Goal: Task Accomplishment & Management: Manage account settings

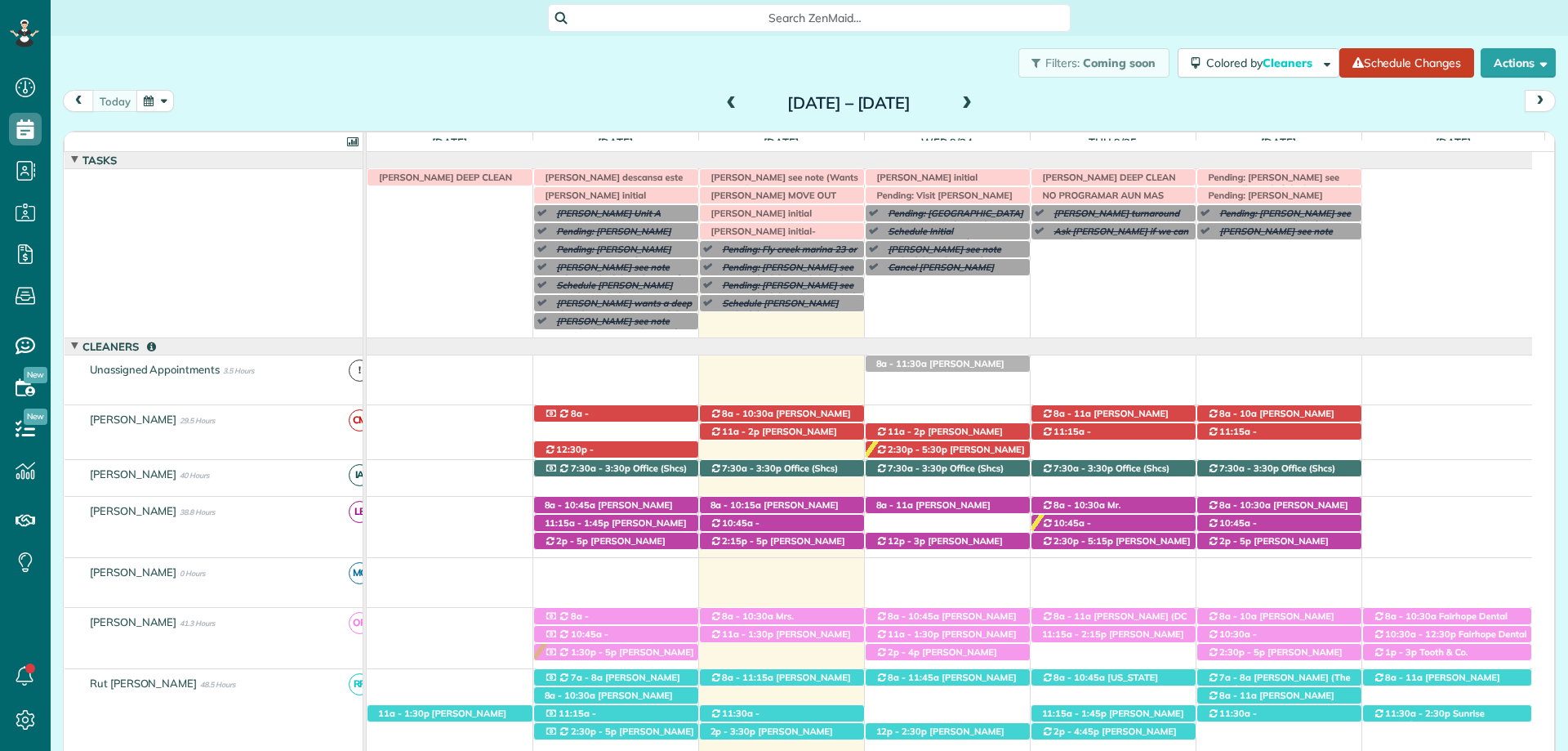
scroll to position [119, 0]
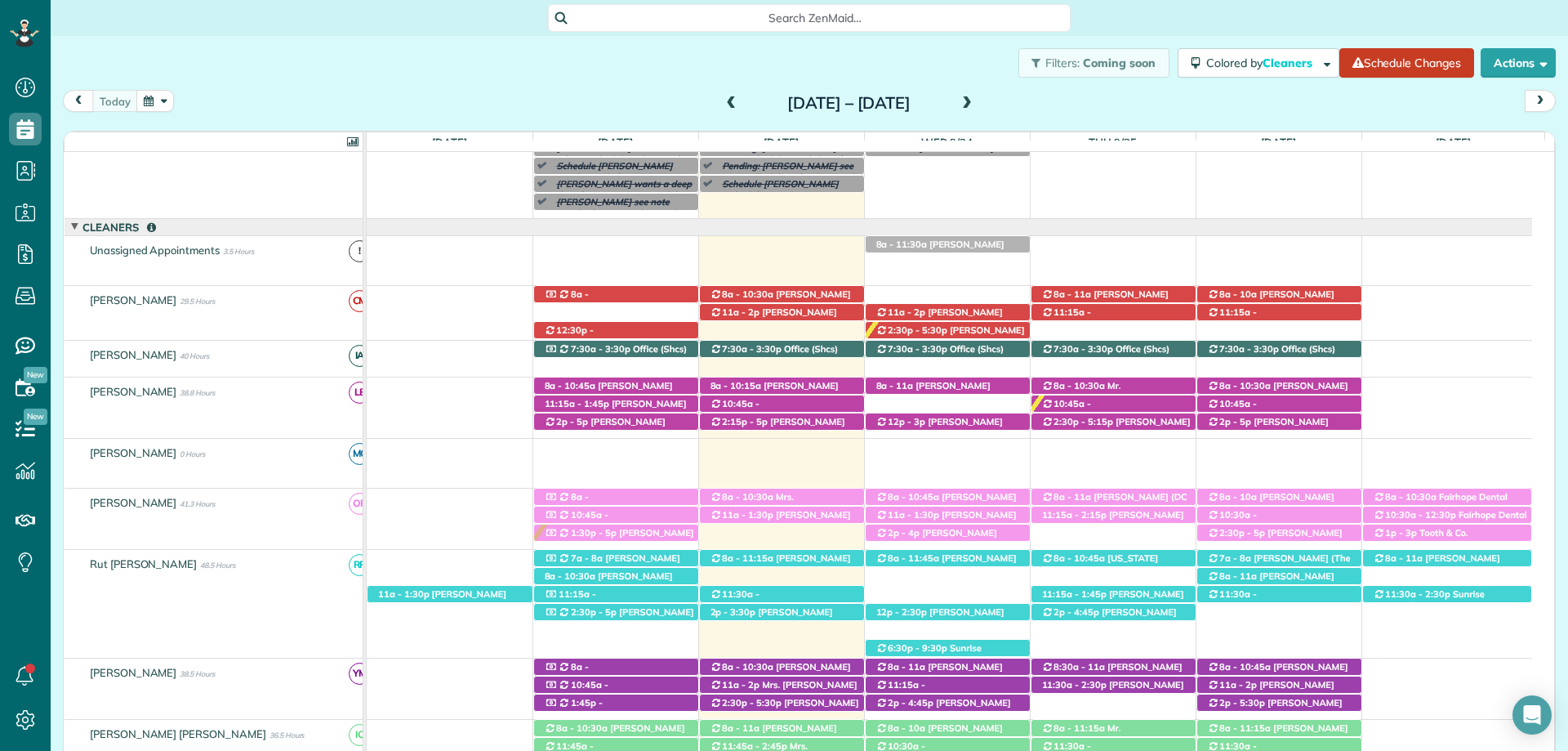
drag, startPoint x: 533, startPoint y: 91, endPoint x: 546, endPoint y: 95, distance: 13.6
click at [533, 91] on div "today Sunday Sep 21 – Saturday Sep 27, 2025" at bounding box center [808, 105] width 1493 height 30
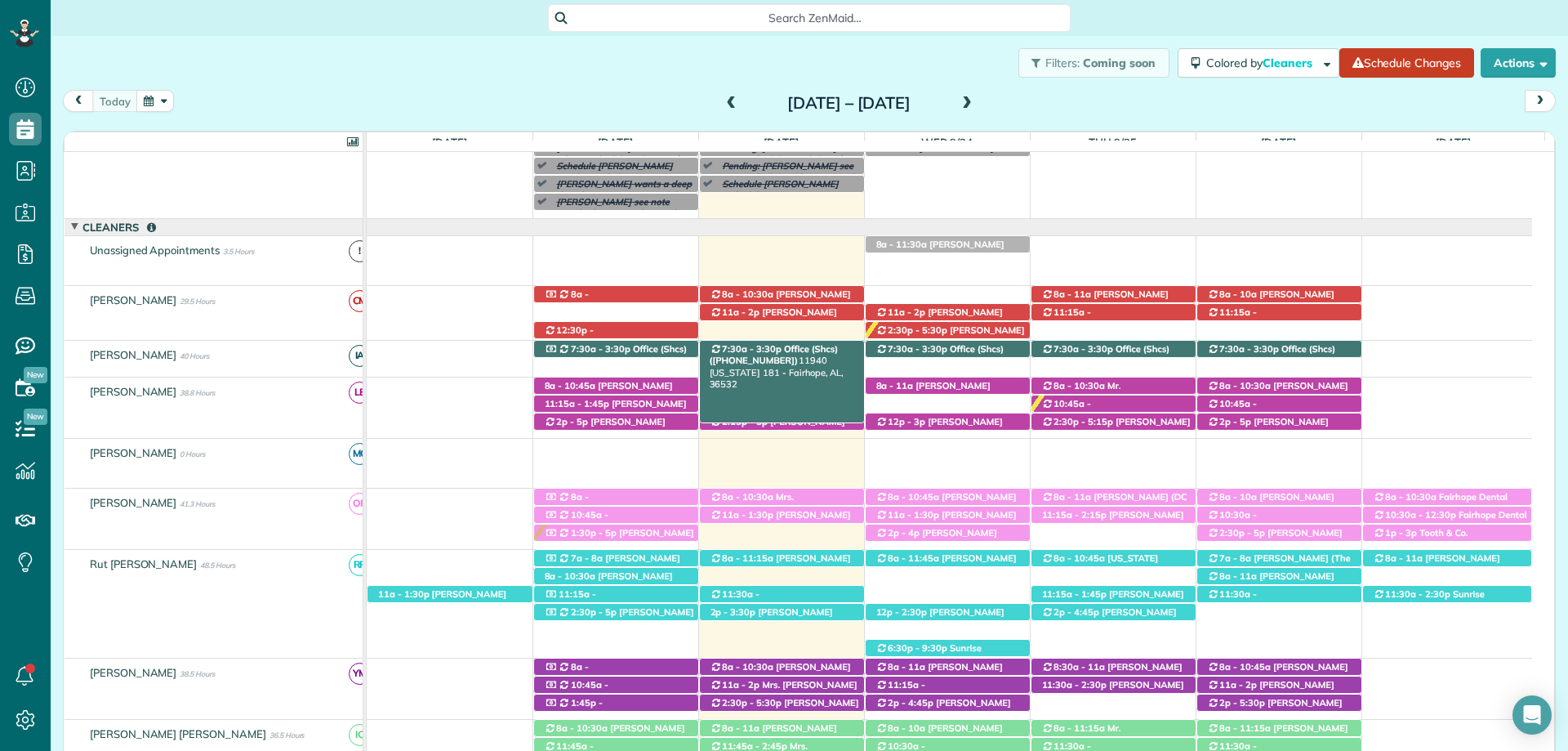
click at [788, 348] on span "Office (Shcs) (+12515864081)" at bounding box center [774, 354] width 129 height 23
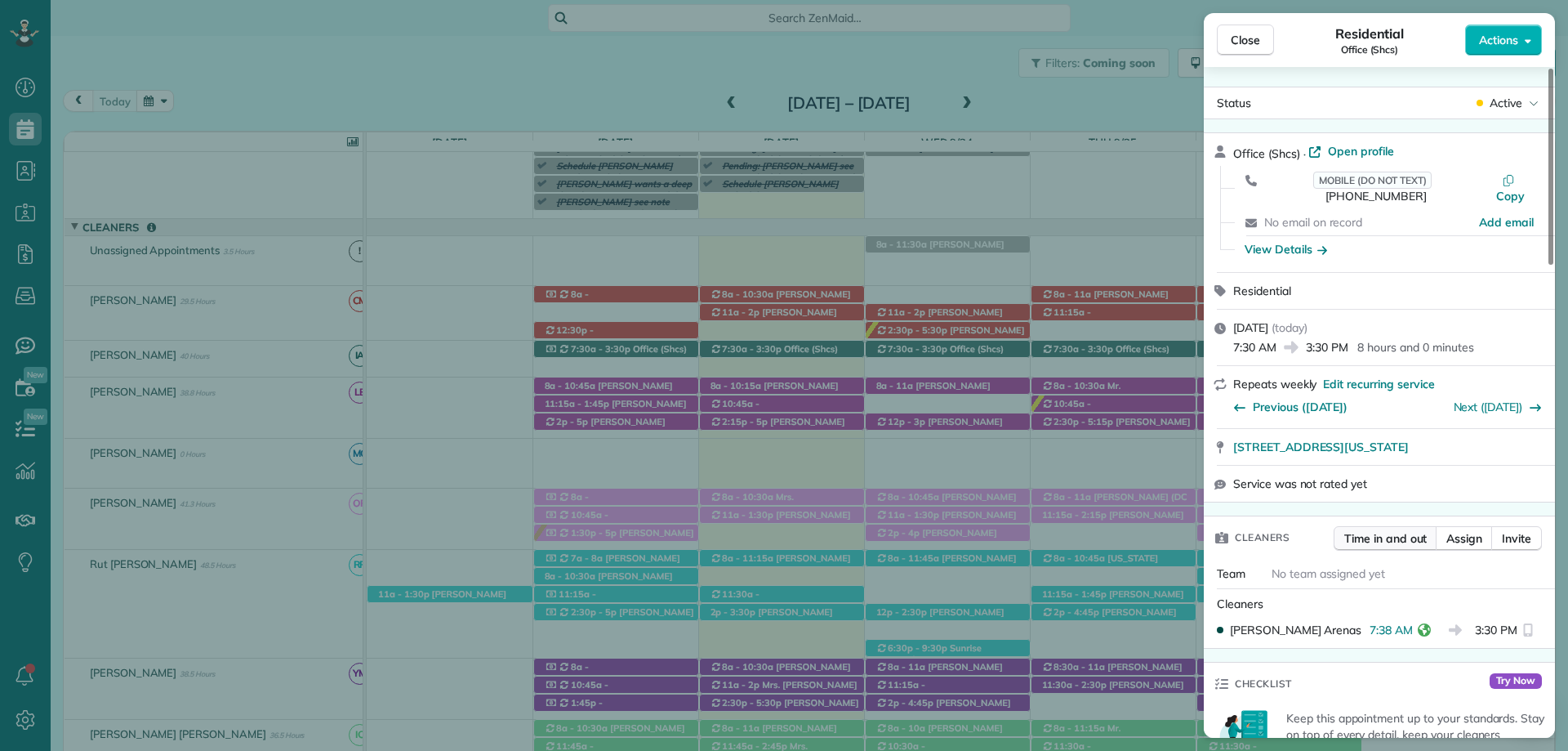
click at [1395, 530] on span "Time in and out" at bounding box center [1386, 538] width 83 height 16
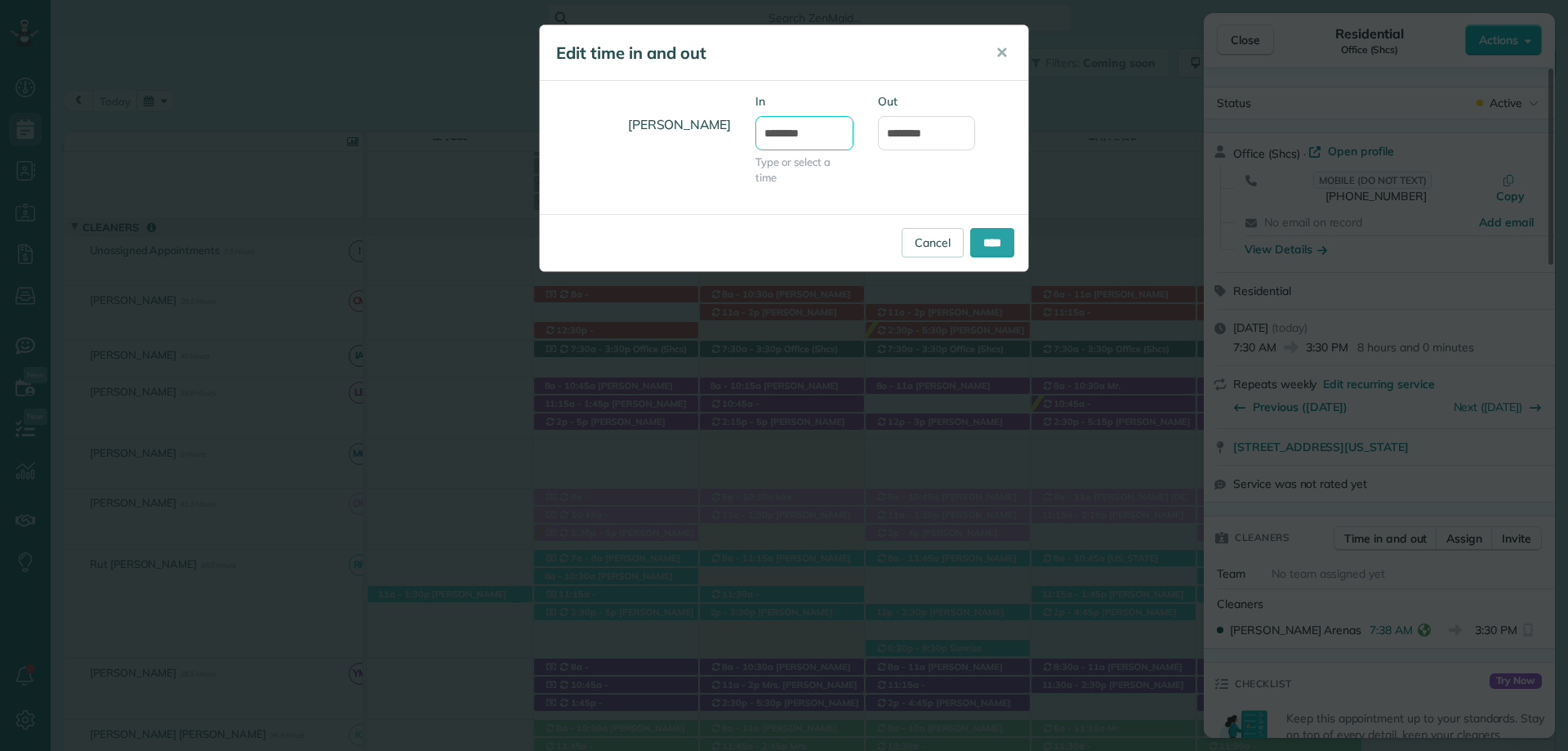
click at [782, 140] on input "*******" at bounding box center [805, 133] width 98 height 35
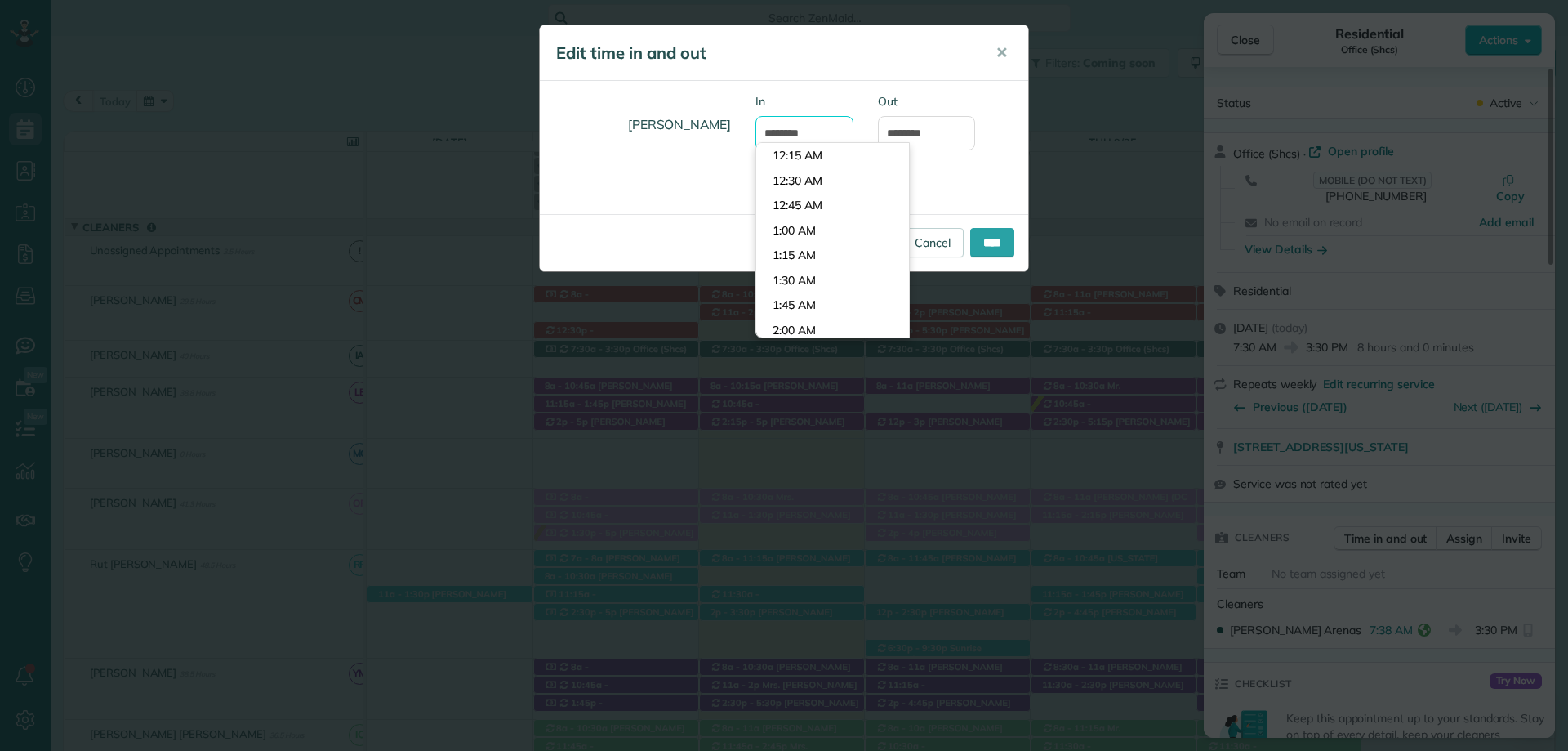
scroll to position [723, 0]
type input "*******"
click at [808, 158] on body "Dashboard Scheduling Calendar View List View Dispatch View - Weekly scheduling …" at bounding box center [784, 376] width 1568 height 751
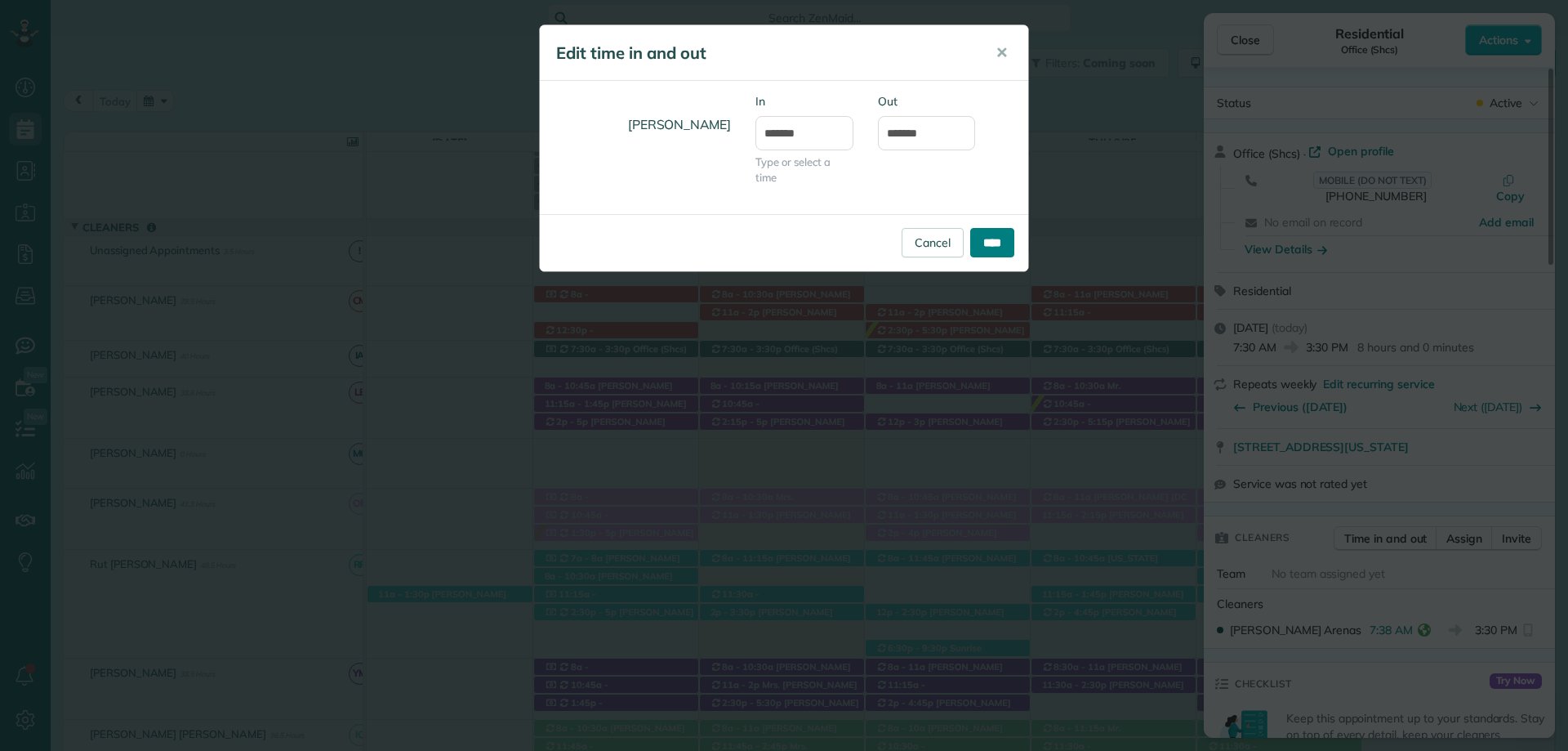
click at [998, 240] on input "****" at bounding box center [992, 242] width 44 height 30
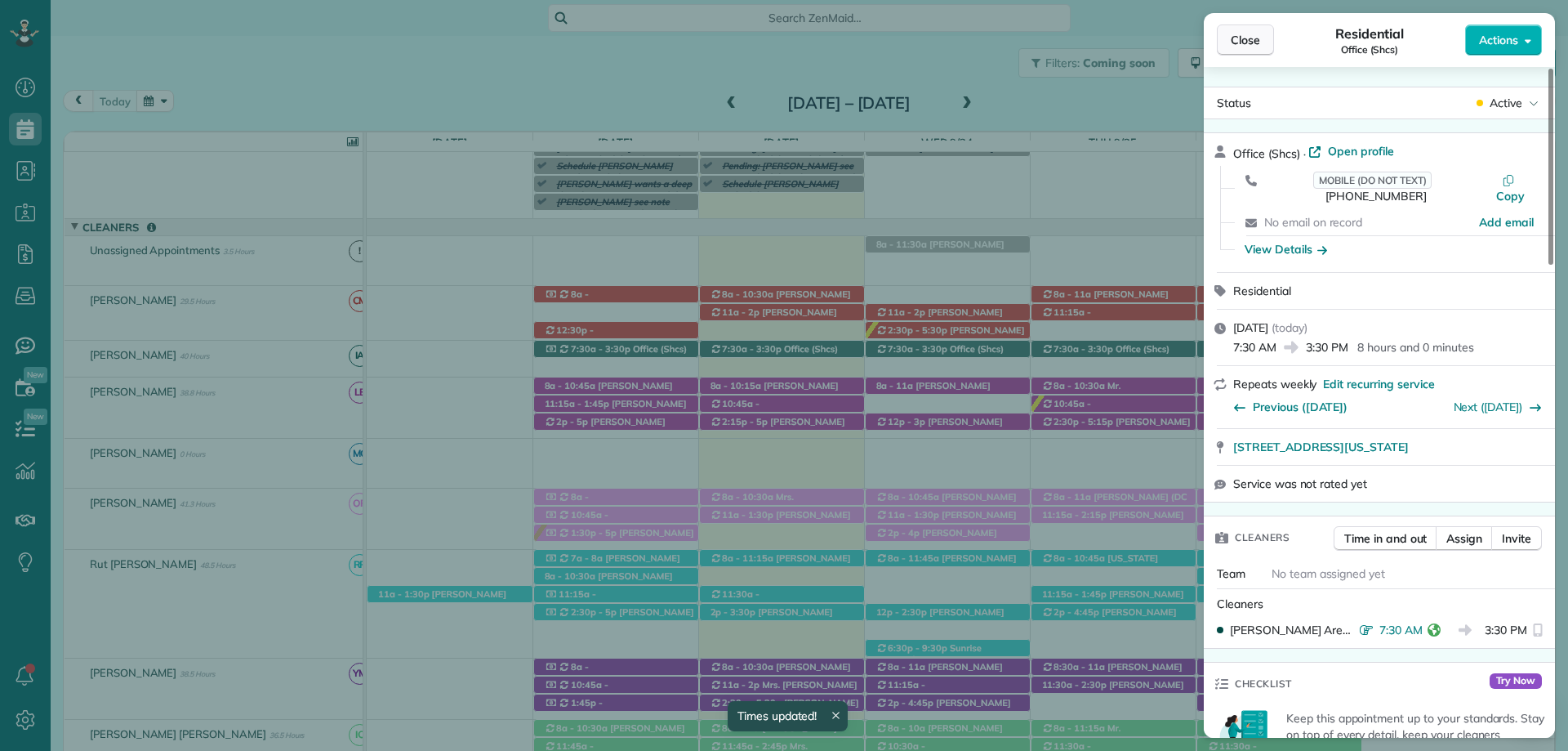
click at [1240, 44] on span "Close" at bounding box center [1245, 39] width 30 height 16
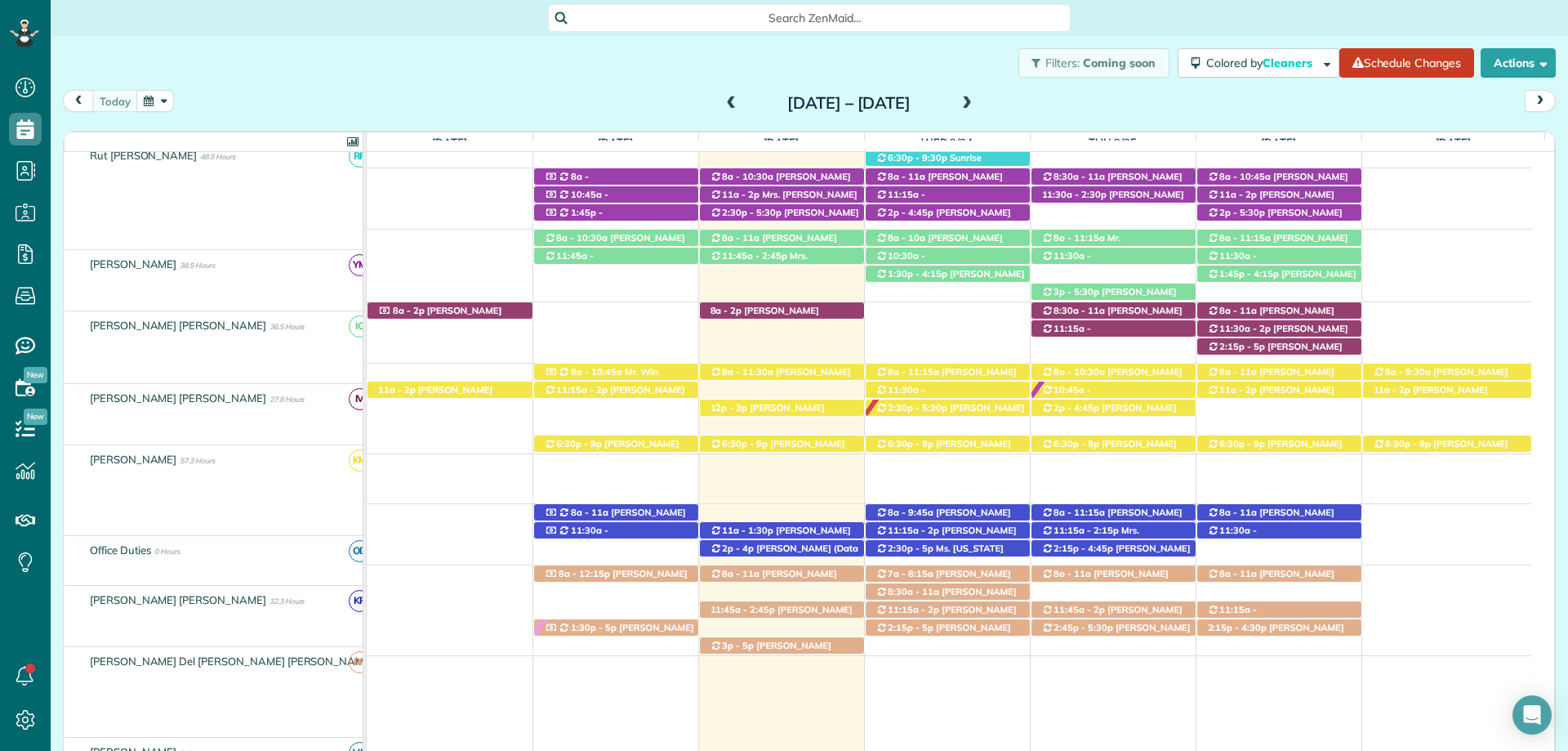
scroll to position [609, 0]
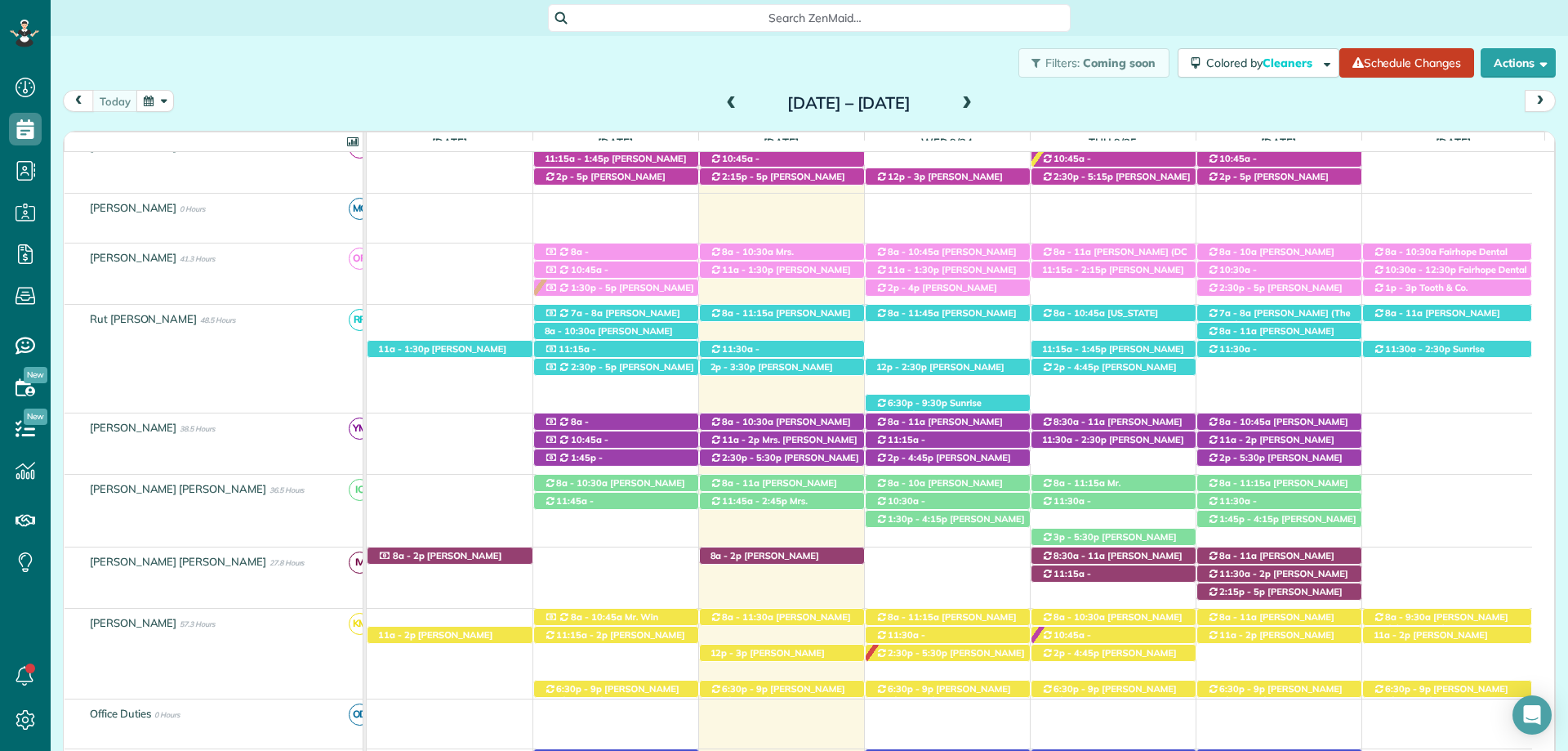
scroll to position [446, 0]
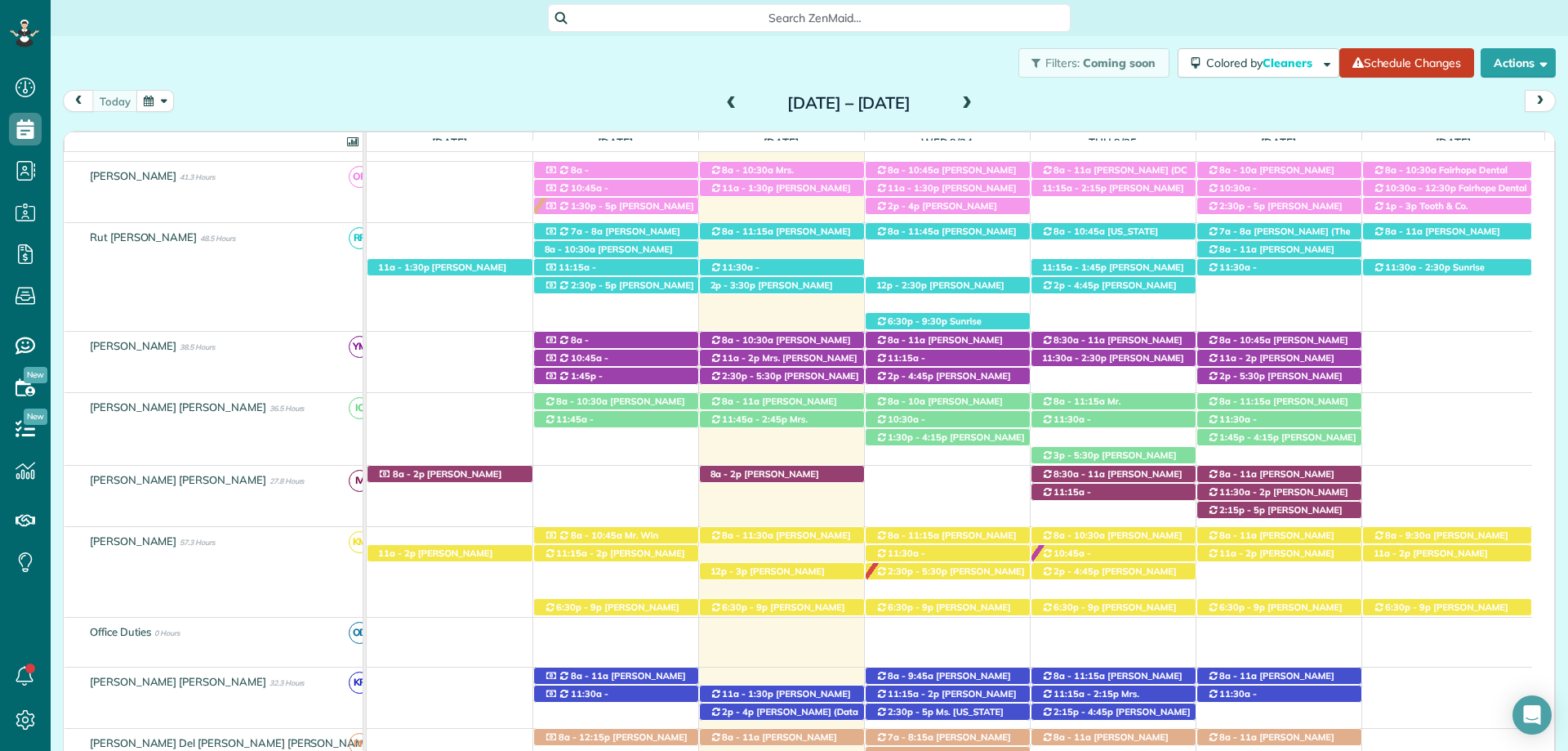
click at [906, 25] on span "Search ZenMaid…" at bounding box center [814, 17] width 496 height 16
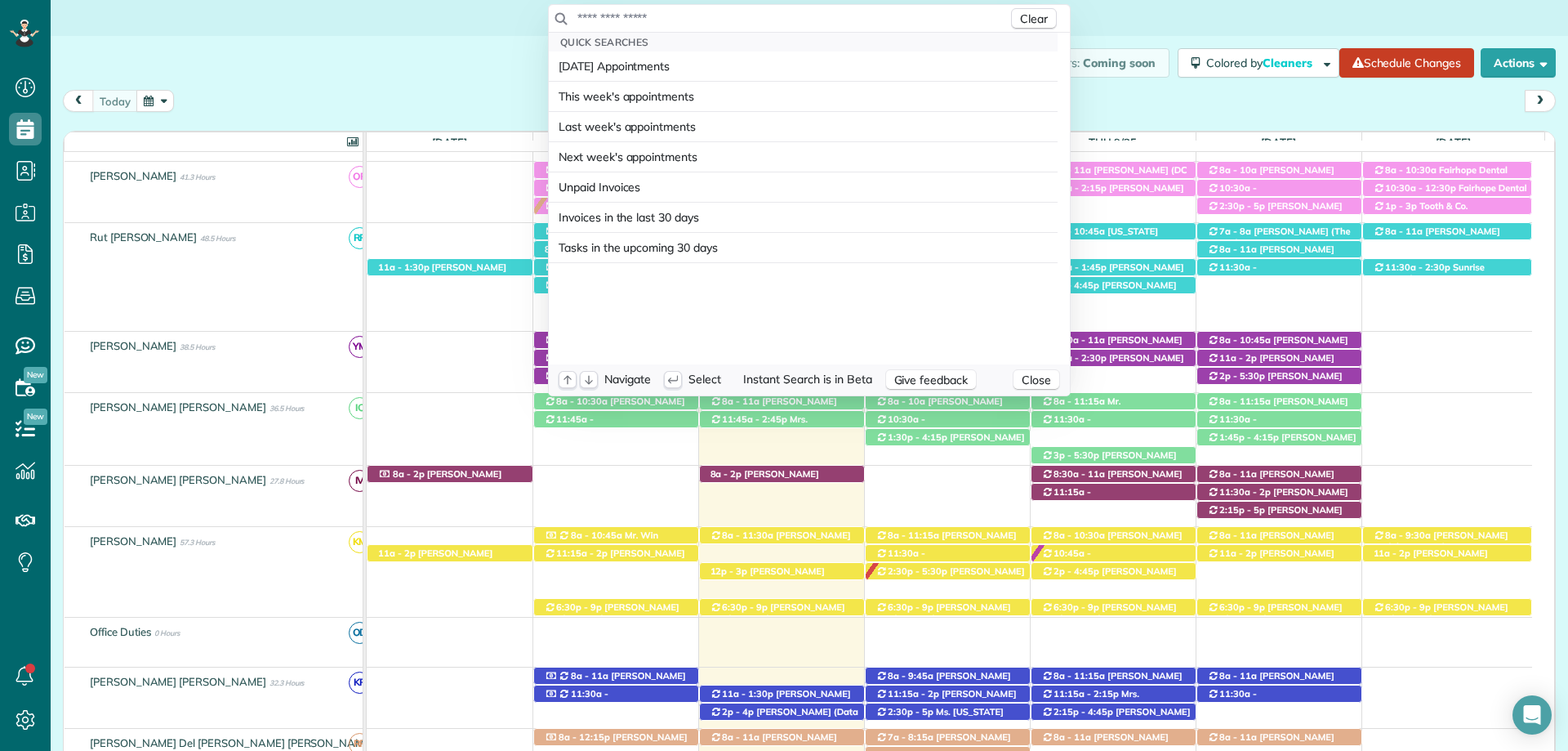
click at [1093, 89] on html "Dashboard Scheduling Calendar View List View Dispatch View - Weekly scheduling …" at bounding box center [784, 376] width 1568 height 751
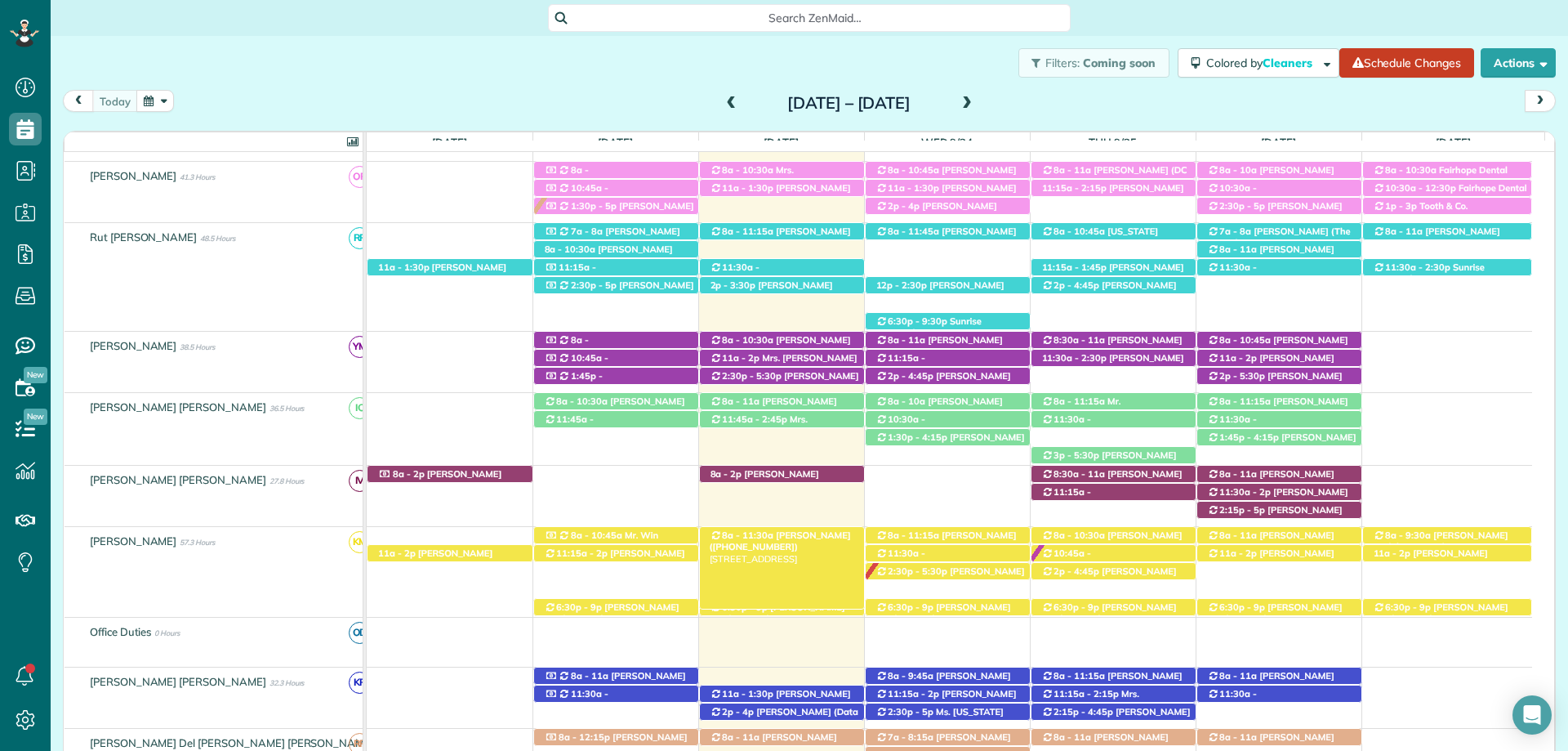
click at [812, 528] on div "8a - 11:30a Mrs. Whitney Bain (+12512220320) 6468 Sunset Lane - Daphne, AL, 365…" at bounding box center [782, 536] width 164 height 17
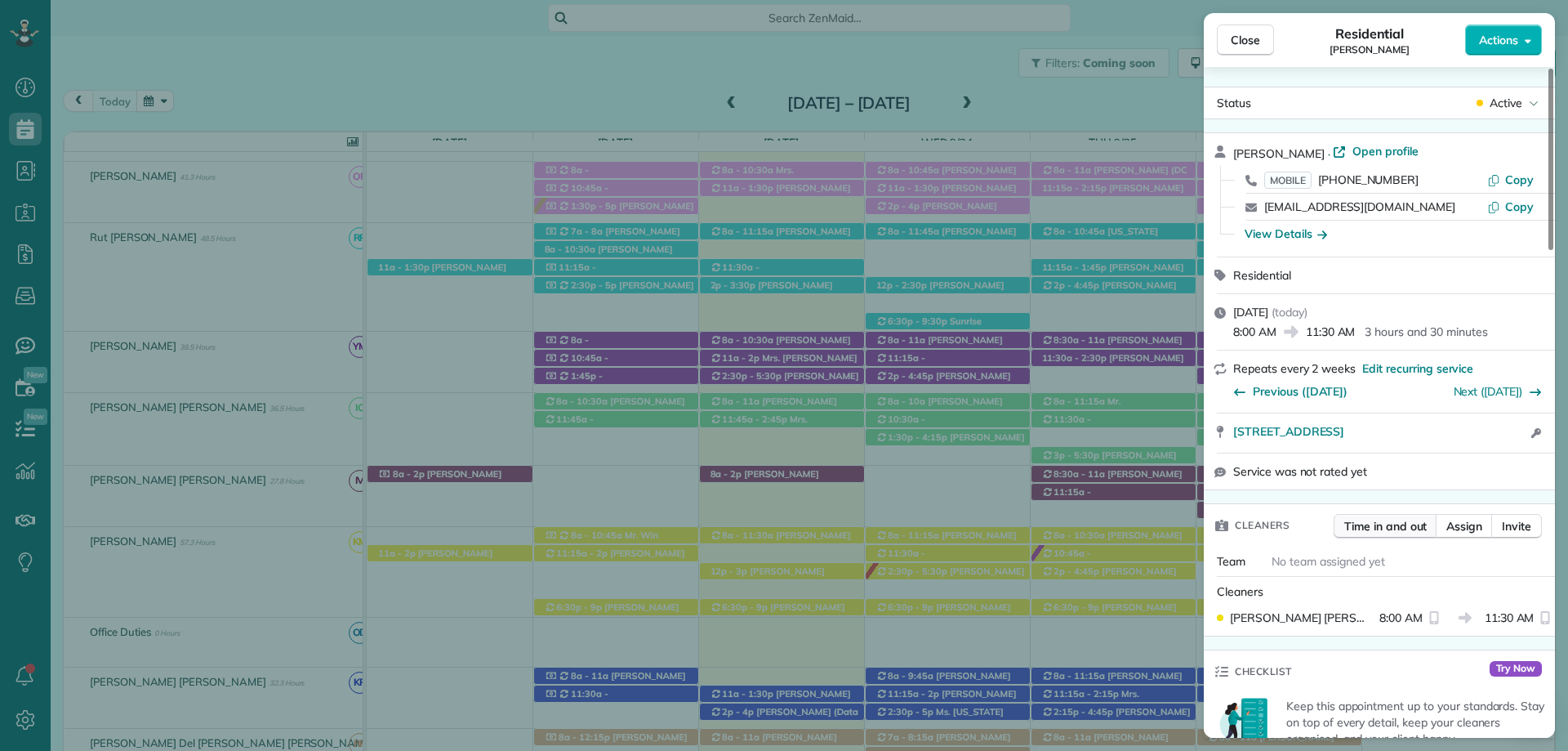
click at [1385, 530] on span "Time in and out" at bounding box center [1386, 525] width 83 height 16
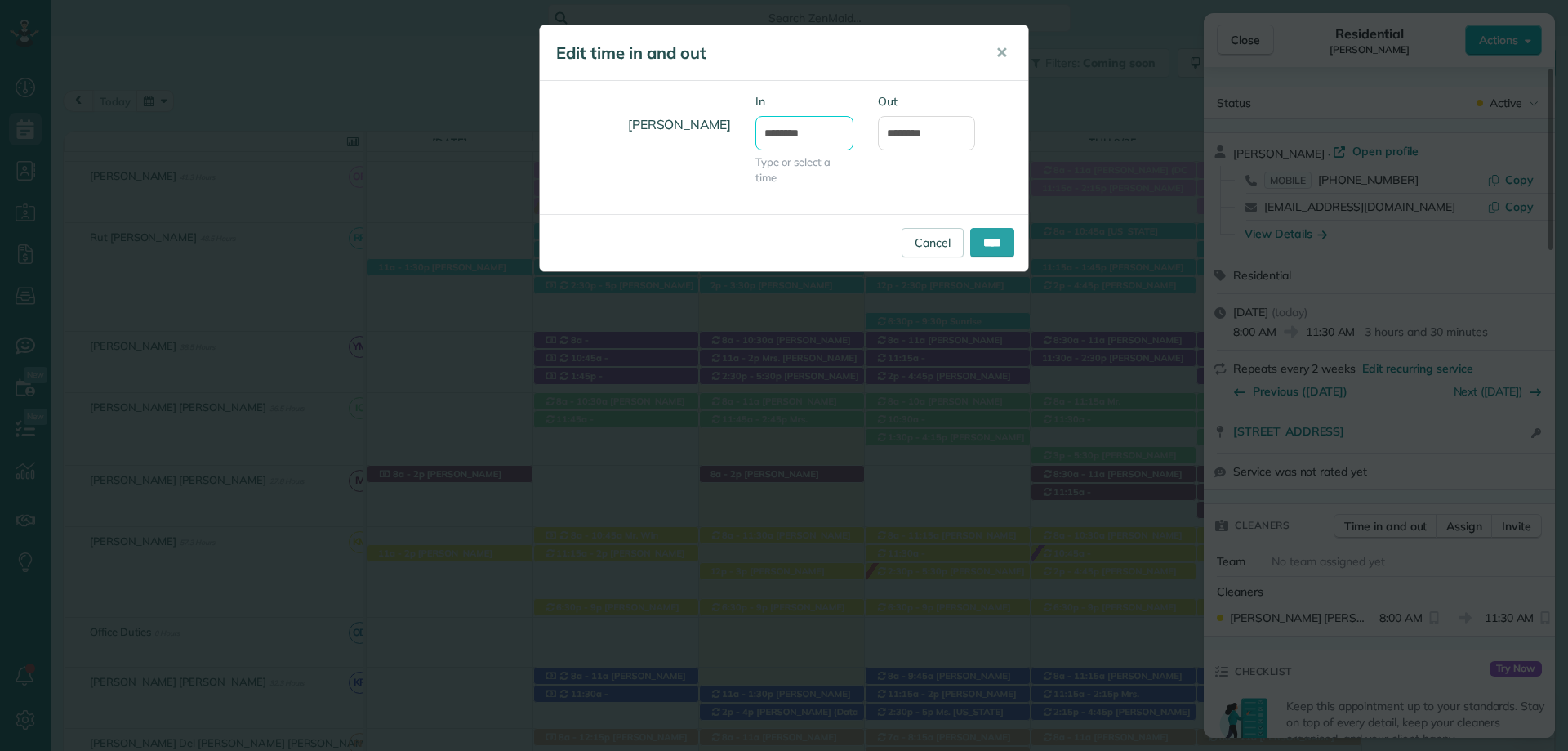
click at [778, 123] on input "*******" at bounding box center [805, 133] width 98 height 35
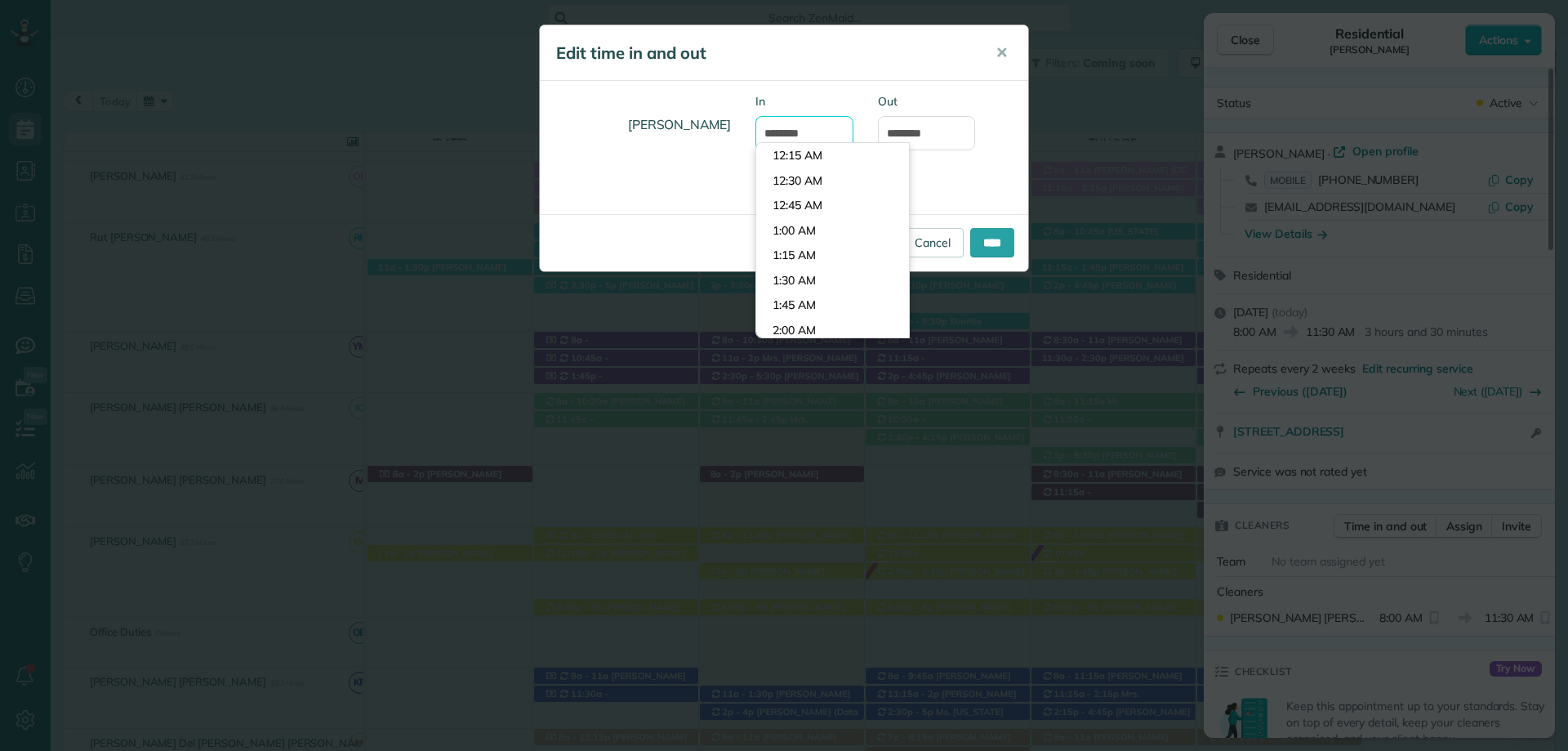
scroll to position [748, 0]
drag, startPoint x: 795, startPoint y: 133, endPoint x: 753, endPoint y: 127, distance: 42.4
click at [753, 127] on div "In ******* Type or select a time" at bounding box center [805, 147] width 123 height 109
type input "*******"
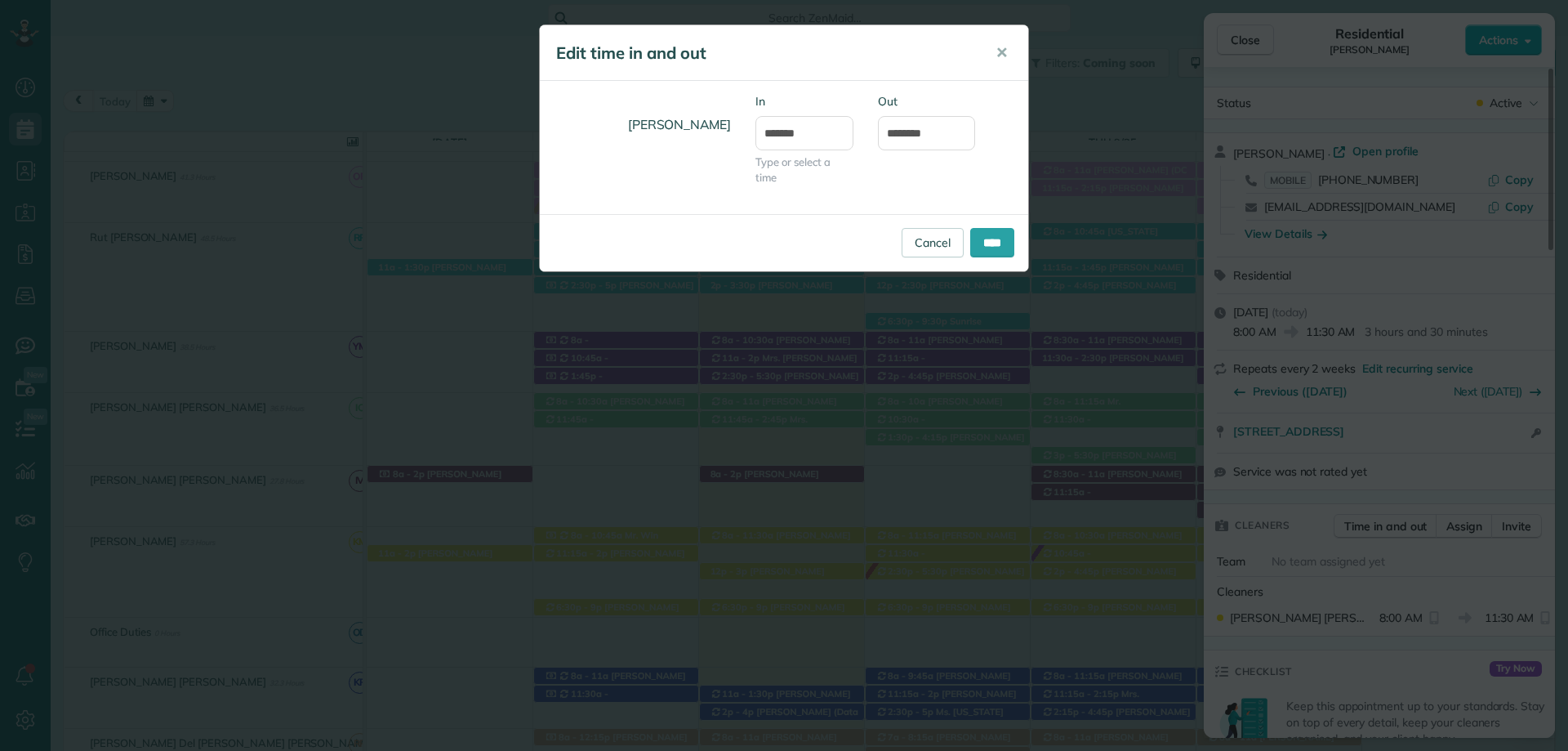
click at [999, 180] on div "Kenia Elizabeth Mejia In ******* Type or select a time Out ********" at bounding box center [784, 147] width 489 height 109
click at [993, 240] on input "****" at bounding box center [992, 242] width 44 height 30
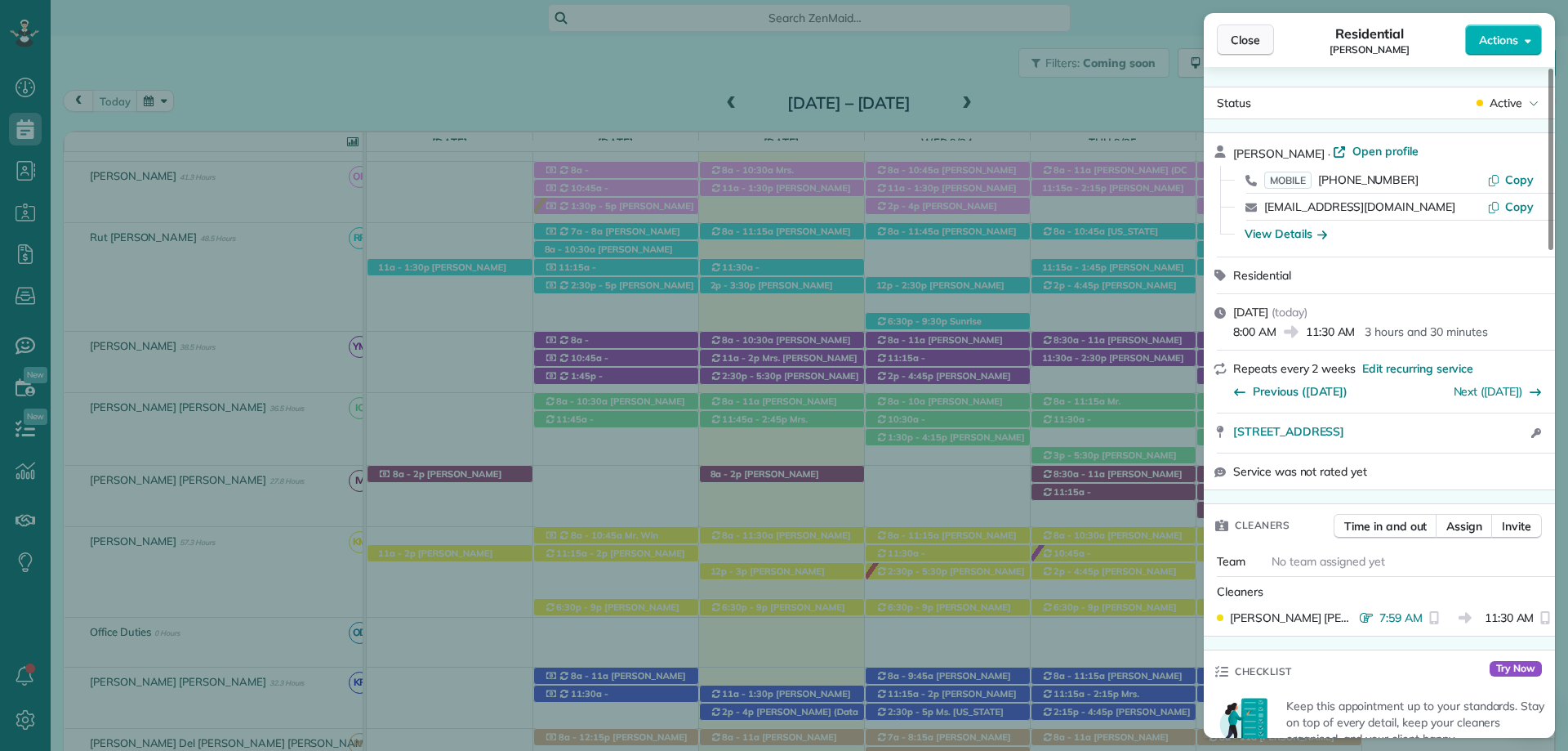
click at [1234, 36] on span "Close" at bounding box center [1245, 39] width 30 height 16
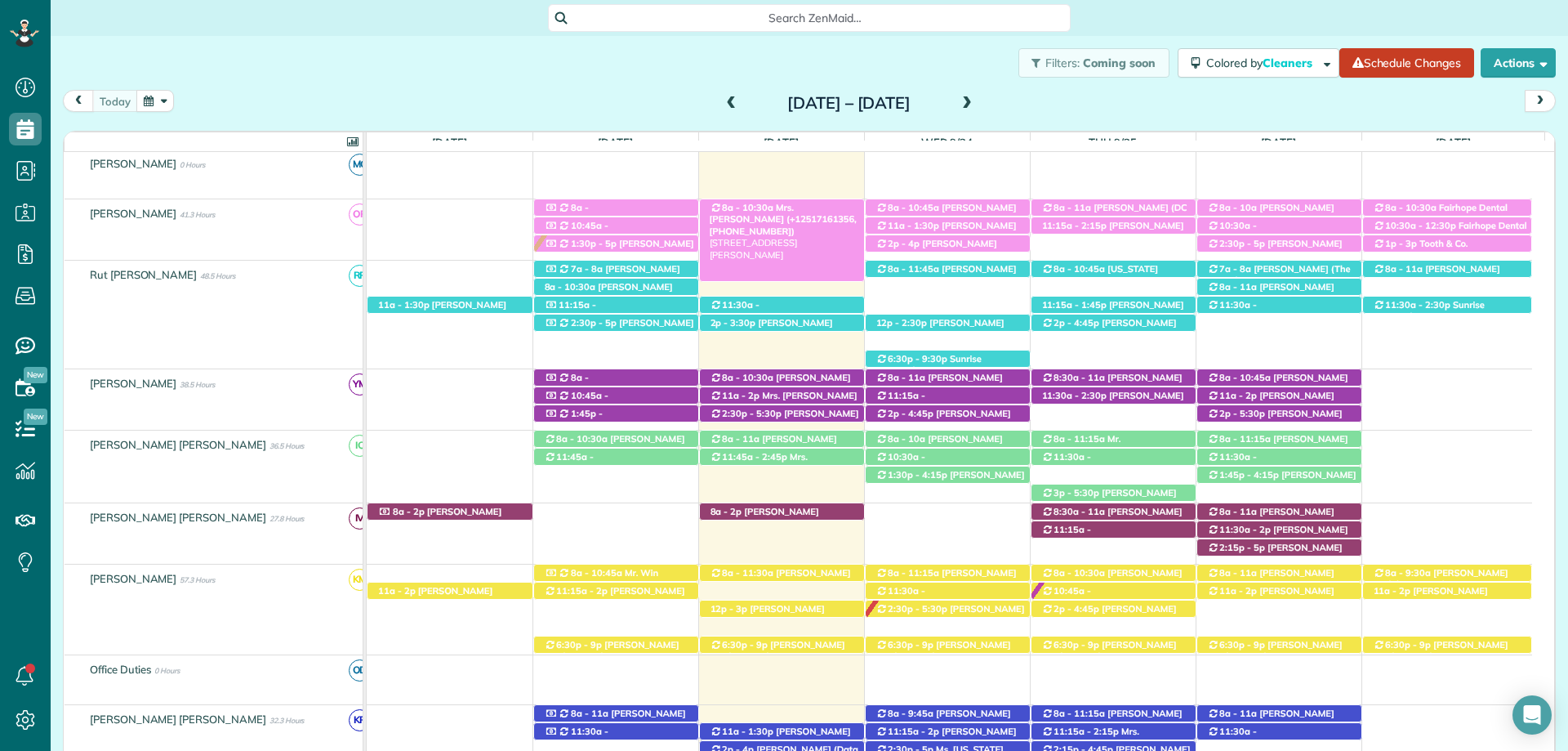
click at [779, 206] on span "Mrs. Amanda May (+12517161356, +12517475065)" at bounding box center [783, 219] width 147 height 36
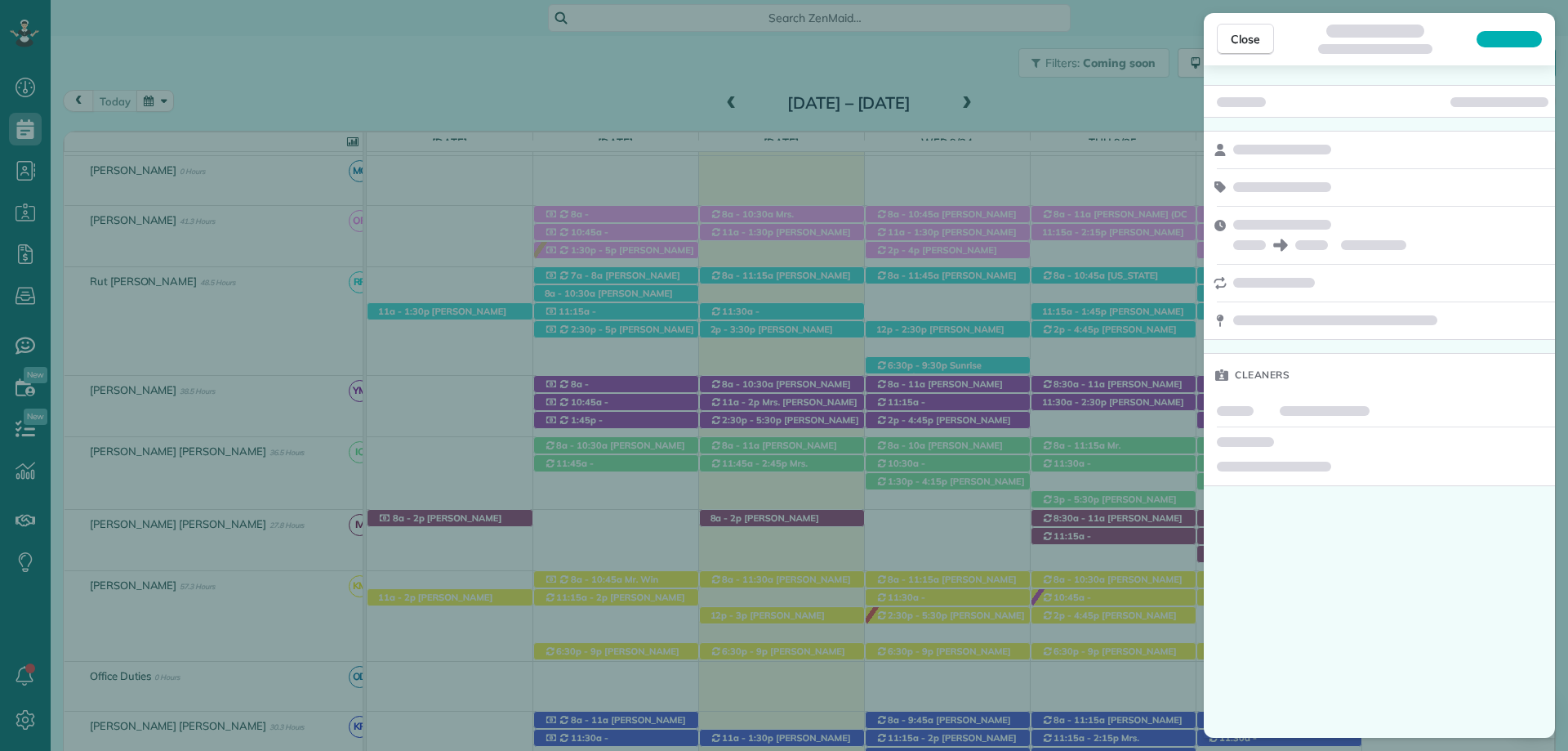
scroll to position [415, 0]
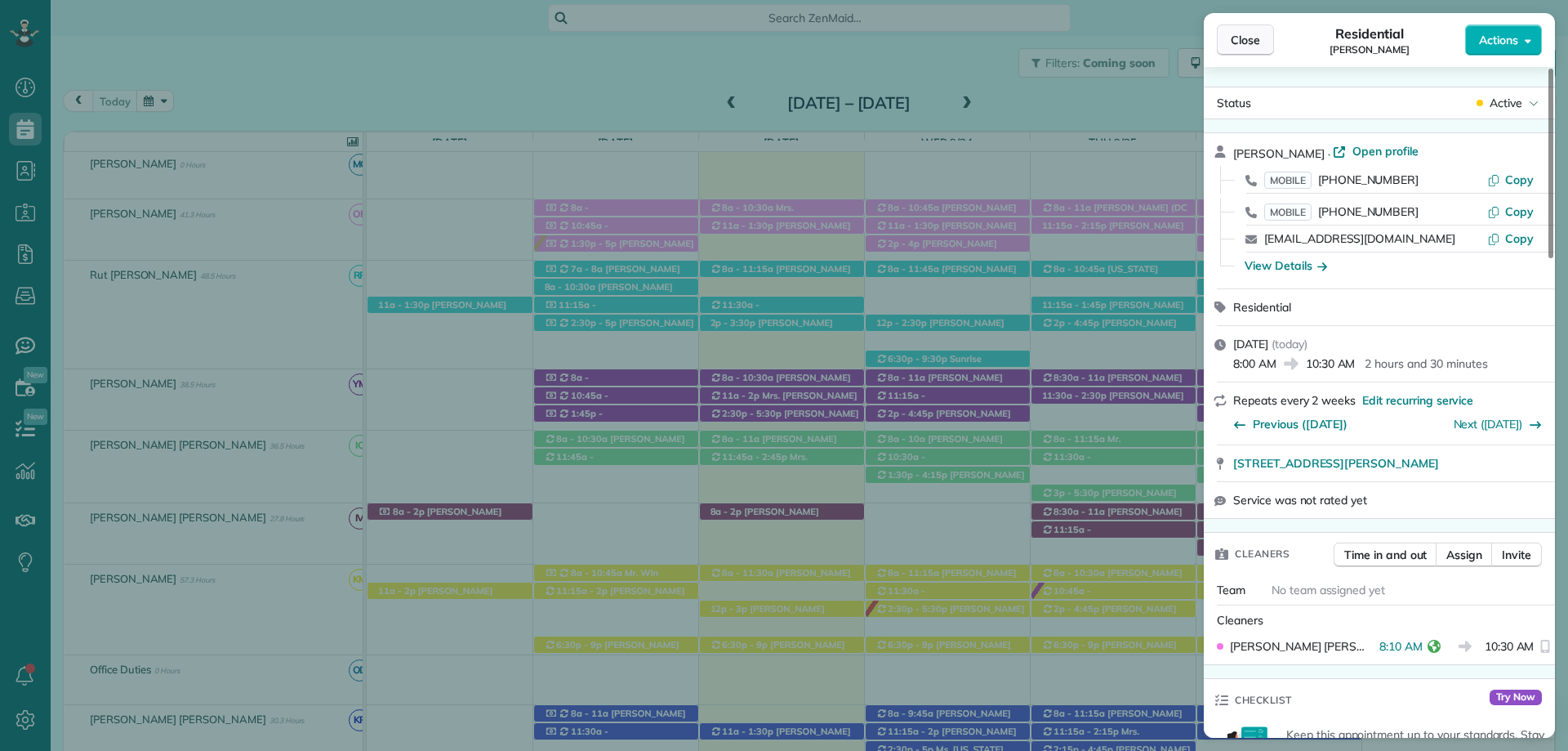
click at [1245, 45] on span "Close" at bounding box center [1245, 39] width 30 height 16
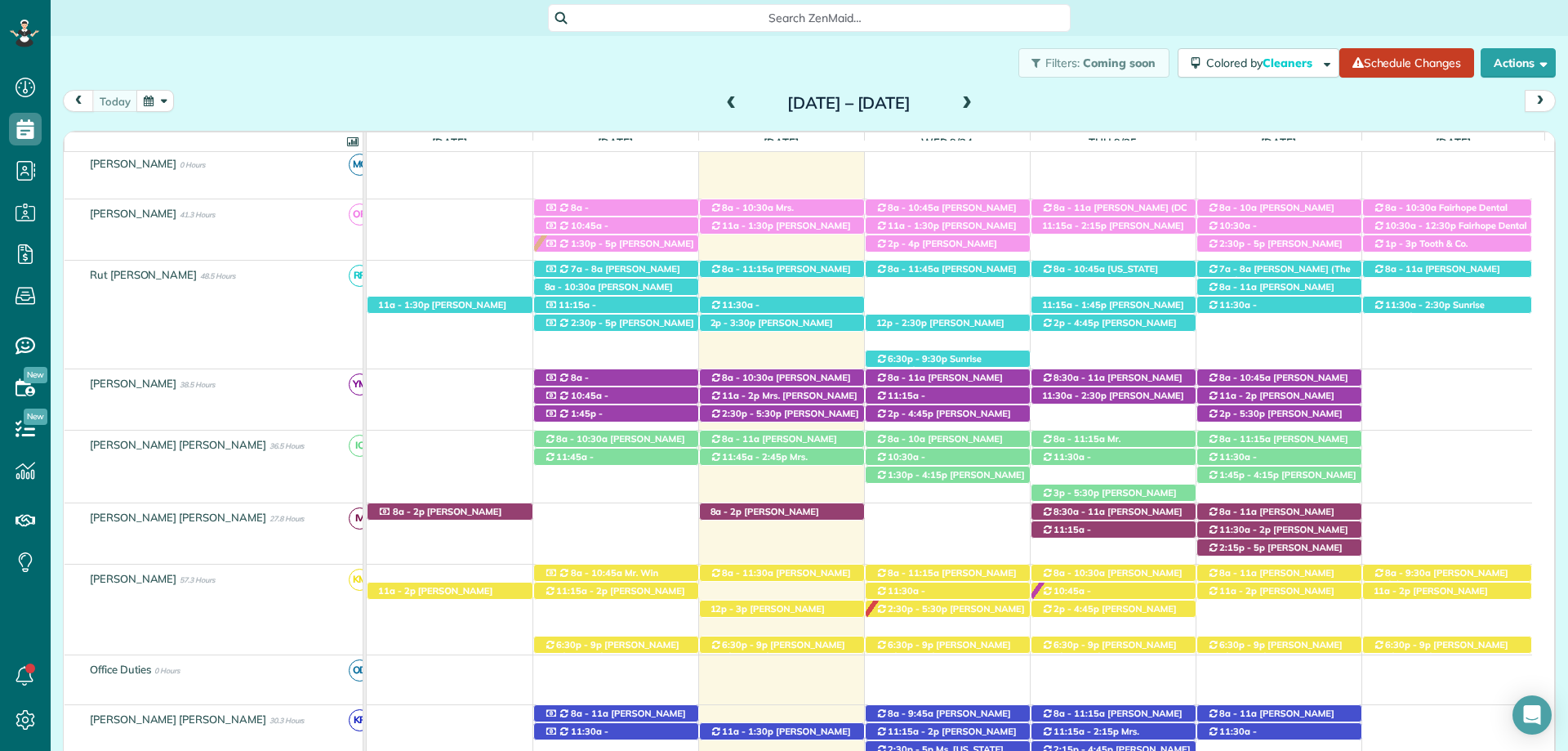
scroll to position [7, 0]
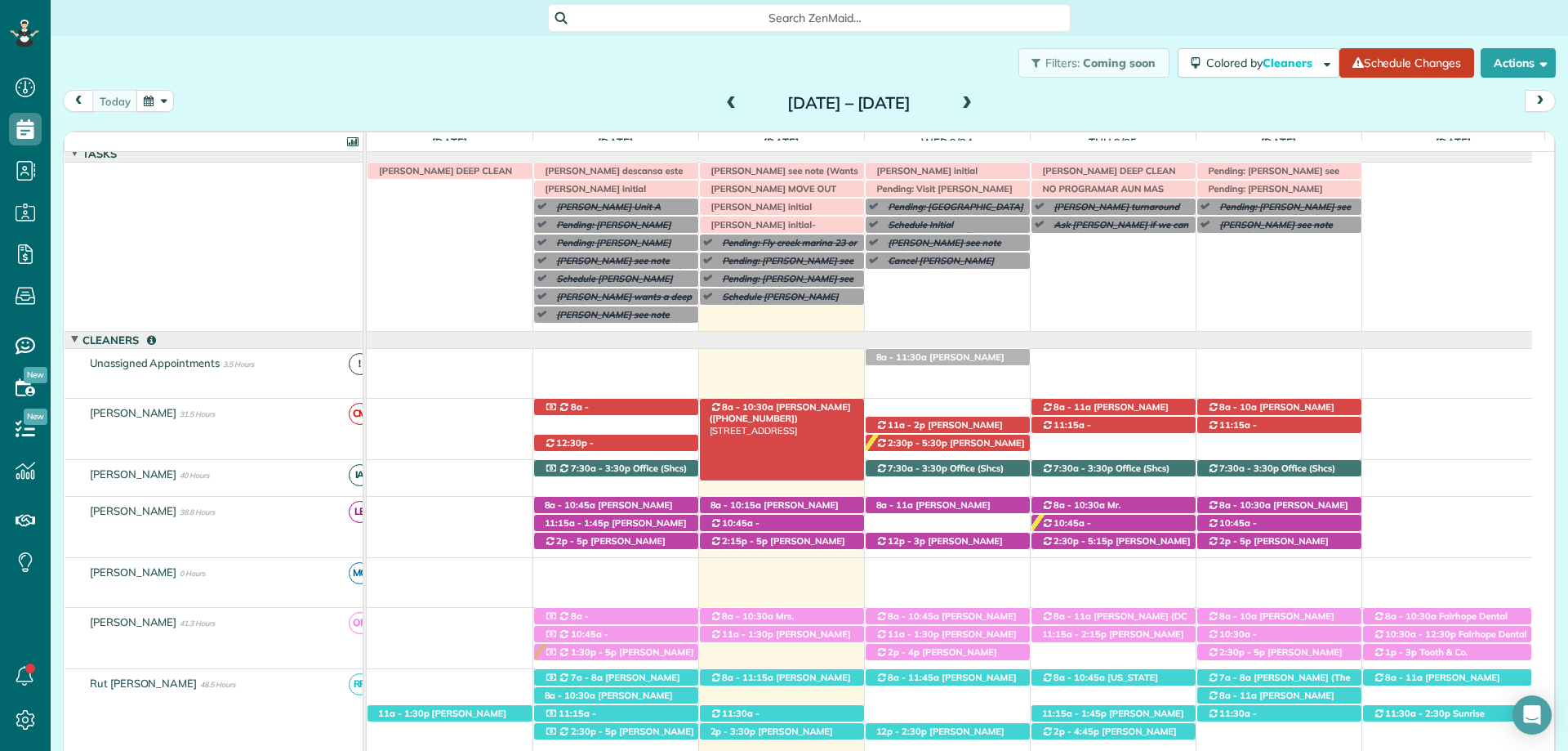
click at [805, 407] on span "Glenda Gravlee (+12517097088)" at bounding box center [780, 413] width 141 height 23
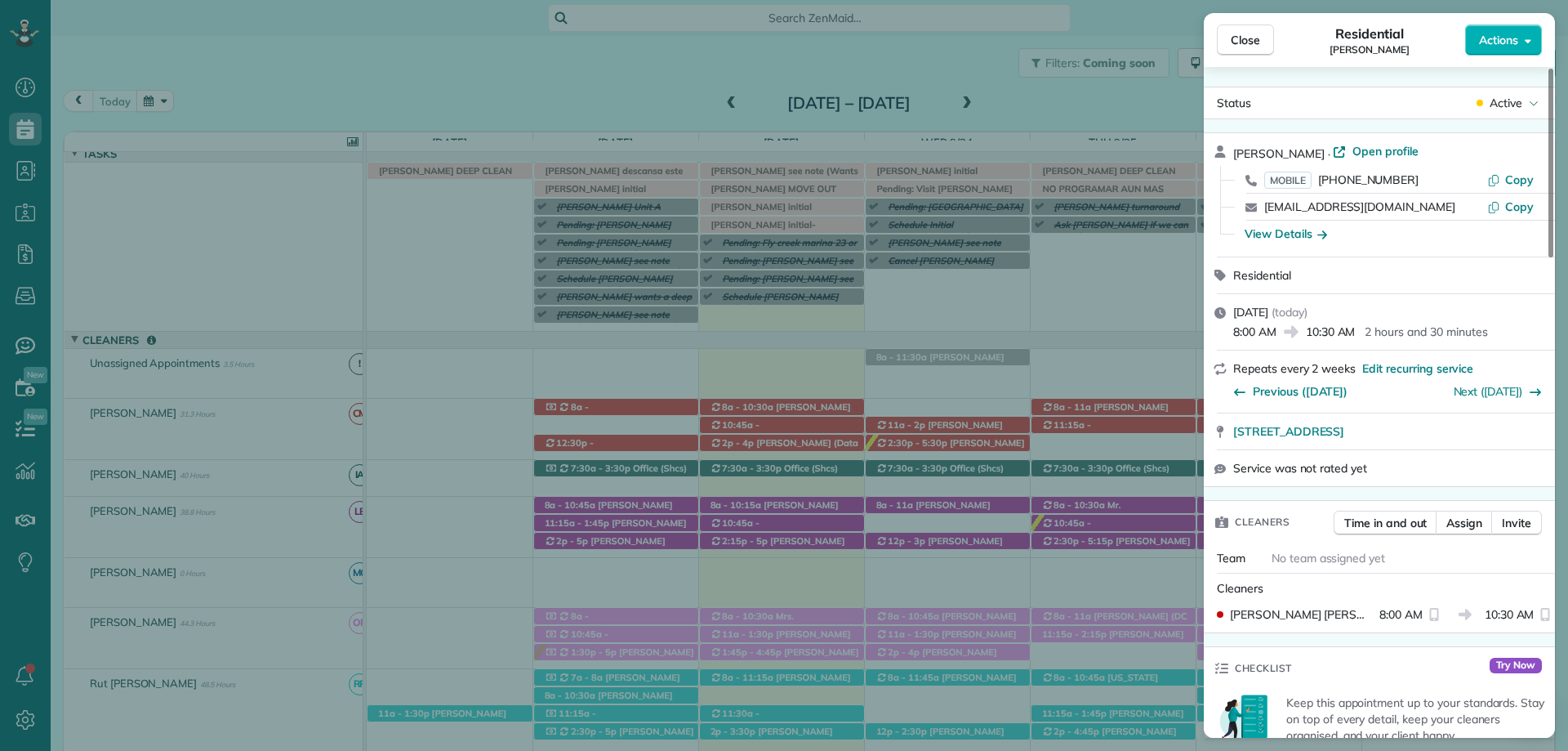
drag, startPoint x: 1241, startPoint y: 13, endPoint x: 797, endPoint y: 505, distance: 662.7
click at [1239, 15] on div "Close Residential Glenda Gravlee Actions" at bounding box center [1380, 40] width 351 height 54
click at [1247, 40] on span "Close" at bounding box center [1245, 39] width 30 height 16
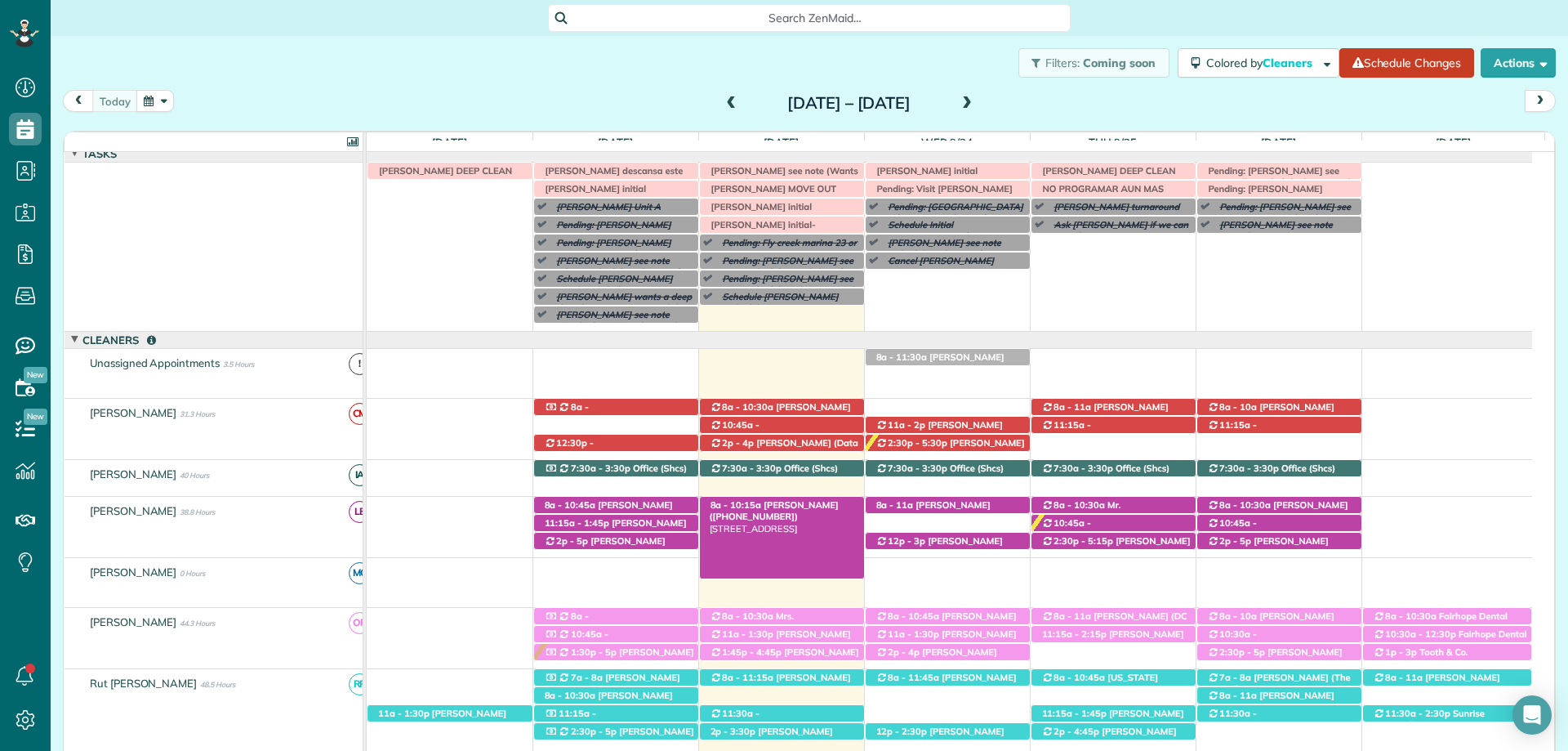
click at [796, 504] on span "Nina Lipsey (+17737062226)" at bounding box center [774, 511] width 129 height 23
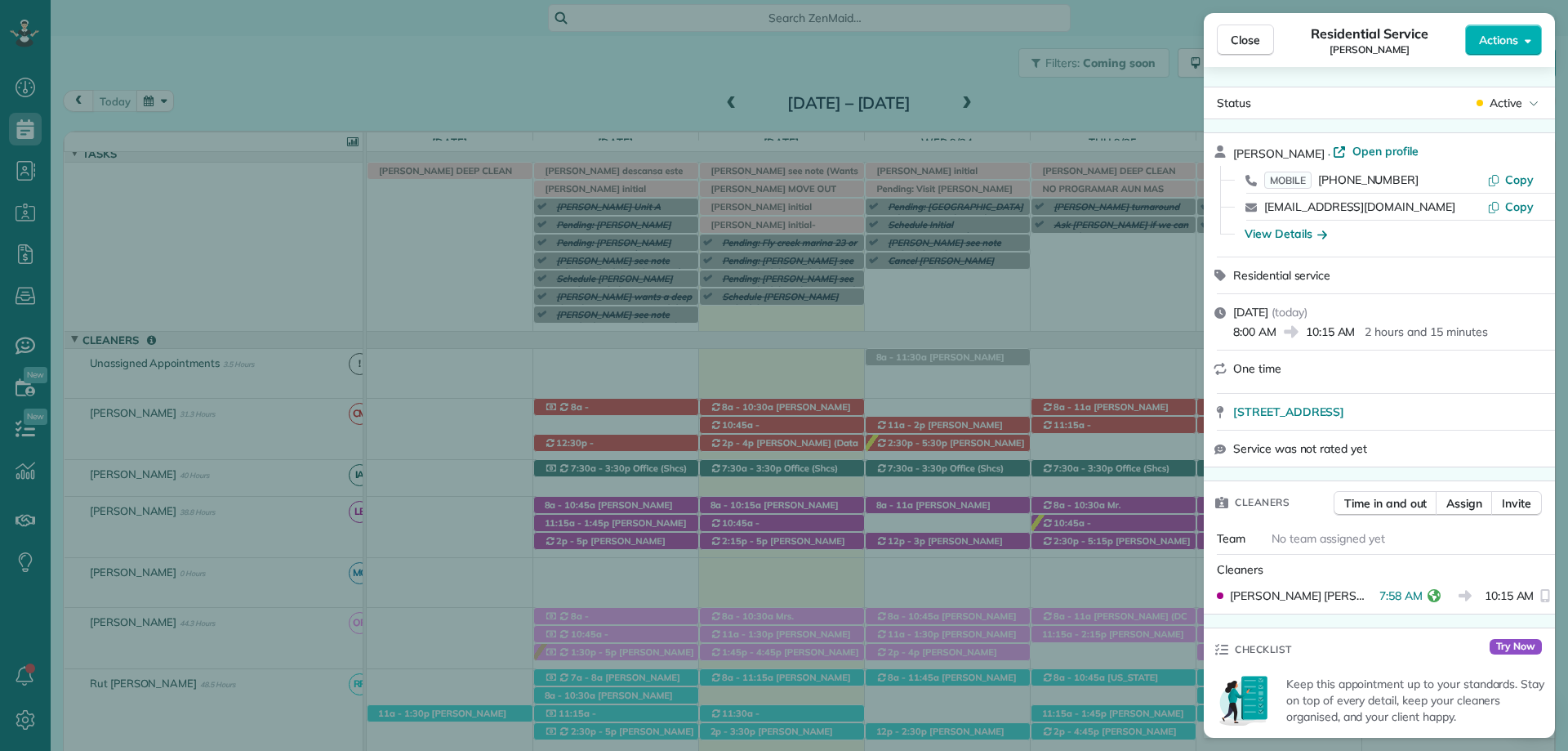
click at [1242, 46] on span "Close" at bounding box center [1245, 39] width 30 height 16
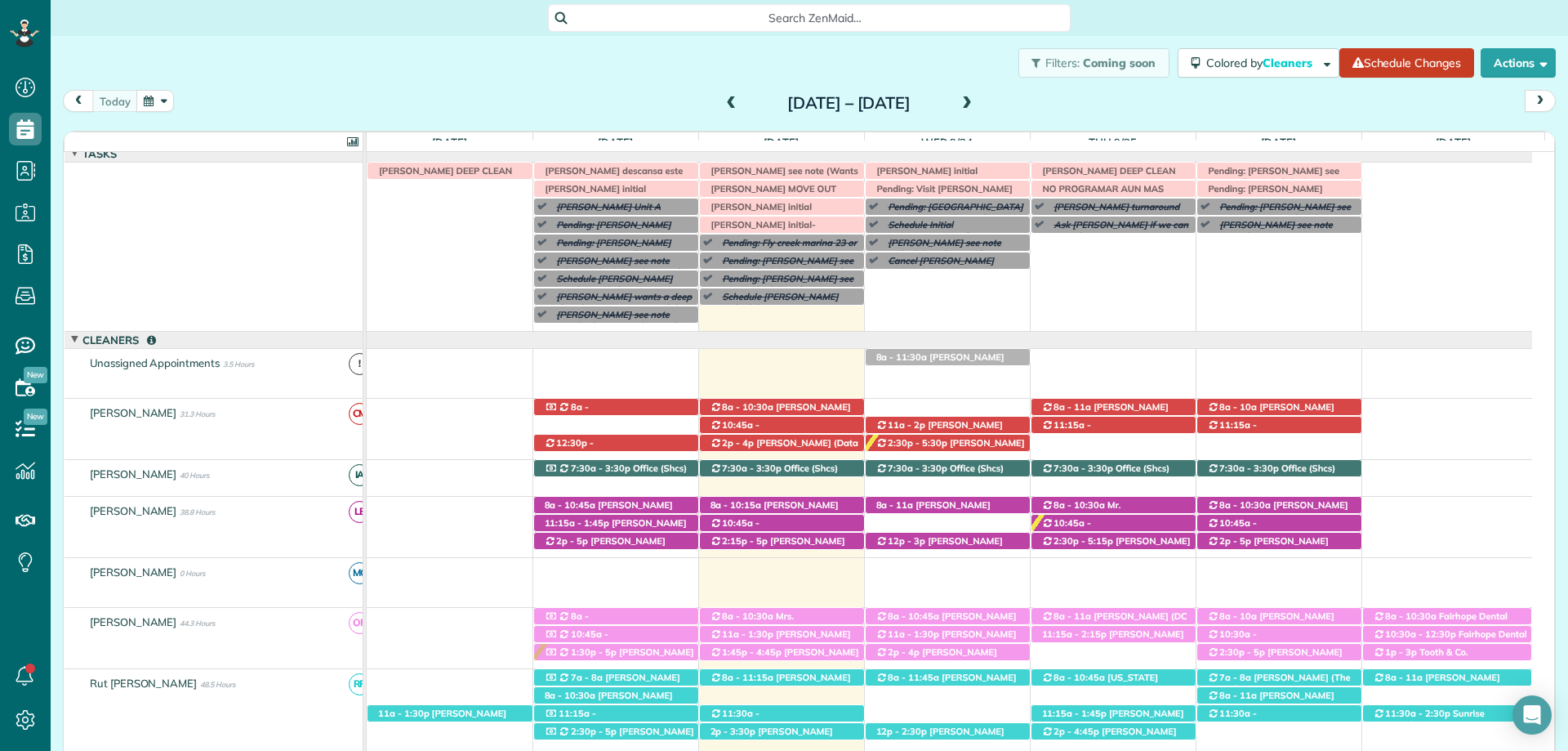
click at [816, 616] on span "Mrs. Amanda May (+12517161356, +12517475065)" at bounding box center [783, 627] width 147 height 36
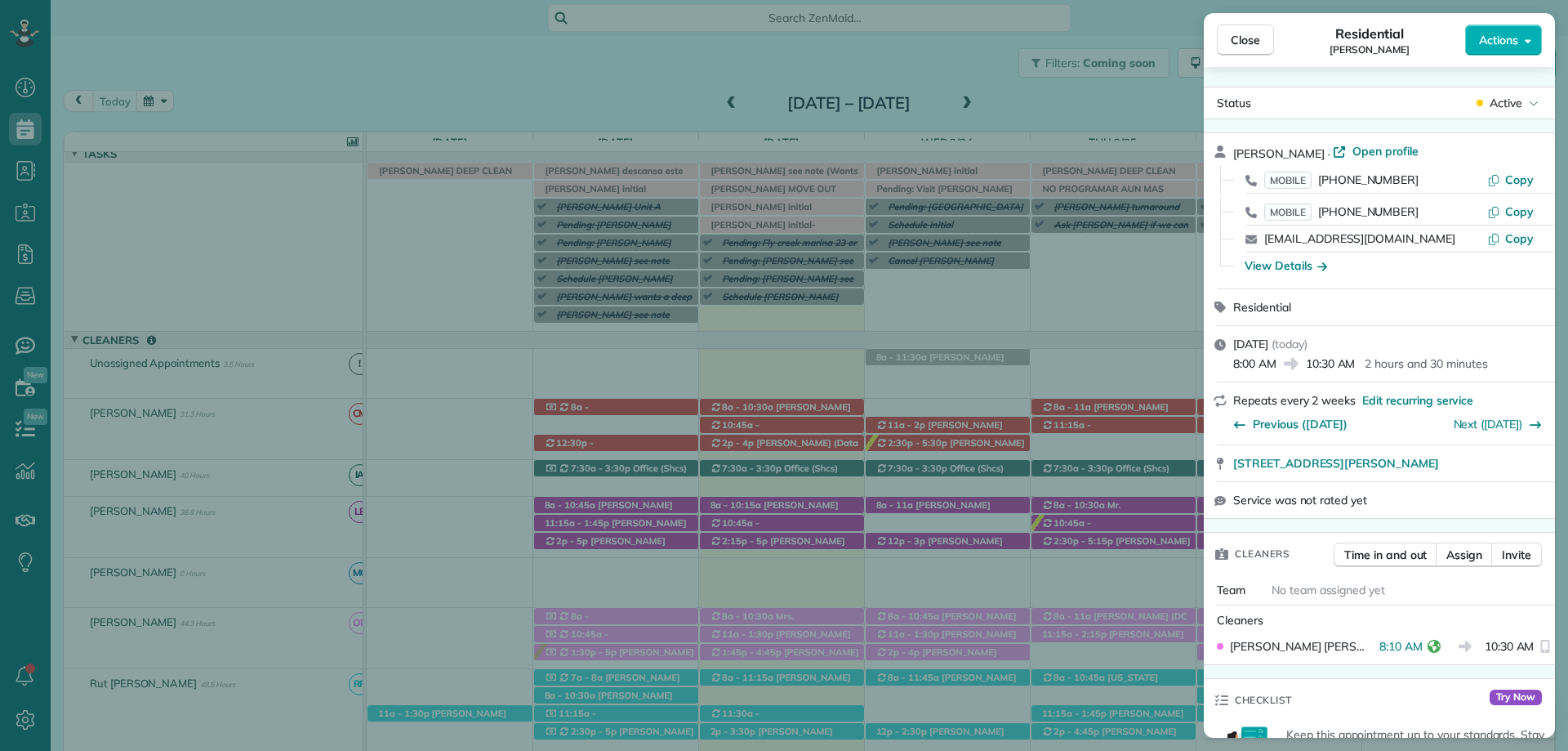
click at [1245, 42] on span "Close" at bounding box center [1245, 39] width 30 height 16
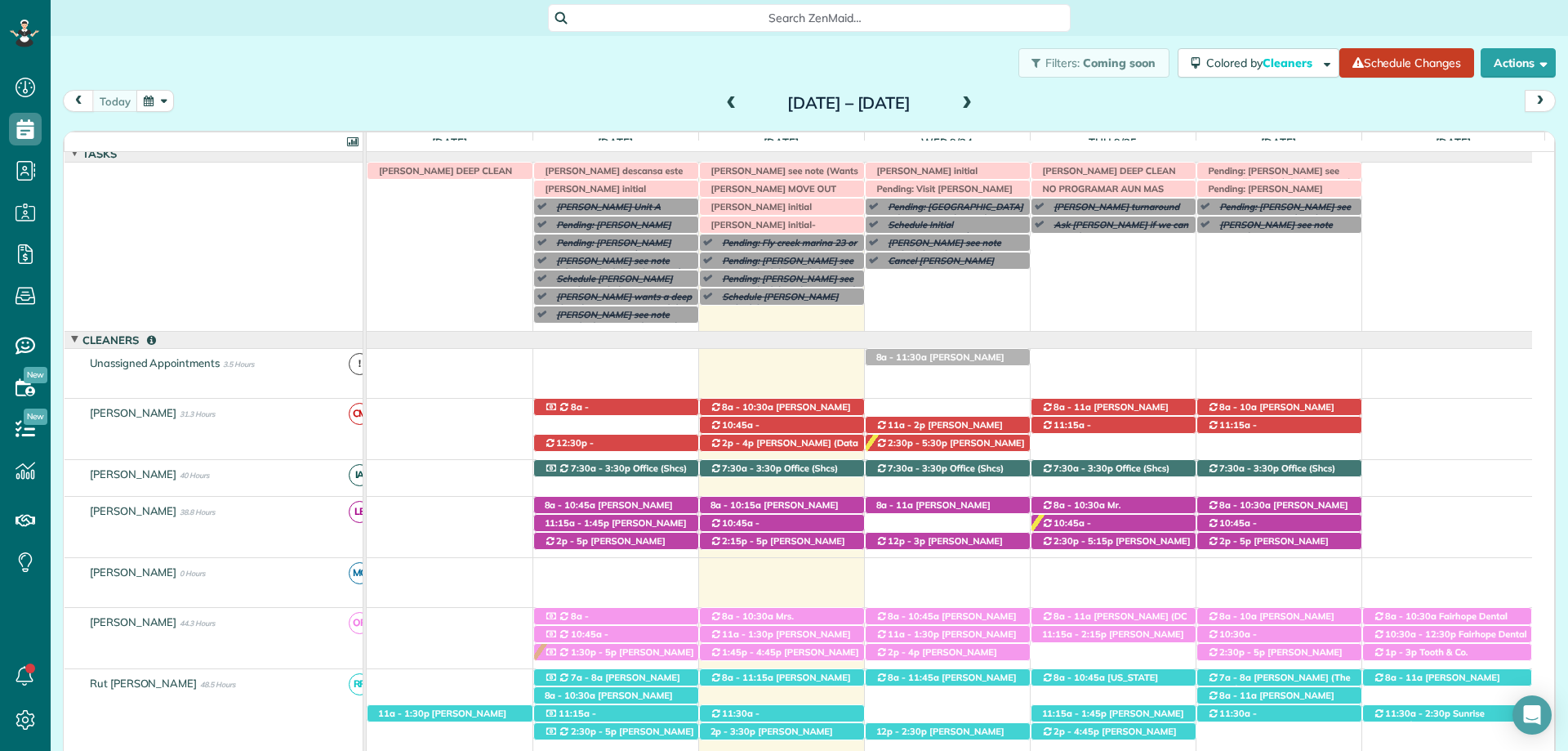
click at [784, 675] on span "Billy Flannigan (+15047565983)" at bounding box center [780, 683] width 141 height 23
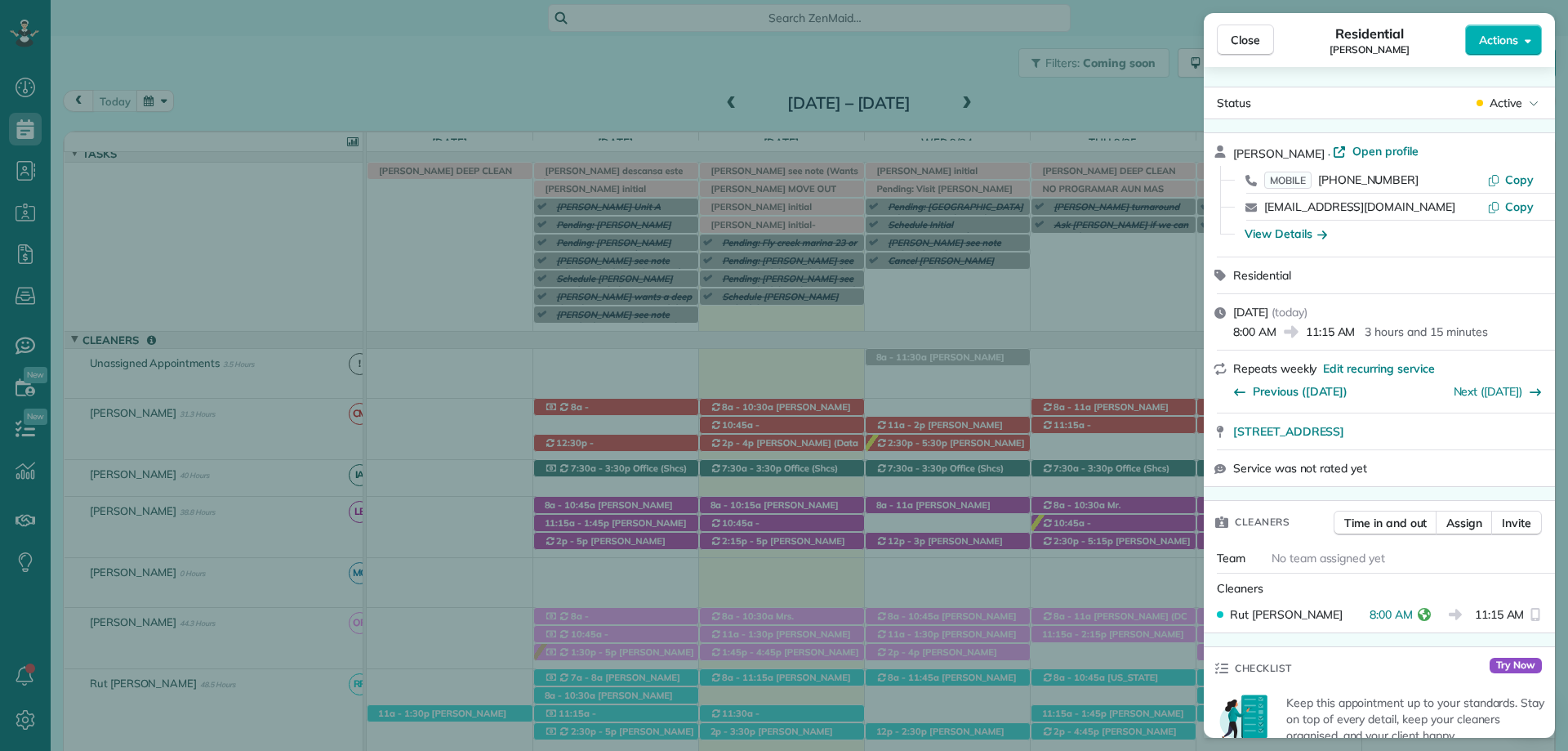
click at [1242, 46] on span "Close" at bounding box center [1245, 39] width 30 height 16
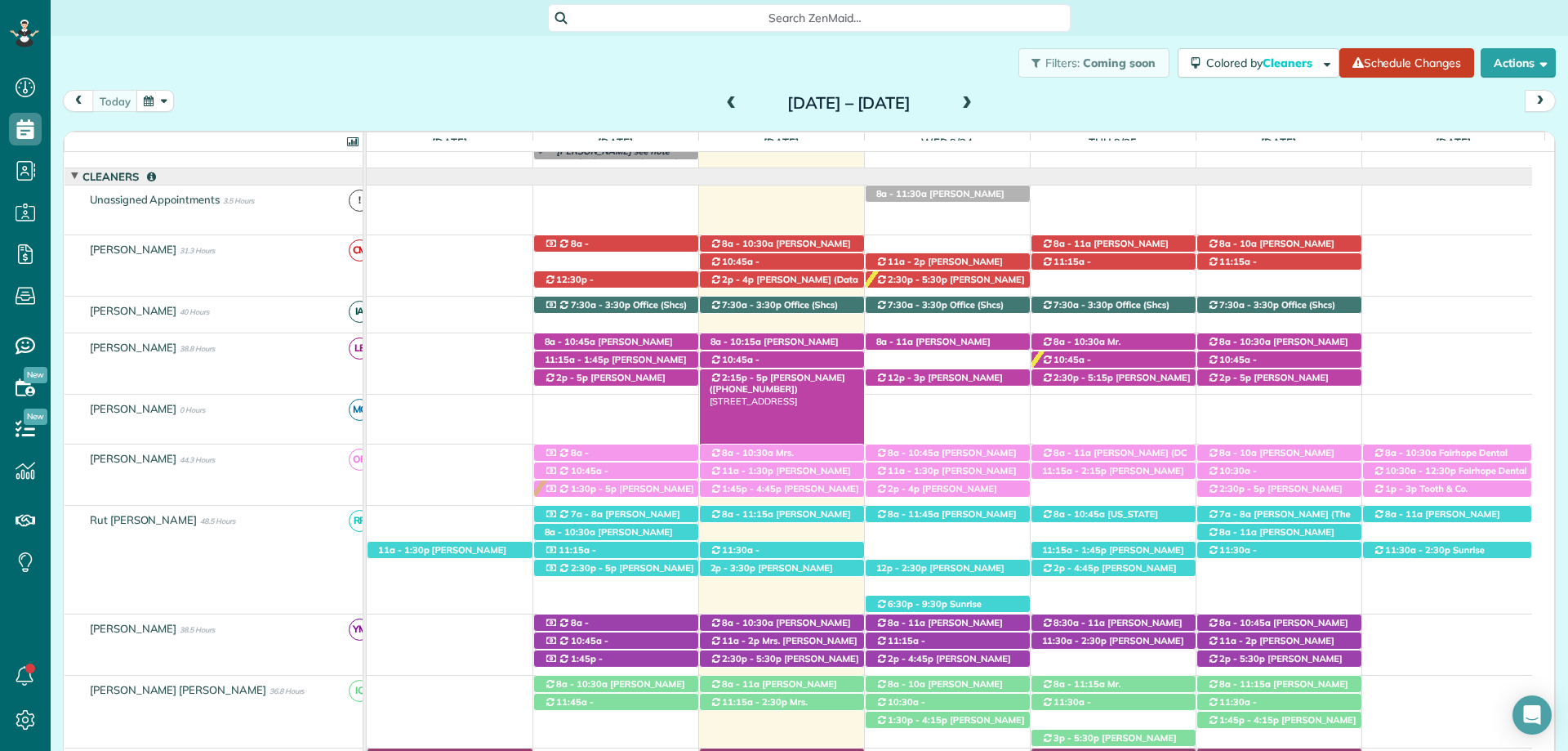
scroll to position [252, 0]
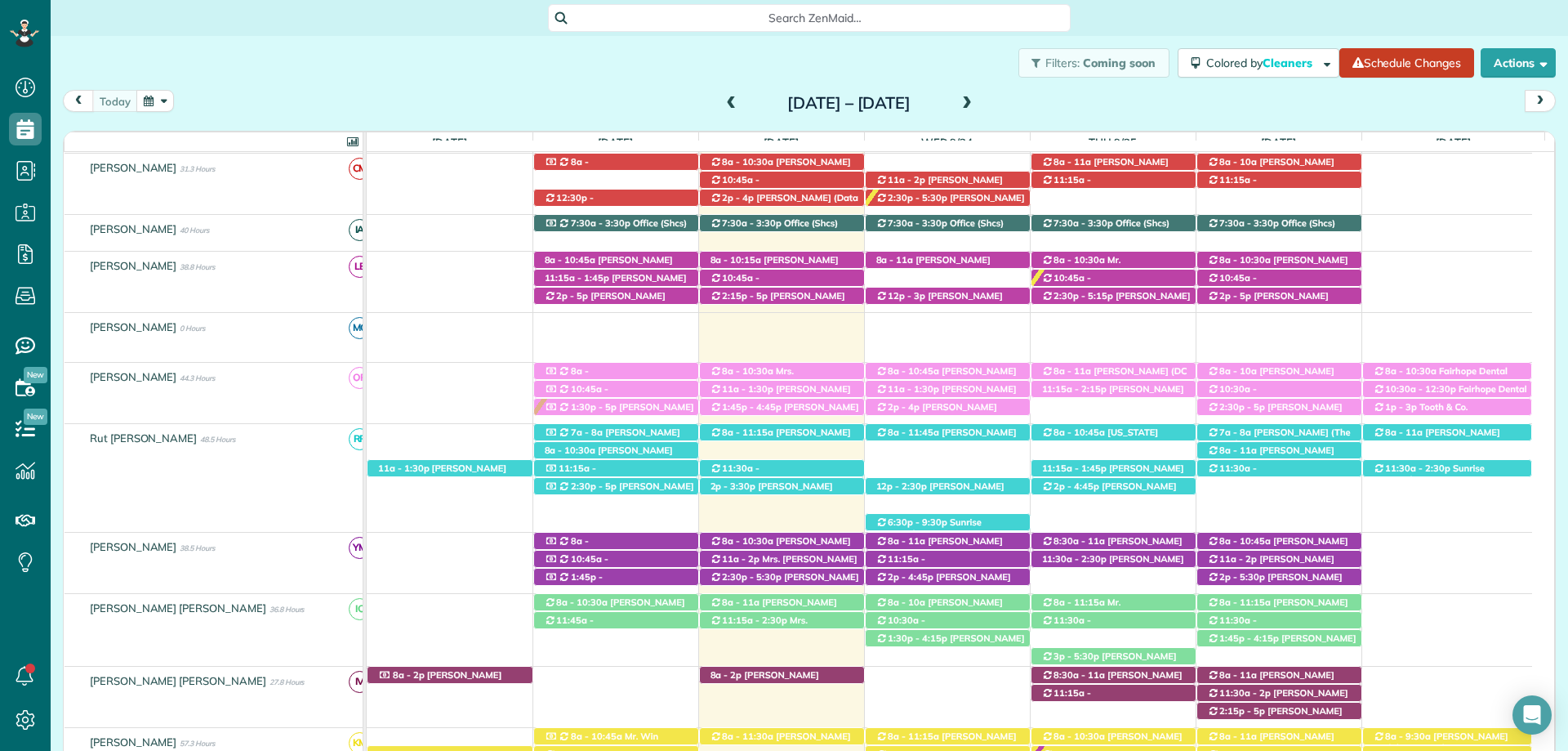
click at [822, 533] on td "11:30a - 1:30p Cathy Saddoris (+16306421506) 23937 Montrose Woods Dr - Fairhope…" at bounding box center [950, 477] width 1166 height 109
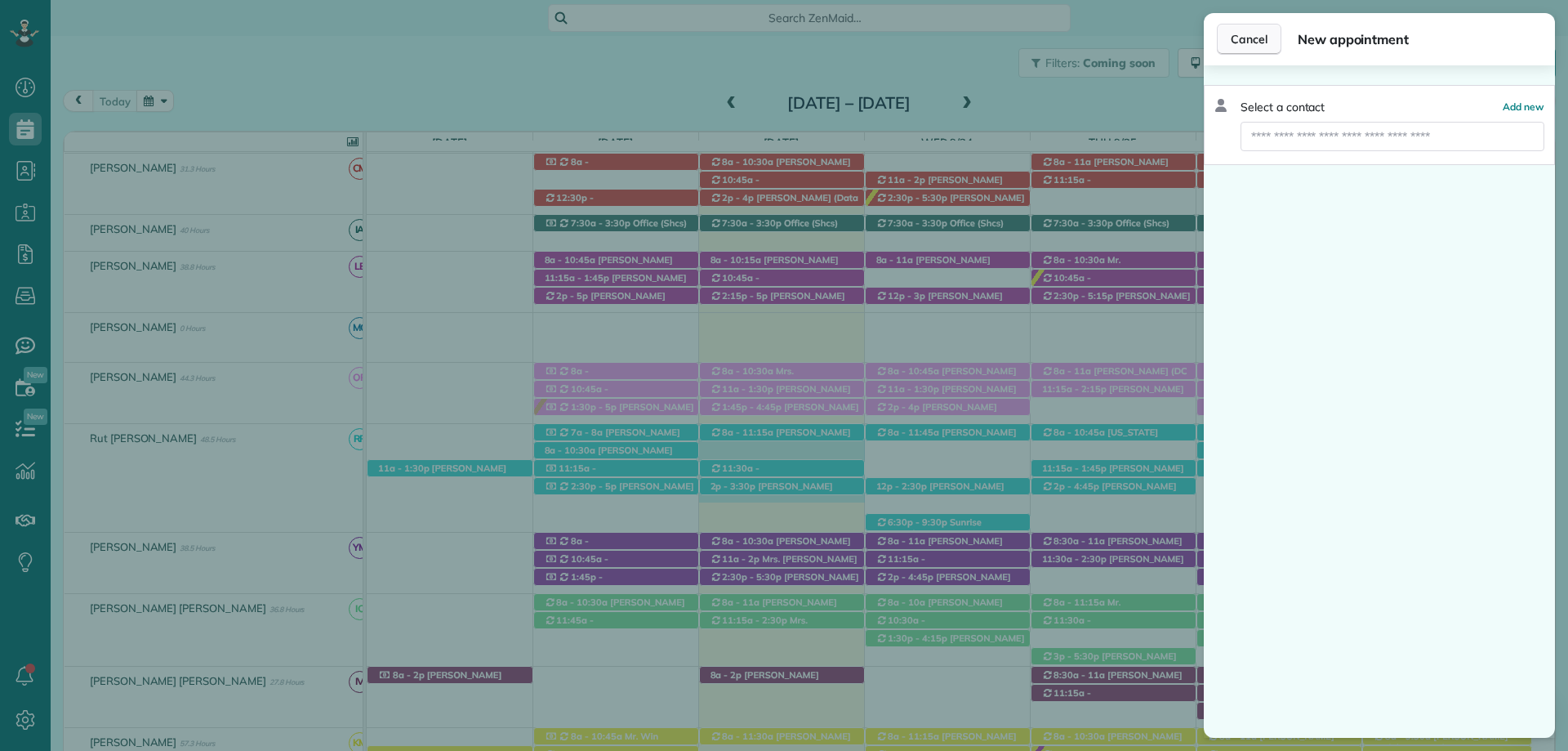
click at [1259, 32] on span "Cancel" at bounding box center [1249, 38] width 36 height 16
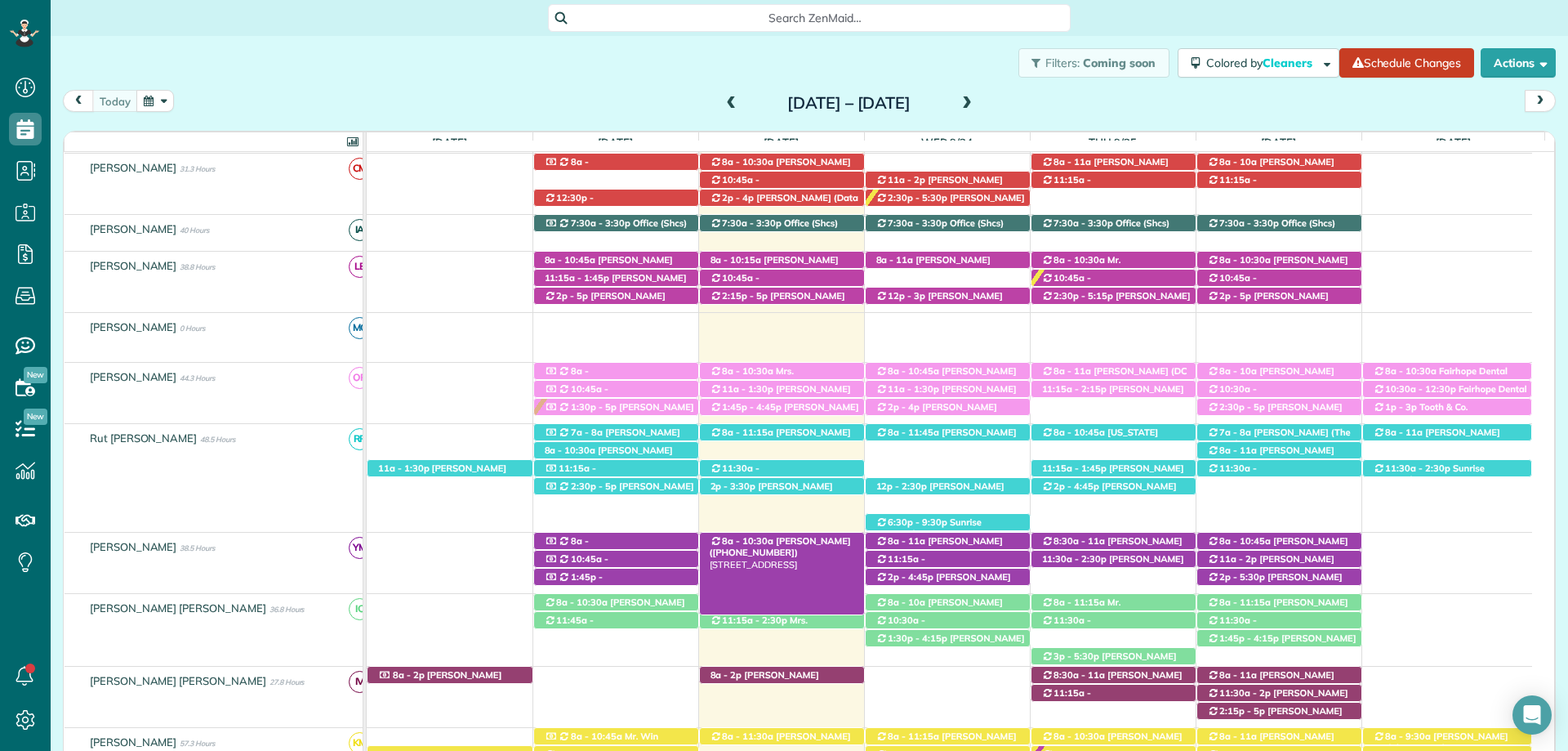
click at [813, 543] on span "[PERSON_NAME] ([PHONE_NUMBER])" at bounding box center [780, 546] width 141 height 23
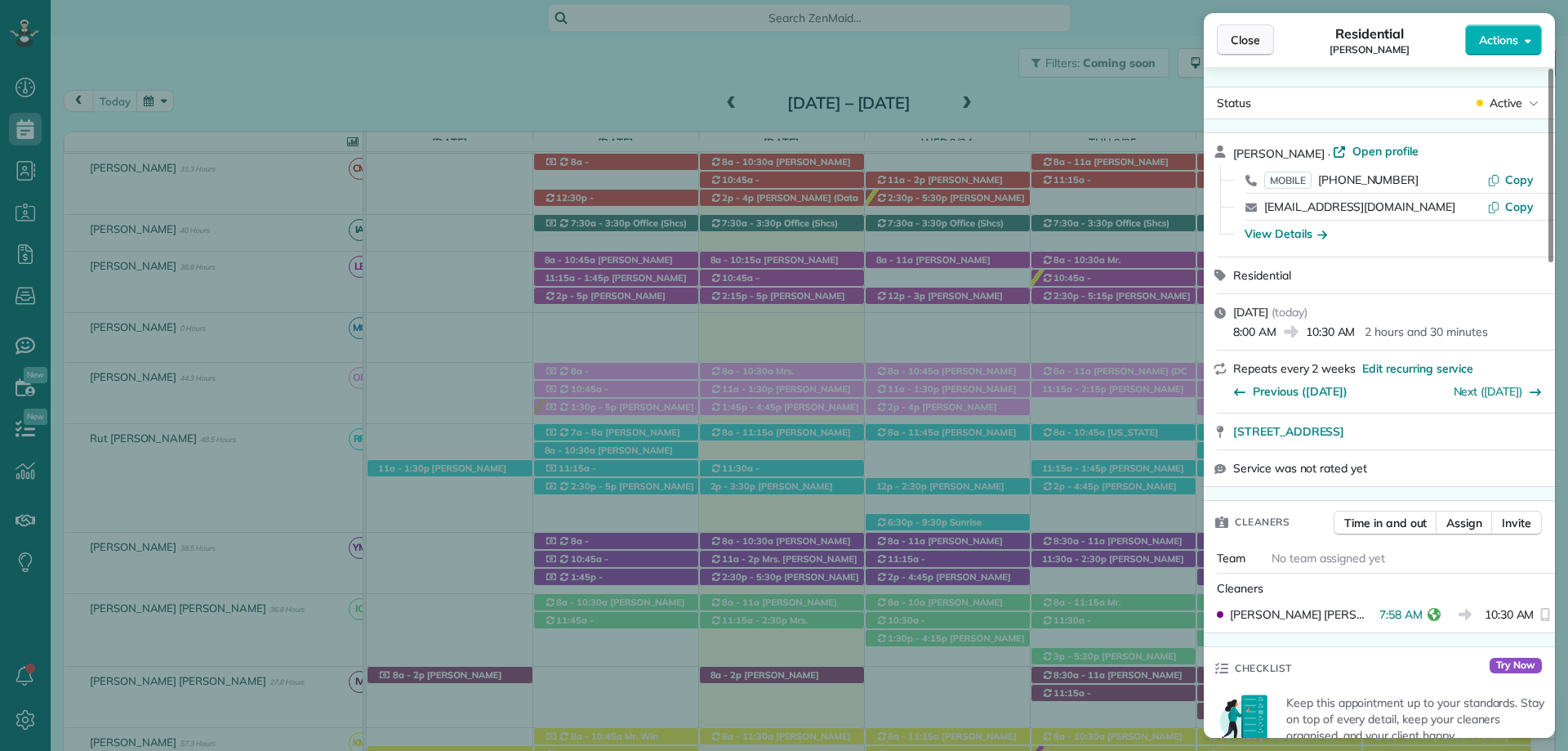
click at [1258, 41] on span "Close" at bounding box center [1245, 39] width 30 height 16
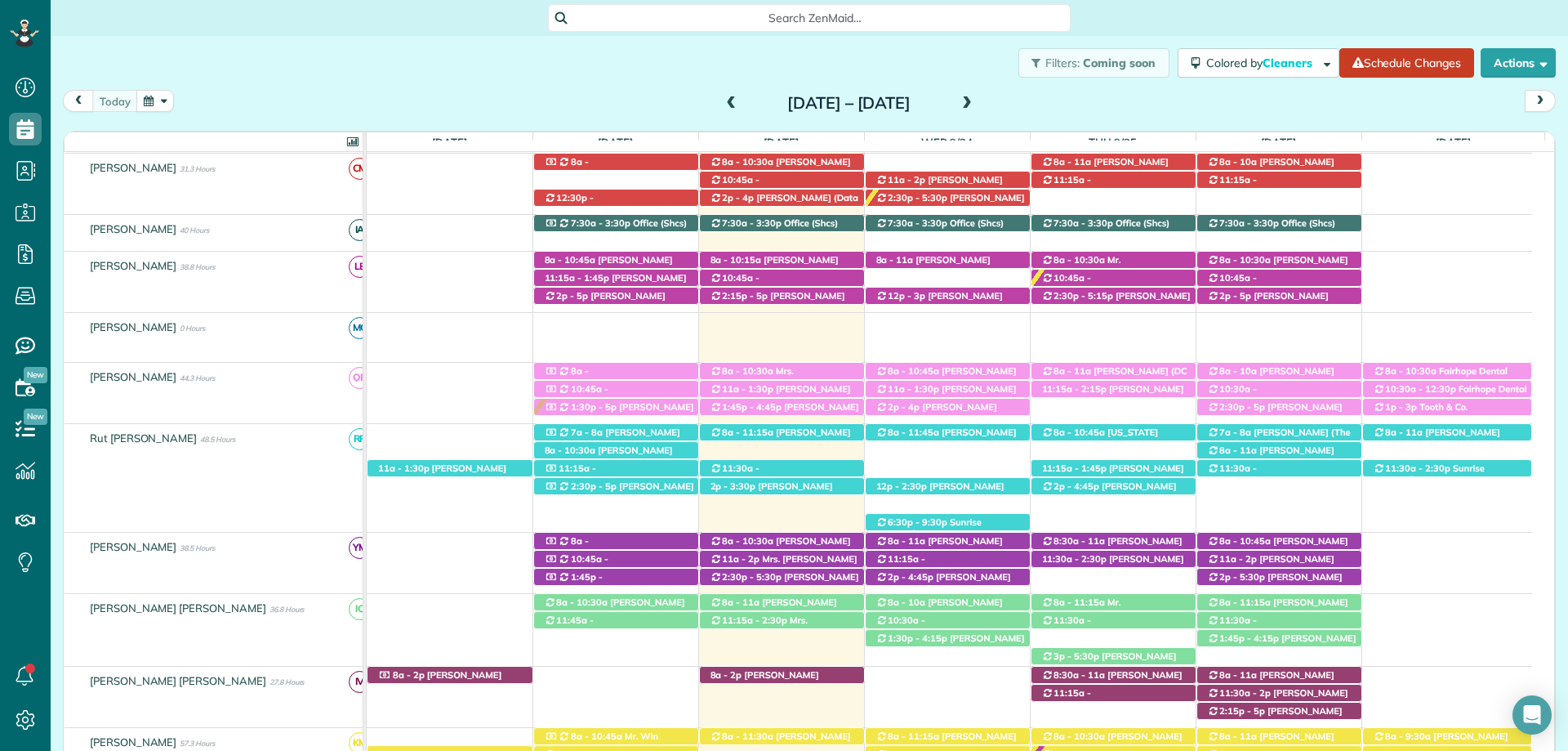
scroll to position [415, 0]
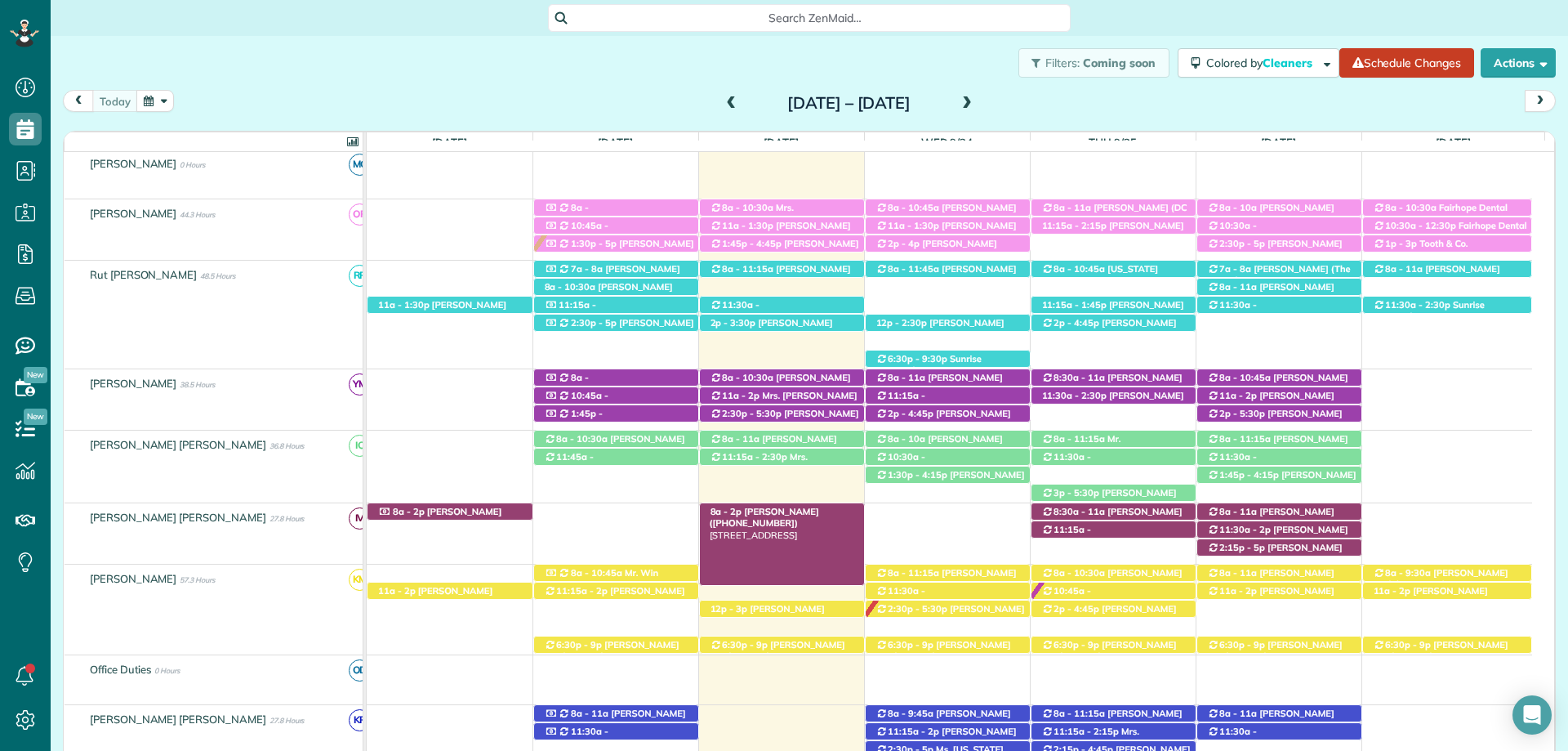
click at [811, 514] on div "8a - 2p Abby Dean (+14252814757) 696 Greenwood Ave - Fairhope, AL, 36532" at bounding box center [782, 512] width 164 height 17
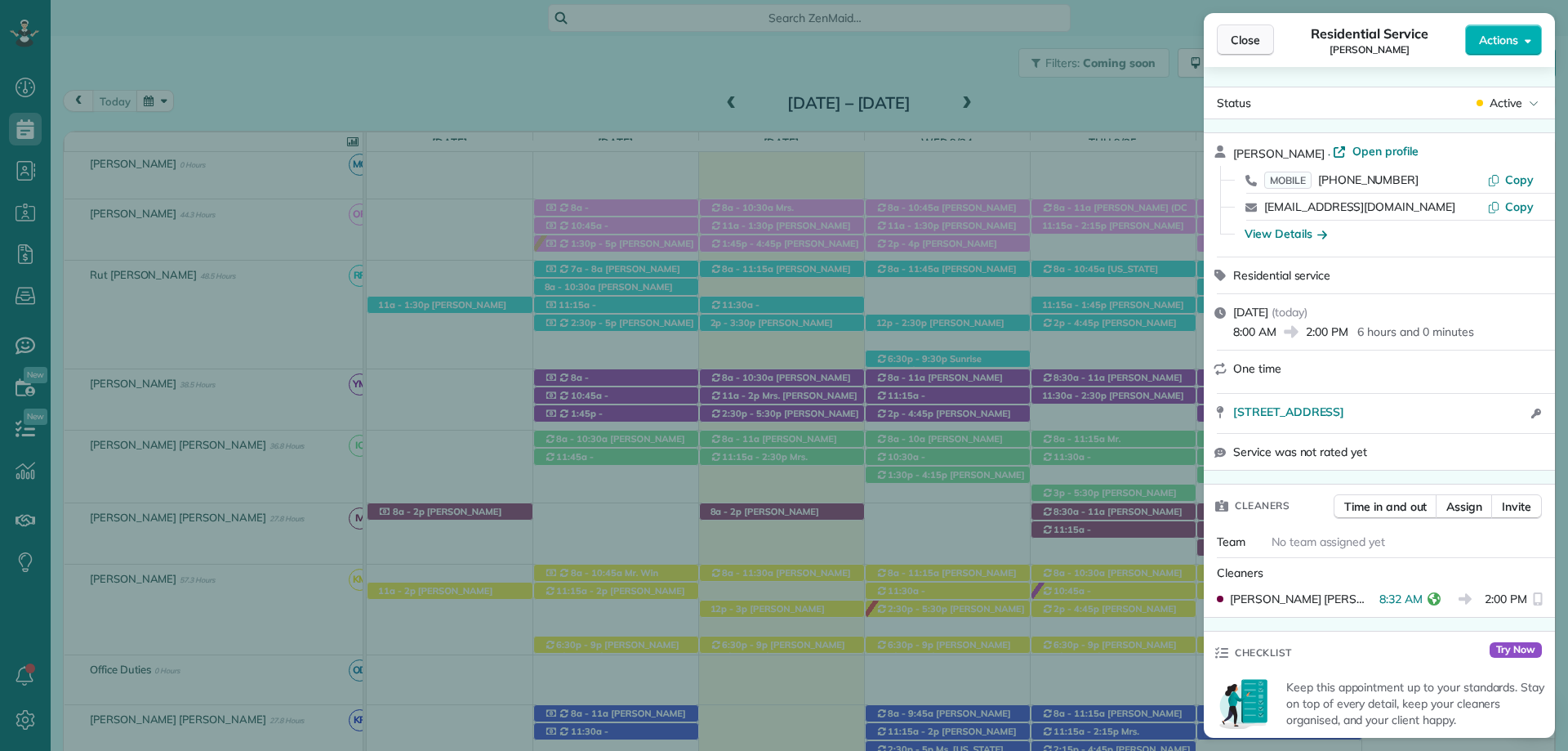
click at [1247, 39] on span "Close" at bounding box center [1245, 39] width 30 height 16
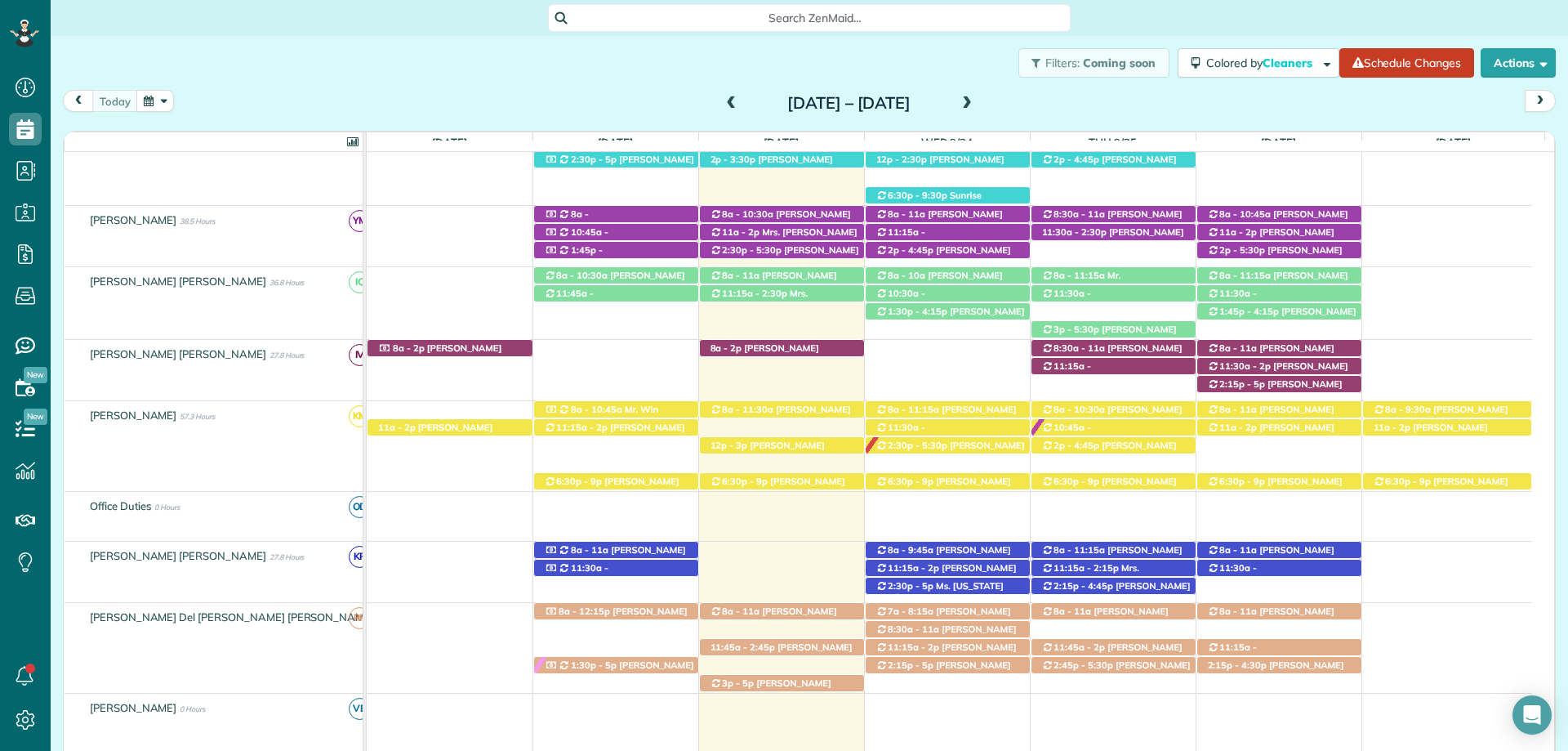
scroll to position [741, 0]
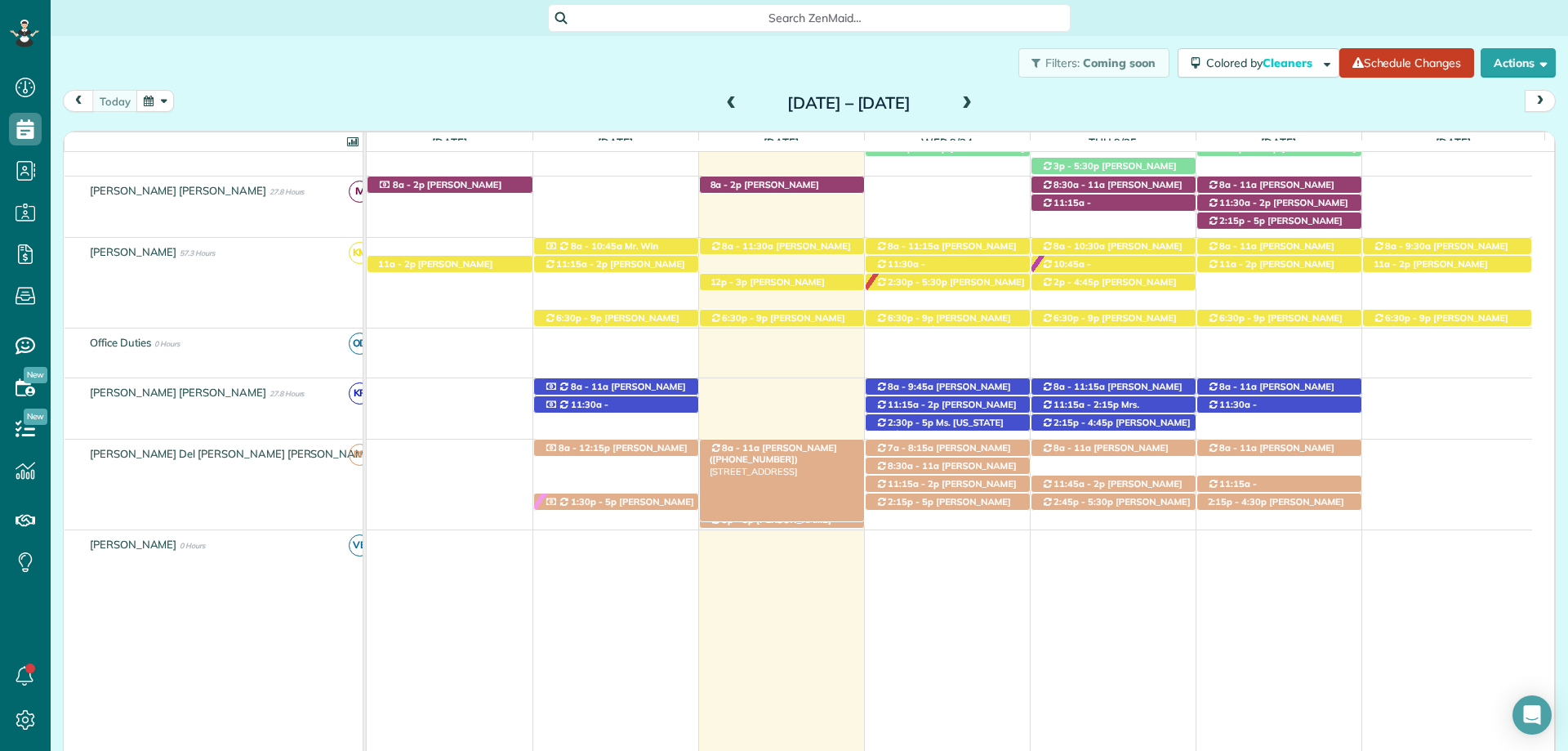
click at [776, 443] on div "8a - 11a Mrs. Phyllis Hood (+12514215132) 200 North Bayview Street - Fairhope, …" at bounding box center [782, 448] width 164 height 17
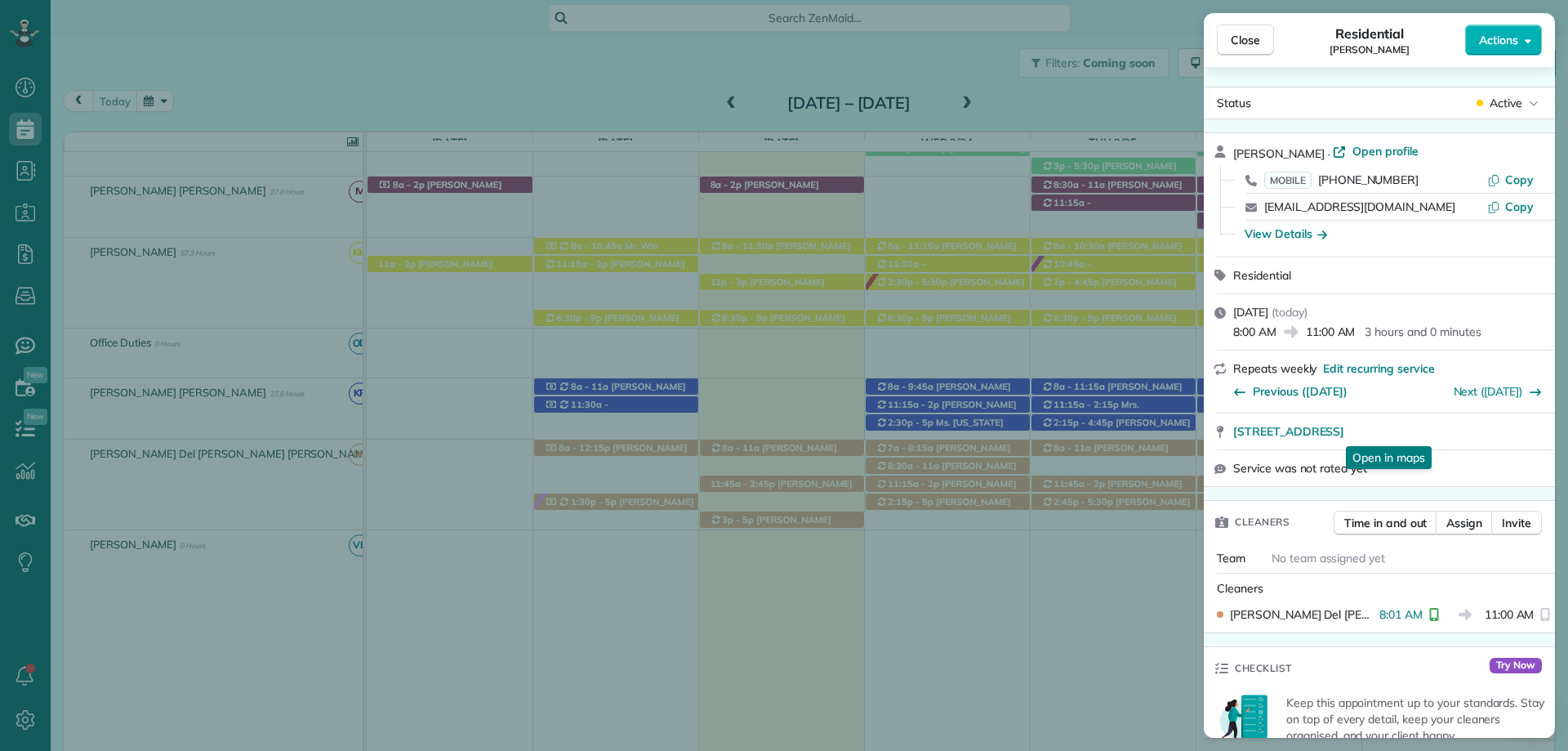
click at [1254, 44] on span "Close" at bounding box center [1245, 39] width 30 height 16
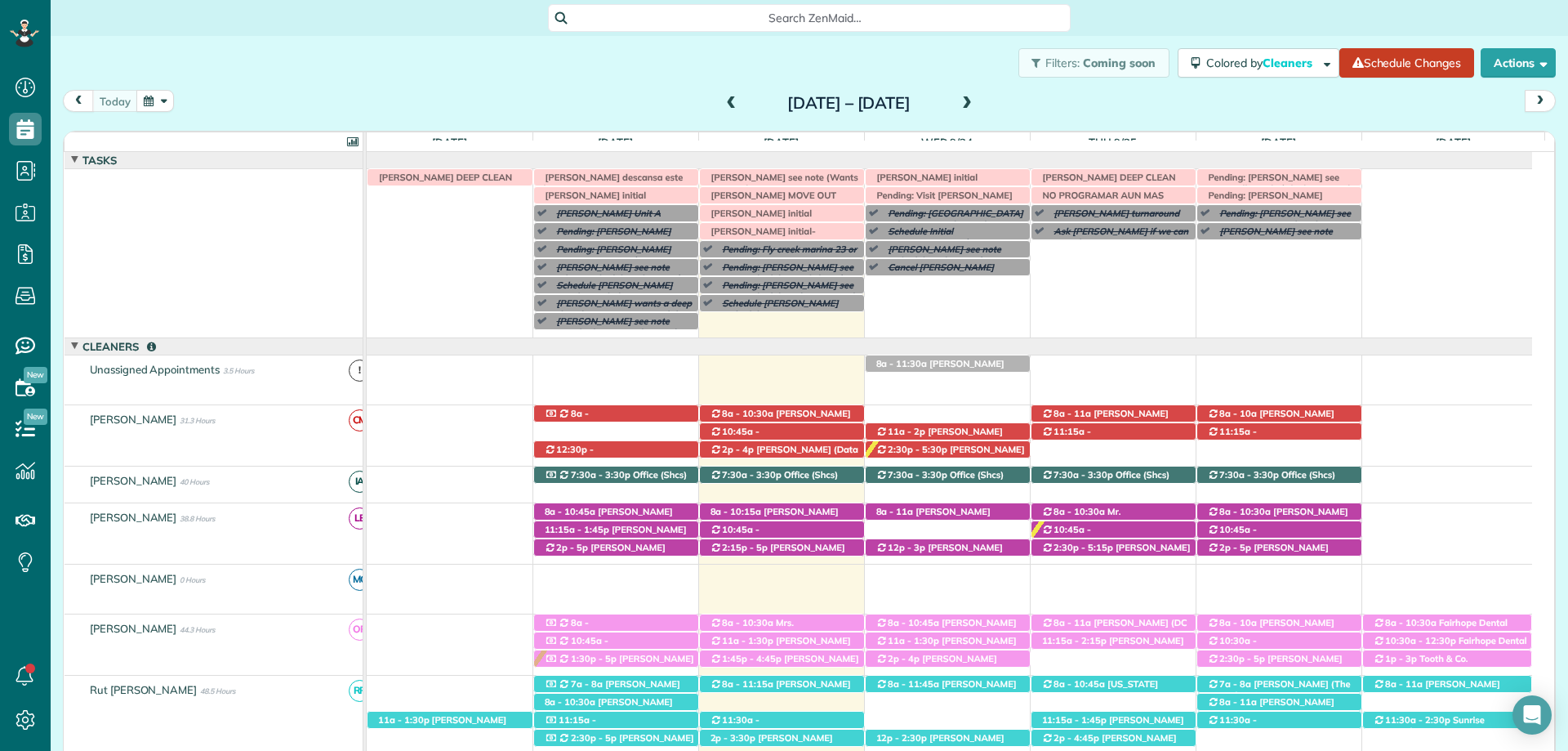
click at [901, 58] on div "Filters: Coming soon Colored by Cleaners Color by Cleaner Color by Team Color b…" at bounding box center [809, 62] width 1517 height 54
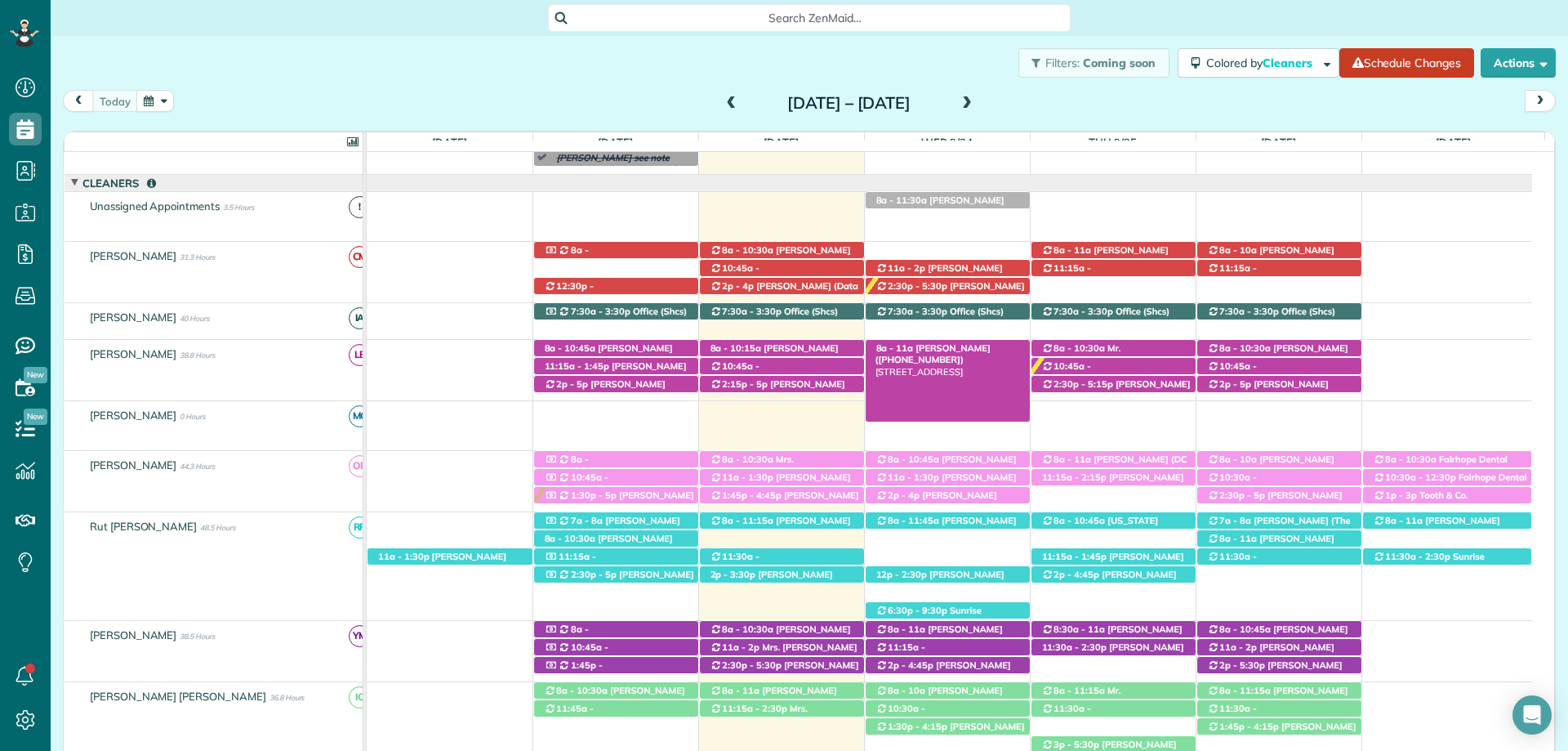
scroll to position [327, 0]
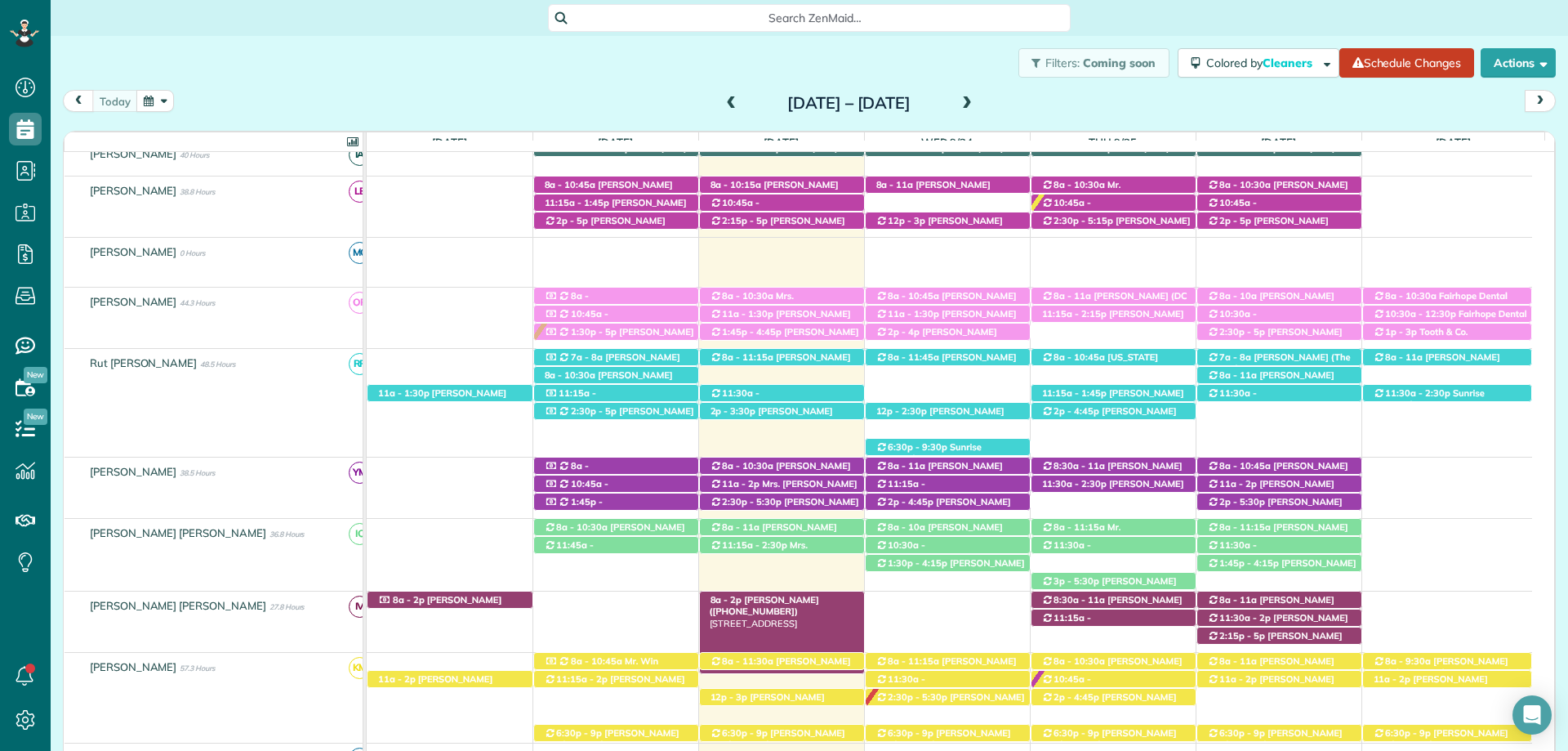
click at [800, 606] on div "8a - 2p Abby Dean (+14252814757) 696 Greenwood Ave - Fairhope, AL, 36532" at bounding box center [782, 600] width 164 height 17
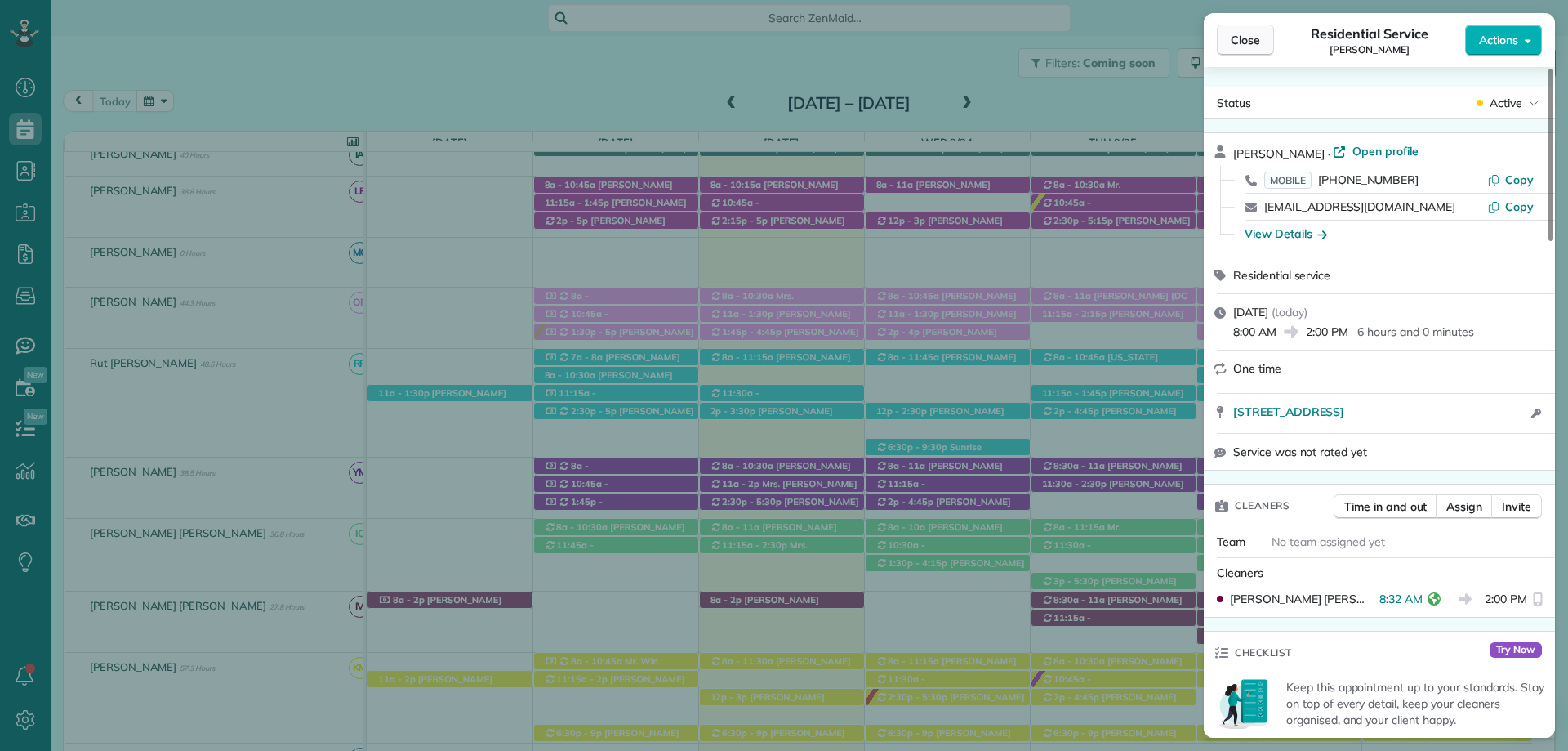
drag, startPoint x: 684, startPoint y: 66, endPoint x: 1229, endPoint y: 44, distance: 545.4
click at [684, 66] on div "Close Residential Service Abby Dean Actions Status Active Abby Dean · Open prof…" at bounding box center [784, 376] width 1568 height 751
click at [1248, 50] on button "Close" at bounding box center [1245, 40] width 58 height 31
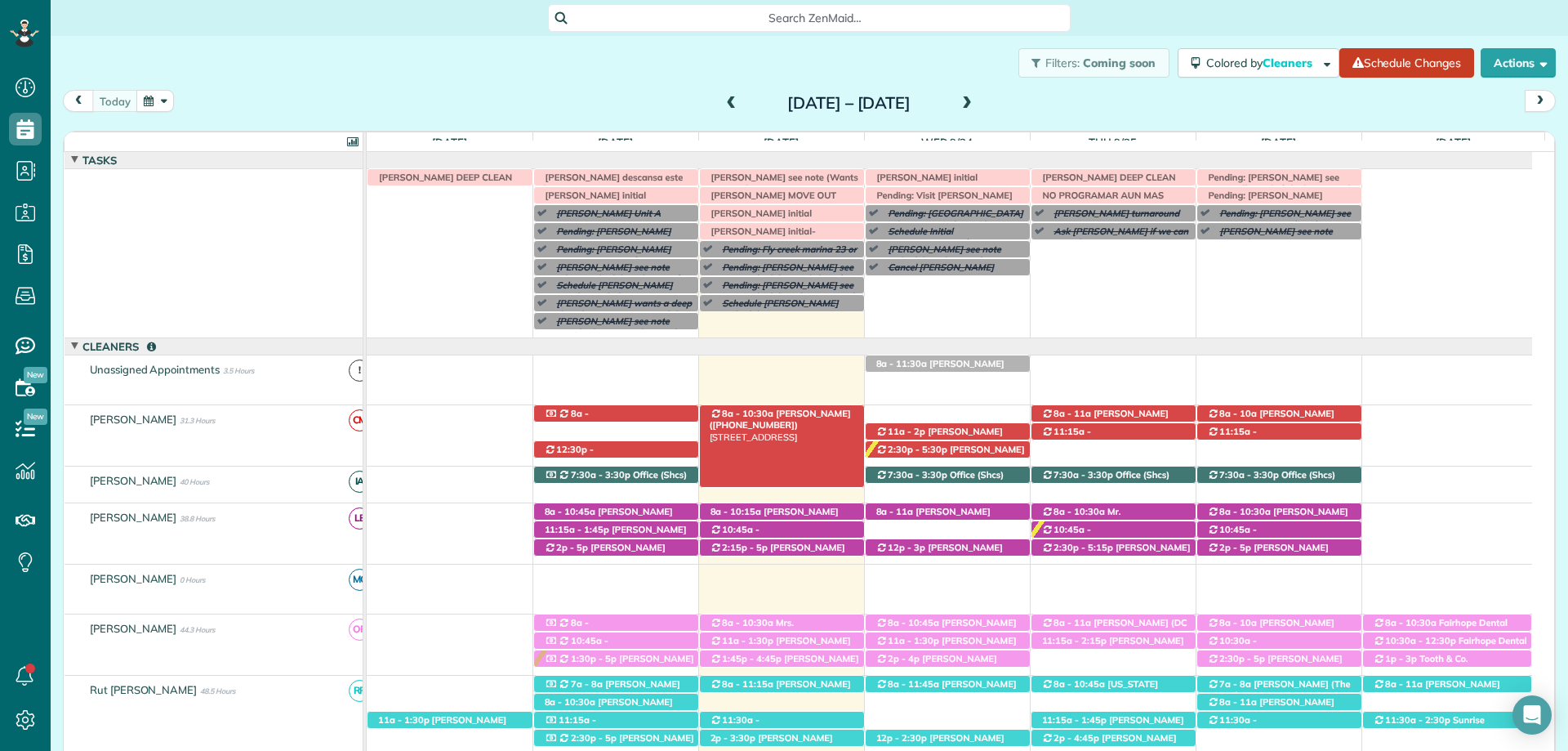
click at [792, 407] on div "8a - 10:30a Glenda Gravlee (+12517097088) 101 South Mobile Street #1 - Fairhope…" at bounding box center [782, 414] width 164 height 17
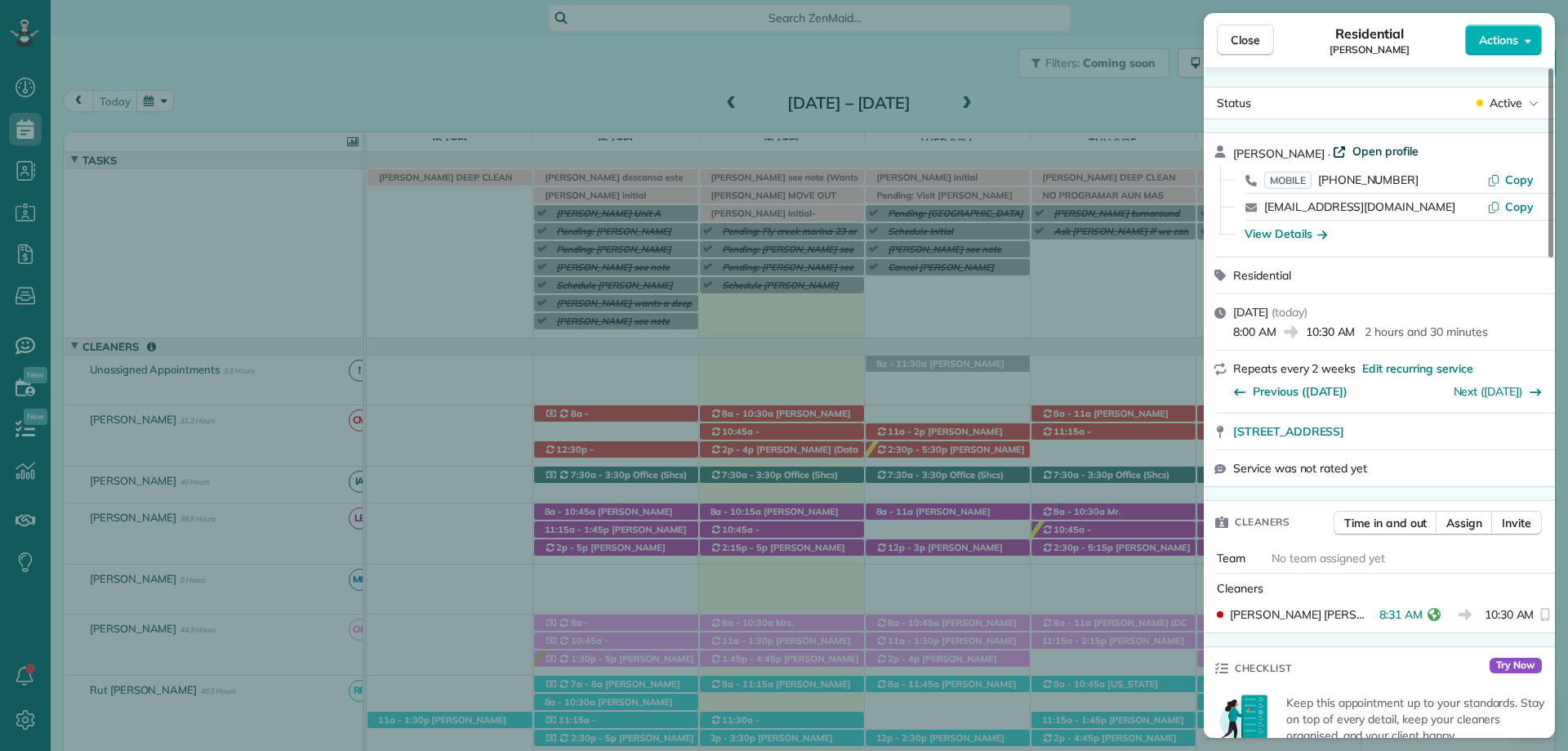
click at [1377, 152] on span "Open profile" at bounding box center [1385, 151] width 66 height 16
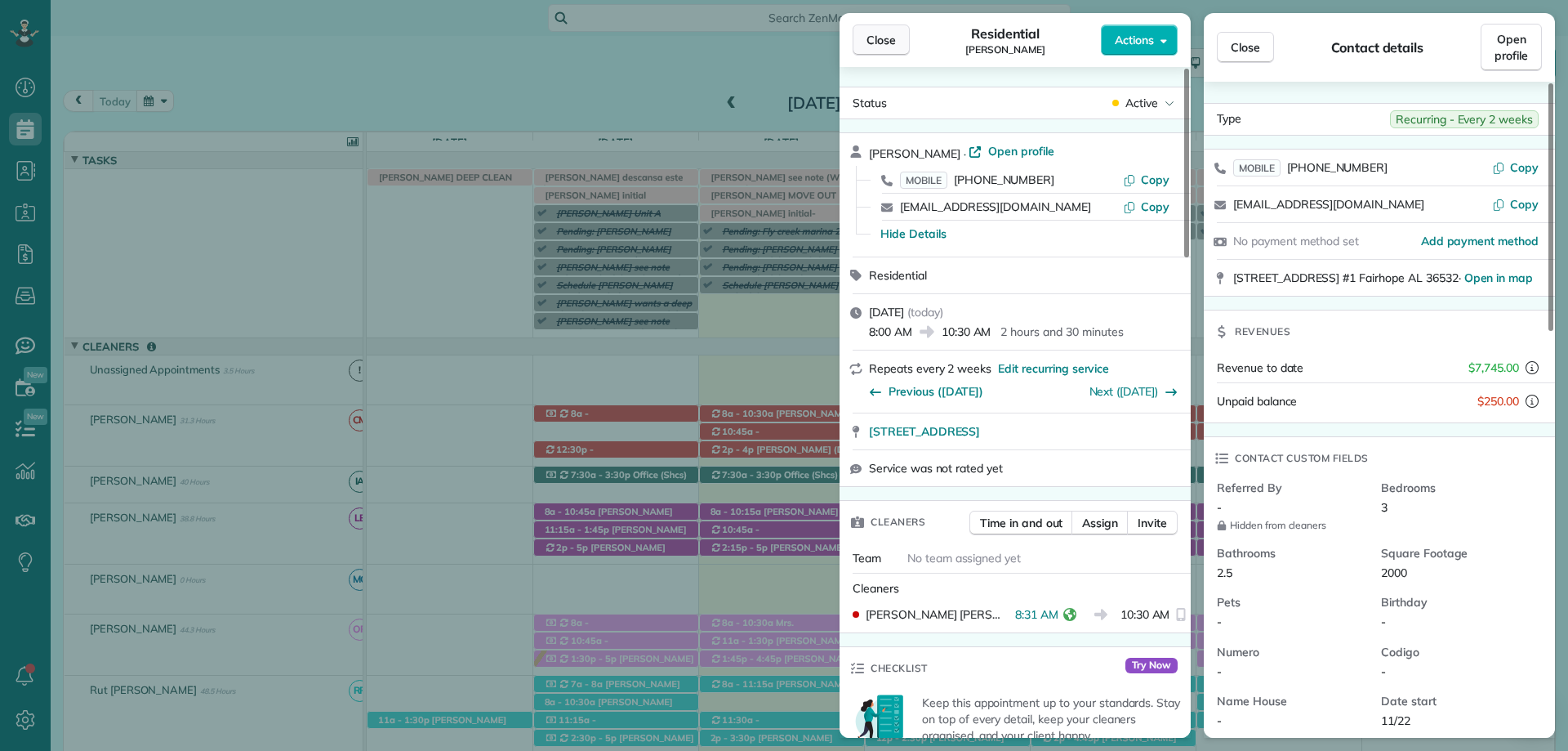
click at [871, 42] on span "Close" at bounding box center [880, 39] width 30 height 16
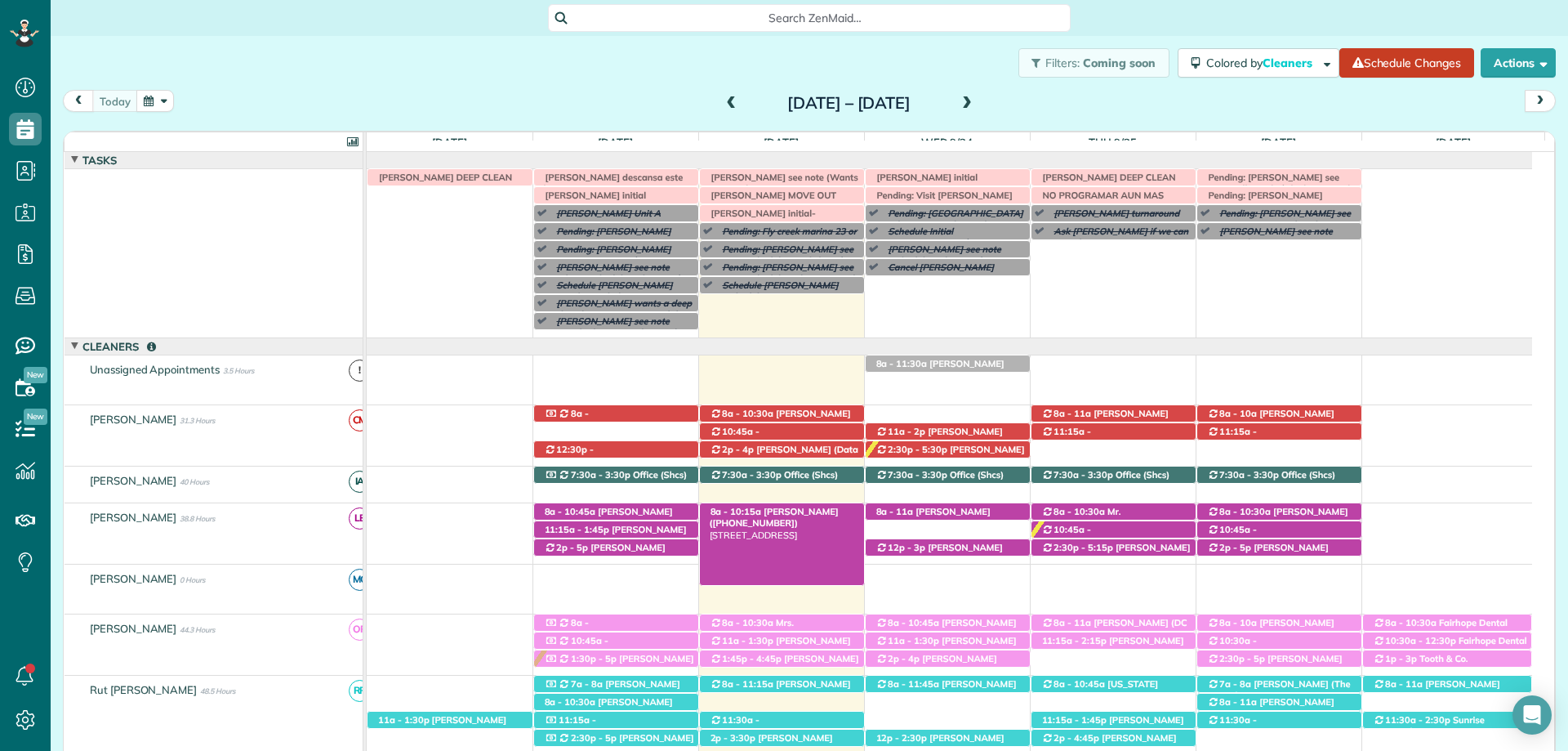
click at [793, 513] on span "Nina Lipsey (+17737062226)" at bounding box center [774, 517] width 129 height 23
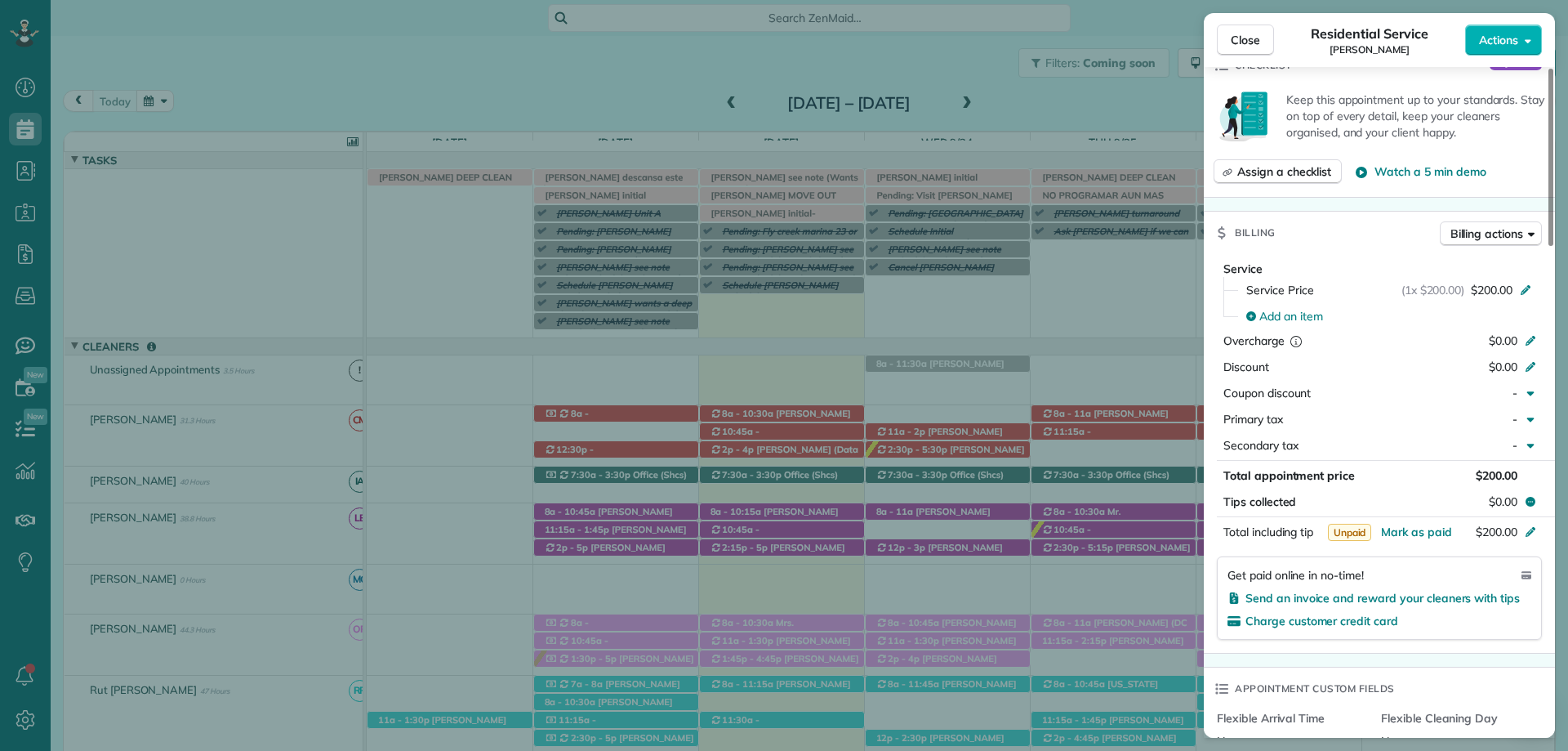
scroll to position [653, 0]
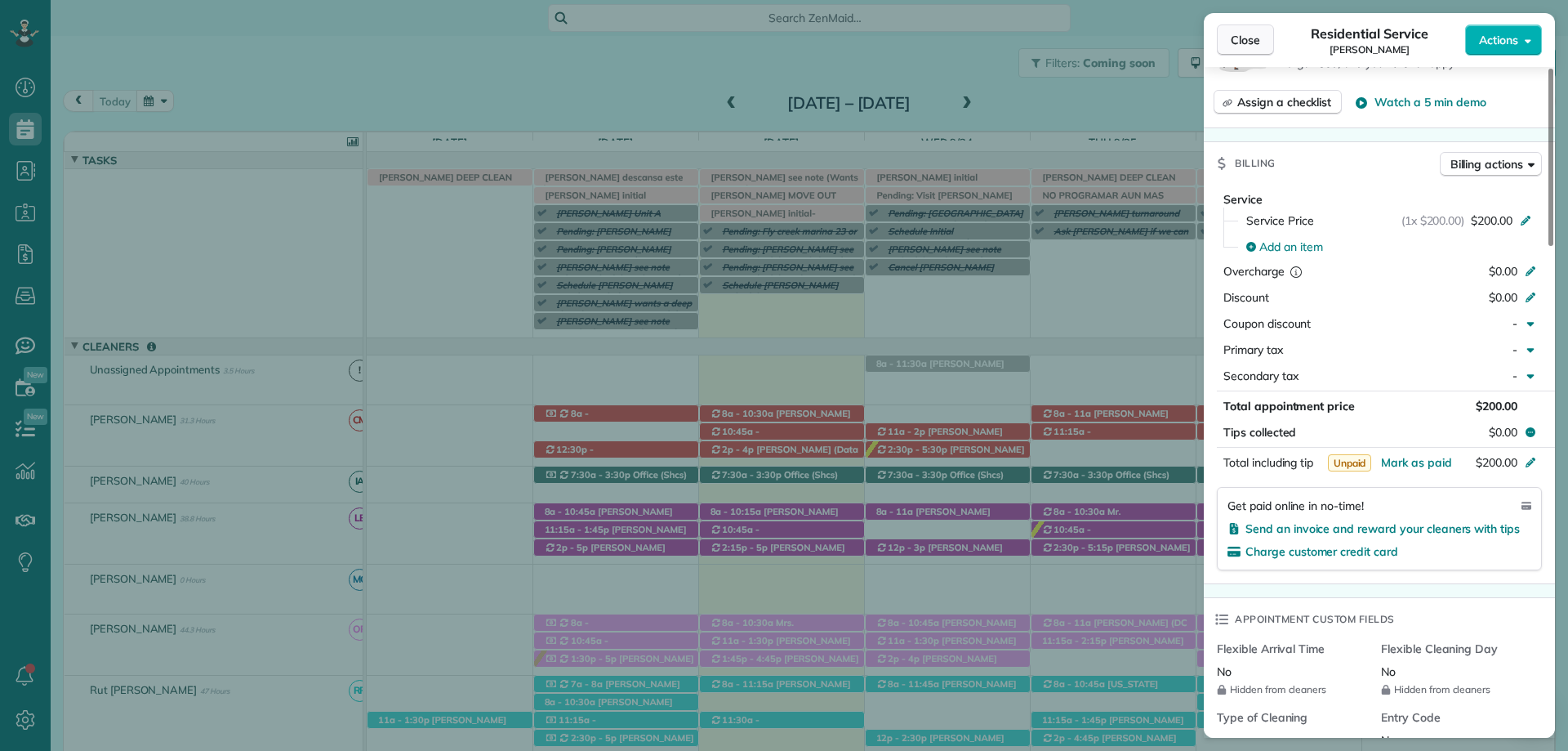
click at [1253, 36] on span "Close" at bounding box center [1245, 39] width 30 height 16
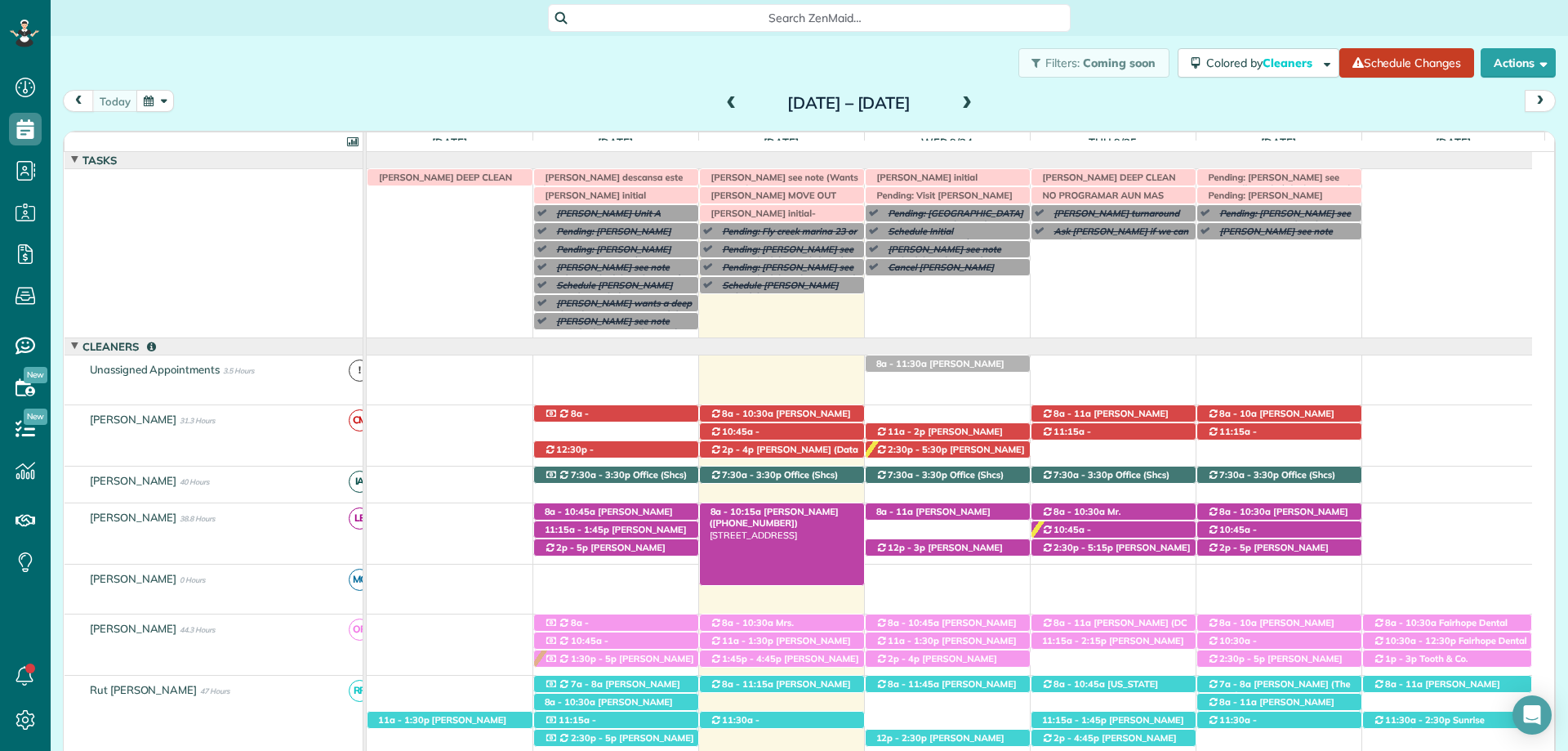
click at [811, 514] on div "8a - 10:15a Nina Lipsey (+17737062226) 19255 Gunnison Road - Fairhope, AL, 36532" at bounding box center [782, 512] width 164 height 17
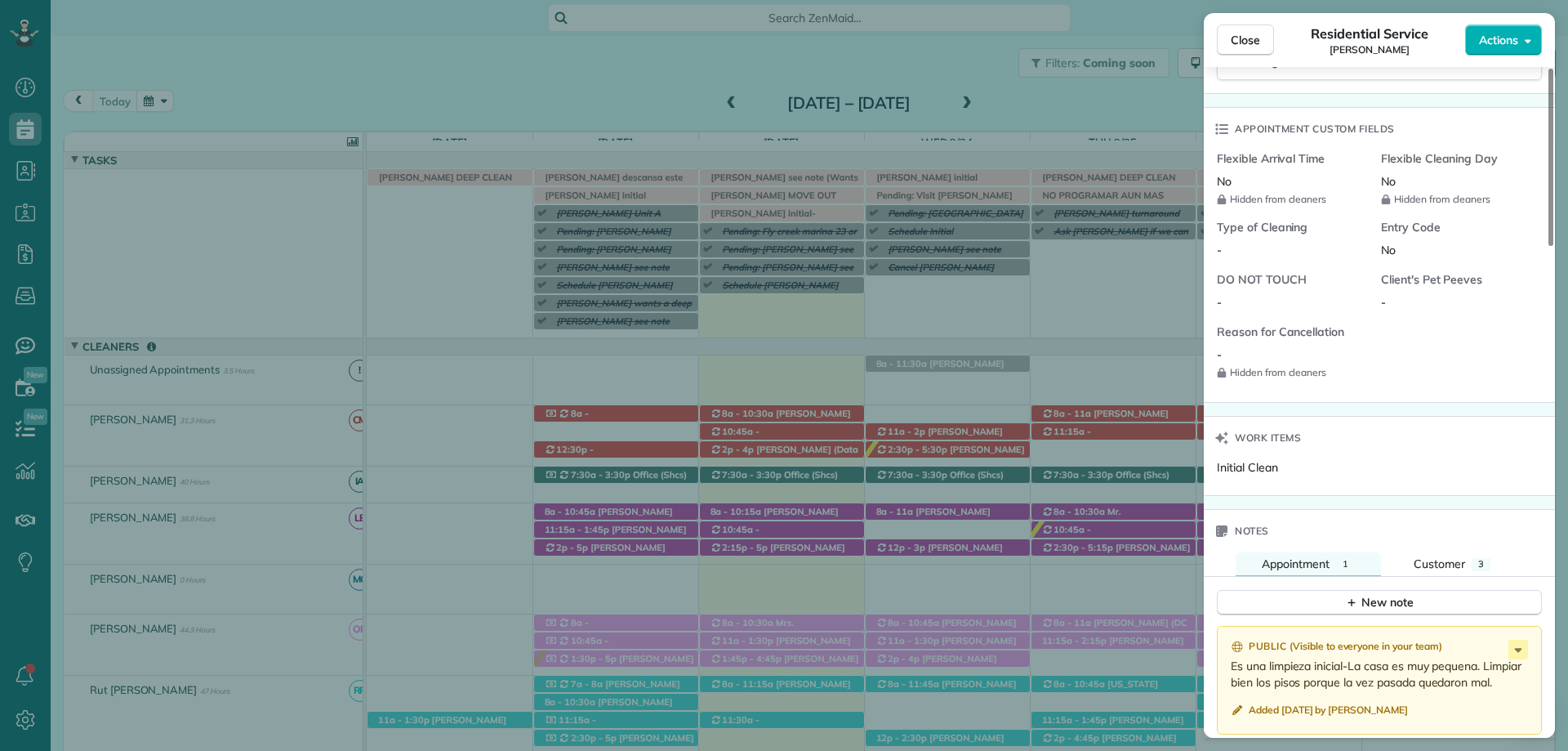
scroll to position [1307, 0]
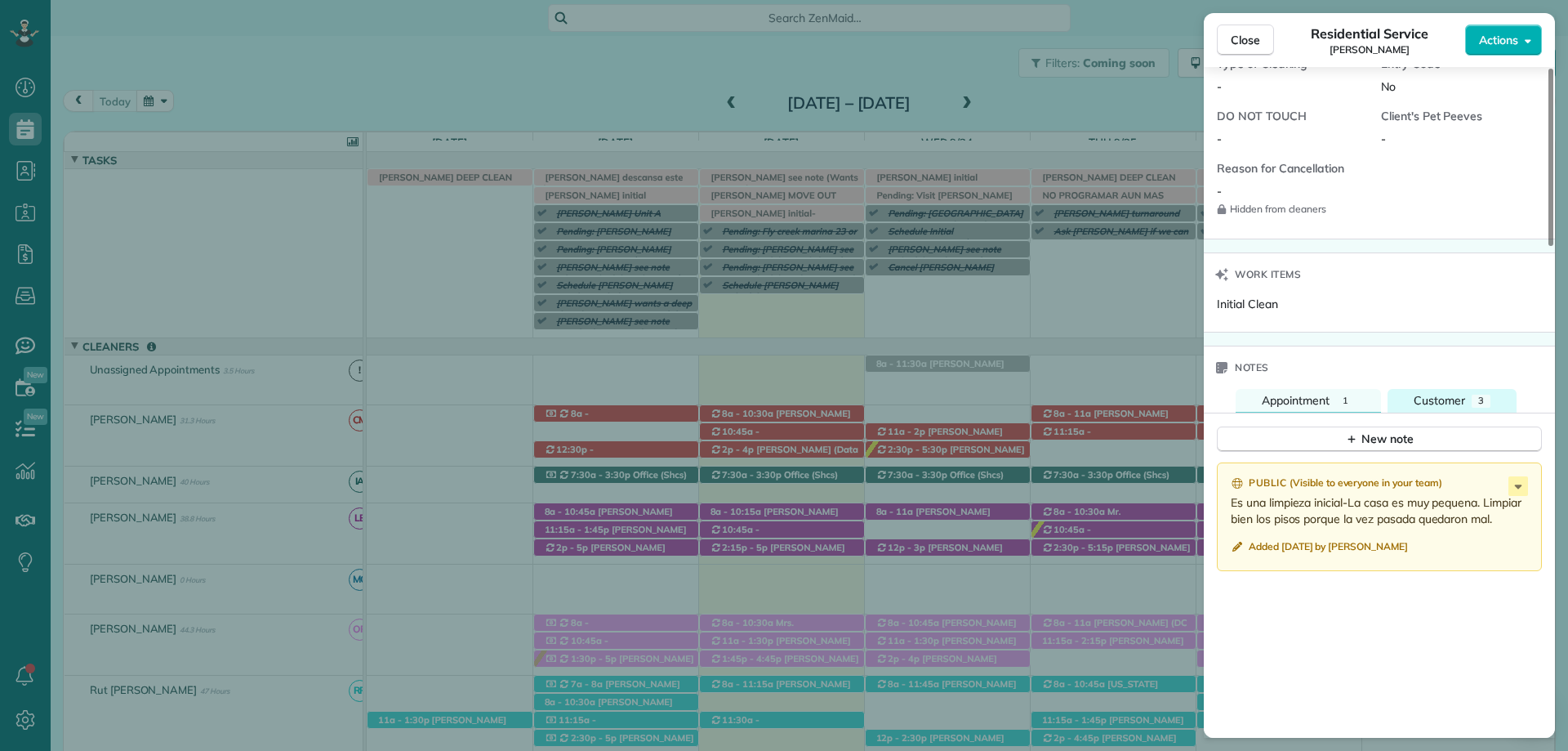
click at [1462, 392] on div "Customer" at bounding box center [1439, 400] width 52 height 17
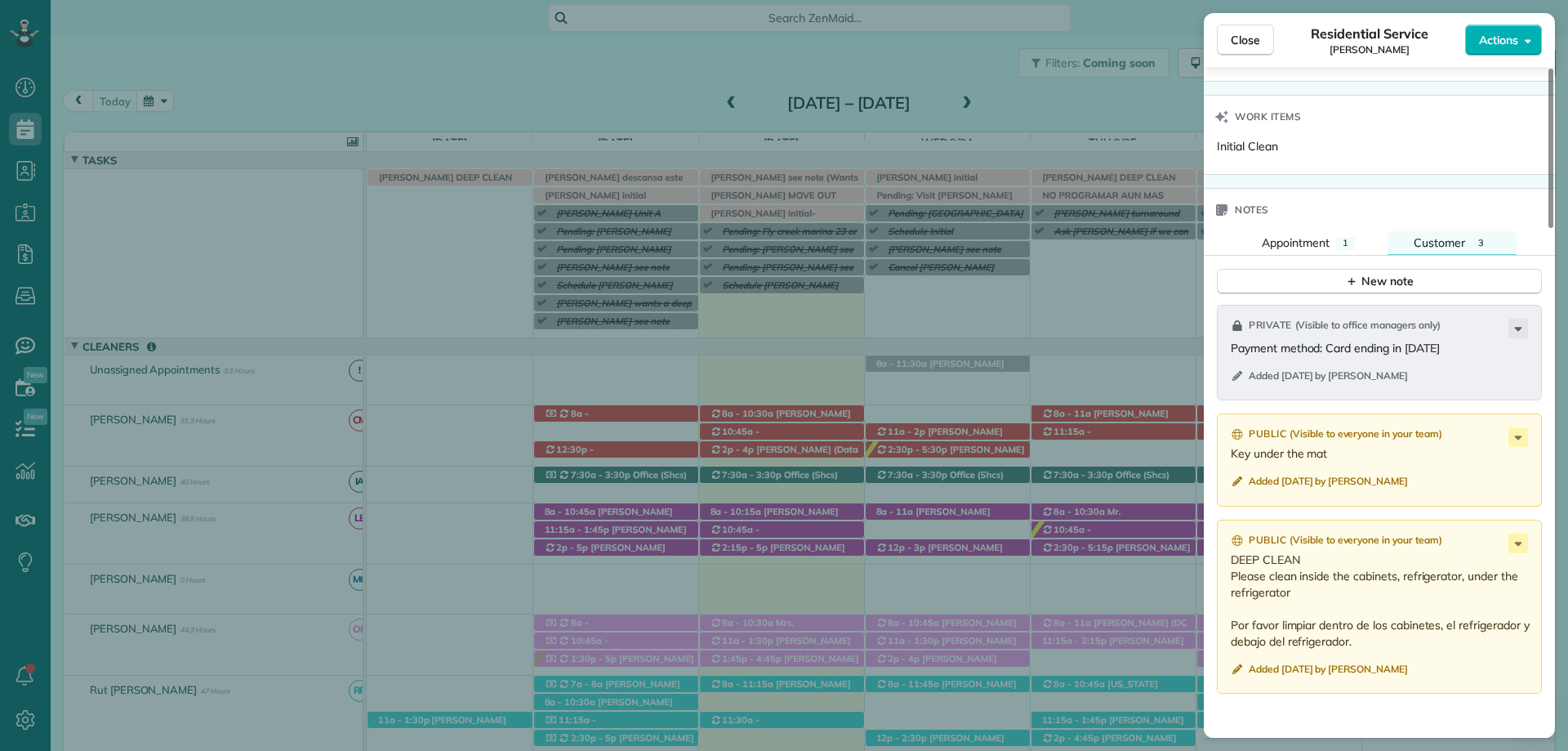
scroll to position [1552, 0]
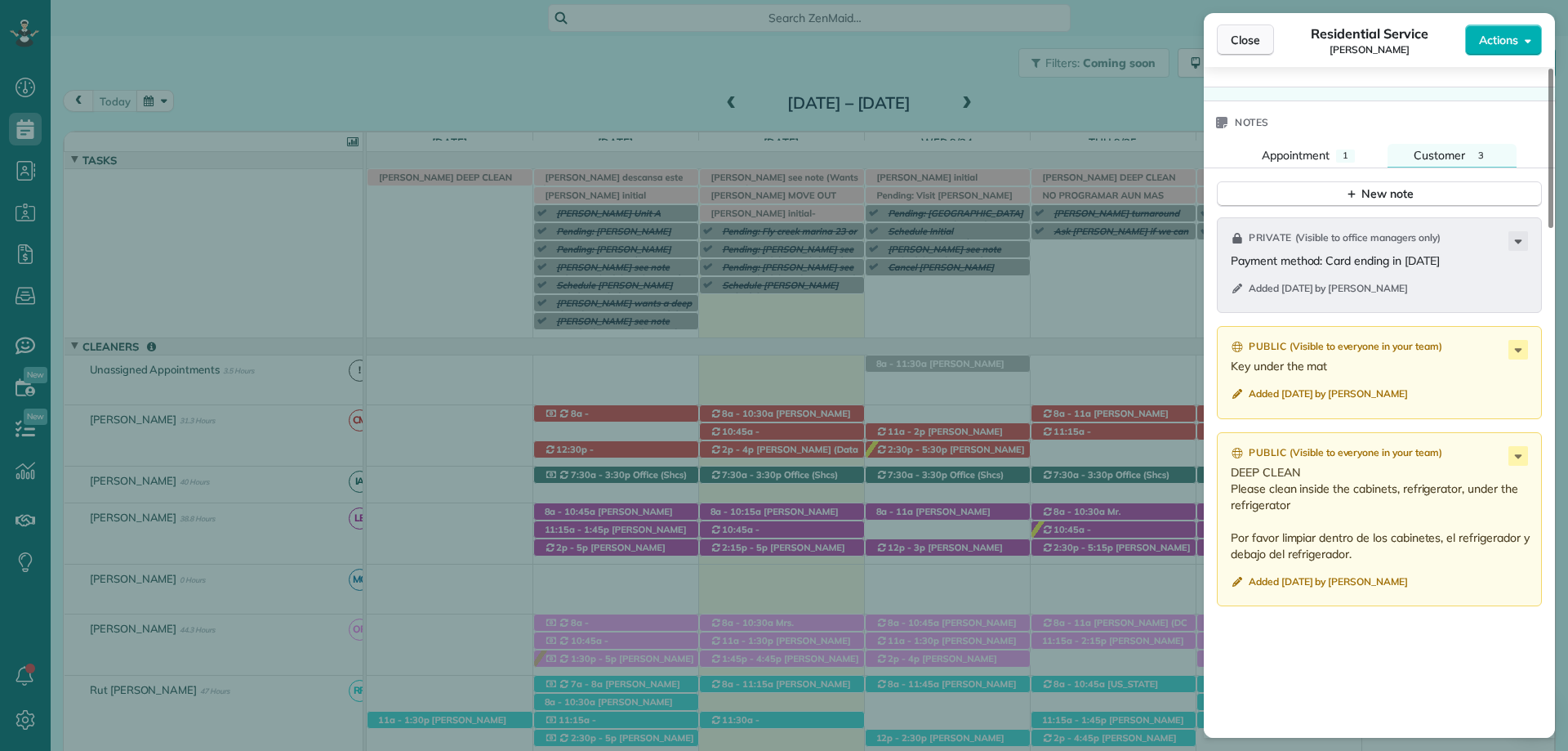
click at [1253, 36] on span "Close" at bounding box center [1245, 39] width 30 height 16
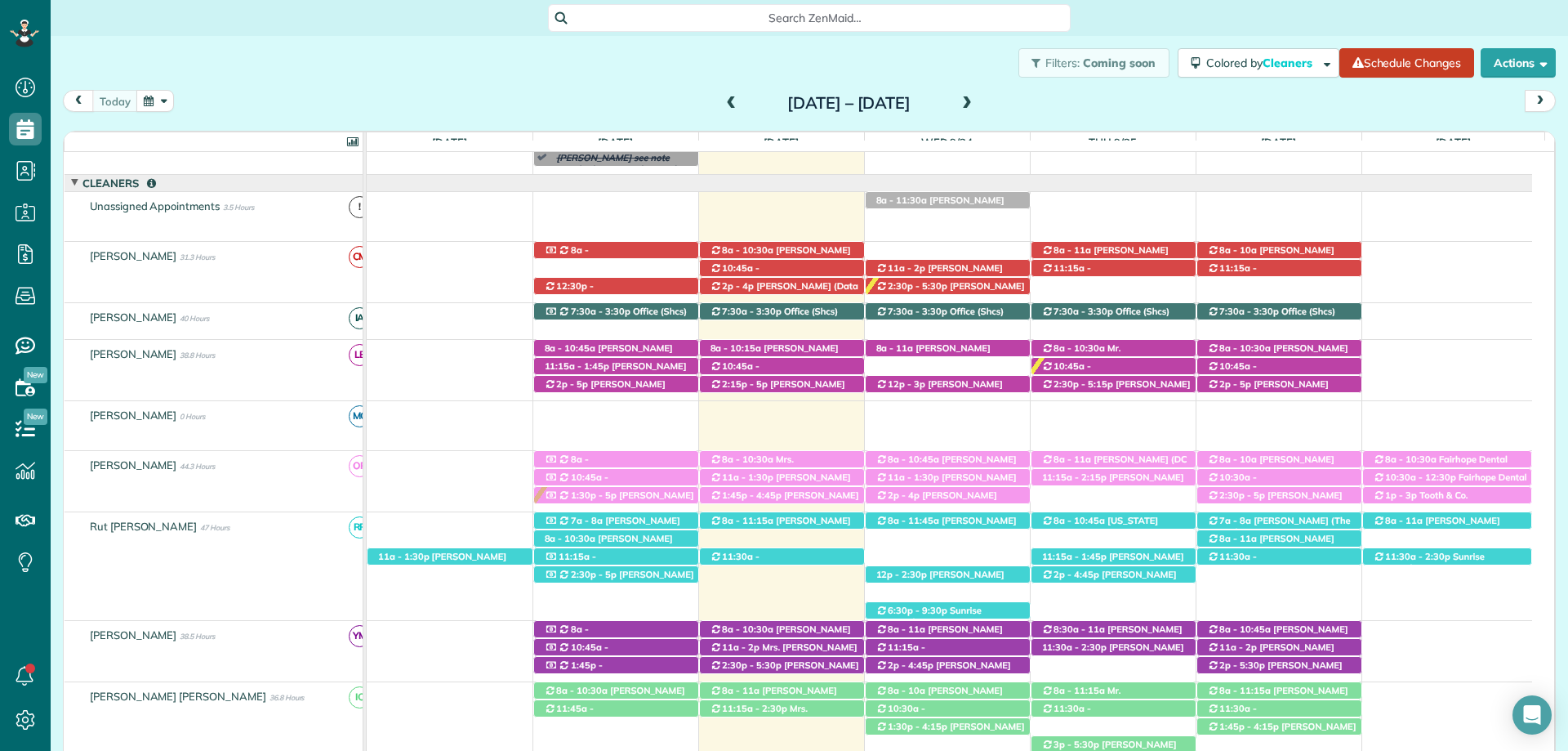
scroll to position [327, 0]
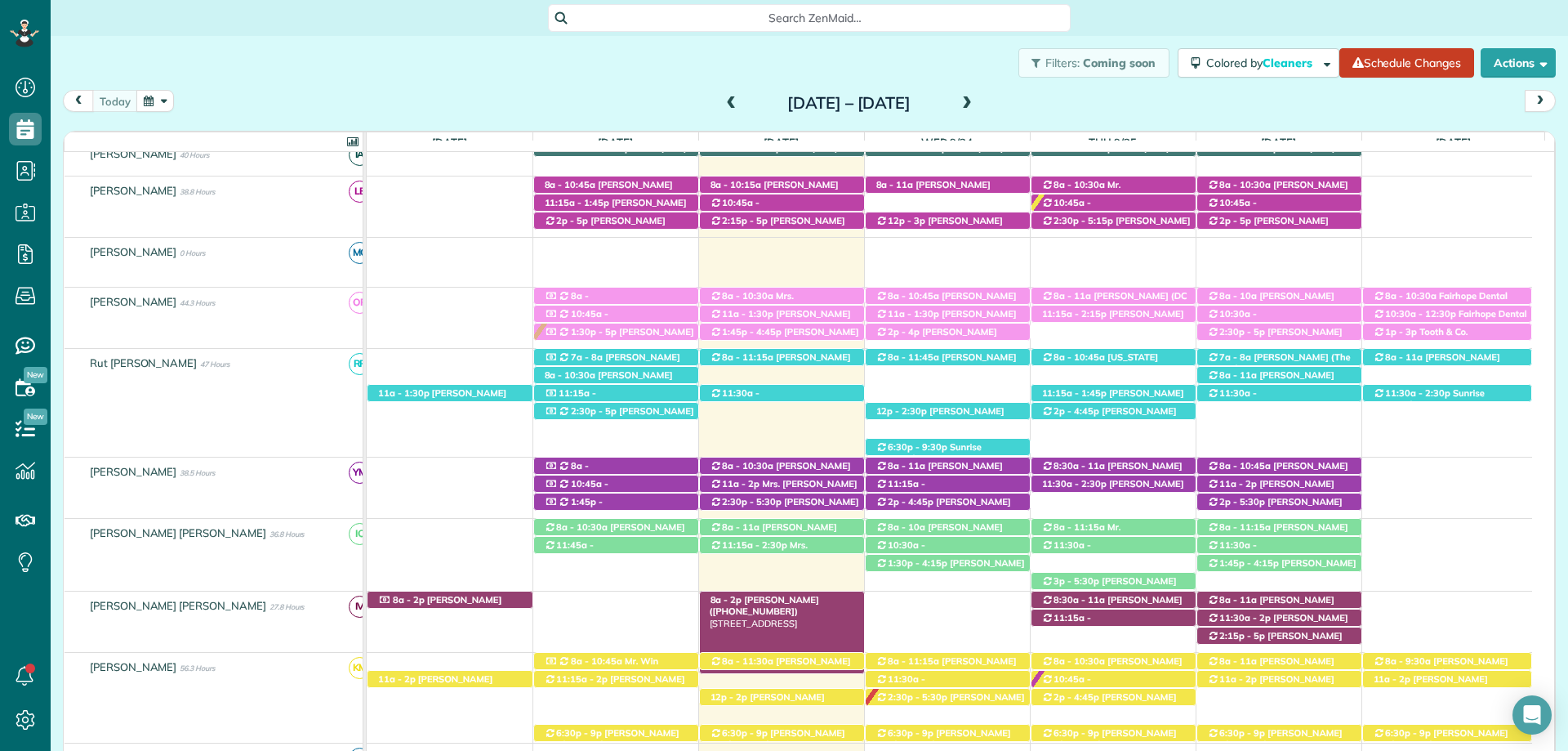
click at [762, 604] on span "Abby Dean (+14252814757)" at bounding box center [764, 605] width 109 height 23
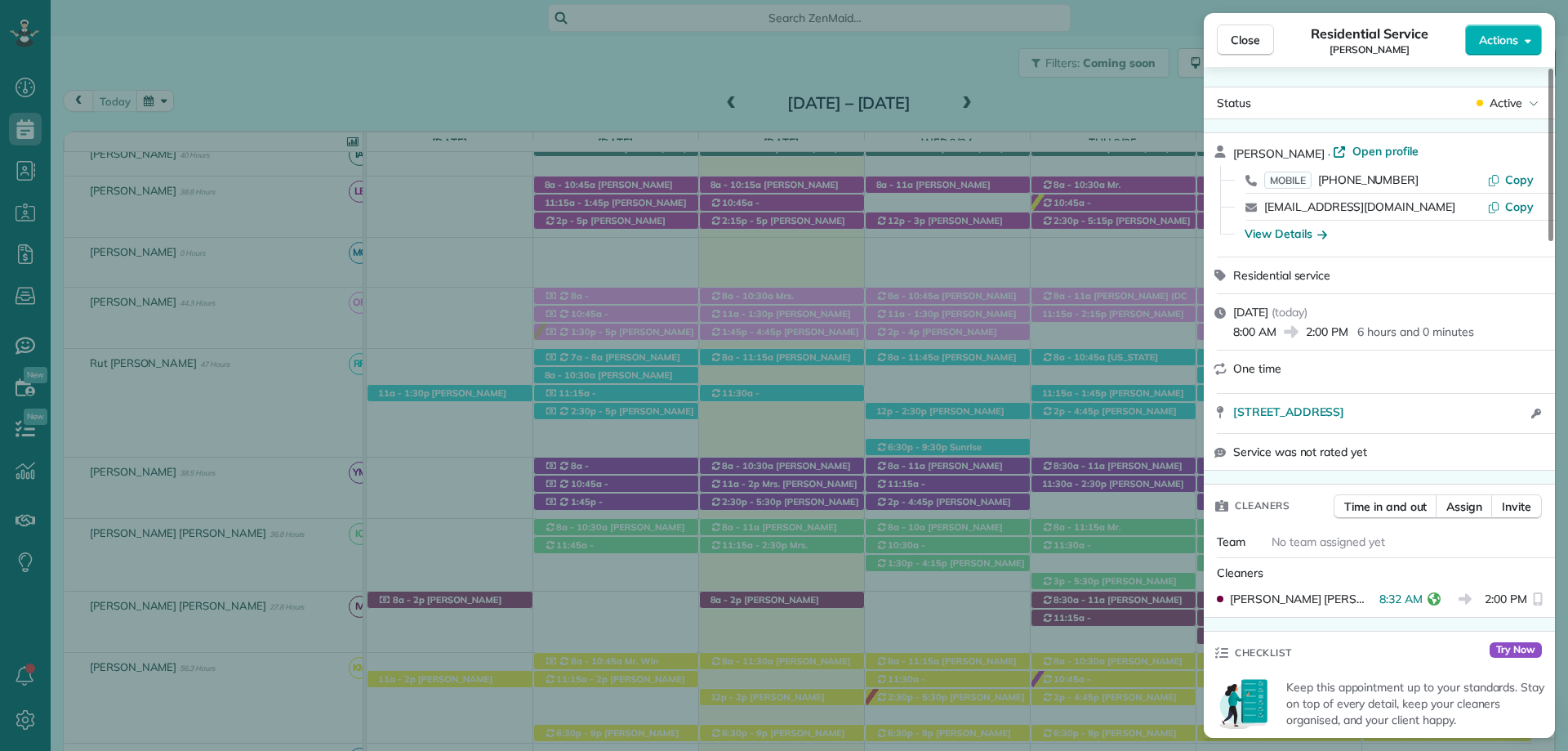
drag, startPoint x: 1238, startPoint y: 34, endPoint x: 1169, endPoint y: 4, distance: 75.2
click at [1238, 34] on span "Close" at bounding box center [1245, 39] width 30 height 16
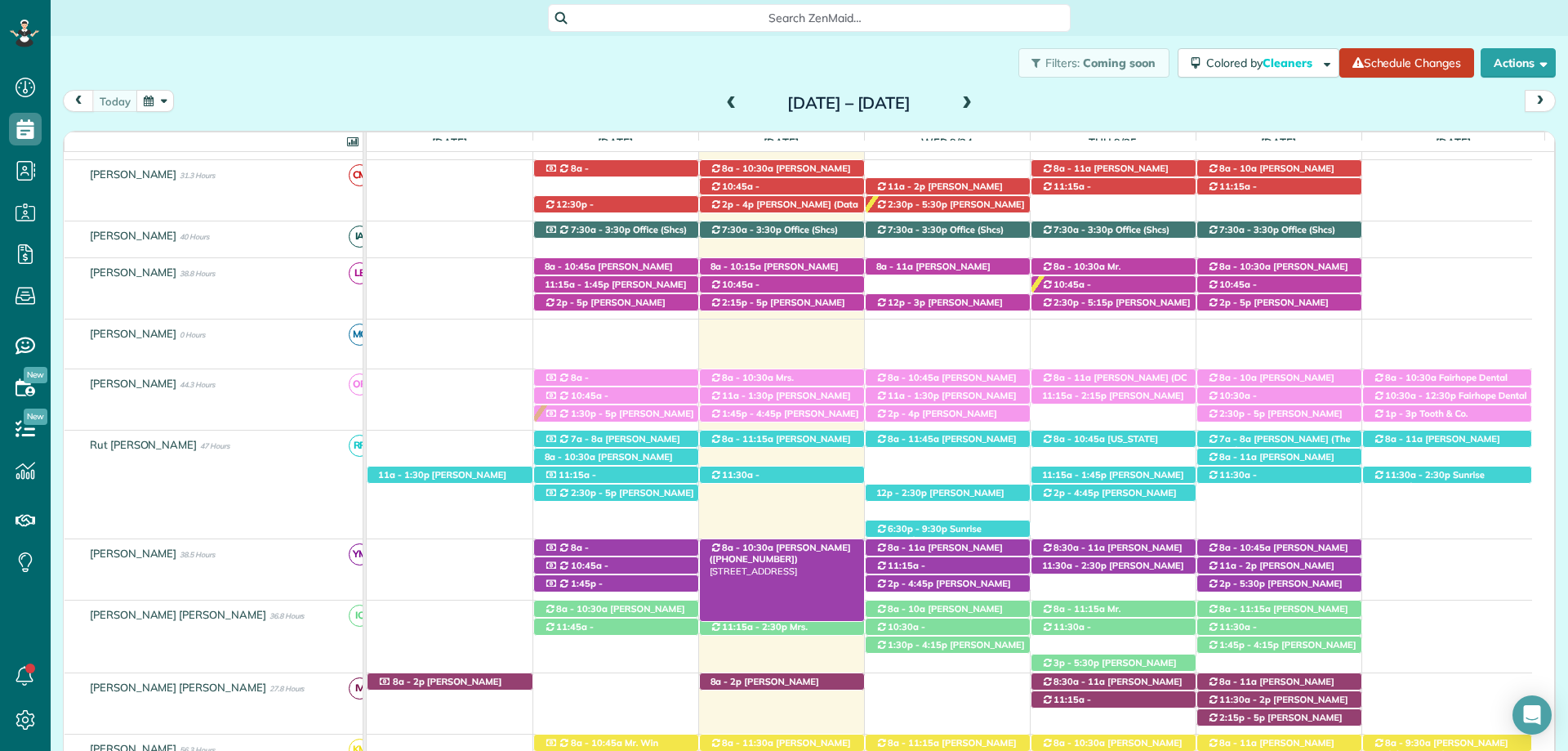
scroll to position [327, 0]
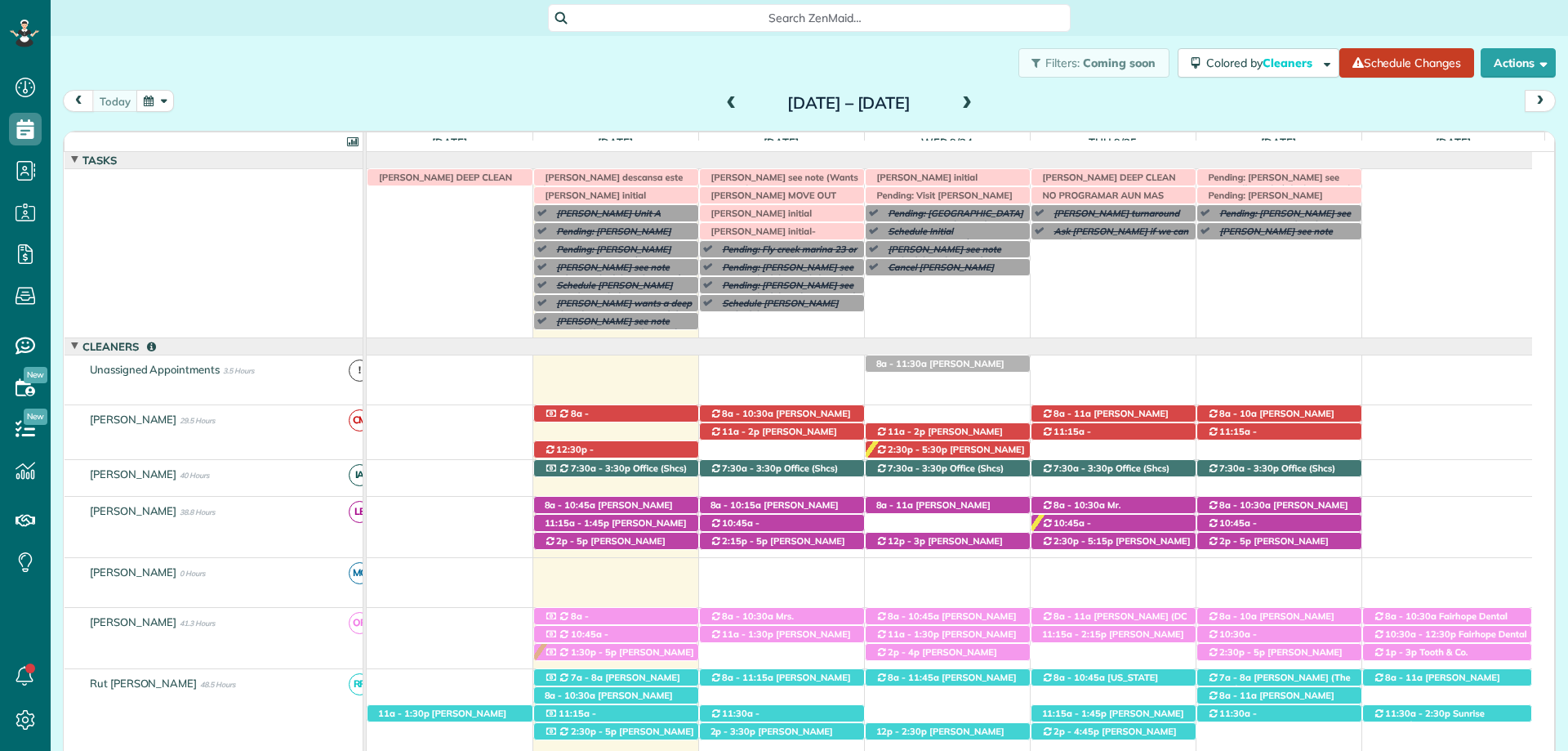
scroll to position [8, 8]
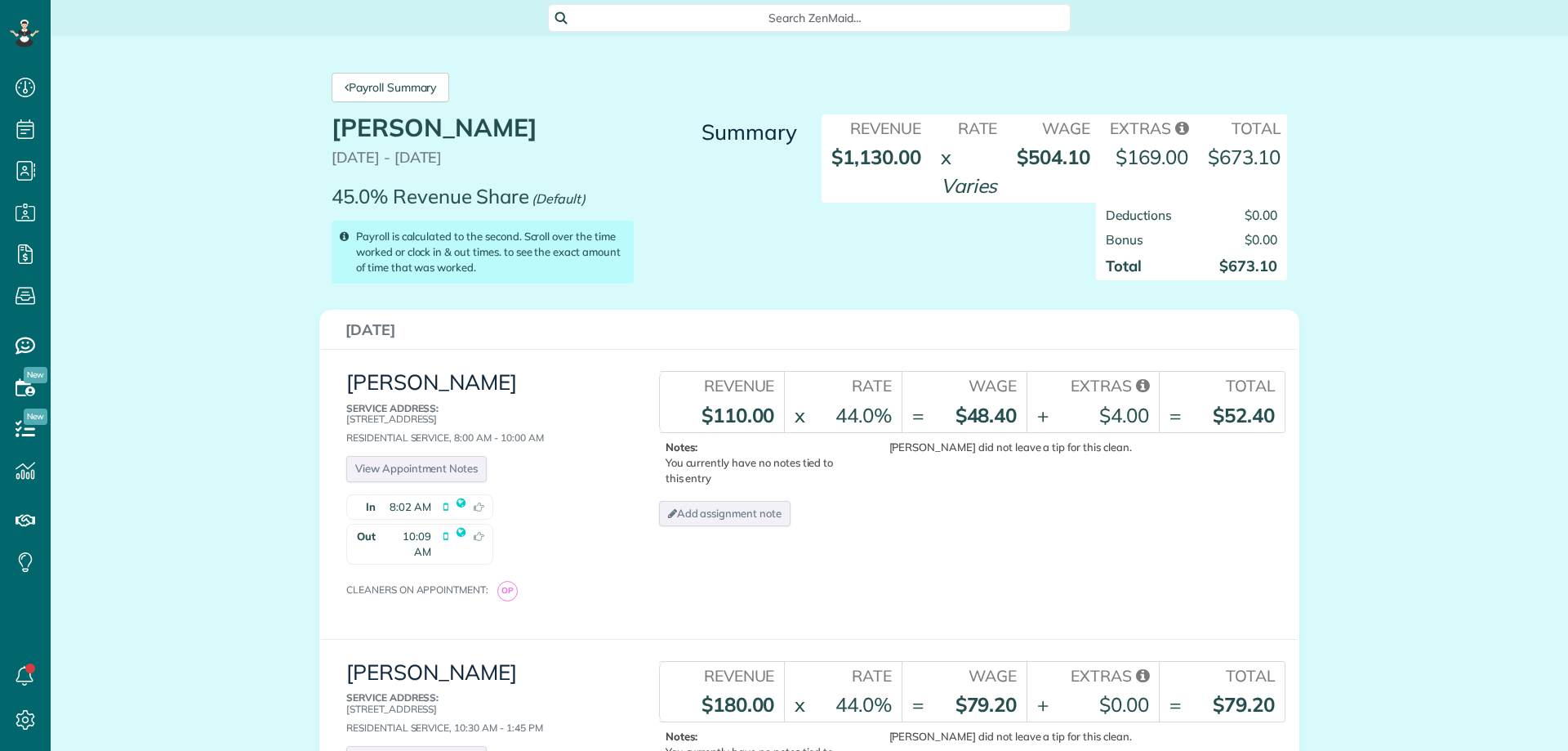
scroll to position [8, 8]
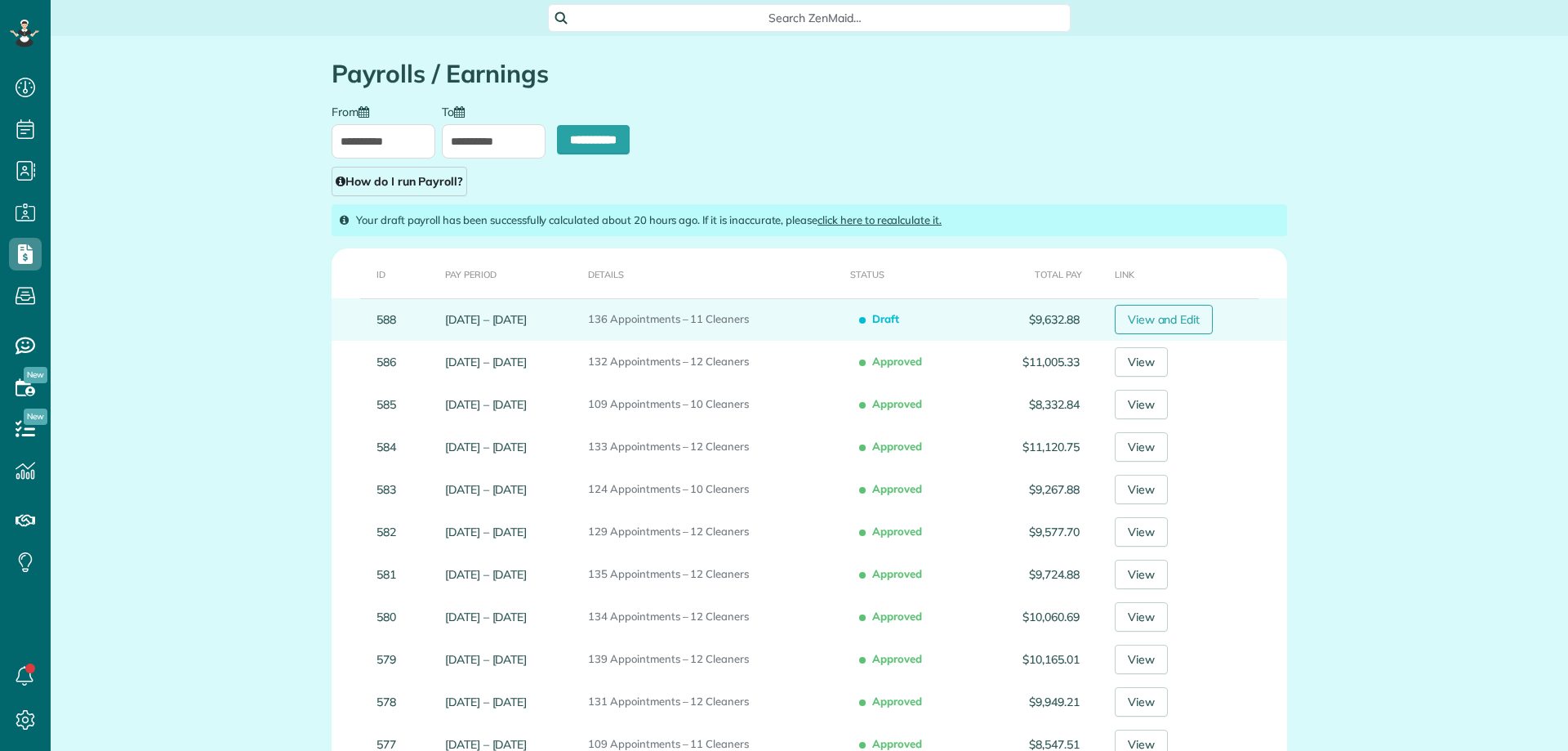
scroll to position [8, 8]
click at [1189, 311] on link "View and Edit" at bounding box center [1164, 319] width 99 height 30
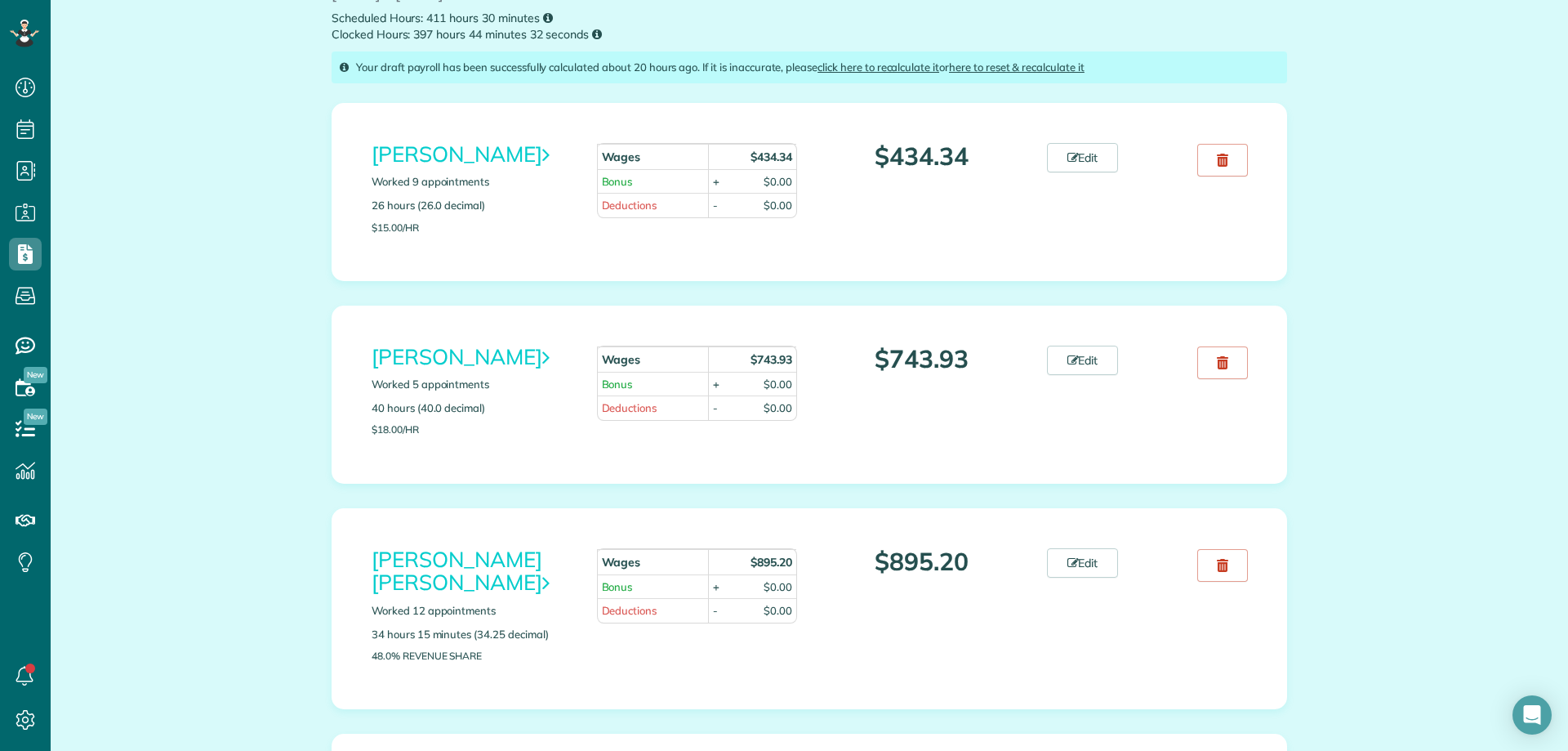
scroll to position [163, 0]
click at [1068, 357] on icon at bounding box center [1073, 358] width 12 height 12
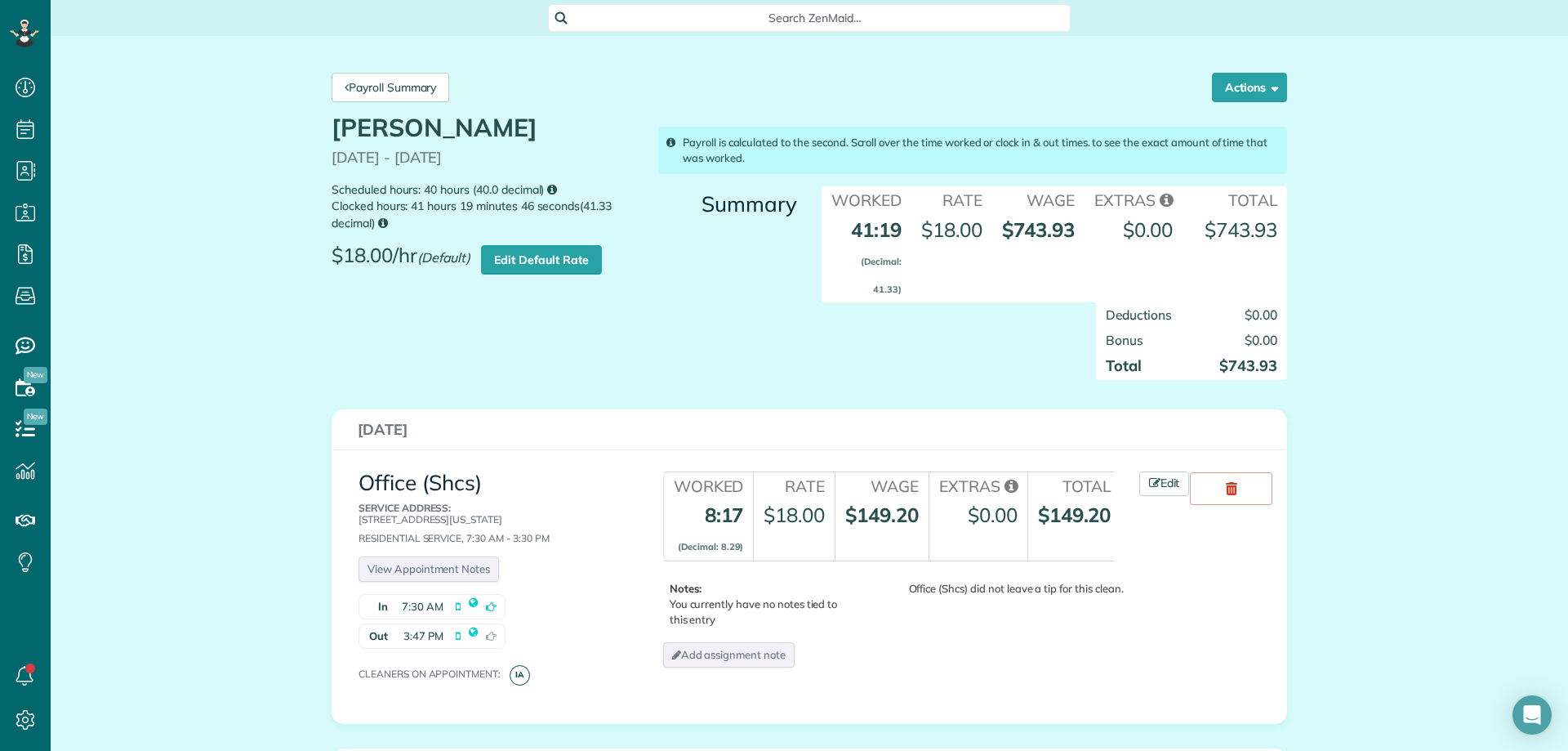
click at [399, 104] on div "Payroll Summary Actions Delete [PERSON_NAME] Payroll" at bounding box center [809, 87] width 980 height 54
click at [393, 83] on link "Payroll Summary" at bounding box center [390, 87] width 117 height 30
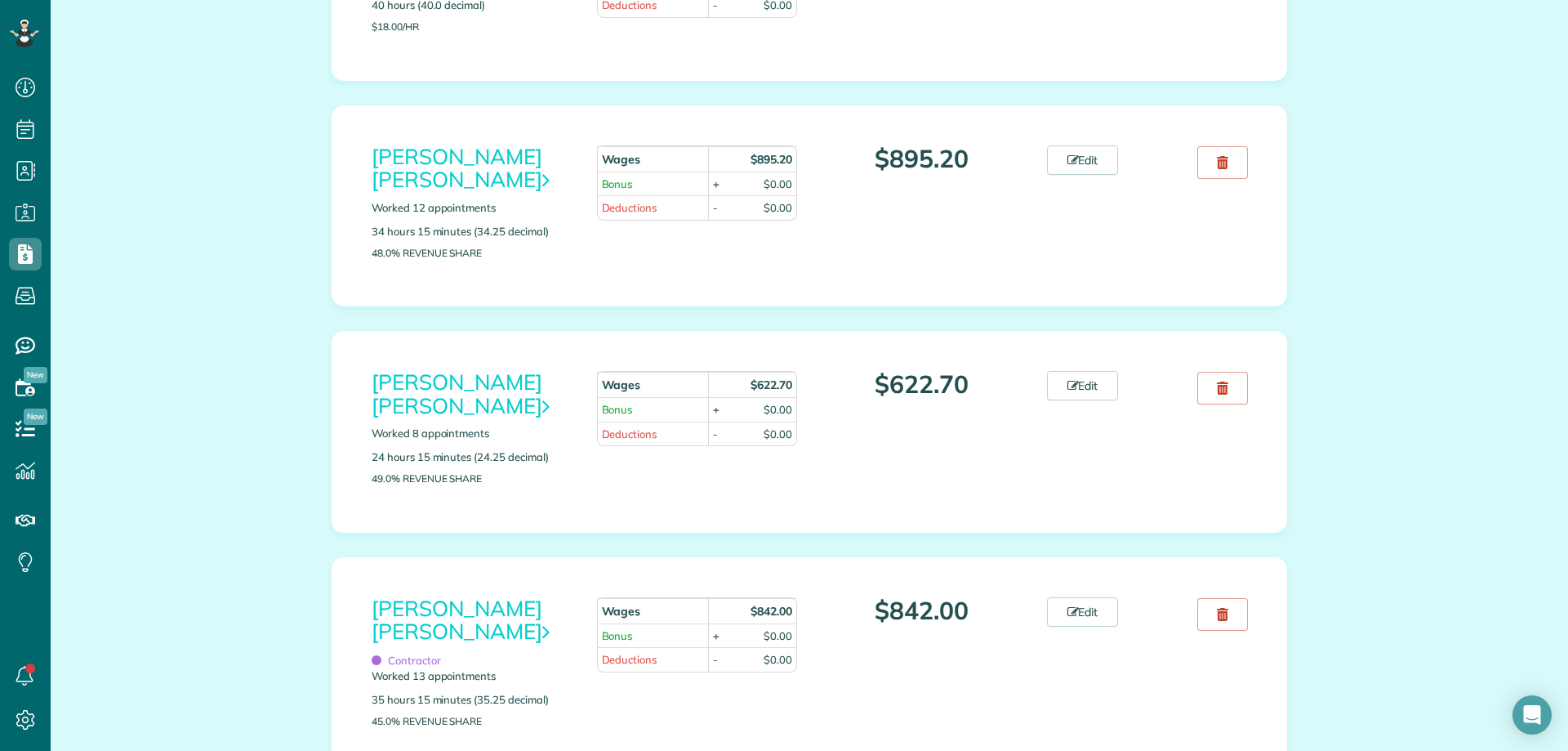
scroll to position [571, 0]
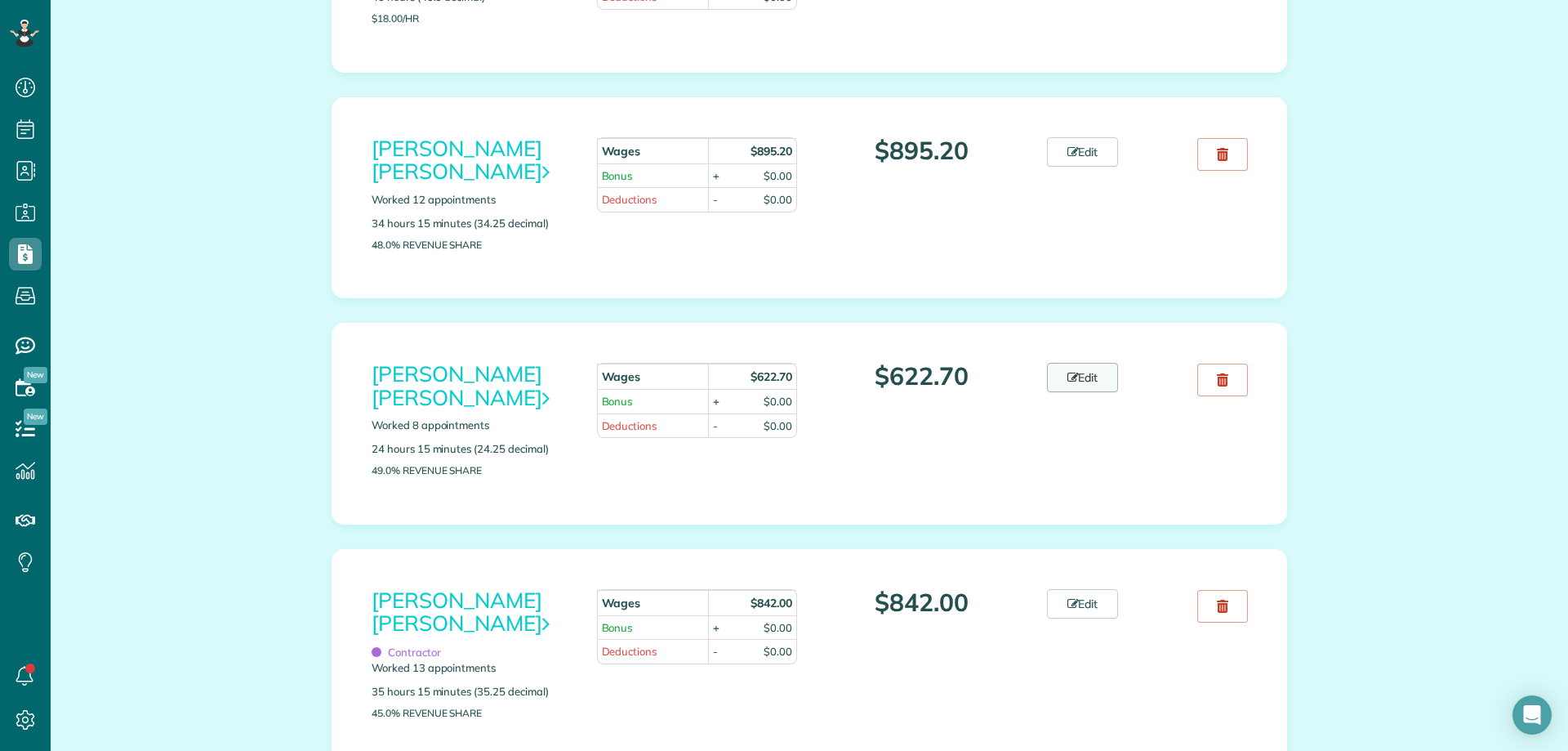
click at [1074, 363] on link "Edit" at bounding box center [1082, 377] width 72 height 30
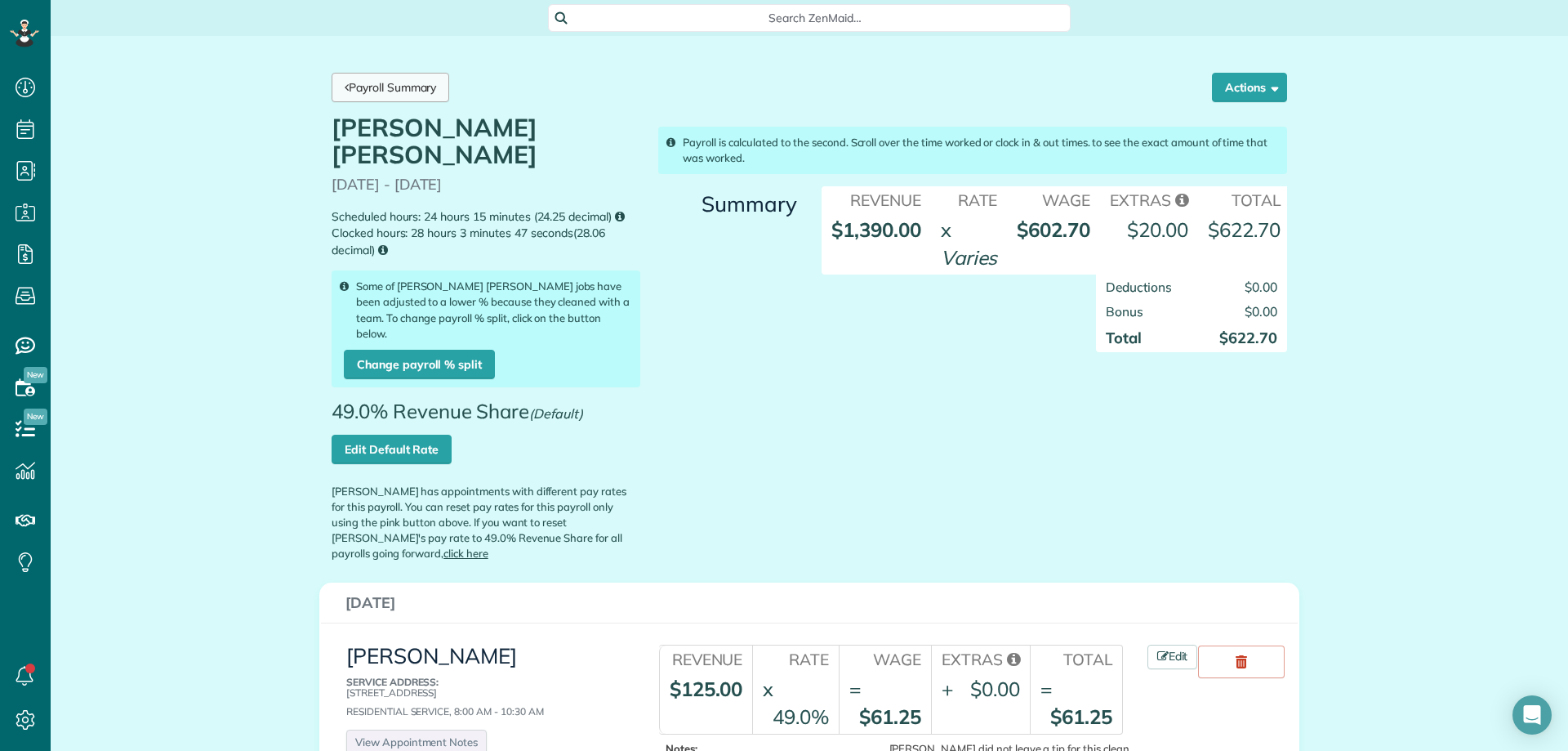
click at [420, 96] on link "Payroll Summary" at bounding box center [390, 87] width 117 height 30
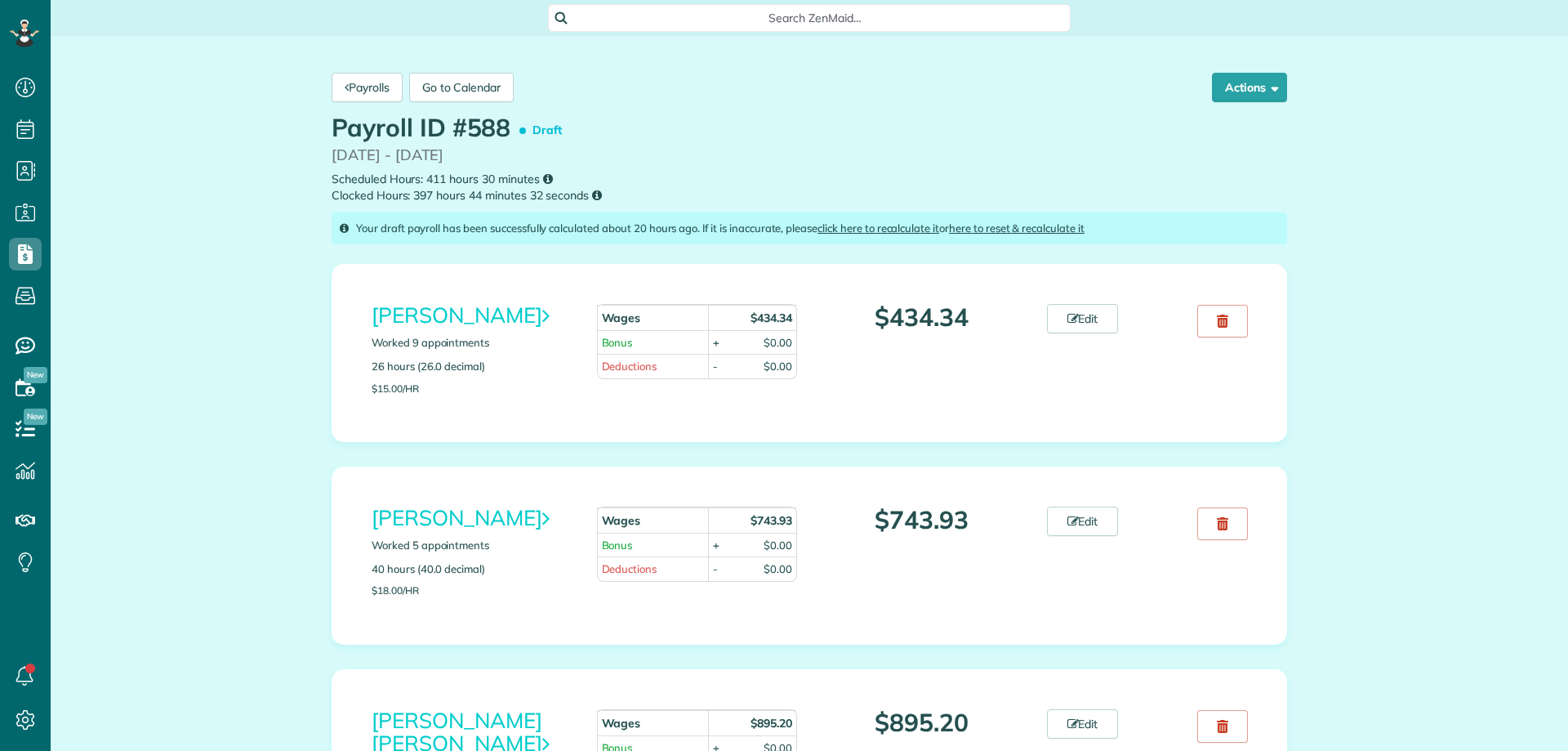
scroll to position [8, 8]
click at [532, 308] on link "[PERSON_NAME]" at bounding box center [460, 315] width 178 height 27
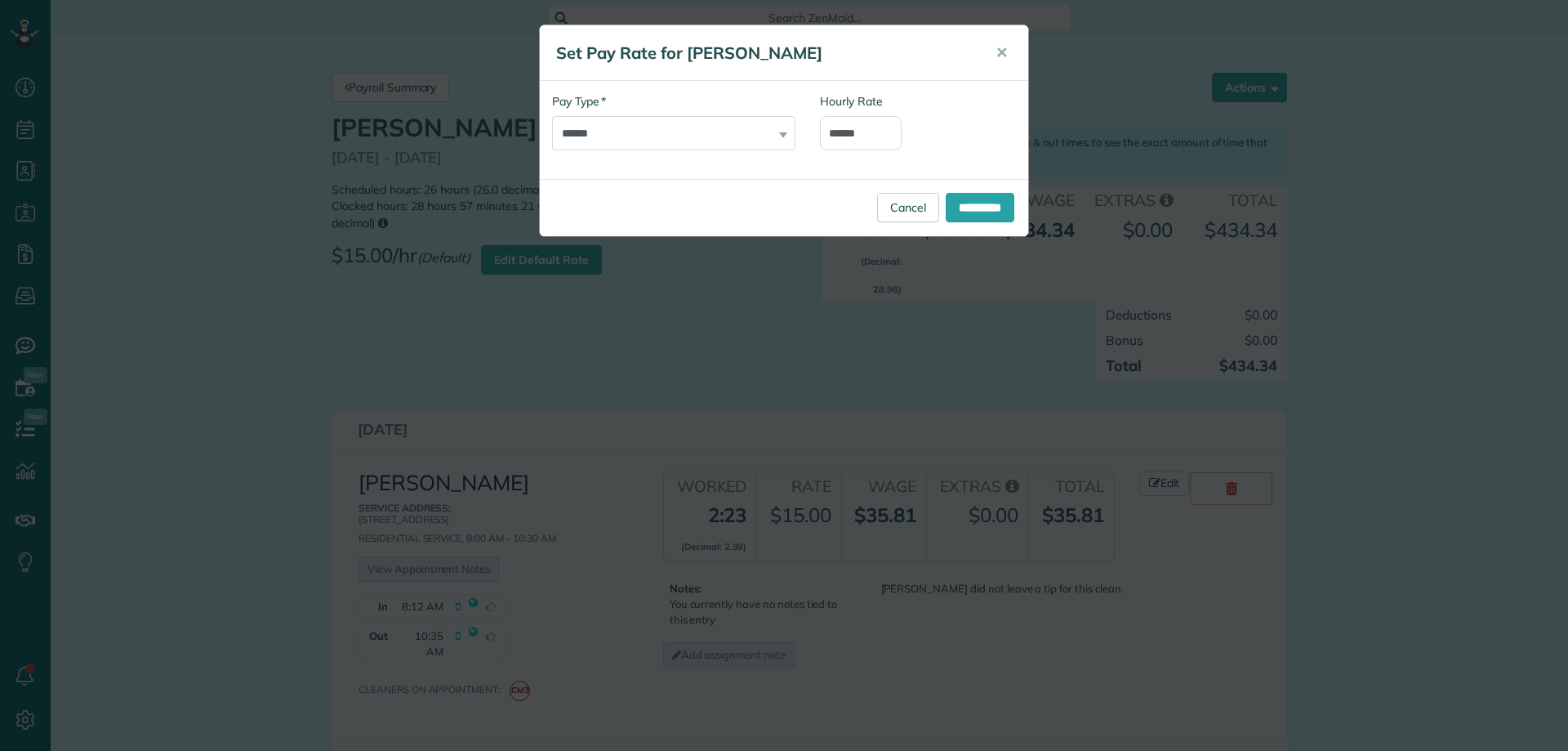
scroll to position [8, 8]
click at [660, 124] on select "**********" at bounding box center [673, 133] width 243 height 35
select select "**********"
click at [552, 116] on select "**********" at bounding box center [673, 133] width 243 height 35
click at [841, 128] on input "******" at bounding box center [860, 133] width 82 height 35
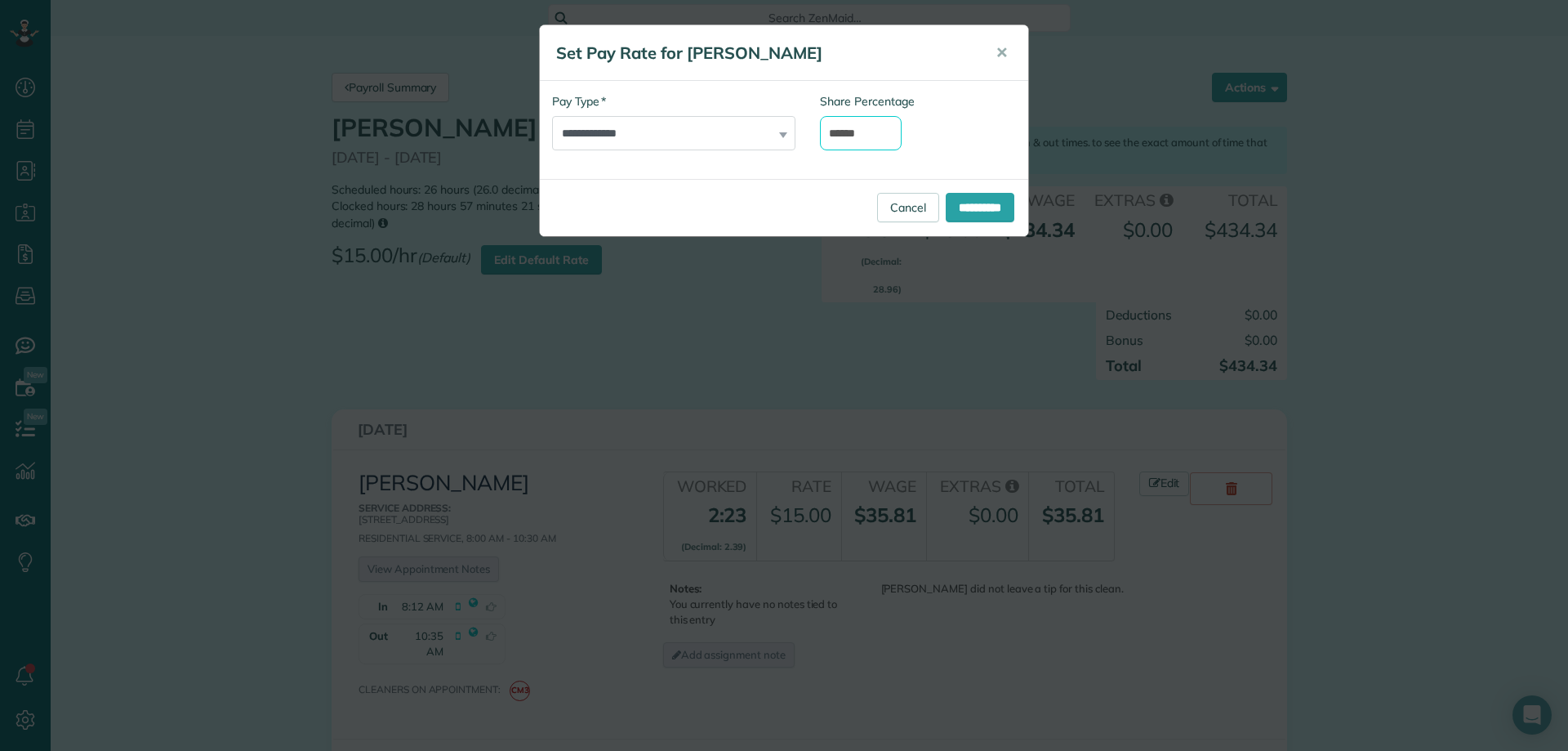
drag, startPoint x: 886, startPoint y: 132, endPoint x: 777, endPoint y: 133, distance: 109.0
click at [777, 133] on div "**********" at bounding box center [769, 130] width 460 height 74
type input "***"
click at [918, 110] on div "Share Percentage ***" at bounding box center [904, 122] width 167 height 58
click at [964, 205] on input "**********" at bounding box center [979, 207] width 68 height 30
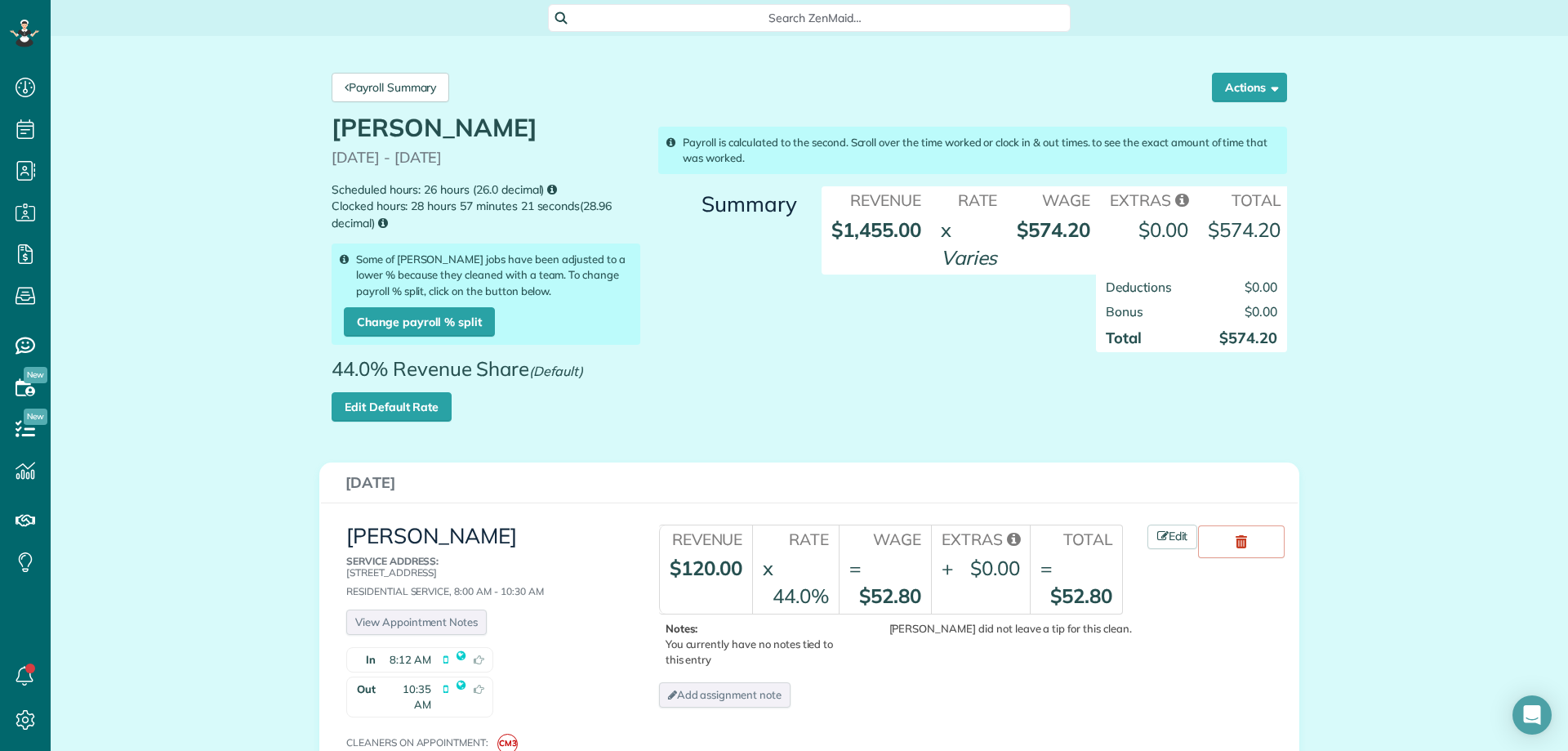
scroll to position [8, 8]
click at [406, 95] on link "Payroll Summary" at bounding box center [390, 87] width 117 height 30
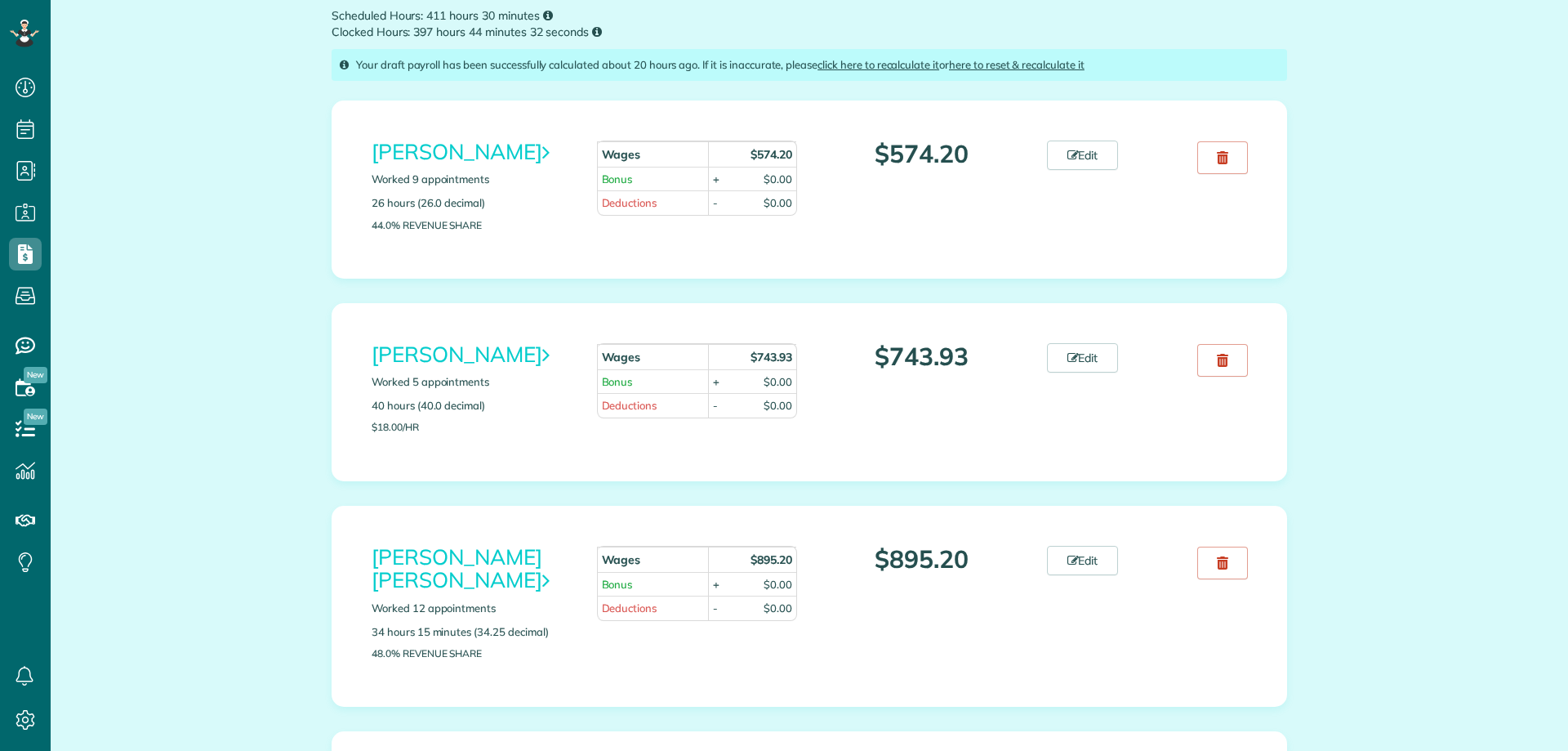
scroll to position [8, 8]
click at [1097, 556] on link "Edit" at bounding box center [1082, 560] width 72 height 30
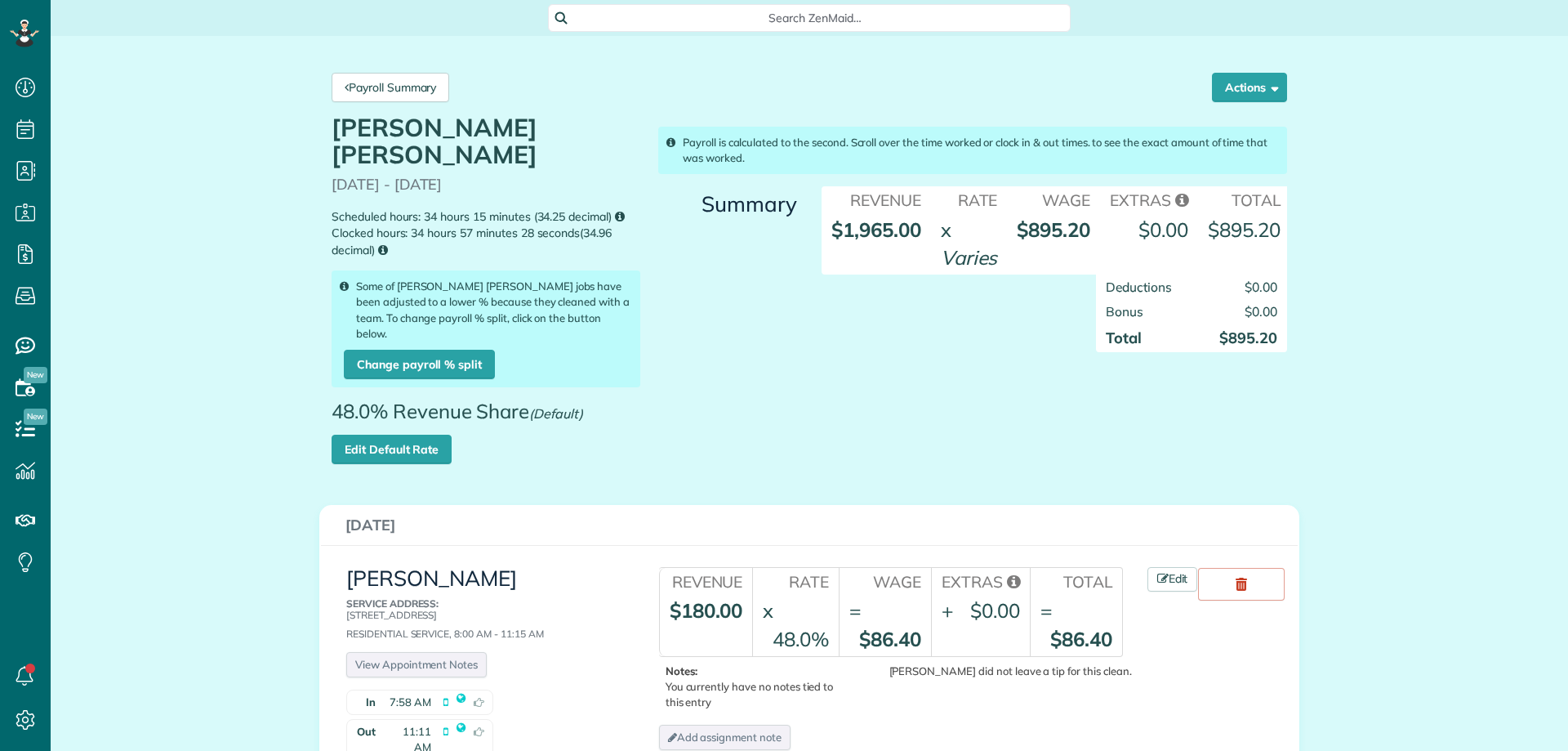
scroll to position [8, 8]
click at [373, 90] on link "Payroll Summary" at bounding box center [390, 87] width 117 height 30
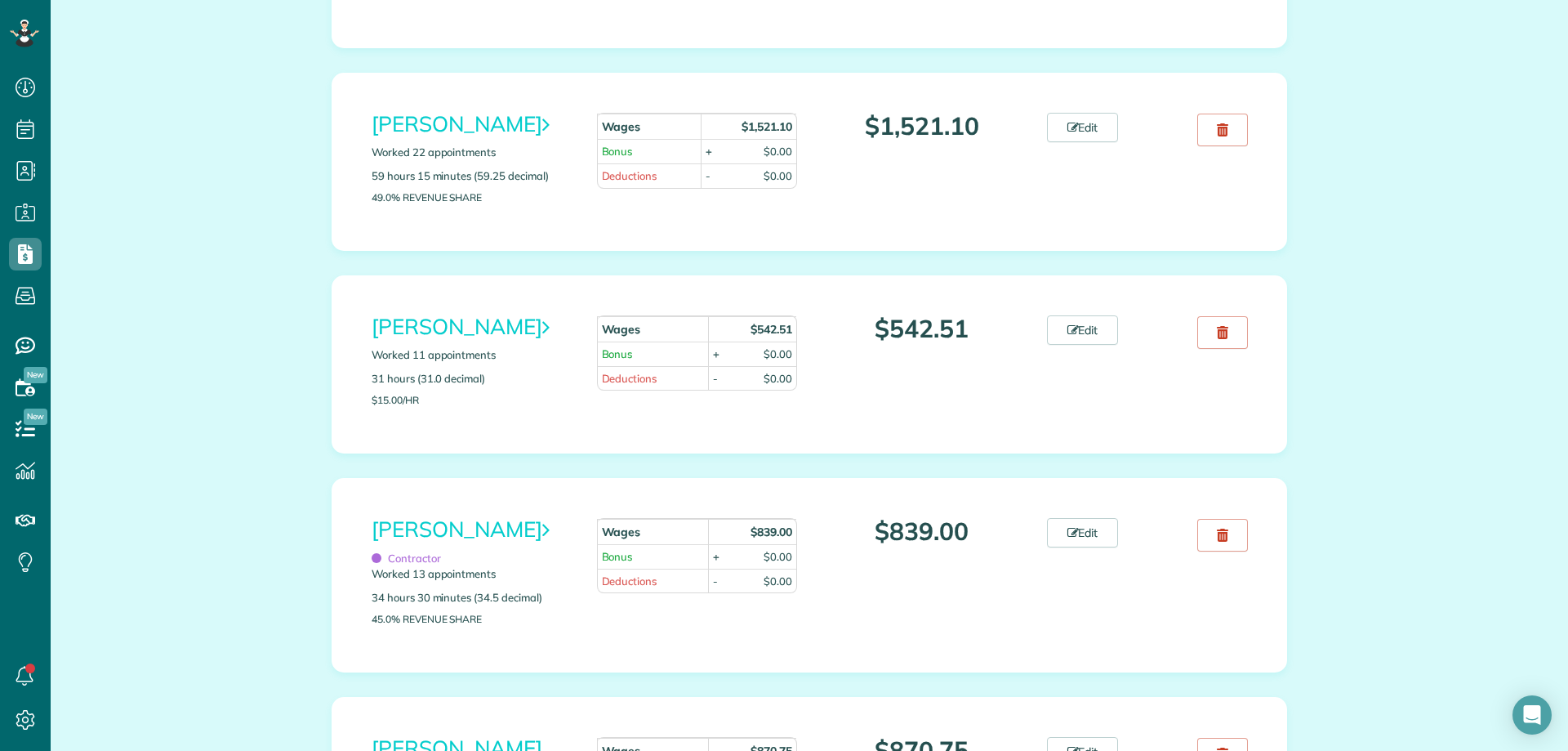
scroll to position [1307, 0]
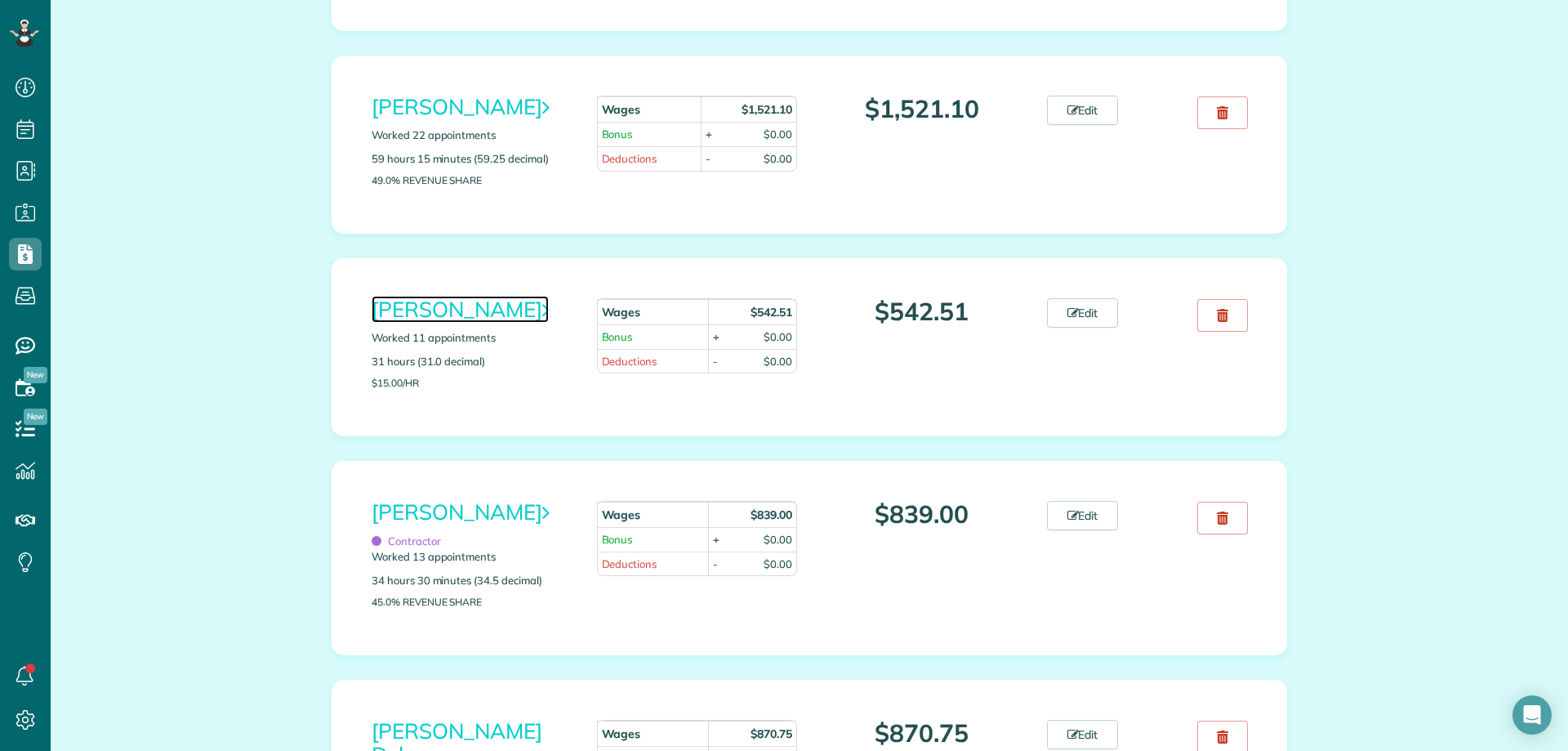
click at [543, 320] on icon at bounding box center [546, 309] width 8 height 21
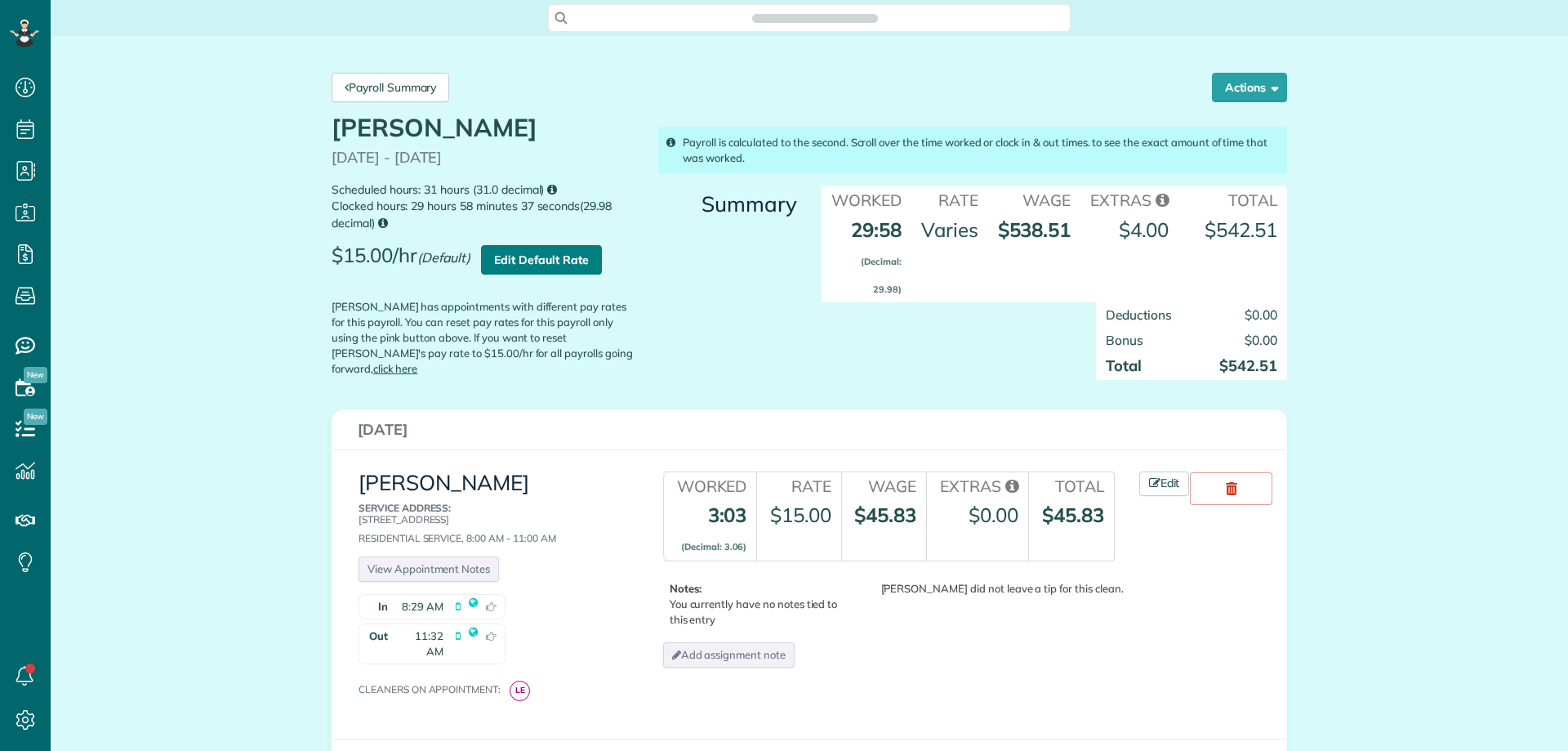
click at [581, 265] on link "Edit Default Rate" at bounding box center [541, 259] width 120 height 30
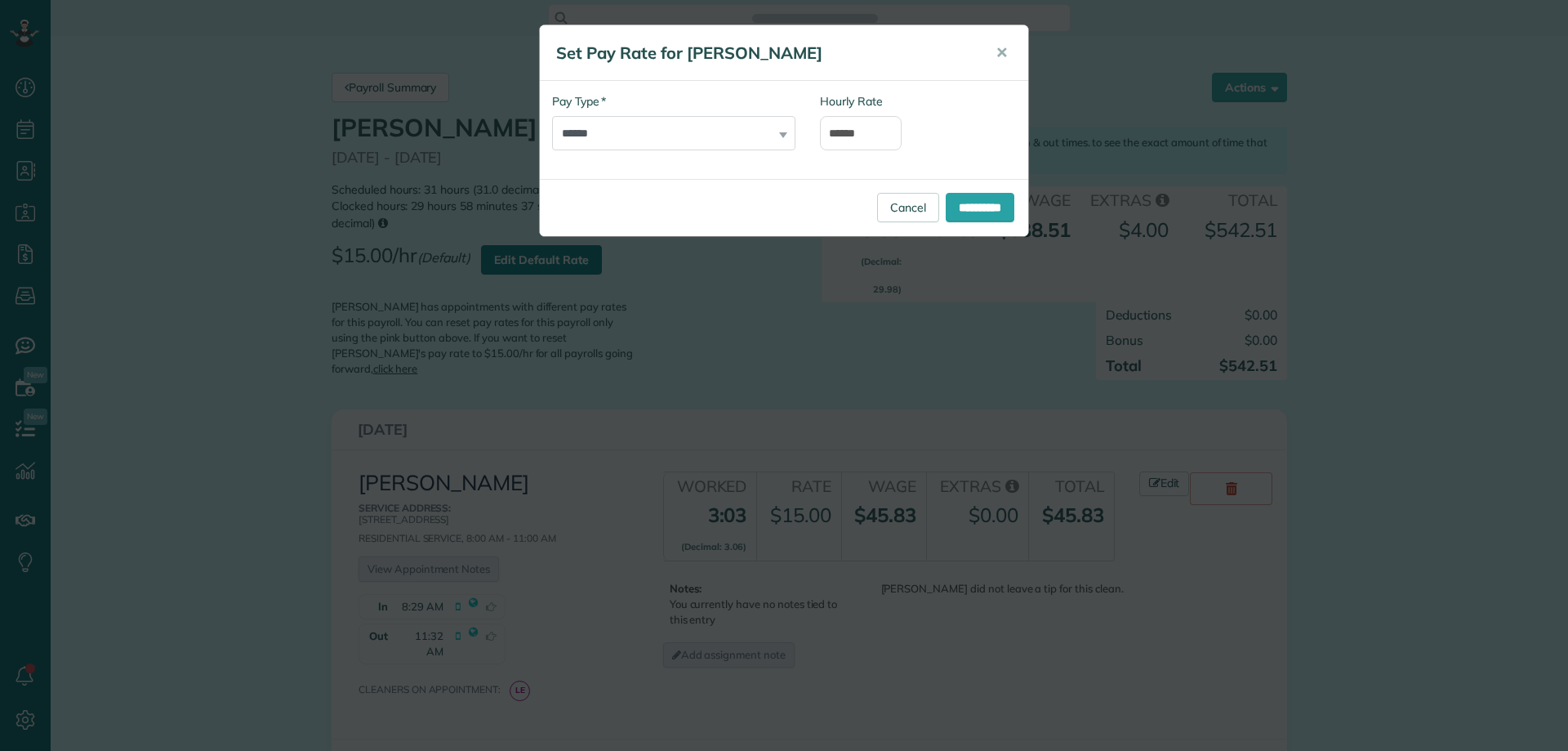
scroll to position [8, 8]
click at [680, 133] on select "**********" at bounding box center [673, 133] width 243 height 35
select select "**********"
click at [552, 116] on select "**********" at bounding box center [673, 133] width 243 height 35
click at [872, 134] on input "******" at bounding box center [860, 133] width 82 height 35
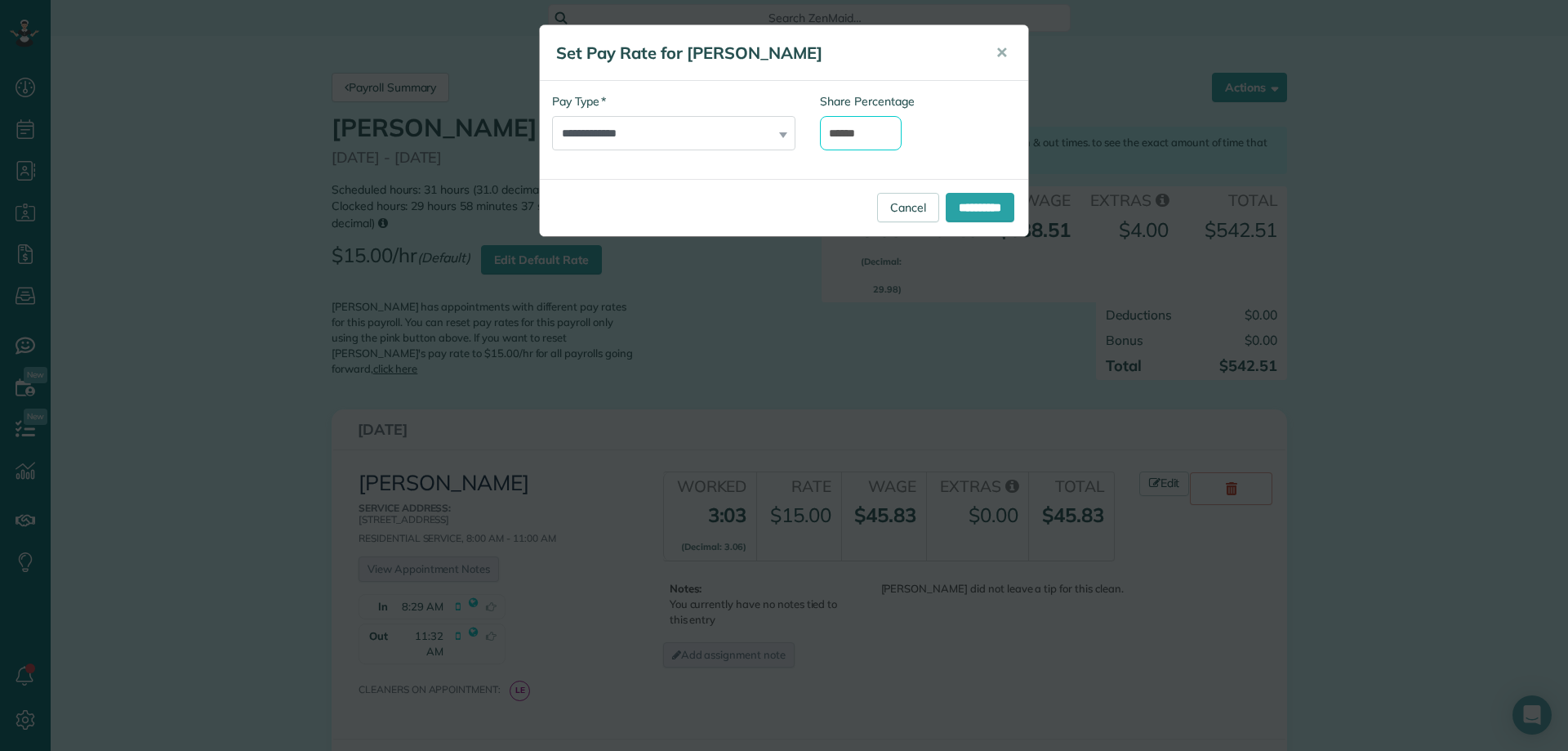
drag, startPoint x: 872, startPoint y: 134, endPoint x: 804, endPoint y: 139, distance: 68.2
click at [804, 139] on div "**********" at bounding box center [769, 130] width 460 height 74
type input "***"
click at [937, 109] on div "Share Percentage ***" at bounding box center [904, 122] width 167 height 58
click at [981, 200] on input "**********" at bounding box center [979, 207] width 68 height 30
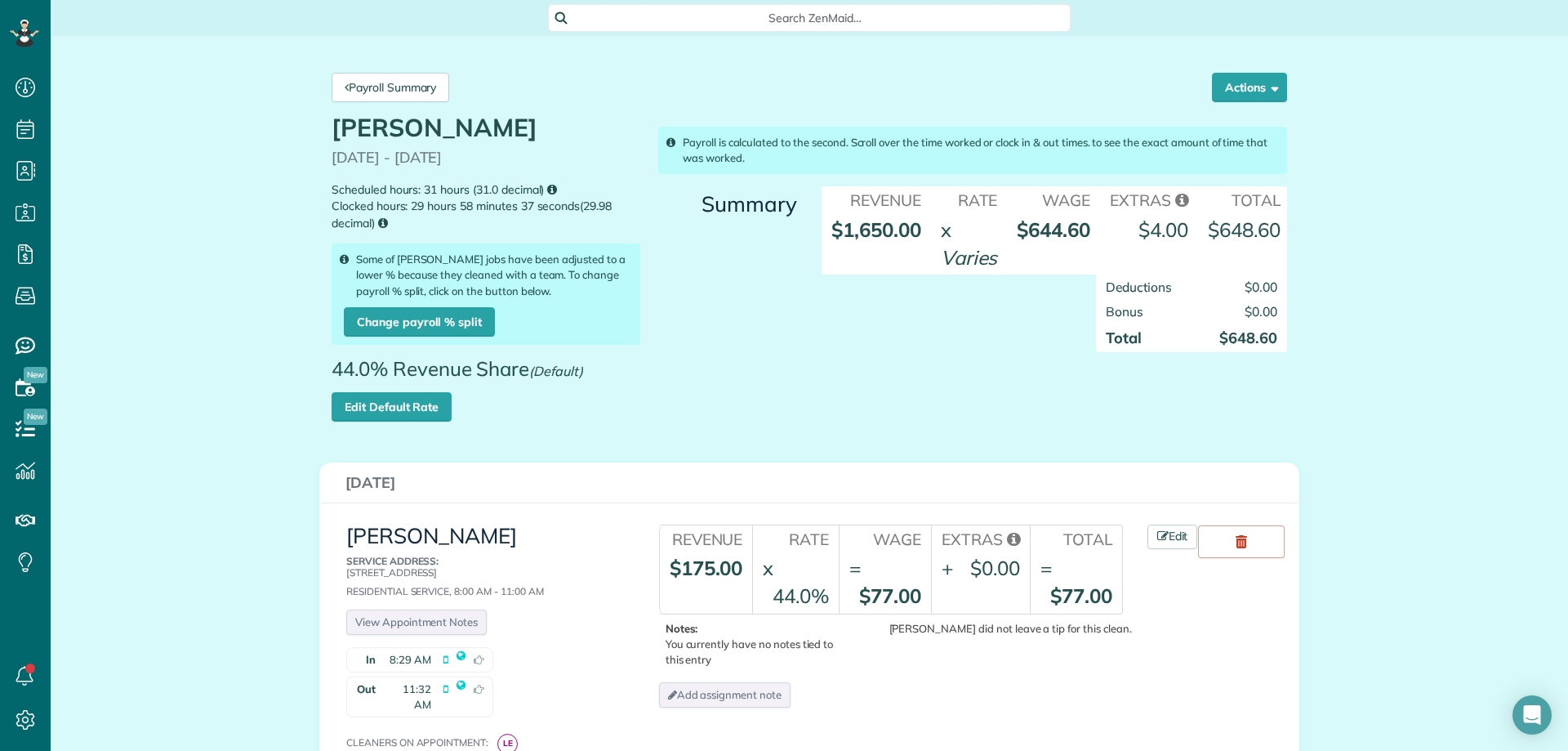
scroll to position [8, 8]
click at [440, 108] on div "Payroll Summary Actions [PERSON_NAME] Payroll" at bounding box center [809, 87] width 980 height 54
click at [420, 90] on link "Payroll Summary" at bounding box center [390, 87] width 117 height 30
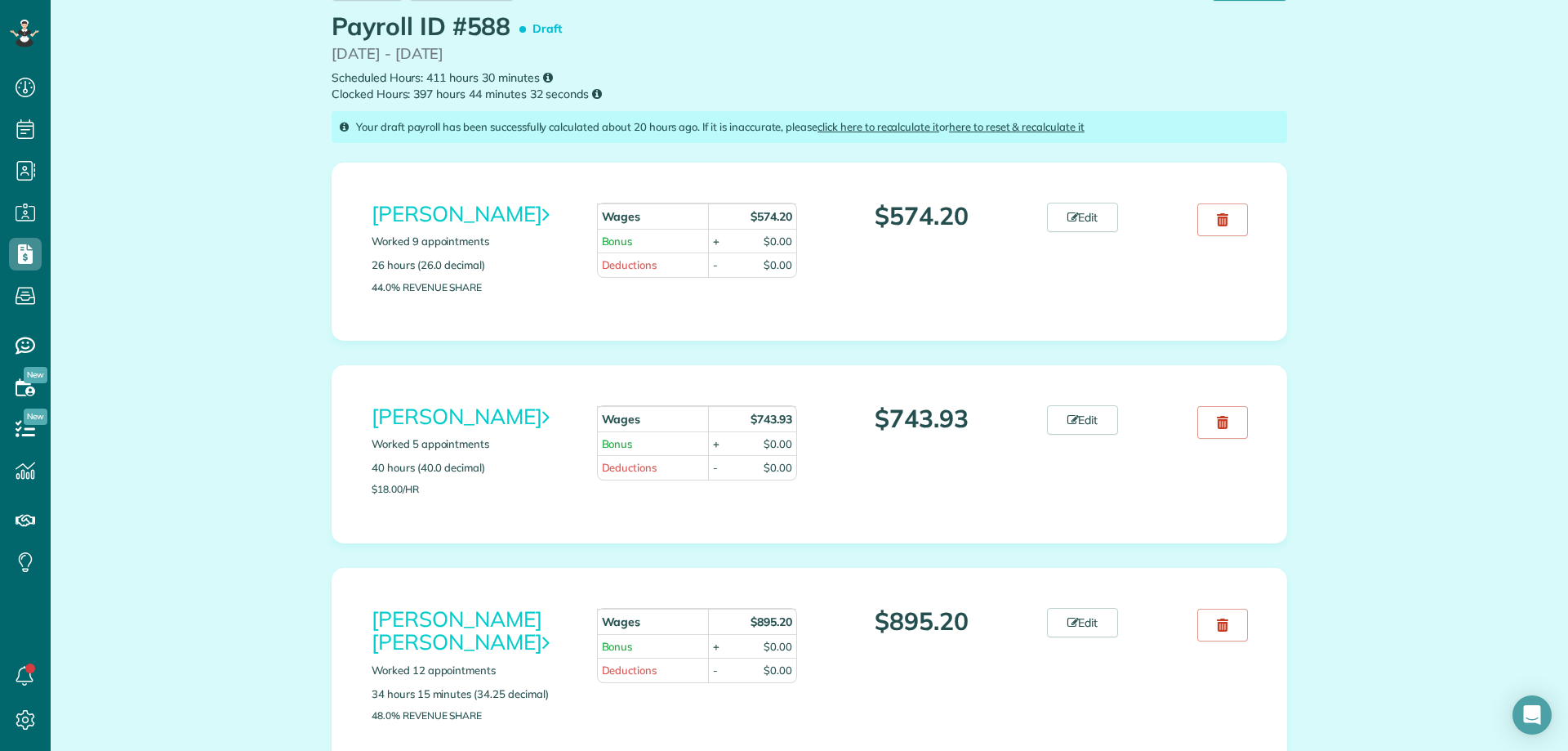
scroll to position [82, 0]
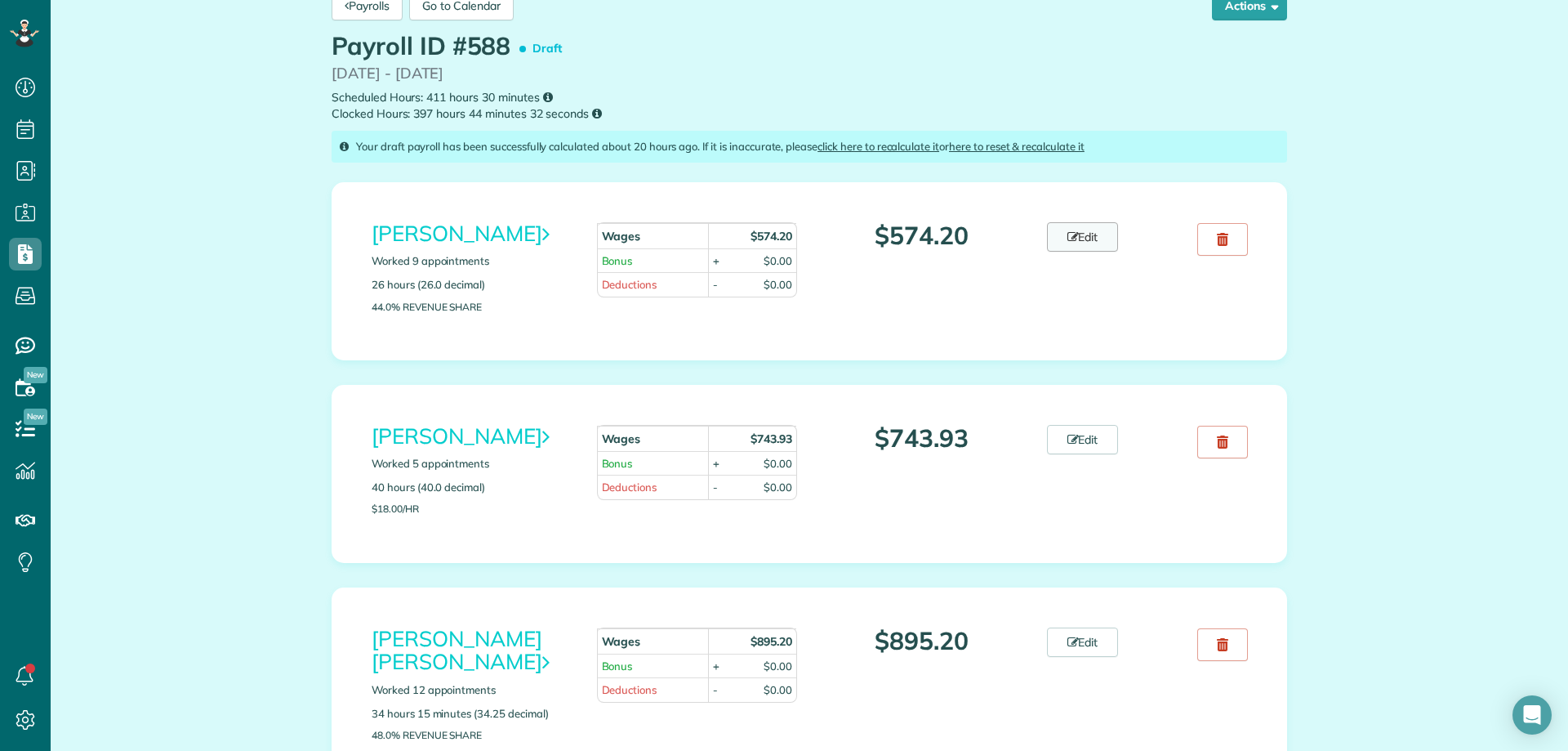
click at [1069, 231] on icon at bounding box center [1073, 237] width 12 height 12
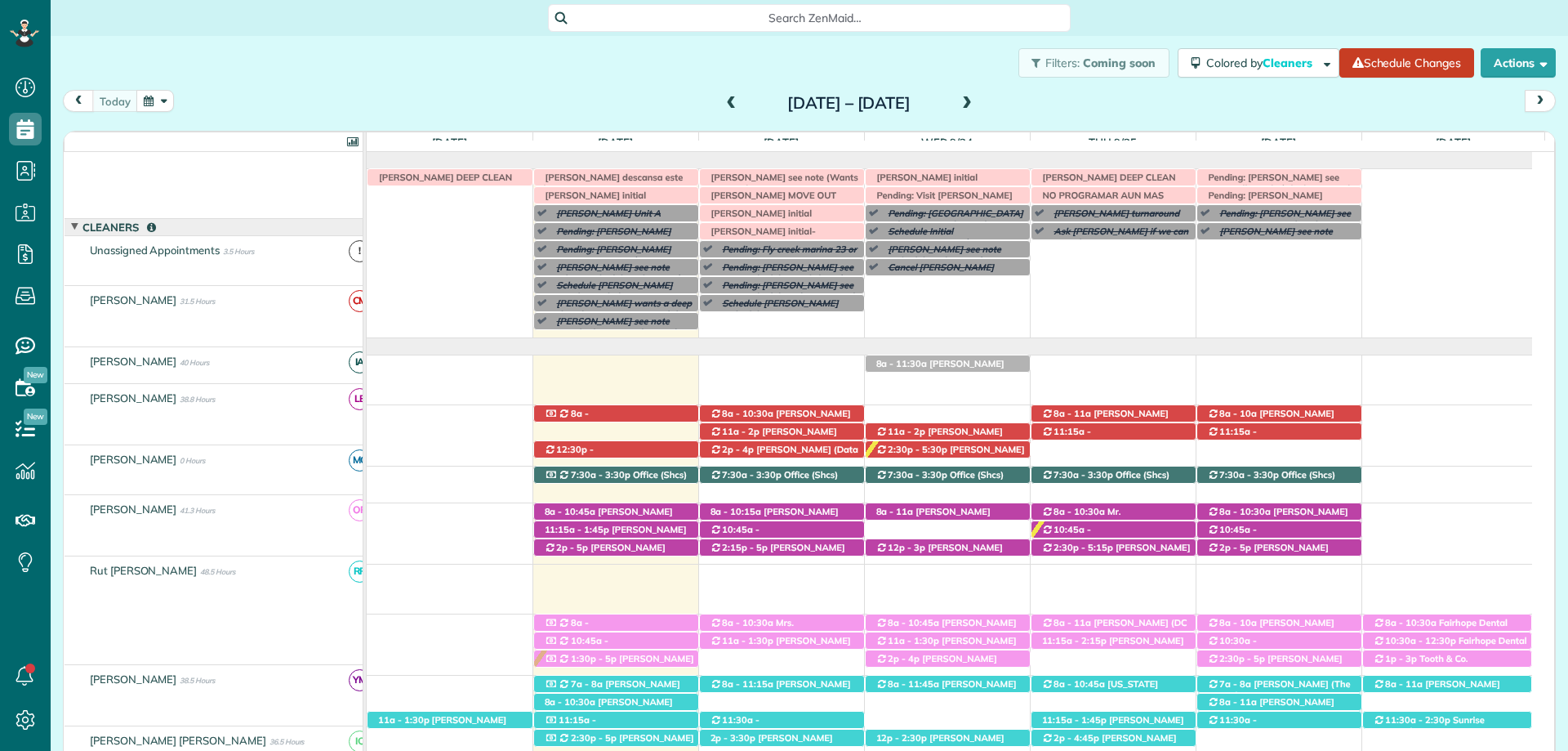
scroll to position [119, 0]
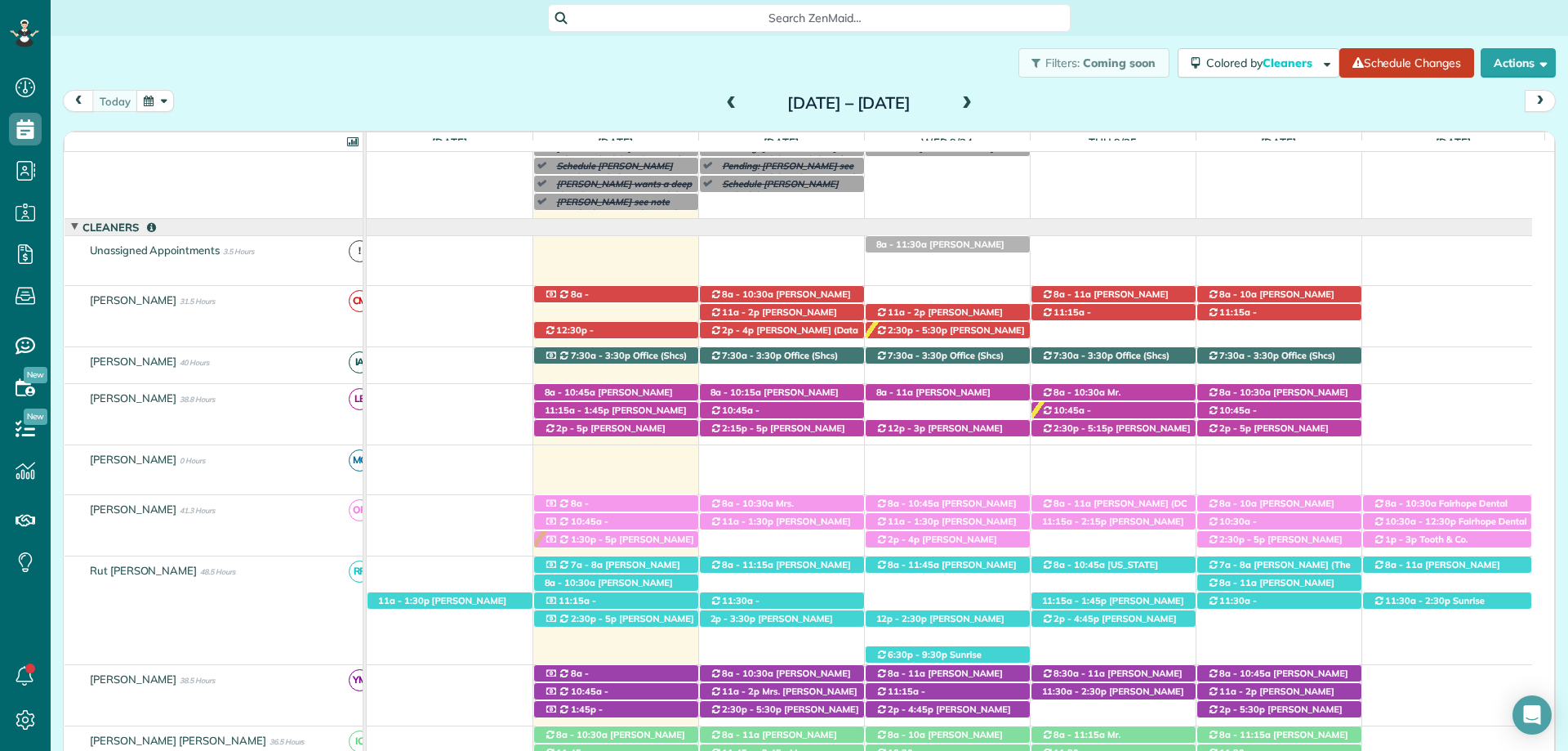
click at [723, 96] on span at bounding box center [732, 103] width 18 height 14
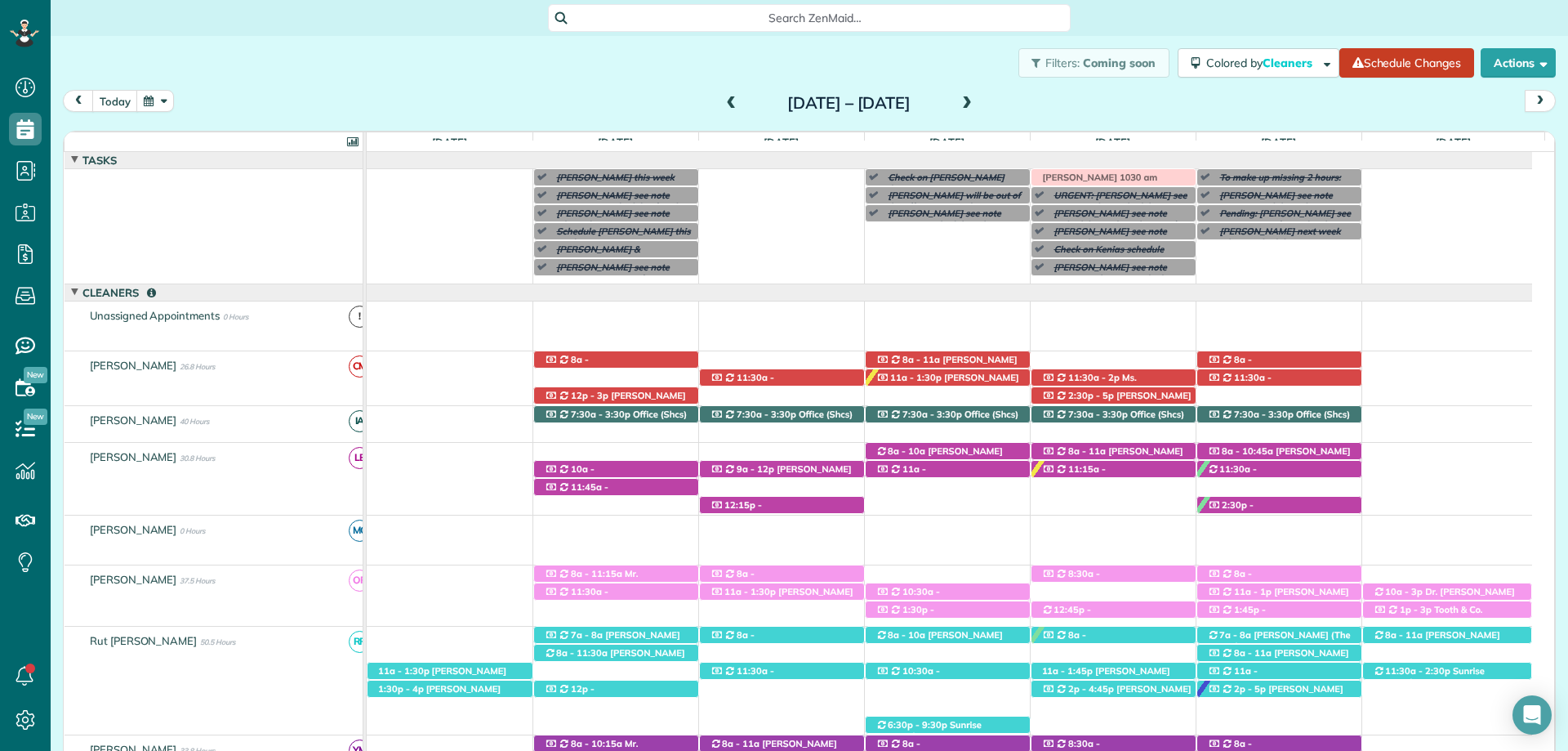
scroll to position [65, 0]
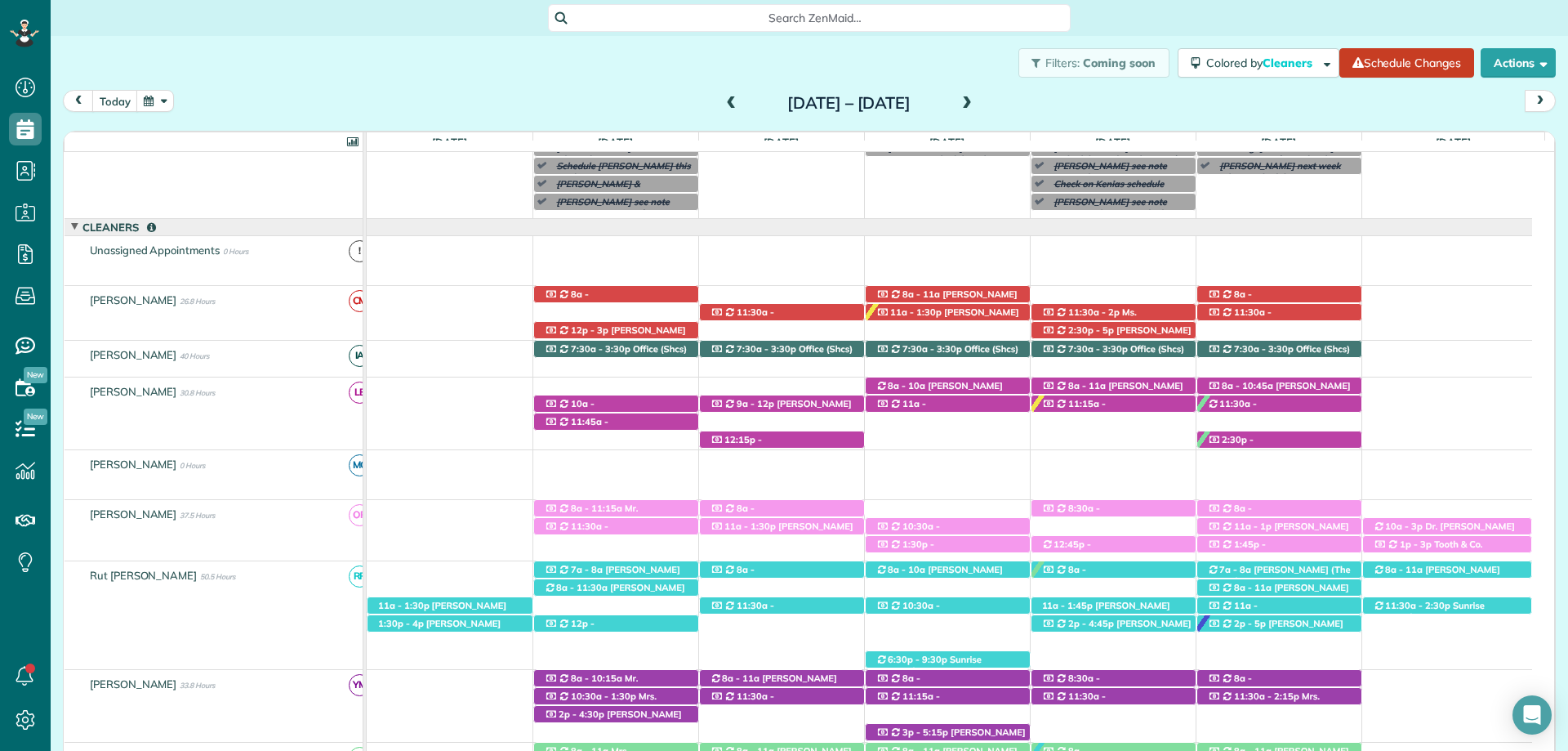
click at [723, 97] on span at bounding box center [732, 103] width 18 height 14
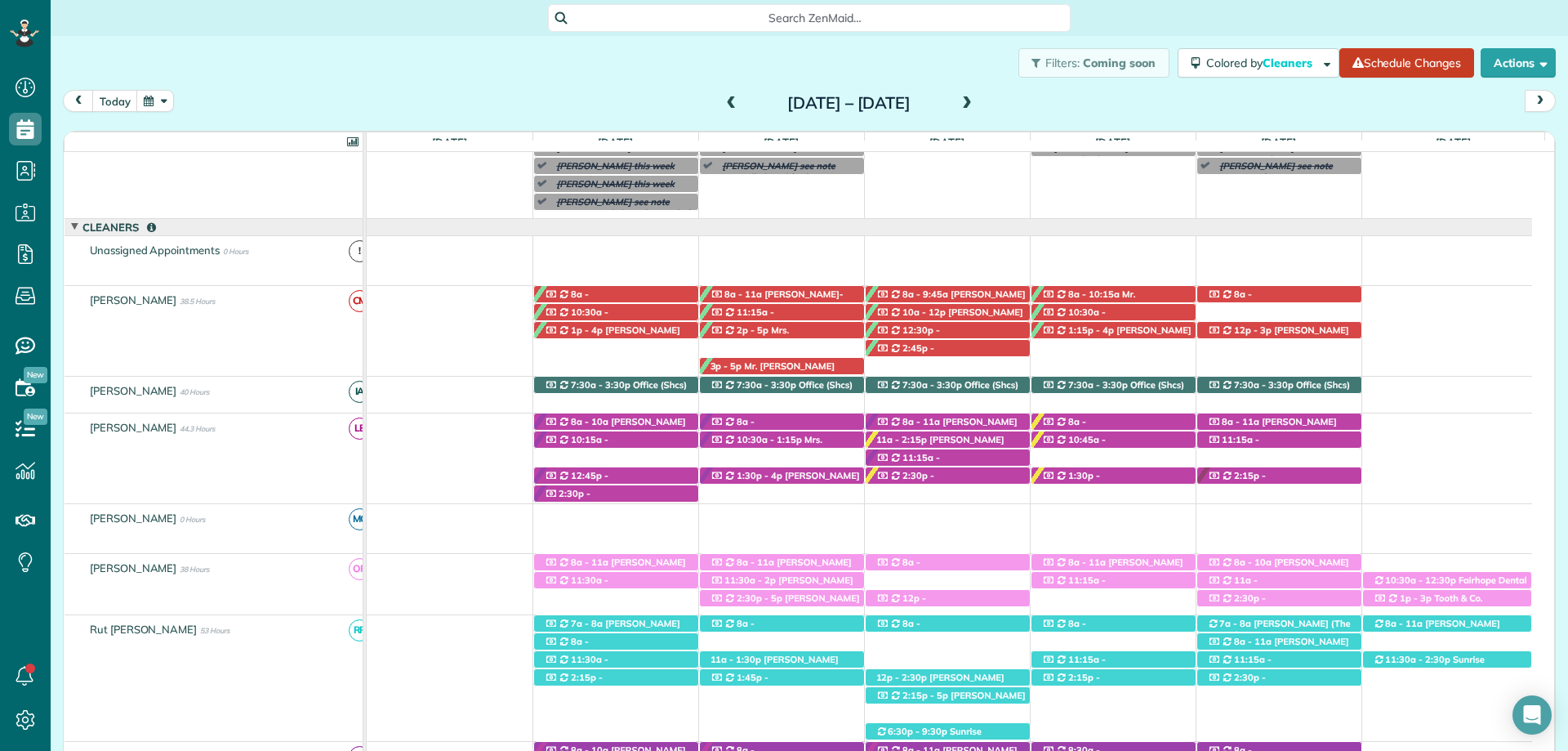
click at [821, 36] on div "Search ZenMaid…" at bounding box center [809, 17] width 1517 height 36
click at [1315, 300] on span "Amanda Dosher (+18506020793)" at bounding box center [1261, 311] width 108 height 23
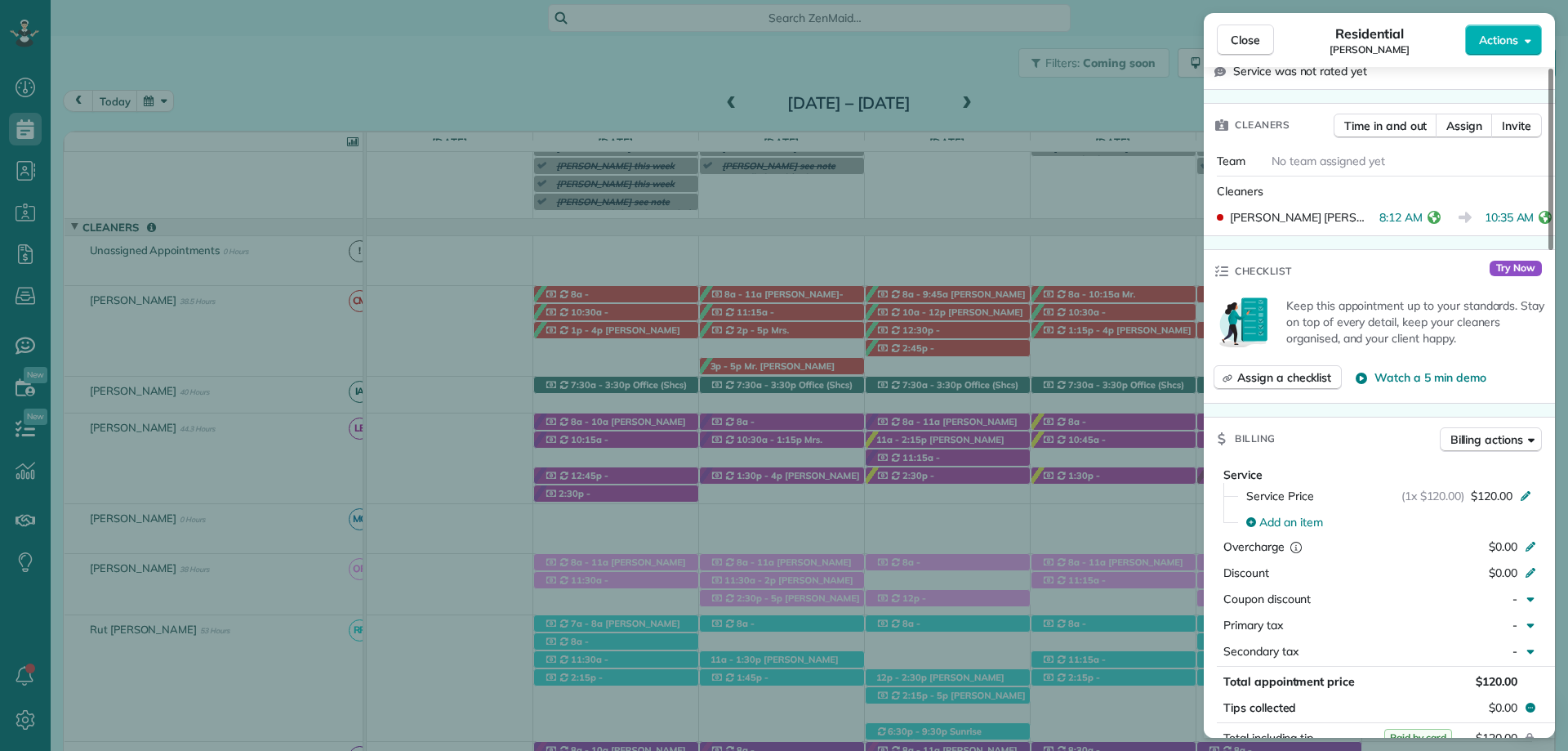
scroll to position [653, 0]
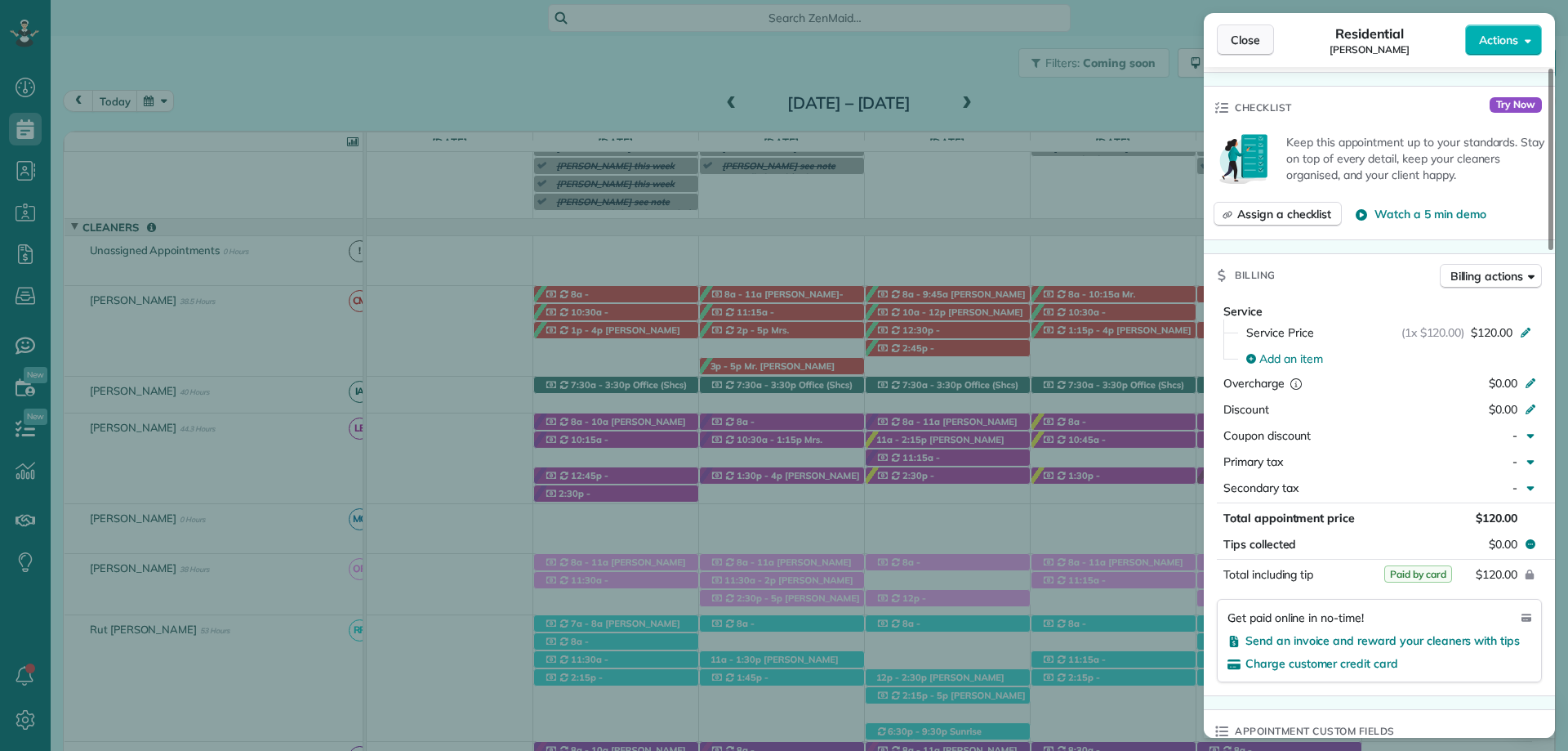
click at [1259, 32] on span "Close" at bounding box center [1245, 39] width 30 height 16
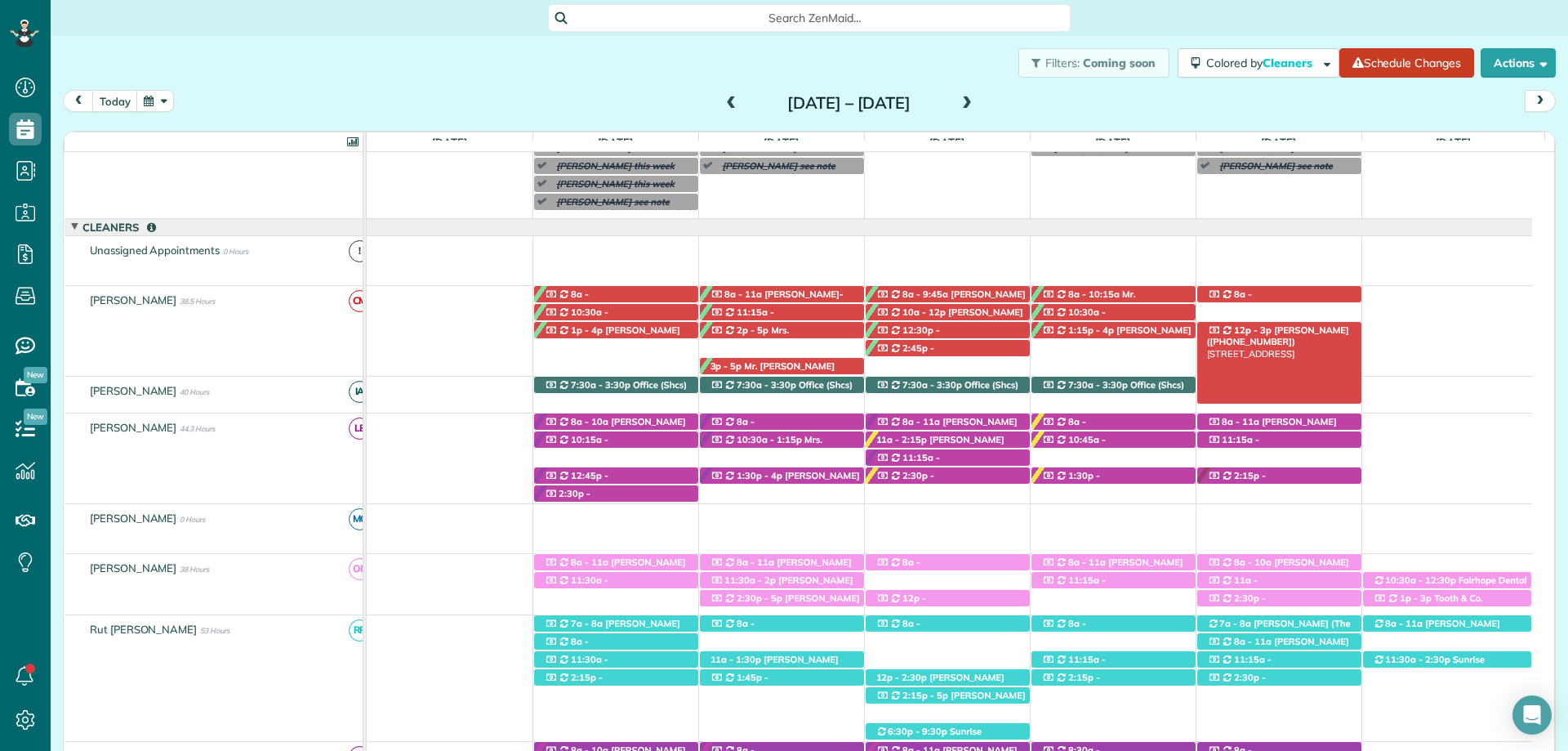
click at [1292, 331] on span "Kari Benson (+12515811909)" at bounding box center [1278, 336] width 142 height 23
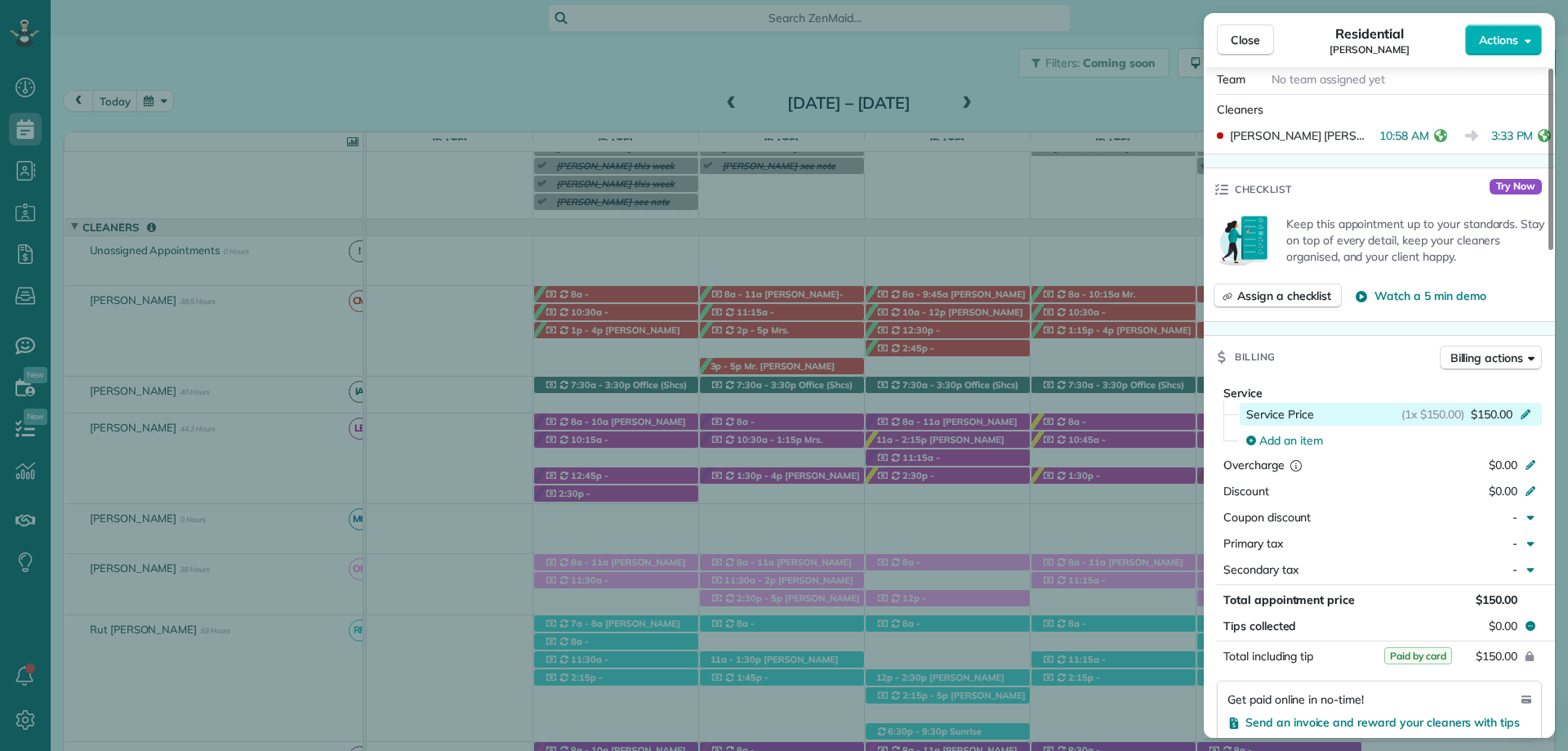
scroll to position [653, 0]
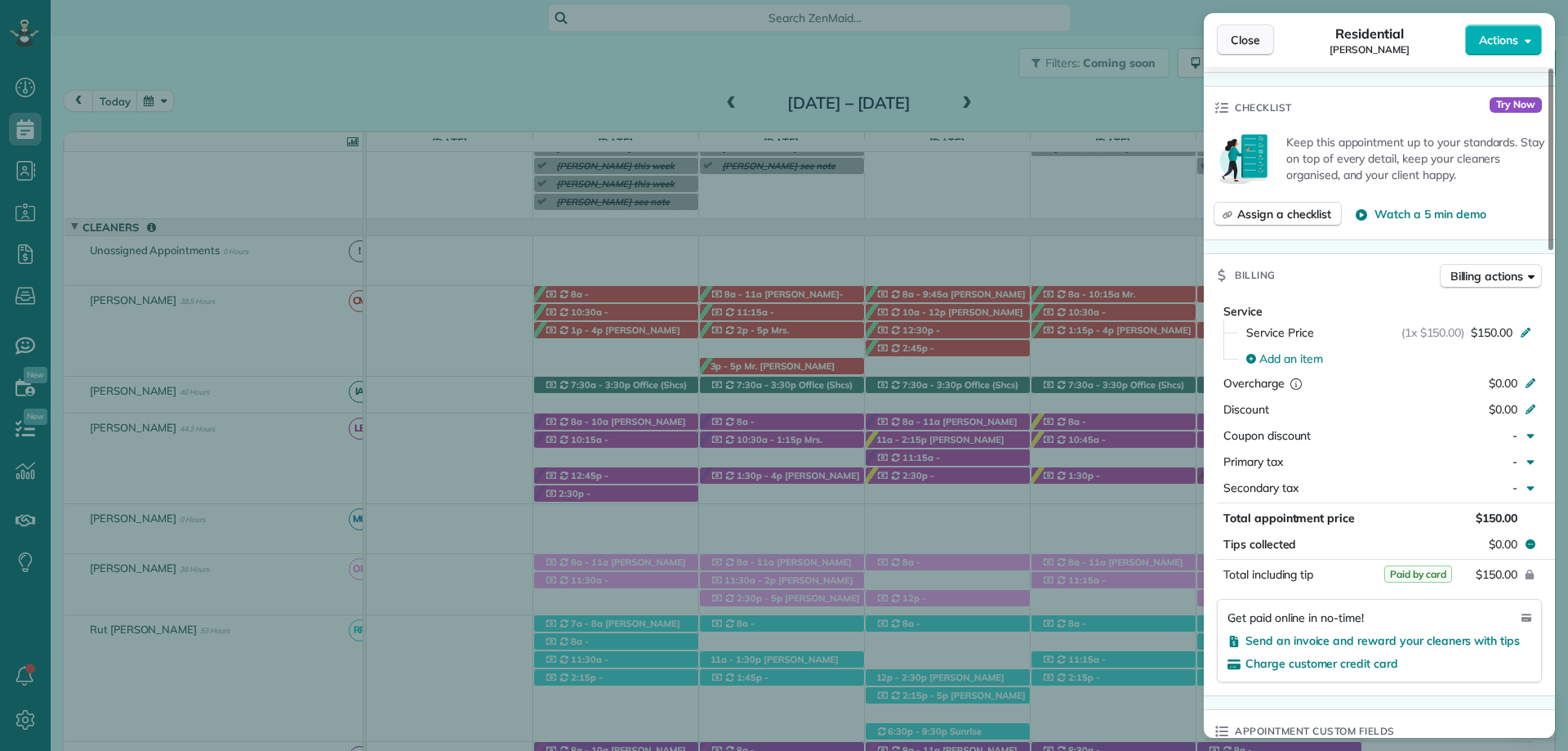
click at [1248, 47] on span "Close" at bounding box center [1245, 39] width 30 height 16
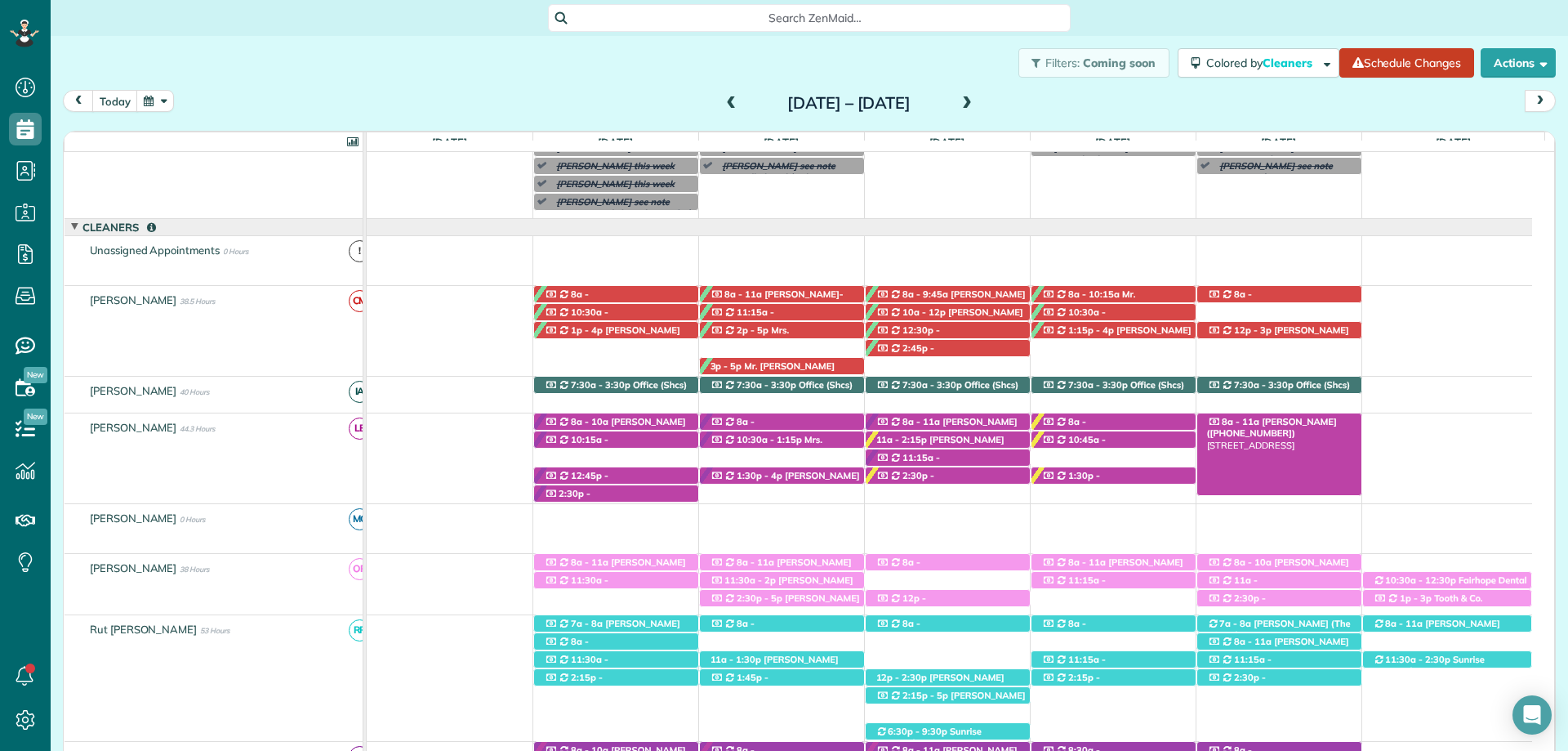
click at [1211, 418] on div "8a - 11a Morgan Stalder (+15043886767) 312 Patrician Drive West - Spanish Fort,…" at bounding box center [1279, 422] width 164 height 17
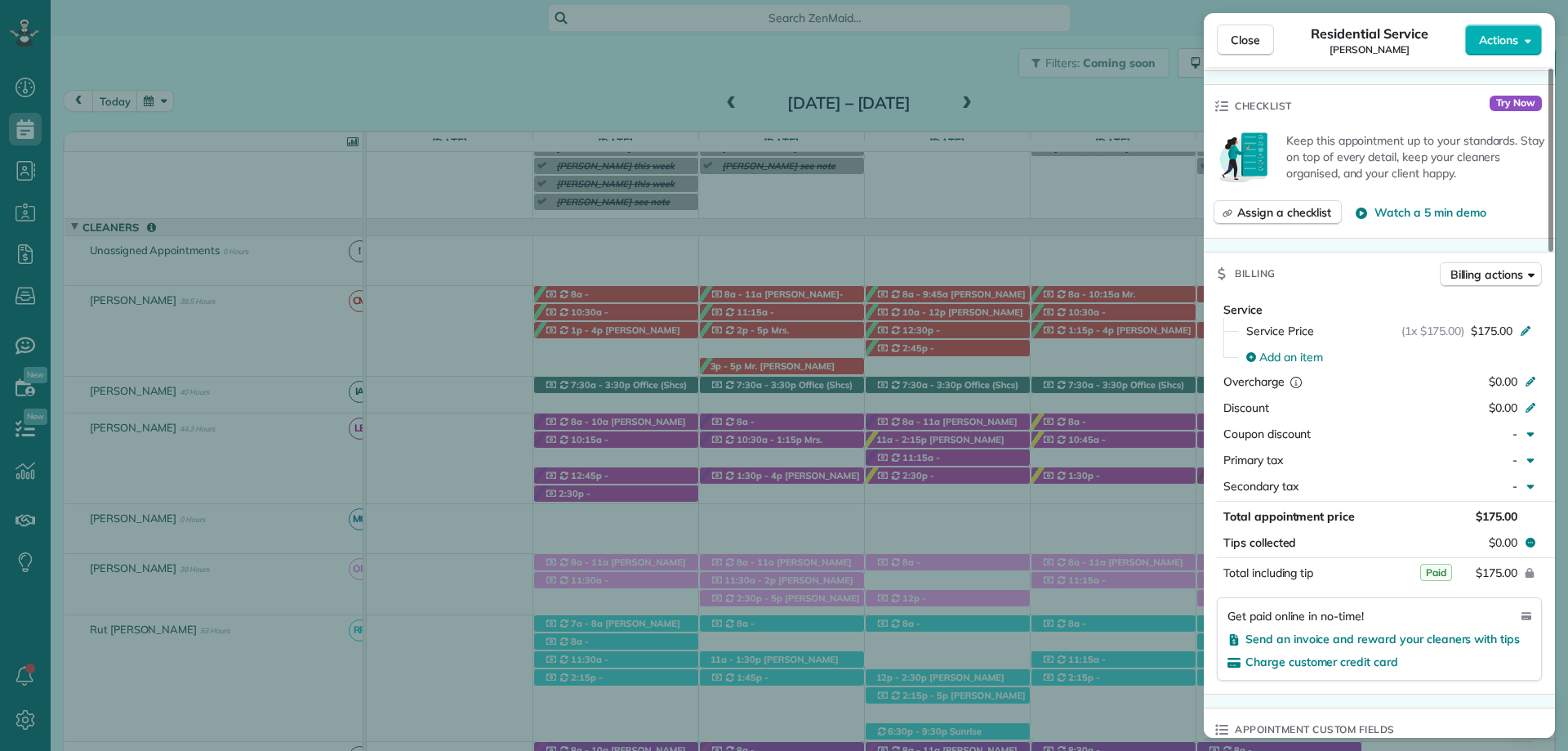
scroll to position [653, 0]
click at [1223, 32] on button "Close" at bounding box center [1245, 40] width 58 height 31
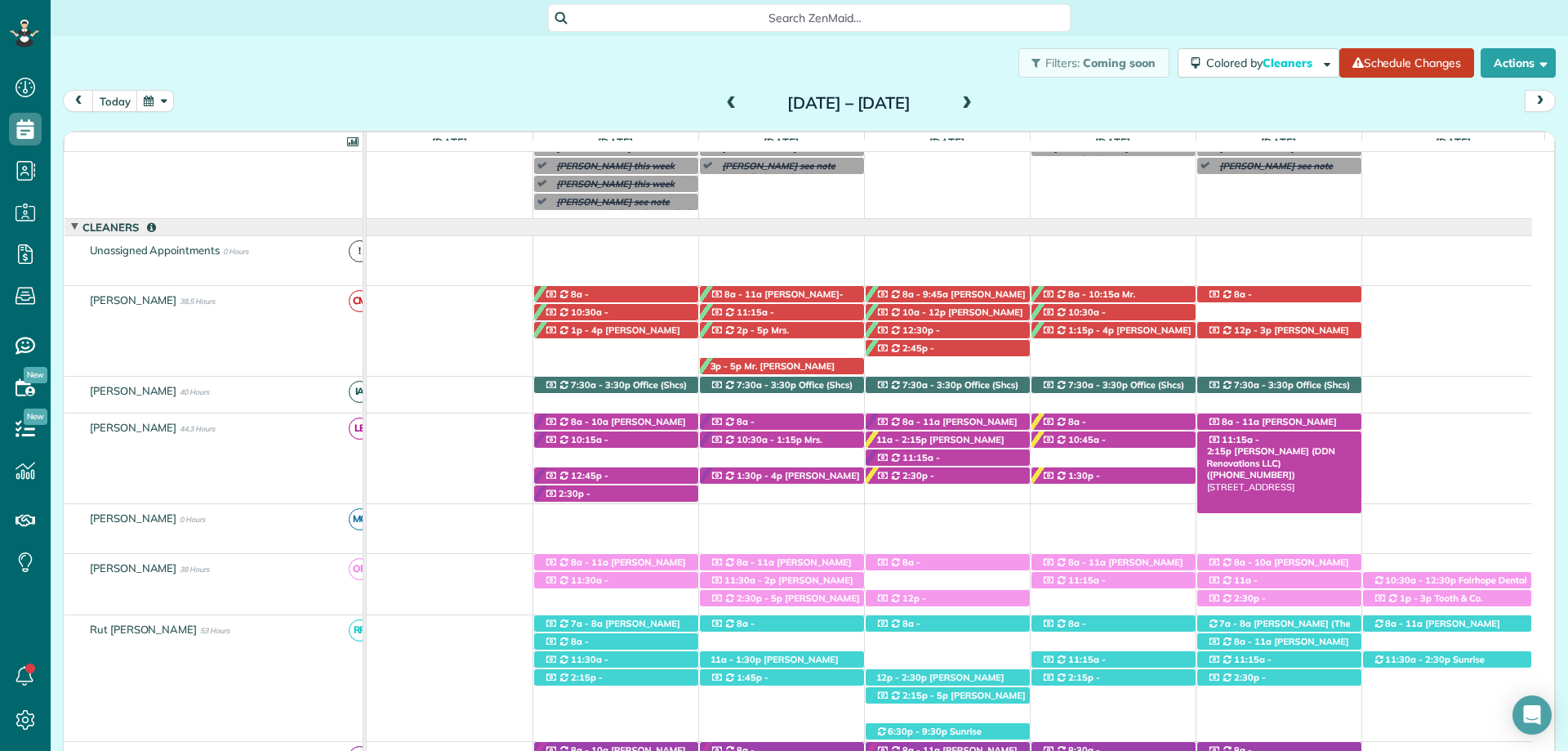
click at [1289, 446] on span "Dk Nguyen (DDN Renovations LLC) (+18503902610)" at bounding box center [1271, 463] width 129 height 36
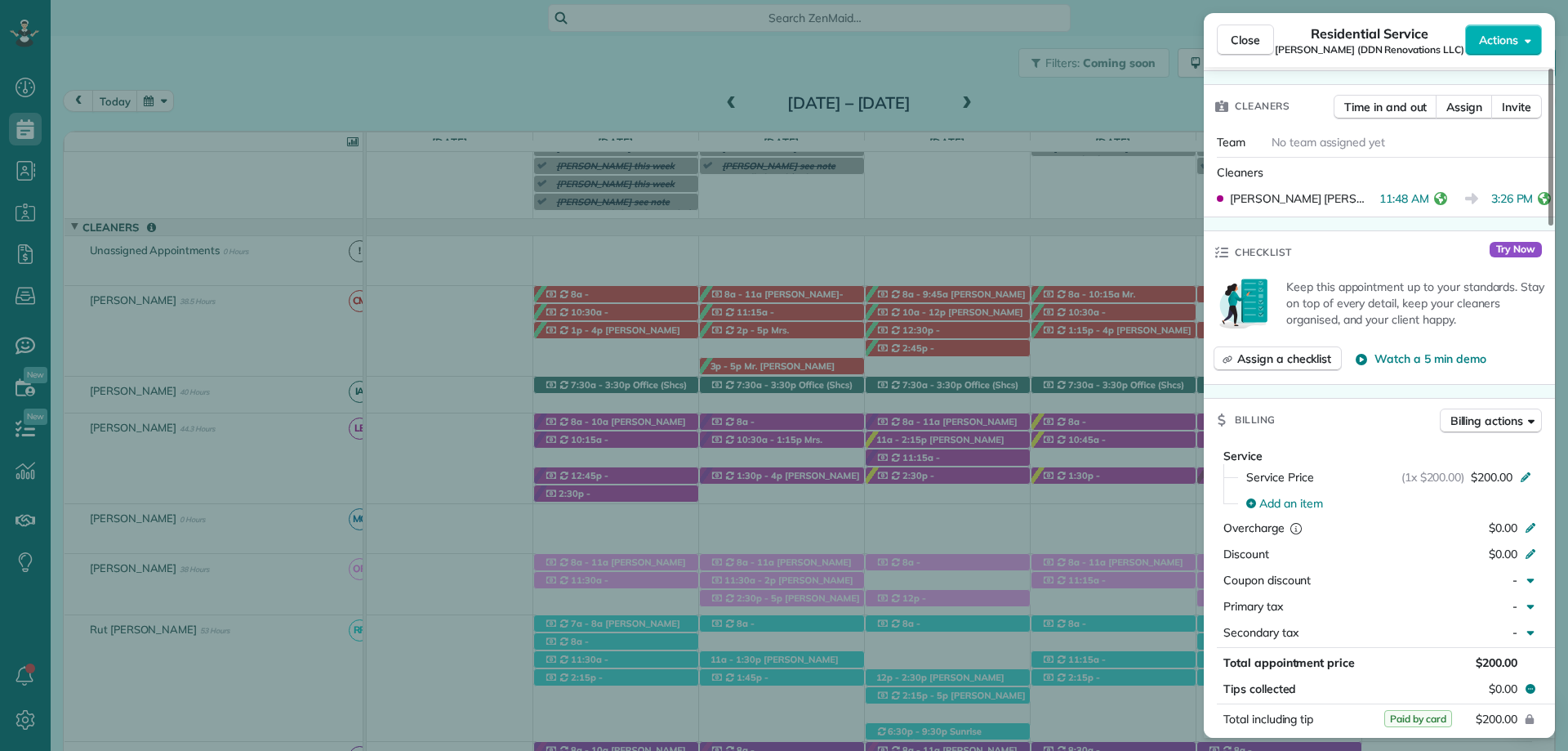
scroll to position [657, 0]
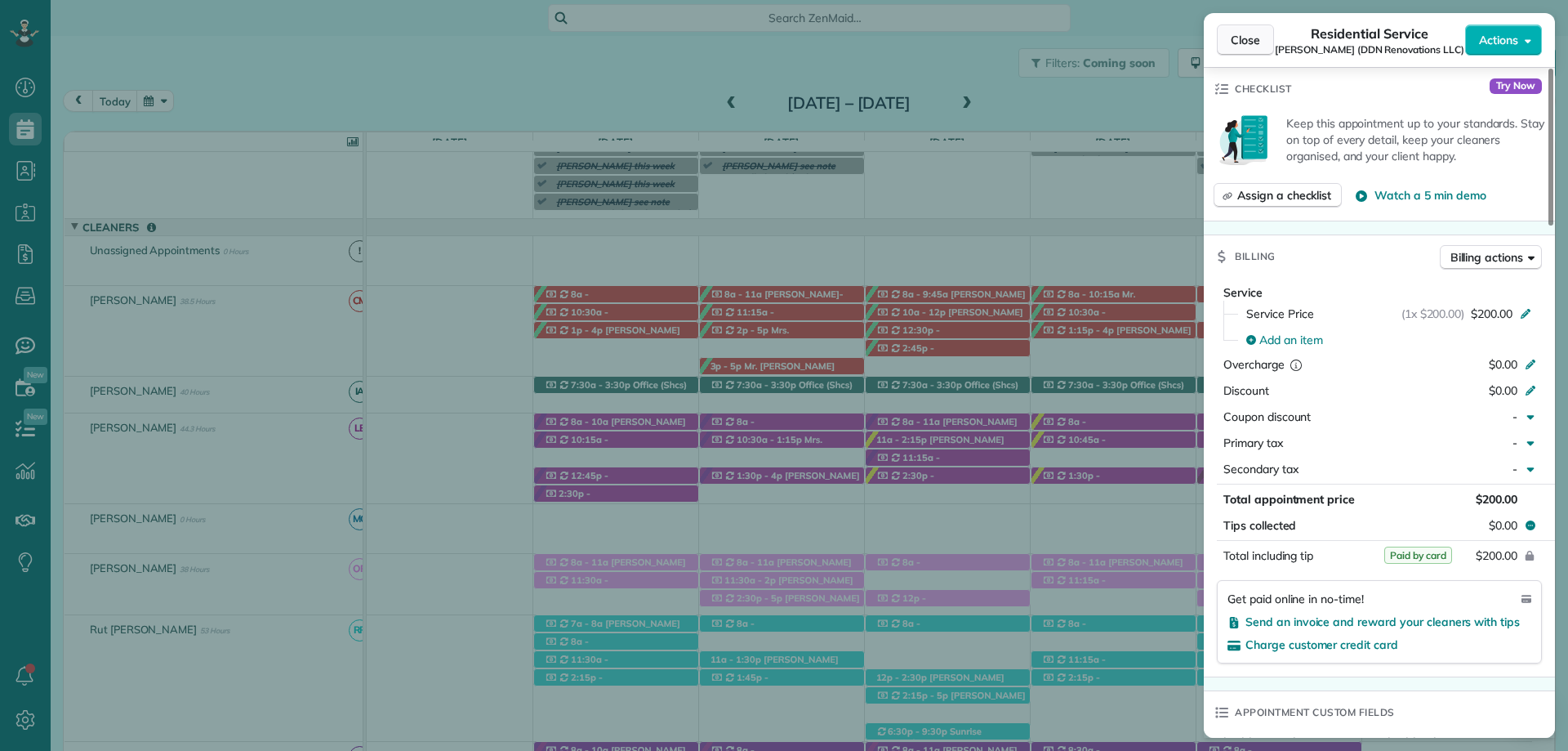
click at [1231, 37] on span "Close" at bounding box center [1245, 39] width 30 height 16
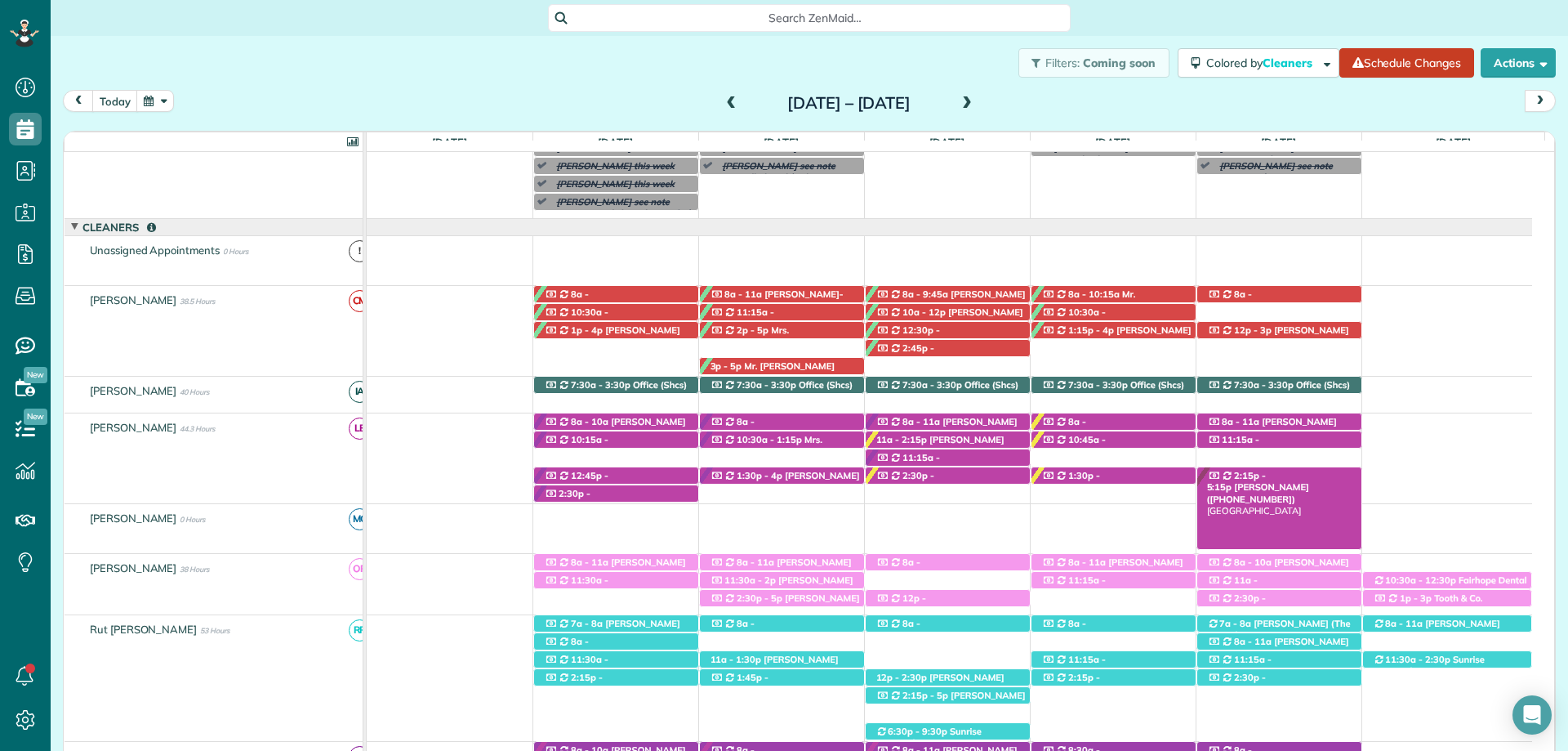
click at [1303, 481] on span "Brittany Wallace (+12516567145)" at bounding box center [1258, 493] width 102 height 23
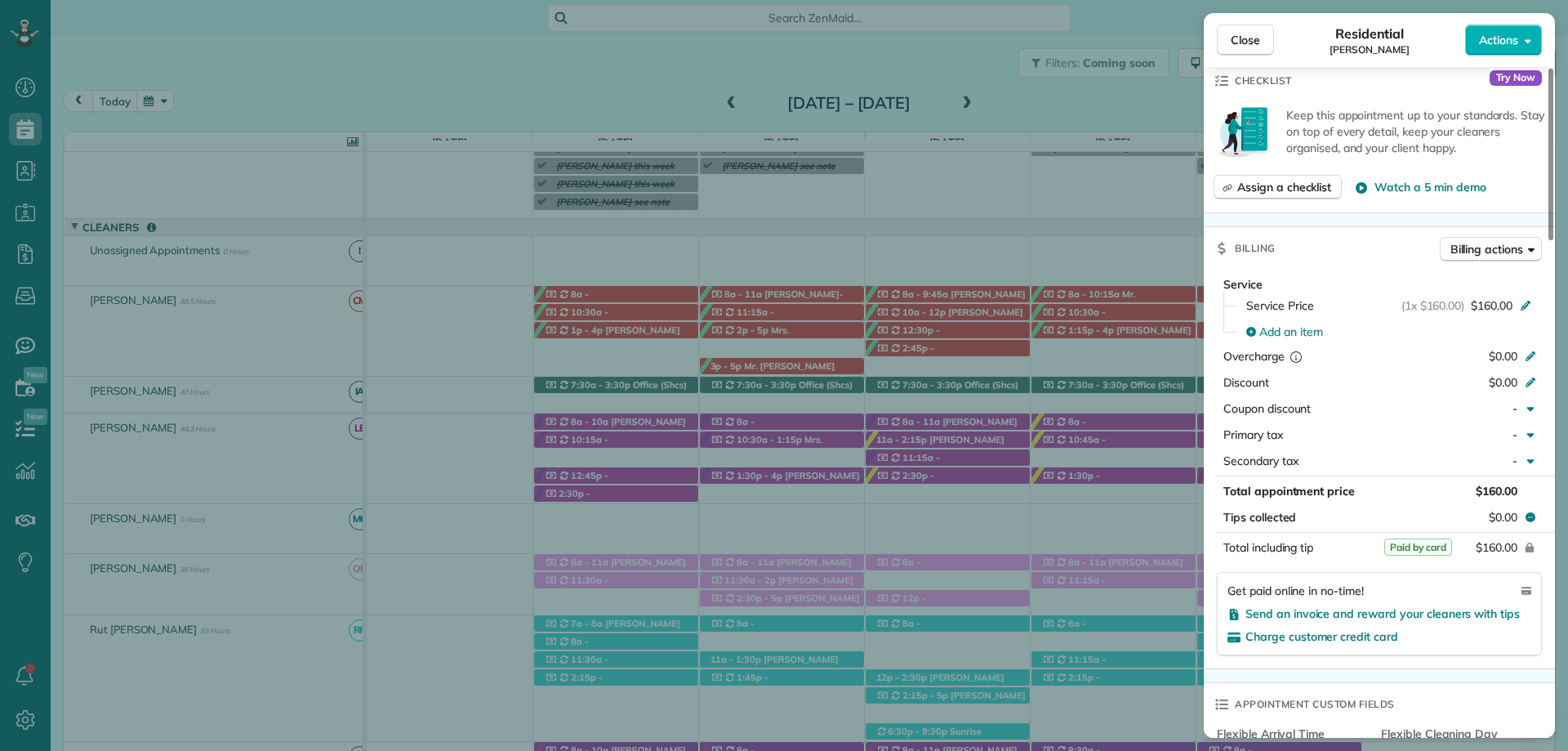
scroll to position [734, 0]
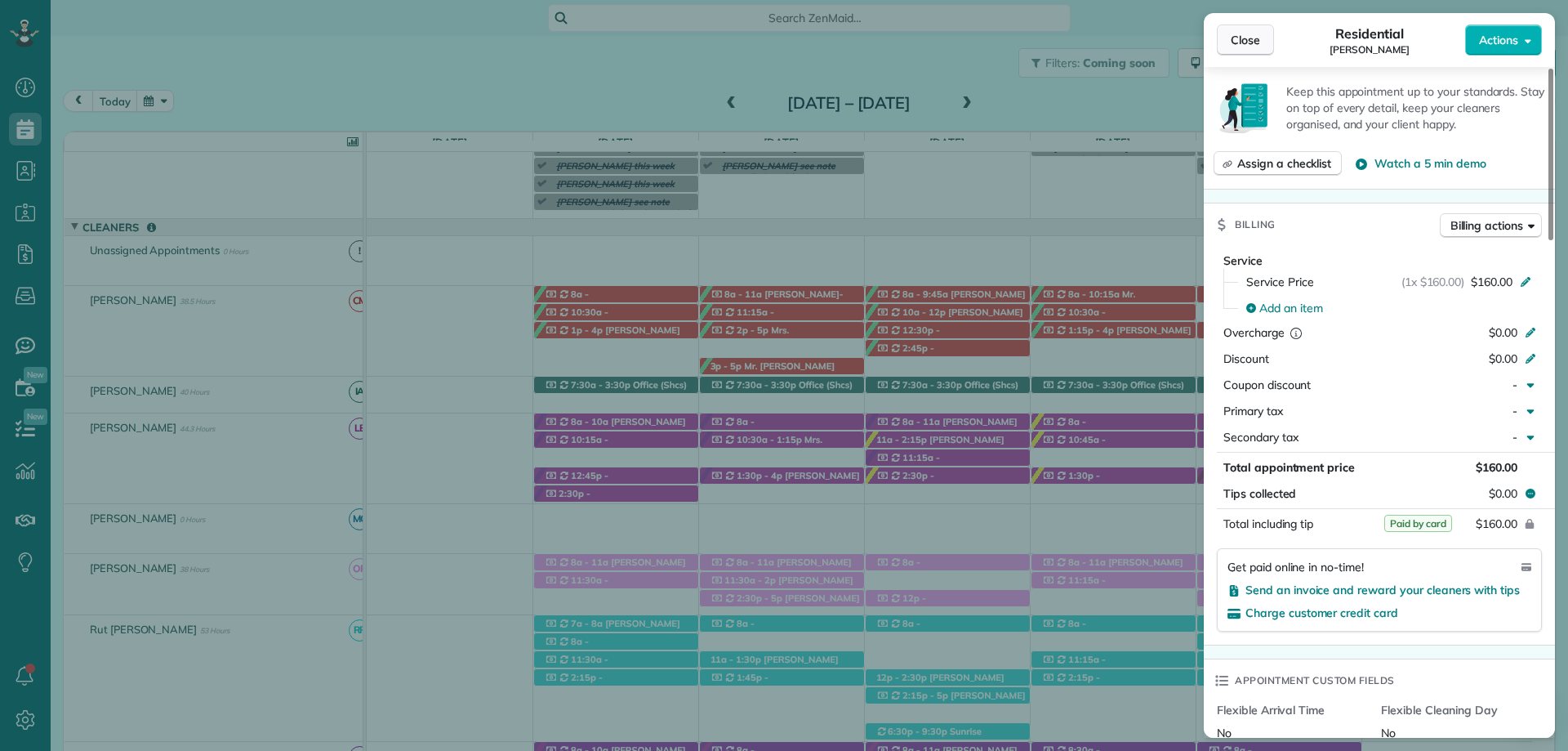
click at [1251, 47] on span "Close" at bounding box center [1245, 39] width 30 height 16
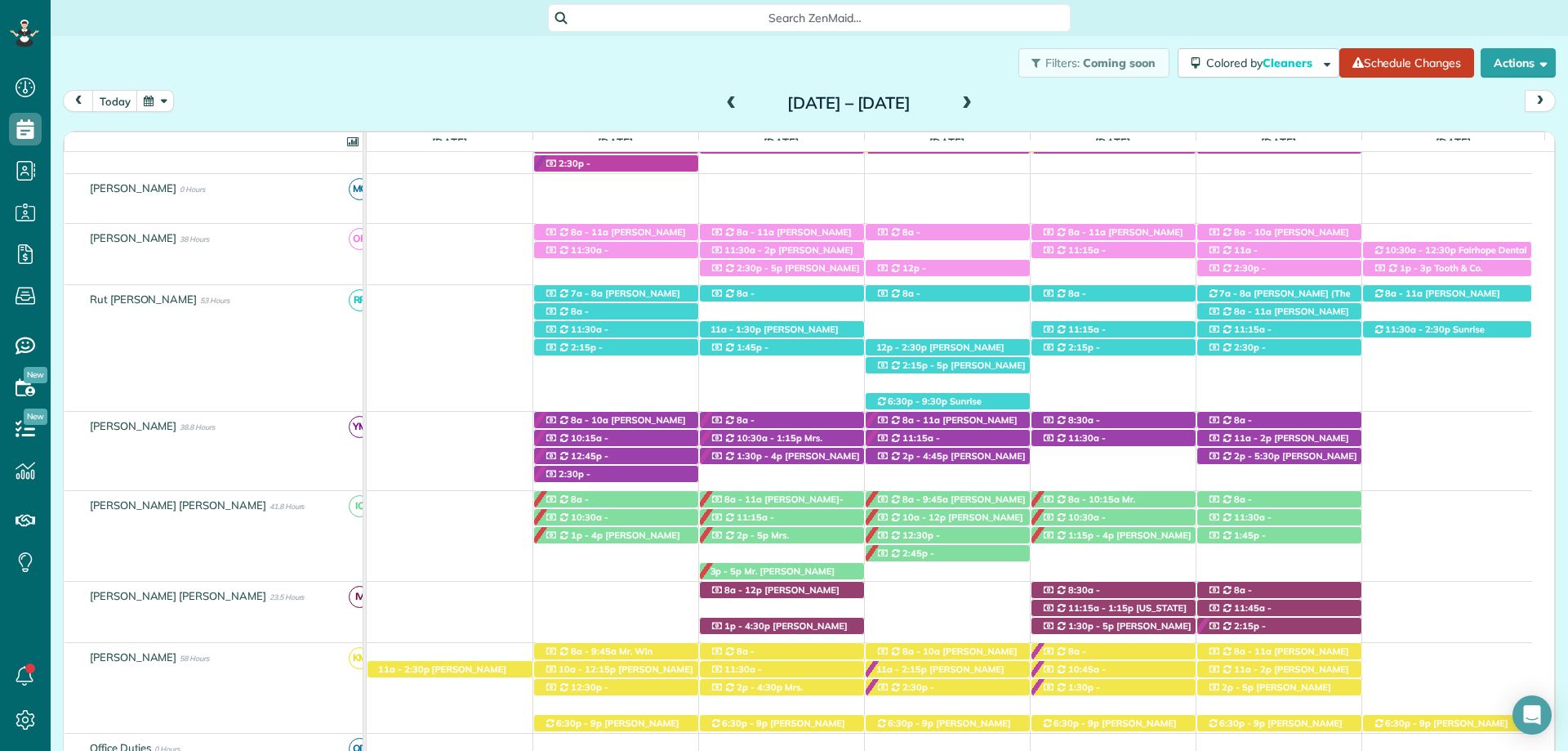
scroll to position [473, 0]
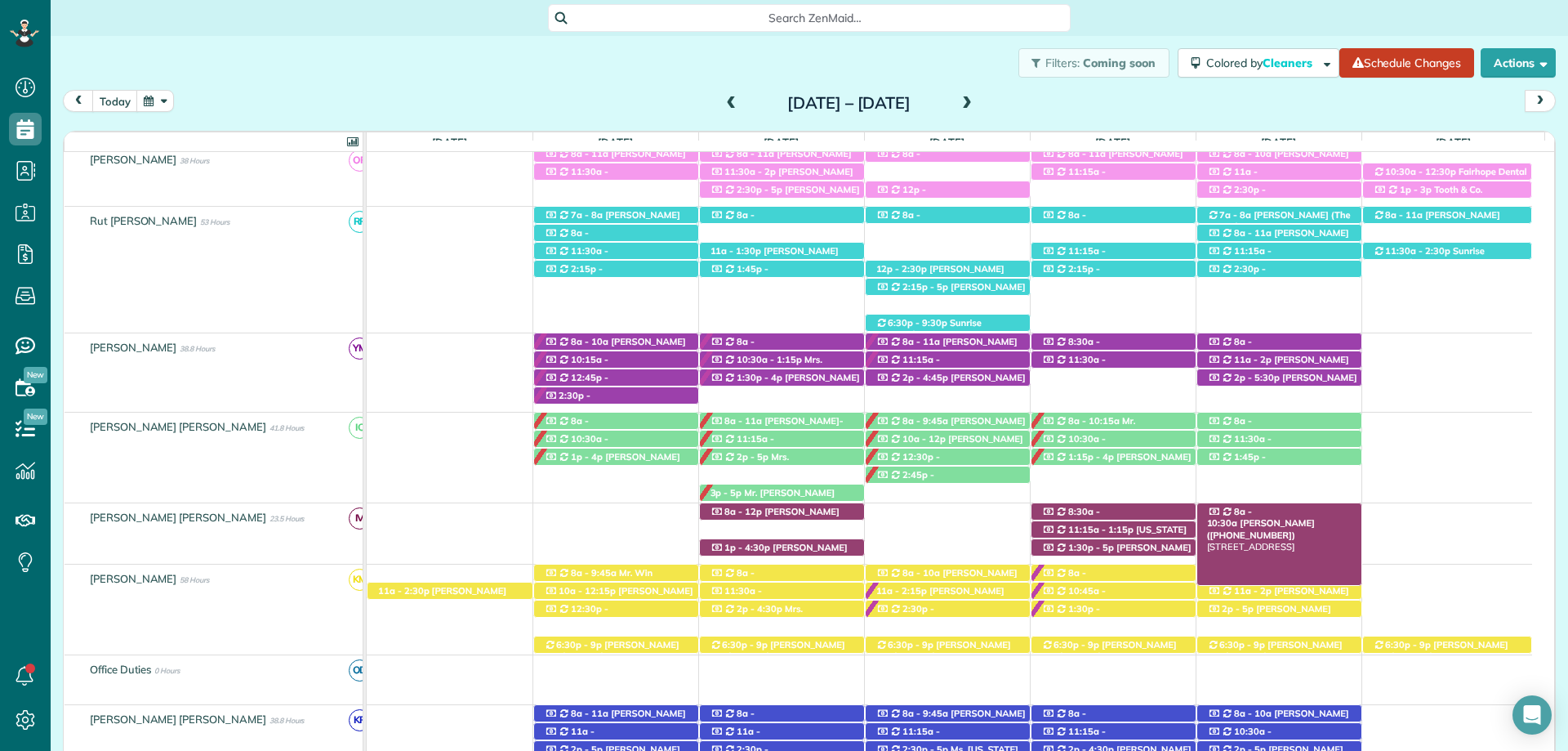
click at [1315, 517] on span "Winston Jones (+12514635181)" at bounding box center [1261, 528] width 108 height 23
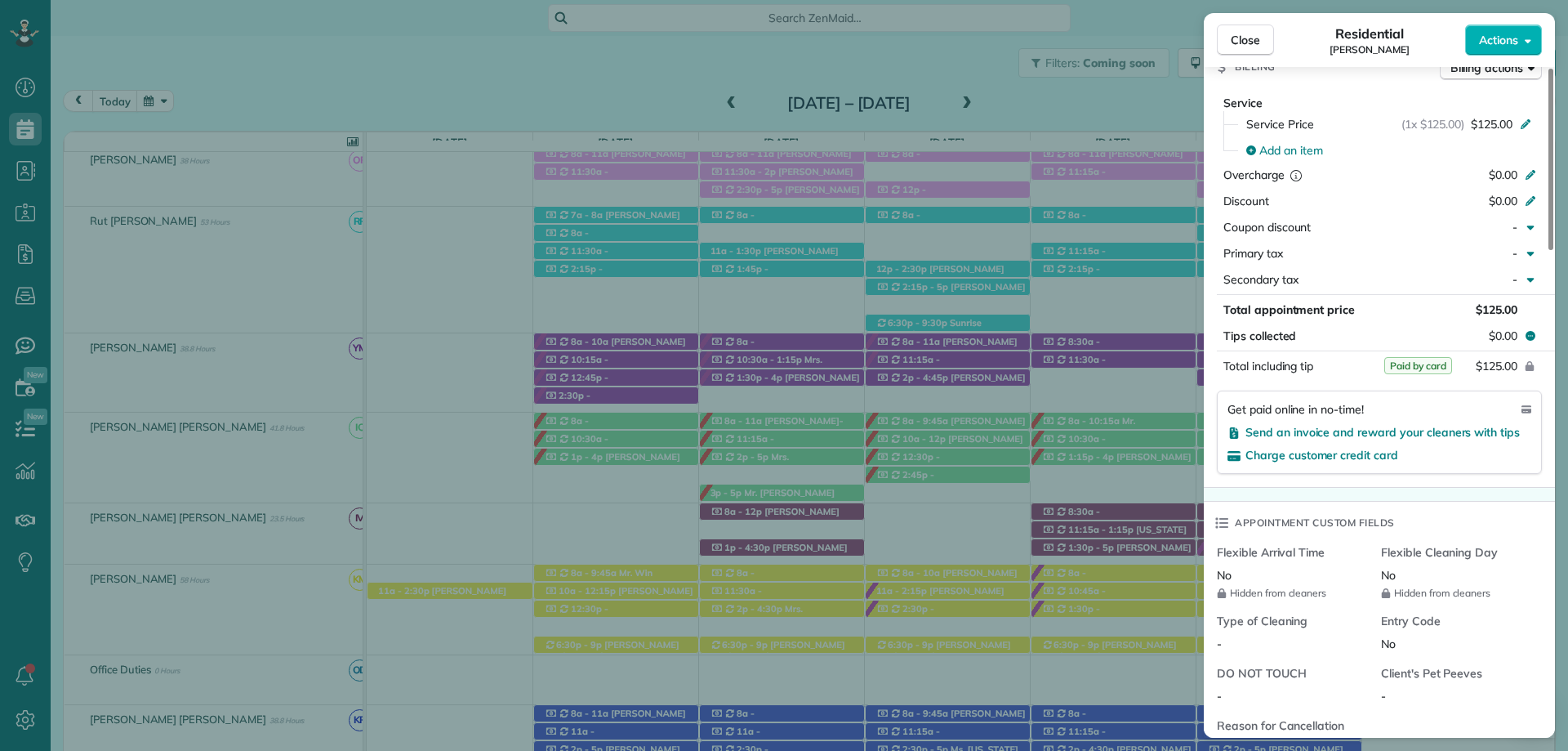
scroll to position [703, 0]
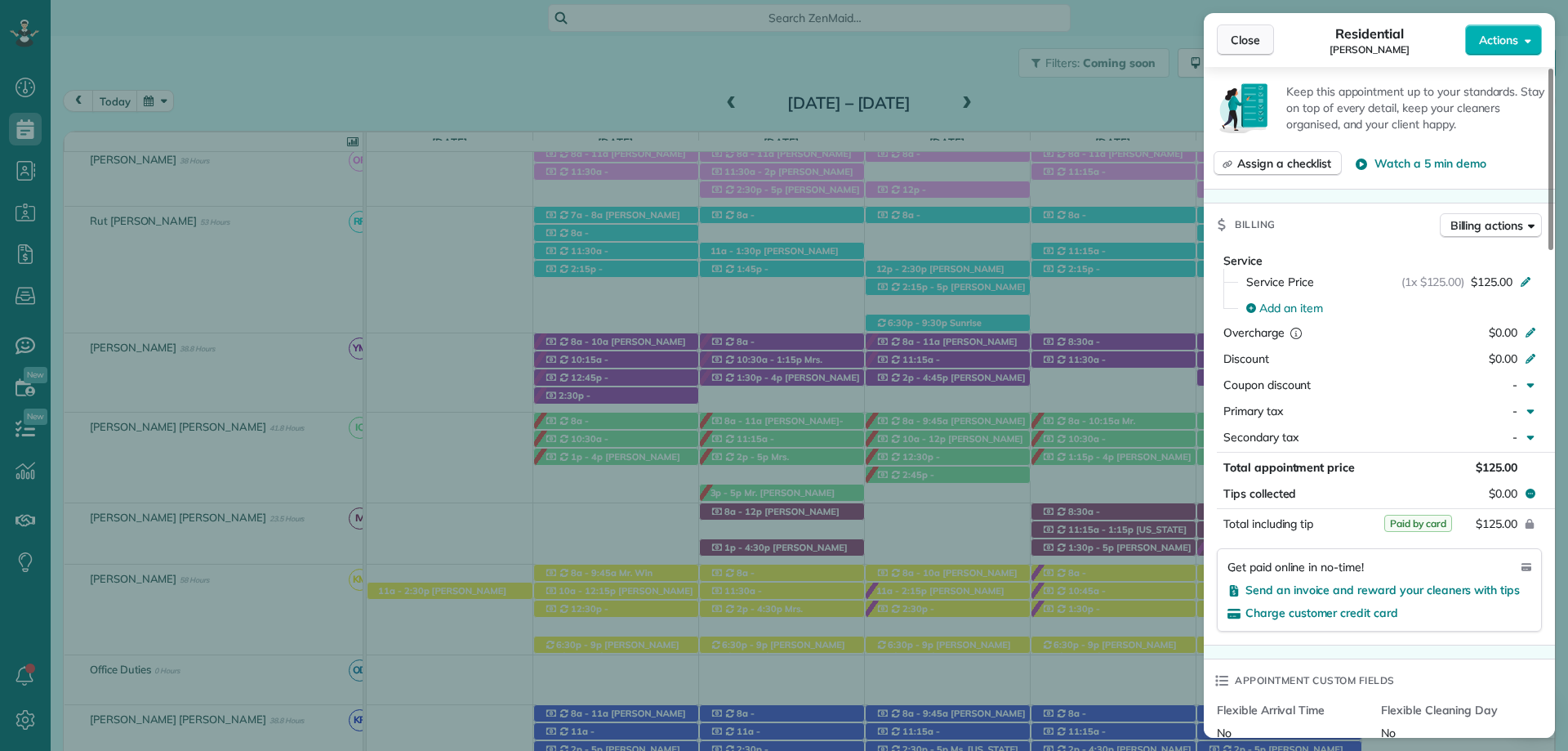
click at [1242, 31] on button "Close" at bounding box center [1245, 40] width 58 height 31
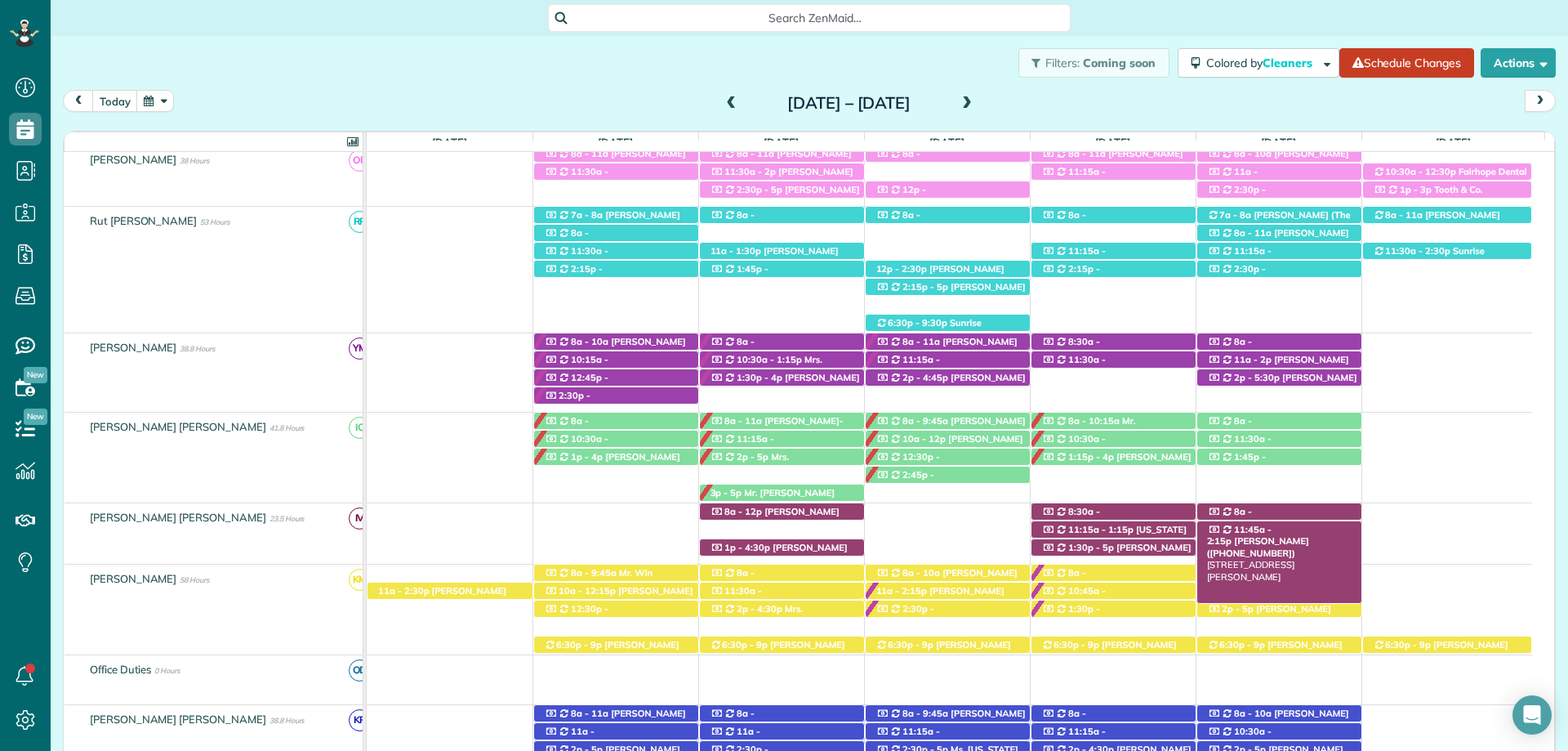
click at [1308, 535] on span "Christine Staup (+19517680081)" at bounding box center [1258, 546] width 102 height 23
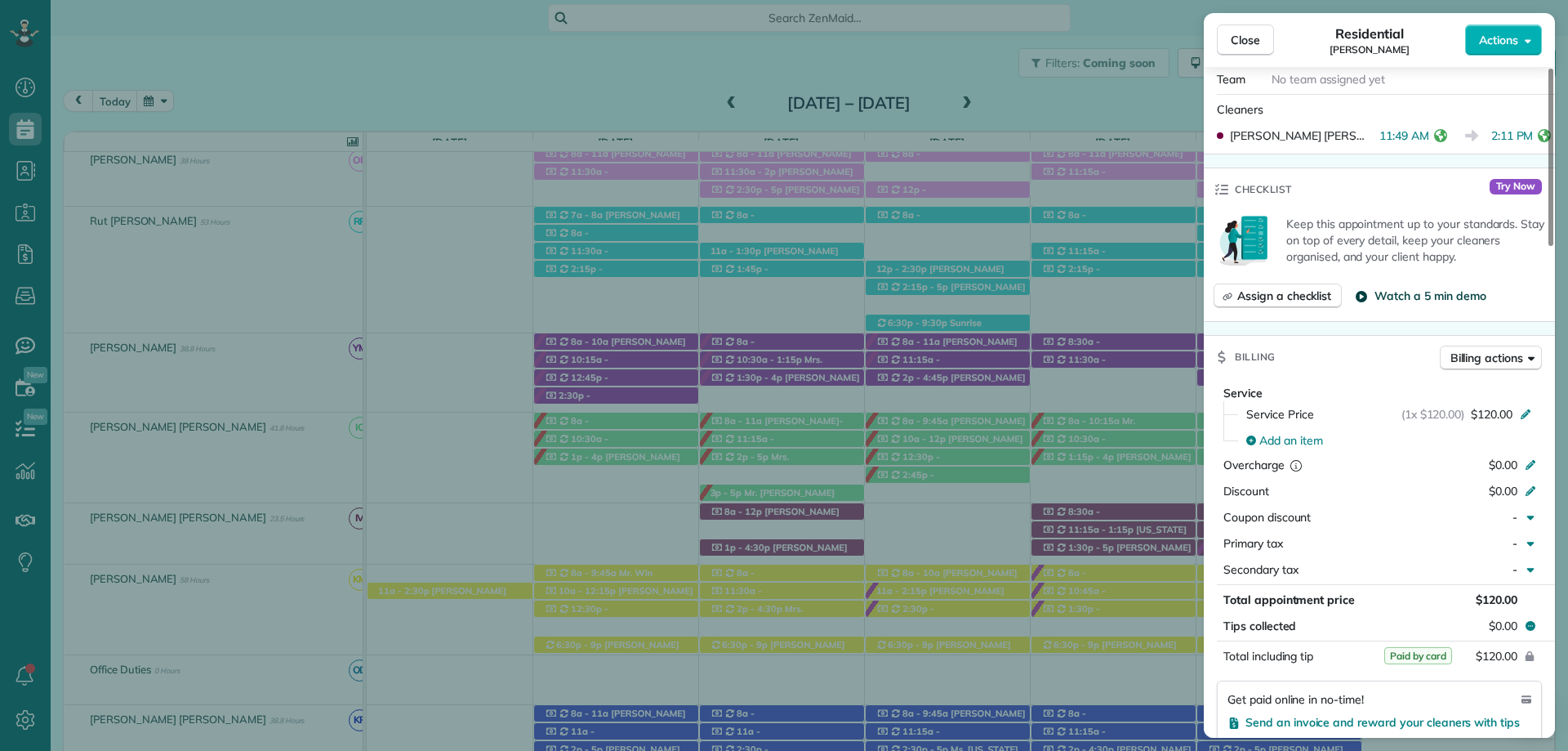
scroll to position [735, 0]
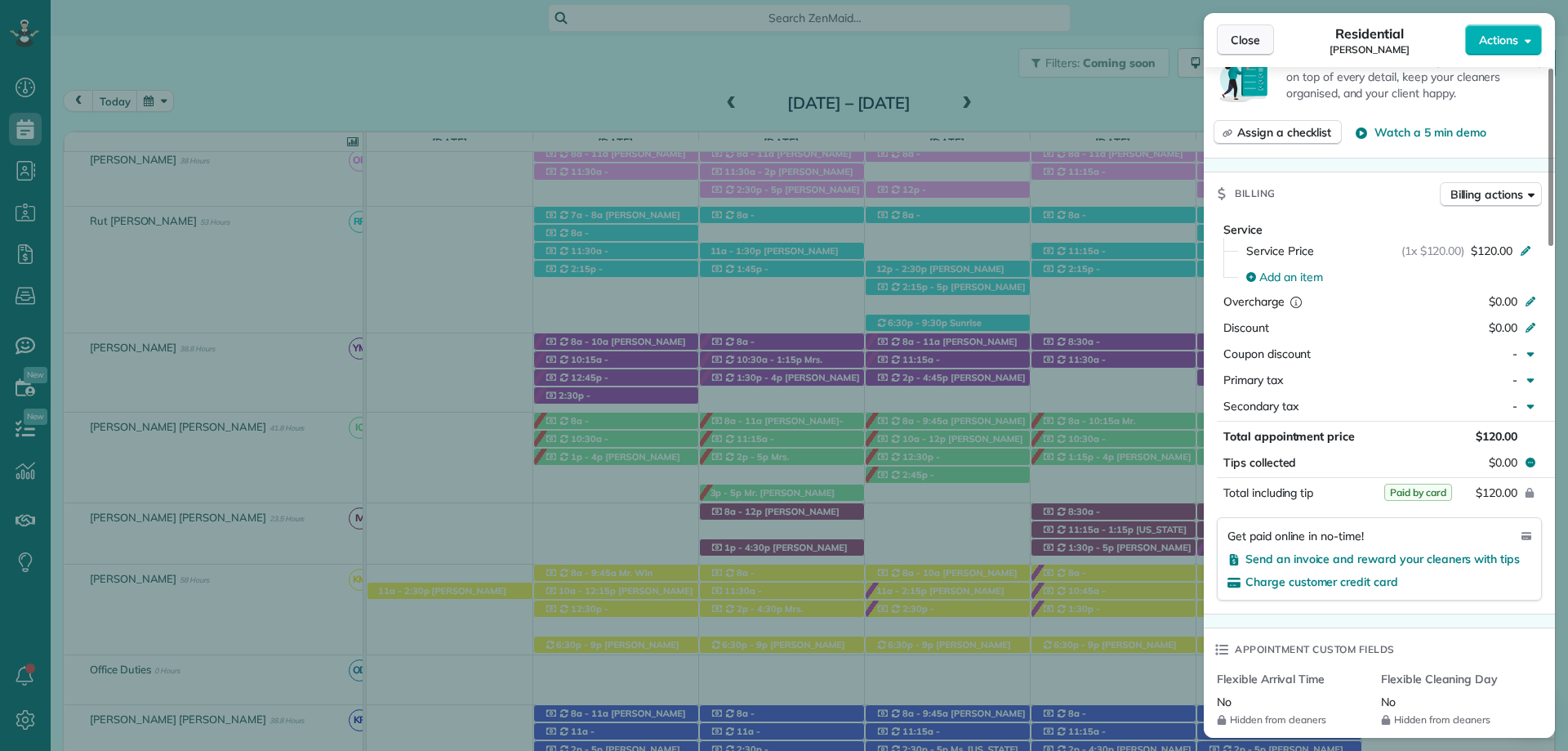
click at [1238, 36] on span "Close" at bounding box center [1245, 39] width 30 height 16
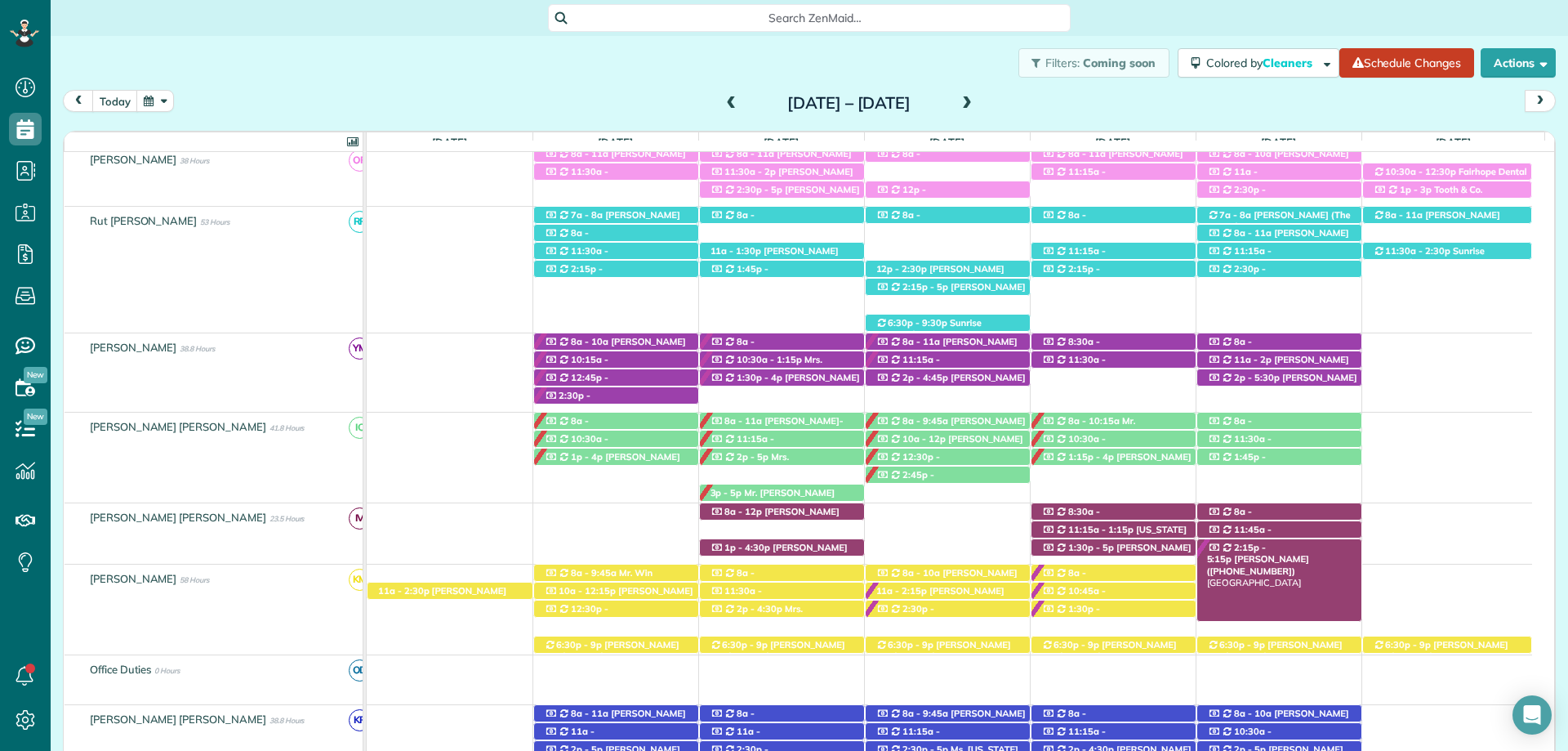
click at [1294, 553] on span "Brittany Wallace (+12516567145)" at bounding box center [1258, 565] width 102 height 23
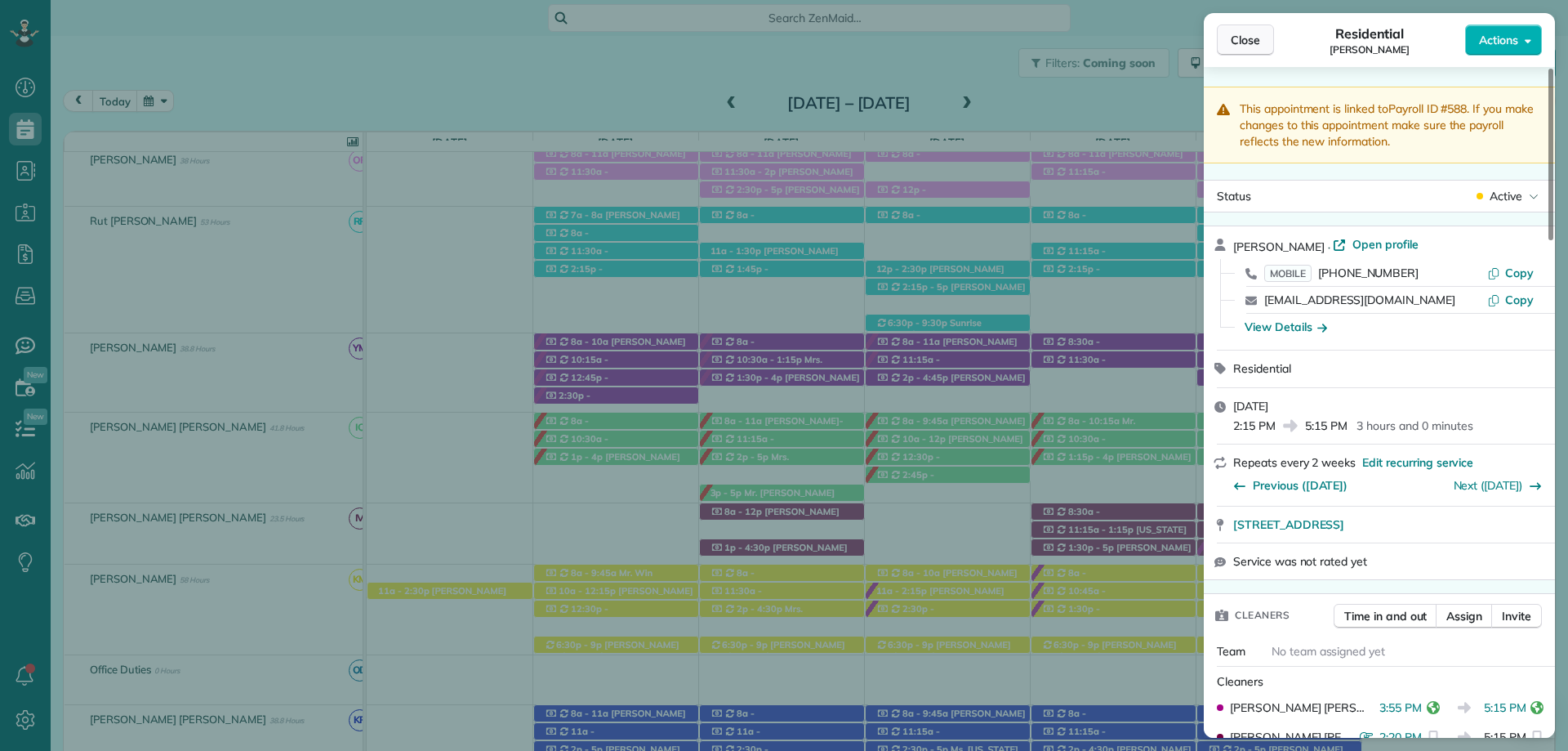
click at [1260, 38] on button "Close" at bounding box center [1245, 40] width 58 height 31
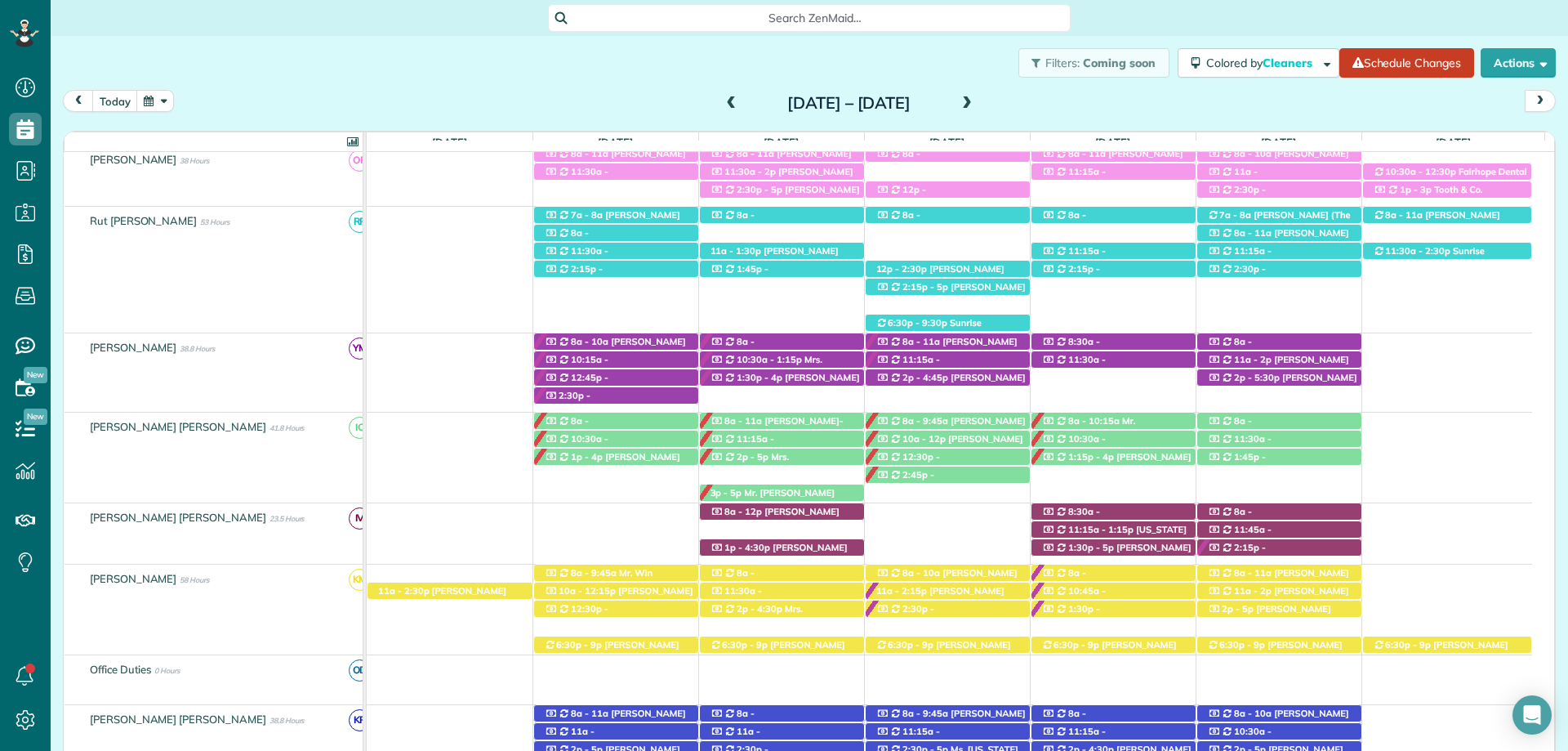
click at [976, 97] on span at bounding box center [967, 103] width 18 height 14
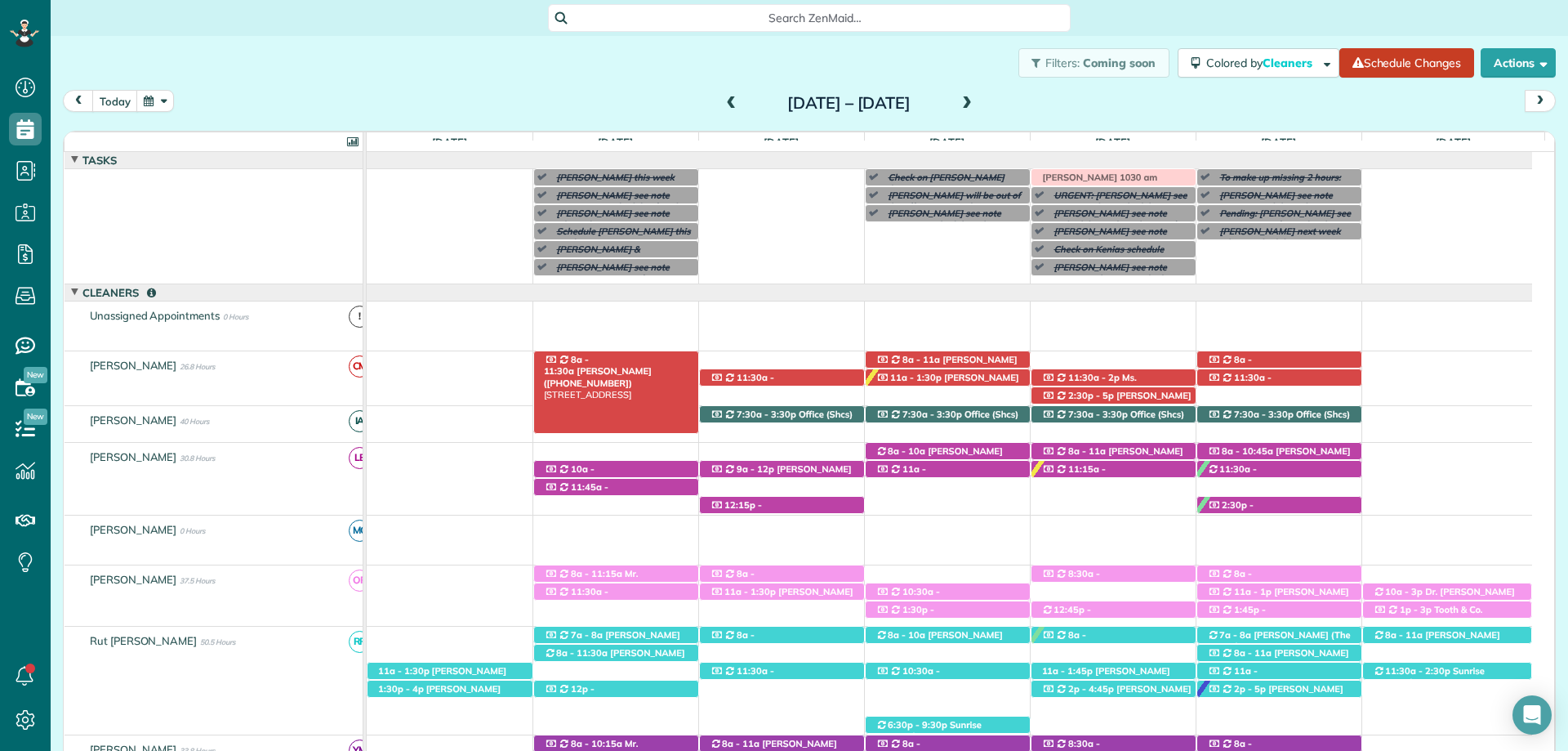
click at [616, 365] on span "Leah Manix (+16193390034)" at bounding box center [597, 376] width 108 height 23
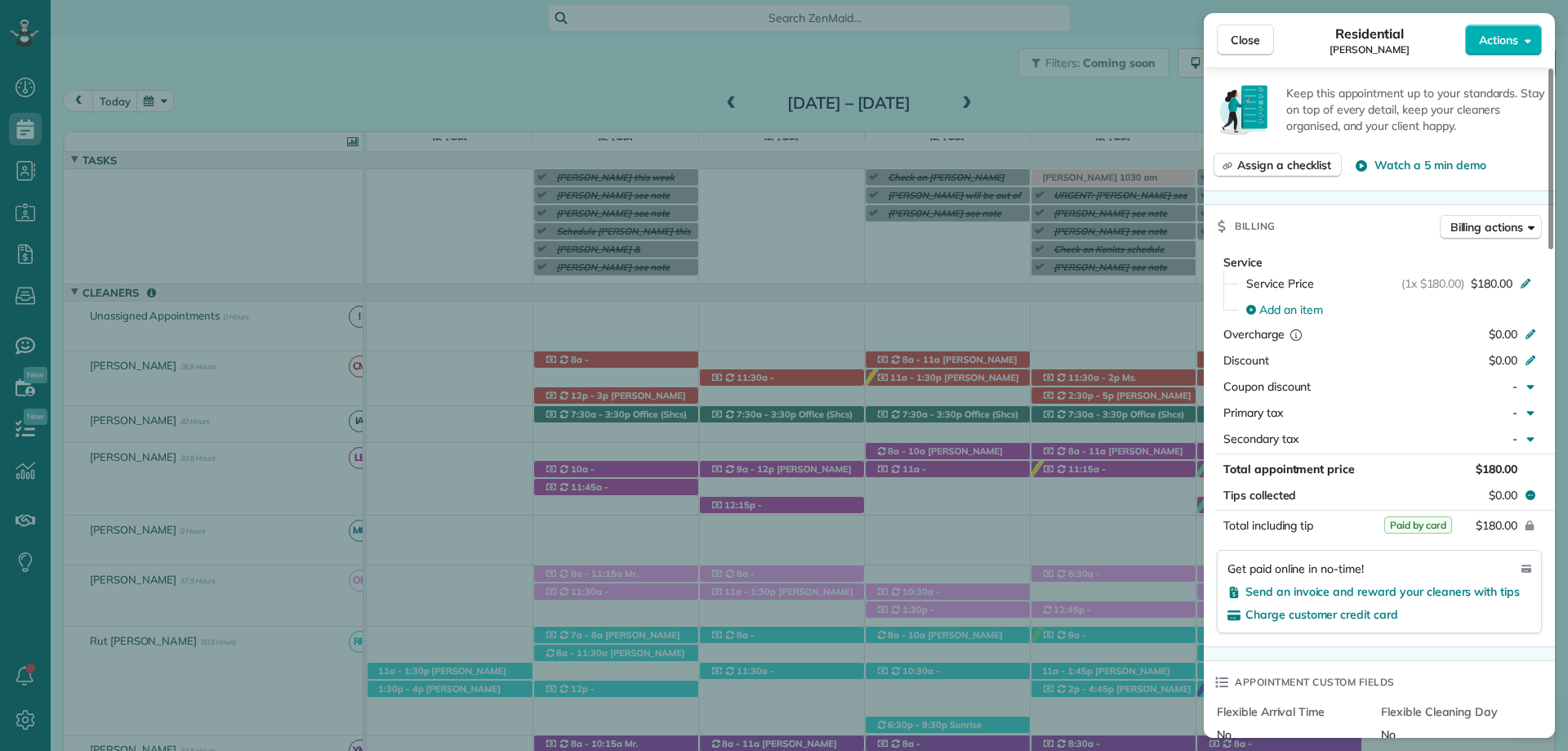
scroll to position [788, 0]
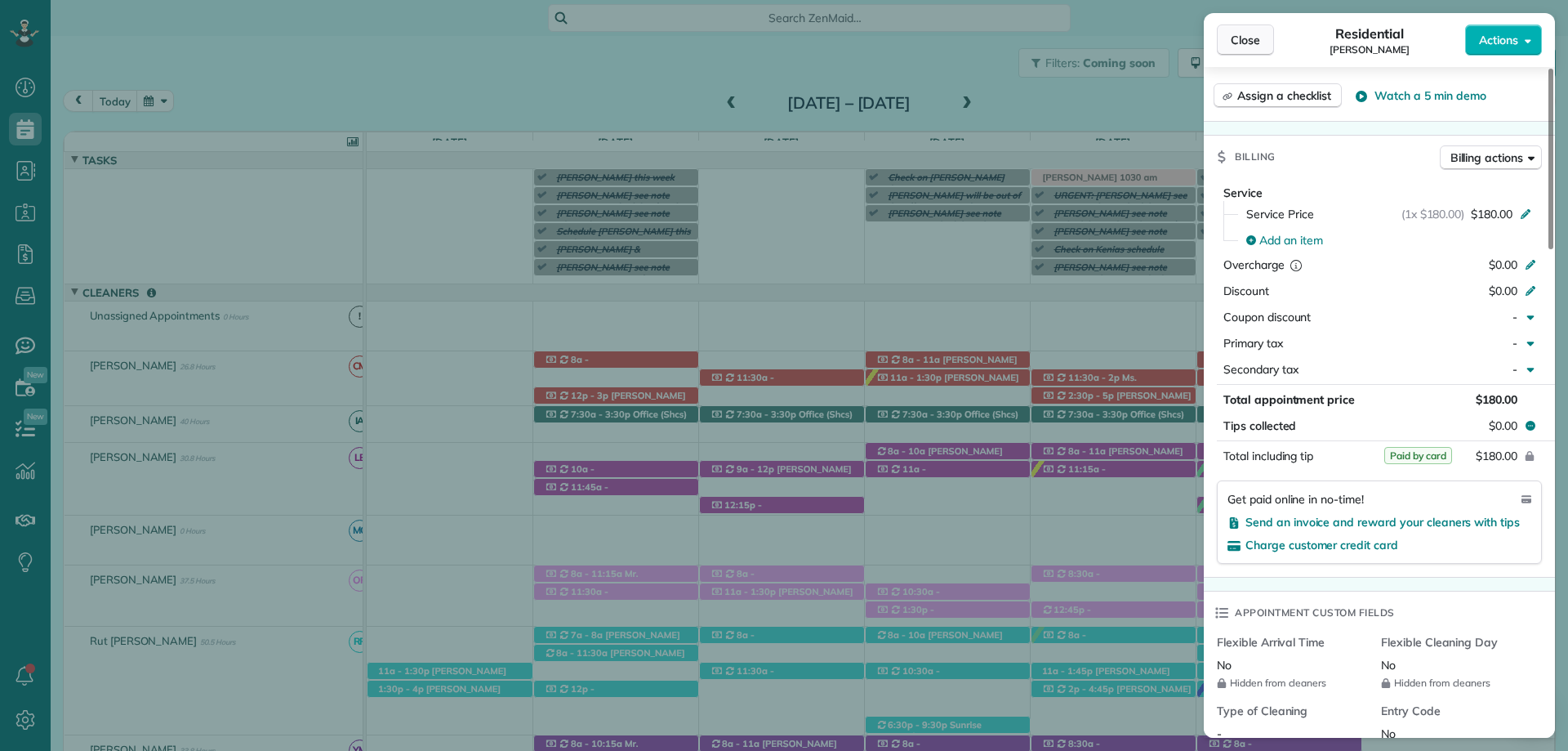
click at [1235, 34] on span "Close" at bounding box center [1245, 39] width 30 height 16
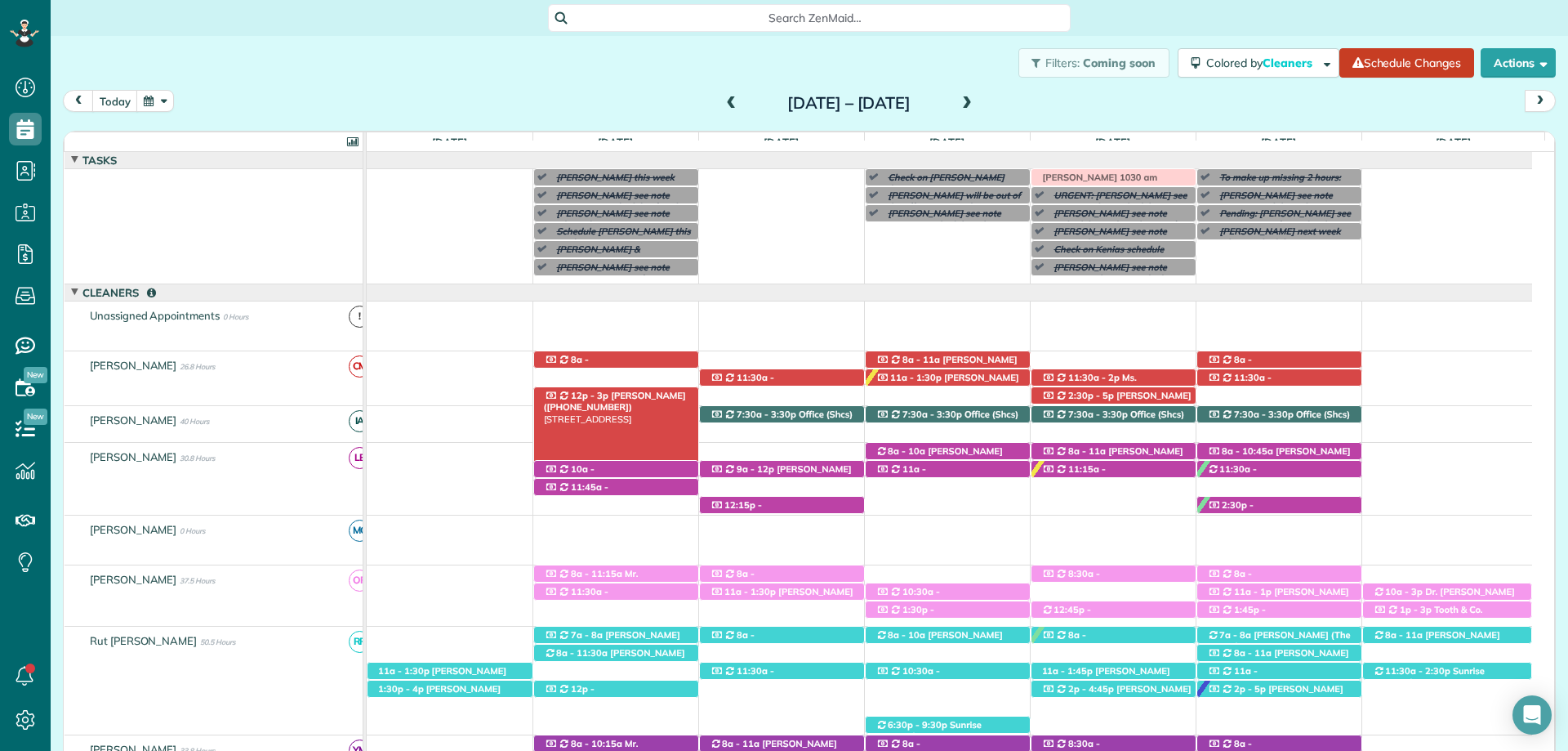
click at [639, 391] on span "Allison Hunter (+16069235142)" at bounding box center [615, 401] width 142 height 23
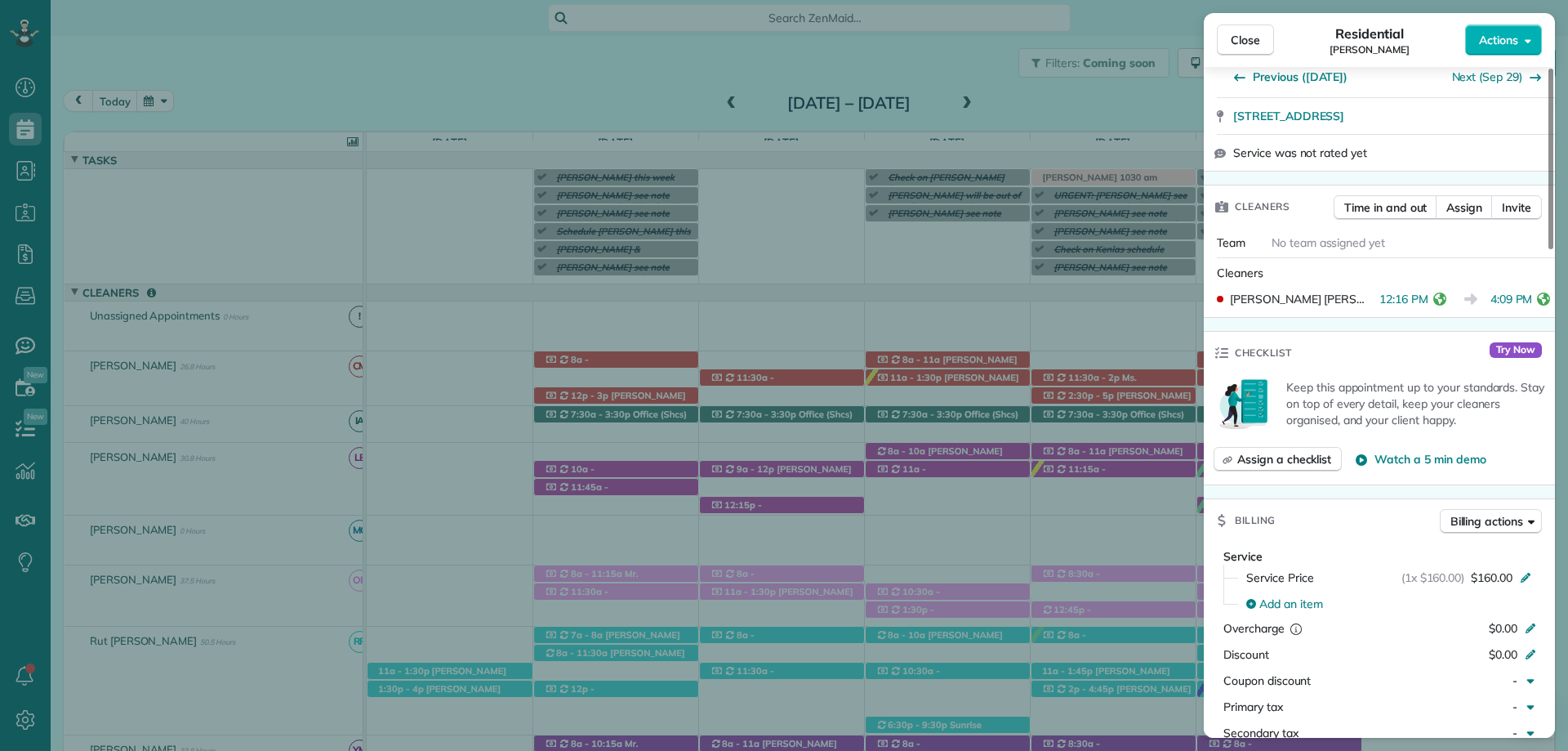
scroll to position [653, 0]
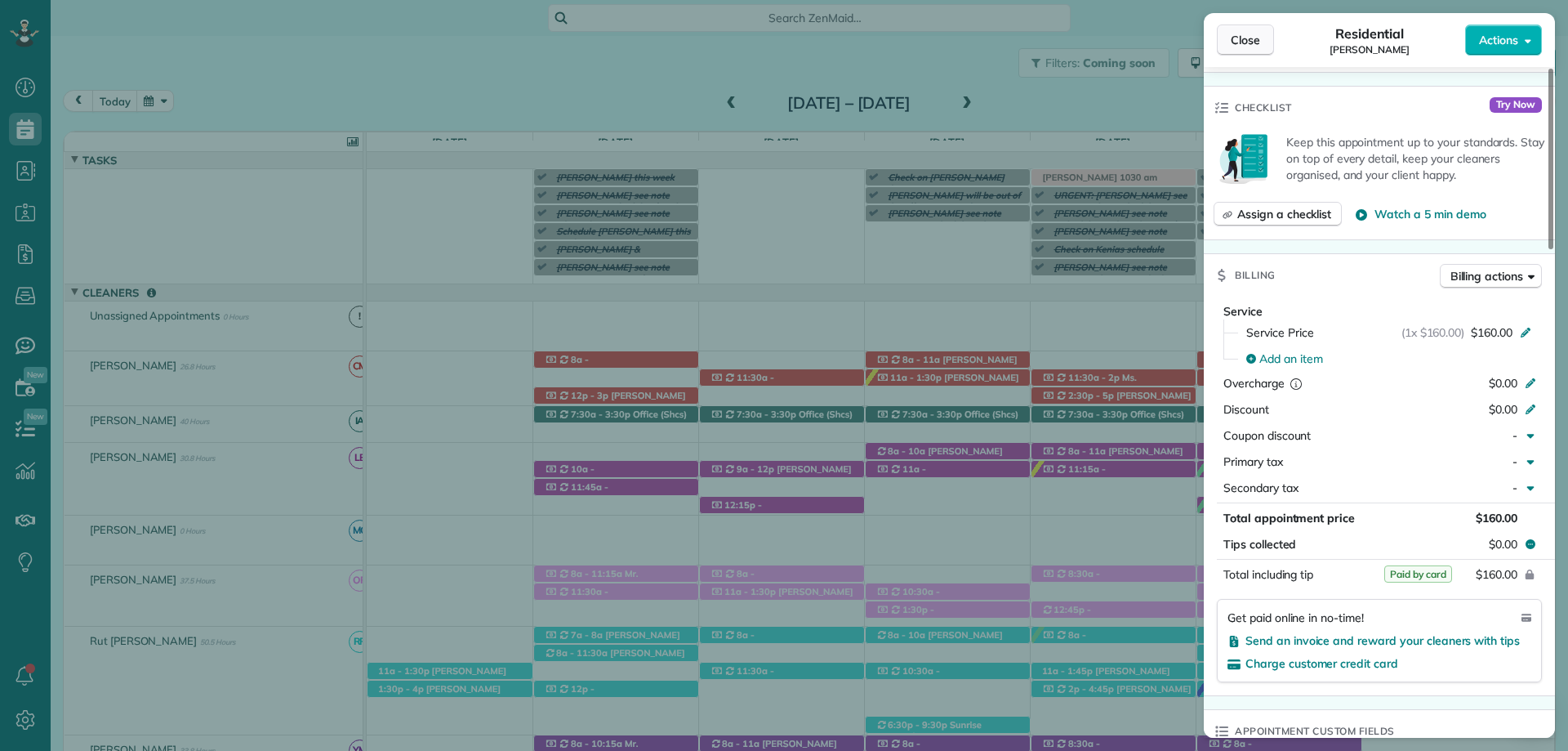
click at [1231, 36] on span "Close" at bounding box center [1245, 39] width 30 height 16
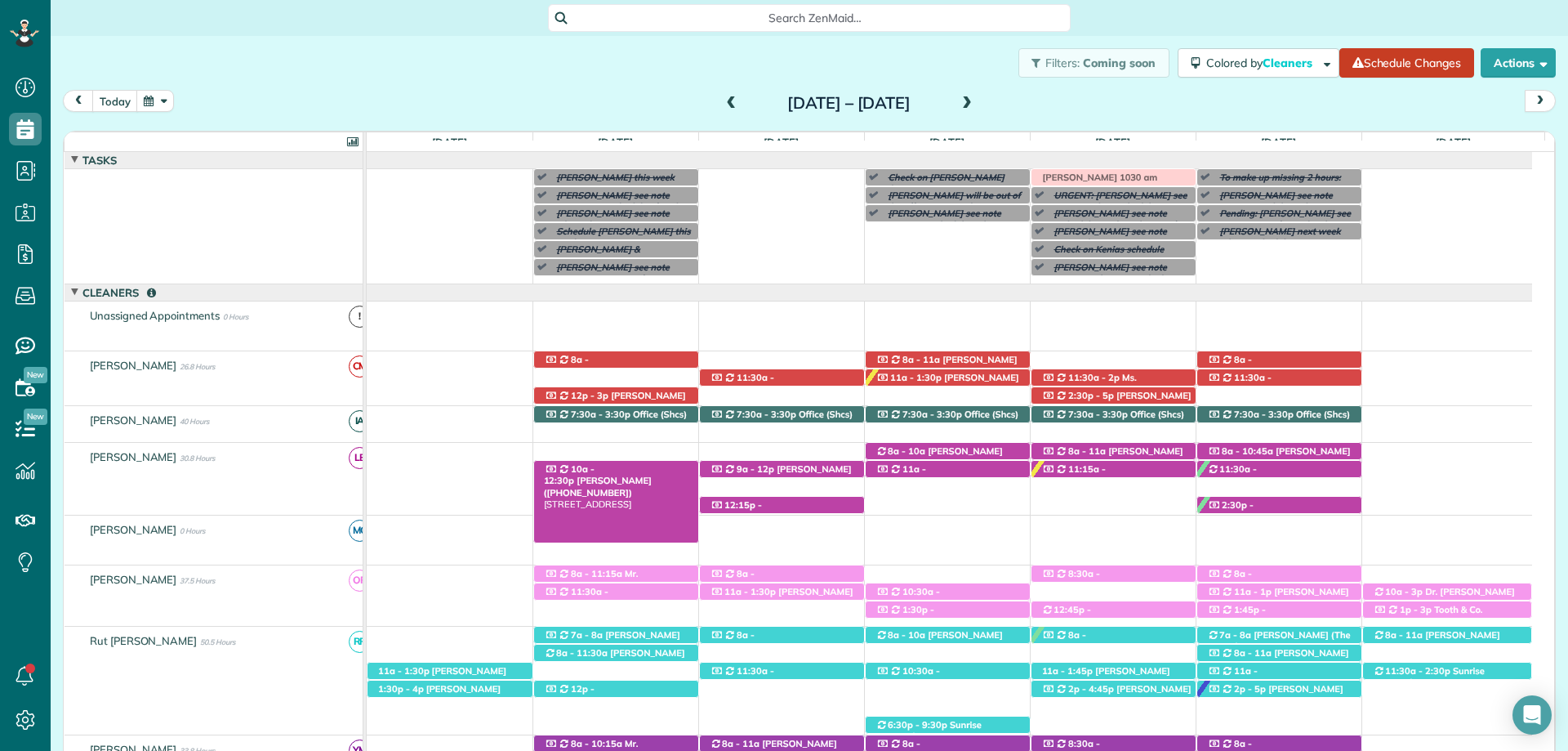
click at [652, 474] on span "Tammy Whitney (+12517679289)" at bounding box center [597, 486] width 108 height 23
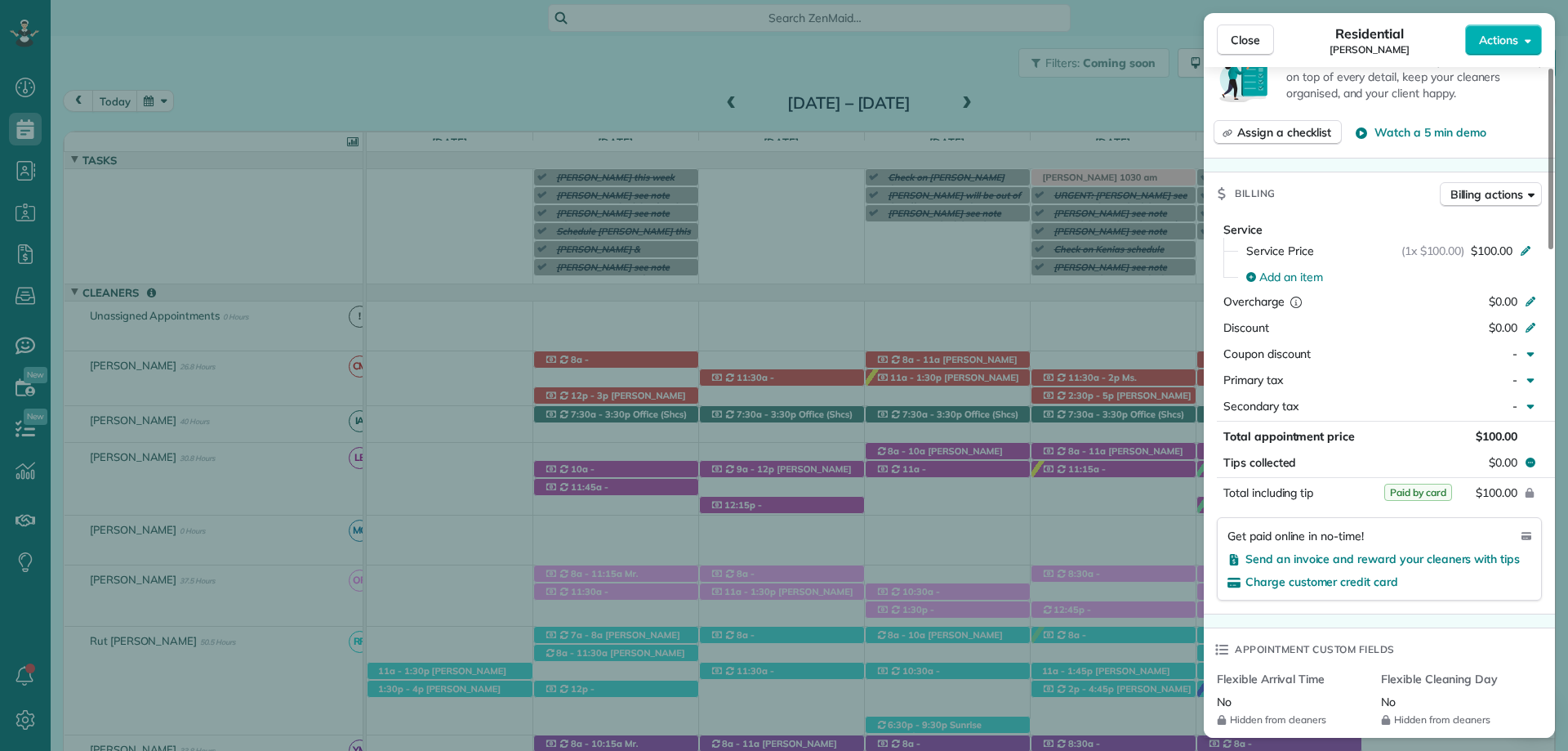
scroll to position [816, 0]
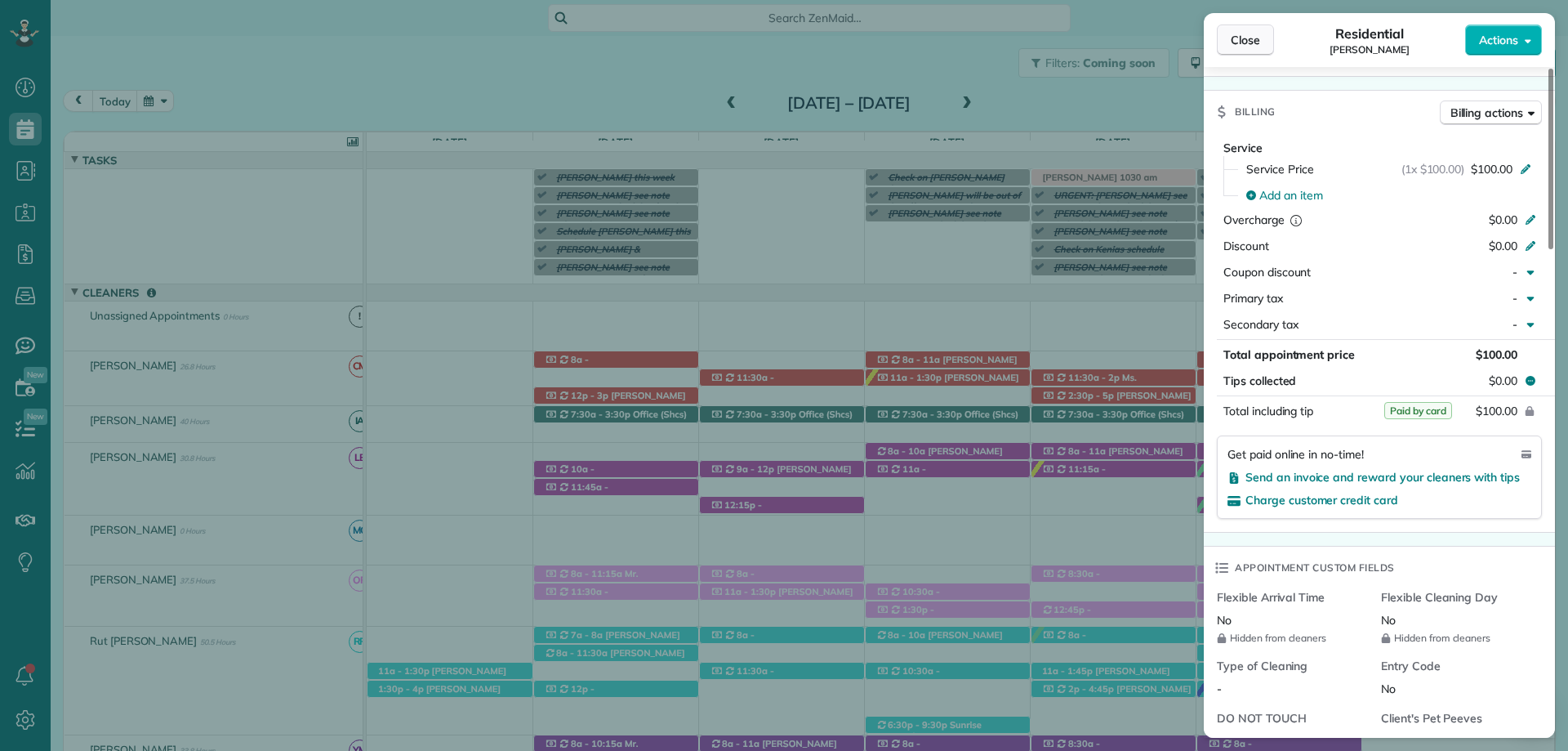
click at [1252, 29] on button "Close" at bounding box center [1245, 40] width 58 height 31
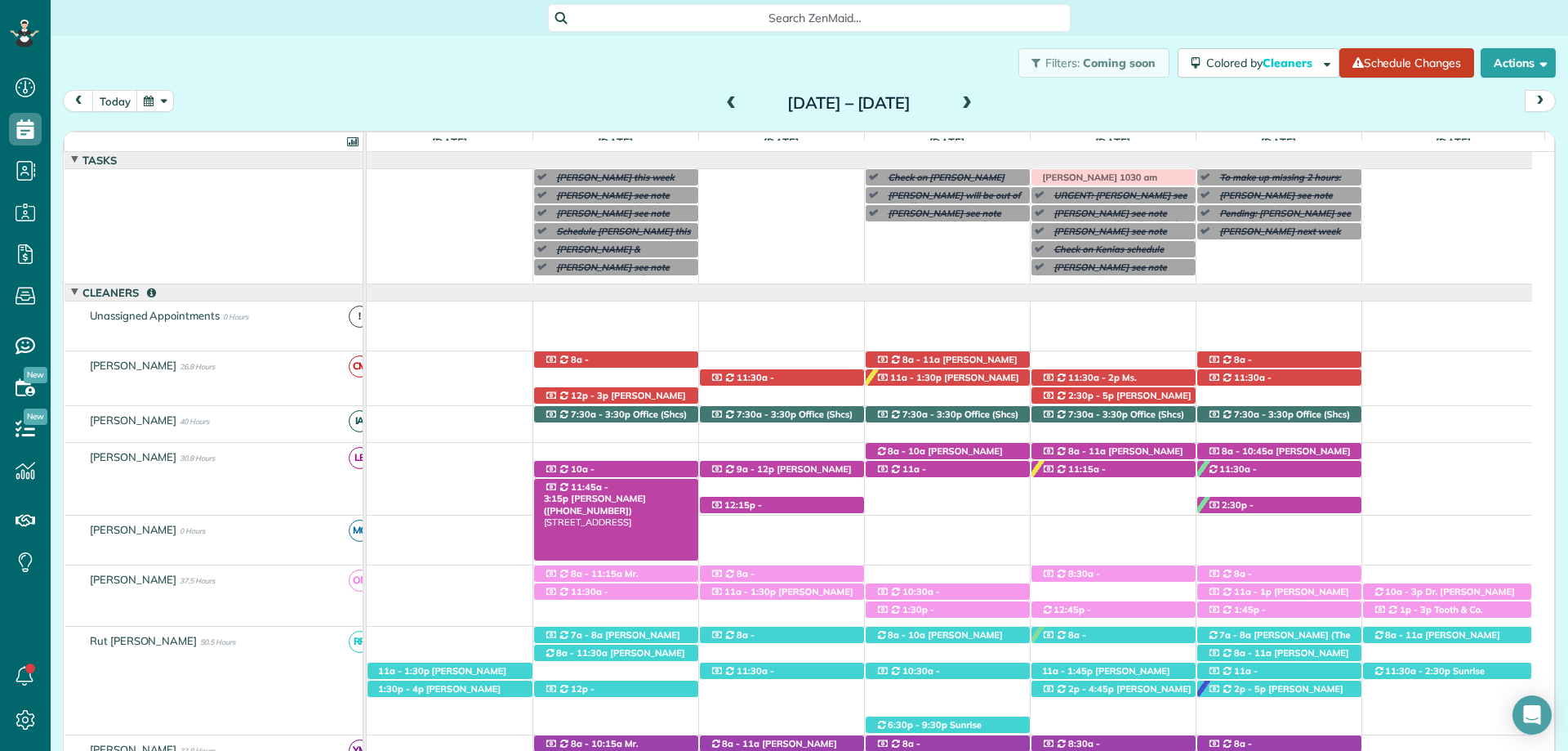
click at [605, 488] on span "11:45a - 3:15p" at bounding box center [576, 493] width 65 height 23
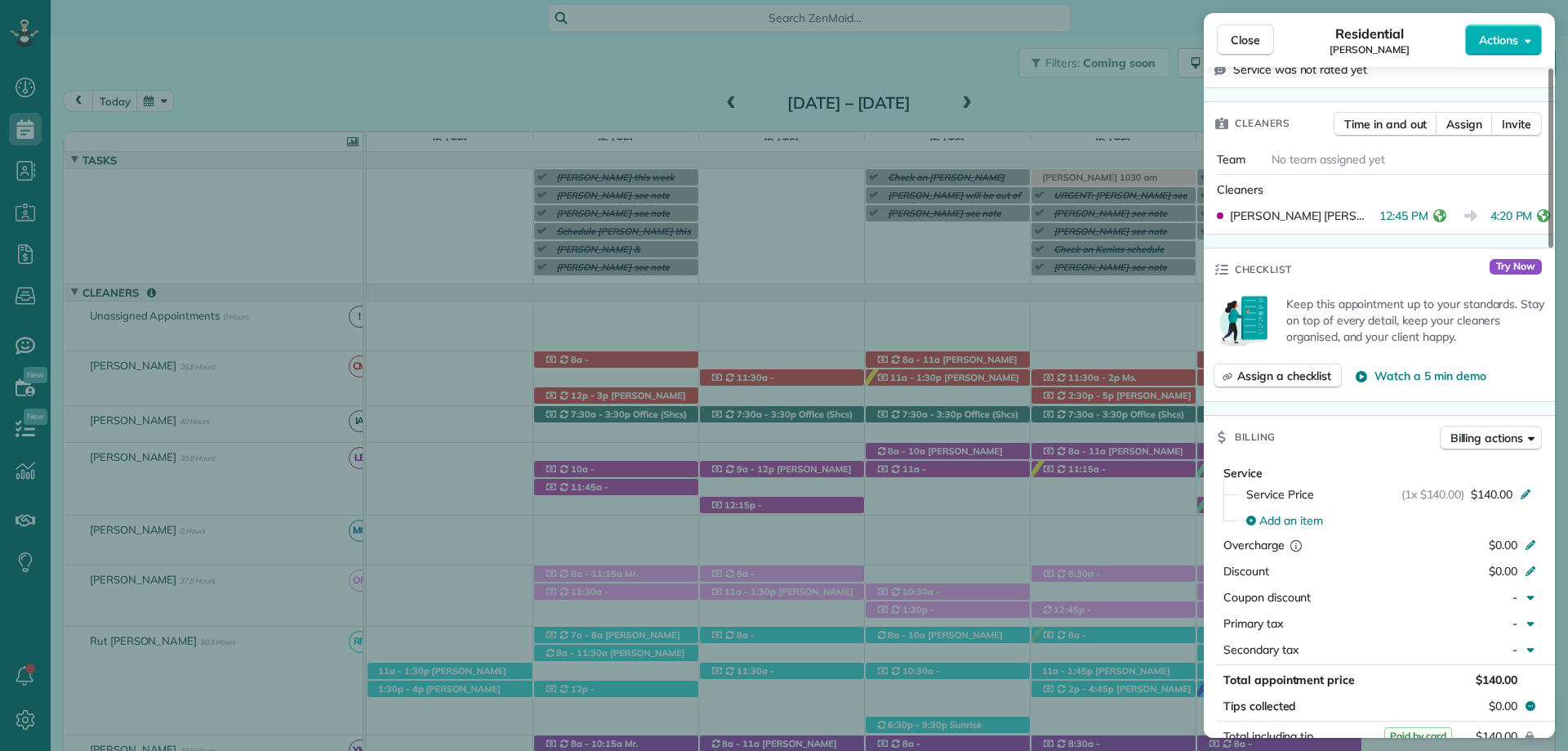
scroll to position [737, 0]
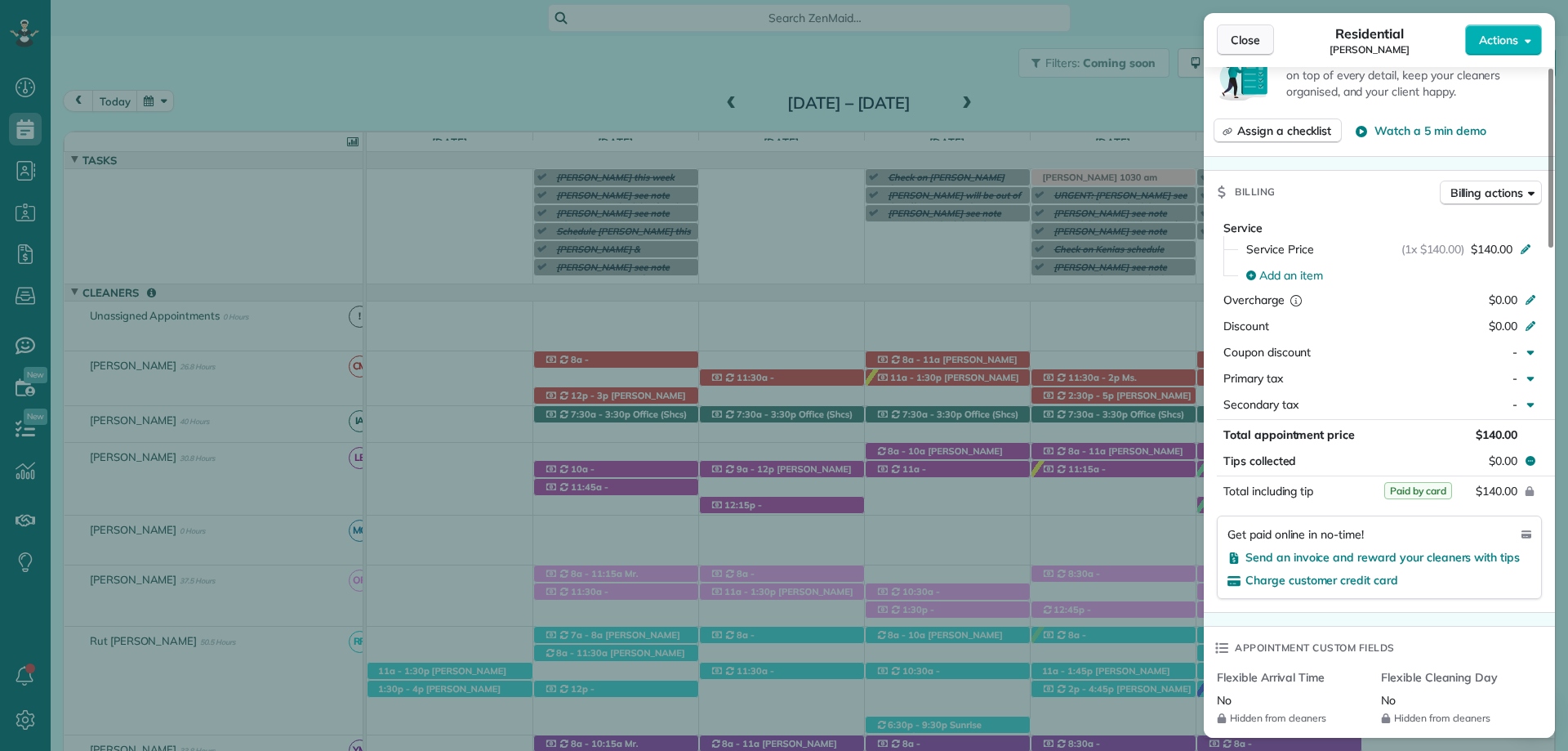
click at [1249, 41] on span "Close" at bounding box center [1245, 39] width 30 height 16
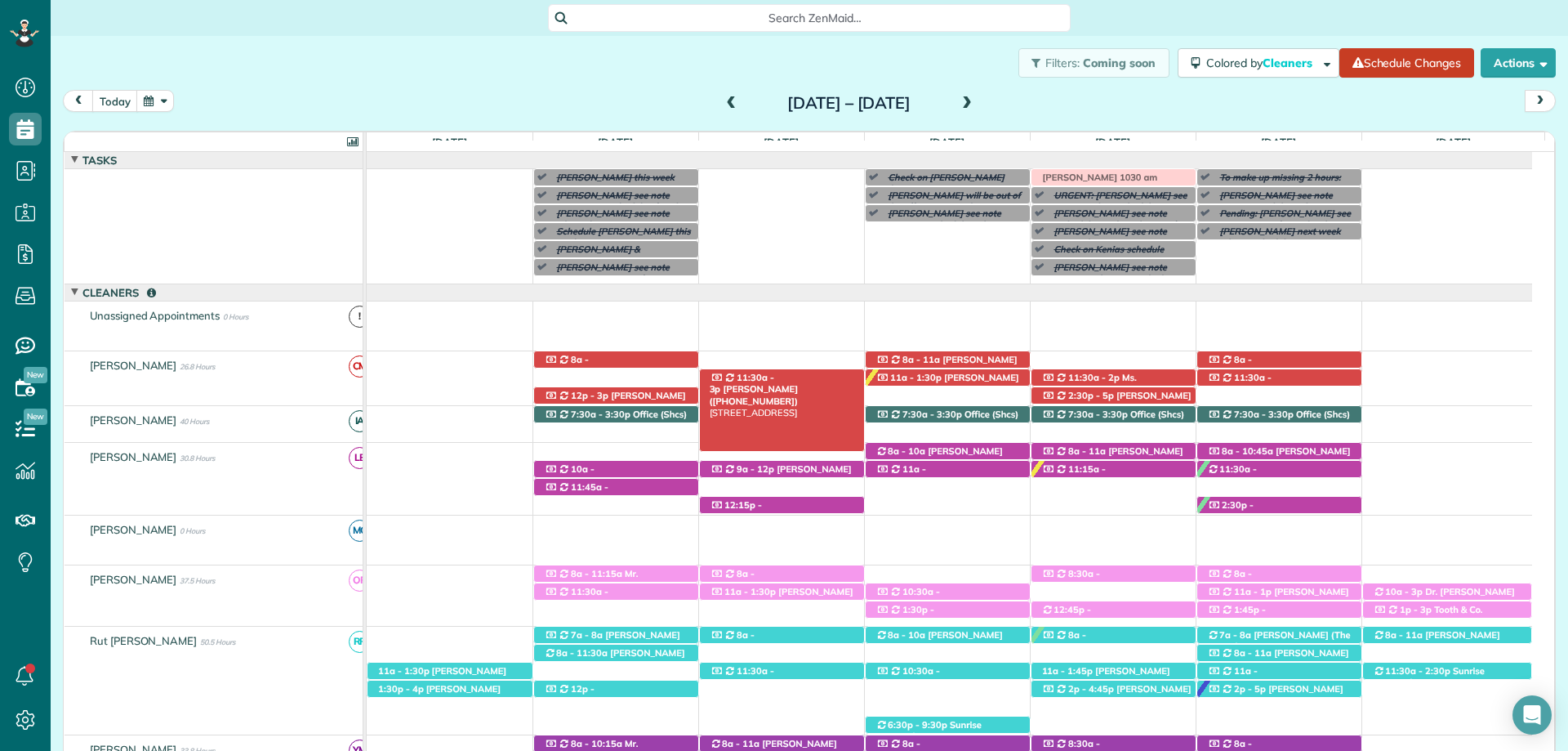
click at [810, 373] on div "11:30a - 3p Moira Valentine (+13014421249) 395 Lambton Street - Fairhope, AL, 3…" at bounding box center [782, 377] width 164 height 17
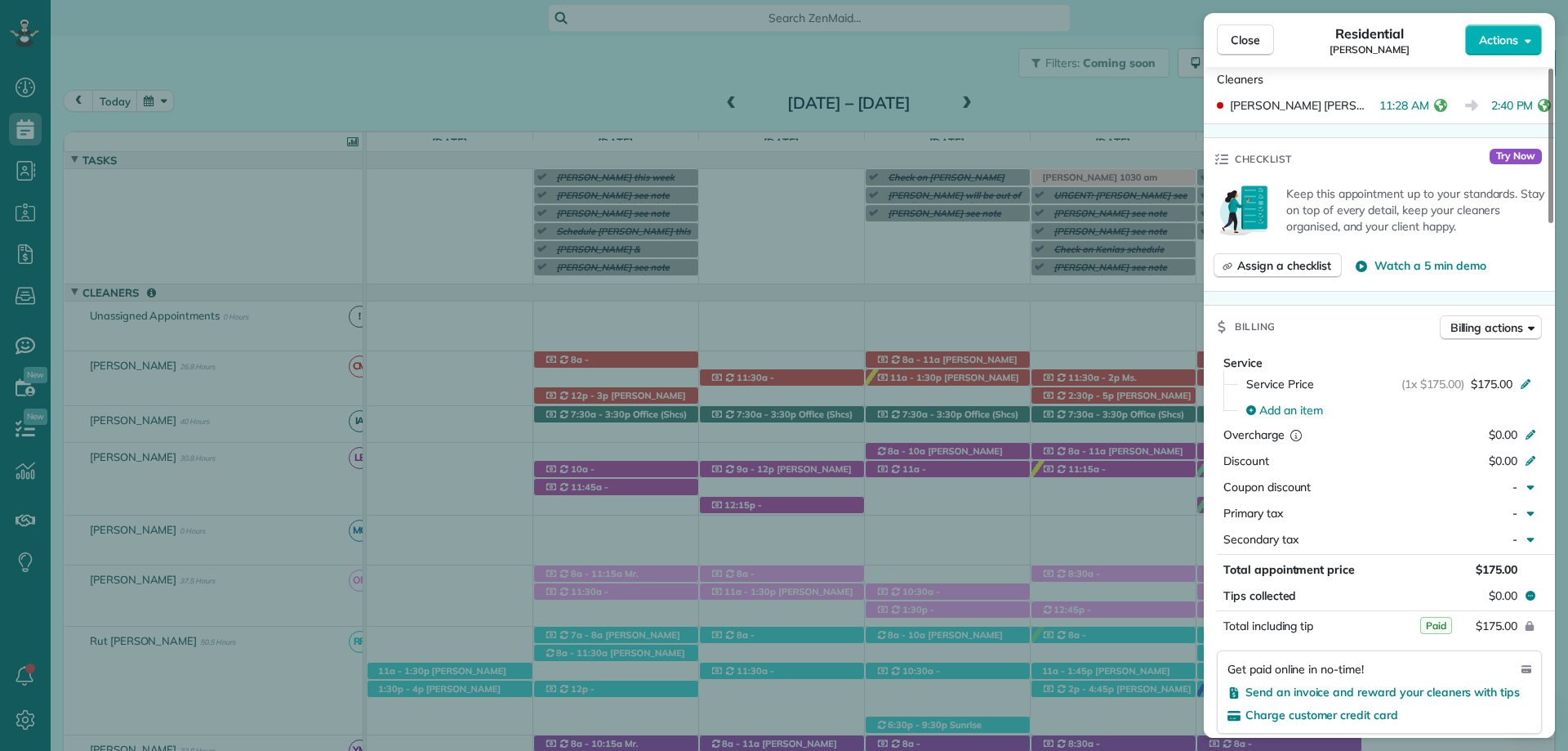
scroll to position [765, 0]
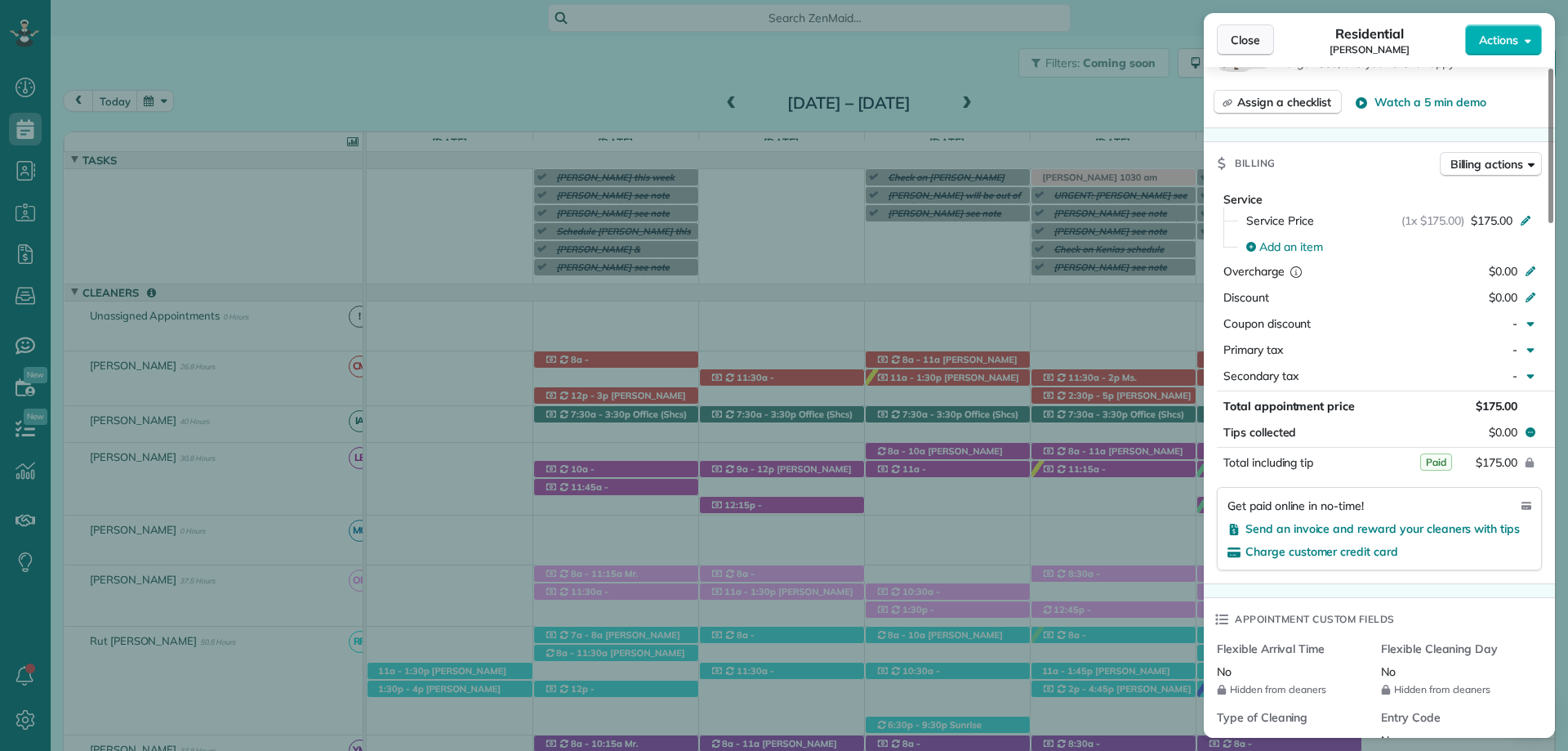
click at [1254, 36] on span "Close" at bounding box center [1245, 39] width 30 height 16
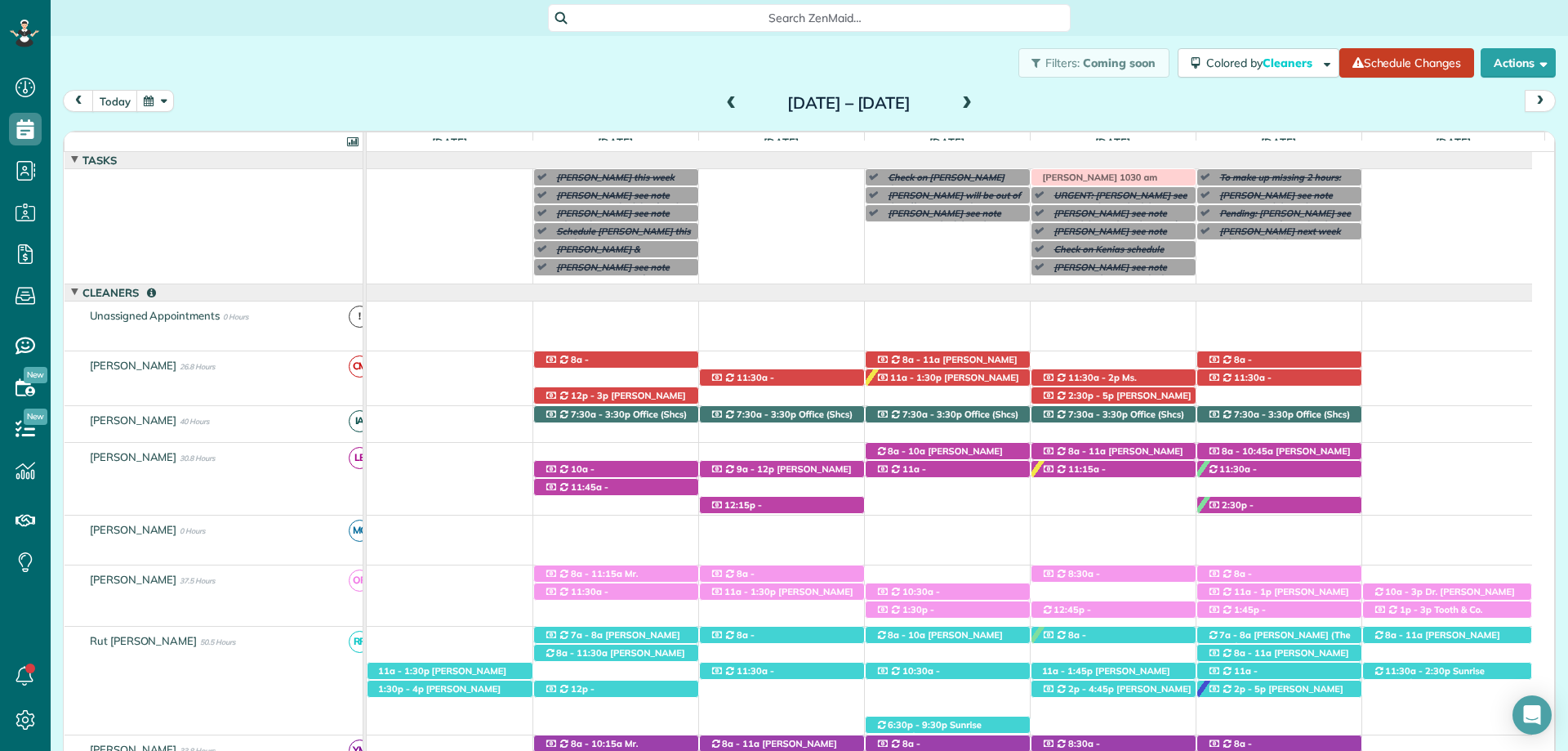
click at [1000, 355] on div "8a - 11a Becky Ryland (+13346958559) 11961 Magnolia Springs Highway - Magnolia …" at bounding box center [948, 360] width 164 height 17
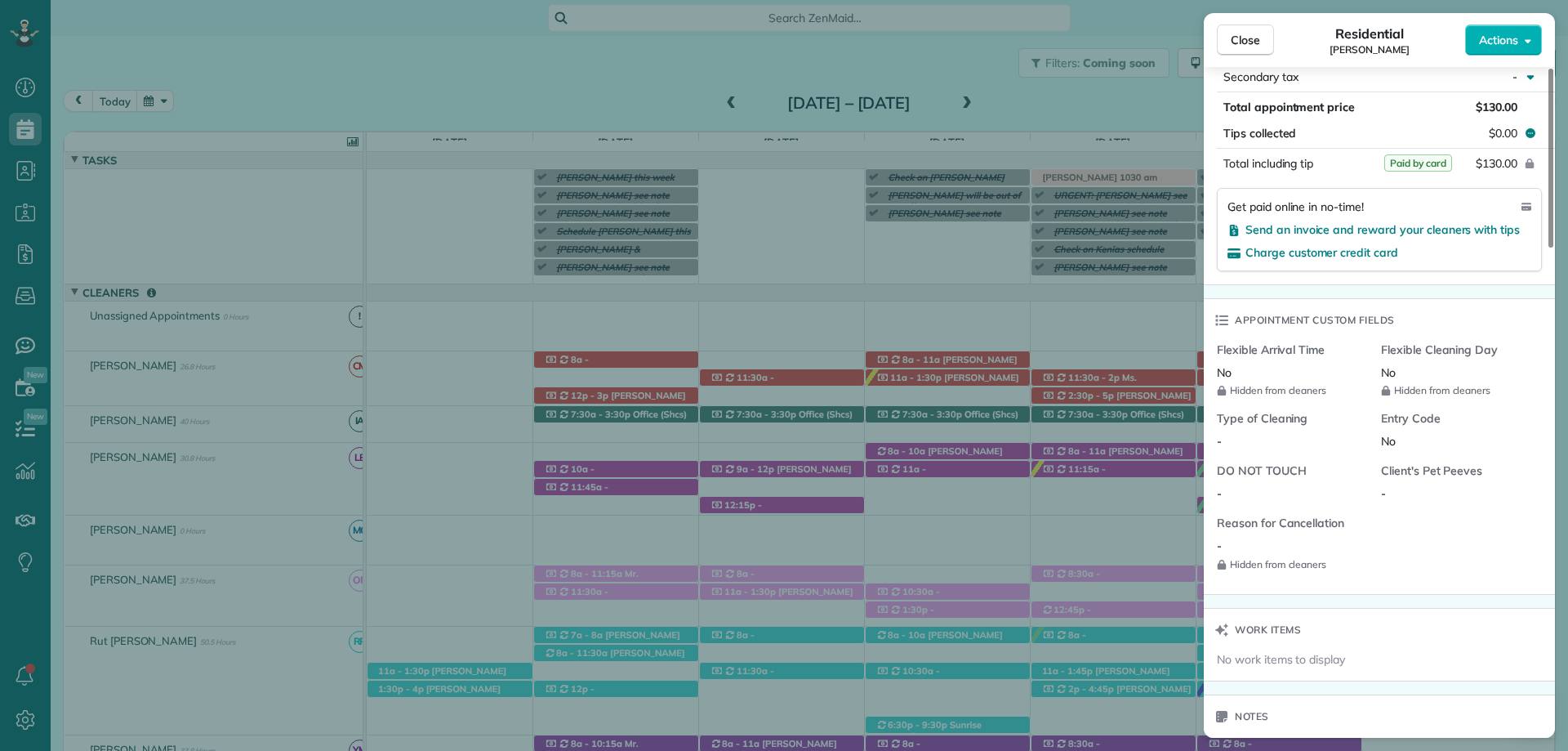
scroll to position [1144, 0]
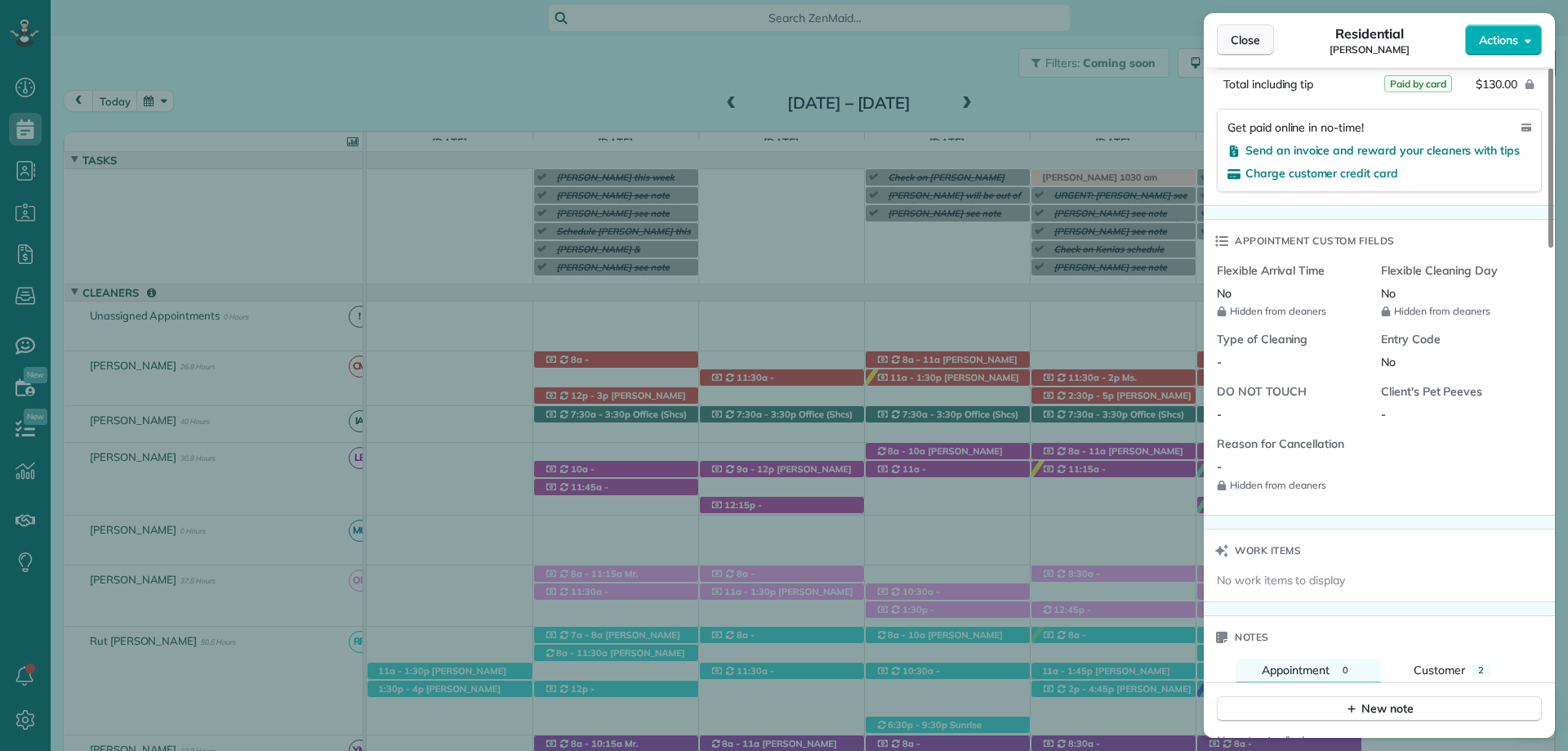
click at [1229, 41] on button "Close" at bounding box center [1245, 40] width 58 height 31
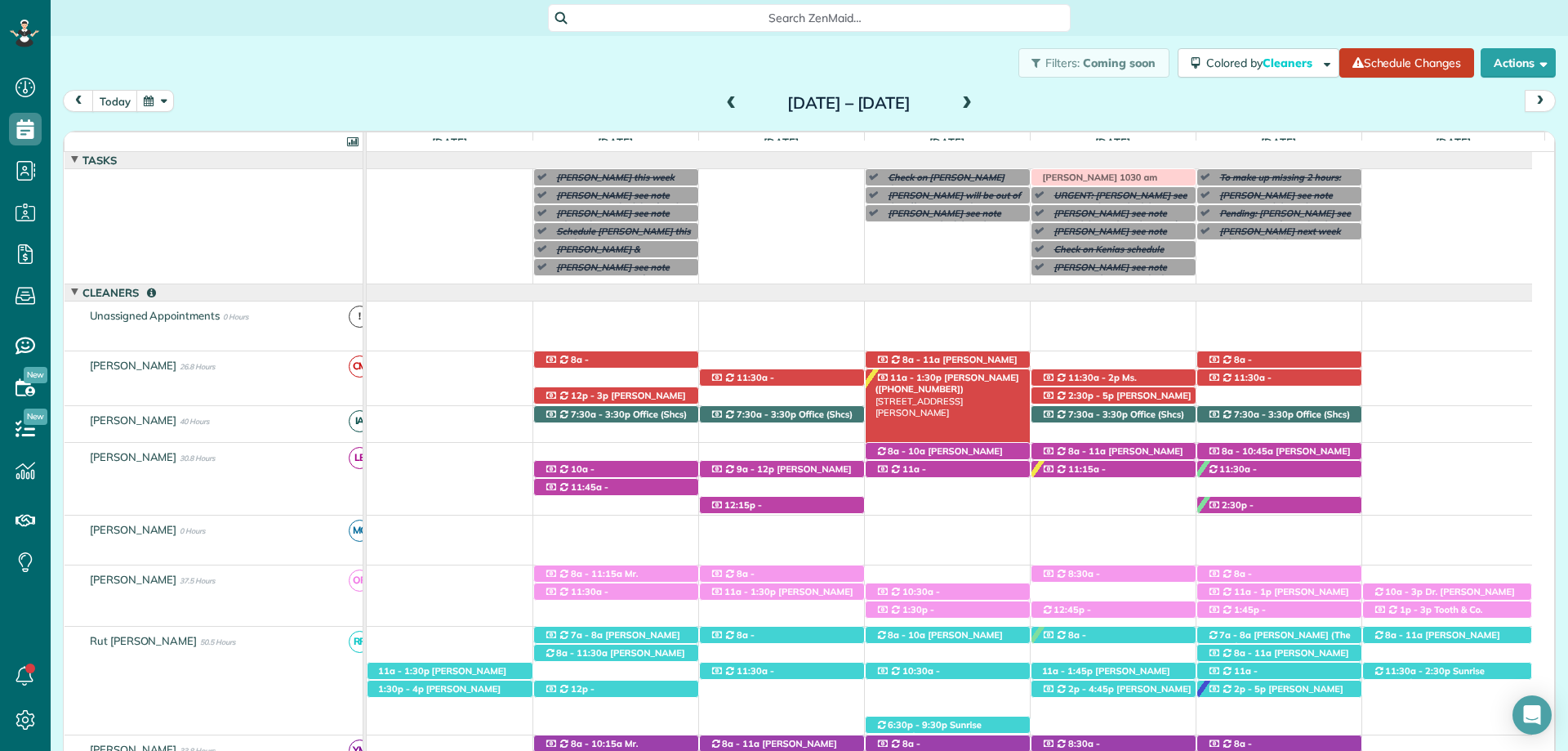
click at [968, 374] on span "Mrs. Karyn Levoie (+17744543091)" at bounding box center [948, 383] width 144 height 23
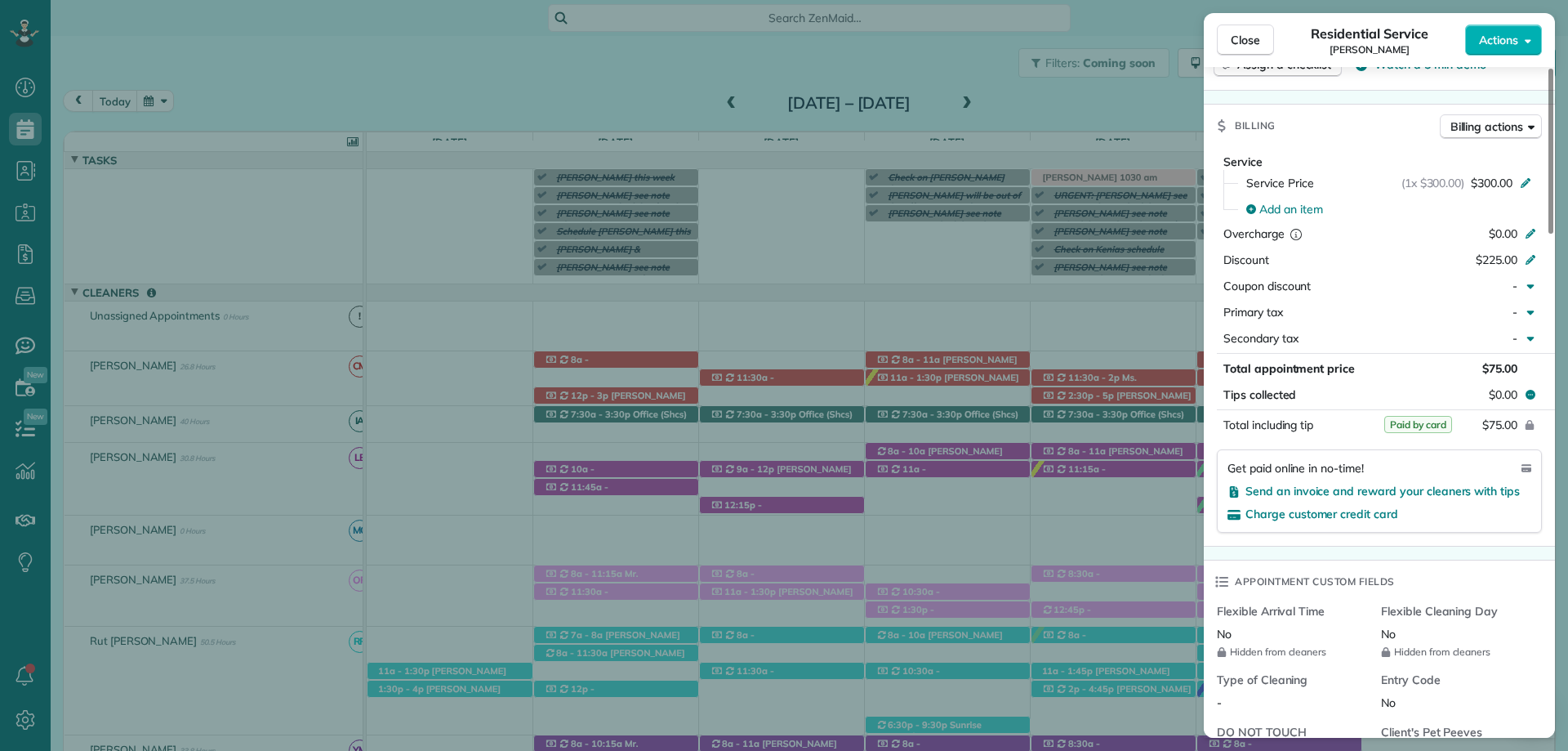
click at [1237, 34] on span "Close" at bounding box center [1245, 39] width 30 height 16
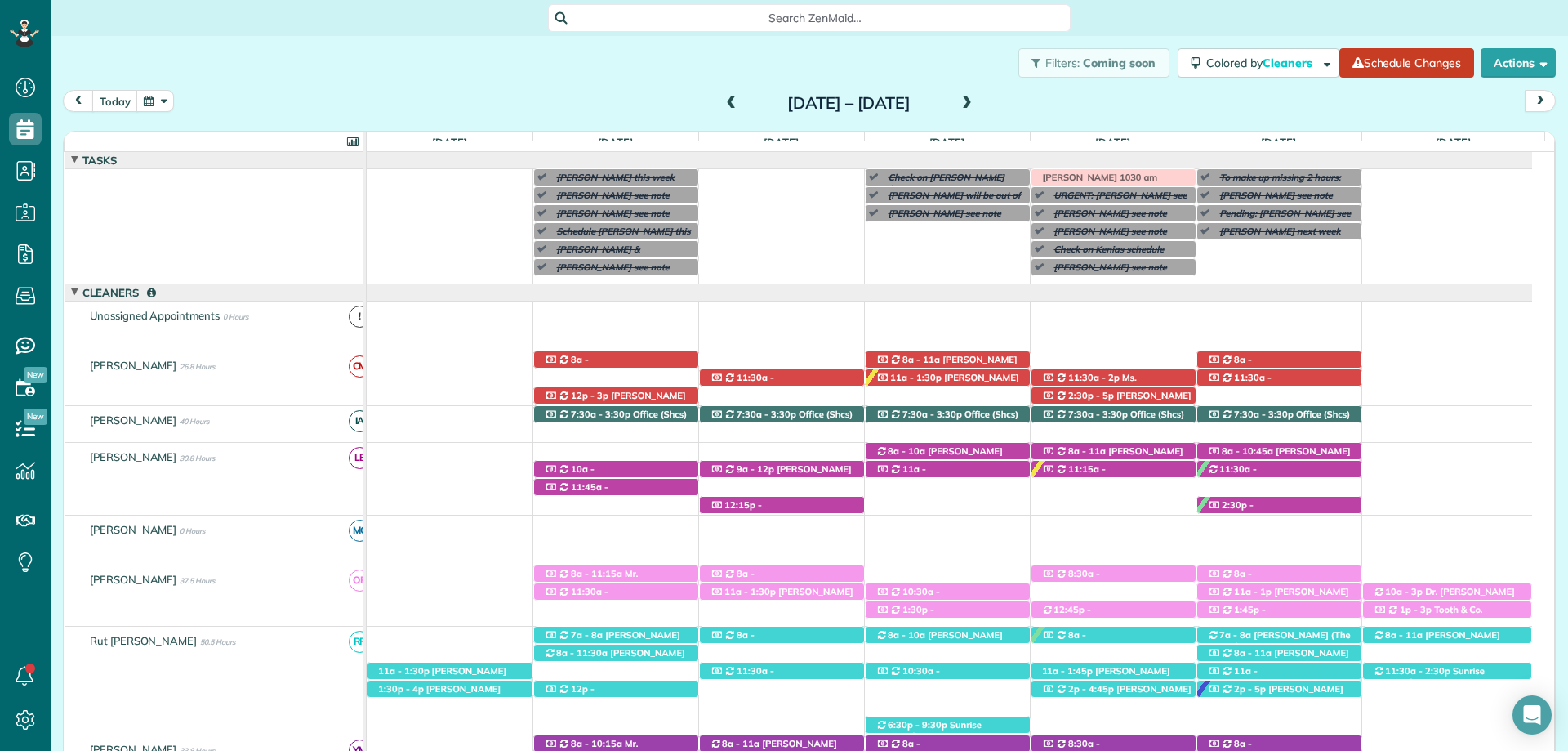
click at [1137, 375] on span "Ms. Stephanie Wright (+13342351769)" at bounding box center [1089, 389] width 96 height 36
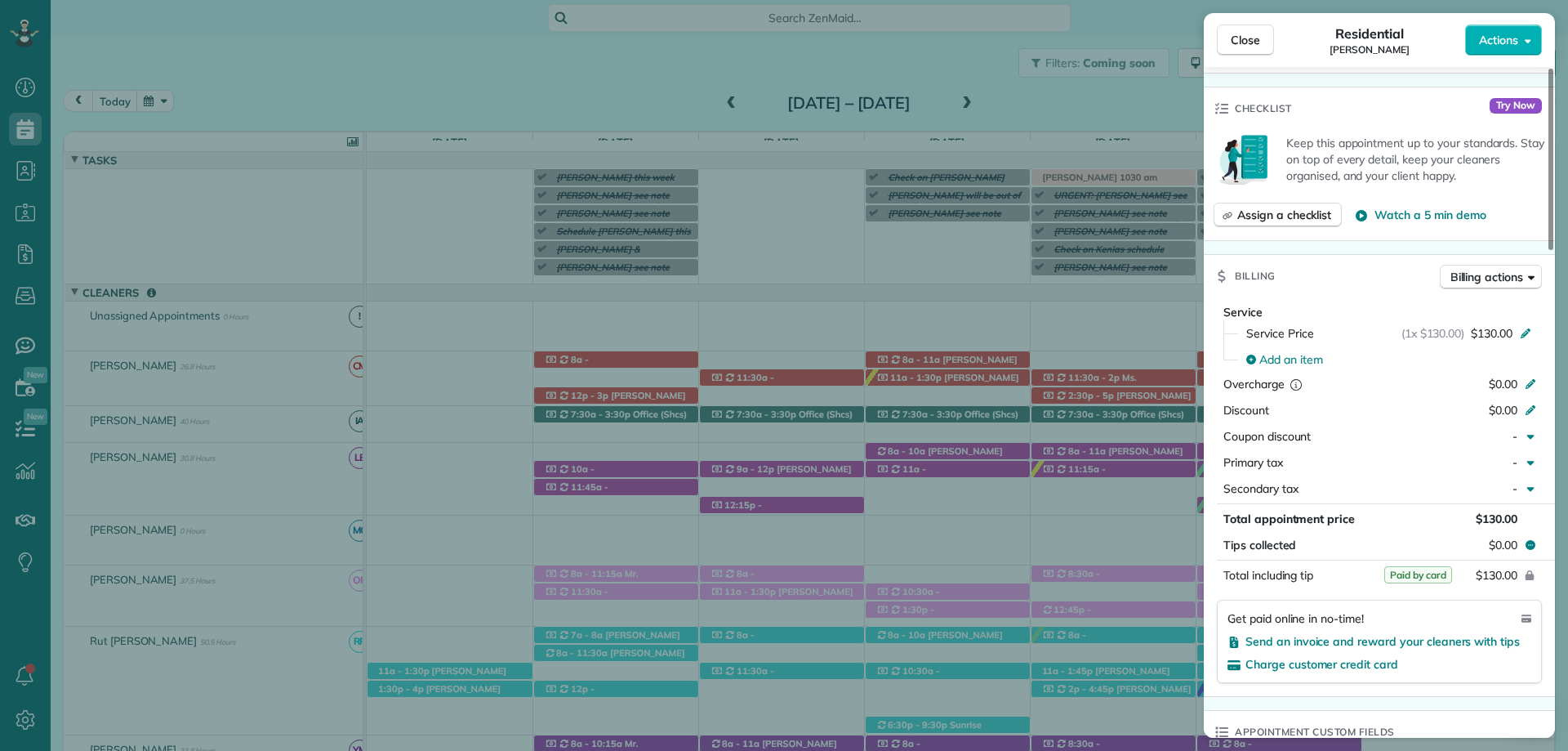
scroll to position [653, 0]
click at [1245, 29] on button "Close" at bounding box center [1245, 40] width 58 height 31
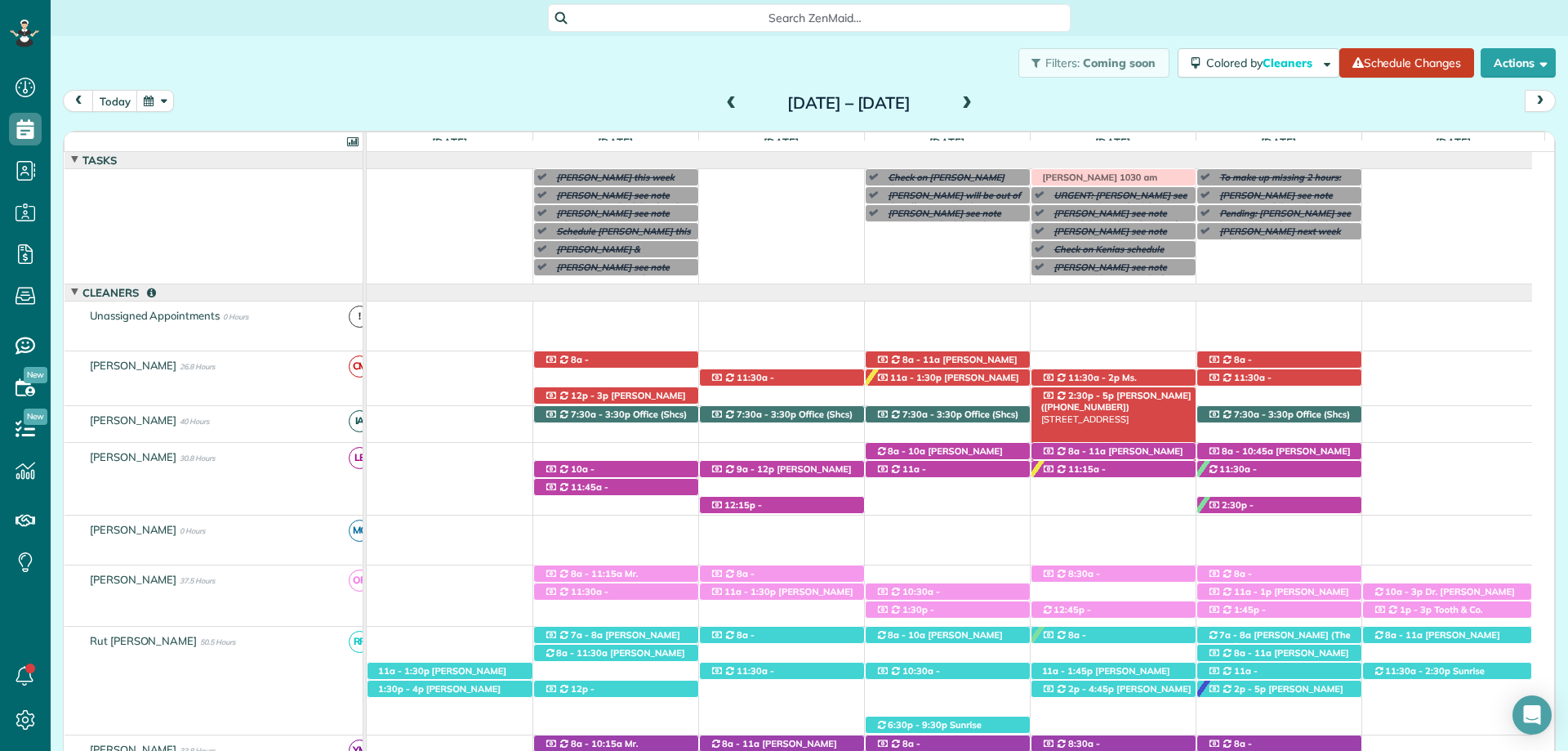
click at [1166, 396] on span "[PERSON_NAME] ([PHONE_NUMBER])" at bounding box center [1116, 401] width 150 height 23
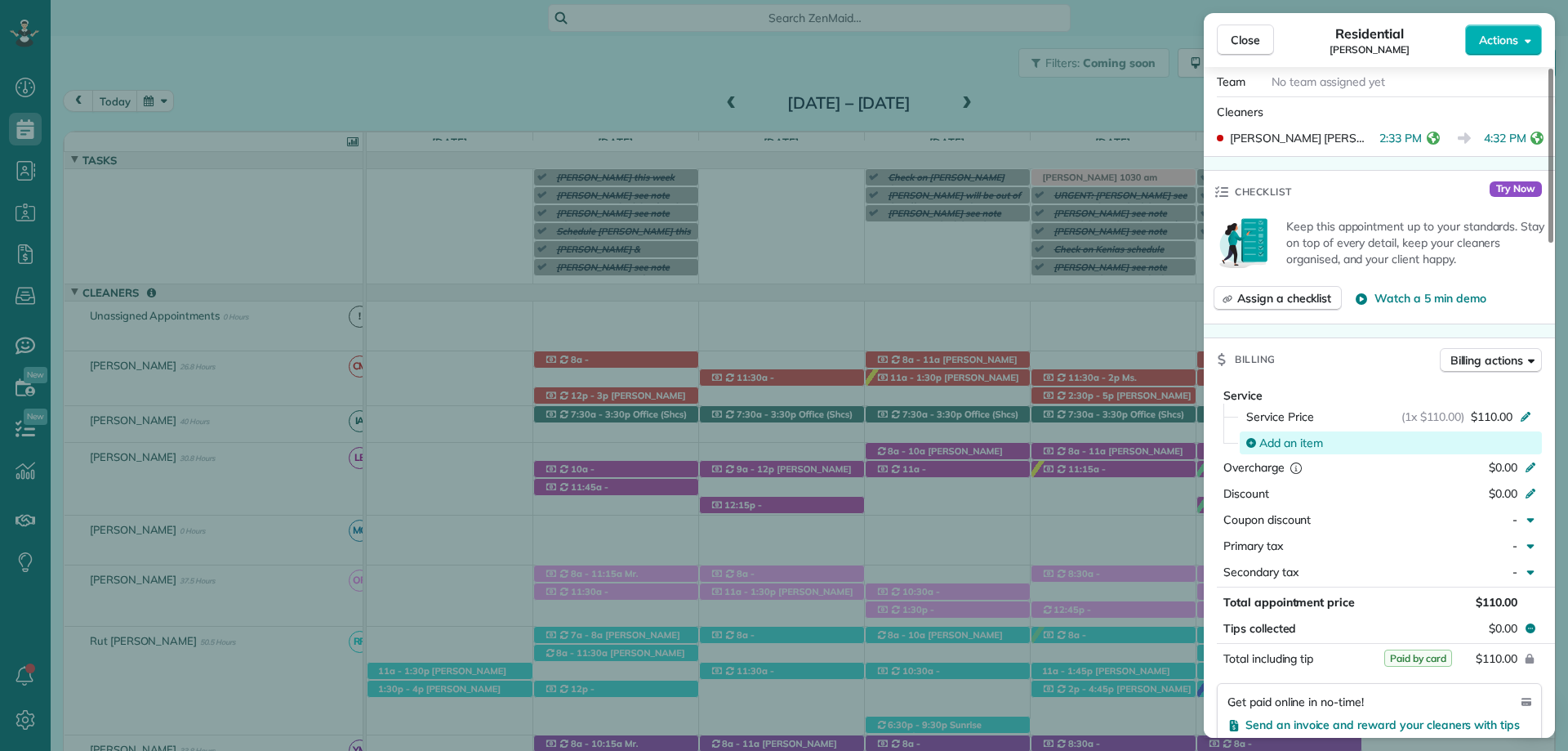
scroll to position [571, 0]
click at [1251, 36] on span "Close" at bounding box center [1245, 39] width 30 height 16
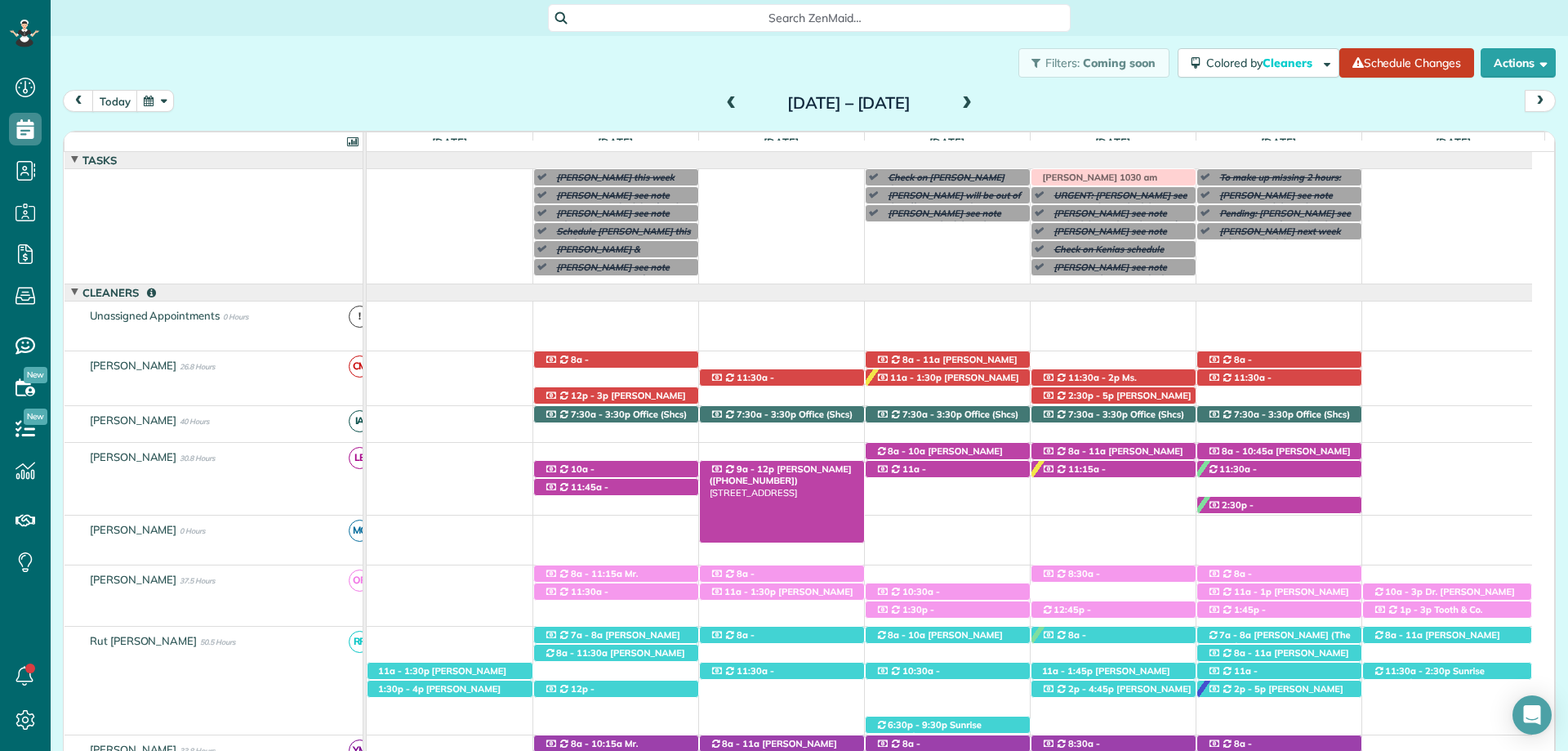
click at [823, 463] on div "9a - 12p Ashley Conyers (+12517672829) 6 Cambridge Court - Fairhope, AL, 36532" at bounding box center [782, 470] width 164 height 17
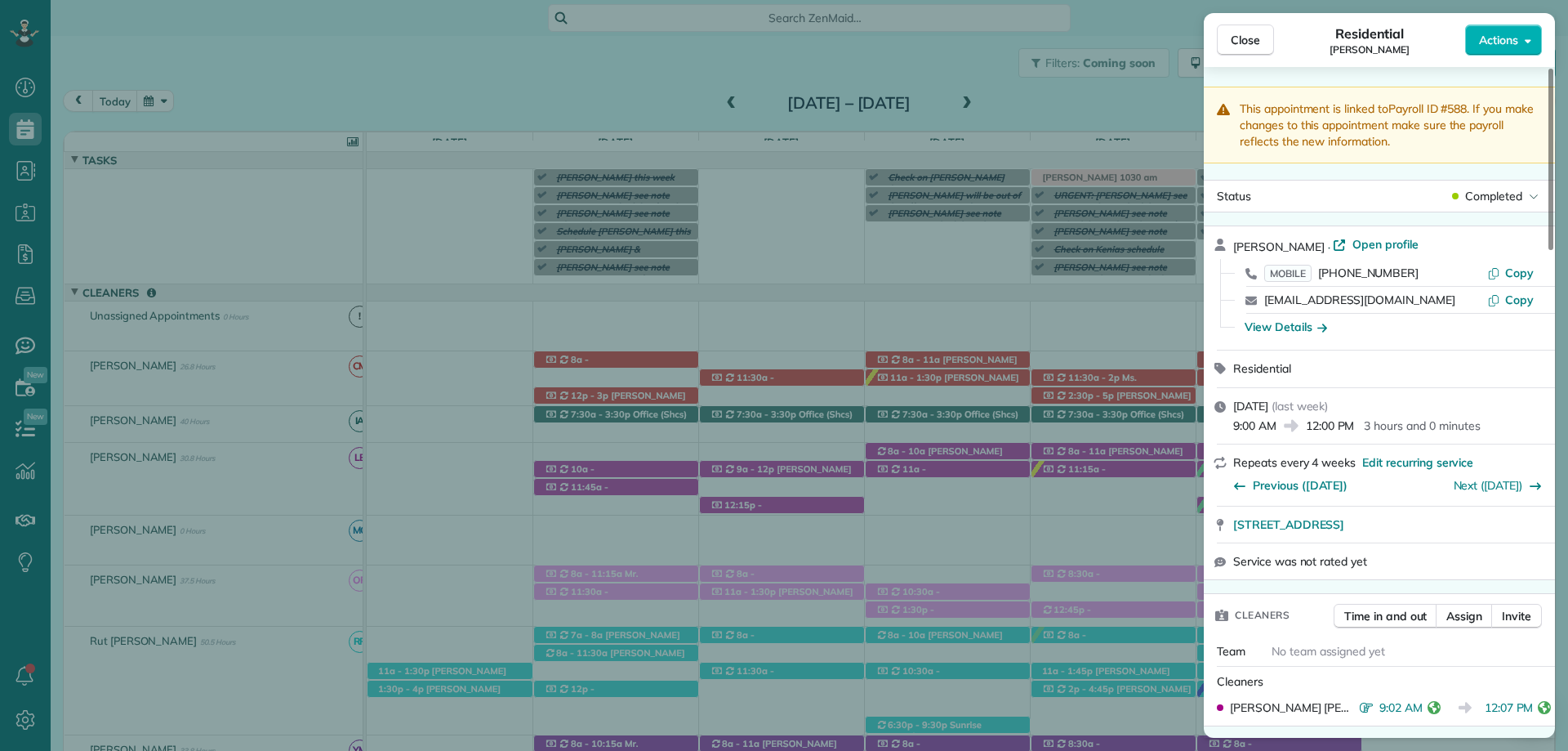
scroll to position [569, 0]
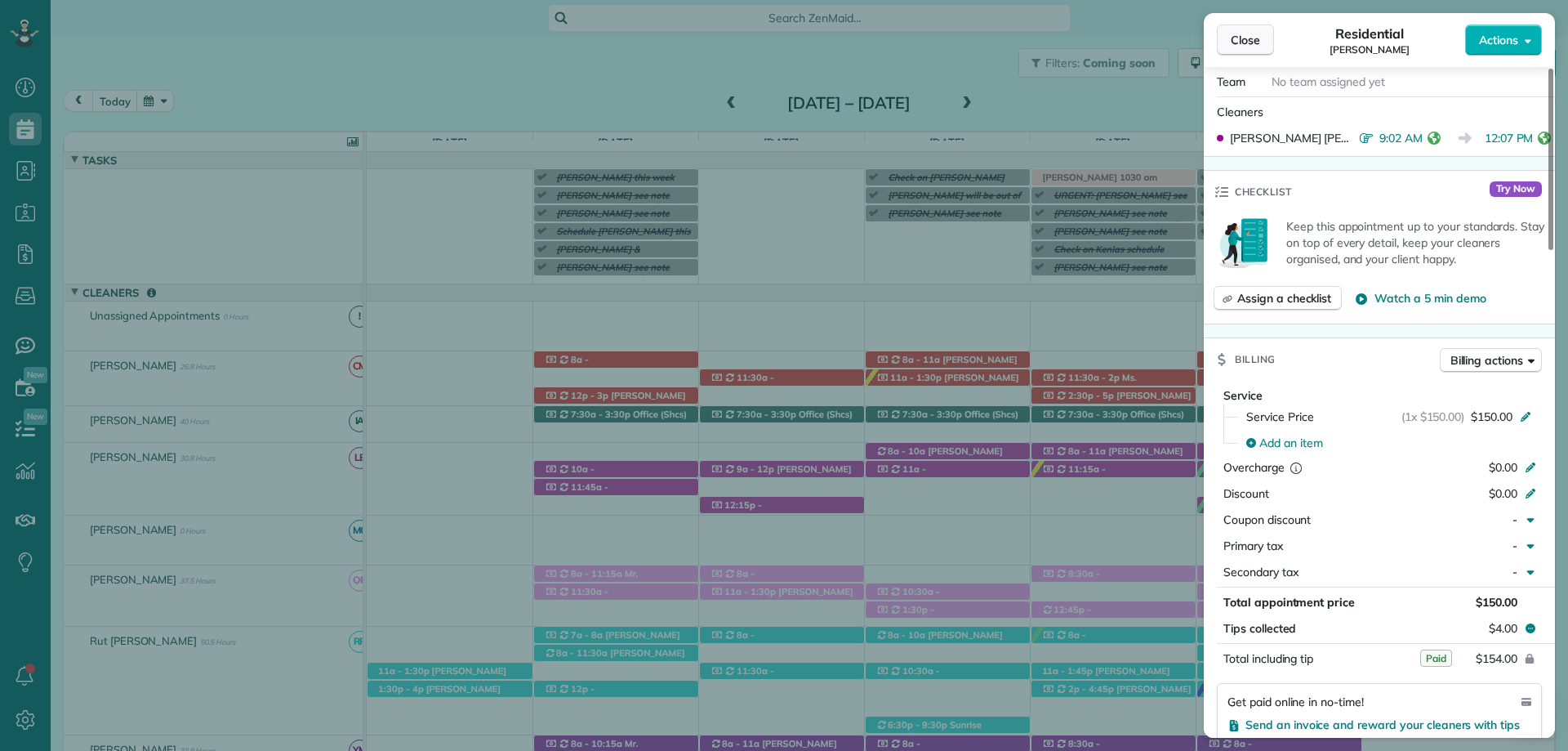
click at [1251, 34] on span "Close" at bounding box center [1245, 39] width 30 height 16
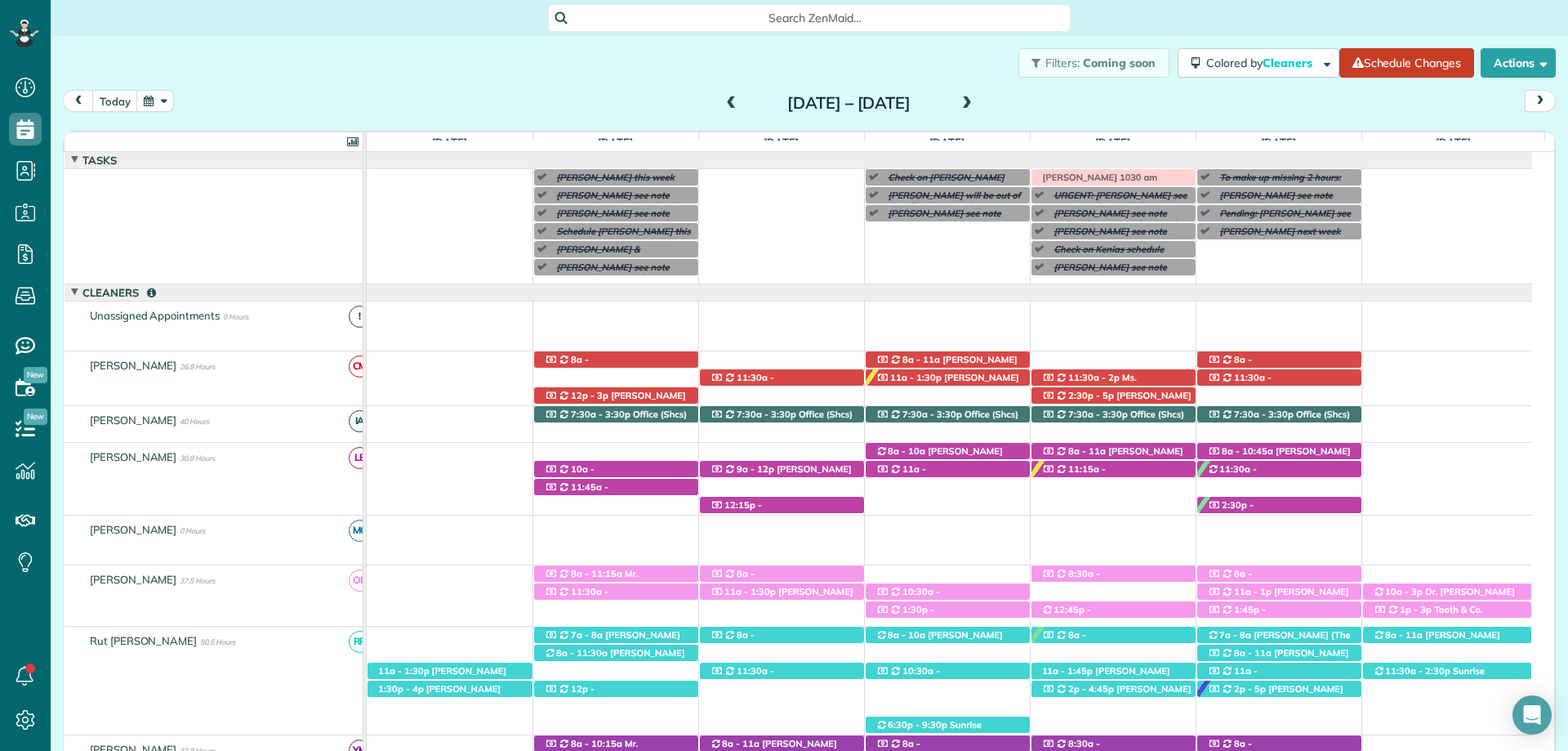
click at [793, 499] on div "12:15p - 2:45p Gina Walcott (+12516808735) 12330 Live oak St - Fairhope, AL, 36…" at bounding box center [782, 505] width 164 height 17
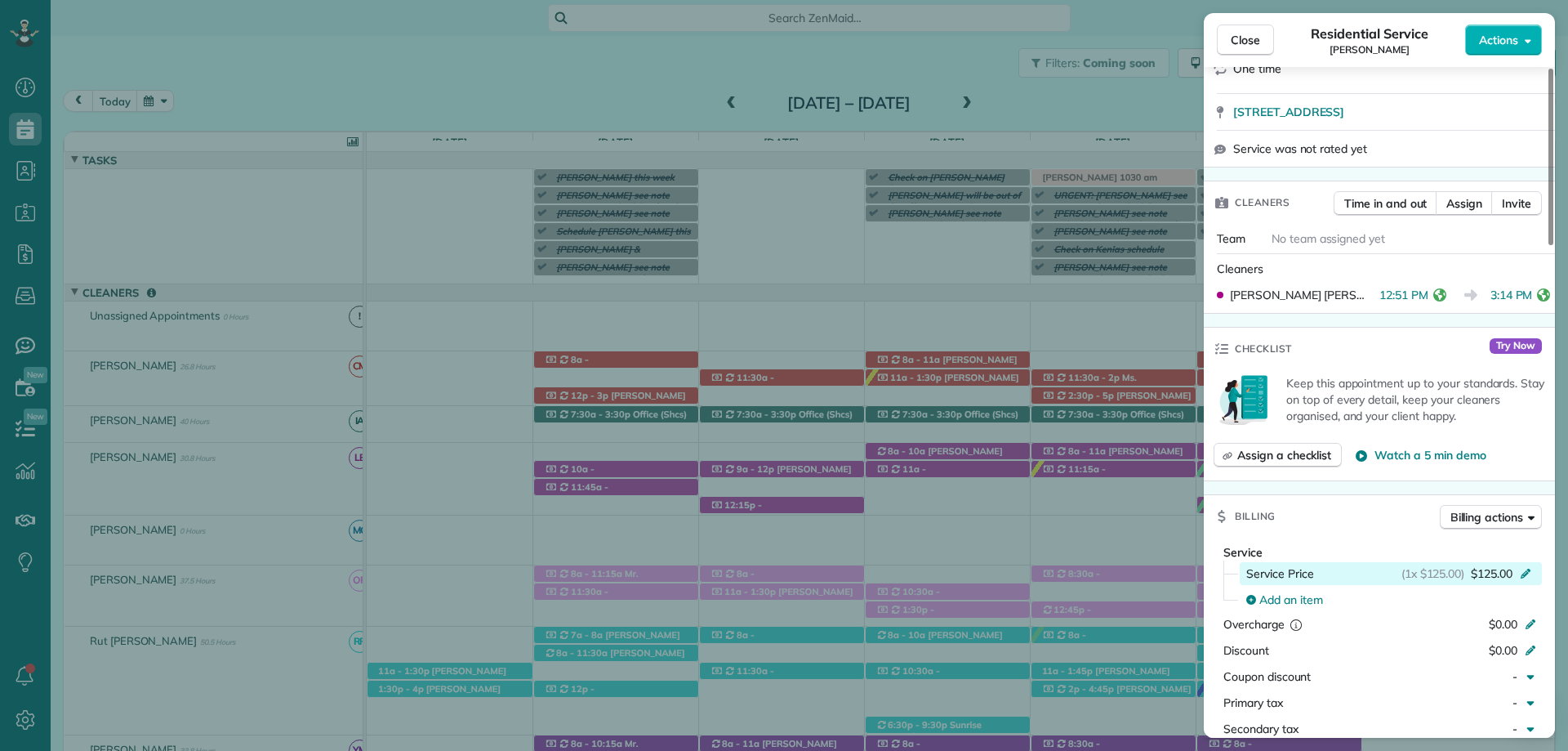
scroll to position [492, 0]
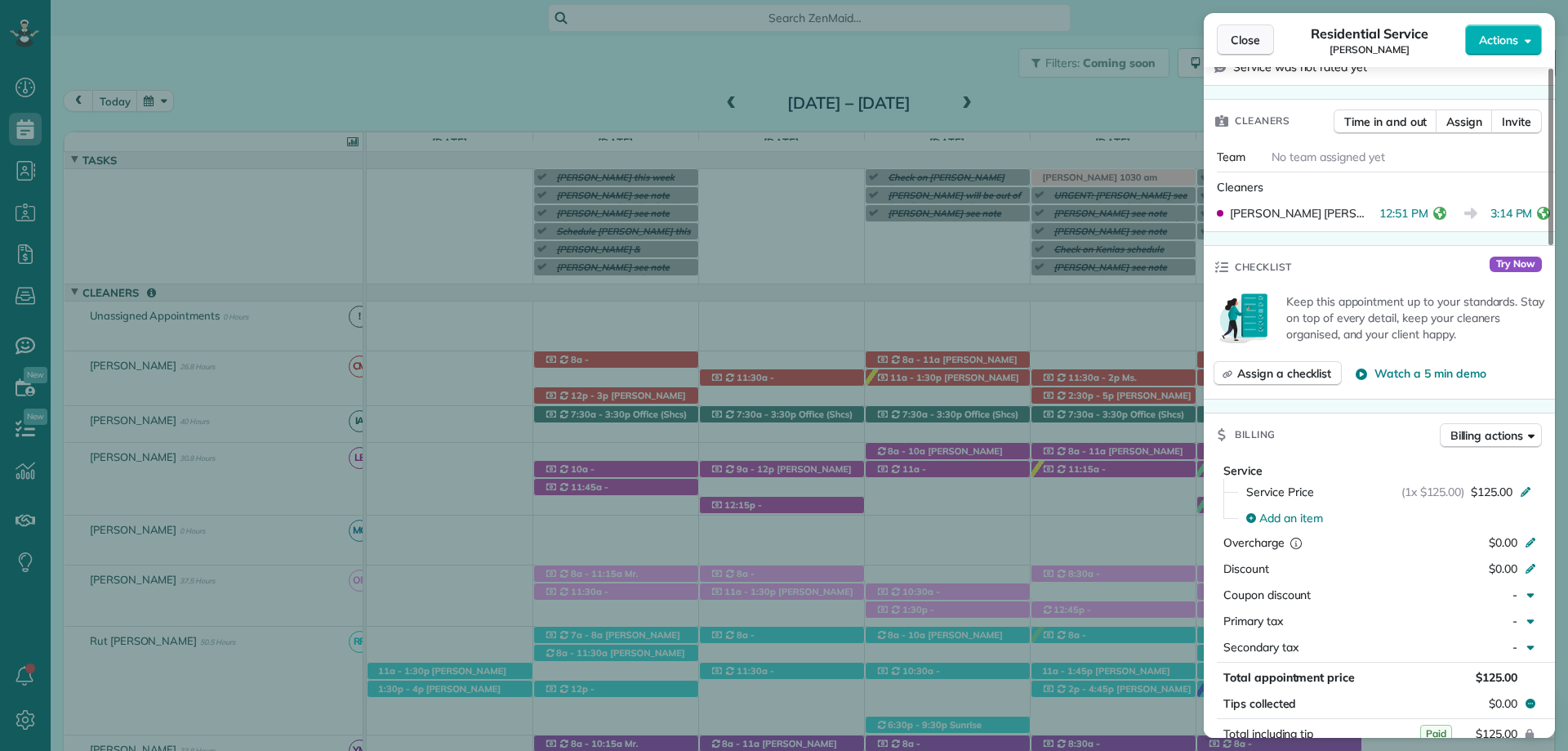
click at [1251, 35] on span "Close" at bounding box center [1245, 39] width 30 height 16
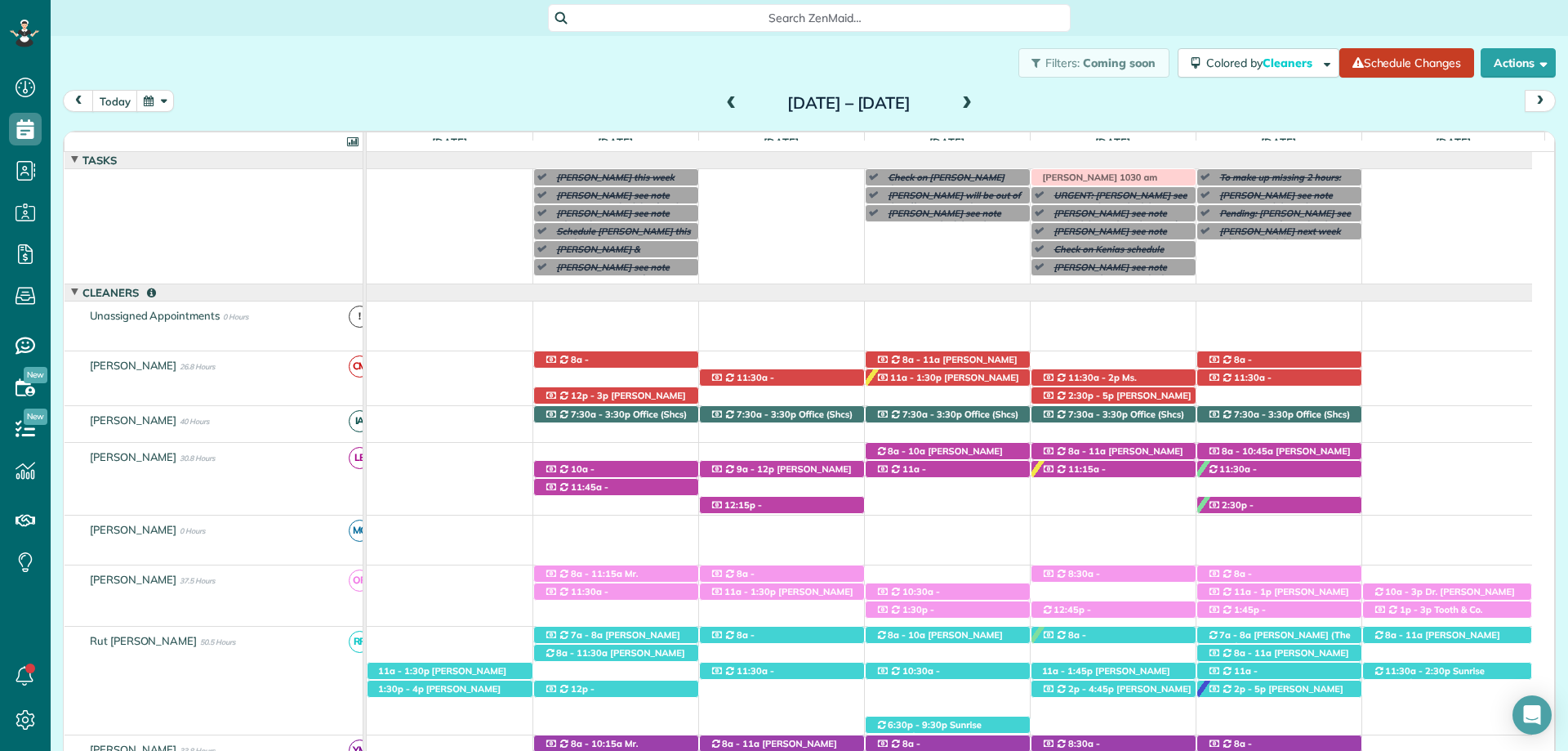
click at [975, 448] on span "[PERSON_NAME] ([PHONE_NUMBER])" at bounding box center [939, 457] width 128 height 23
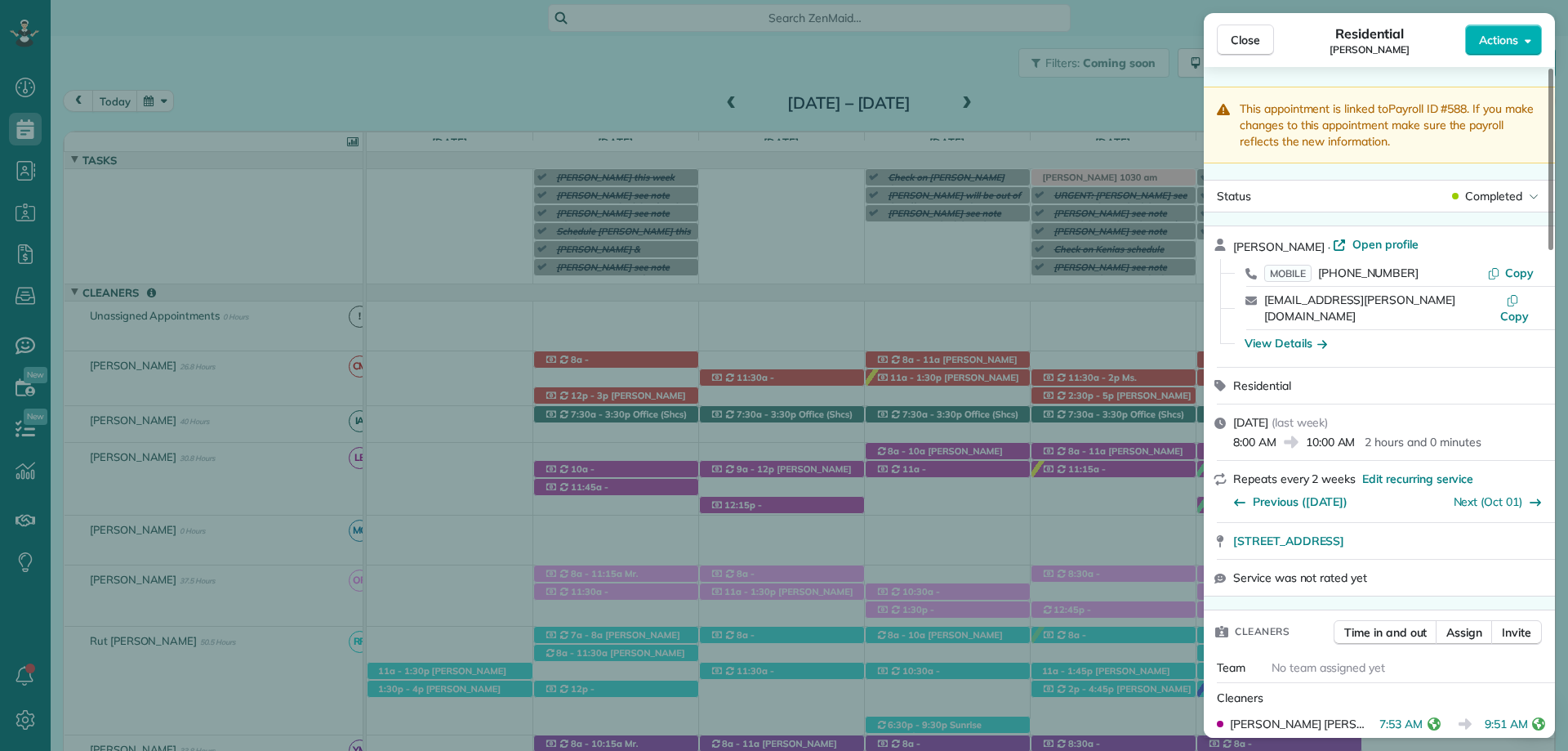
scroll to position [653, 0]
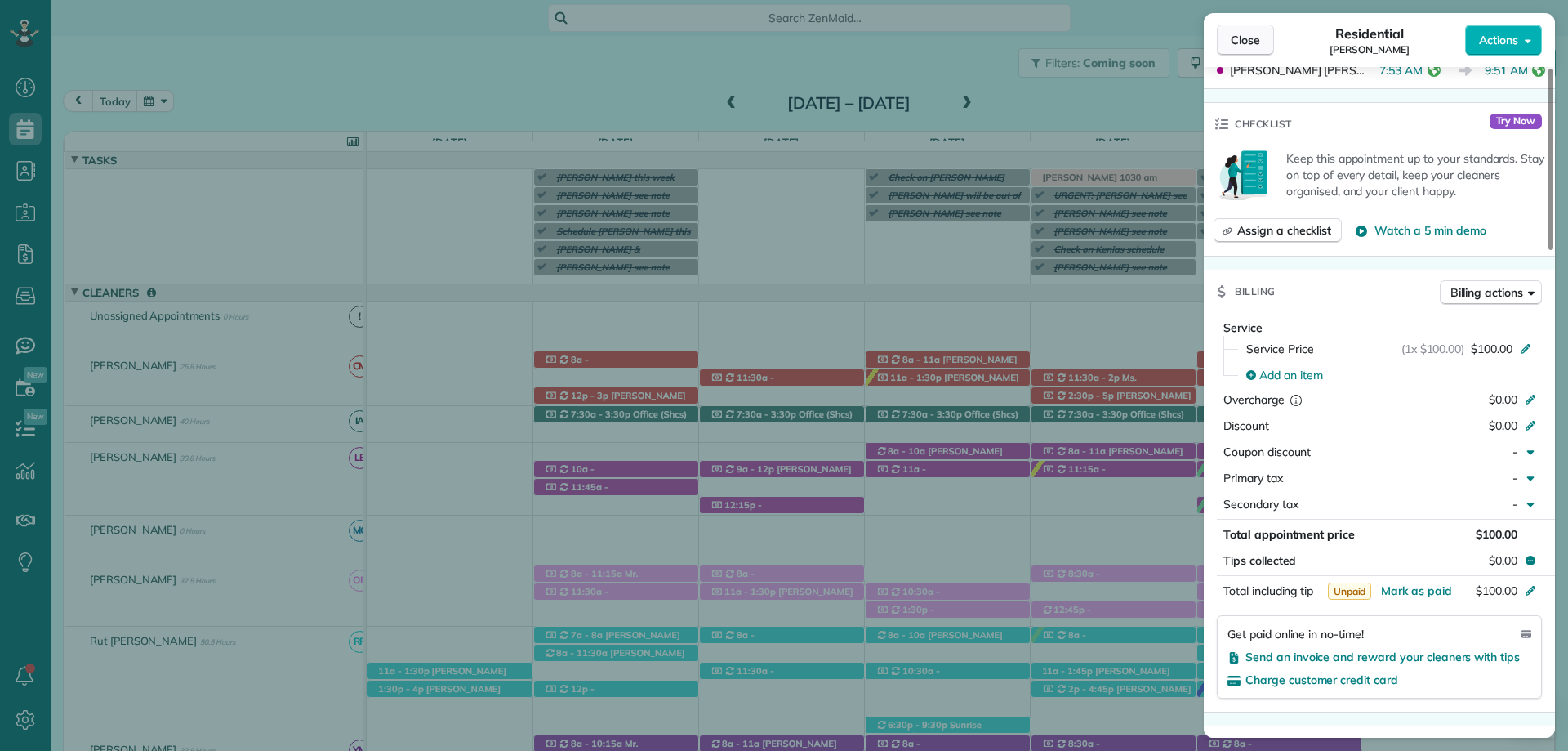
click at [1258, 36] on span "Close" at bounding box center [1245, 39] width 30 height 16
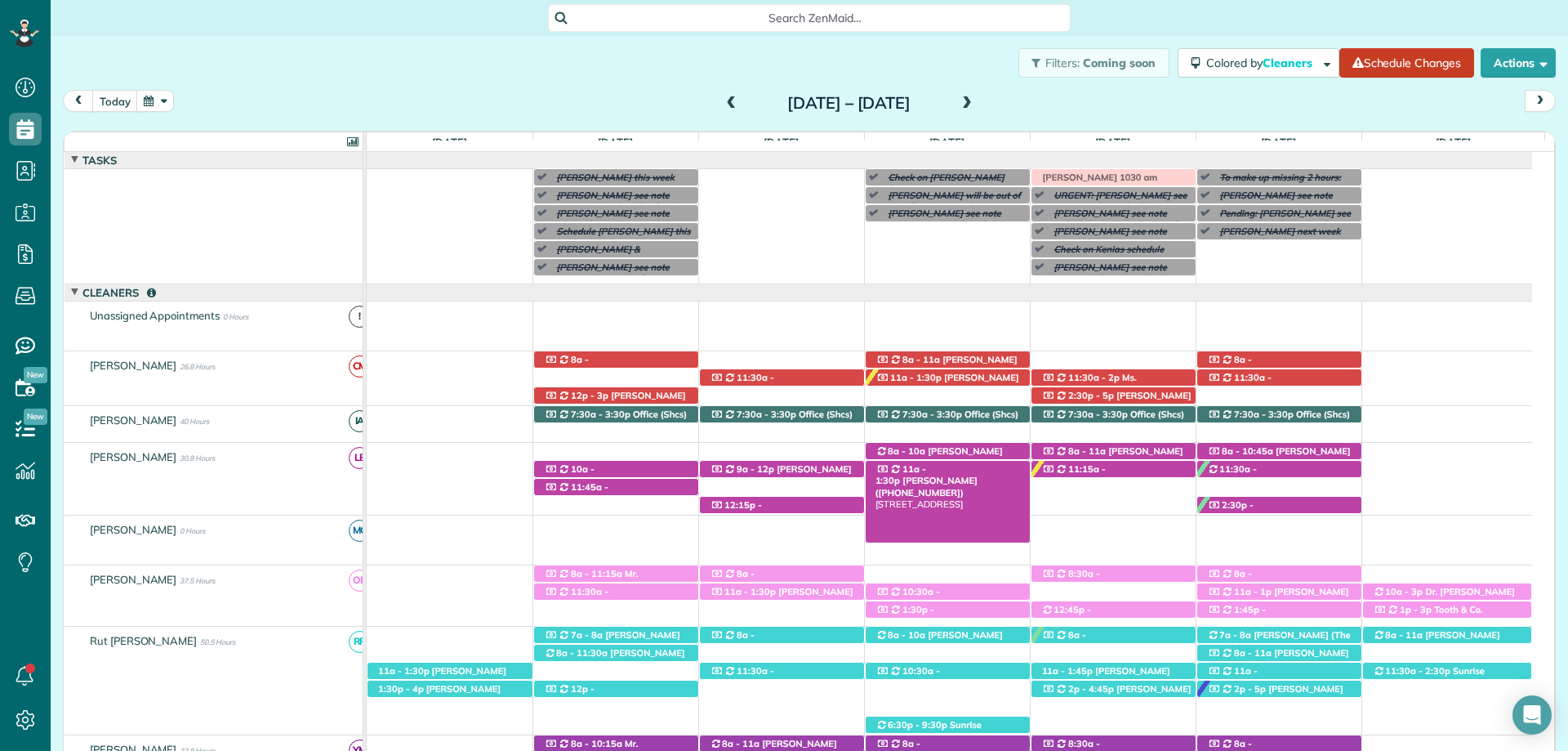
click at [977, 474] on span "Carlos Serrano (+12566093009)" at bounding box center [927, 486] width 102 height 23
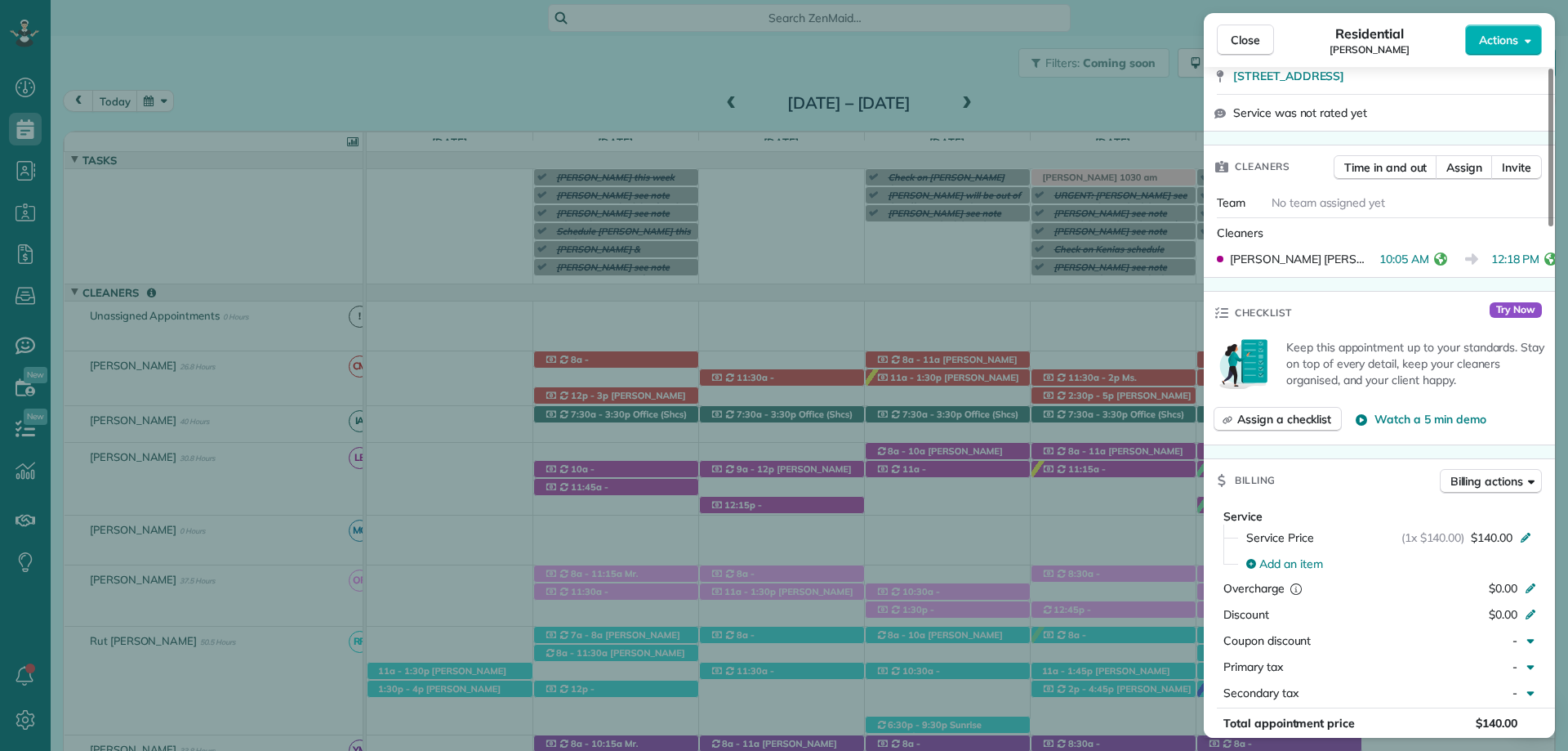
scroll to position [571, 0]
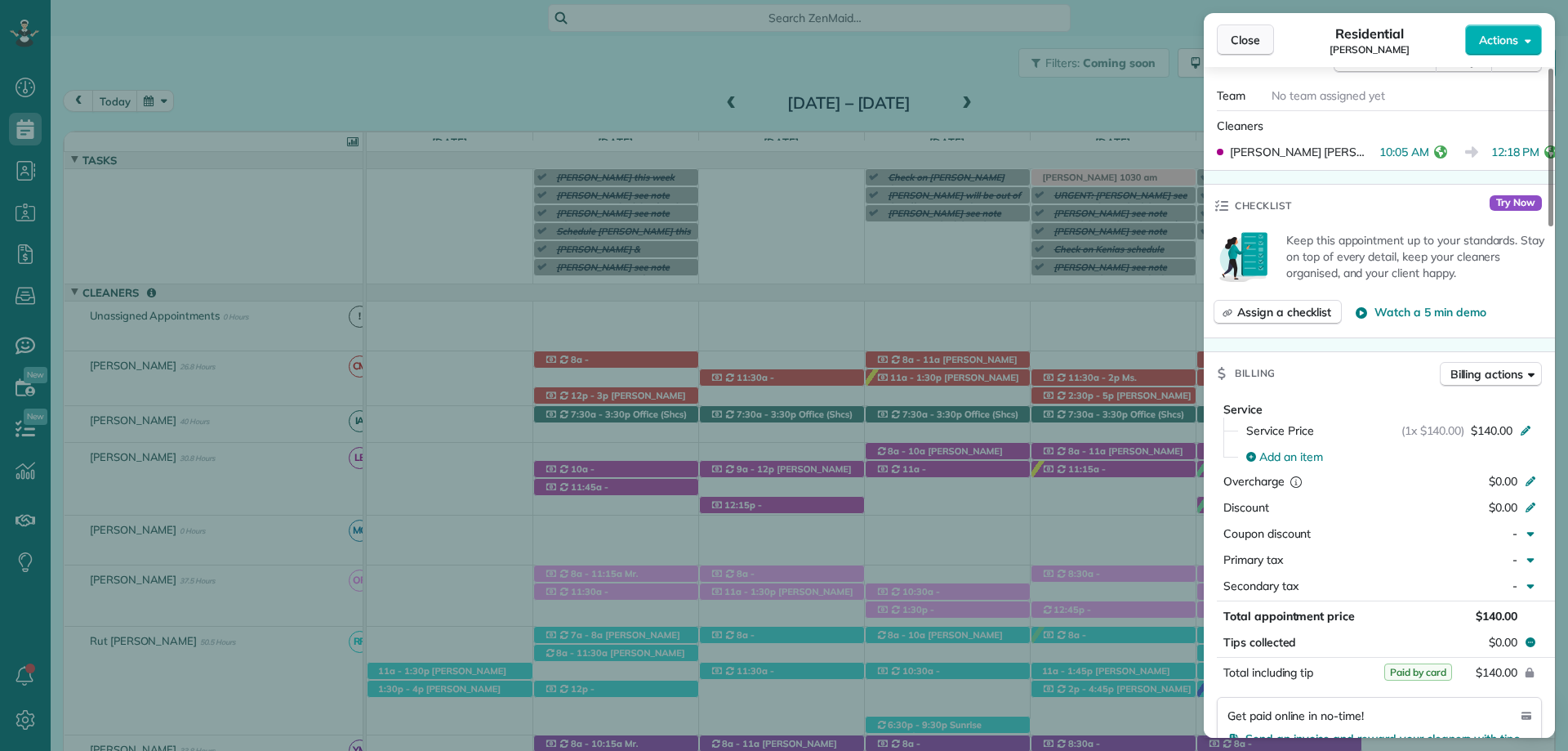
click at [1233, 49] on button "Close" at bounding box center [1245, 40] width 58 height 31
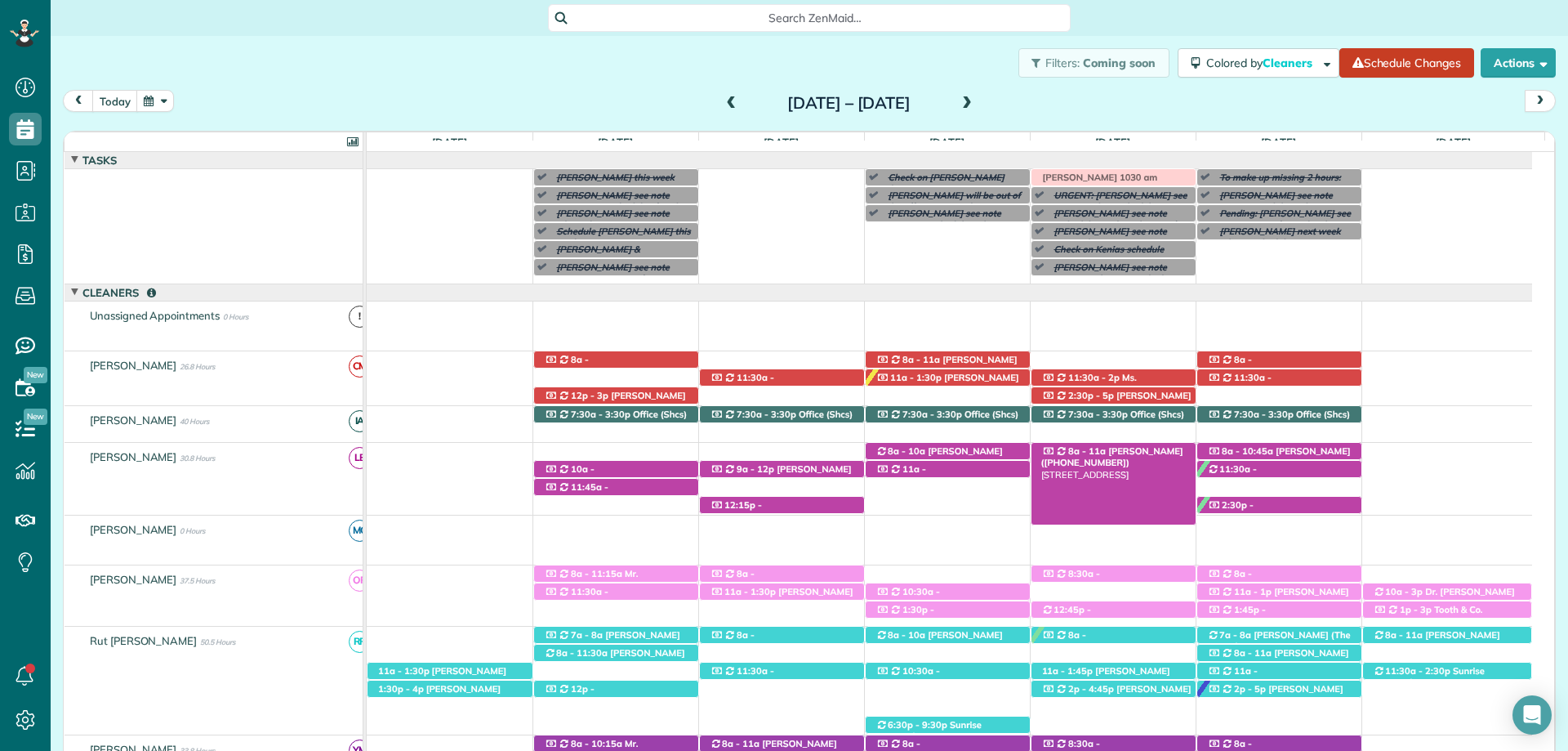
click at [1139, 449] on span "[PERSON_NAME] ([PHONE_NUMBER])" at bounding box center [1112, 457] width 142 height 23
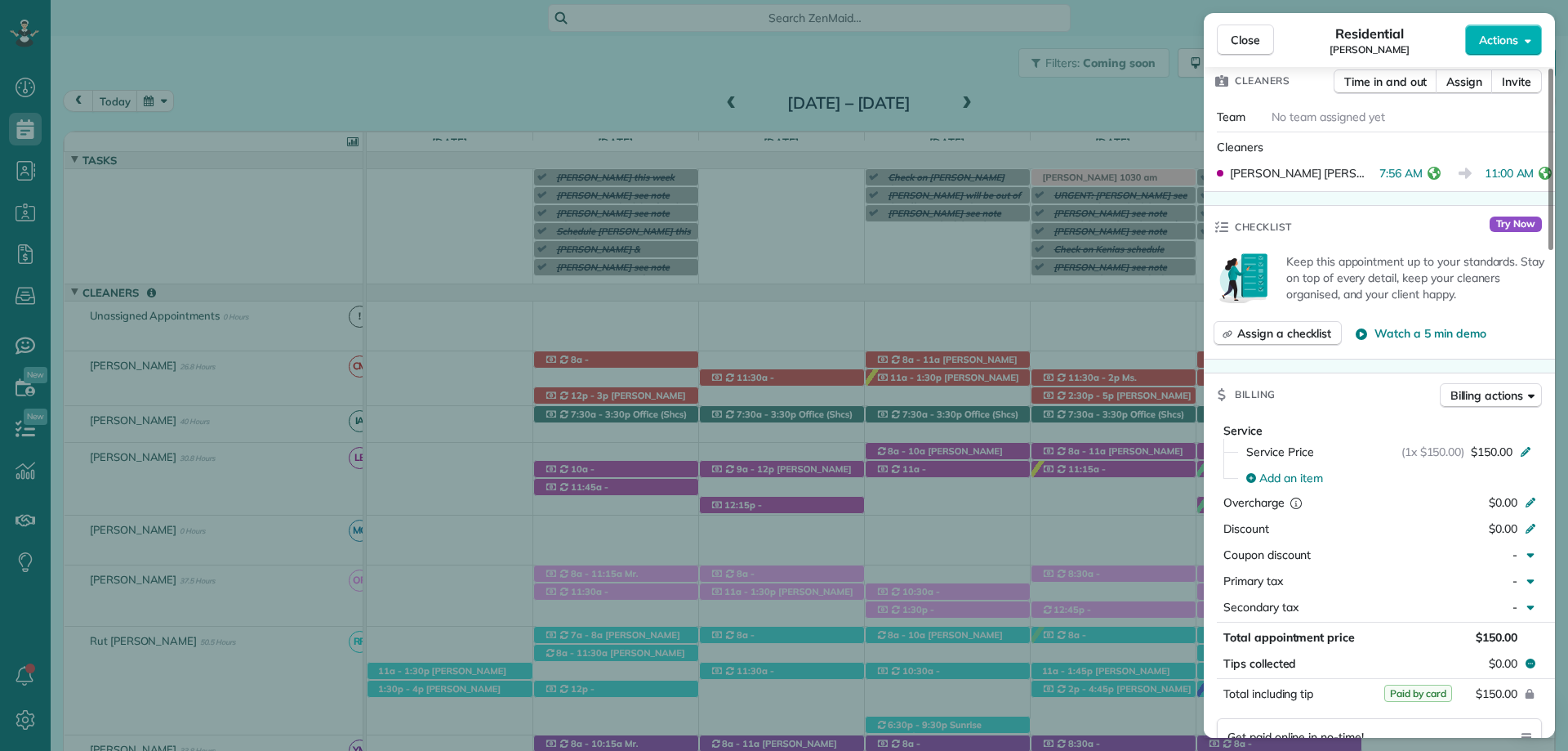
scroll to position [571, 0]
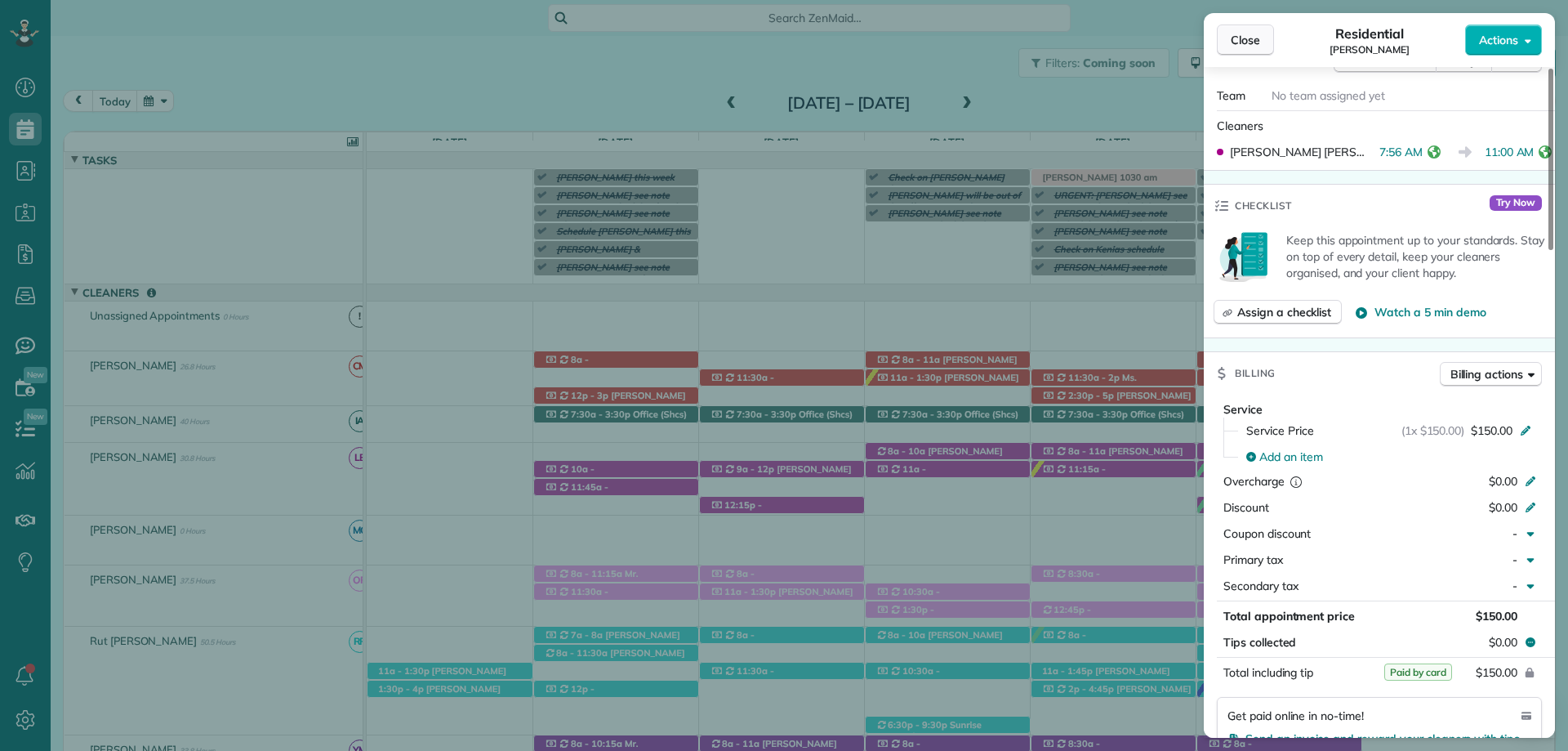
click at [1230, 33] on button "Close" at bounding box center [1245, 40] width 58 height 31
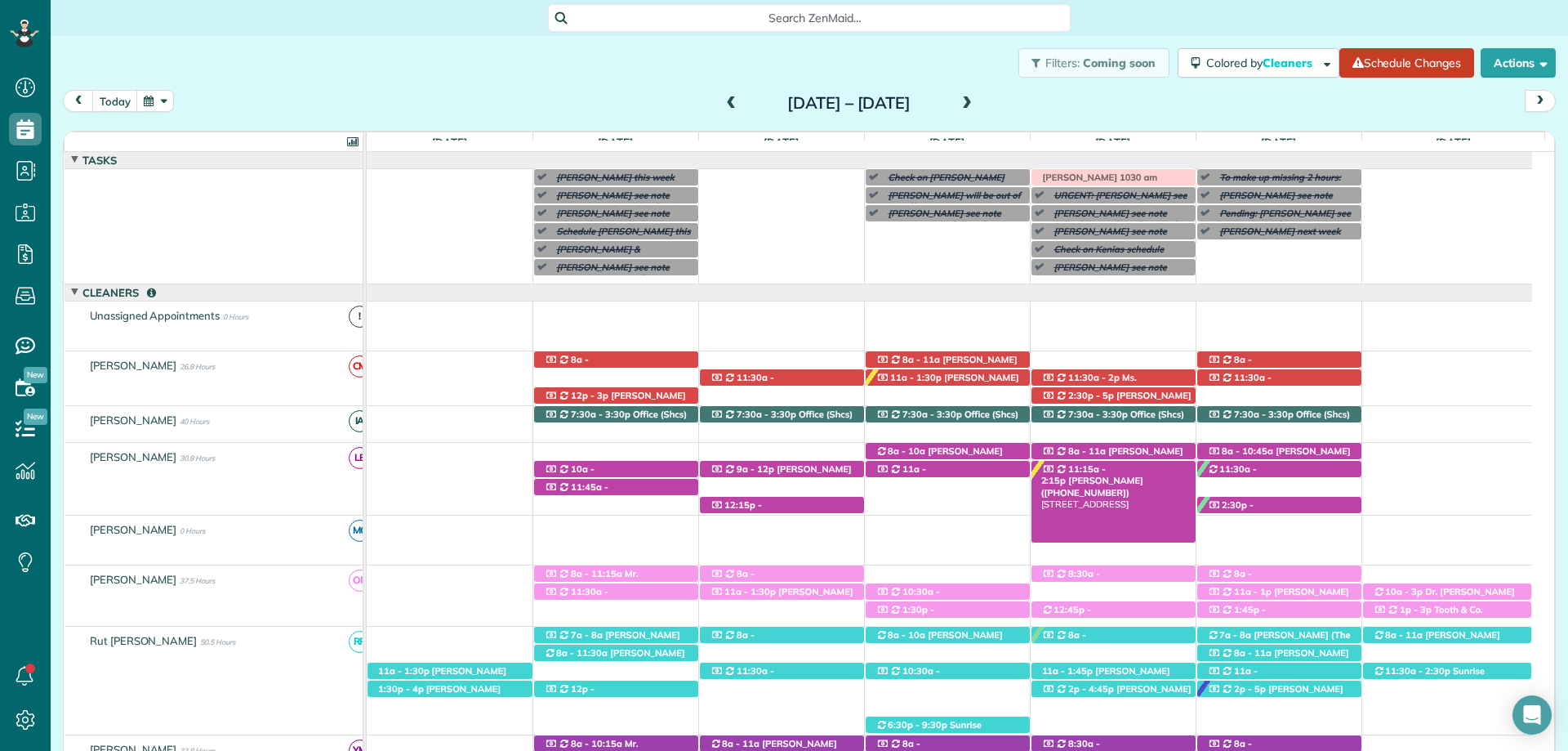
click at [1144, 474] on span "[PERSON_NAME] ([PHONE_NUMBER])" at bounding box center [1092, 486] width 102 height 23
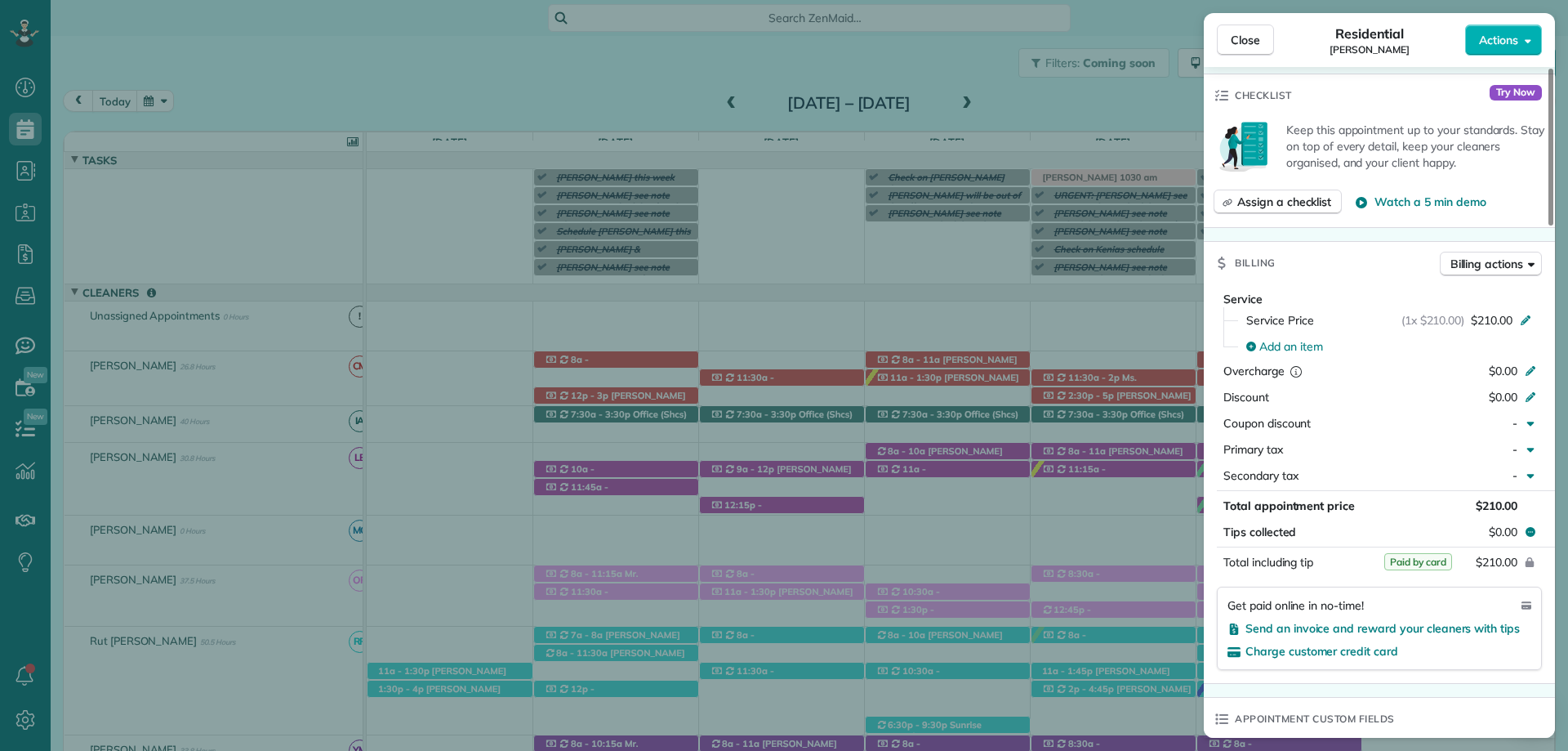
scroll to position [735, 0]
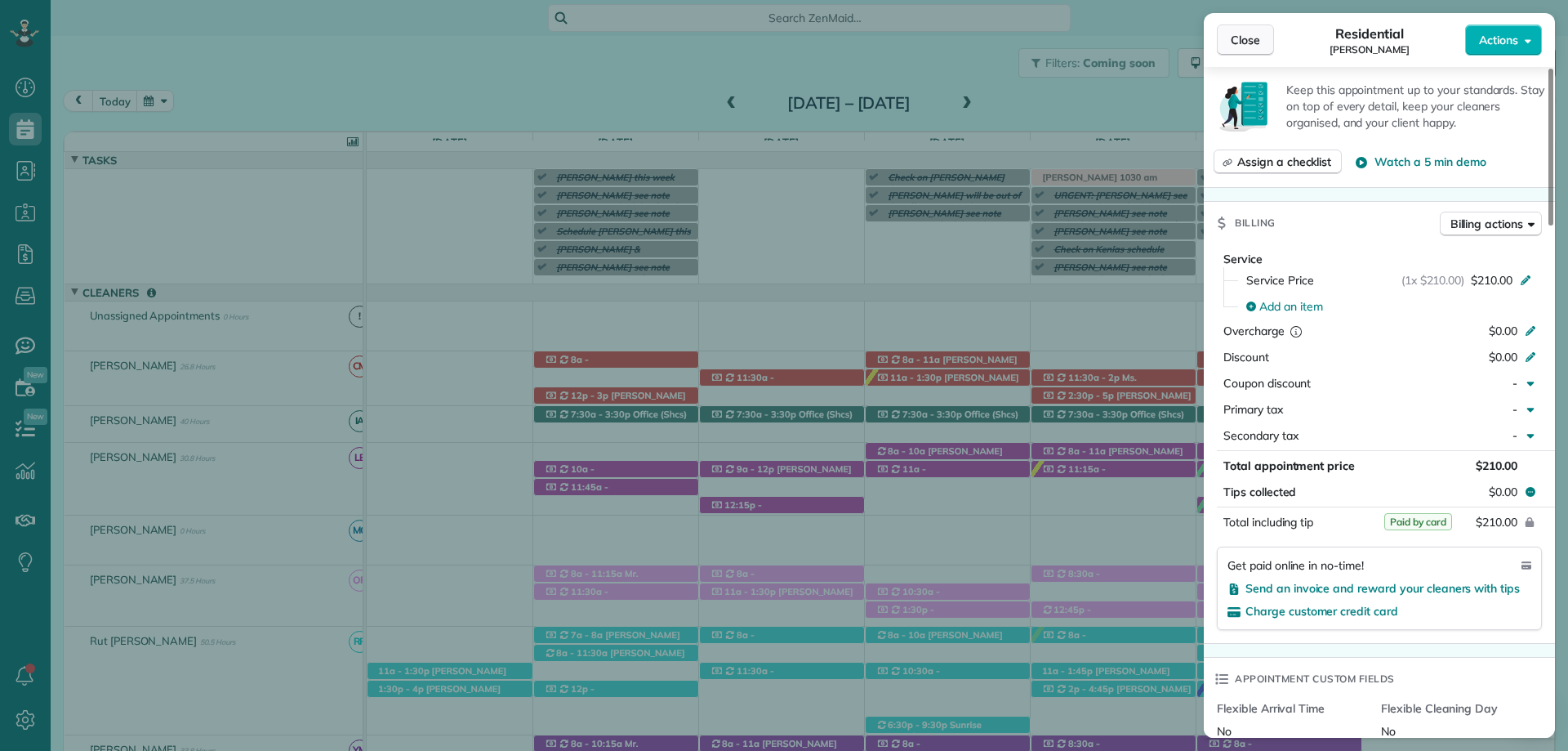
click at [1250, 33] on span "Close" at bounding box center [1245, 39] width 30 height 16
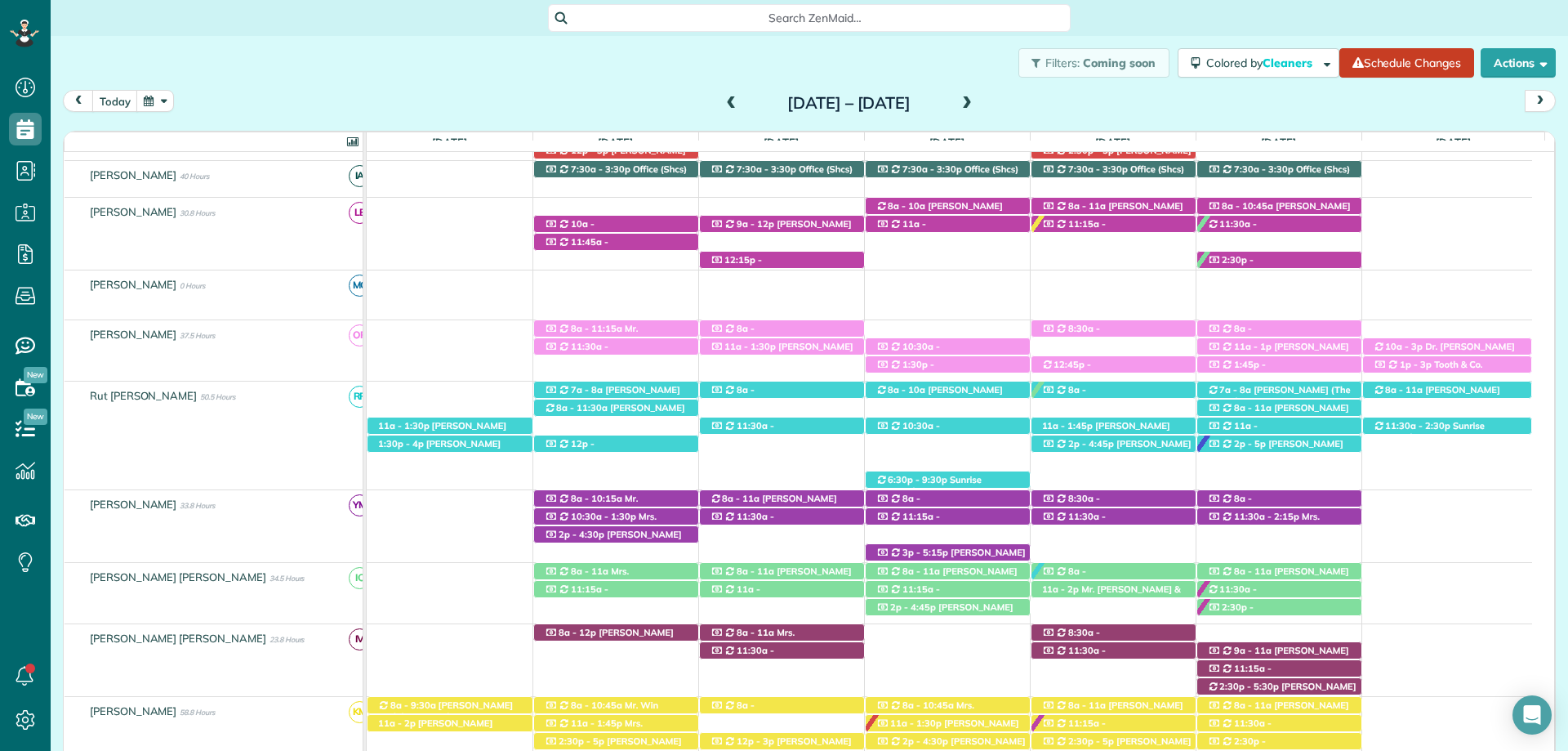
scroll to position [408, 0]
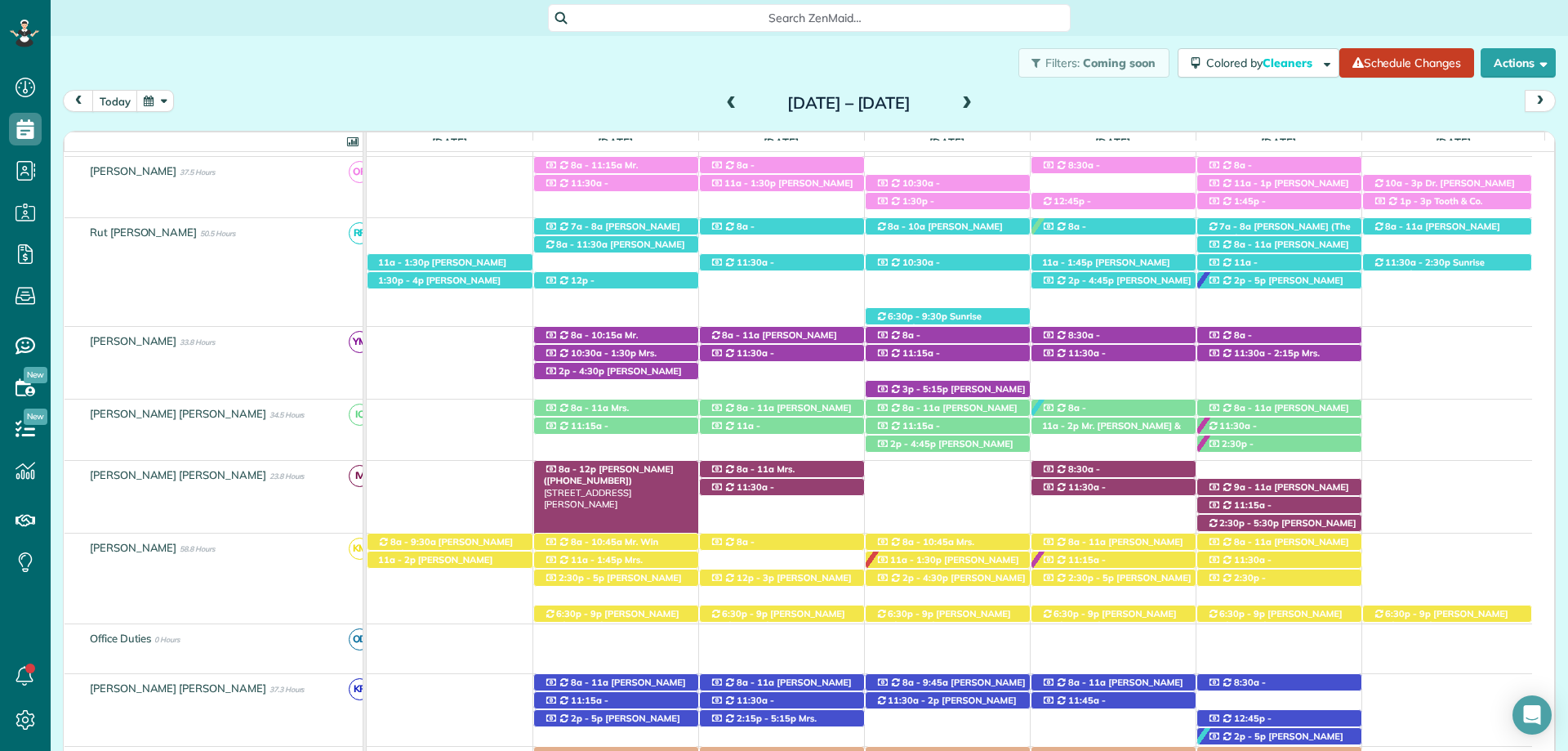
click at [658, 472] on div "8a - 12p Tracy Hamrick (+12517511217) 17102 S. Greeno Rd - Fairhope, AL, 36532" at bounding box center [615, 470] width 164 height 17
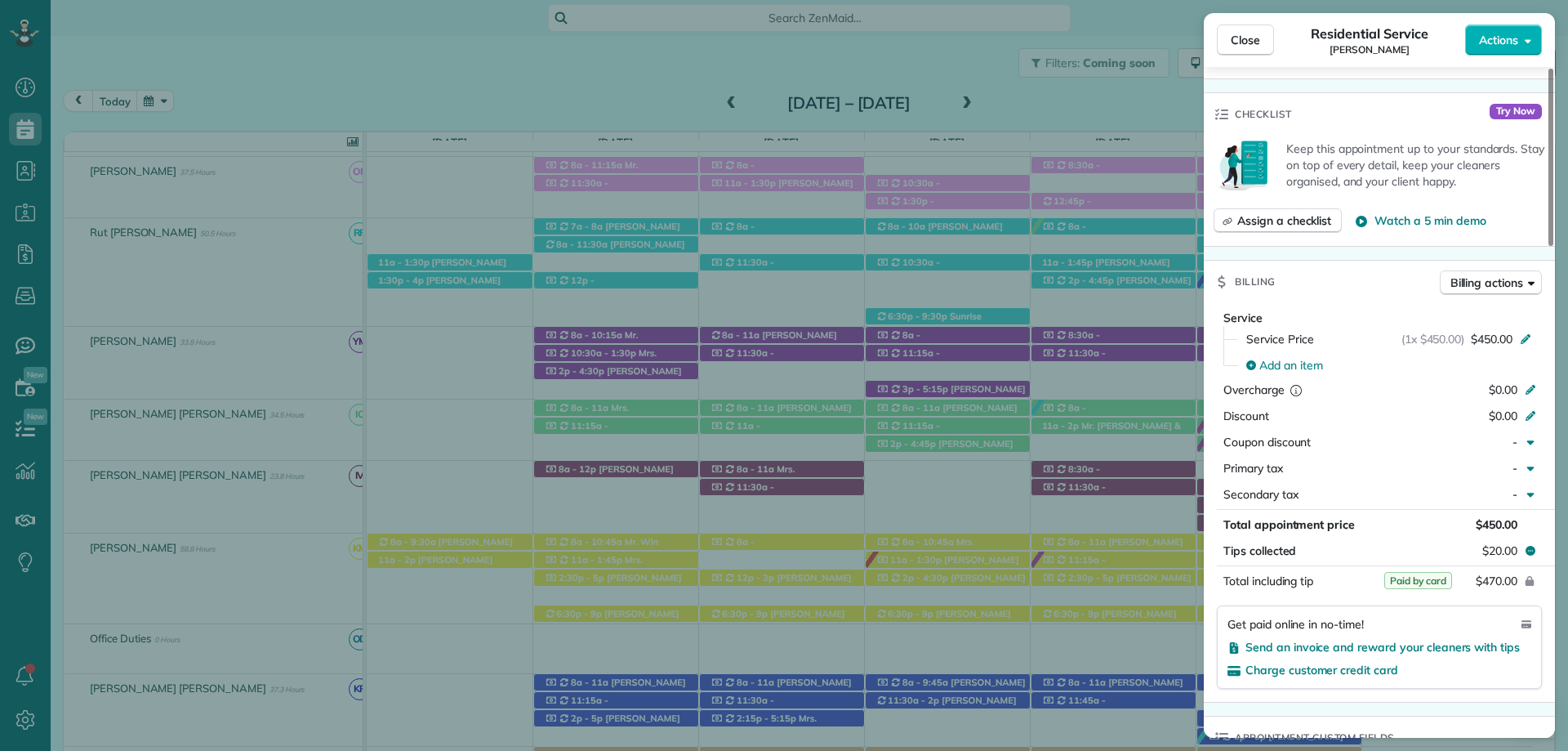
scroll to position [653, 0]
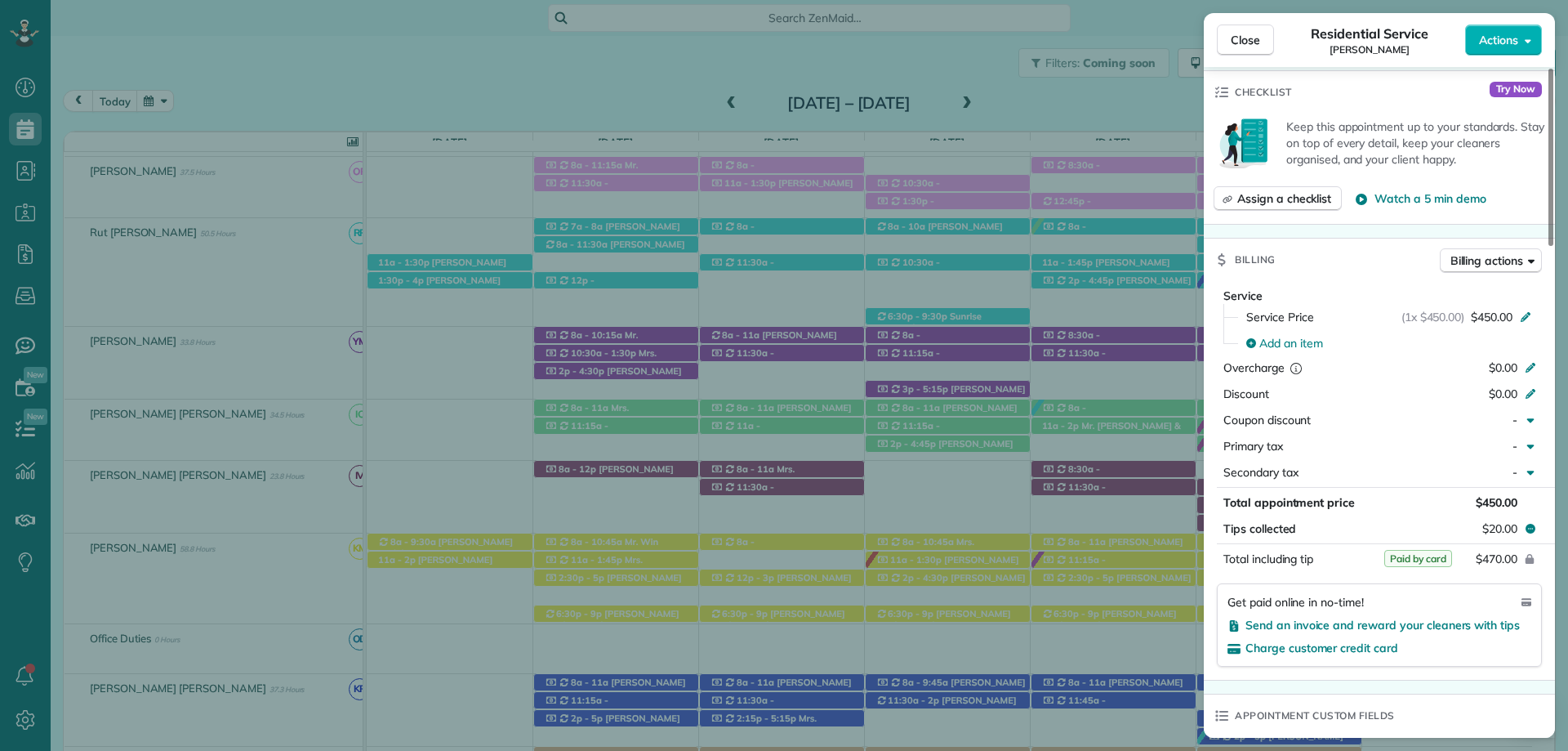
click at [1241, 23] on div "Close Residential Service Tracy Hamrick Actions" at bounding box center [1380, 40] width 351 height 54
click at [1244, 31] on button "Close" at bounding box center [1245, 40] width 58 height 31
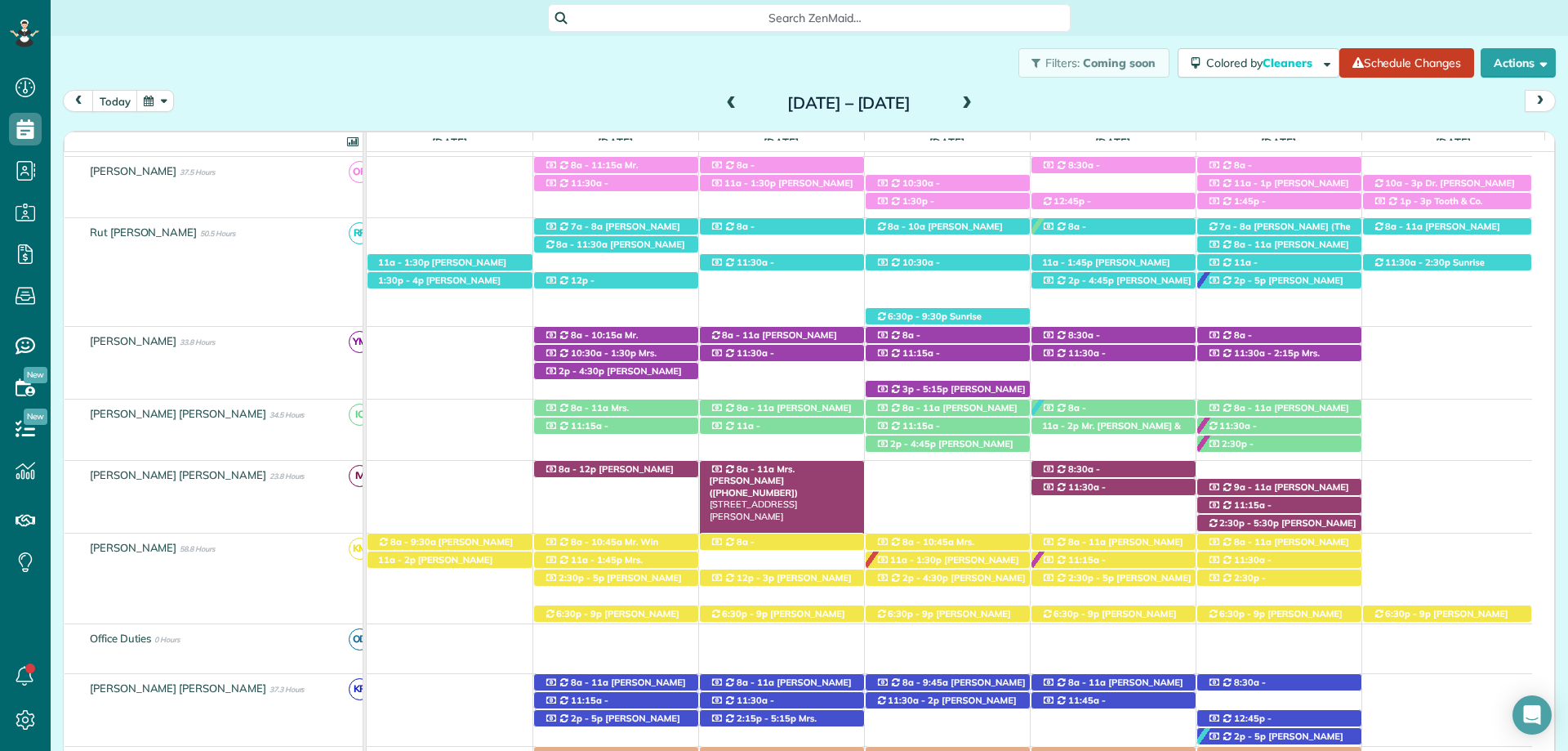
click at [799, 470] on span "Mrs. Emily Wilson (+12514234551)" at bounding box center [754, 480] width 89 height 36
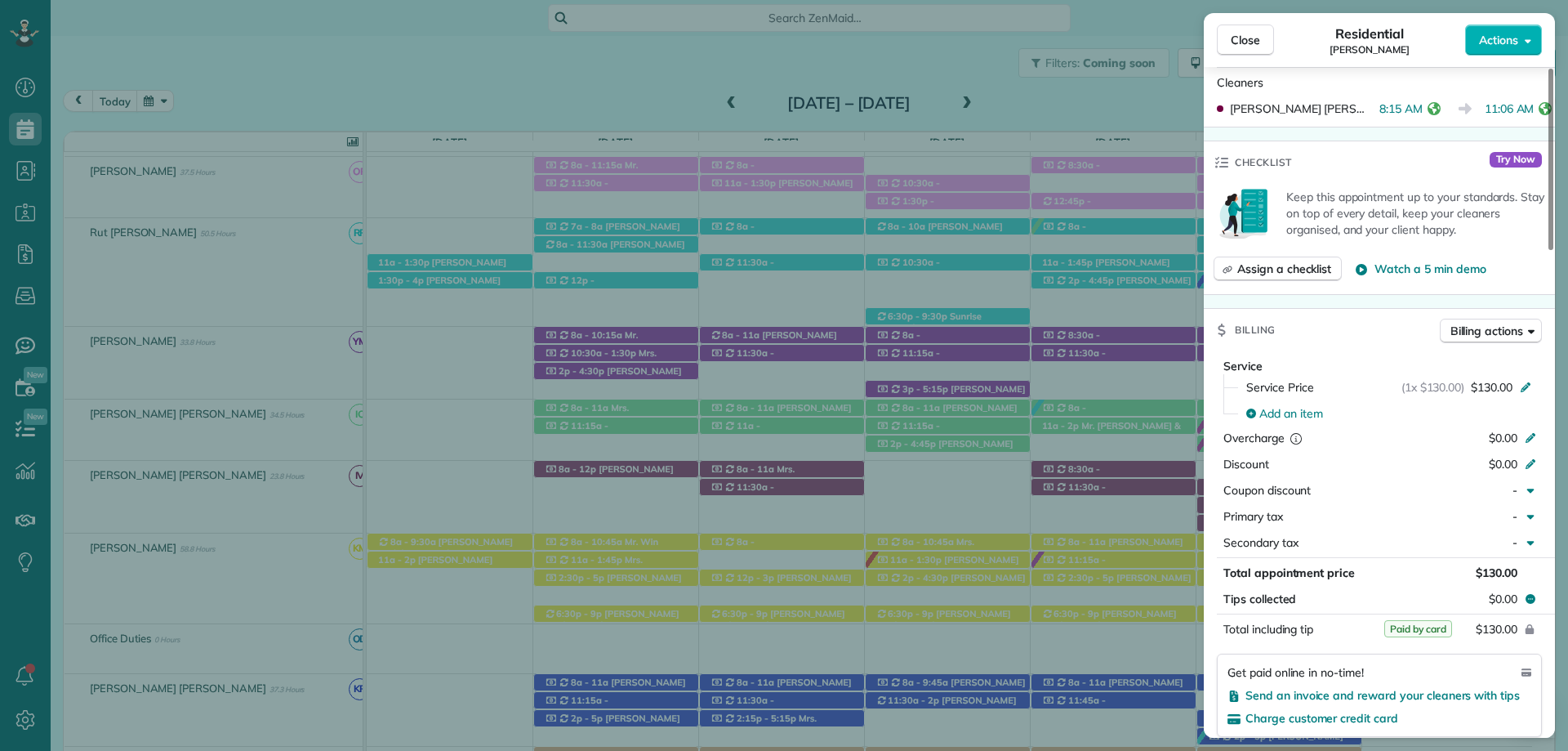
scroll to position [653, 0]
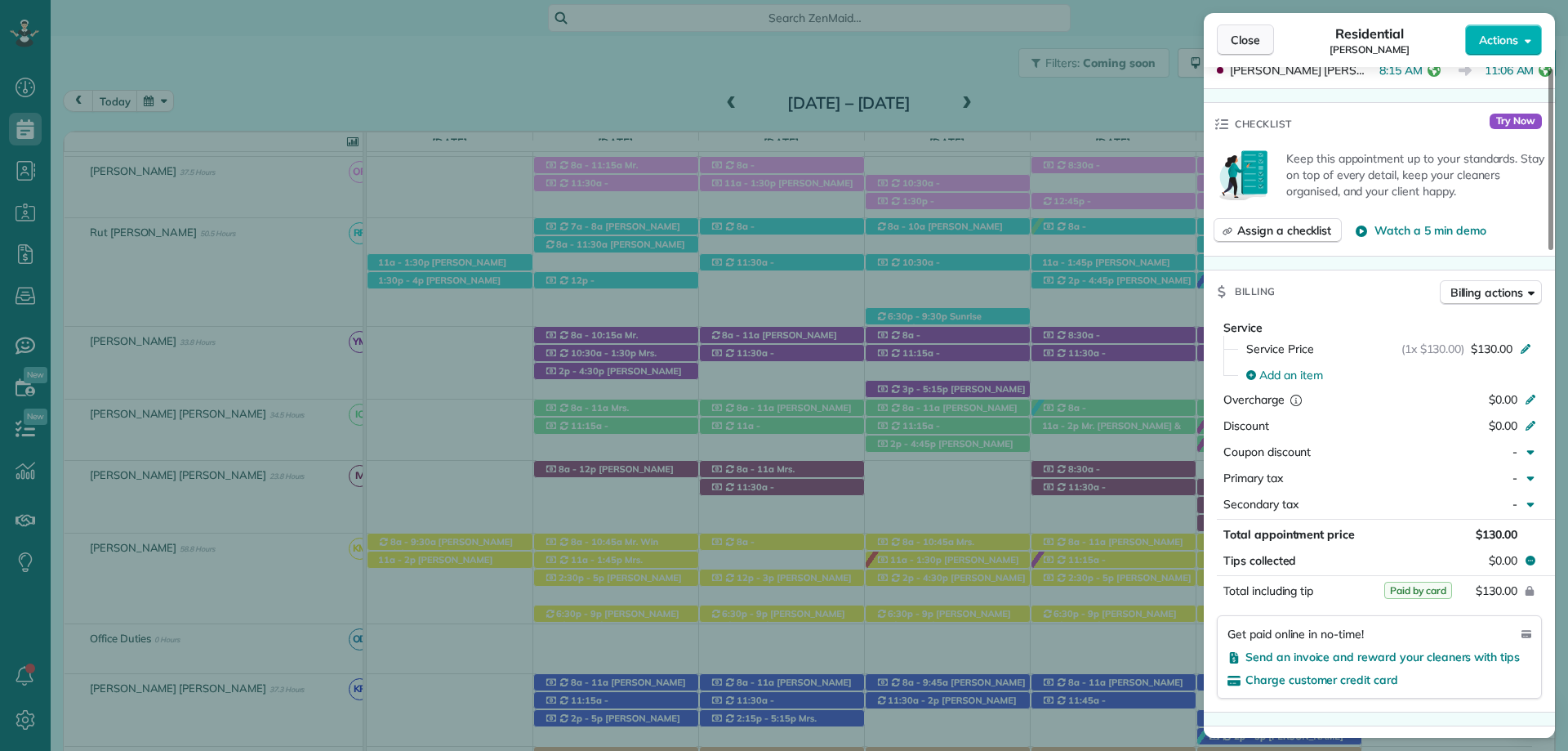
click at [1232, 36] on span "Close" at bounding box center [1245, 39] width 30 height 16
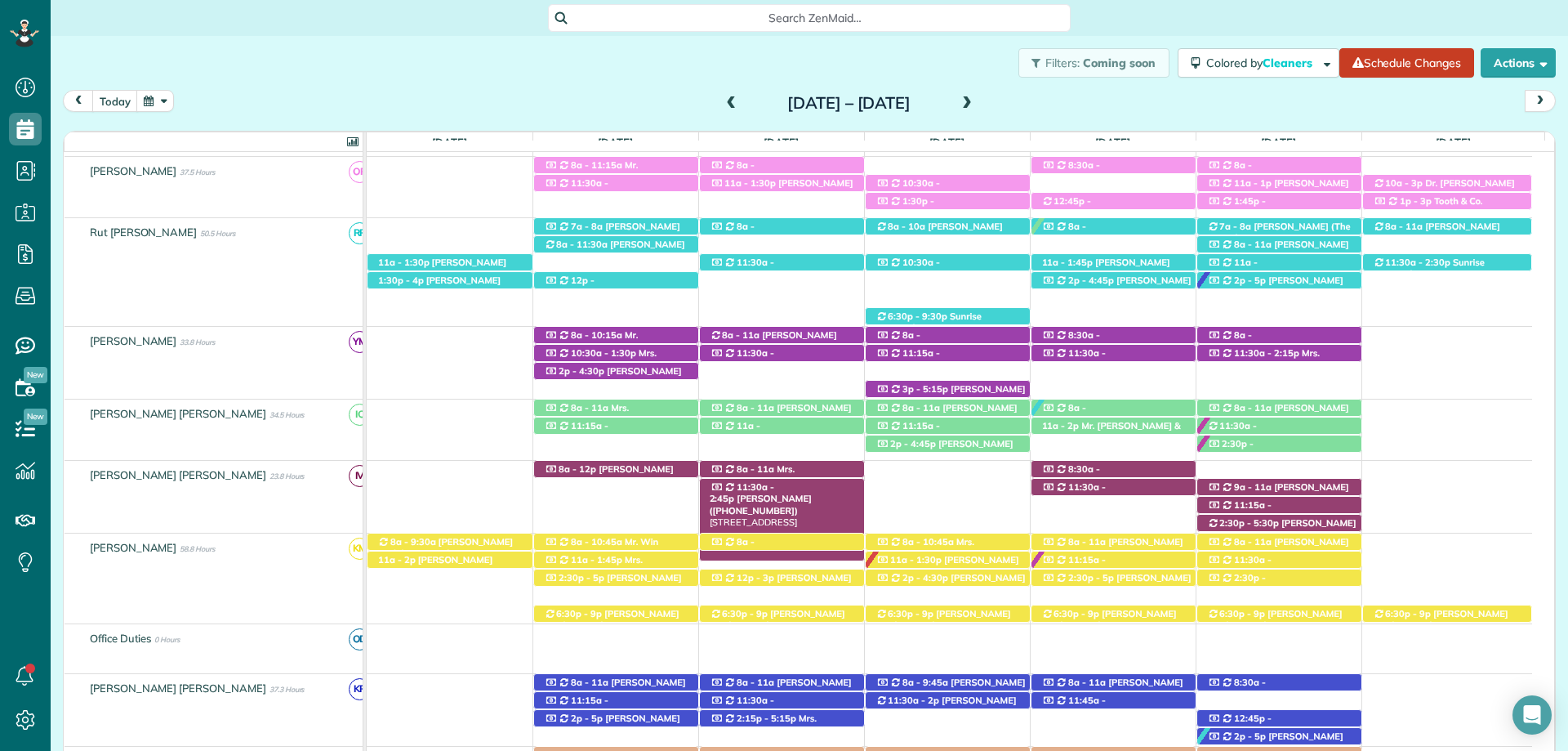
click at [792, 482] on div "11:30a - 2:45p Mandy Barber (+13364144466) 207 North Ingleside Street - Fairhop…" at bounding box center [782, 487] width 164 height 17
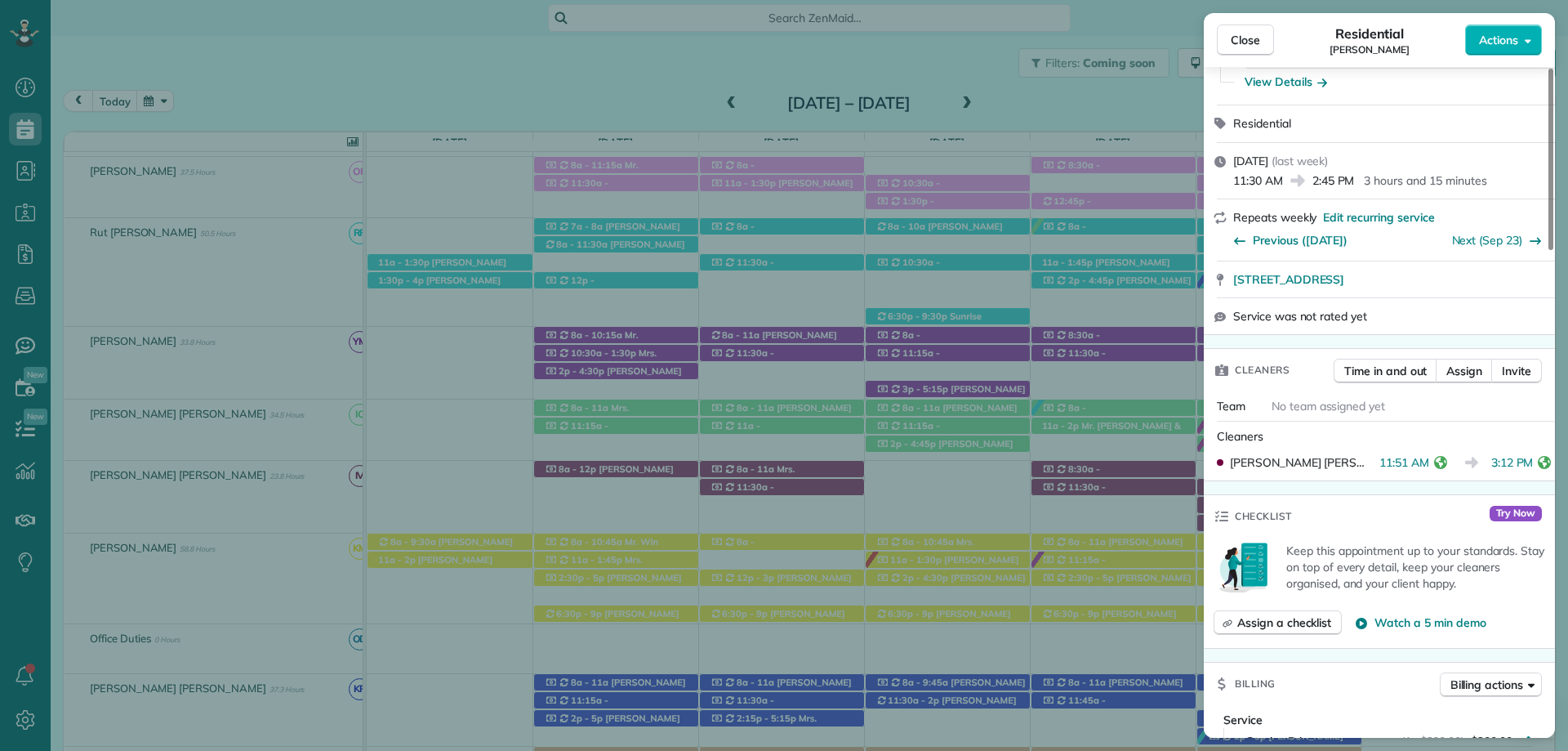
scroll to position [735, 0]
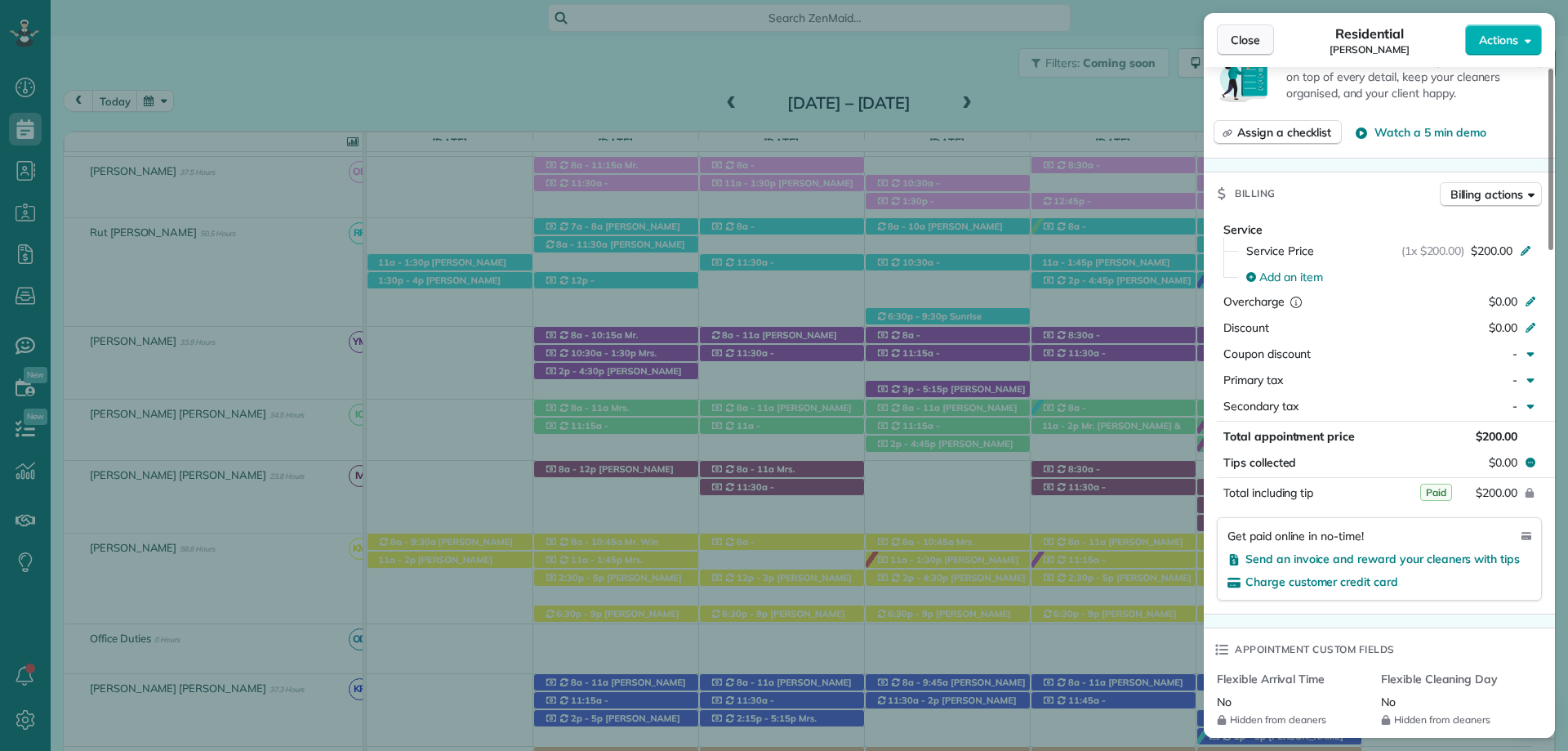
click at [1246, 45] on span "Close" at bounding box center [1245, 39] width 30 height 16
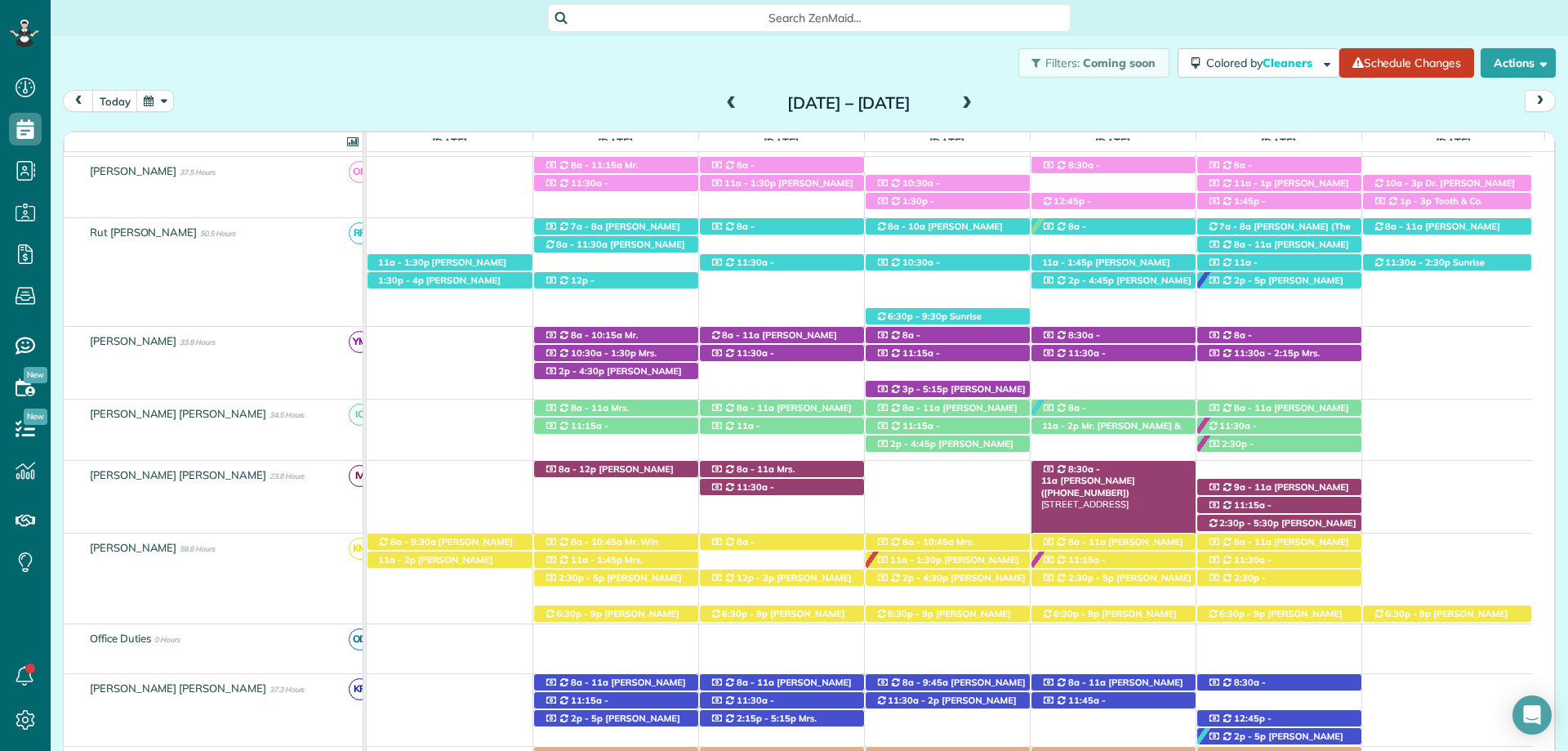
click at [1133, 474] on span "[PERSON_NAME] ([PHONE_NUMBER])" at bounding box center [1088, 486] width 94 height 23
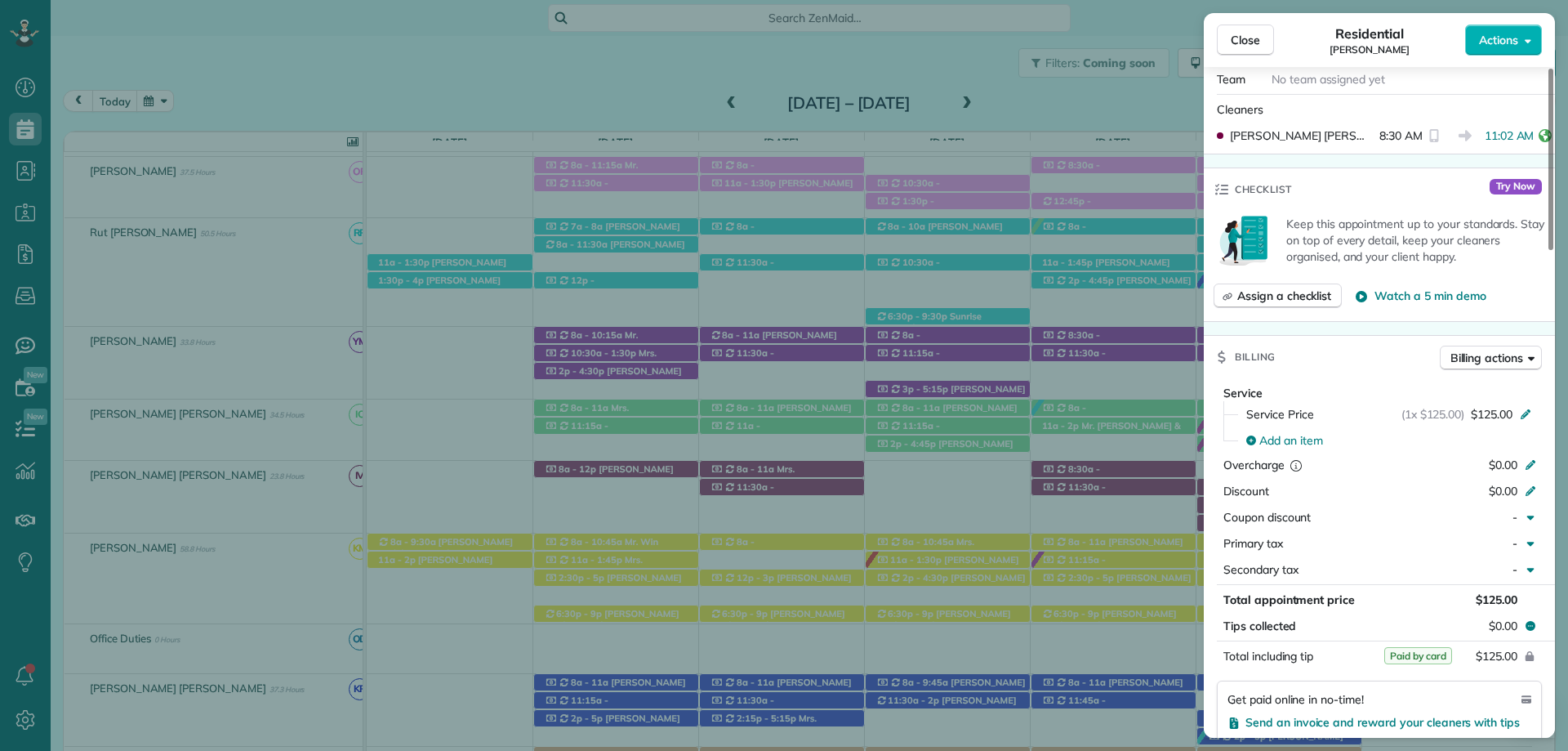
scroll to position [735, 0]
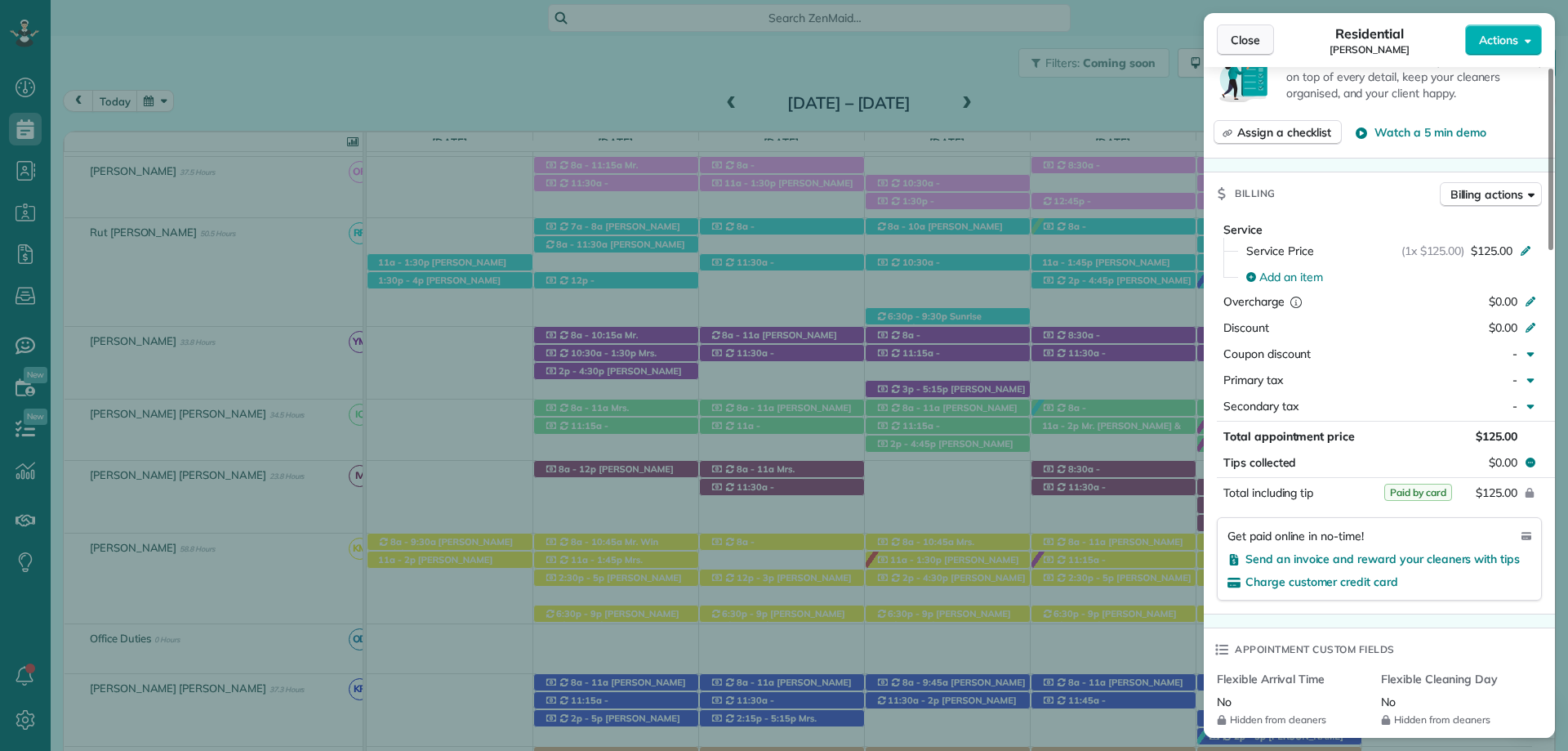
click at [1226, 36] on button "Close" at bounding box center [1245, 40] width 58 height 31
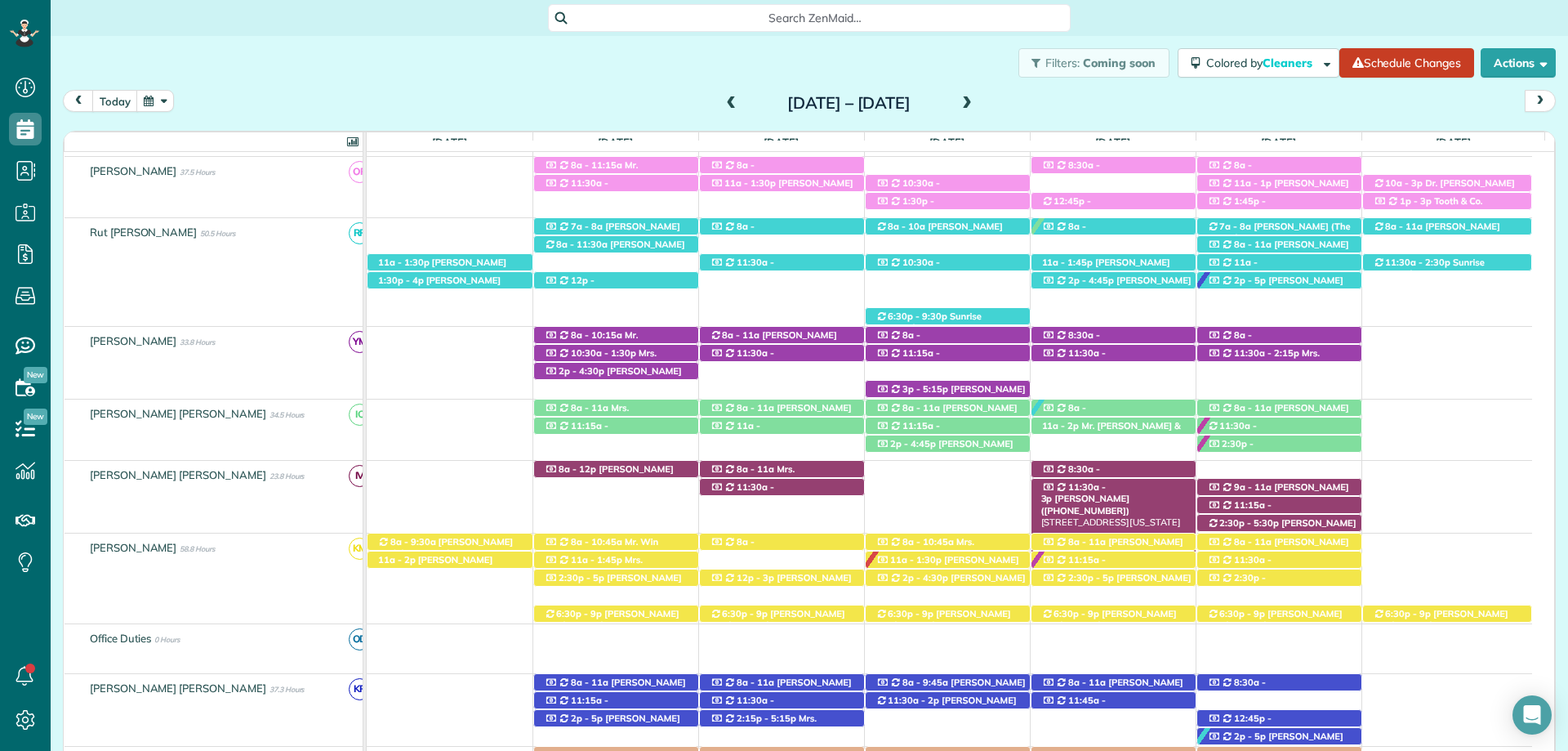
click at [1130, 493] on span "[PERSON_NAME] ([PHONE_NUMBER])" at bounding box center [1085, 504] width 89 height 23
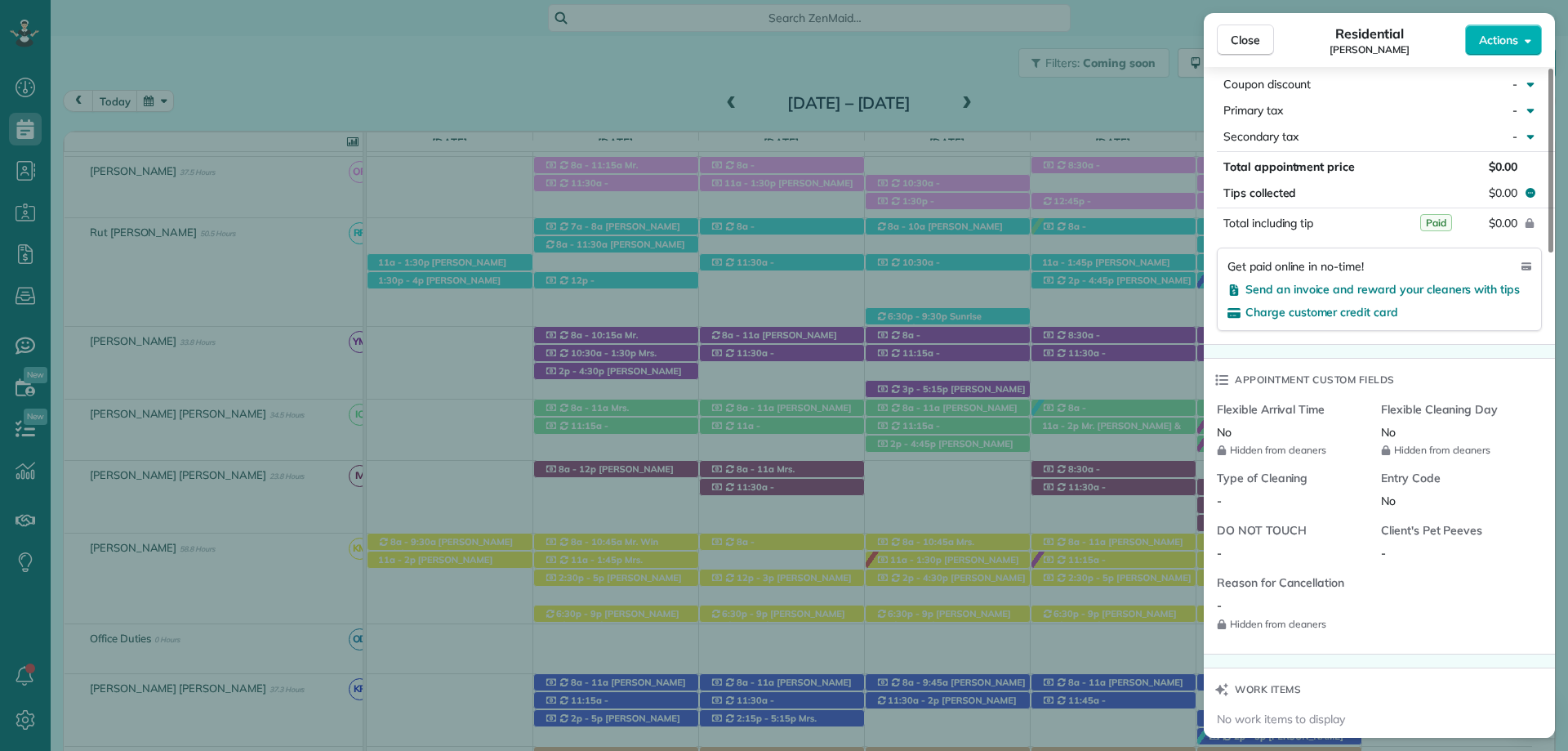
scroll to position [899, 0]
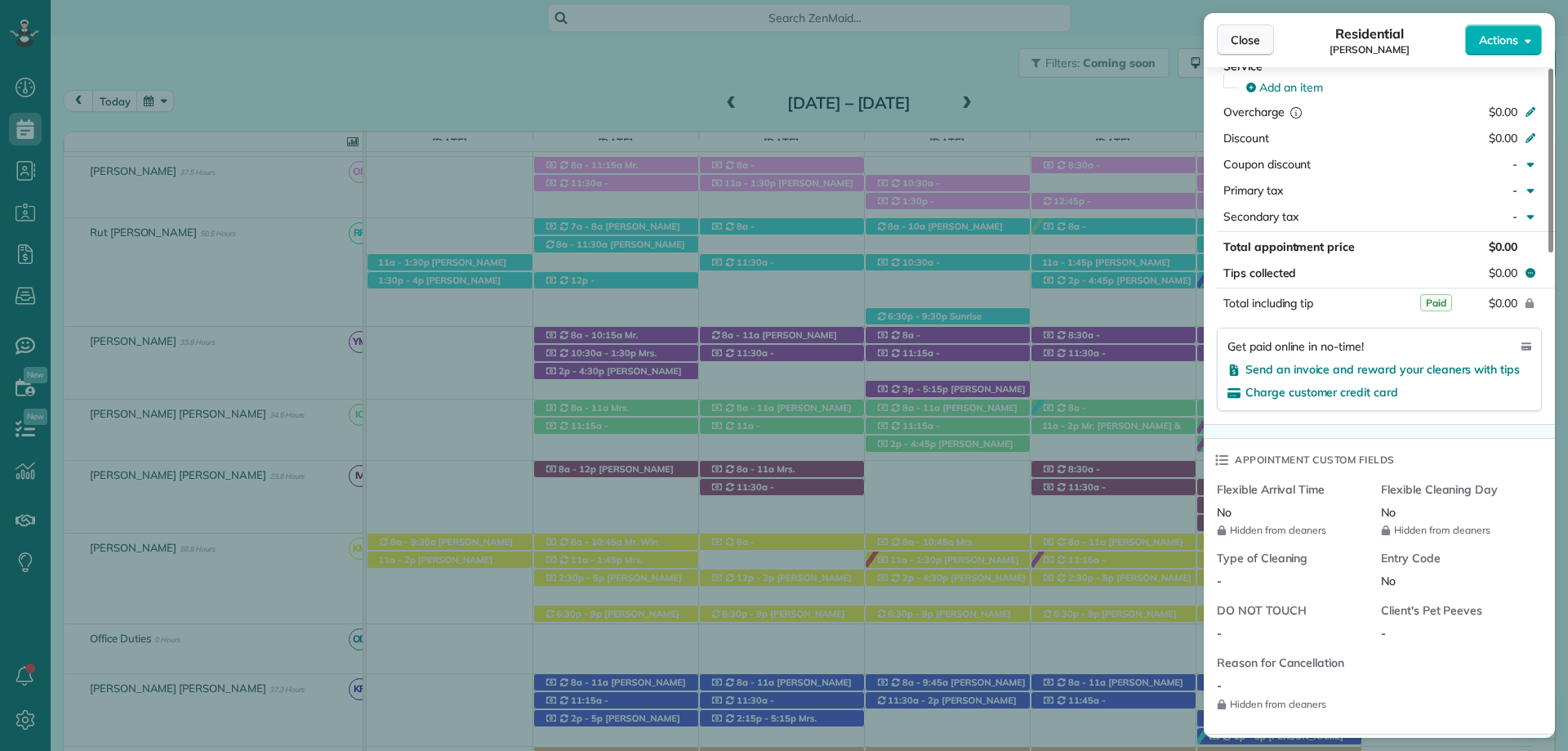
click at [1242, 36] on span "Close" at bounding box center [1245, 39] width 30 height 16
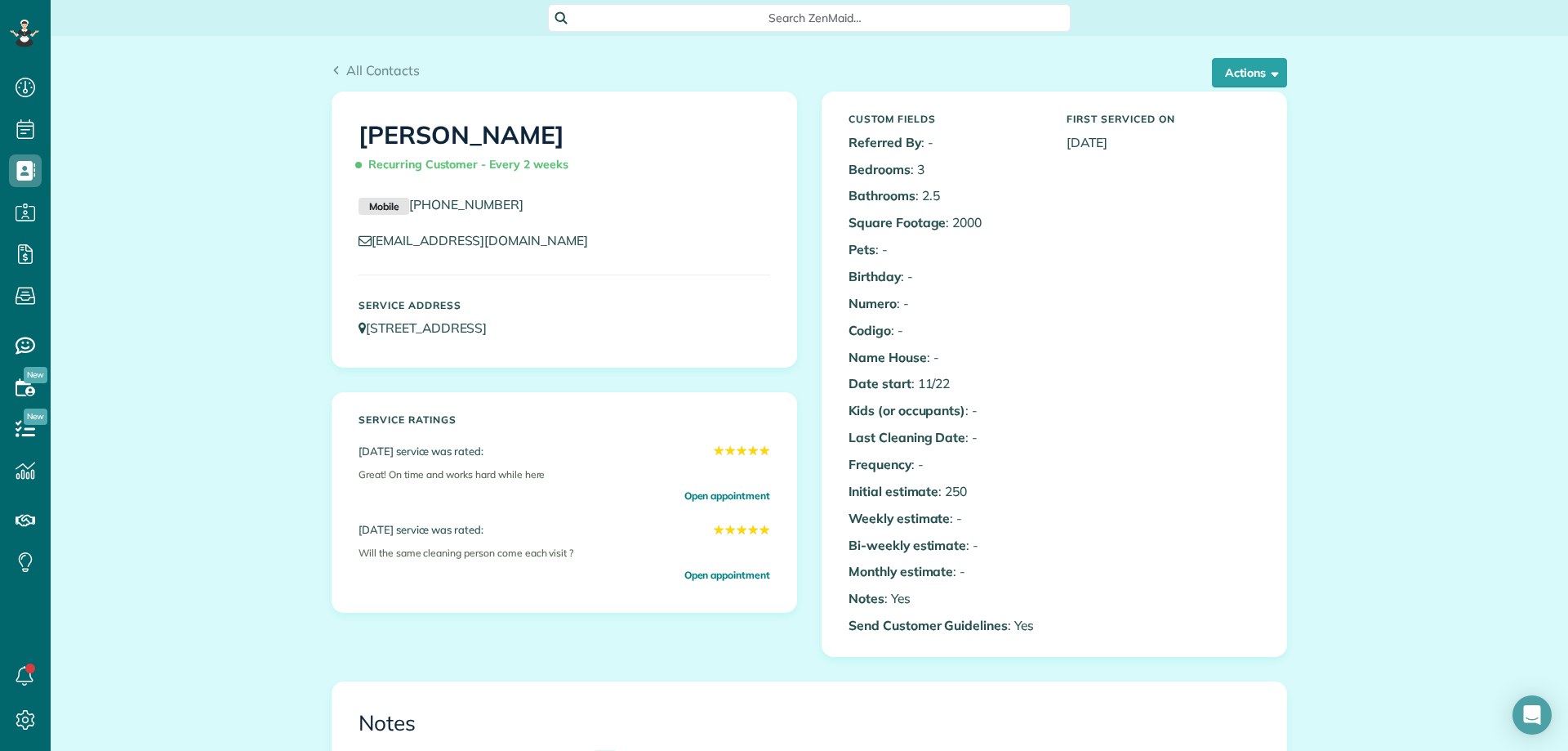
click at [926, 61] on div "All Contacts" at bounding box center [808, 70] width 955 height 19
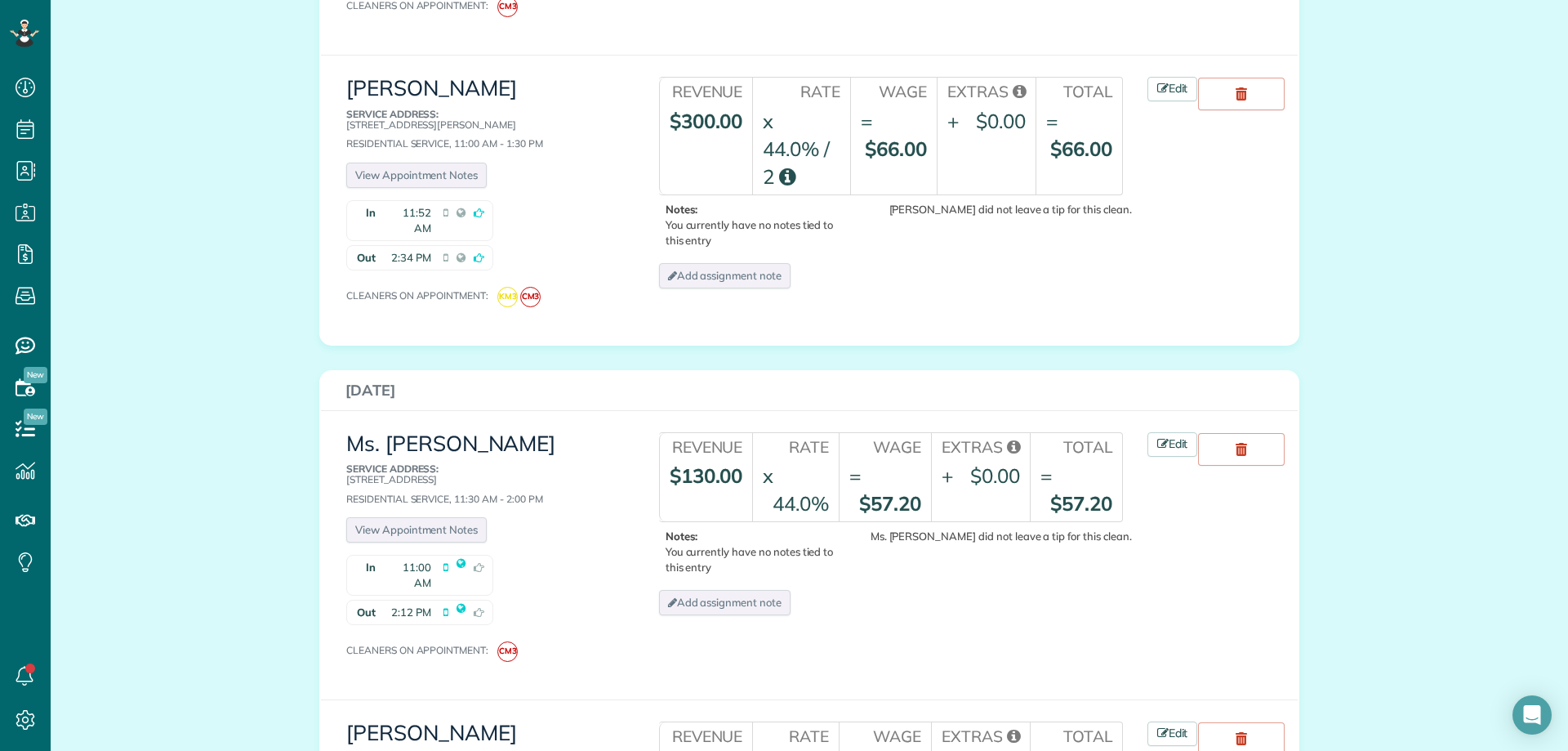
scroll to position [2287, 0]
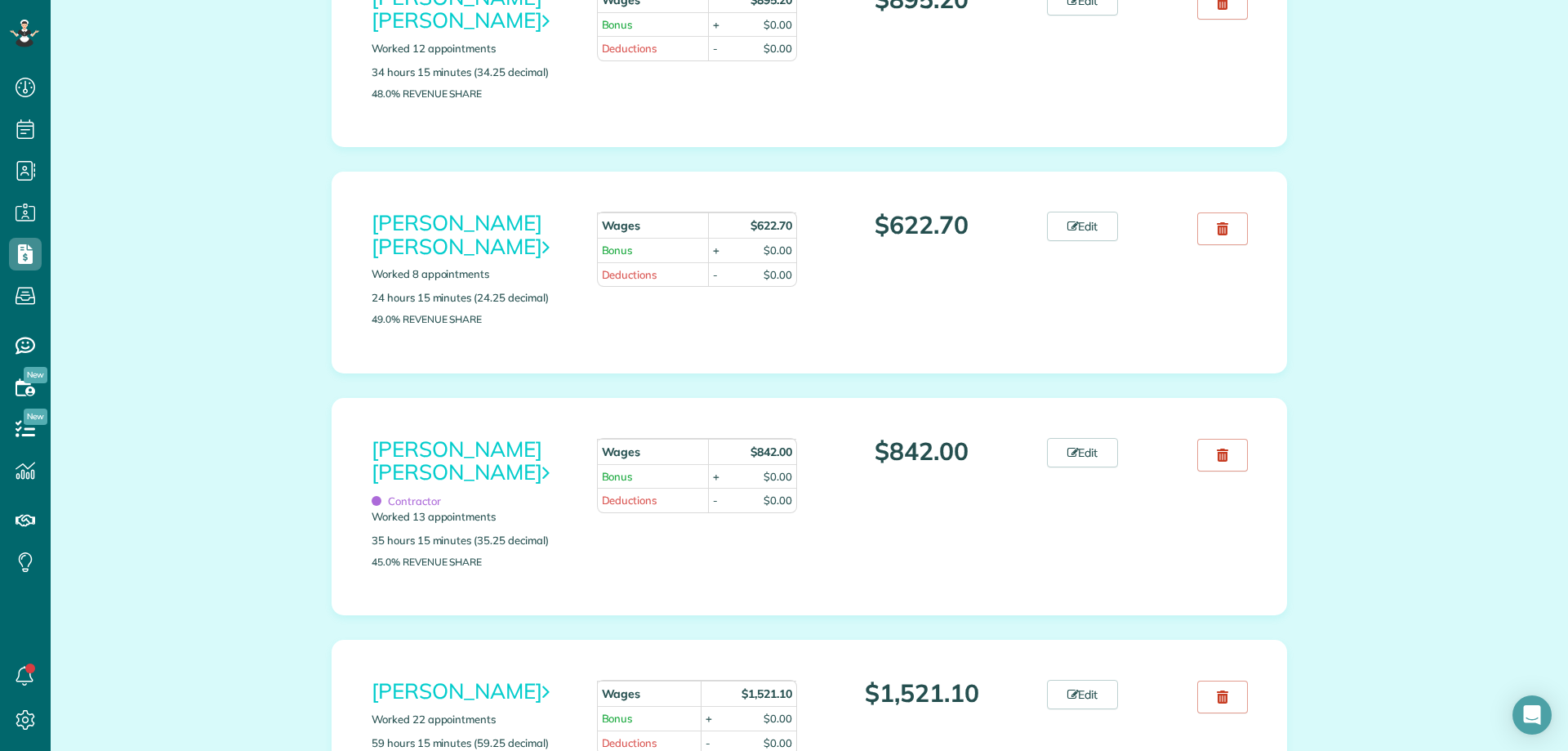
scroll to position [653, 0]
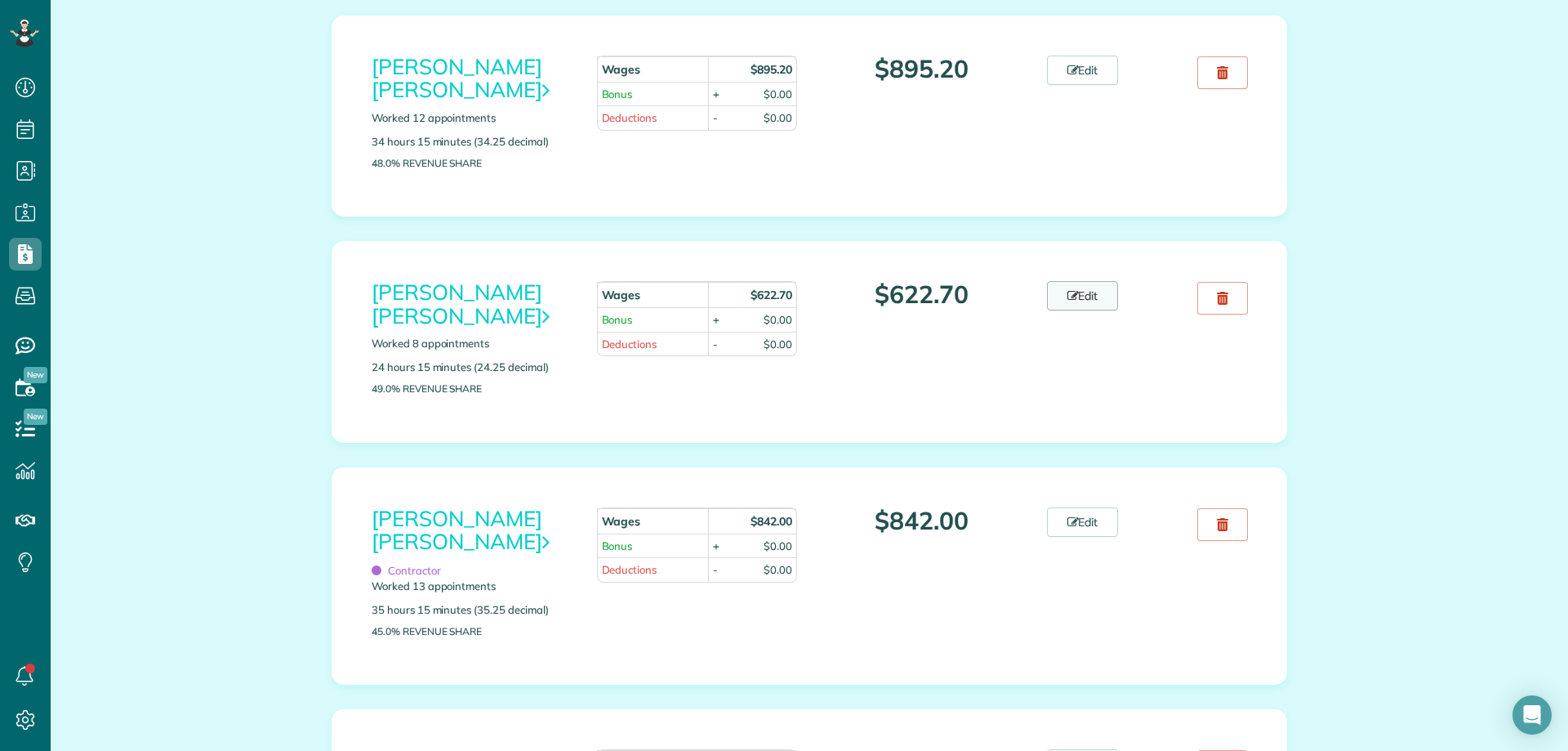
click at [1085, 281] on link "Edit" at bounding box center [1082, 296] width 72 height 30
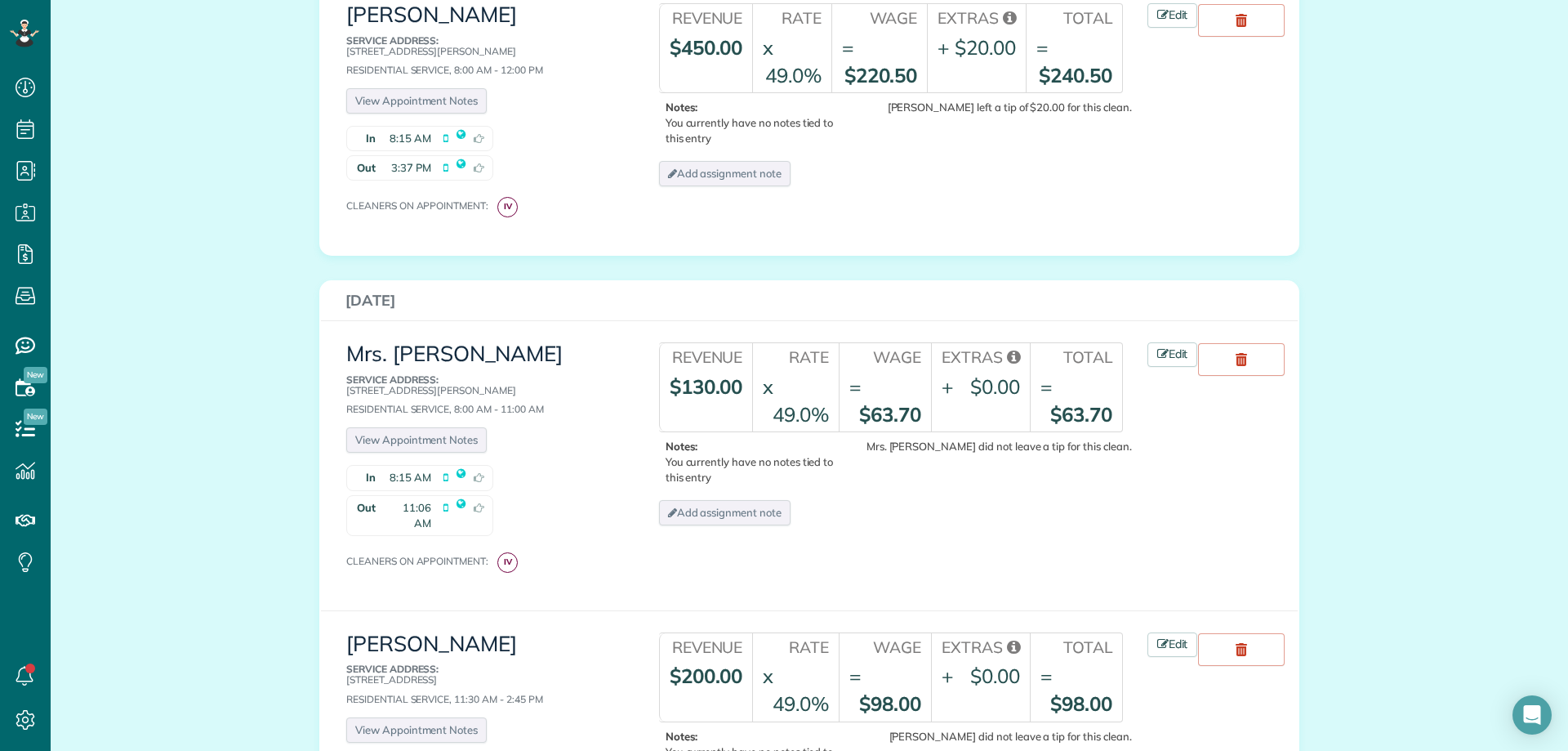
scroll to position [1470, 0]
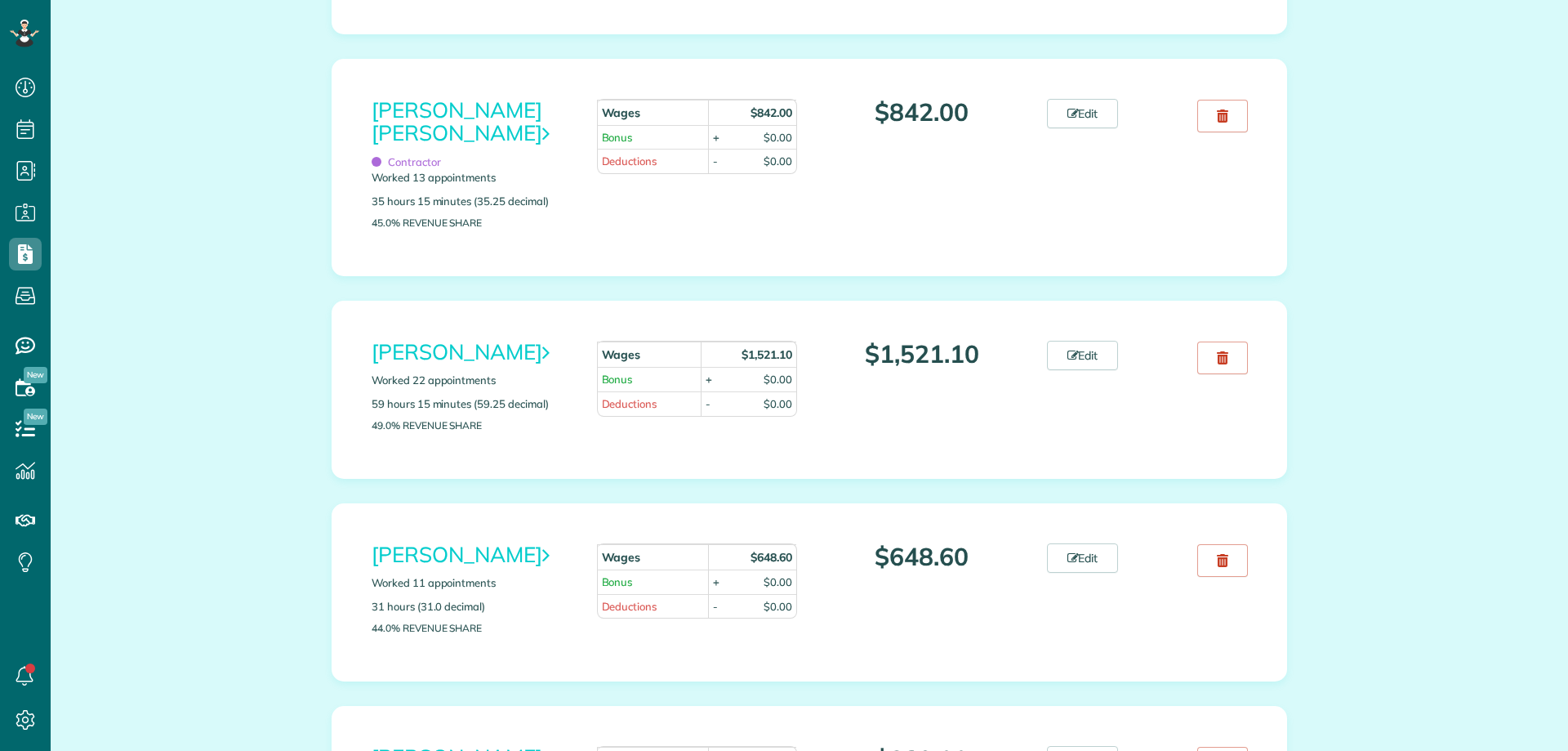
scroll to position [8, 8]
click at [1078, 572] on link "Edit" at bounding box center [1082, 558] width 72 height 30
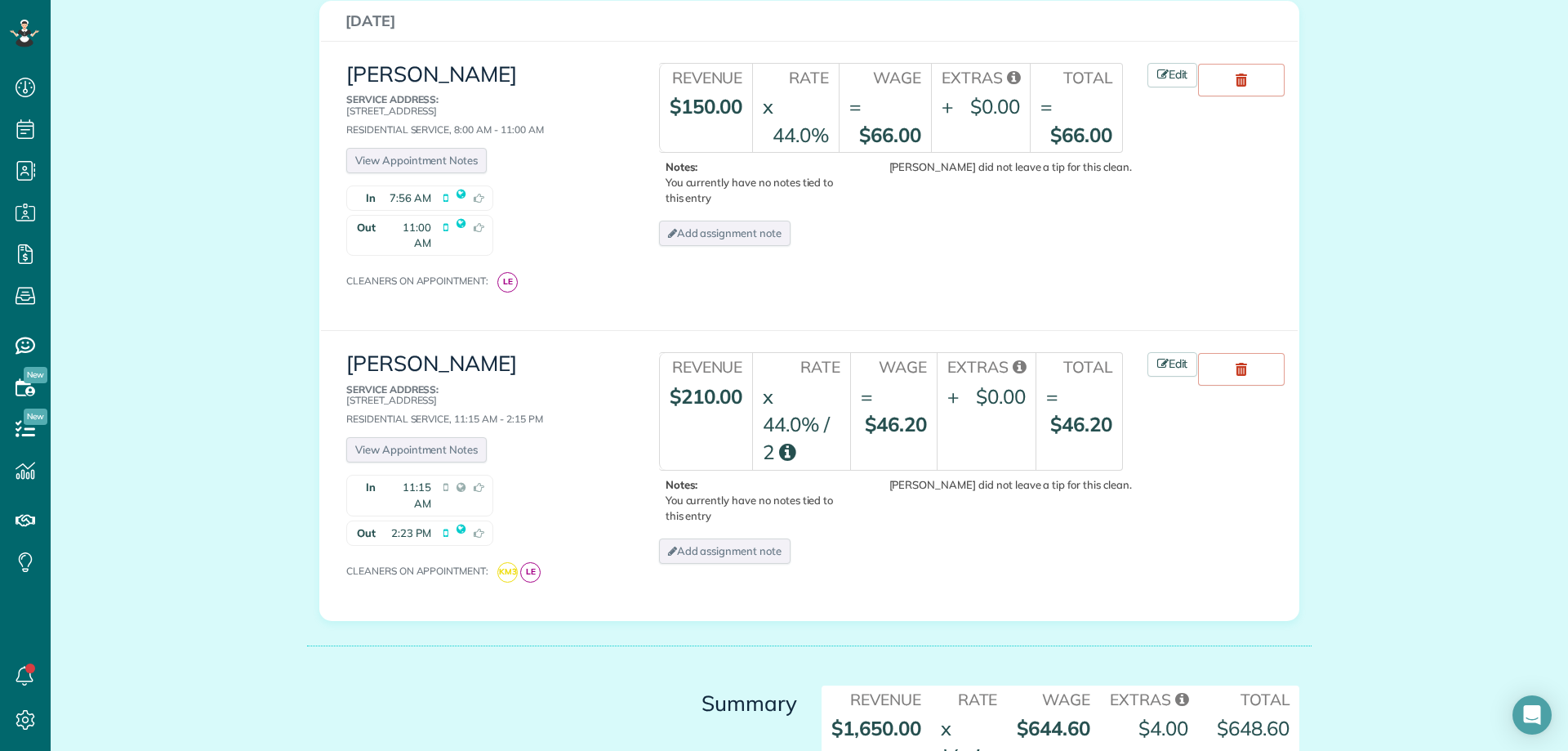
scroll to position [3267, 0]
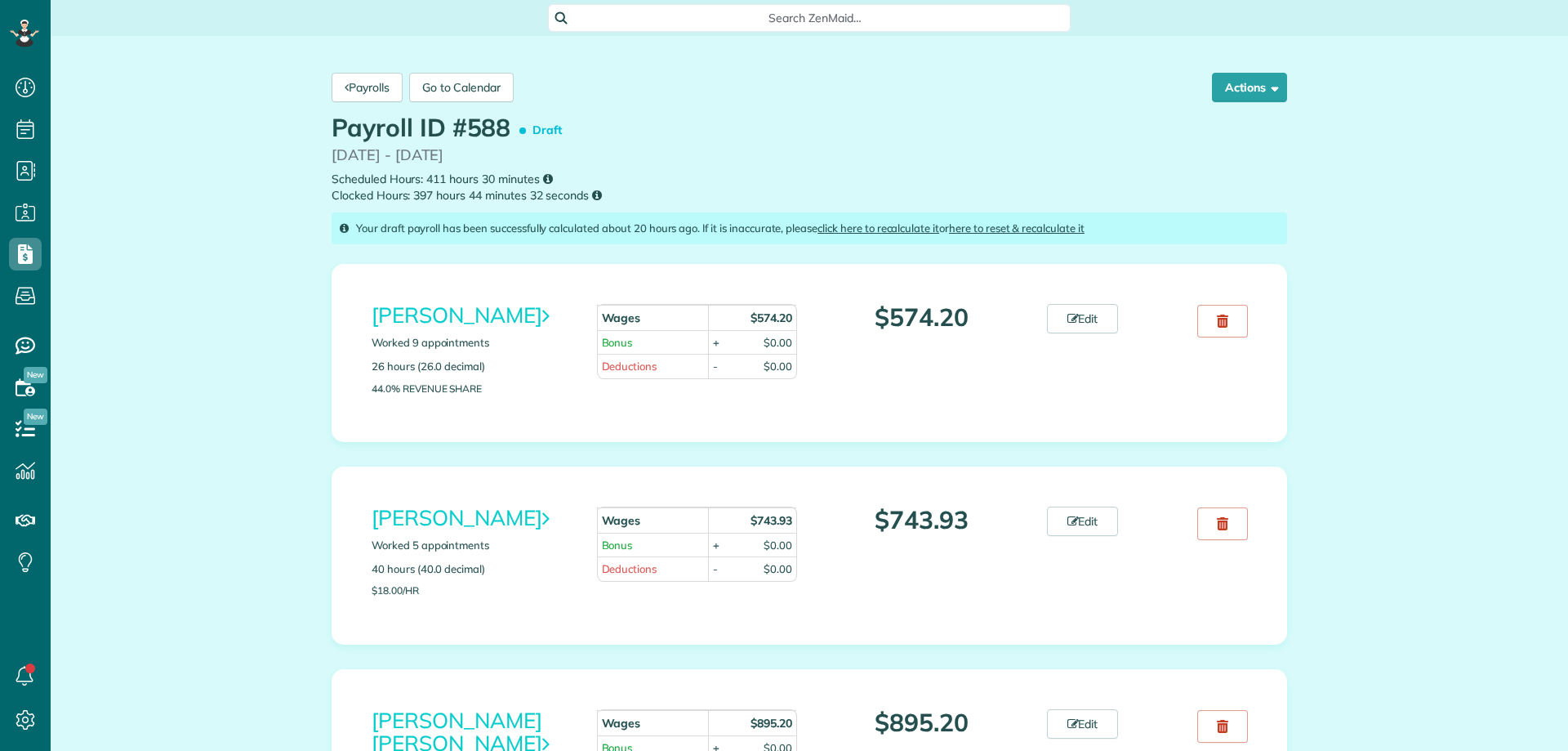
scroll to position [8, 8]
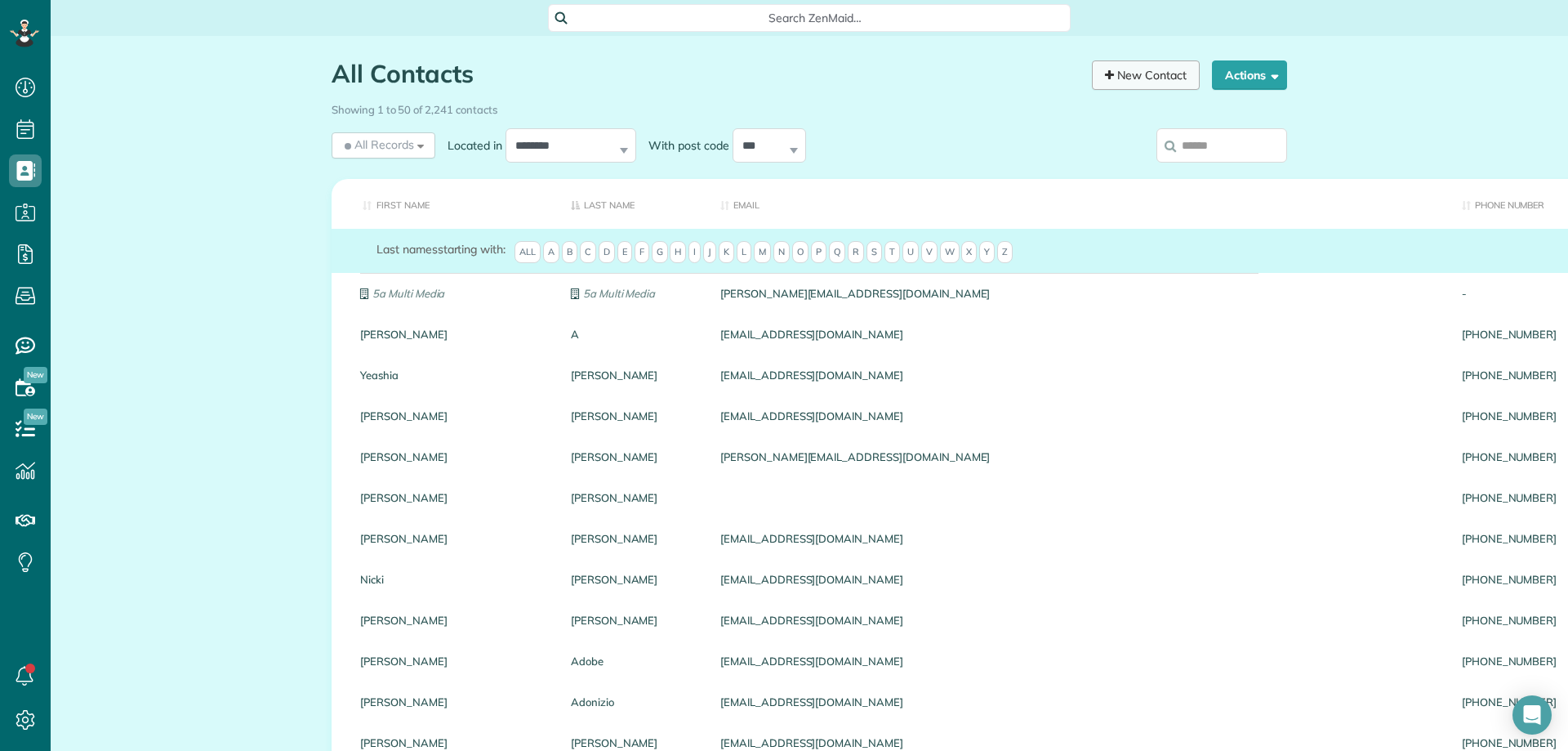
click at [1154, 85] on link "New Contact" at bounding box center [1146, 75] width 108 height 30
click at [1142, 79] on link "New Contact" at bounding box center [1146, 75] width 108 height 30
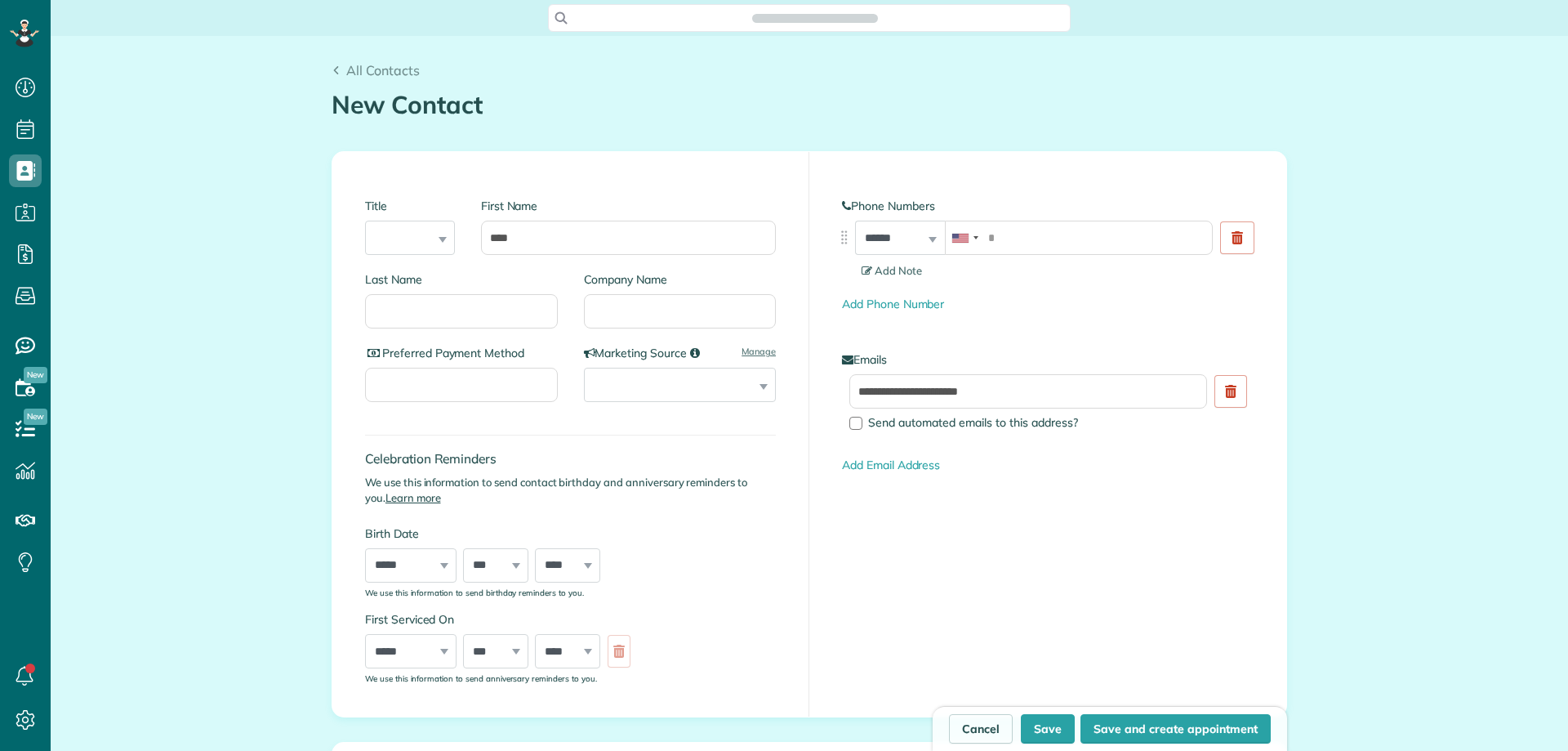
type input "****"
type input "*****"
click at [1030, 237] on input "tel" at bounding box center [1078, 238] width 268 height 35
paste input "**********"
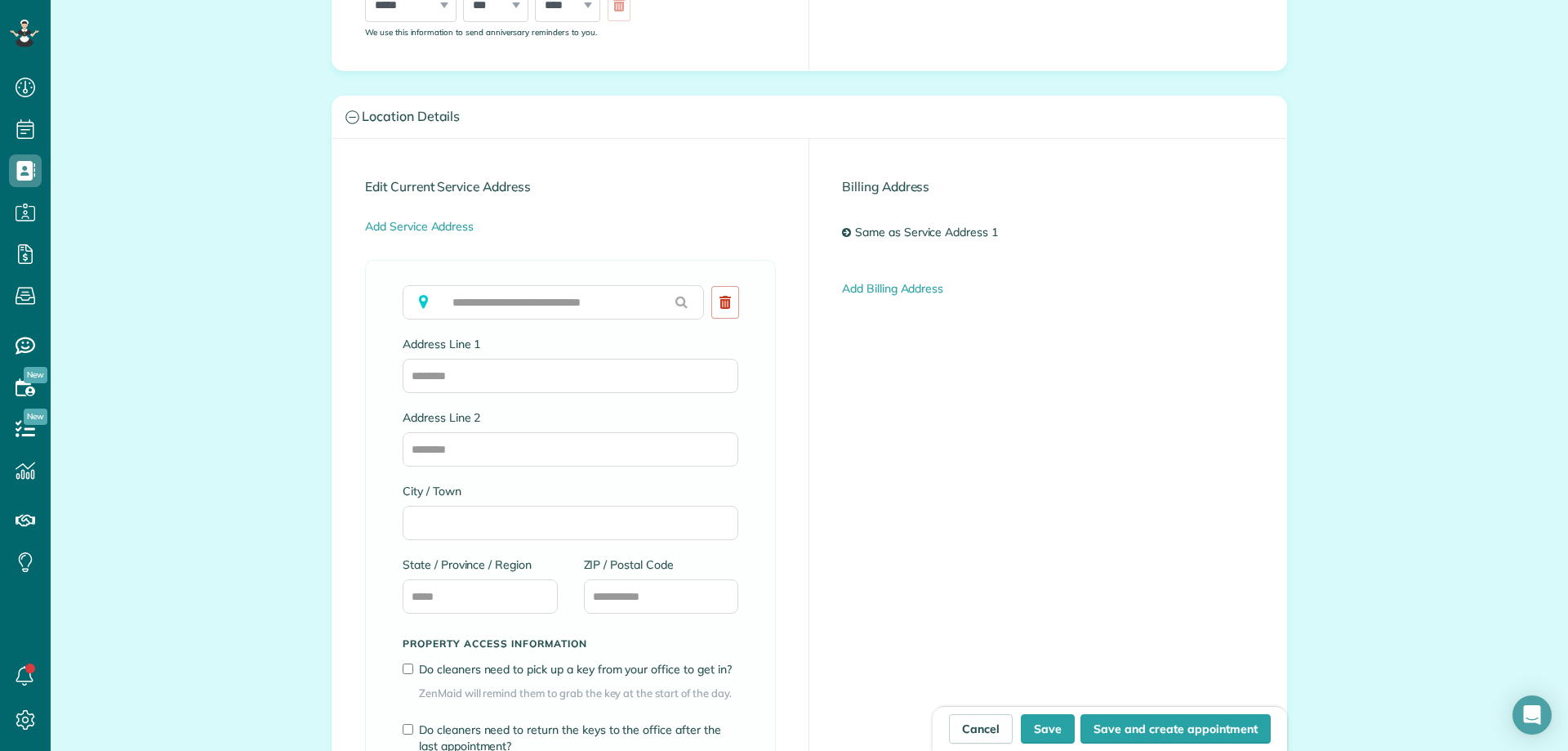
scroll to position [735, 0]
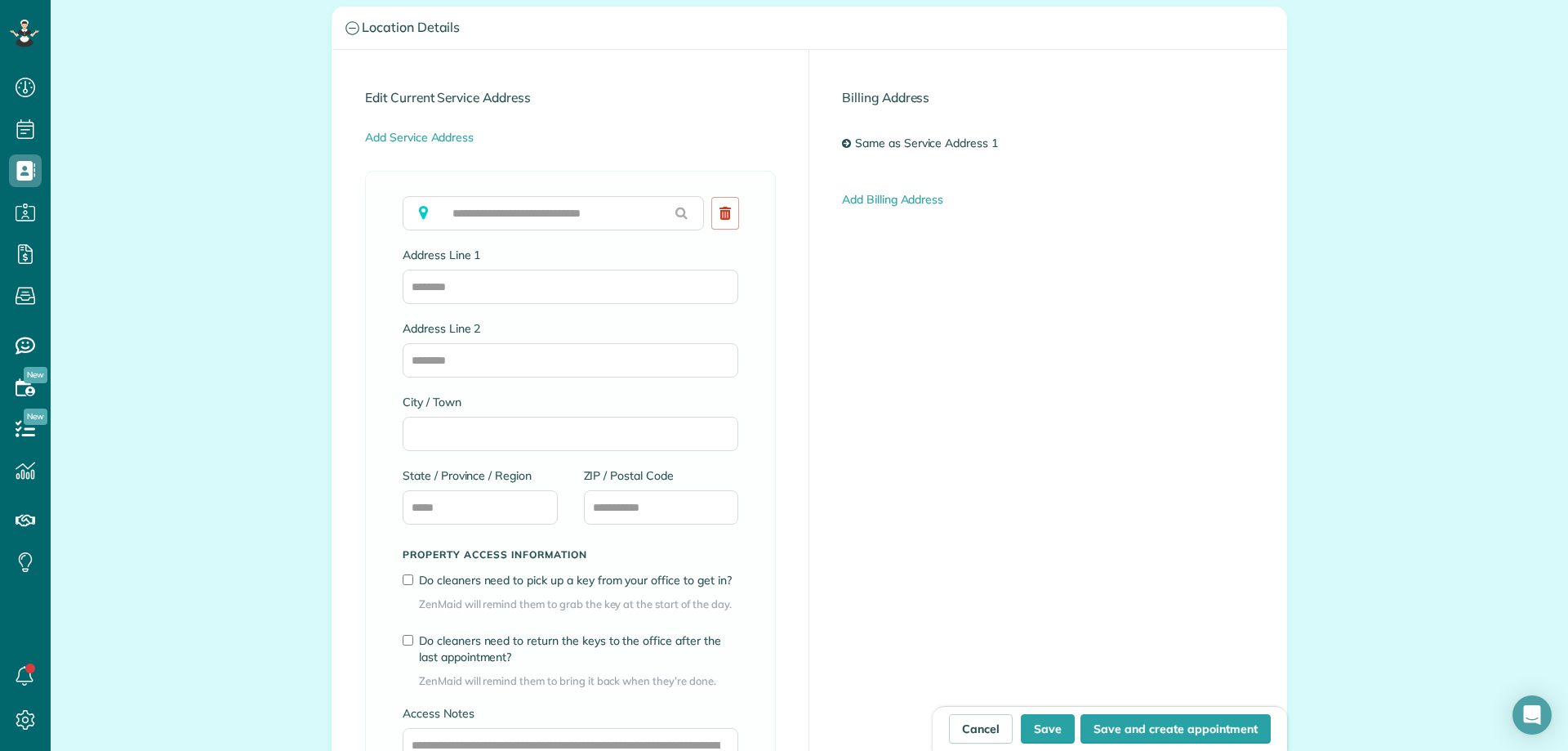
type input "**********"
click at [637, 510] on input "ZIP / Postal Code" at bounding box center [662, 507] width 156 height 35
type input "*****"
click at [486, 490] on input "State / Province / Region" at bounding box center [480, 507] width 156 height 35
type input "**"
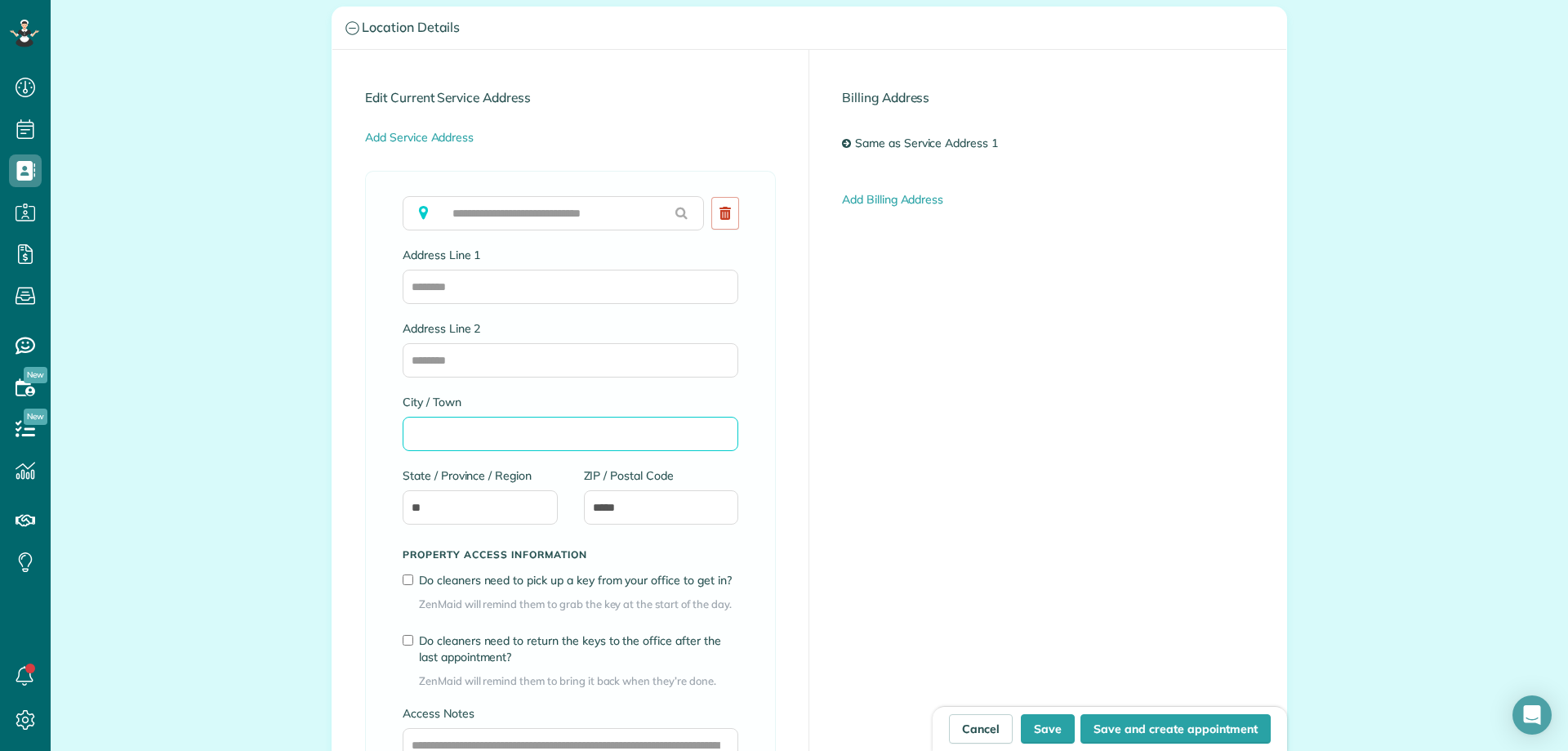
click at [462, 443] on input "City / Town" at bounding box center [570, 434] width 336 height 35
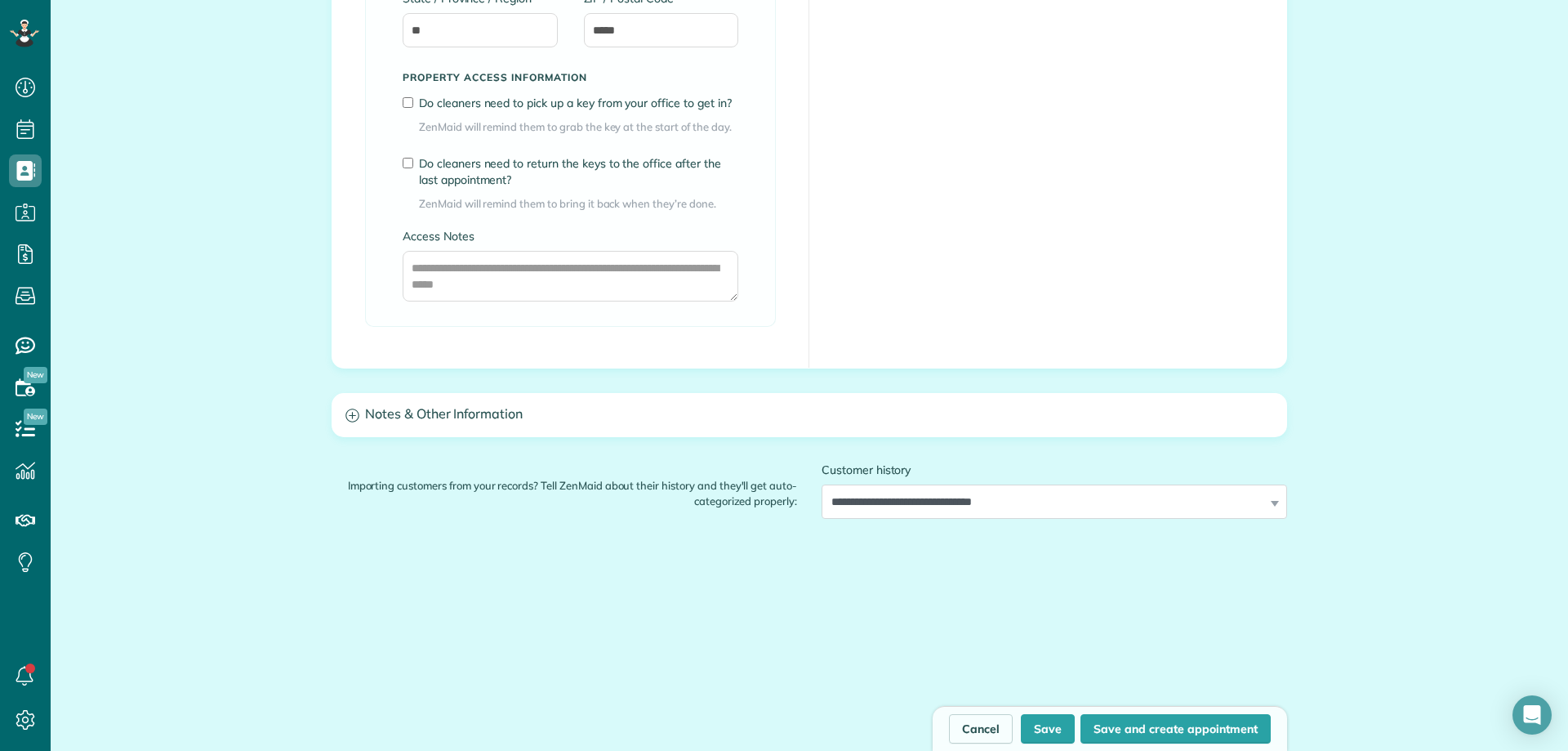
scroll to position [1291, 0]
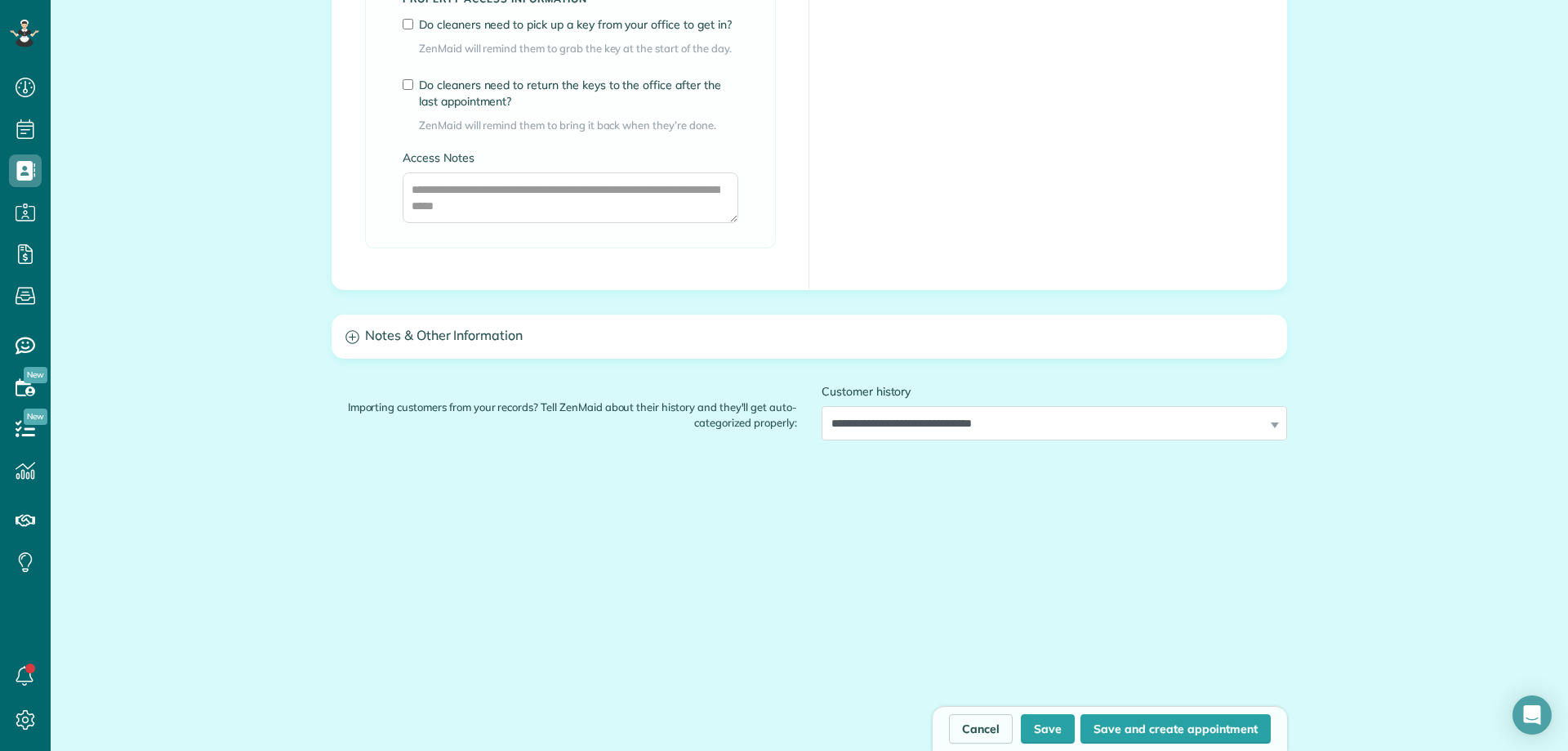
type input "********"
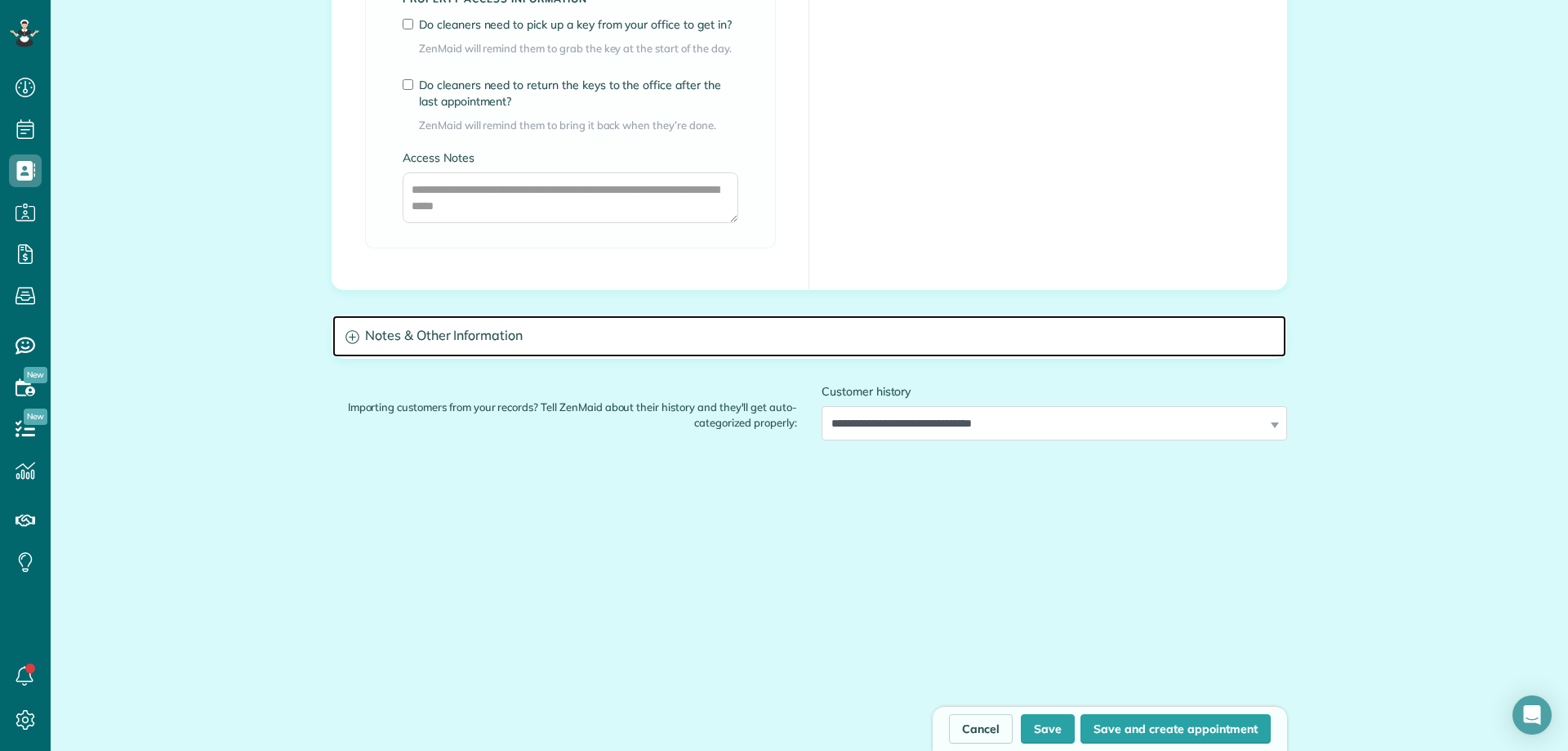
click at [375, 336] on h3 "Notes & Other Information" at bounding box center [808, 335] width 953 height 41
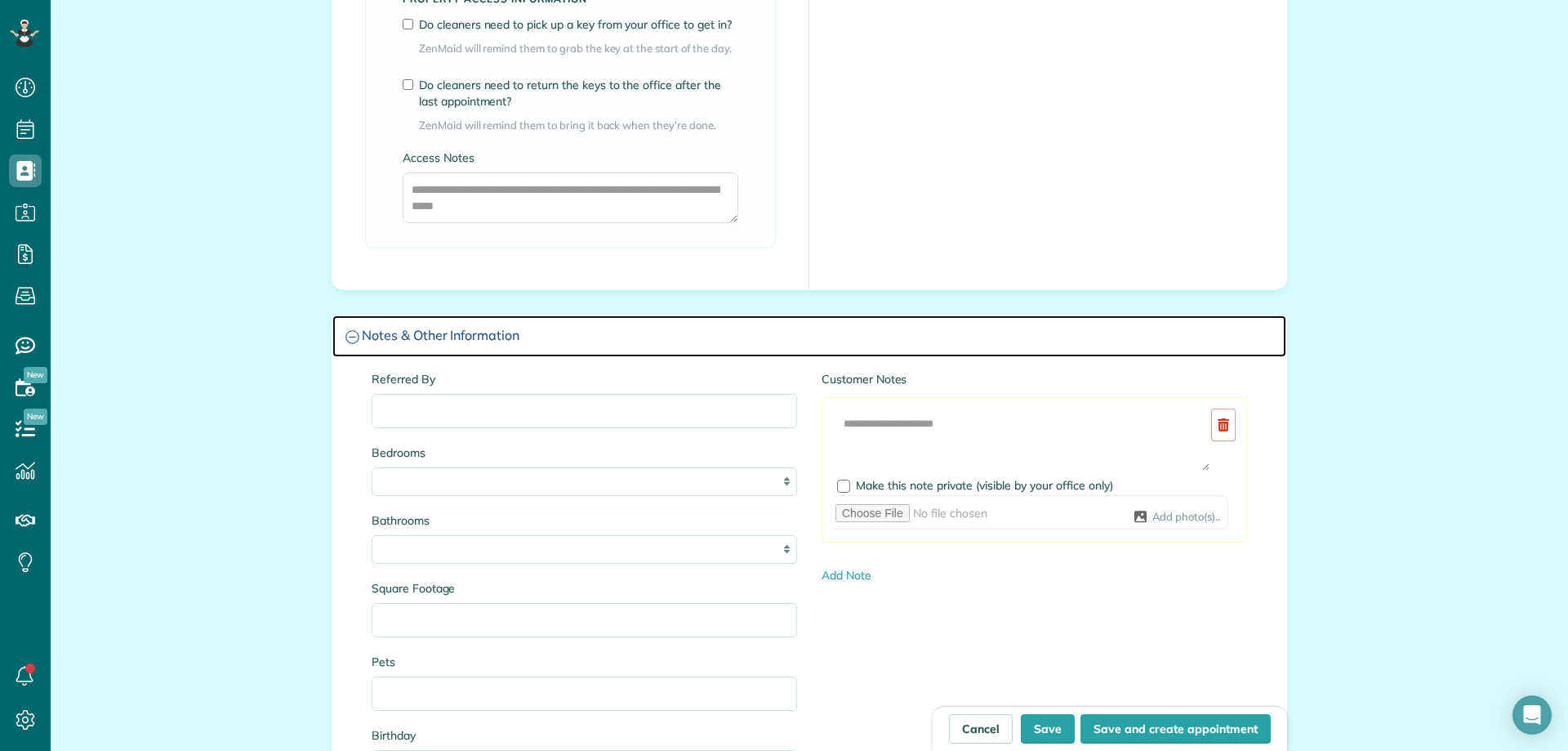
scroll to position [1372, 0]
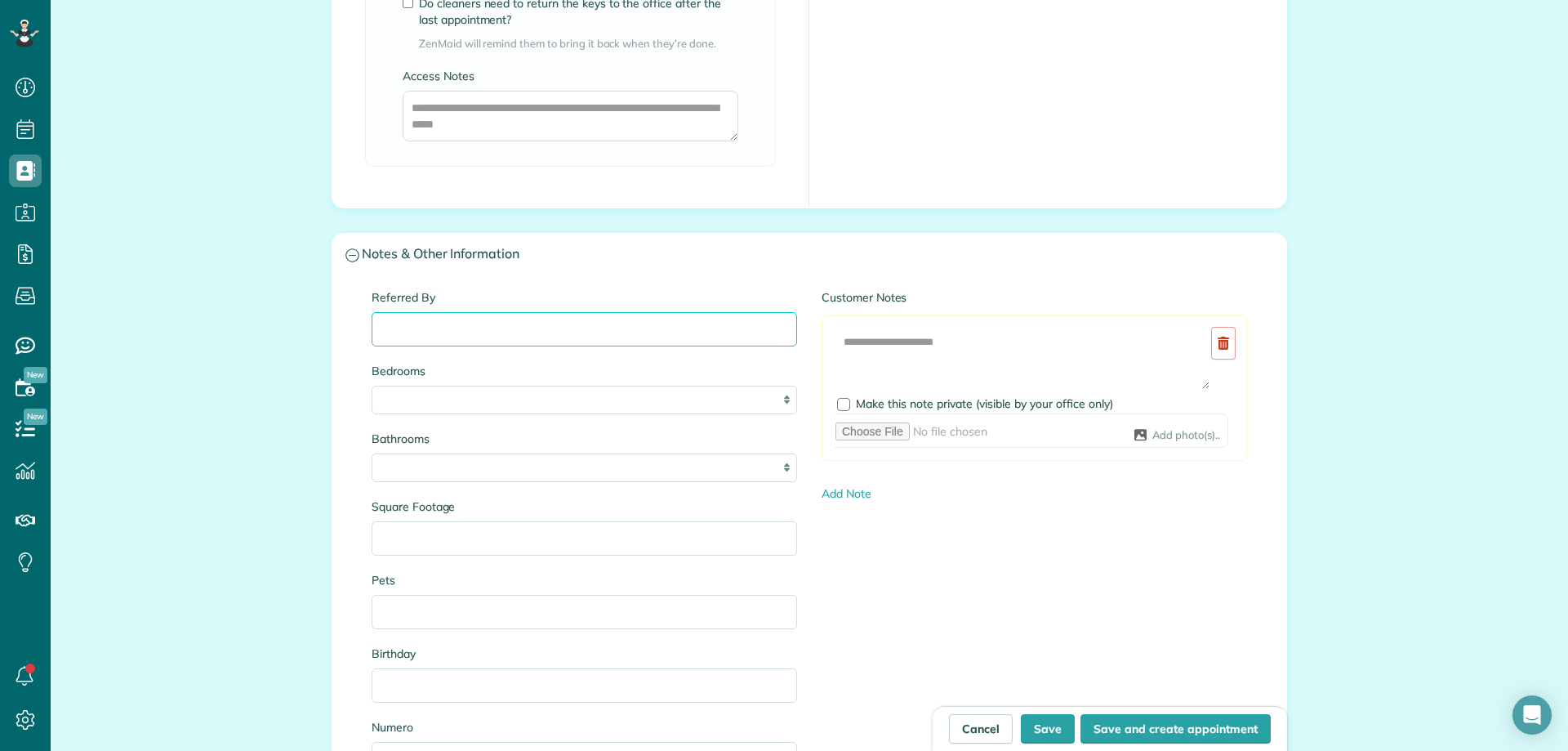
click at [425, 330] on input "Referred By" at bounding box center [584, 329] width 425 height 35
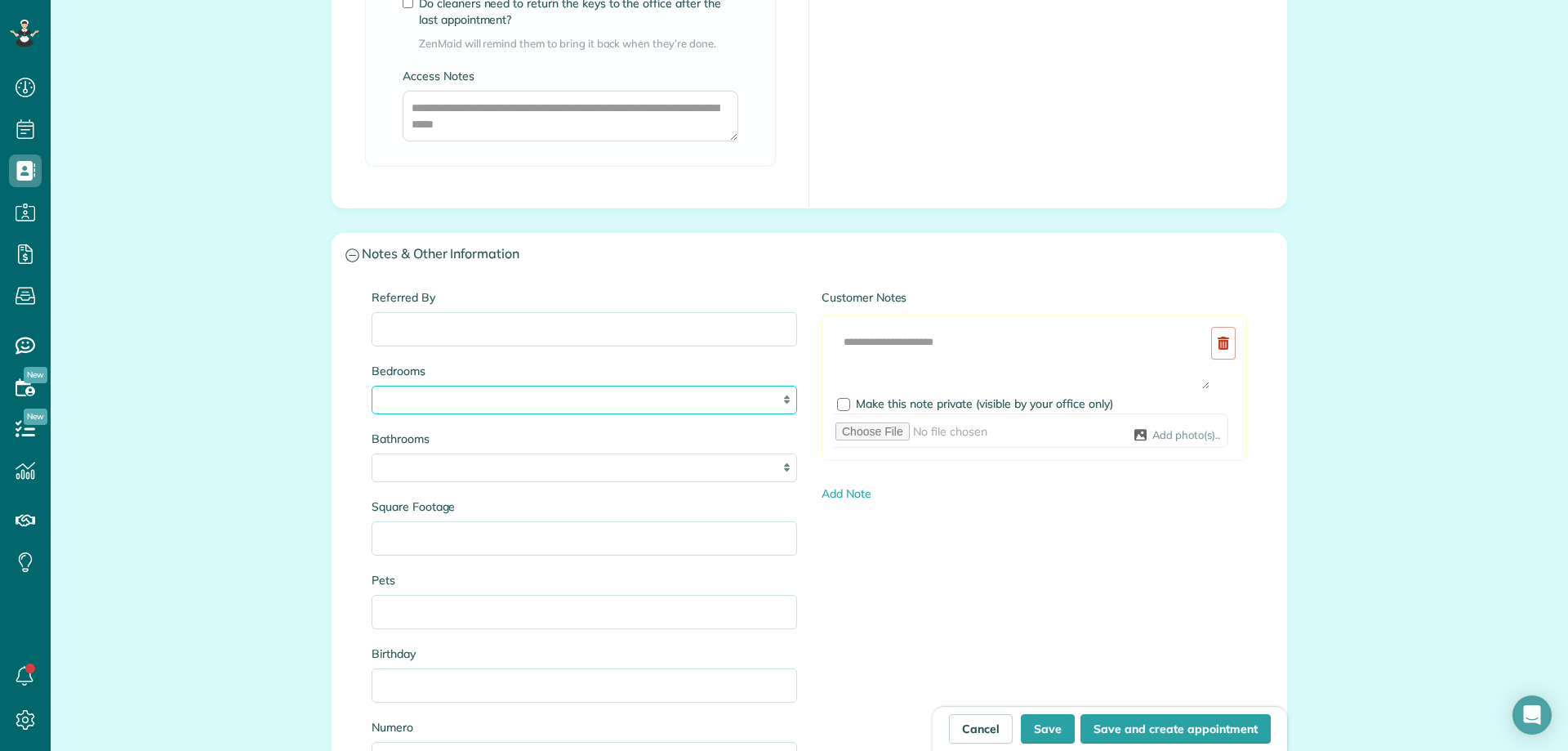
select select "*"
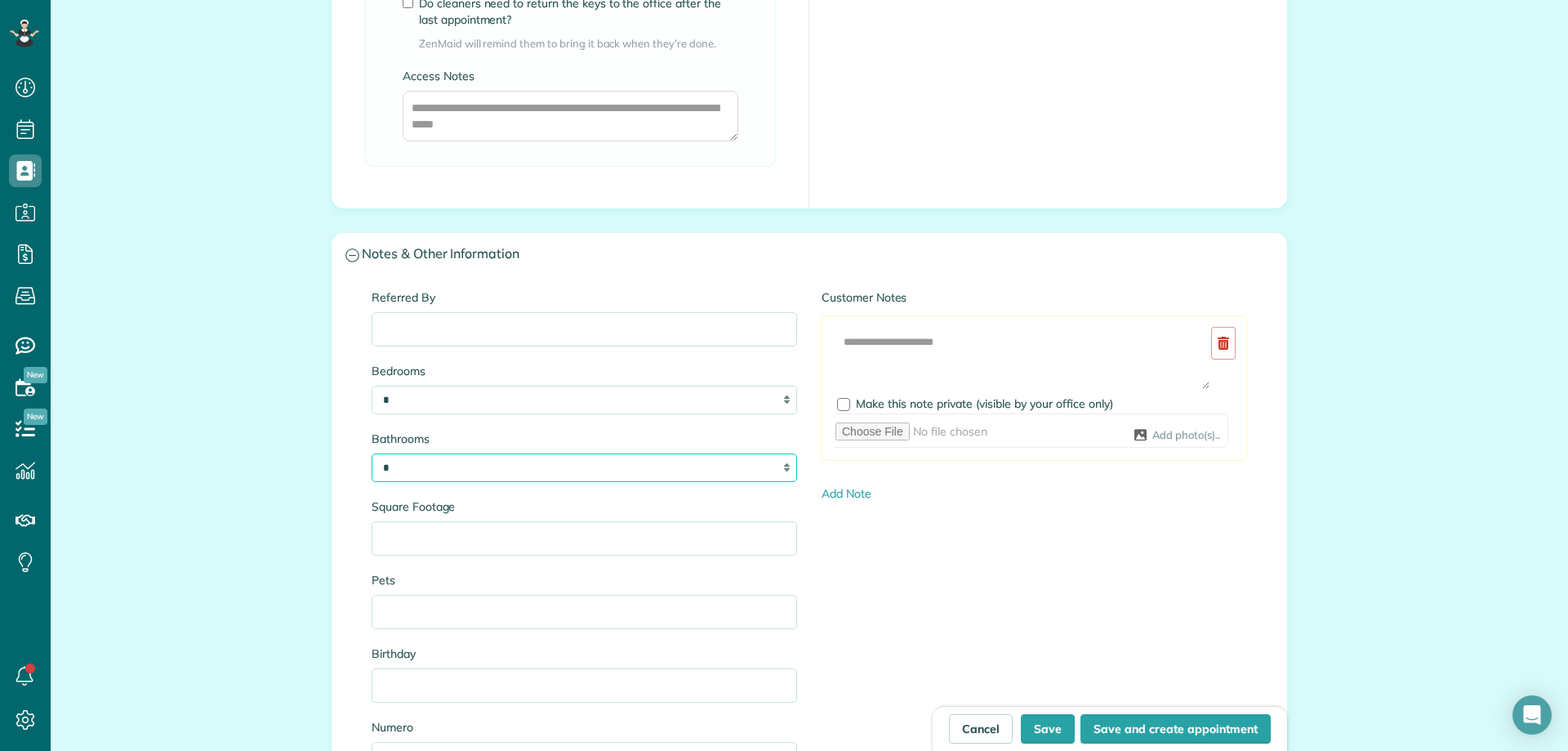
select select "***"
type input "****"
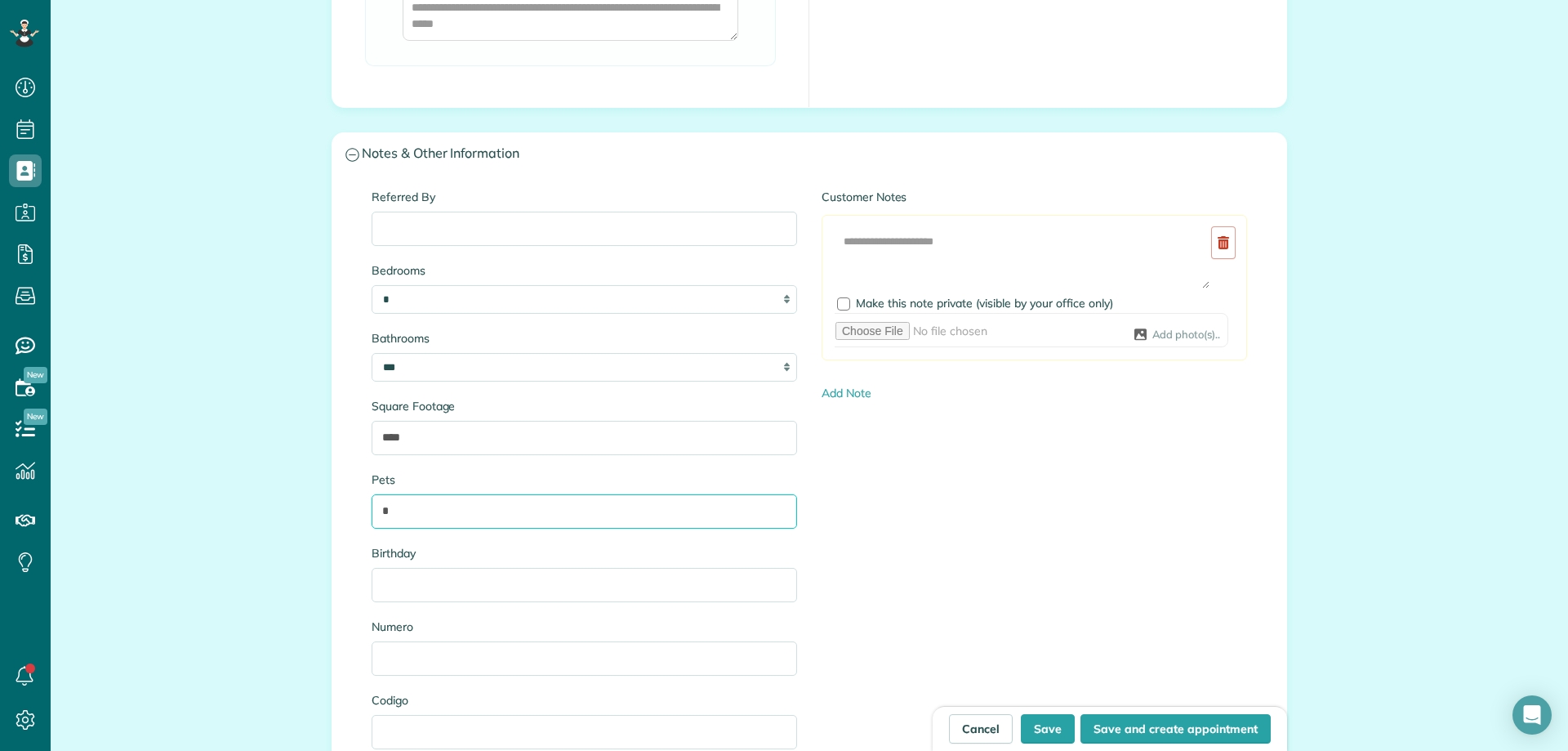
scroll to position [1617, 0]
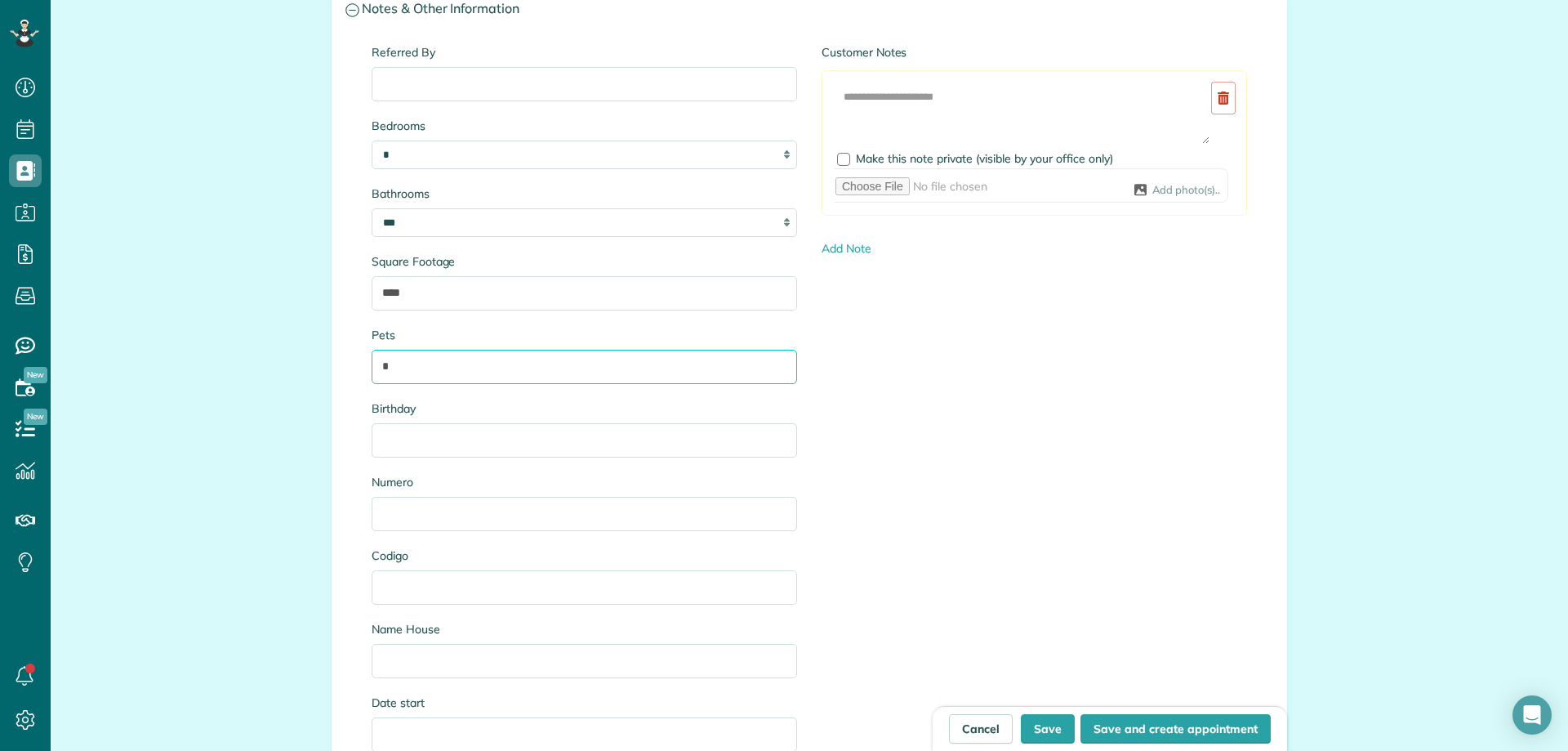
type input "*"
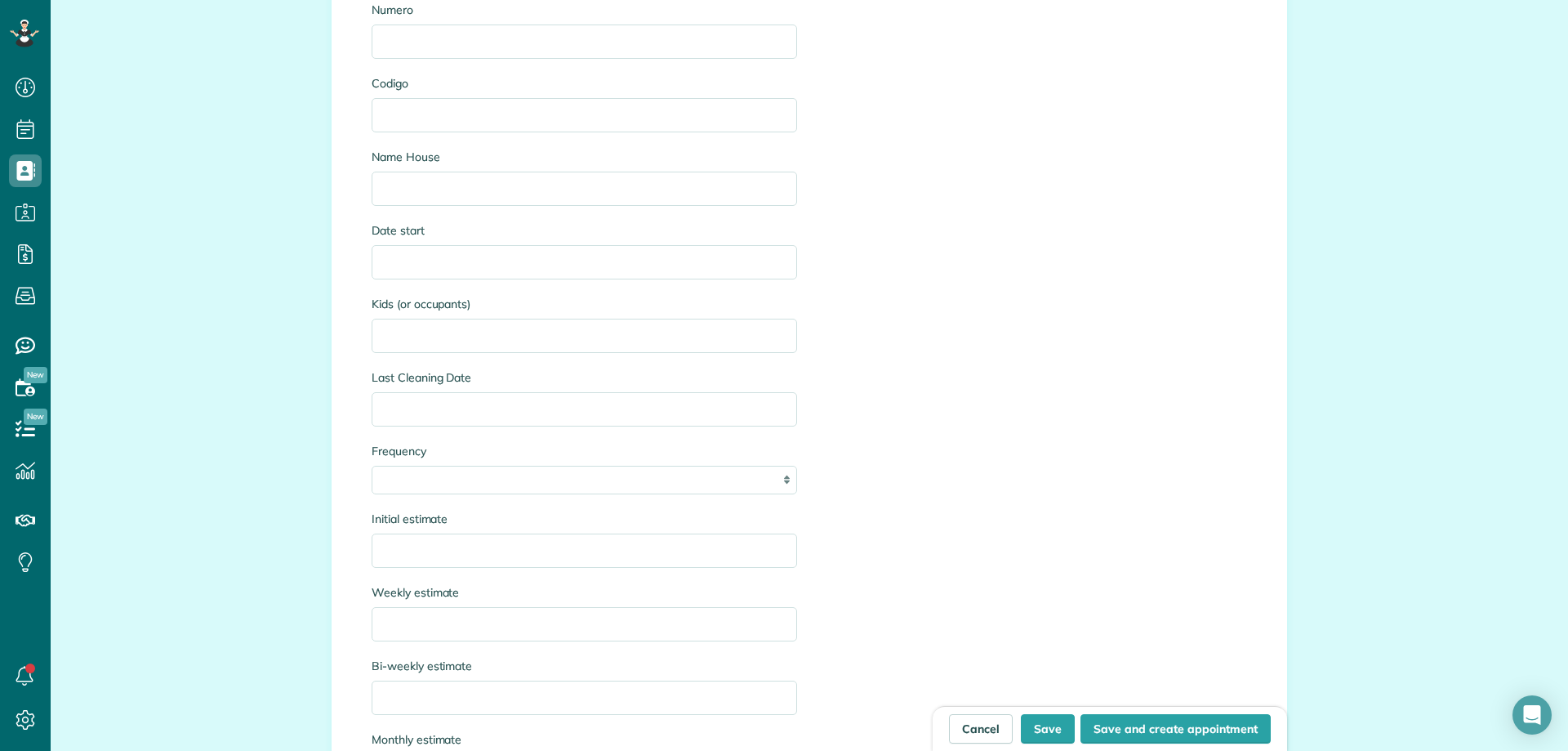
scroll to position [2189, 0]
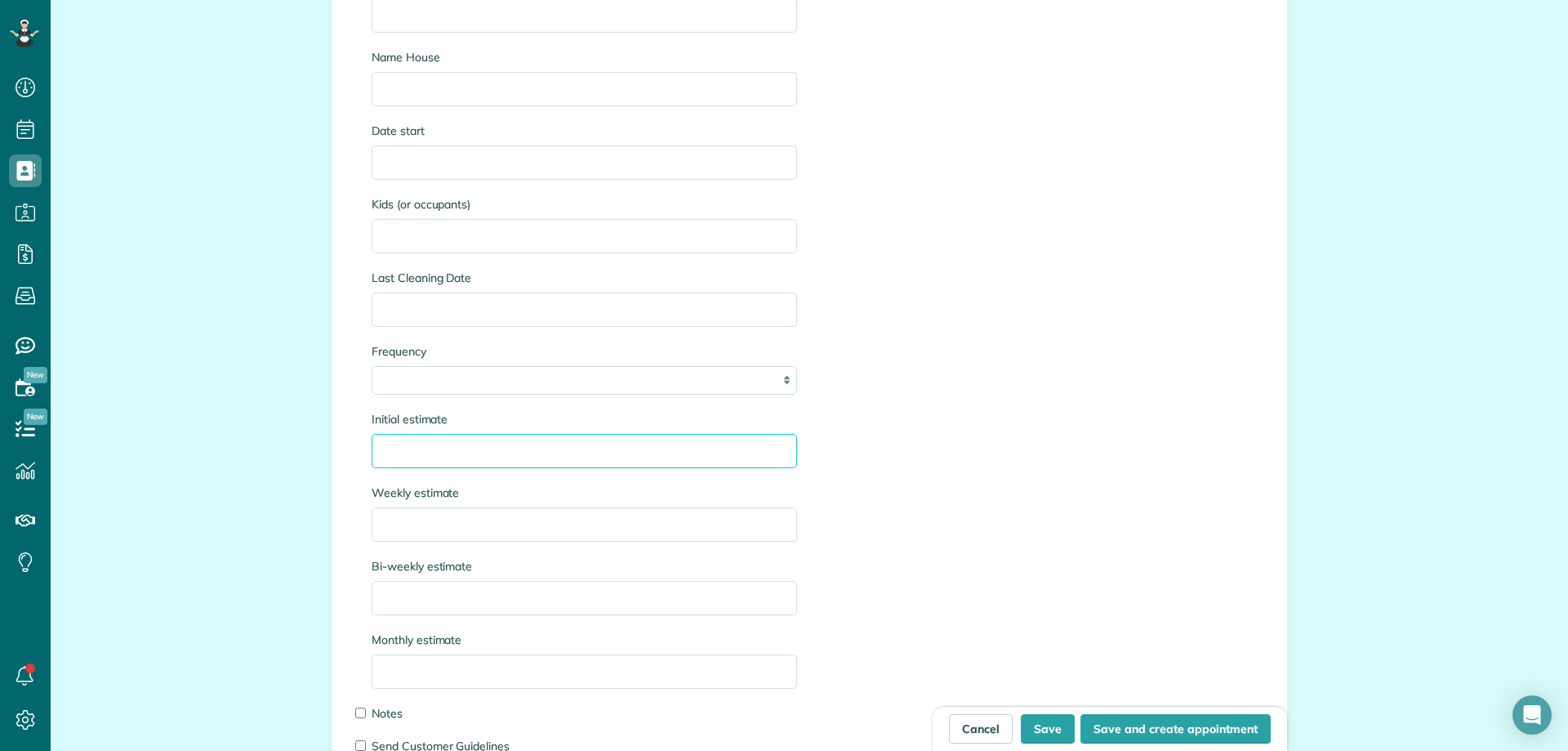
click at [439, 455] on input "Initial estimate" at bounding box center [584, 451] width 425 height 35
type input "*"
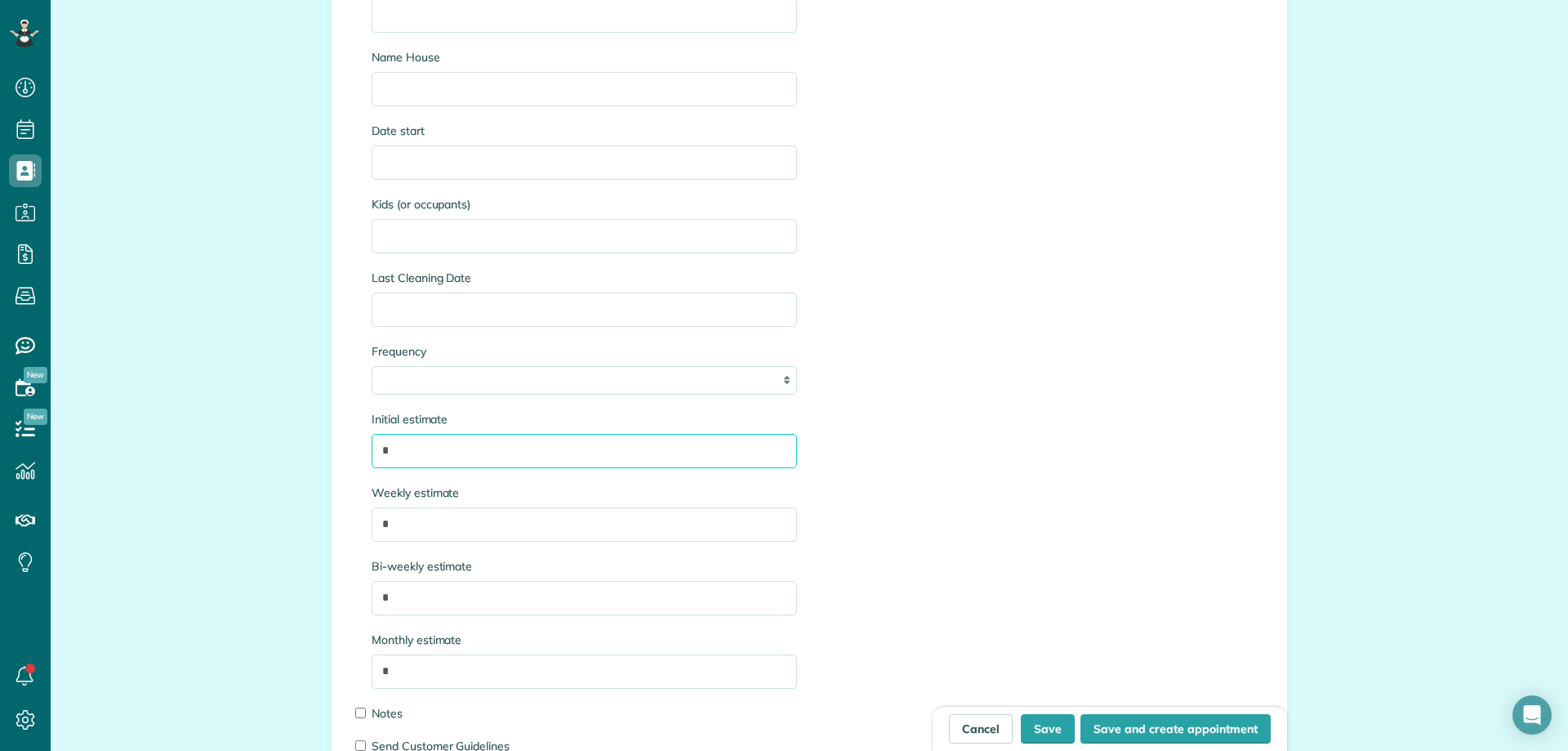
click at [478, 448] on input "*" at bounding box center [584, 451] width 425 height 35
type input "****"
click at [479, 525] on input "****" at bounding box center [584, 524] width 425 height 35
type input "****"
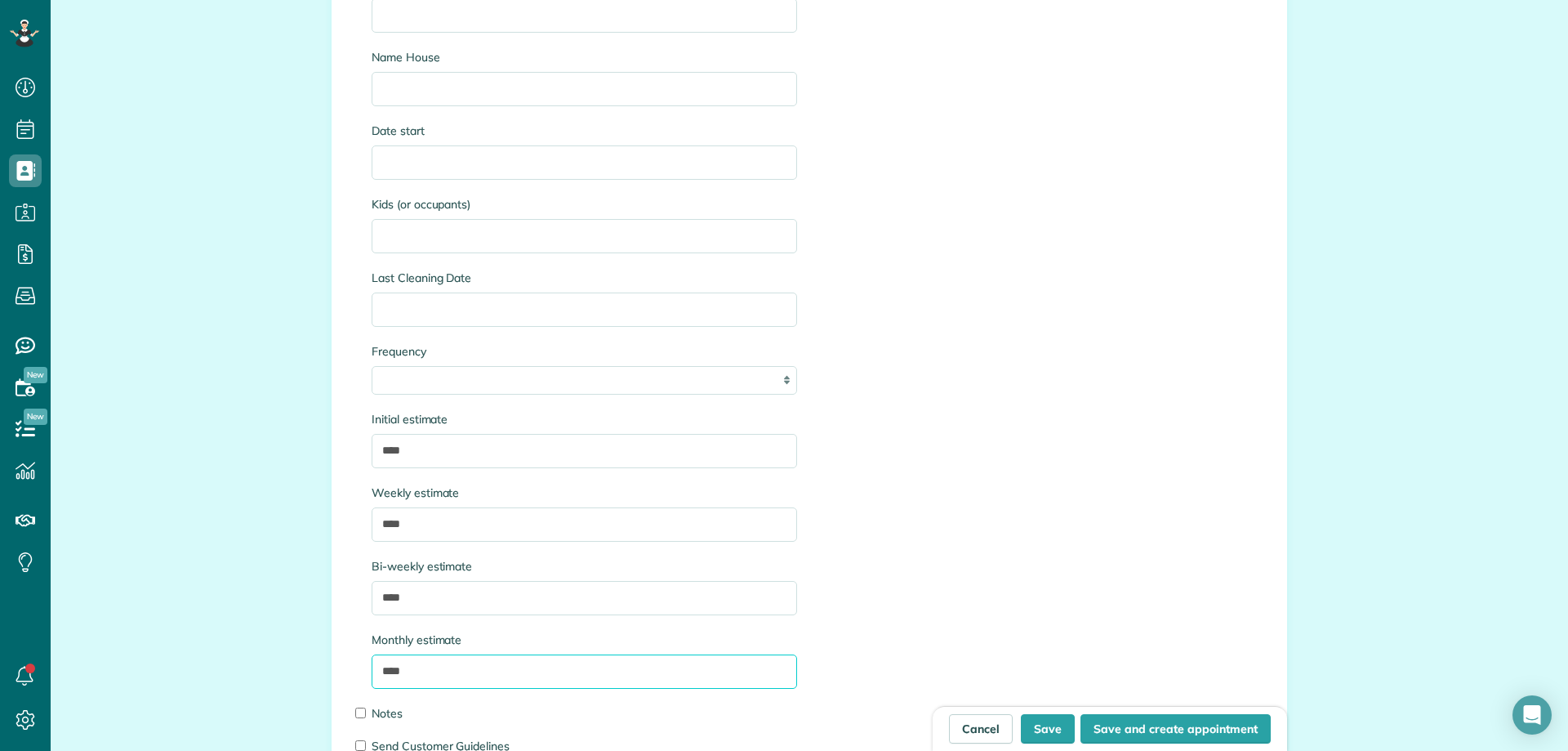
type input "****"
drag, startPoint x: 374, startPoint y: 456, endPoint x: 408, endPoint y: 450, distance: 34.5
click at [374, 454] on input "****" at bounding box center [584, 451] width 425 height 35
type input "**********"
click at [396, 528] on input "****" at bounding box center [584, 524] width 425 height 35
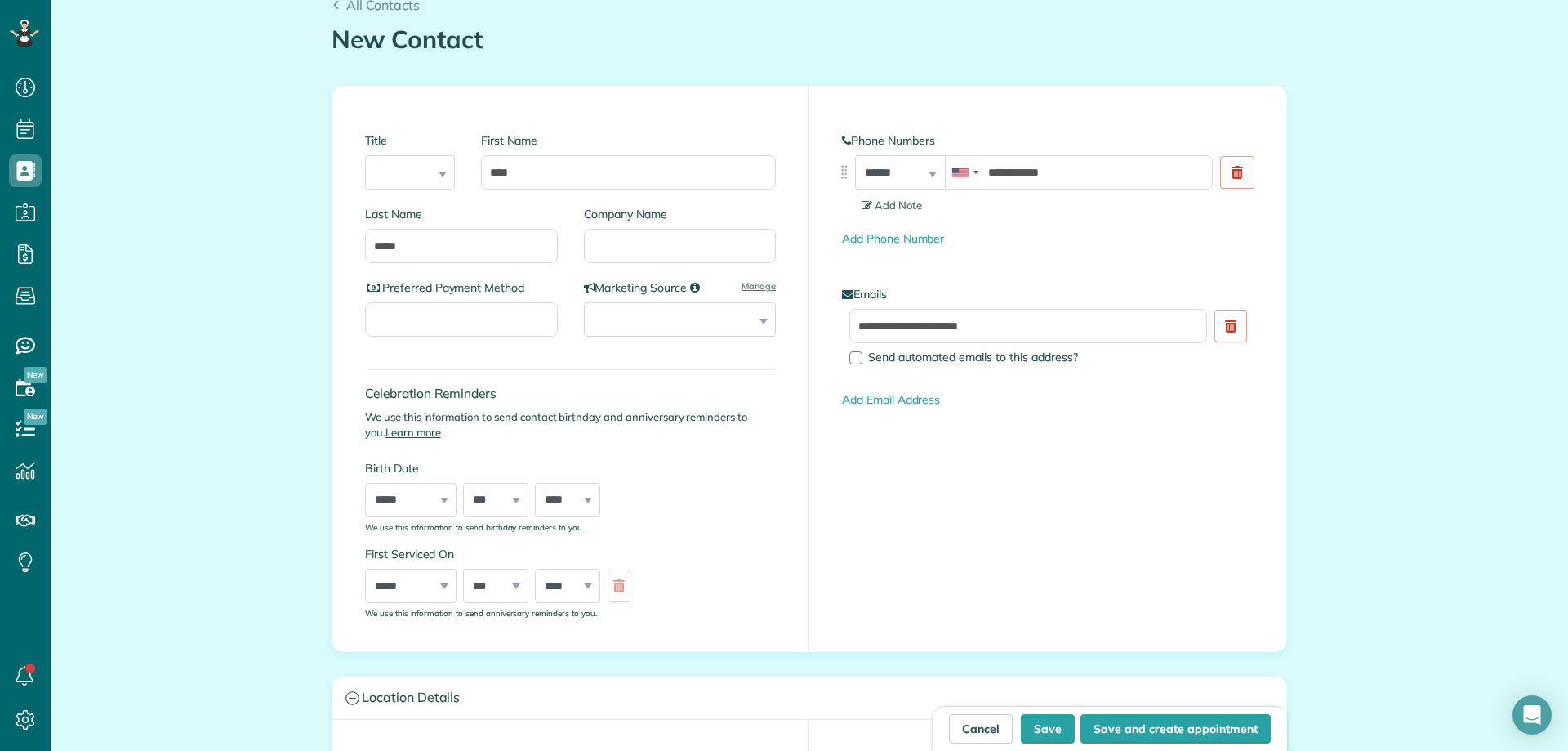
scroll to position [0, 0]
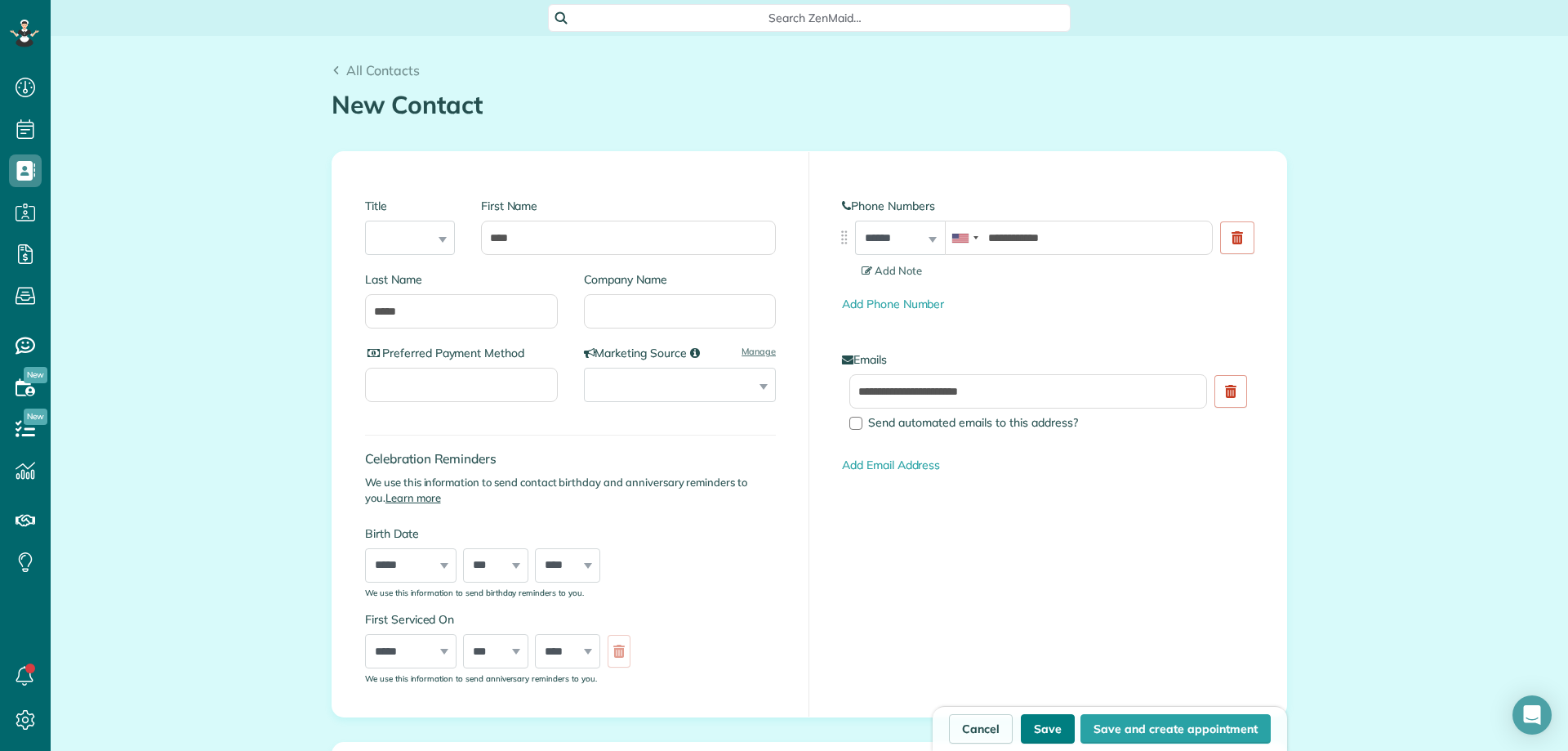
type input "****"
click at [1035, 733] on button "Save" at bounding box center [1048, 728] width 54 height 30
type input "**********"
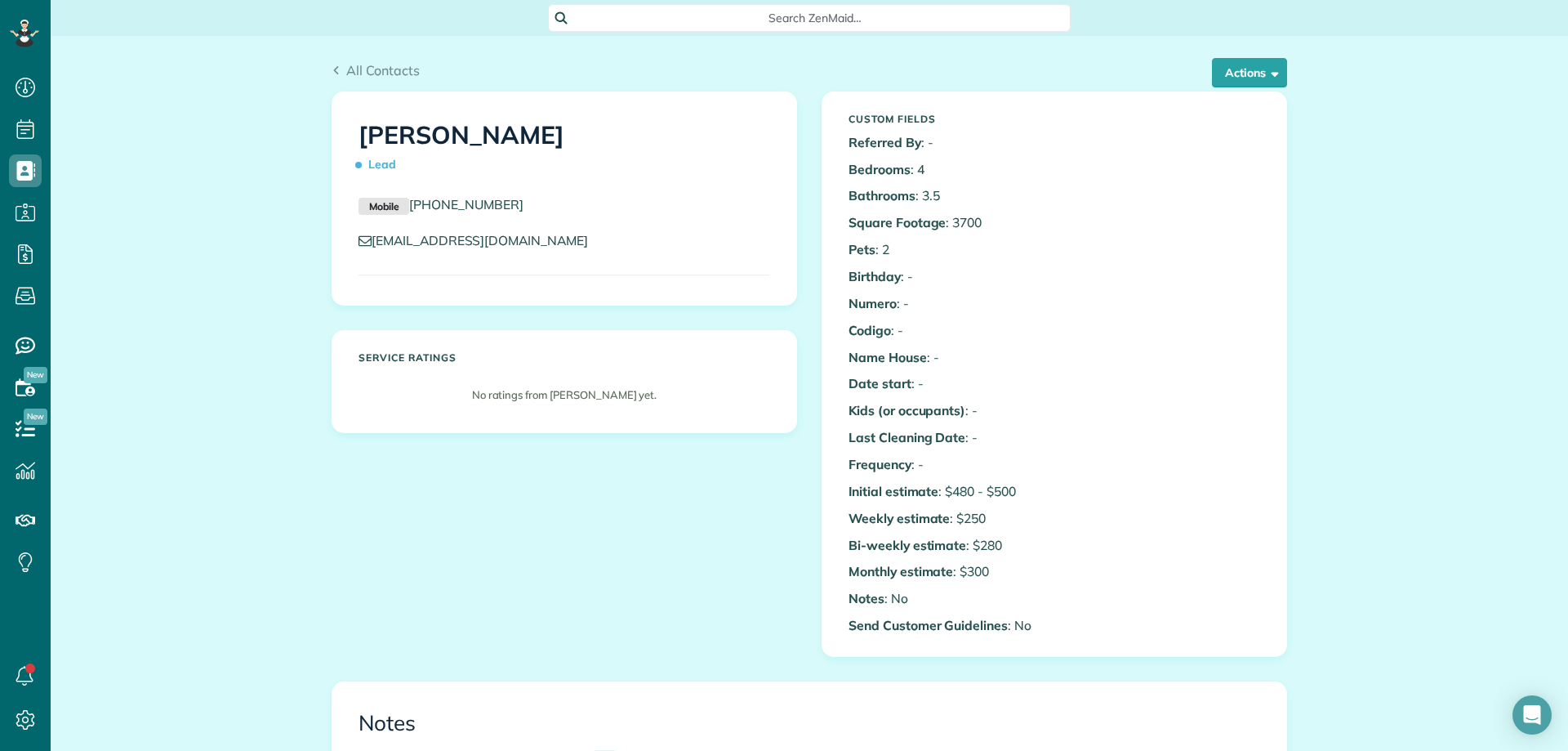
scroll to position [8, 8]
click at [374, 65] on span "All Contacts" at bounding box center [383, 70] width 74 height 16
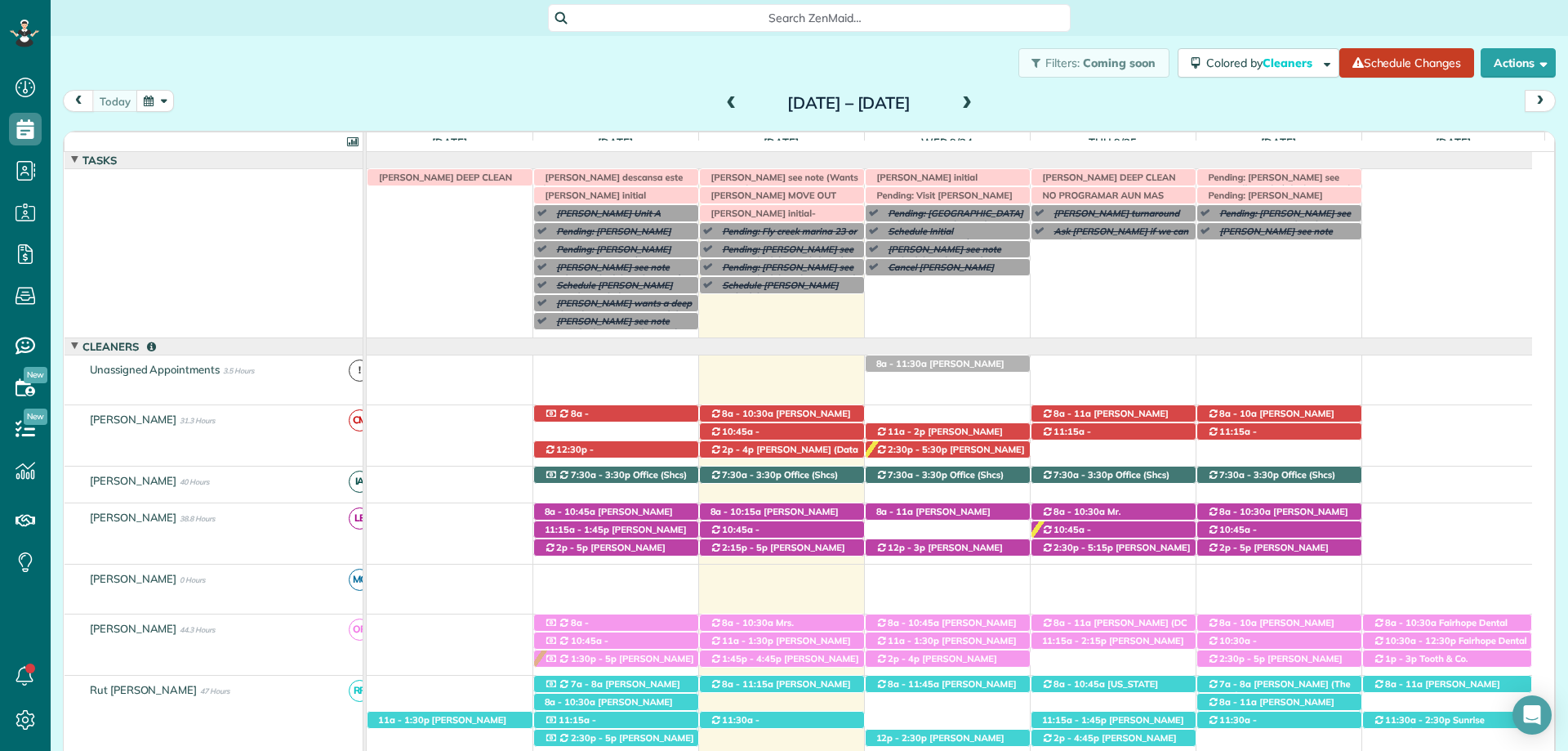
scroll to position [327, 0]
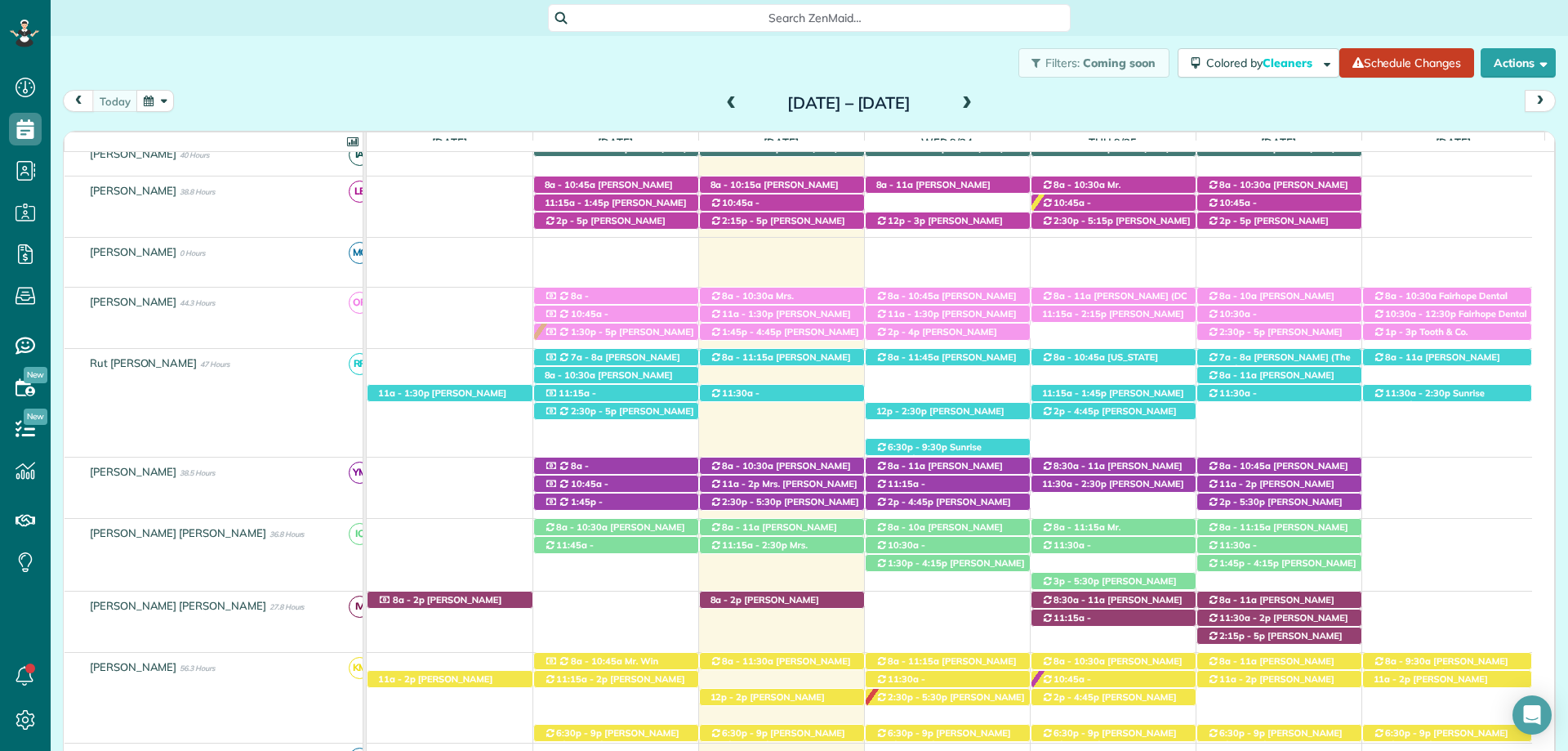
click at [1214, 24] on div "Search ZenMaid…" at bounding box center [809, 17] width 1517 height 28
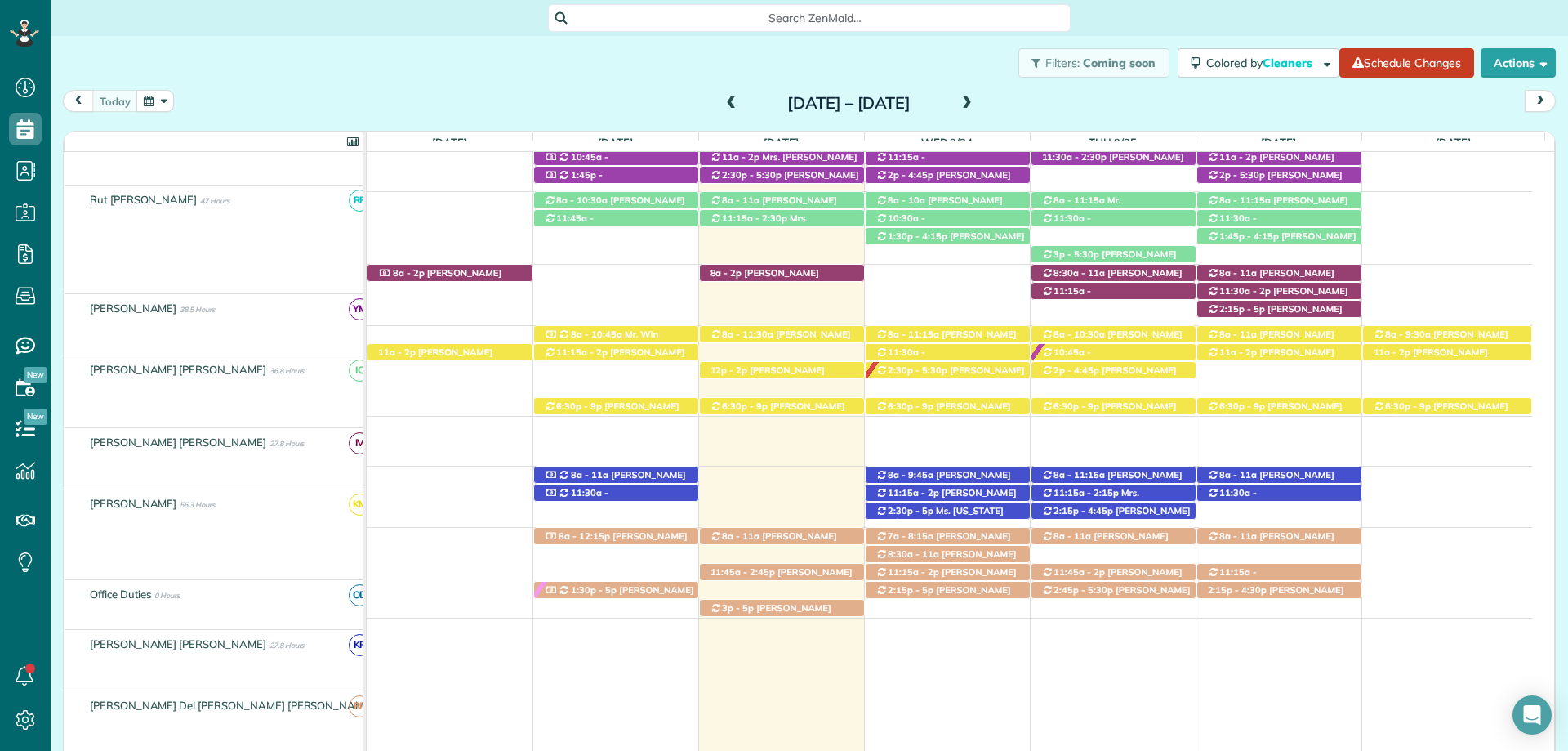
scroll to position [653, 0]
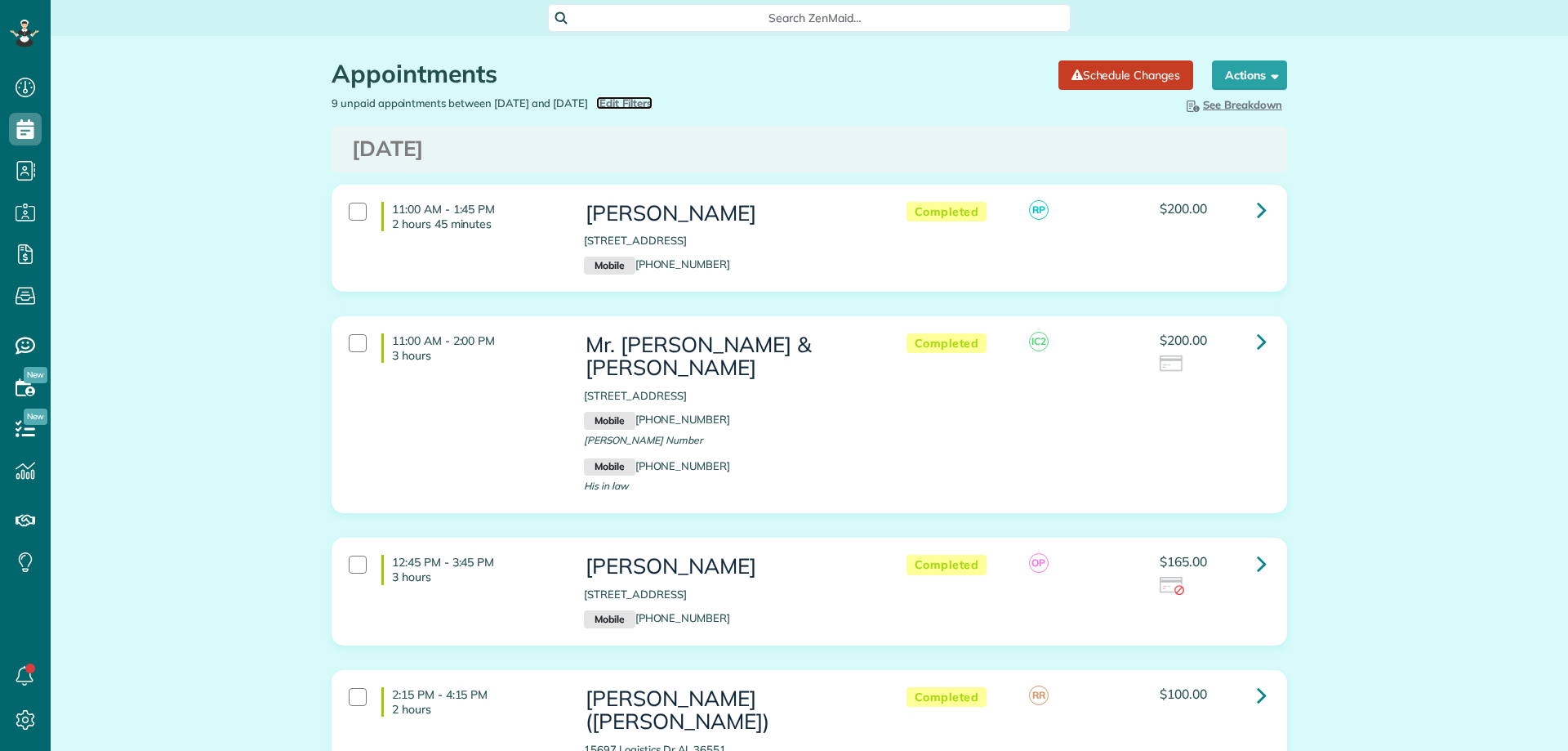
click at [653, 102] on span "Edit Filters" at bounding box center [625, 103] width 53 height 13
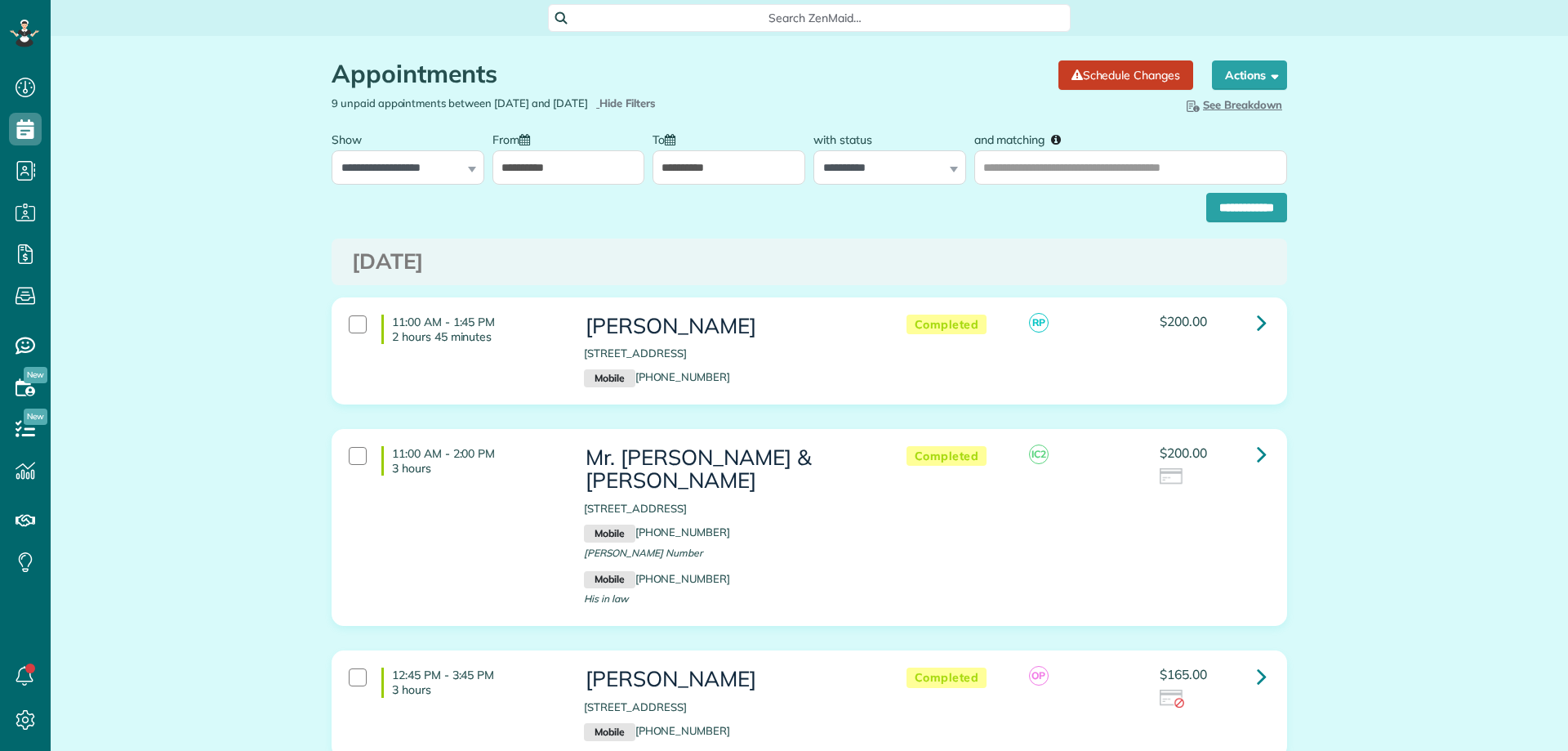
click at [681, 172] on input "**********" at bounding box center [729, 167] width 153 height 35
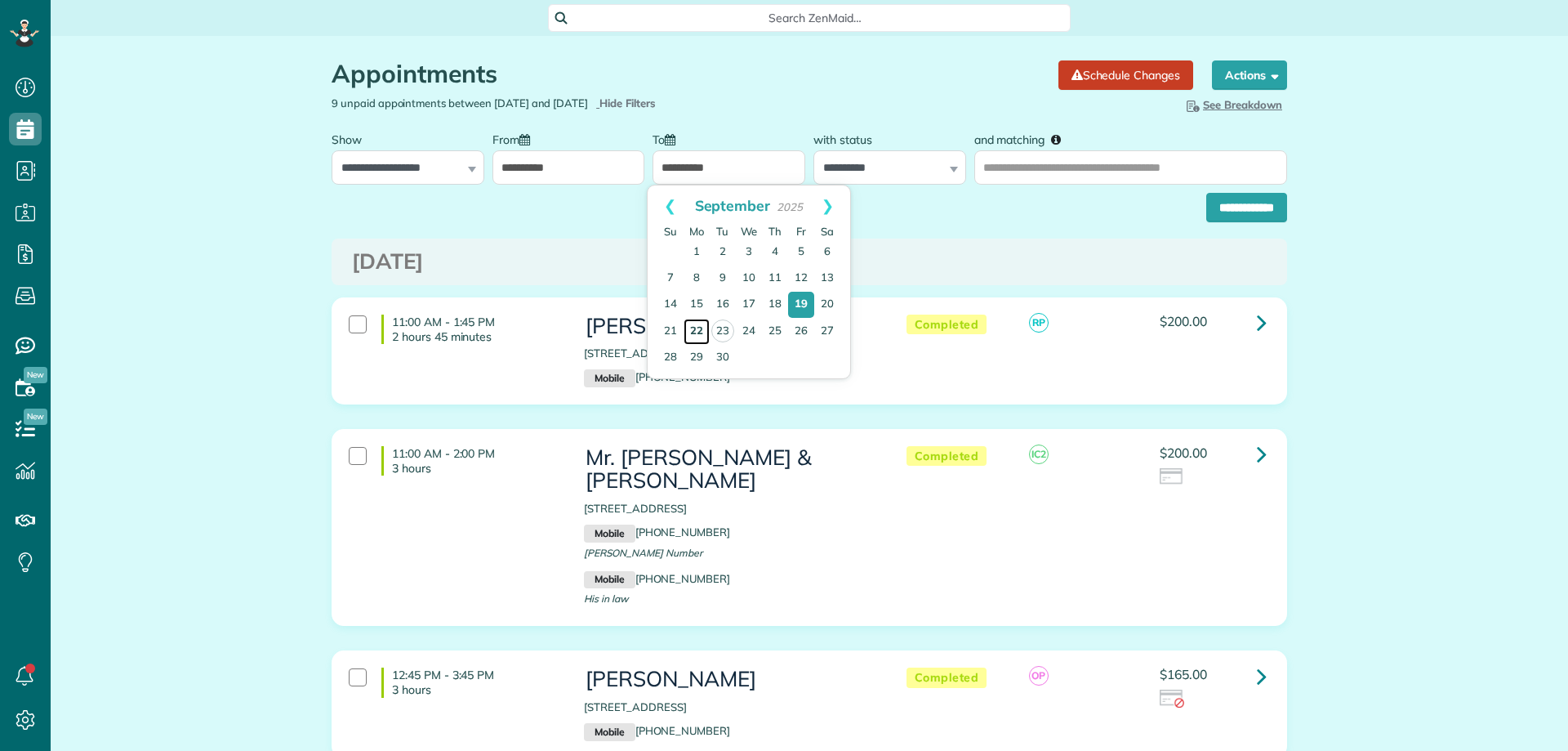
click at [690, 321] on link "22" at bounding box center [696, 331] width 26 height 26
type input "**********"
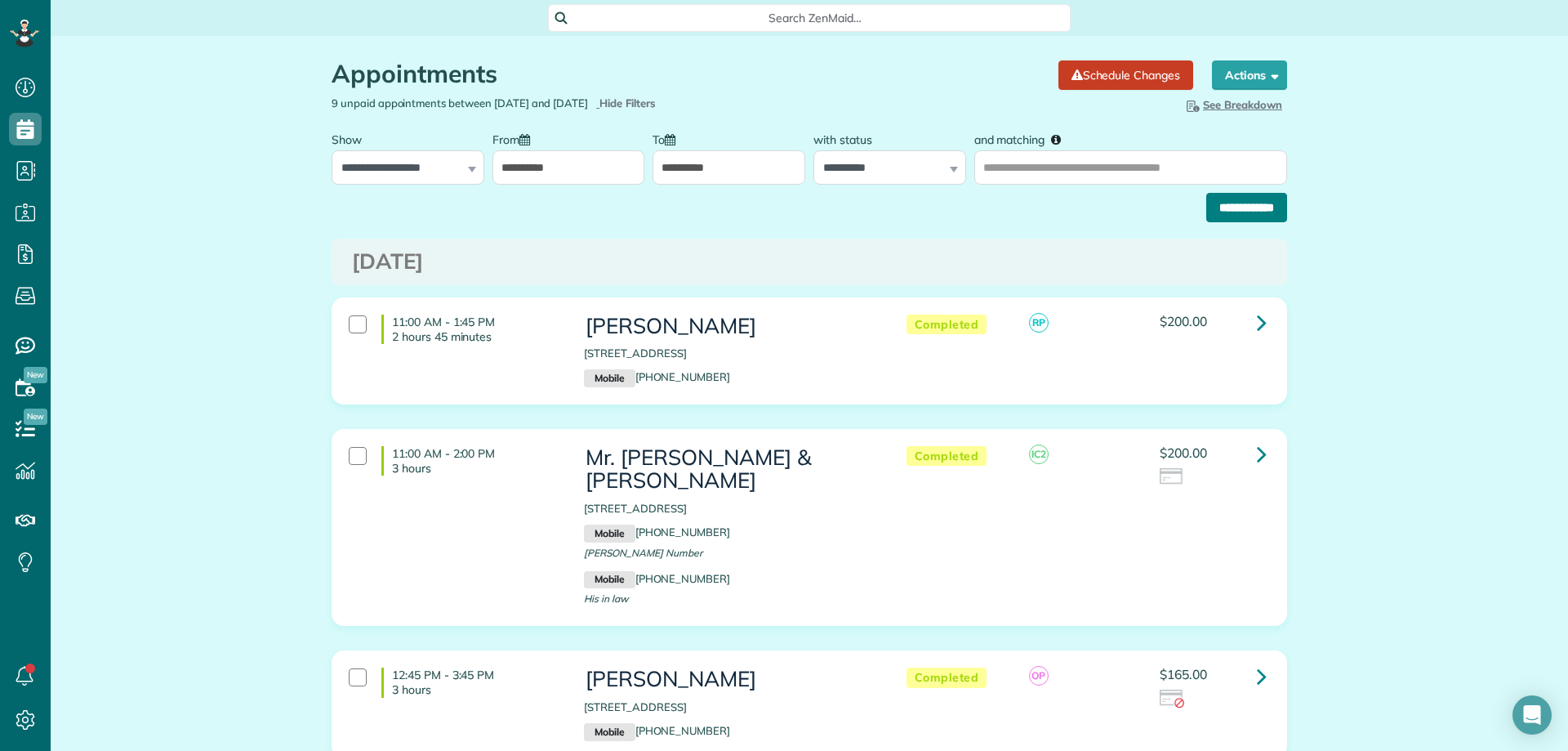
click at [1227, 206] on input "**********" at bounding box center [1246, 207] width 81 height 30
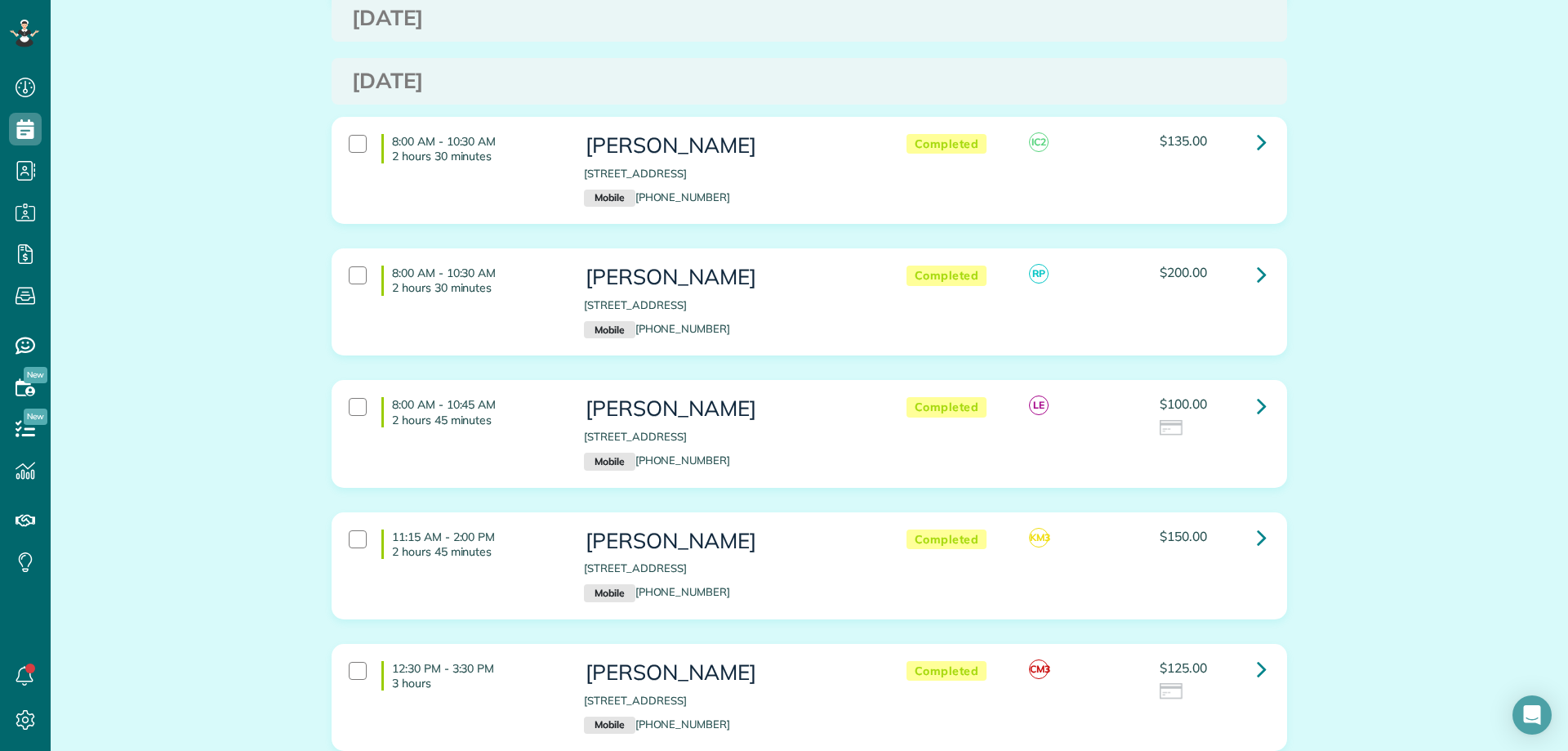
scroll to position [2859, 0]
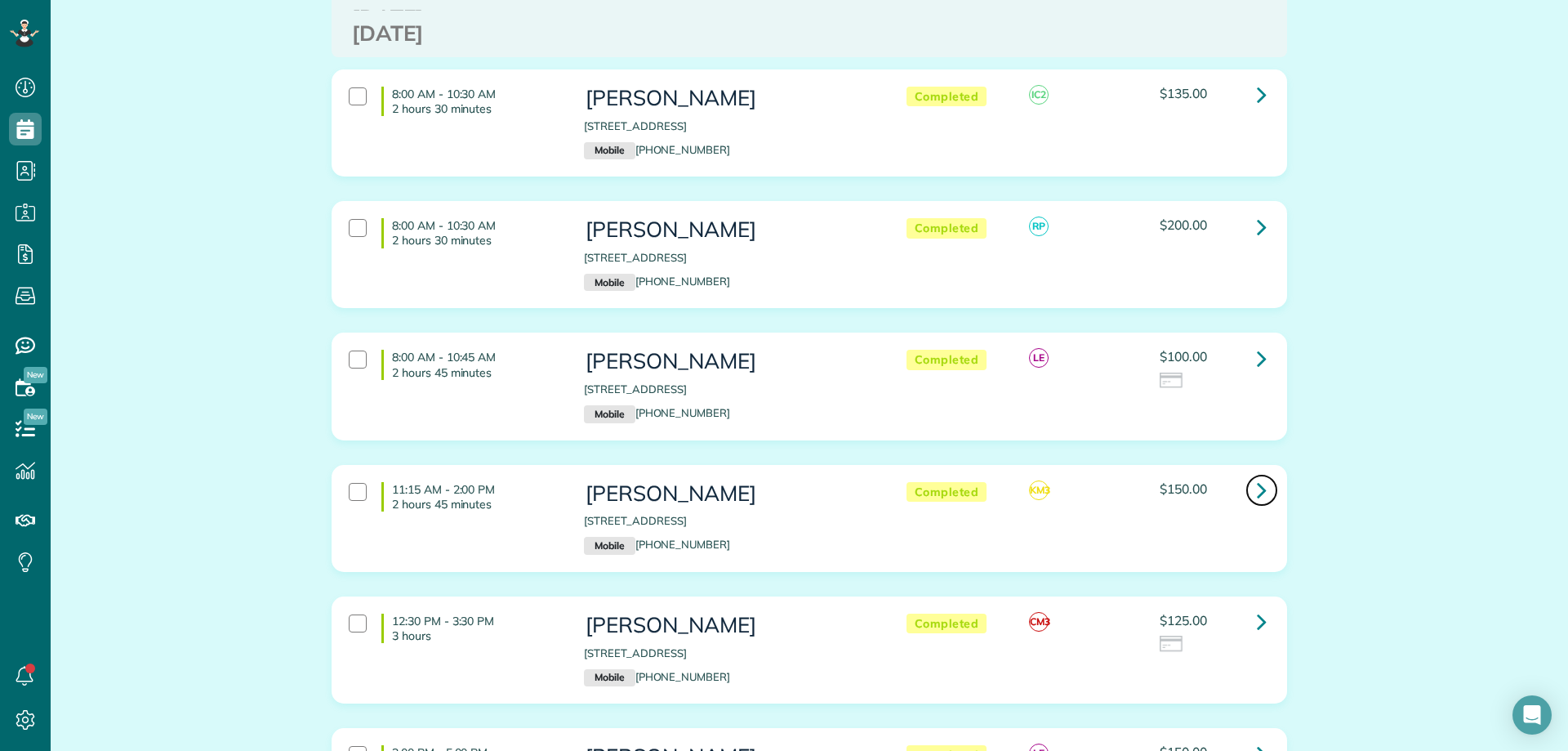
click at [1257, 475] on icon at bounding box center [1262, 490] width 10 height 29
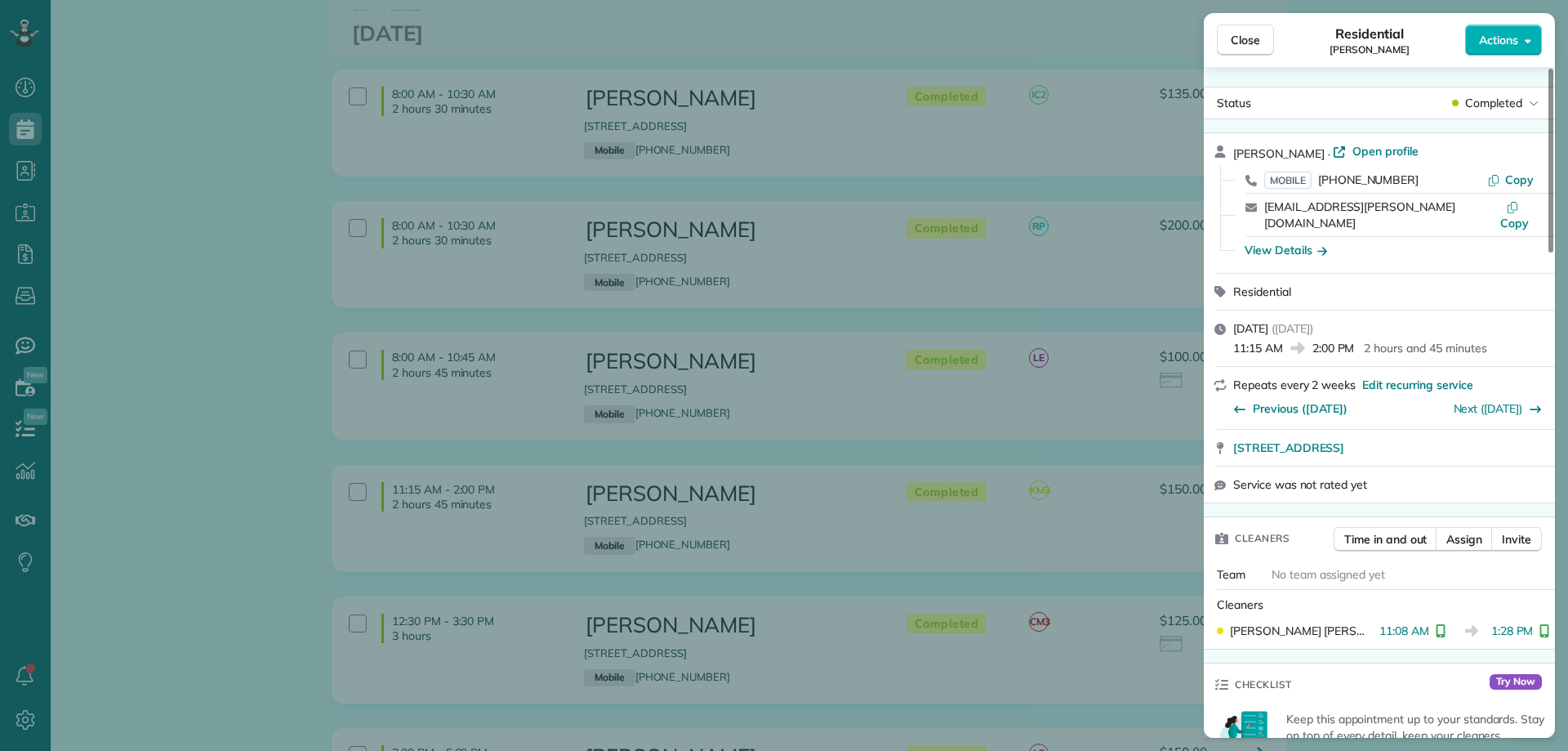
scroll to position [490, 0]
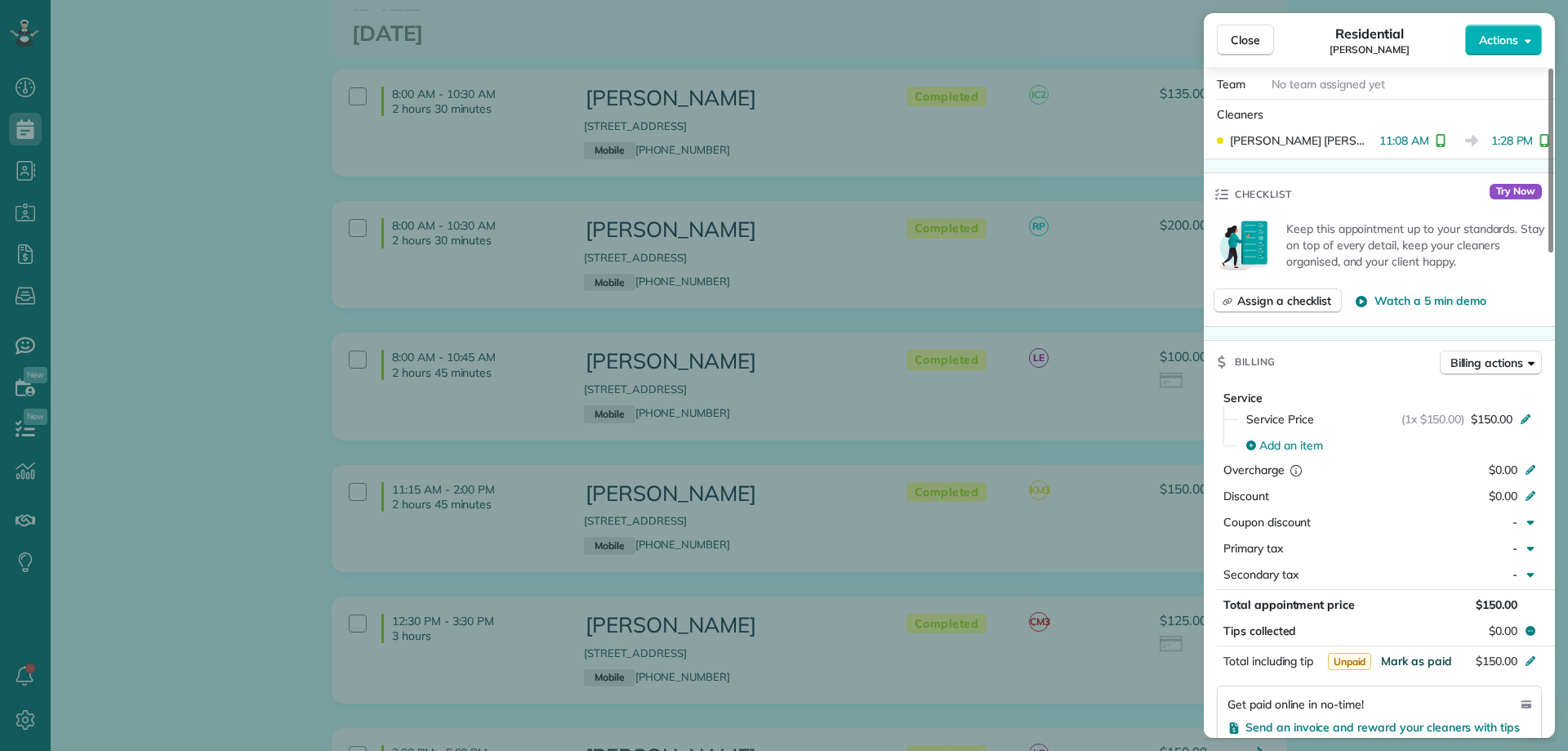
click at [1415, 653] on span "Mark as paid" at bounding box center [1416, 660] width 71 height 14
click at [1242, 36] on span "Close" at bounding box center [1245, 39] width 30 height 16
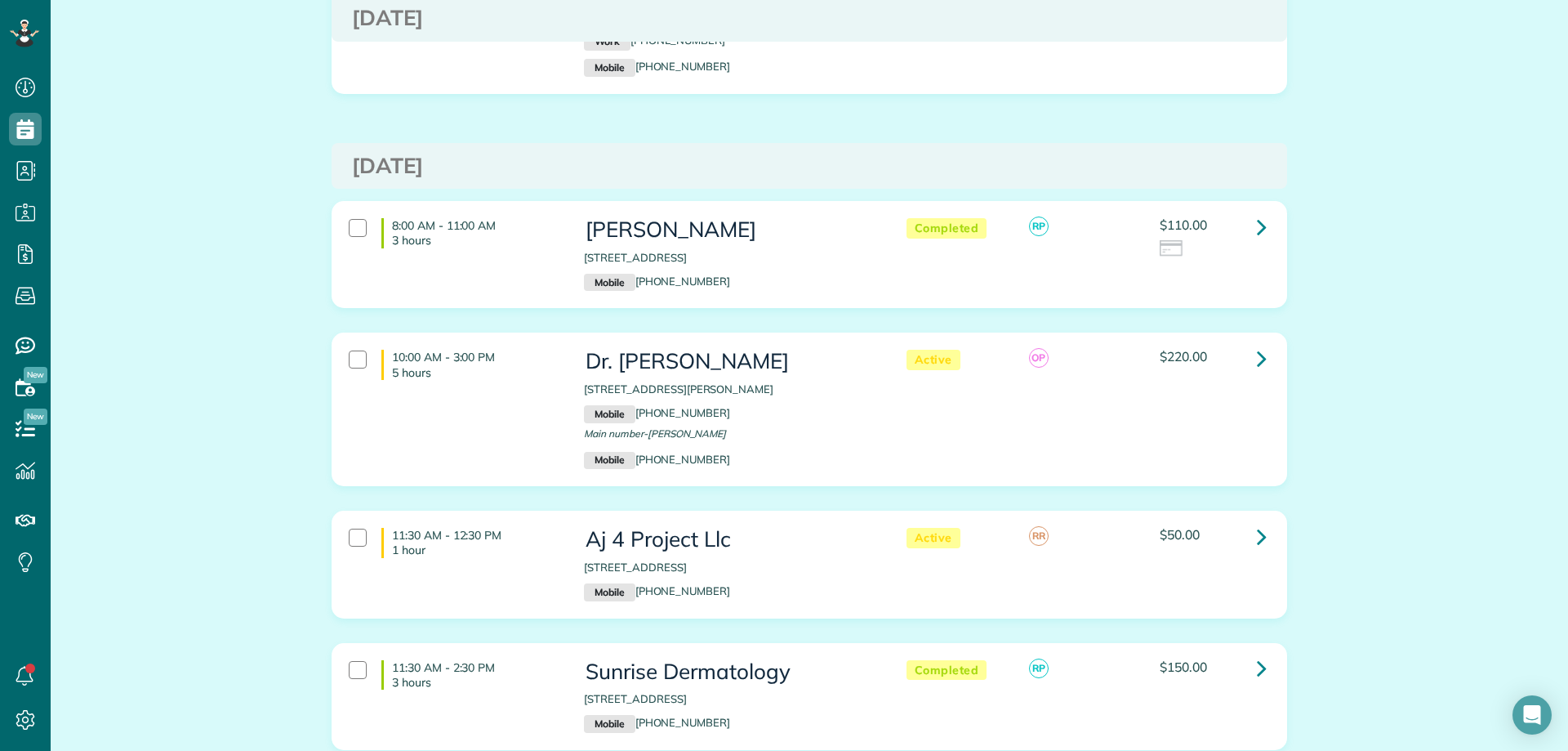
scroll to position [1470, 0]
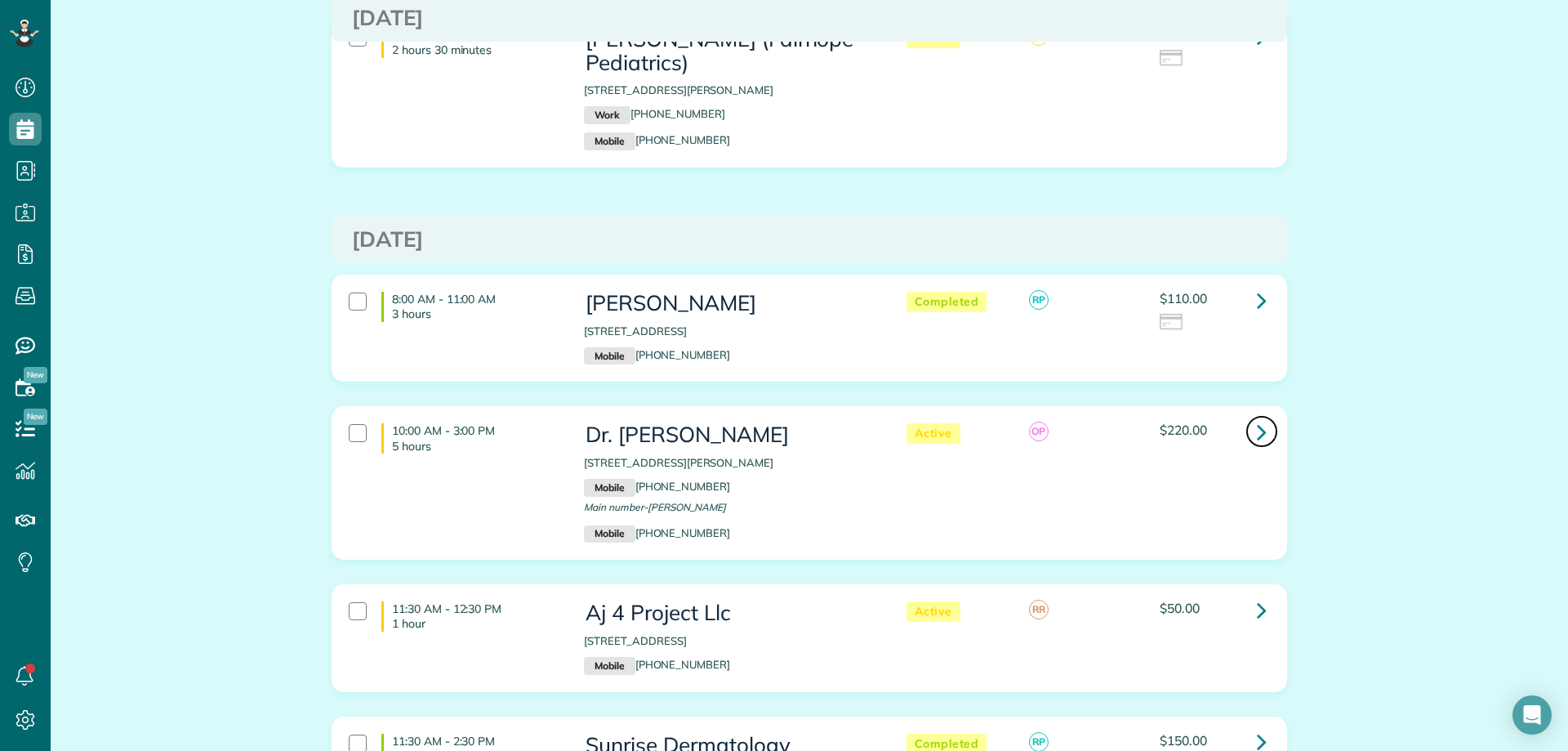
click at [1259, 418] on icon at bounding box center [1262, 432] width 10 height 29
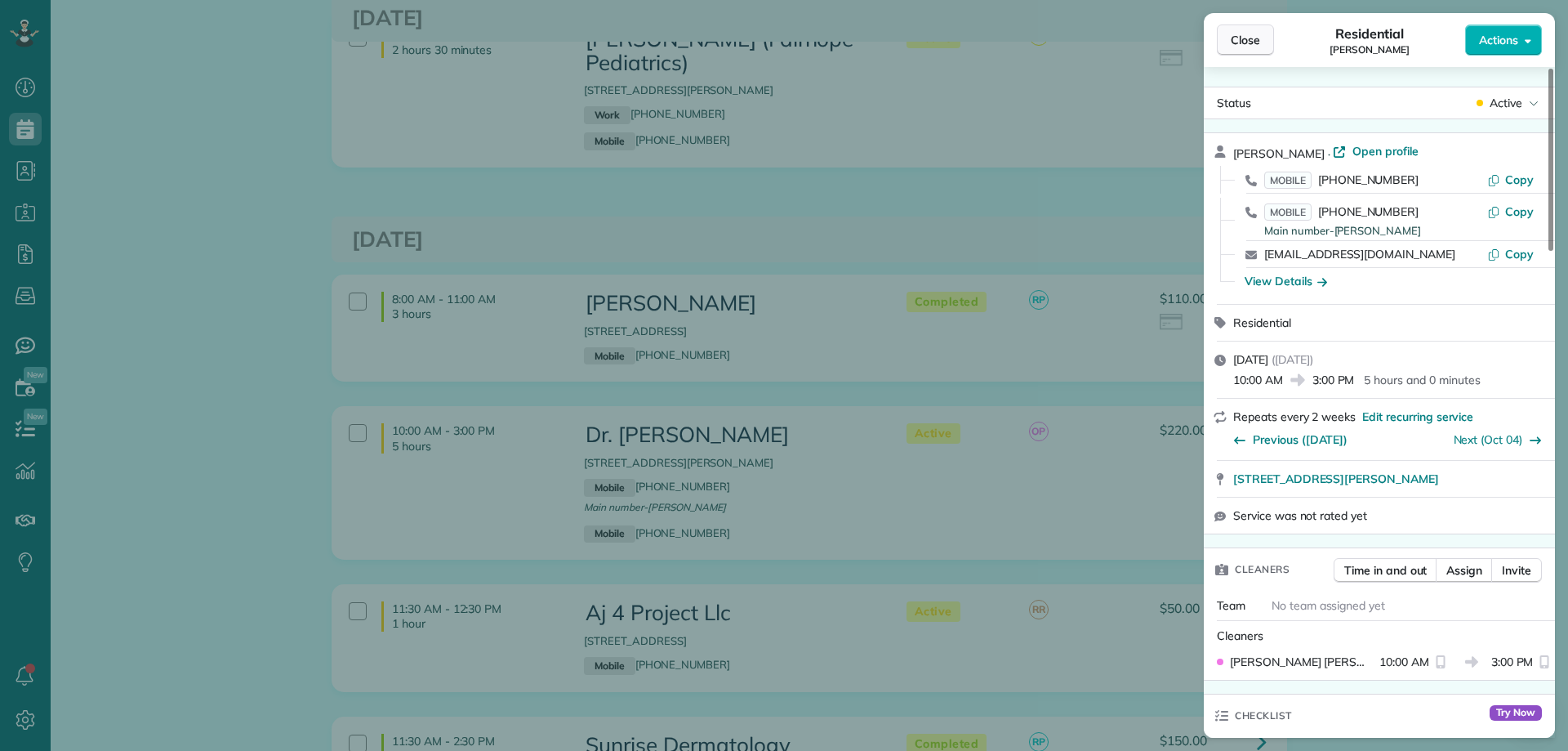
click at [1232, 39] on span "Close" at bounding box center [1245, 39] width 30 height 16
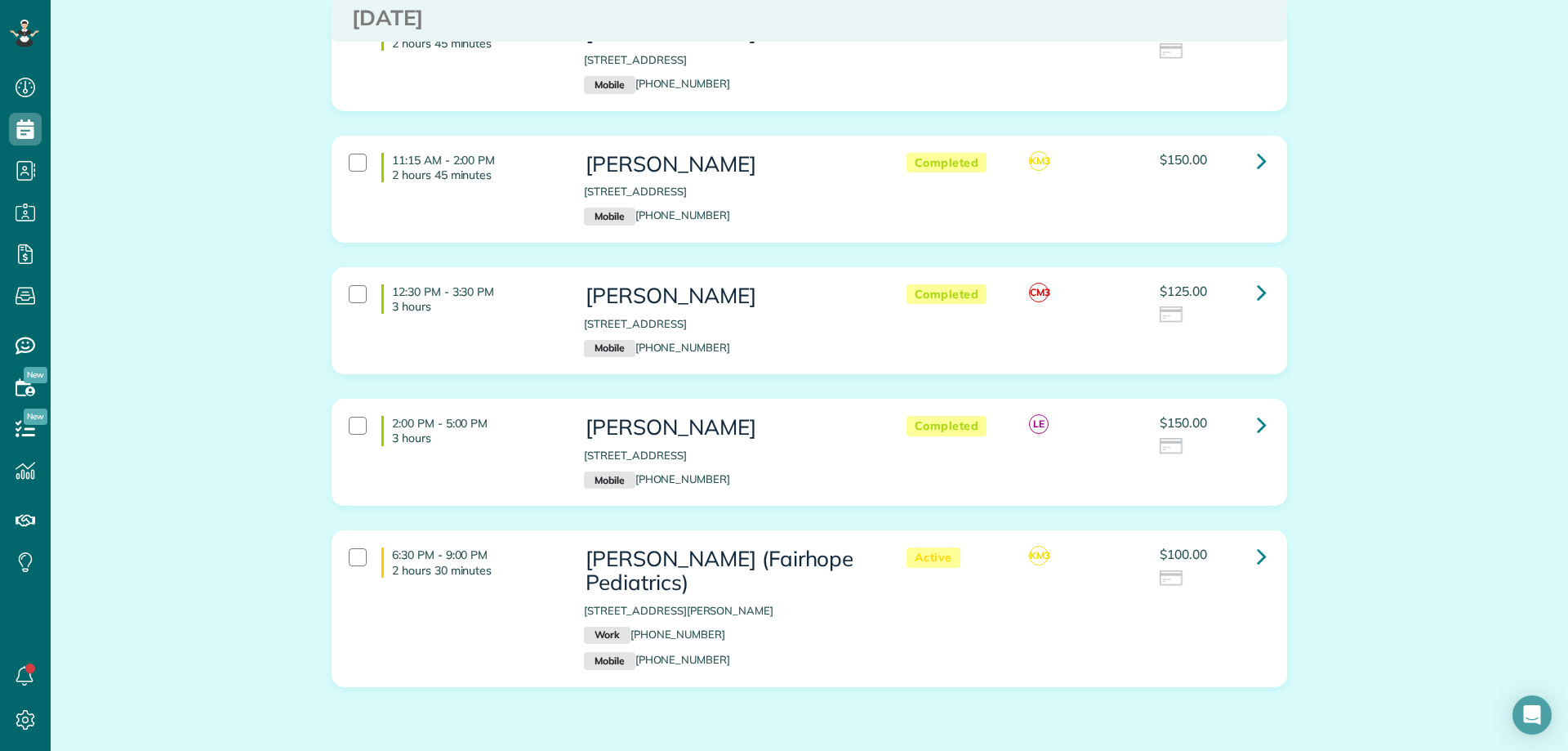
scroll to position [3200, 0]
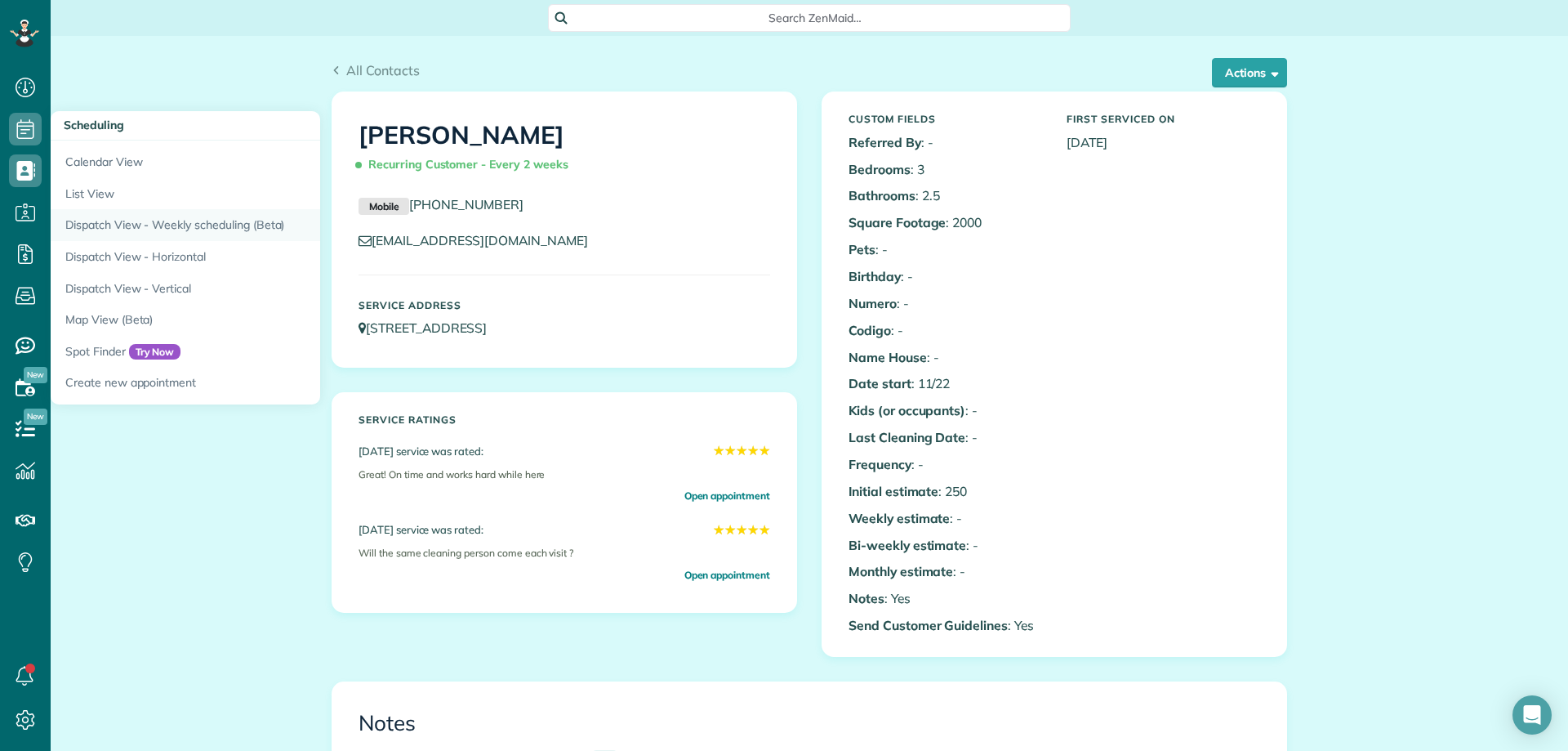
scroll to position [8, 8]
click at [178, 221] on link "Dispatch View - Weekly scheduling (Beta)" at bounding box center [254, 225] width 408 height 32
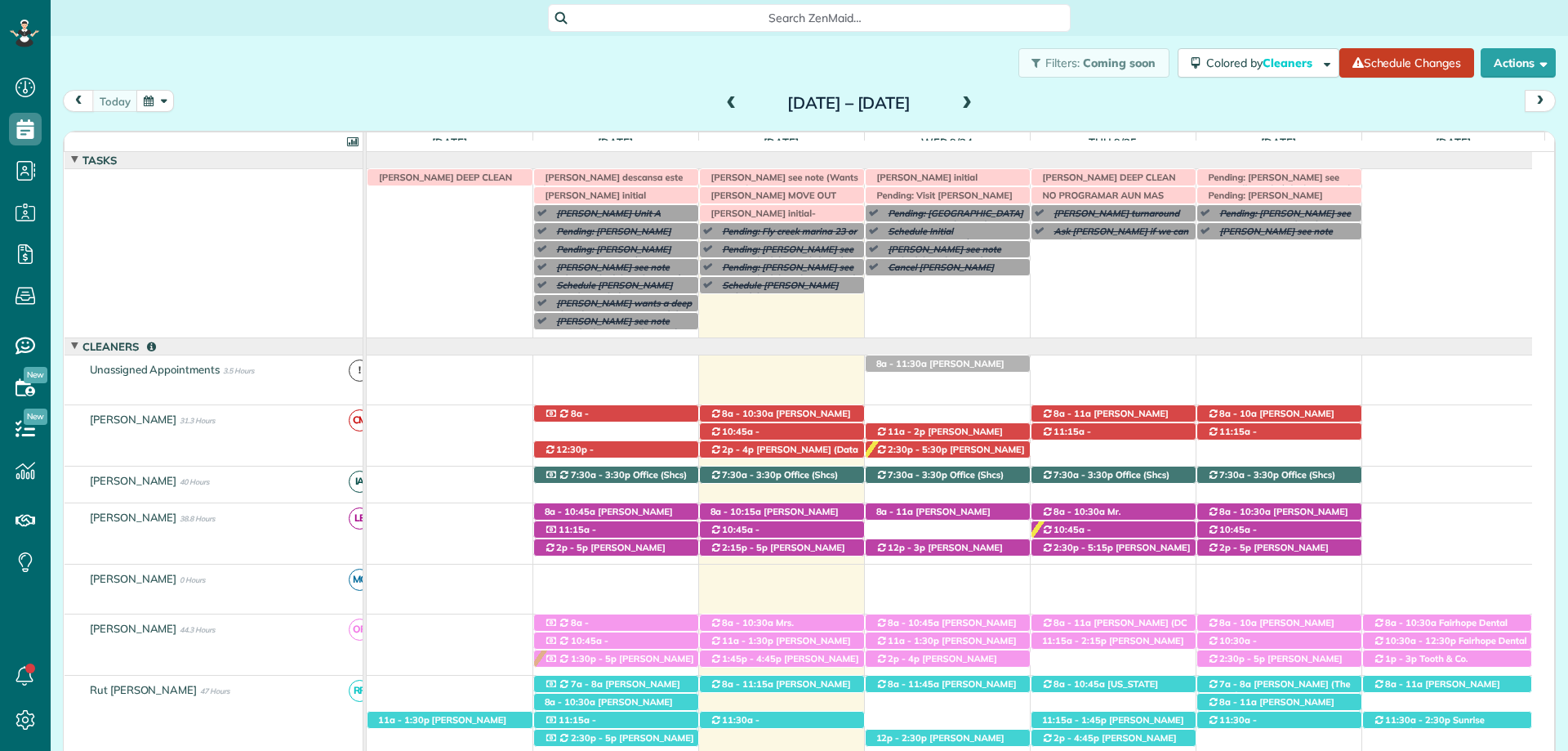
scroll to position [119, 0]
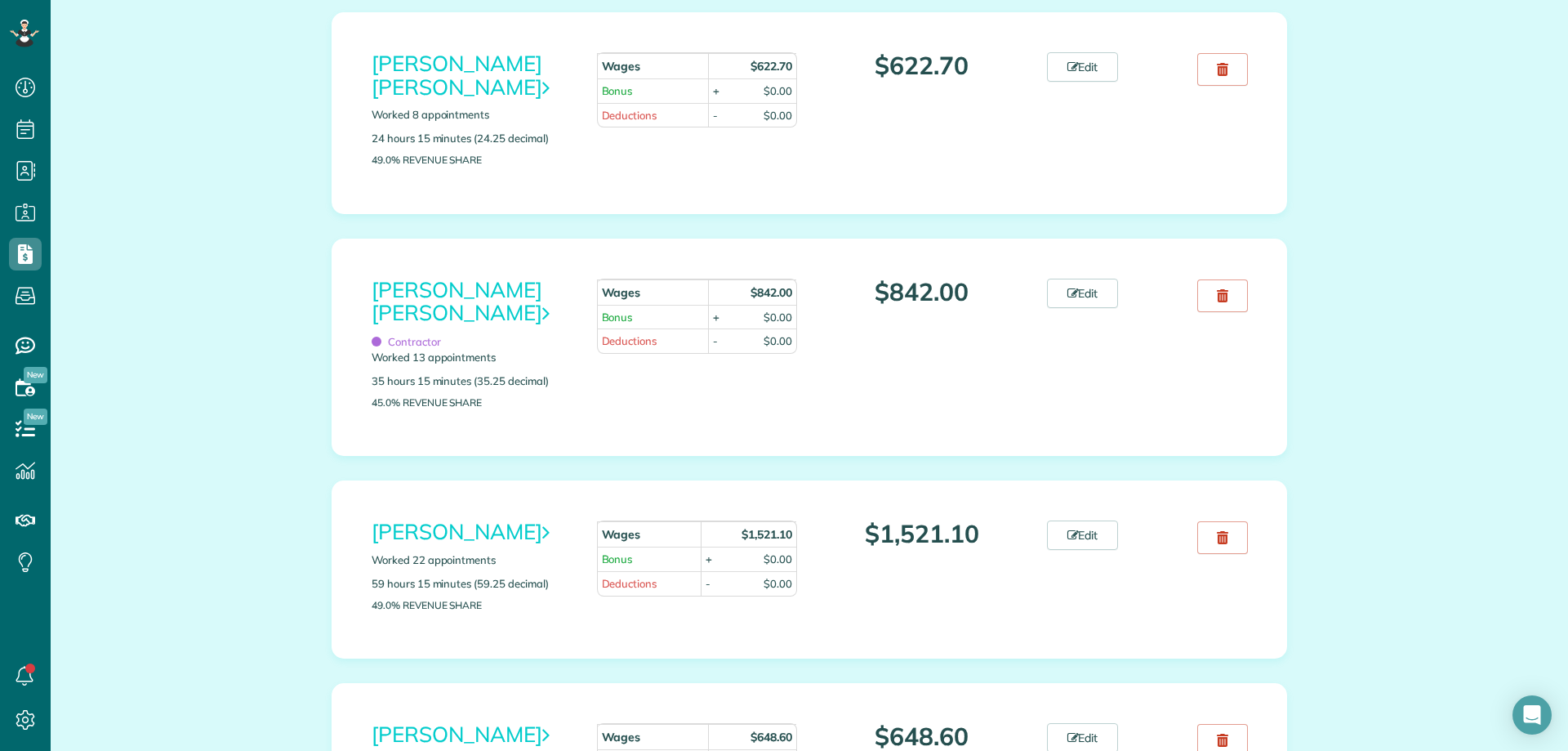
scroll to position [735, 0]
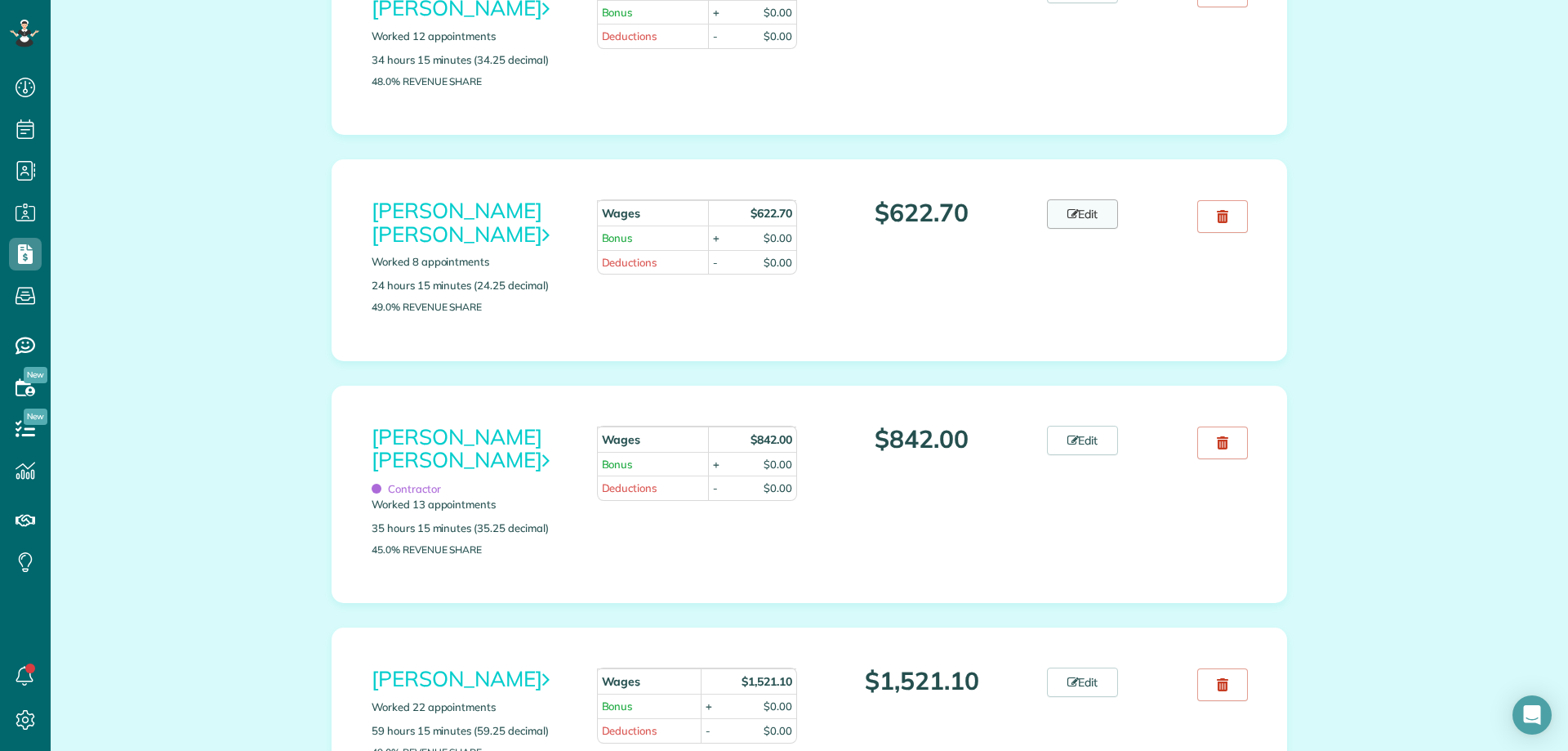
click at [1073, 200] on link "Edit" at bounding box center [1082, 214] width 72 height 30
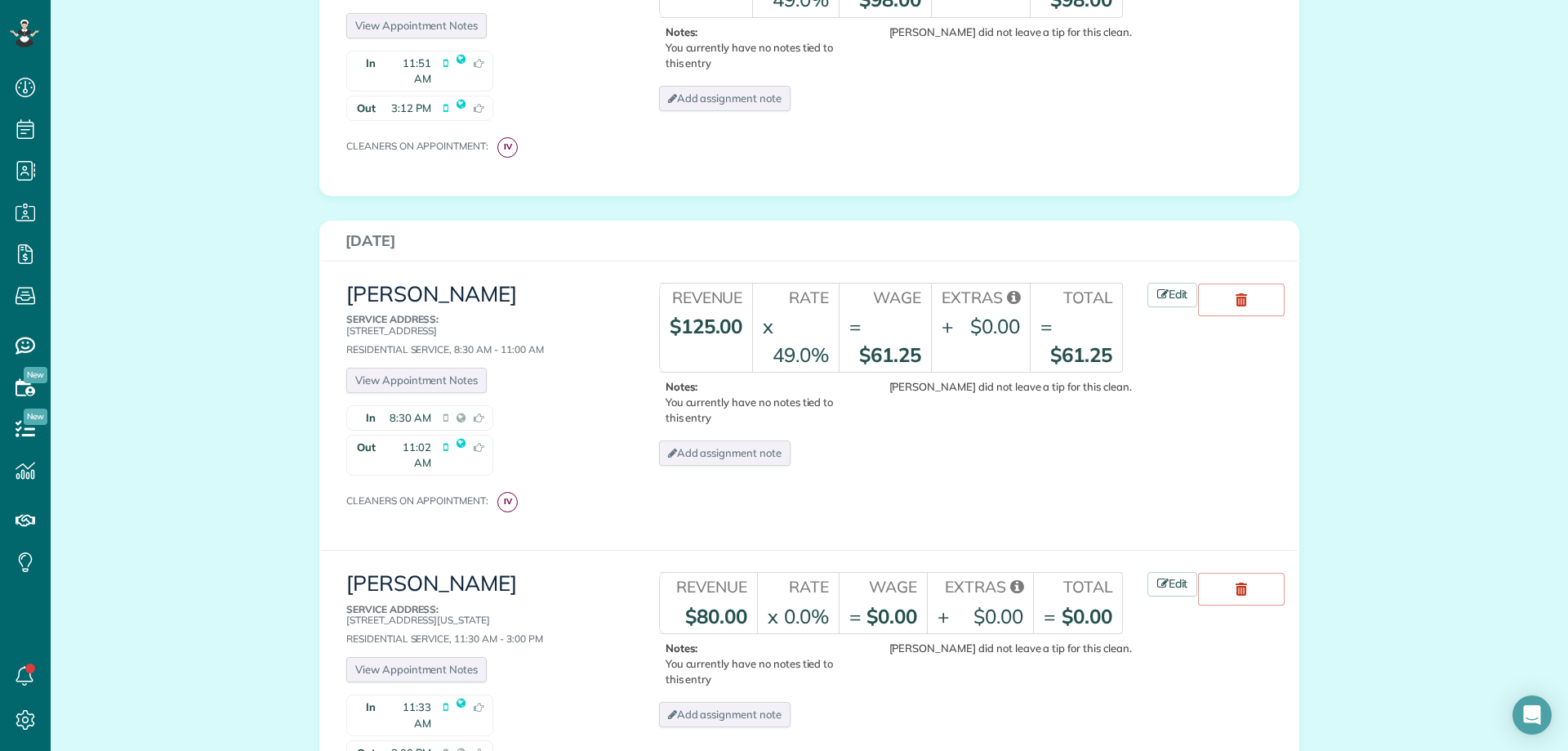
scroll to position [2343, 0]
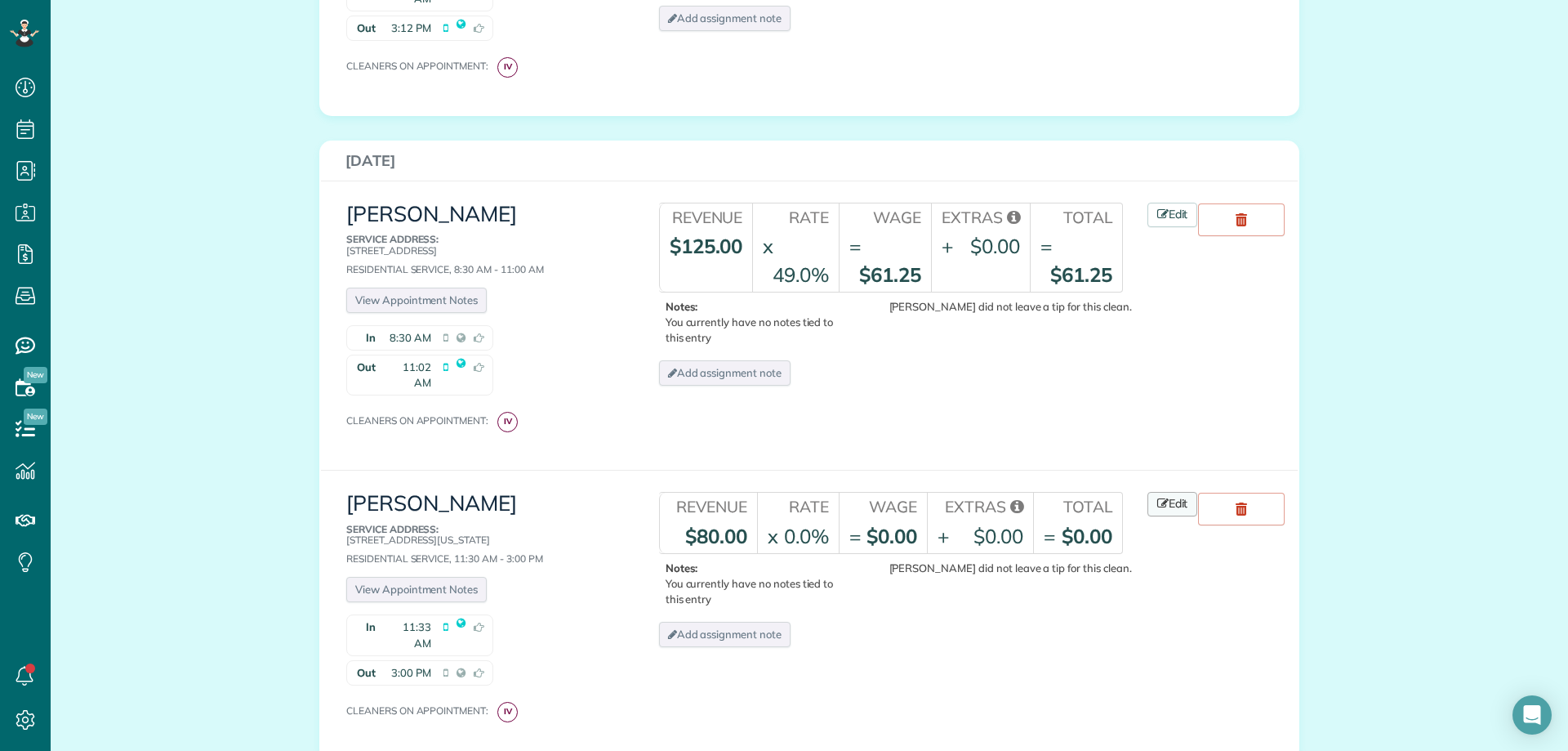
click at [1160, 497] on icon at bounding box center [1163, 503] width 12 height 12
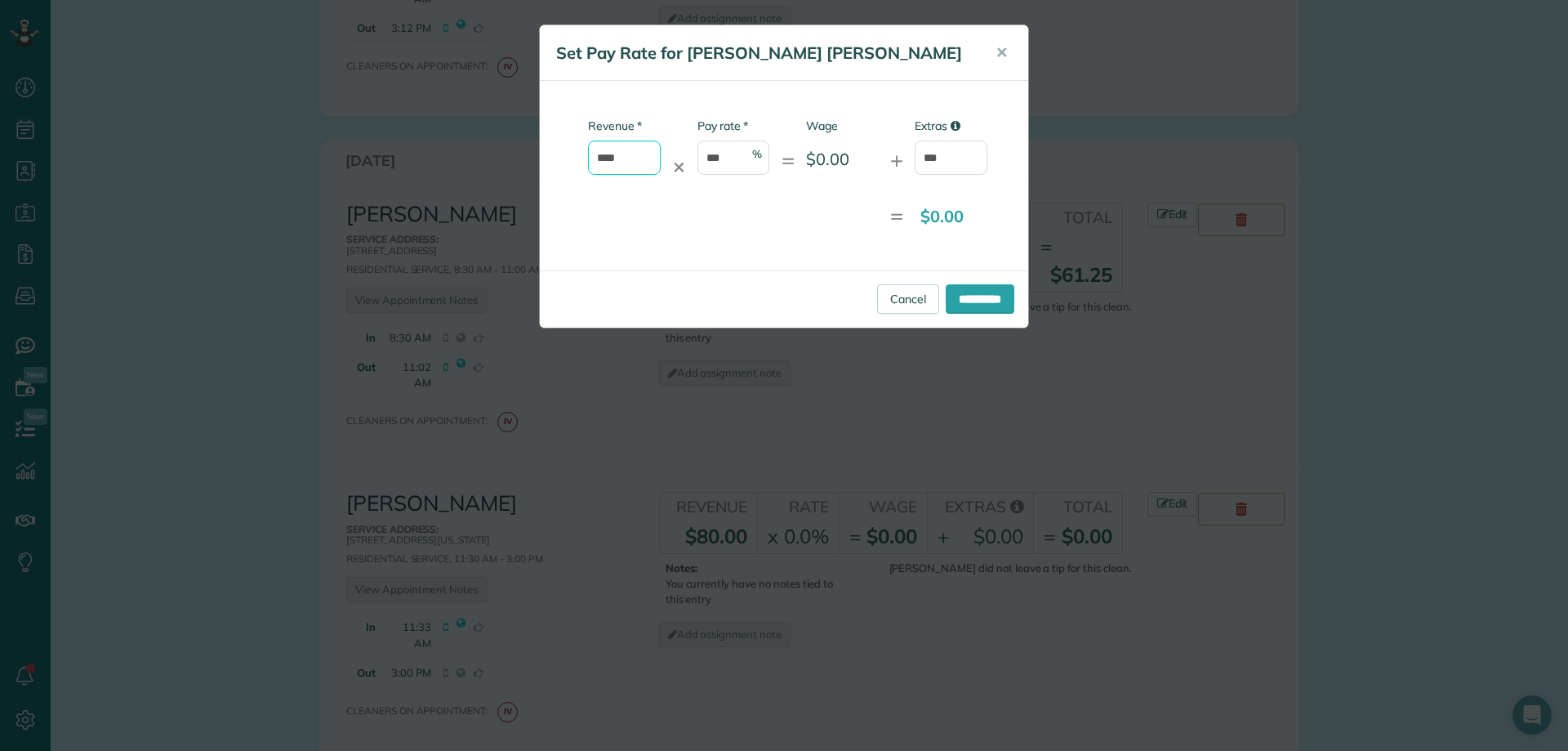
drag, startPoint x: 598, startPoint y: 156, endPoint x: 562, endPoint y: 156, distance: 36.0
click at [562, 156] on div "* Revenue **** ✕ * Pay rate *** % = Wage $0.00 + Extras ***" at bounding box center [769, 154] width 435 height 74
type input "*"
click at [948, 154] on input "***" at bounding box center [952, 157] width 73 height 35
type input "*"
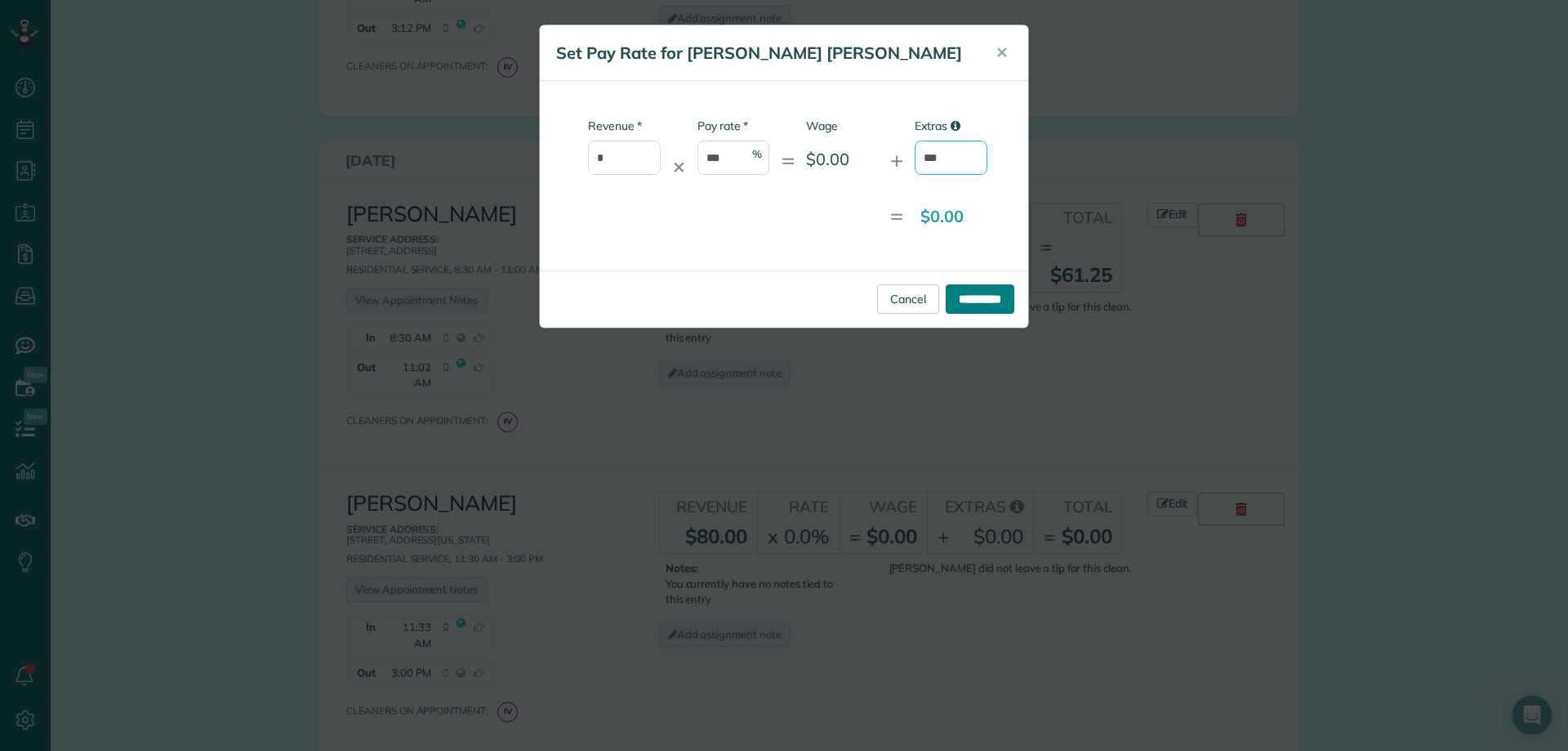
type input "***"
click at [957, 290] on input "**********" at bounding box center [979, 299] width 68 height 30
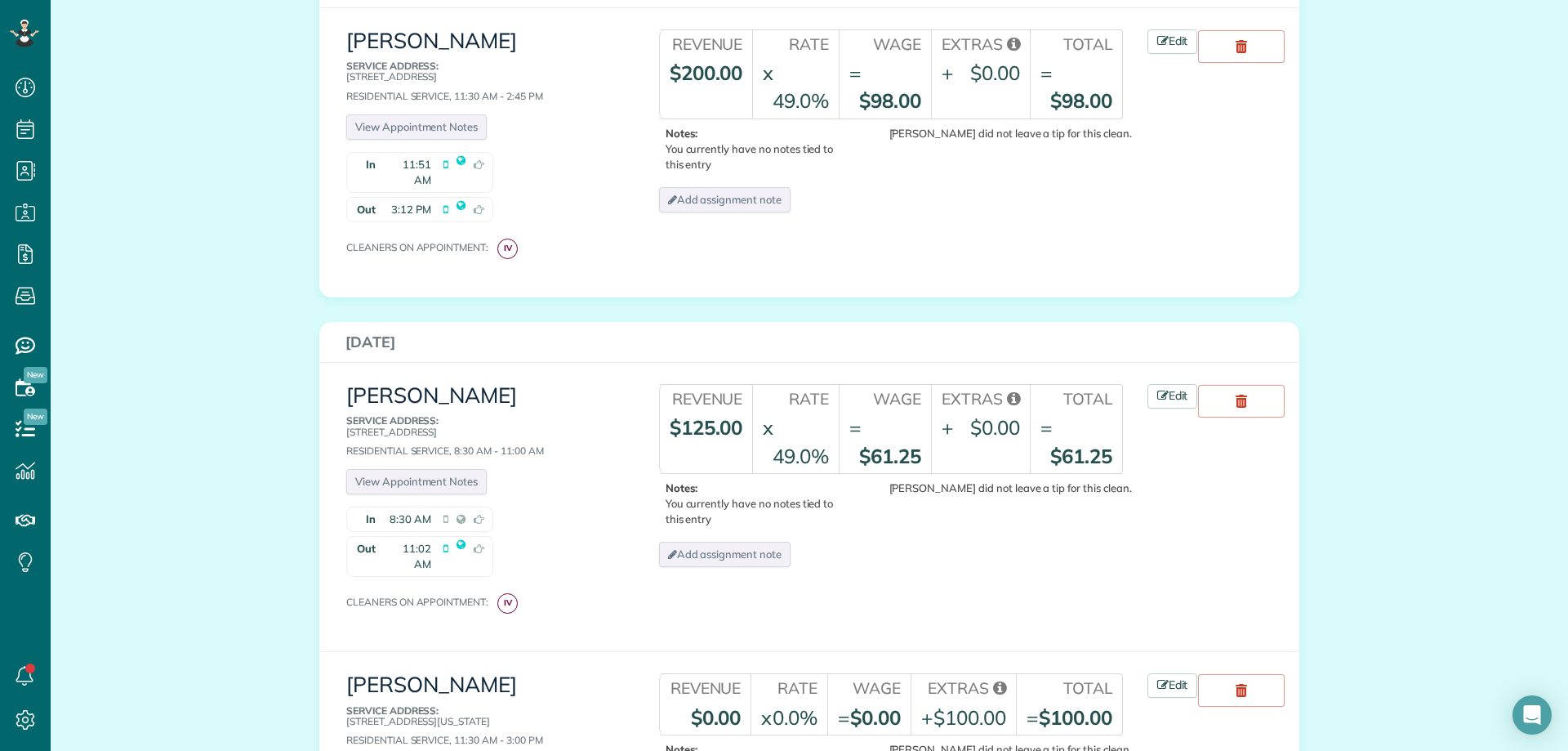
scroll to position [2098, 0]
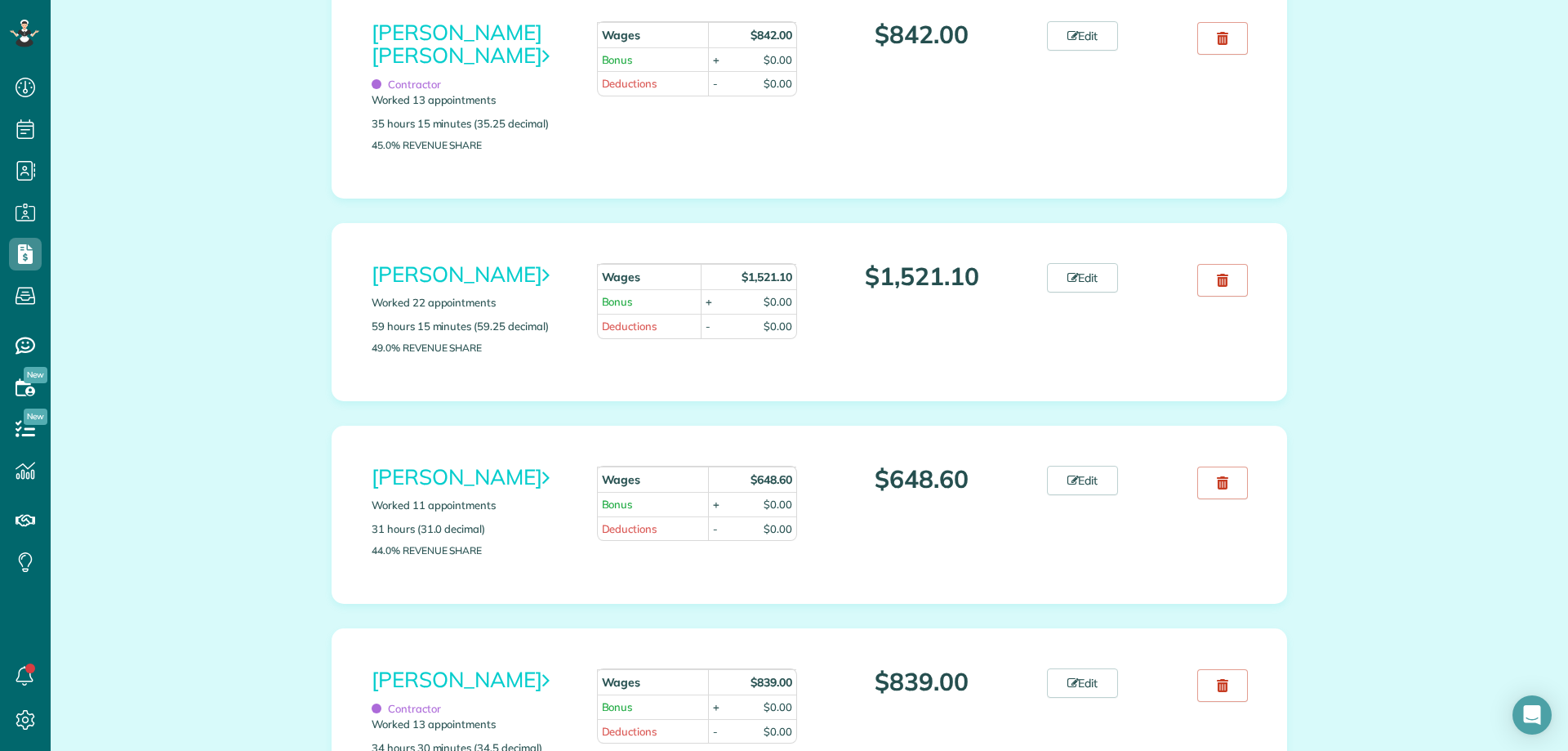
scroll to position [1144, 0]
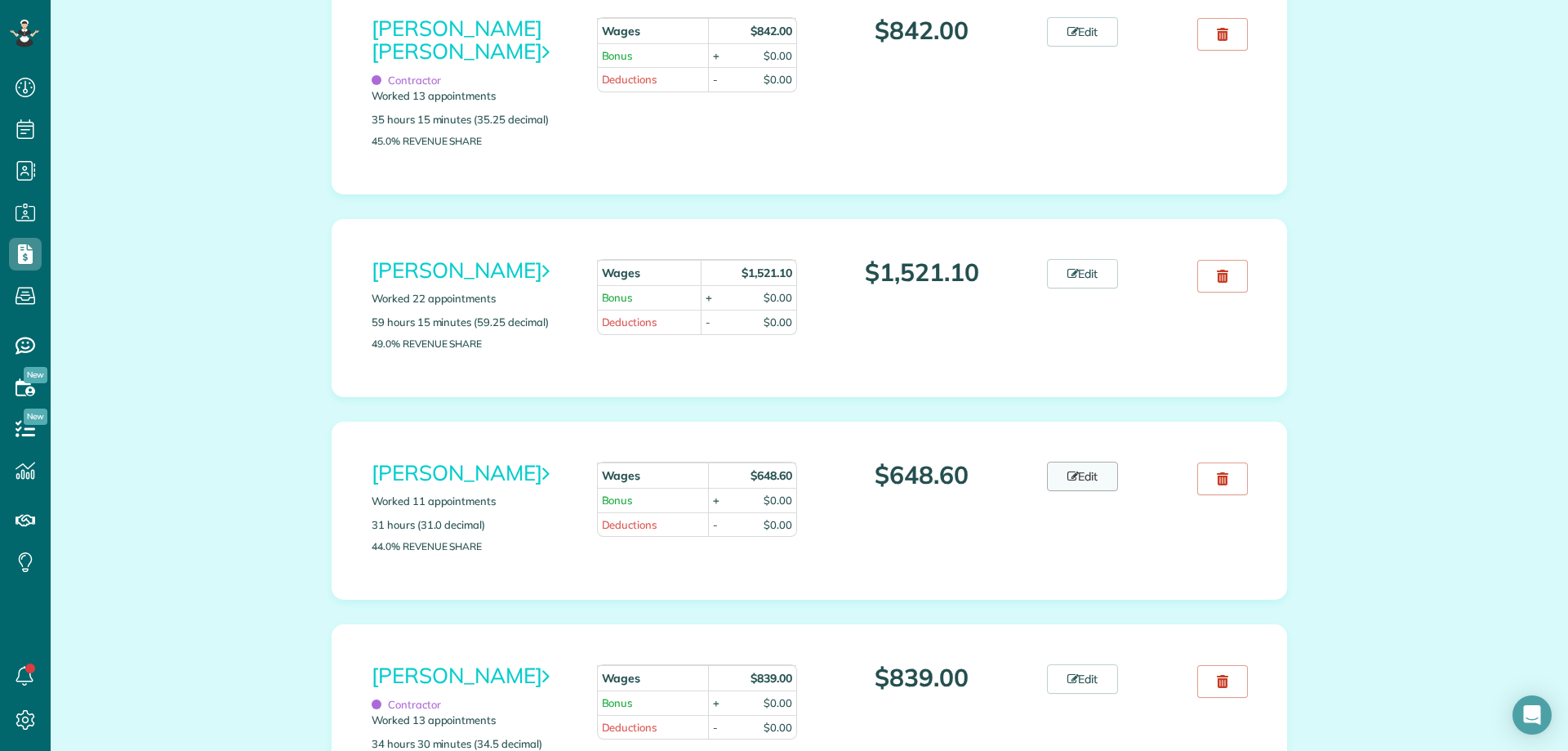
click at [1082, 487] on link "Edit" at bounding box center [1082, 476] width 72 height 30
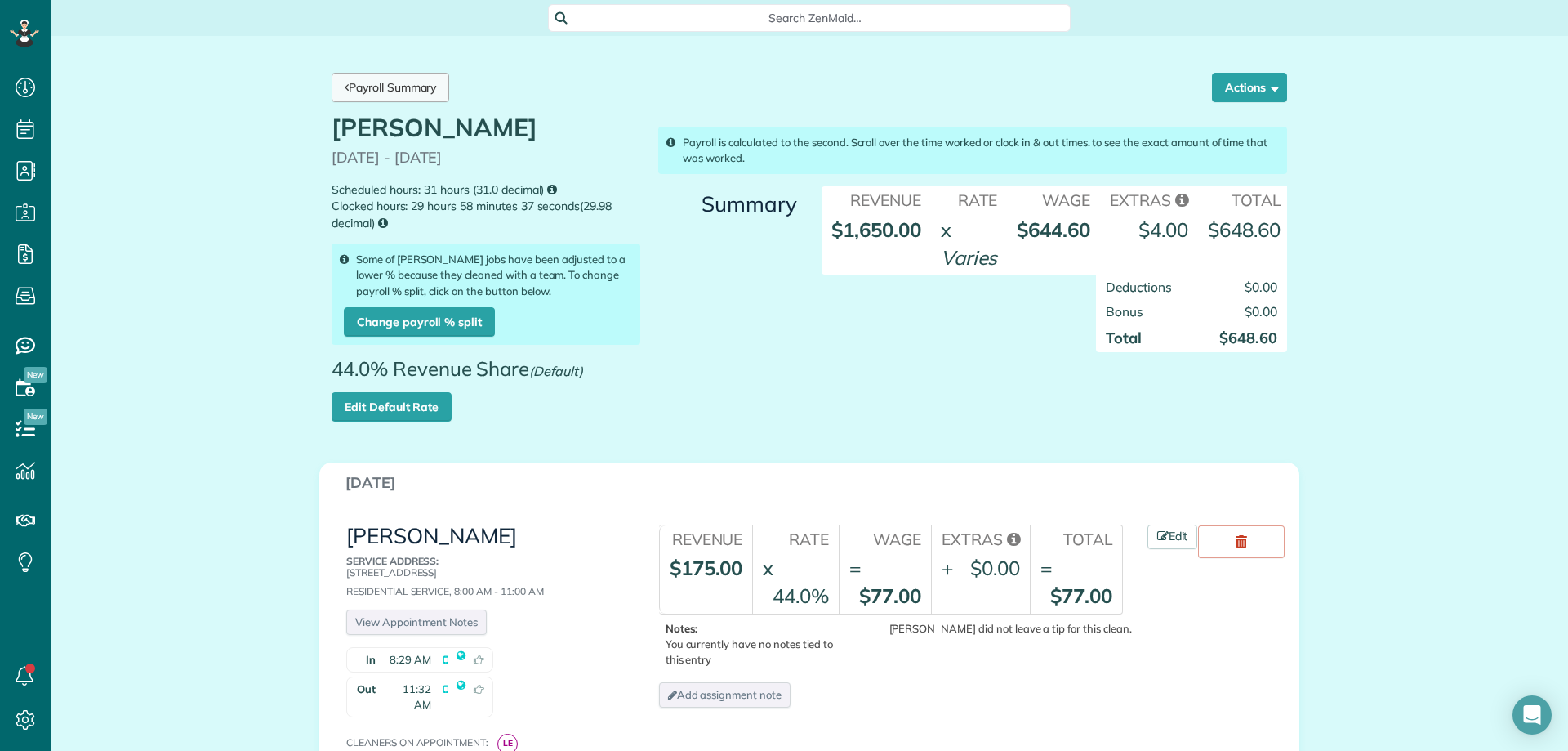
click at [415, 89] on link "Payroll Summary" at bounding box center [390, 87] width 117 height 30
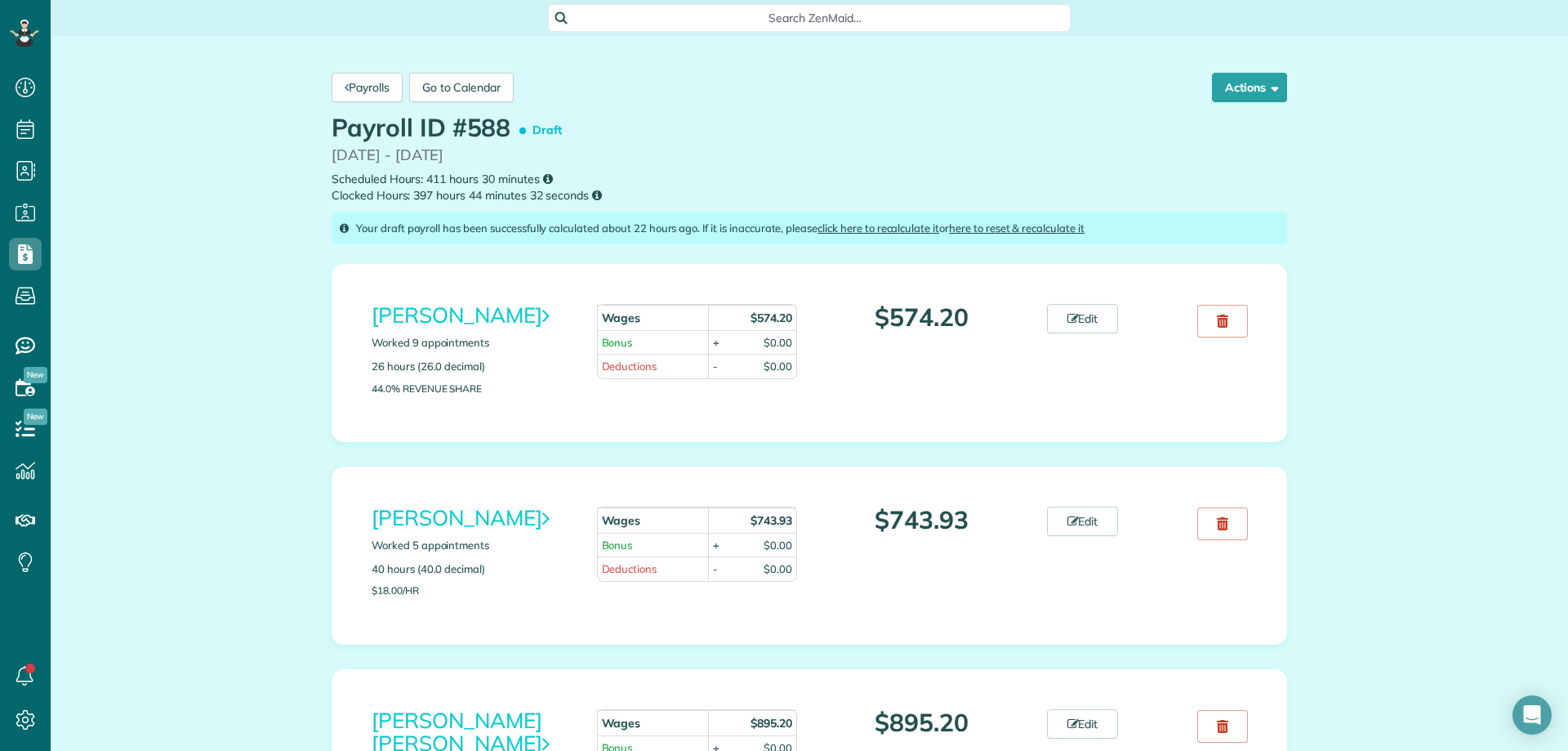
scroll to position [8, 8]
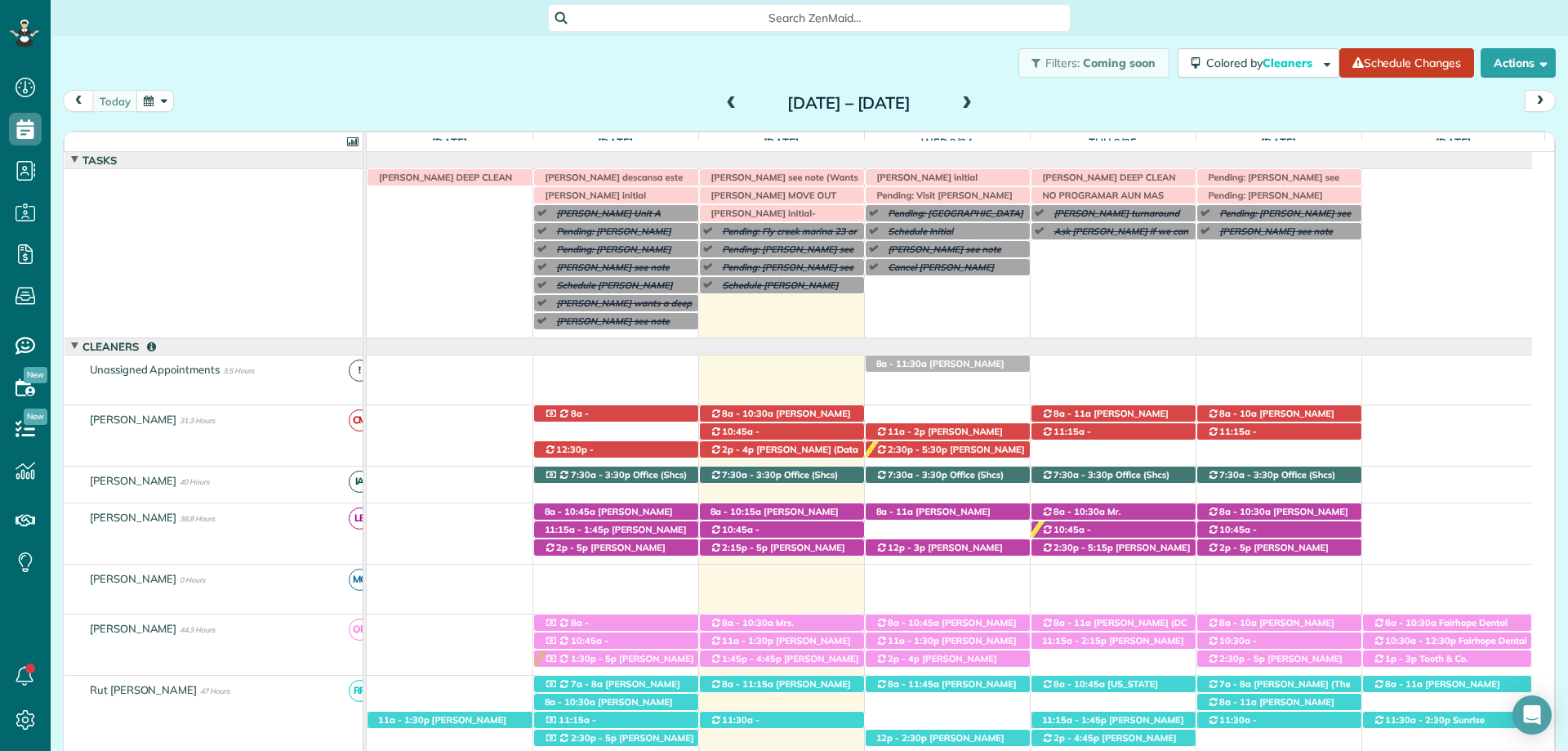
click at [976, 104] on span at bounding box center [967, 103] width 18 height 14
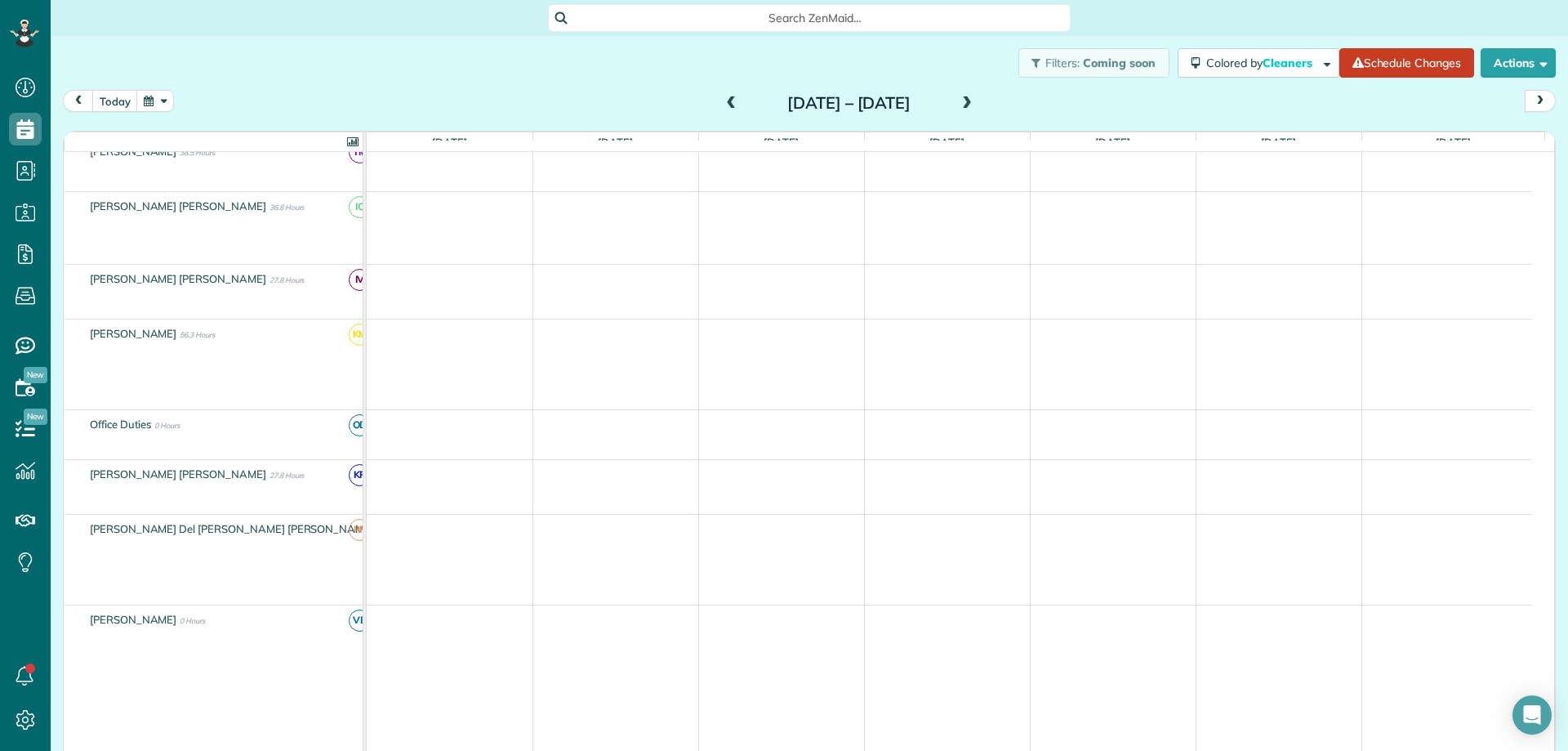
click at [976, 104] on span at bounding box center [967, 103] width 18 height 14
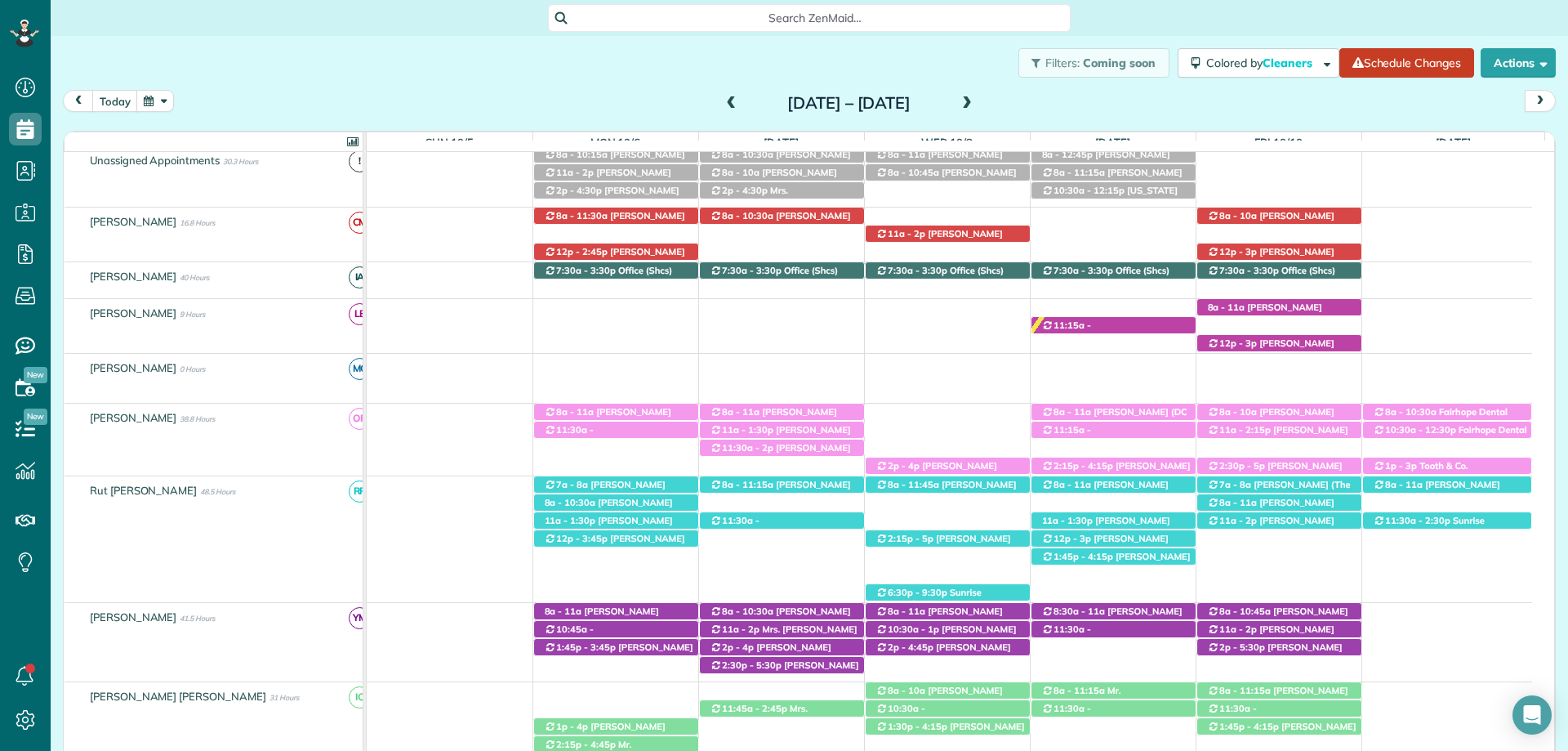
scroll to position [0, 0]
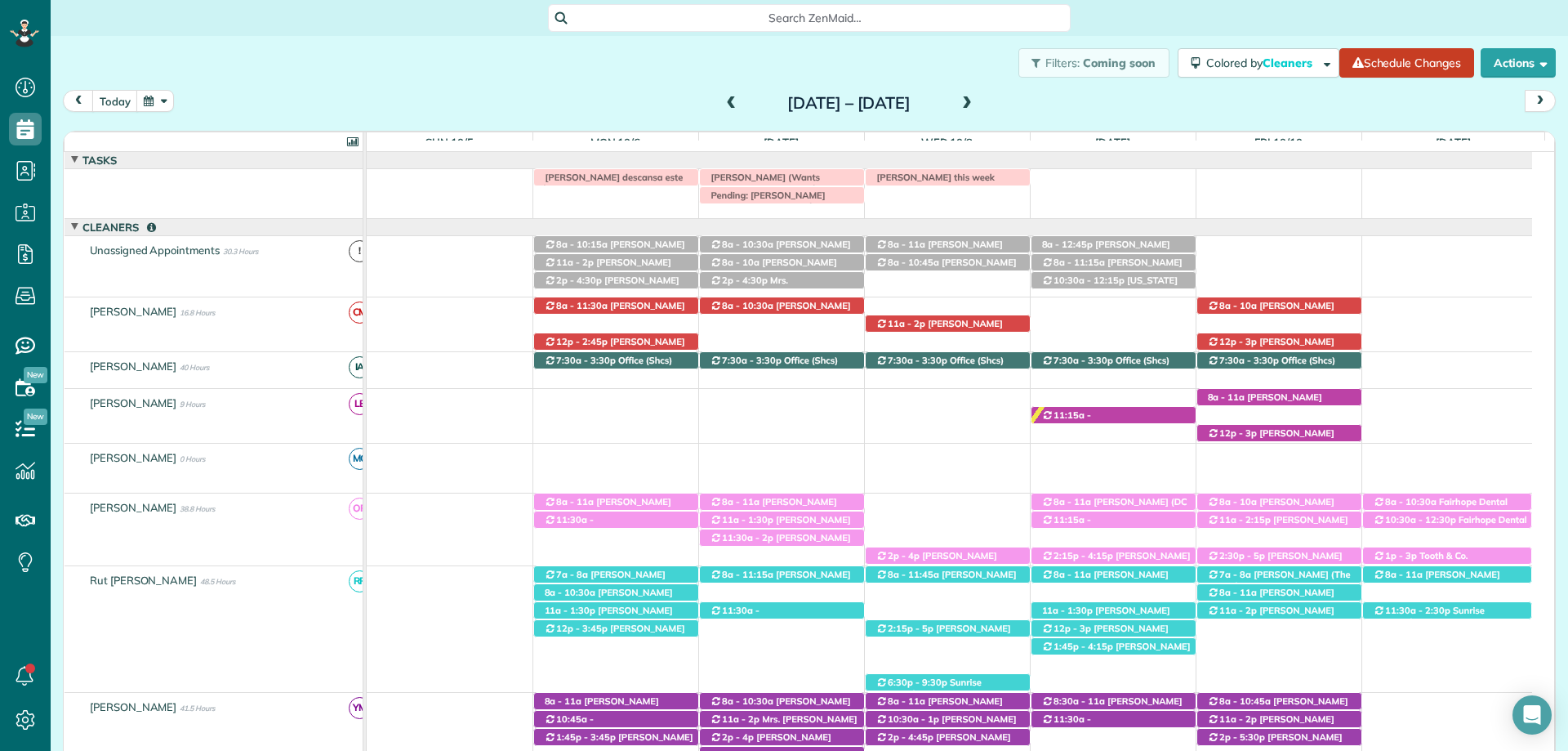
click at [1239, 163] on div at bounding box center [950, 159] width 1166 height 16
click at [1227, 175] on div "[PERSON_NAME] descansa este lunes [PERSON_NAME] this week [PERSON_NAME] (Wants …" at bounding box center [950, 190] width 1166 height 42
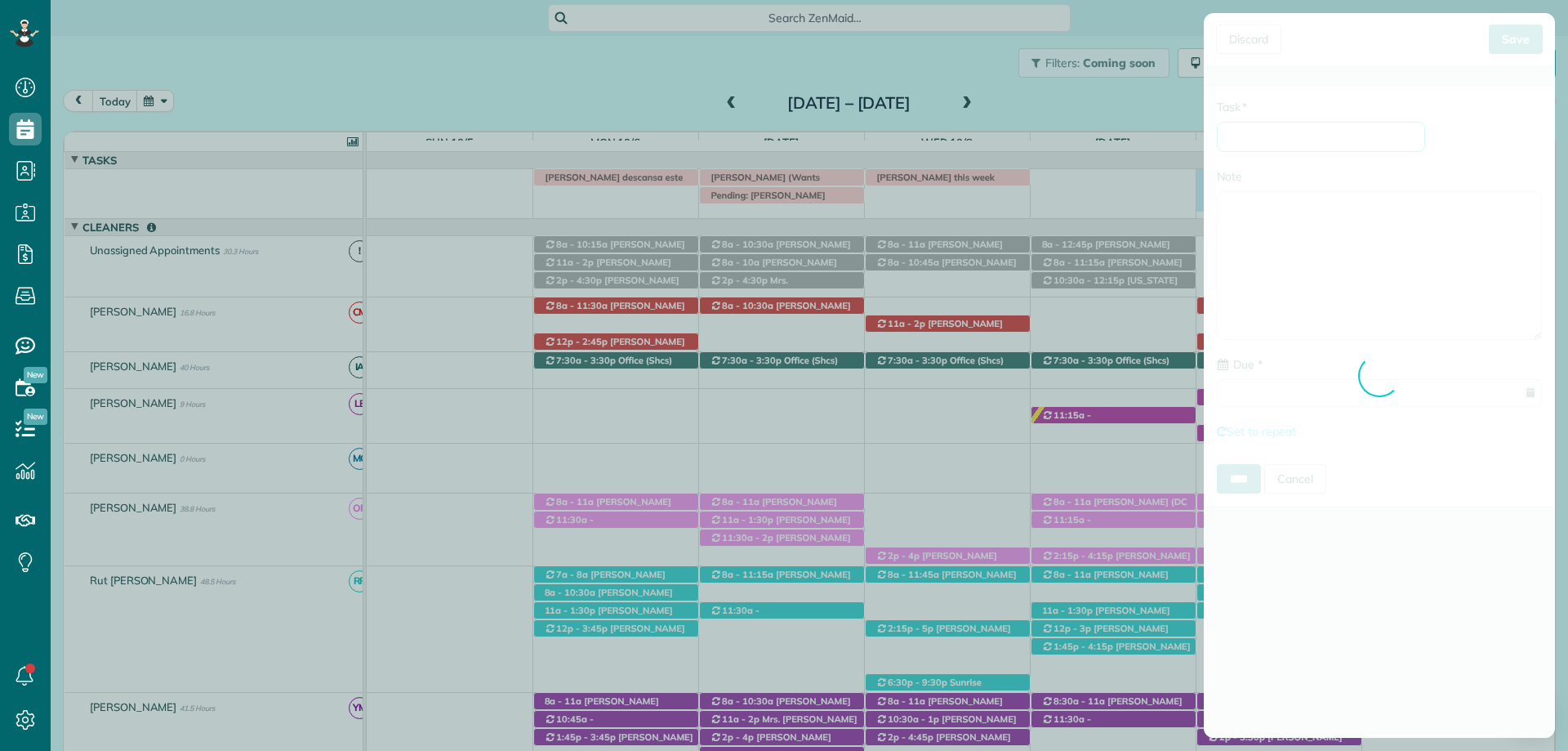
click at [1282, 133] on input "* Task" at bounding box center [1320, 136] width 208 height 30
type input "**********"
click at [1261, 135] on input "* Task" at bounding box center [1320, 136] width 208 height 30
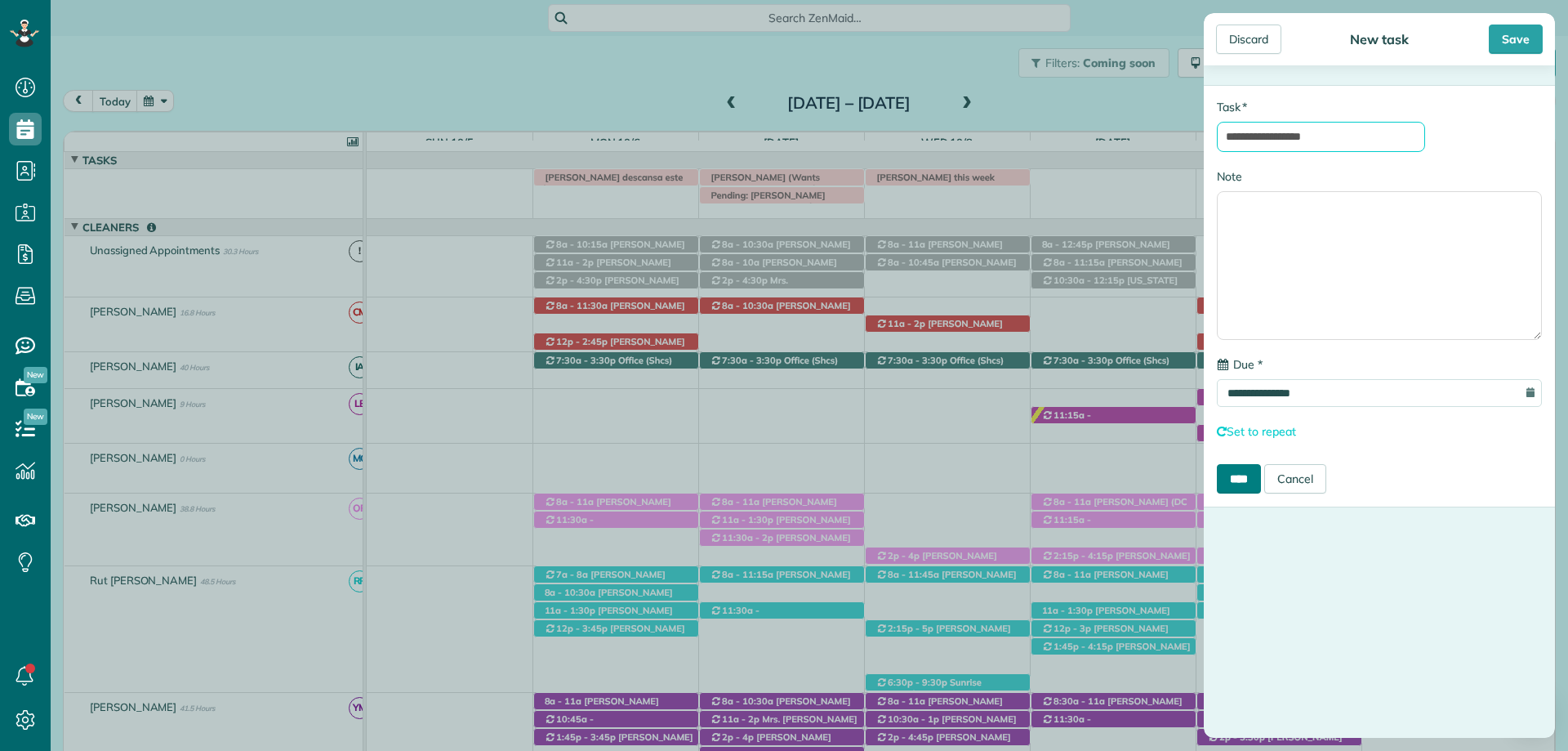
type input "**********"
click at [1228, 488] on input "****" at bounding box center [1239, 478] width 44 height 30
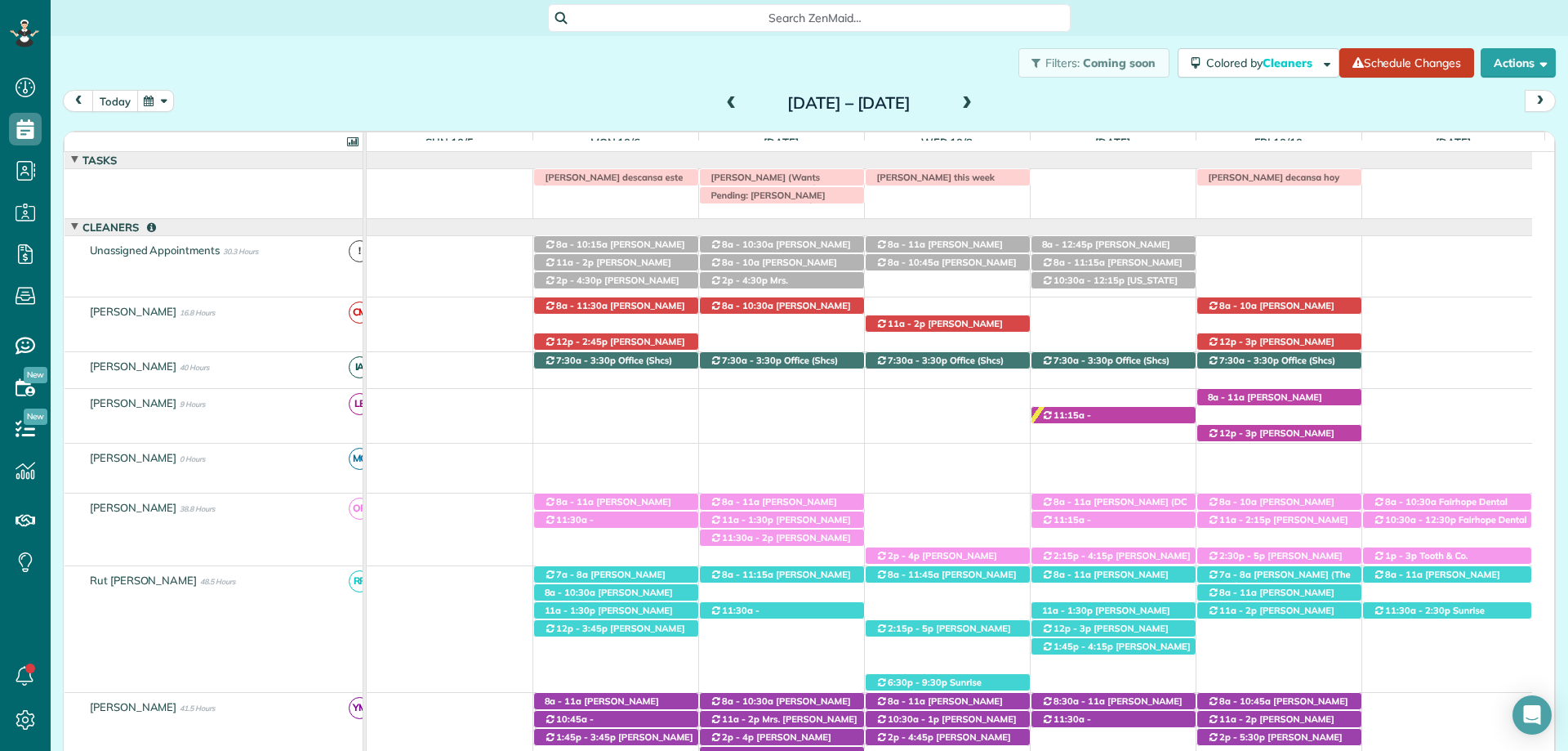
click at [105, 92] on button "today" at bounding box center [115, 101] width 46 height 22
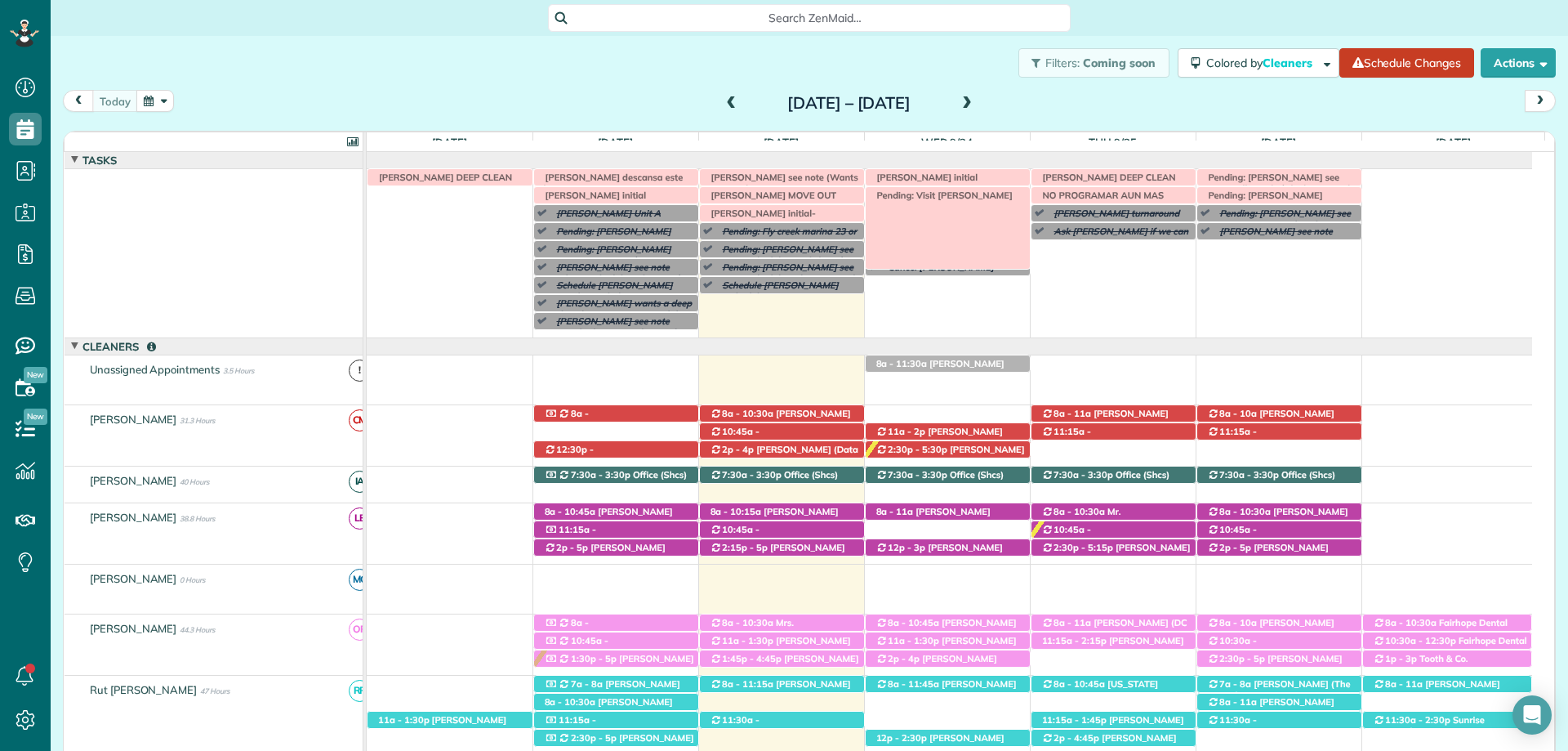
click at [969, 198] on span "Pending: Visit [PERSON_NAME]" at bounding box center [941, 195] width 145 height 12
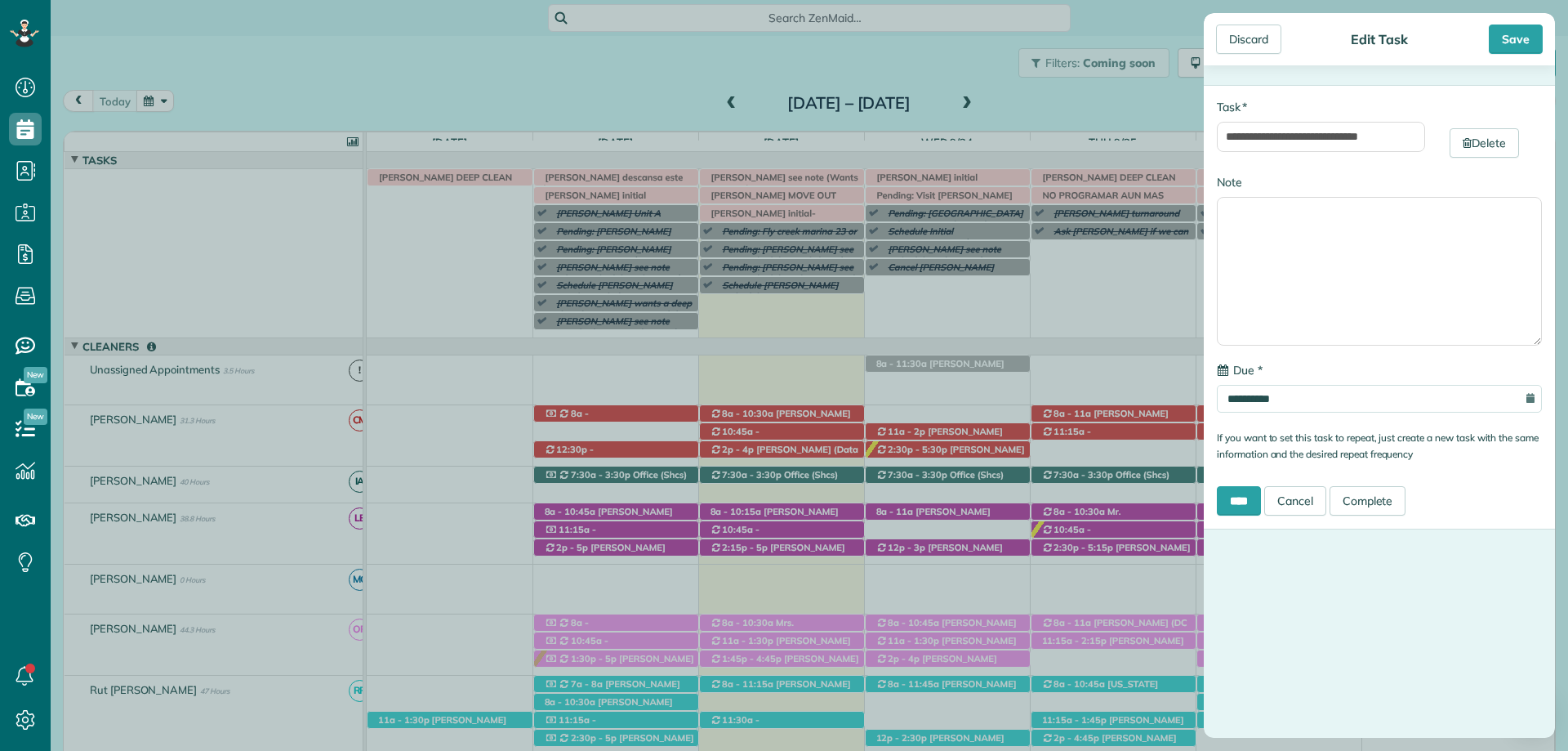
type input "**********"
click at [1394, 134] on input "**********" at bounding box center [1320, 136] width 208 height 30
type input "**********"
click at [1510, 46] on div "Save" at bounding box center [1515, 39] width 54 height 30
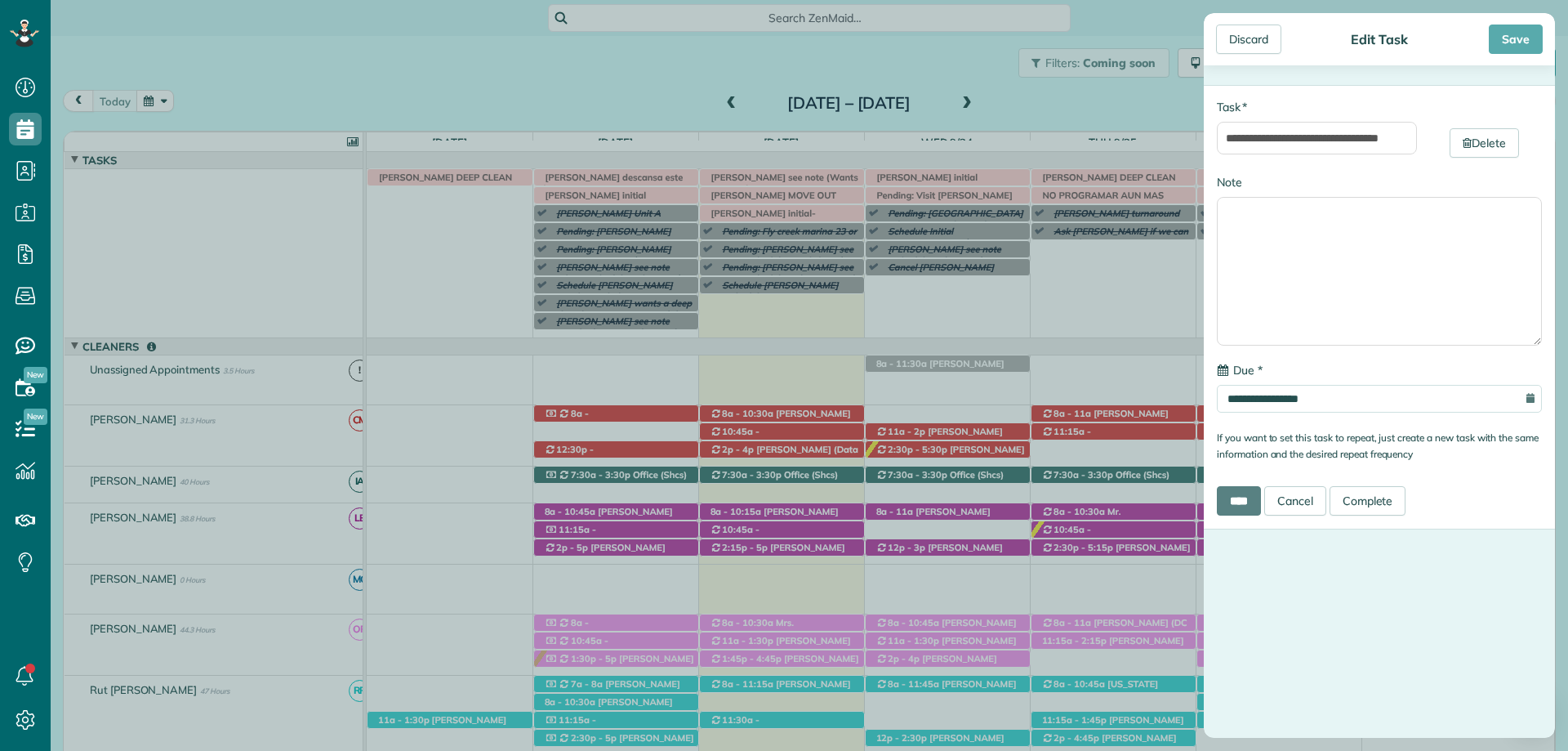
scroll to position [0, 0]
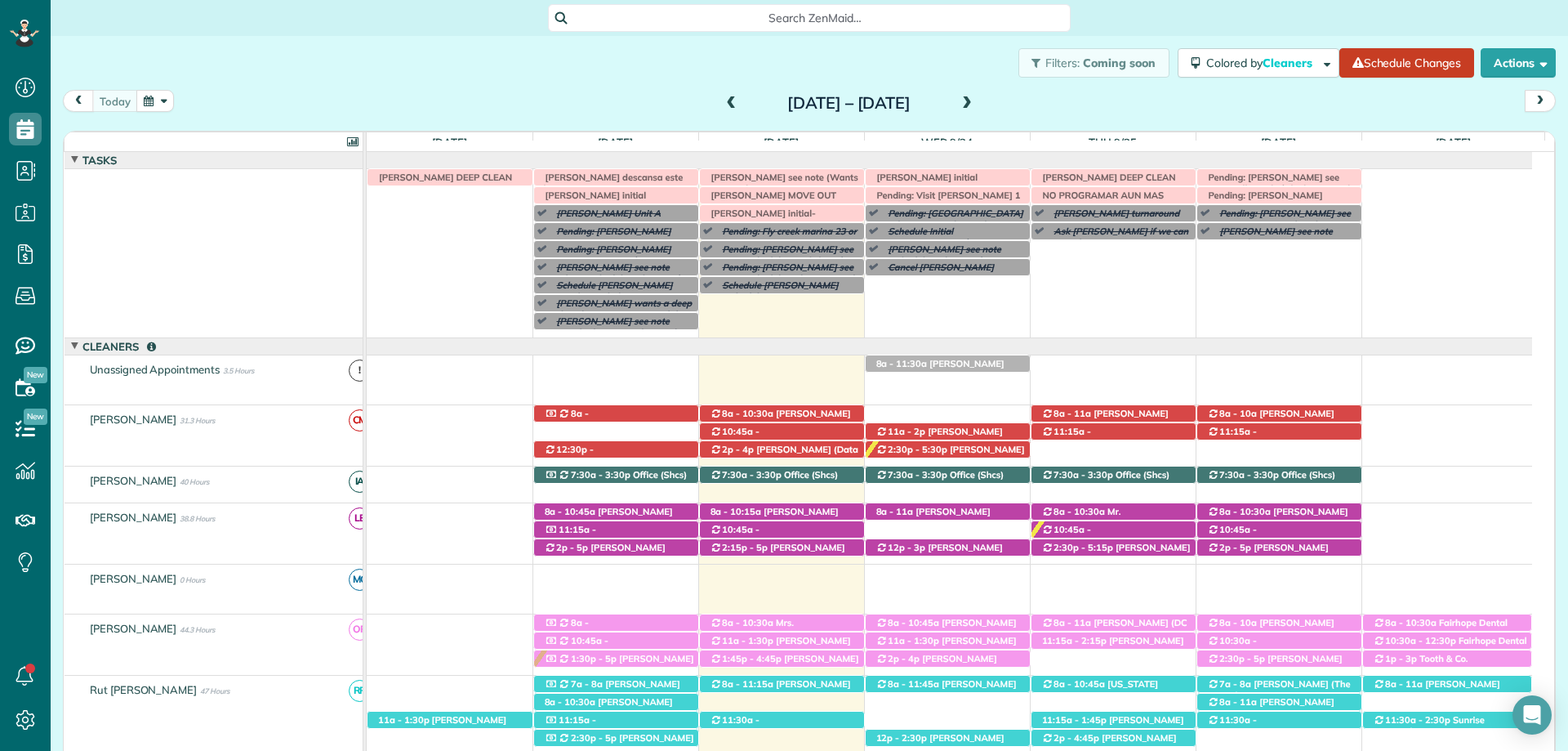
click at [866, 57] on div "Filters: Coming soon Colored by Cleaners Color by Cleaner Color by Team Color b…" at bounding box center [809, 62] width 1517 height 54
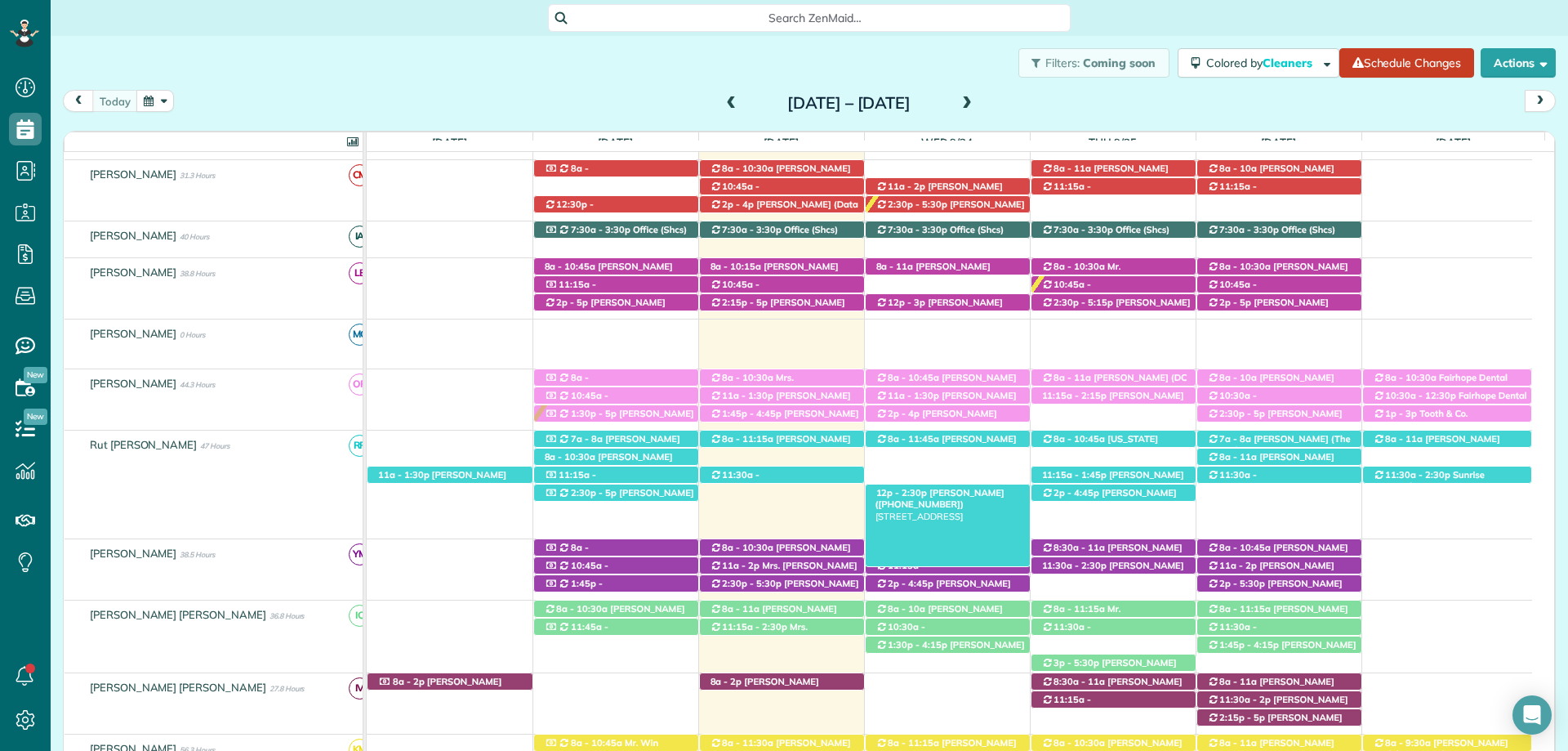
scroll to position [327, 0]
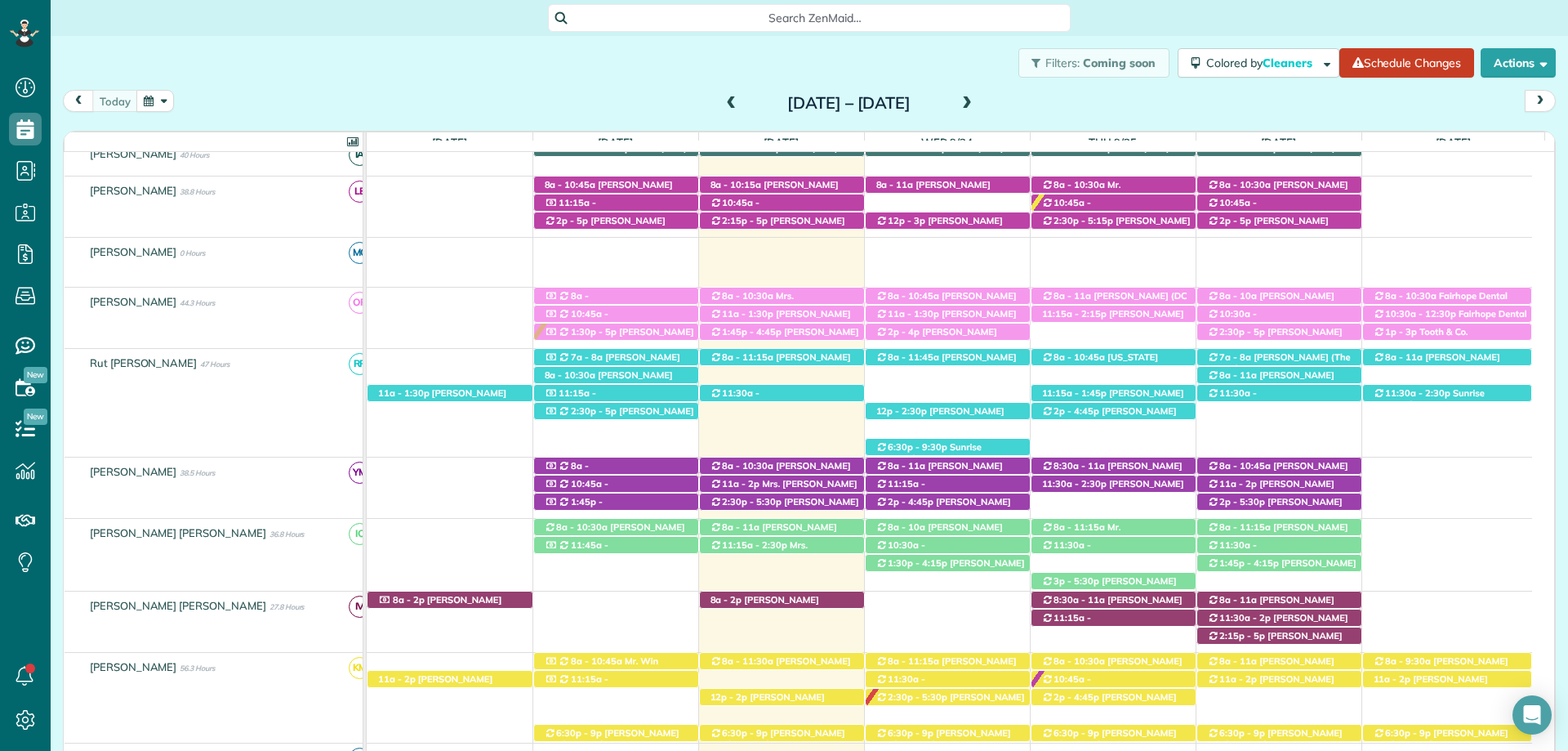
drag, startPoint x: 744, startPoint y: 74, endPoint x: 763, endPoint y: 141, distance: 69.6
click at [744, 74] on div "Filters: Coming soon Colored by Cleaners Color by Cleaner Color by Team Color b…" at bounding box center [809, 62] width 1517 height 54
click at [802, 480] on span "Mrs. [PERSON_NAME] ([PHONE_NUMBER])" at bounding box center [784, 490] width 148 height 23
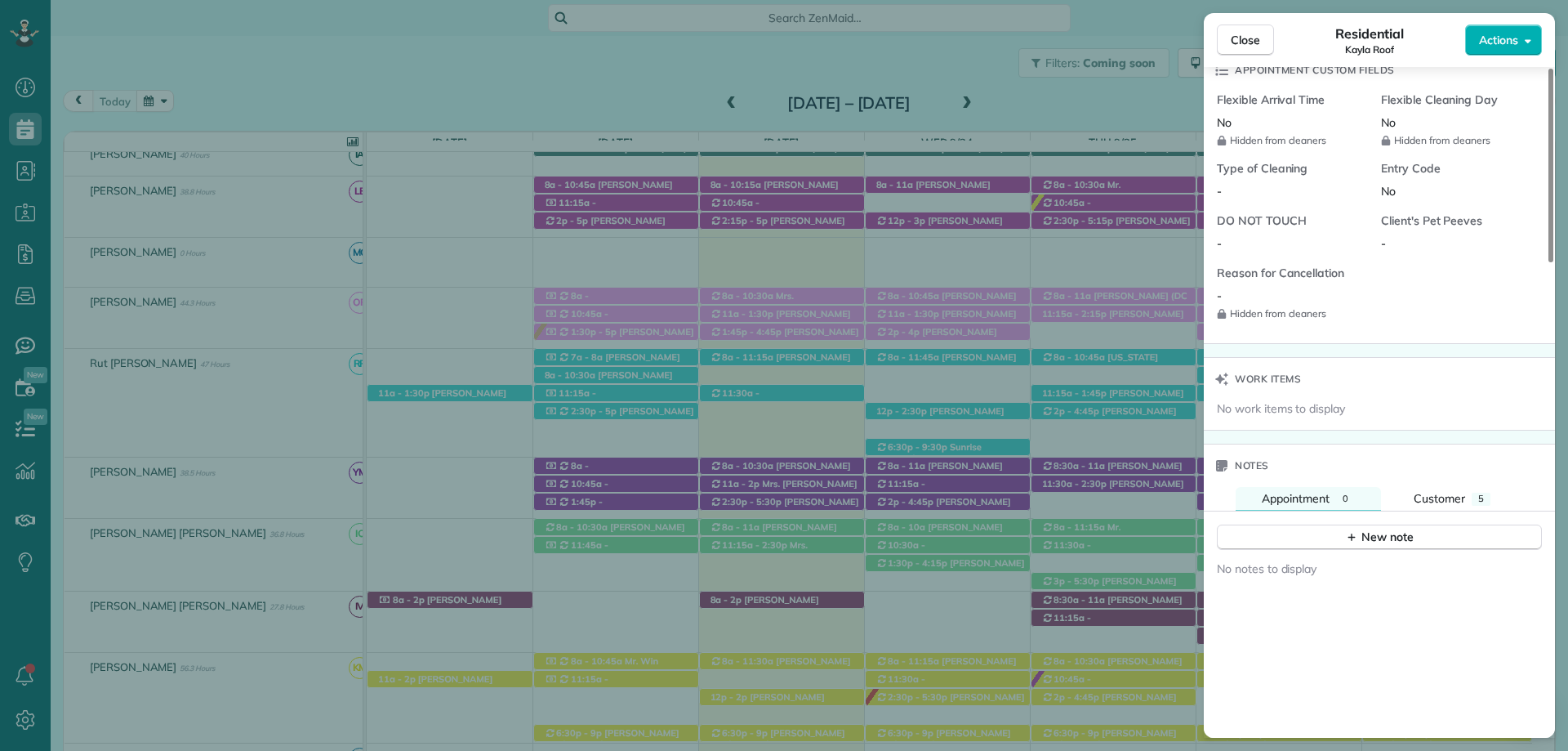
scroll to position [1225, 0]
click at [1478, 493] on span "5" at bounding box center [1481, 497] width 6 height 12
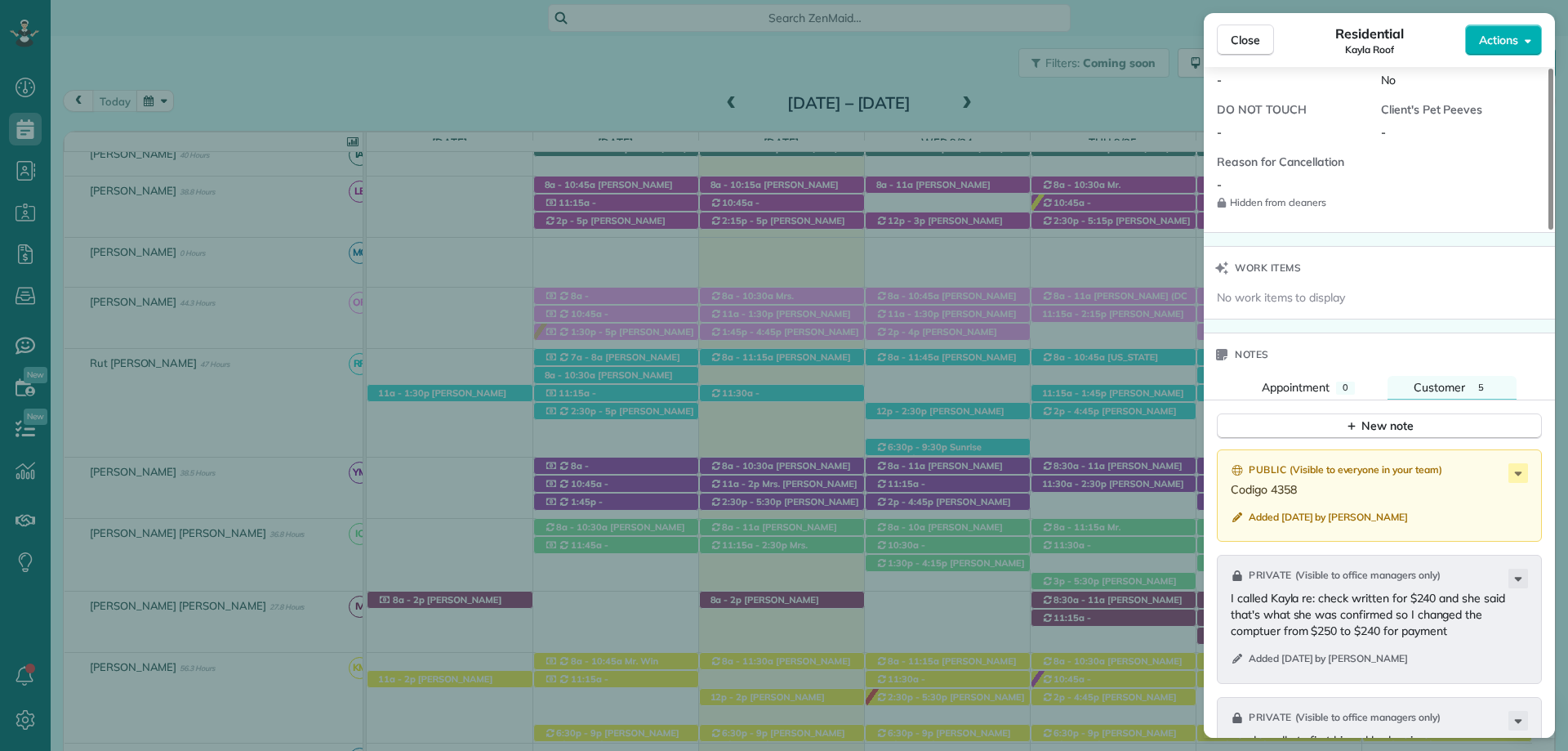
scroll to position [1470, 0]
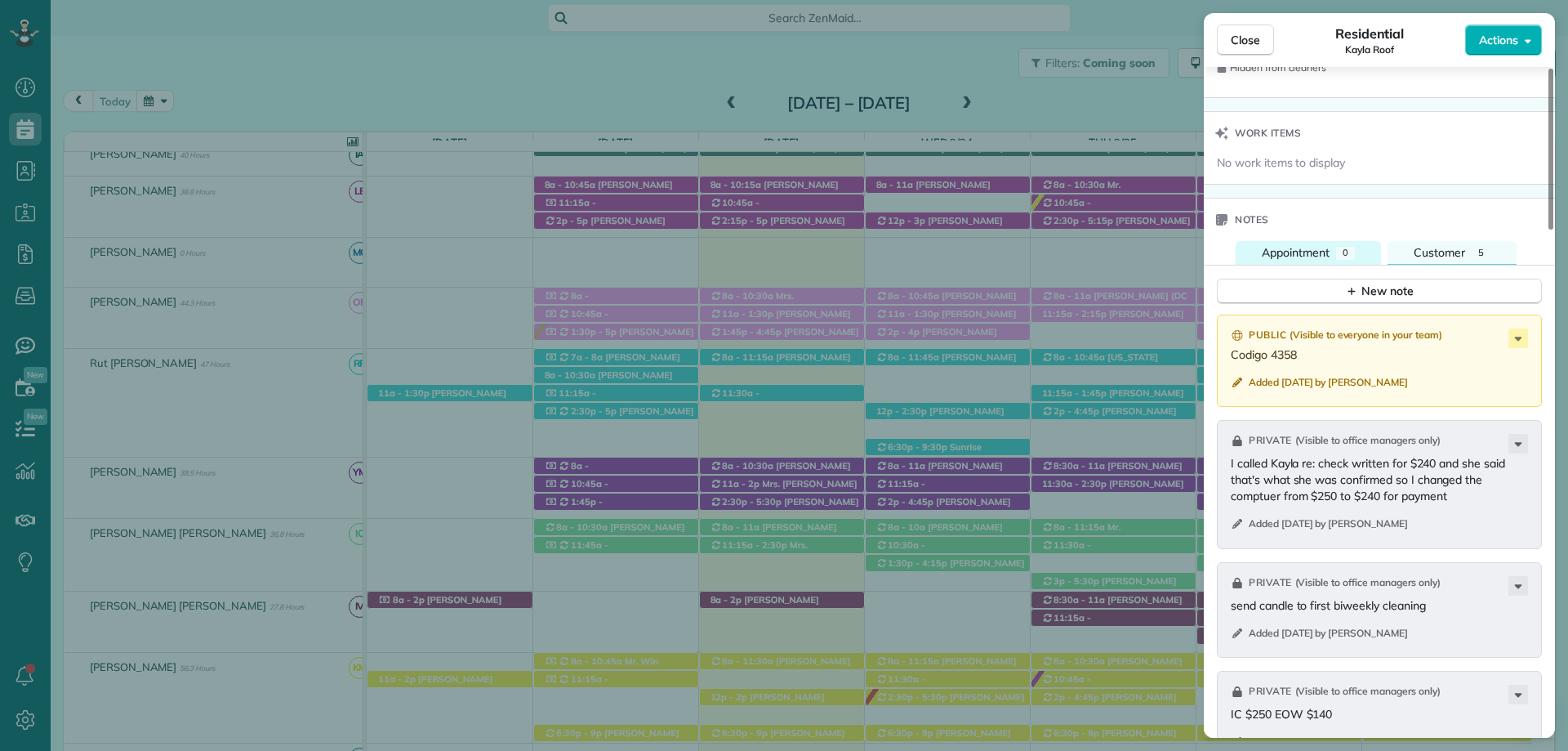
click at [1309, 250] on span "Appointment" at bounding box center [1295, 252] width 68 height 14
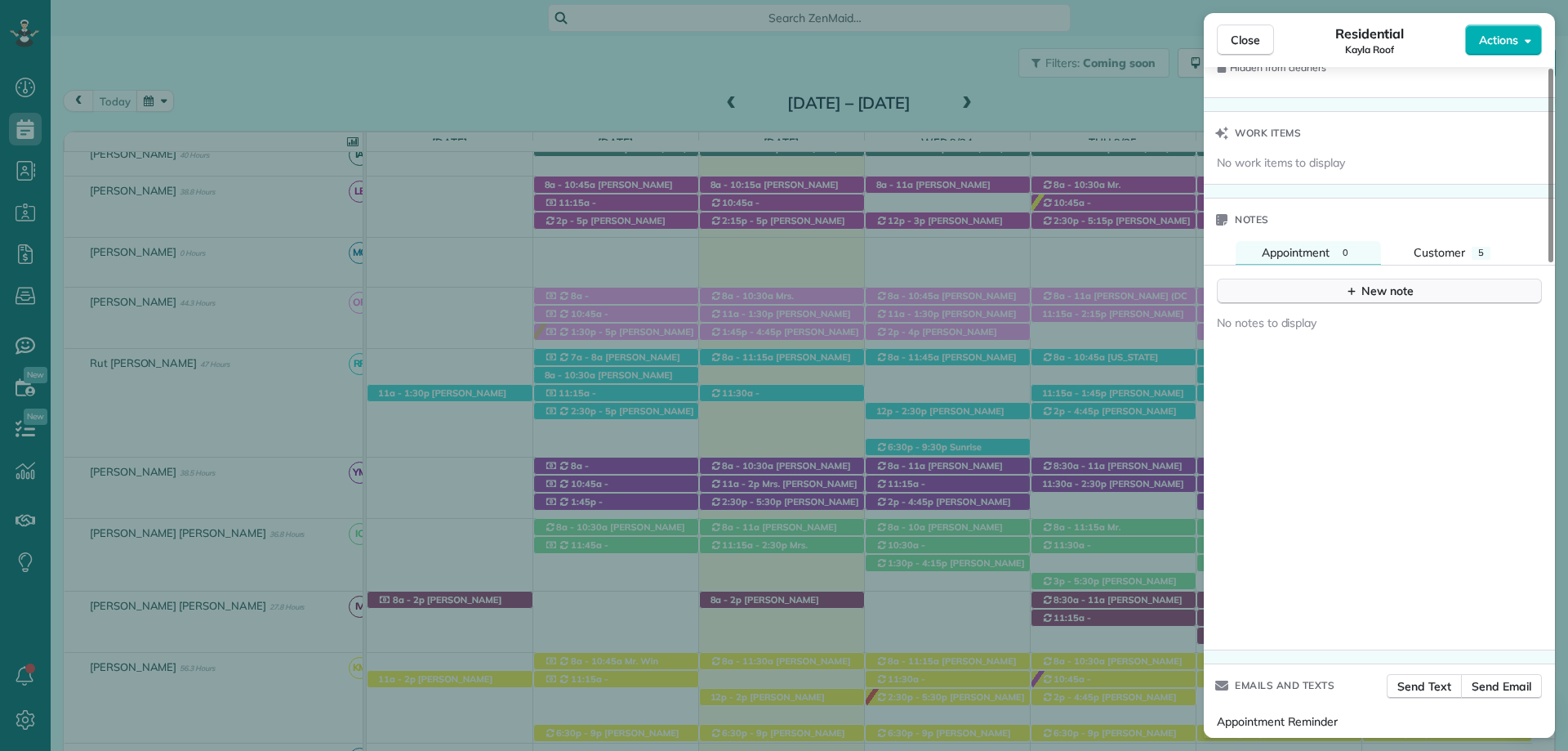
click at [1341, 296] on button "New note" at bounding box center [1379, 291] width 325 height 25
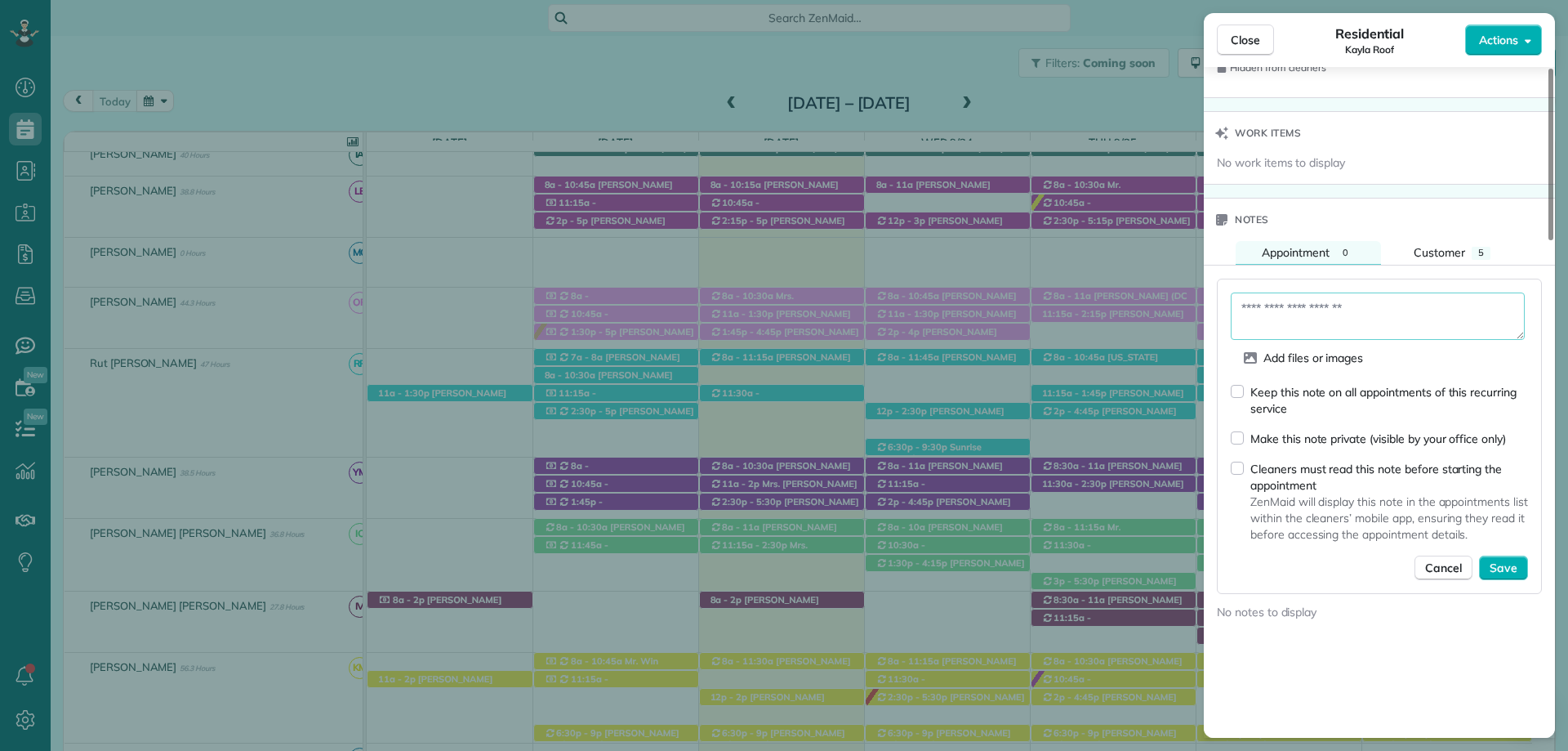
click at [1325, 304] on textarea at bounding box center [1378, 315] width 294 height 47
type textarea "**********"
click at [1508, 570] on span "Save" at bounding box center [1503, 568] width 28 height 16
